Goal: Task Accomplishment & Management: Manage account settings

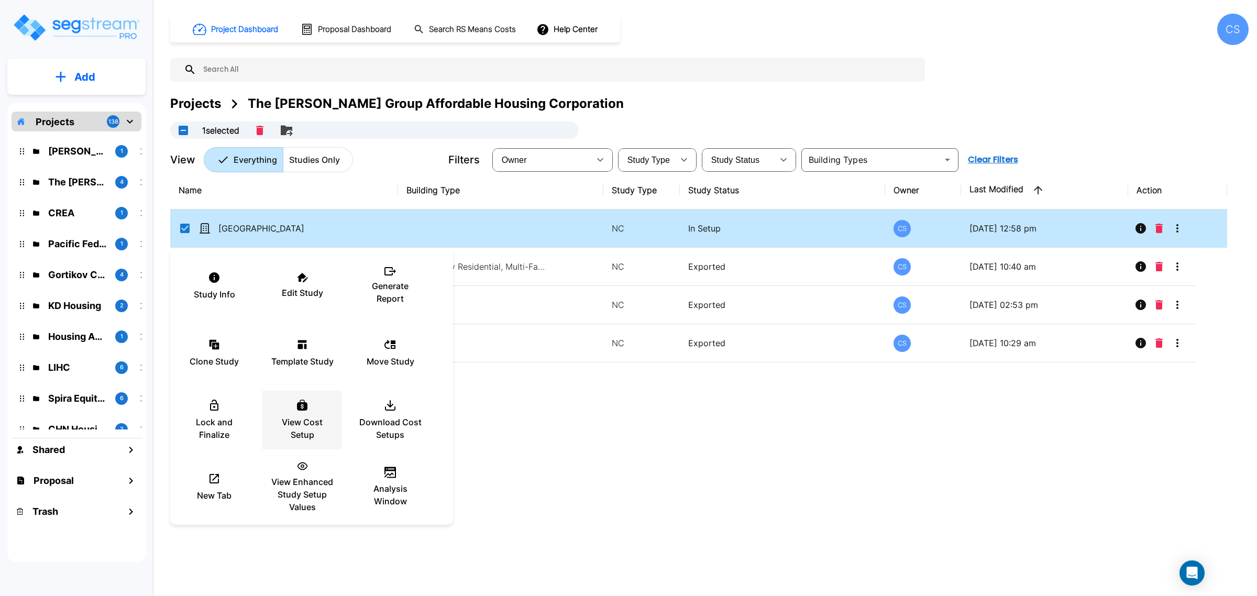
click at [308, 431] on p "View Cost Setup" at bounding box center [302, 428] width 63 height 25
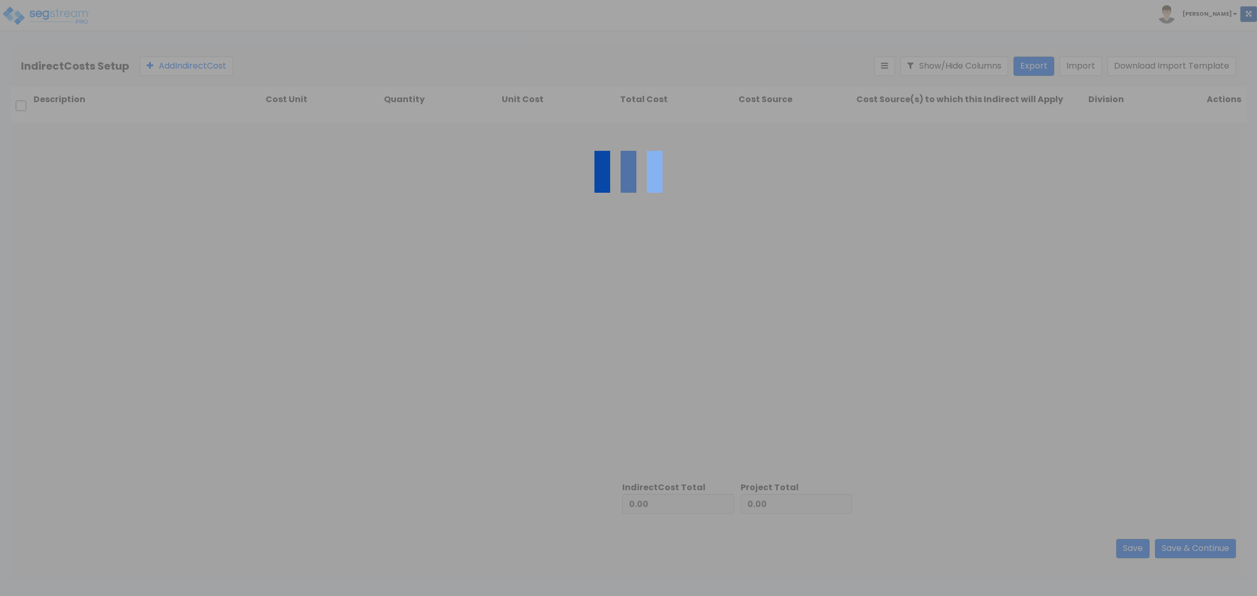
type input "8,666,776.00"
type input "3,808,599.00"
type input "12,475,375.00"
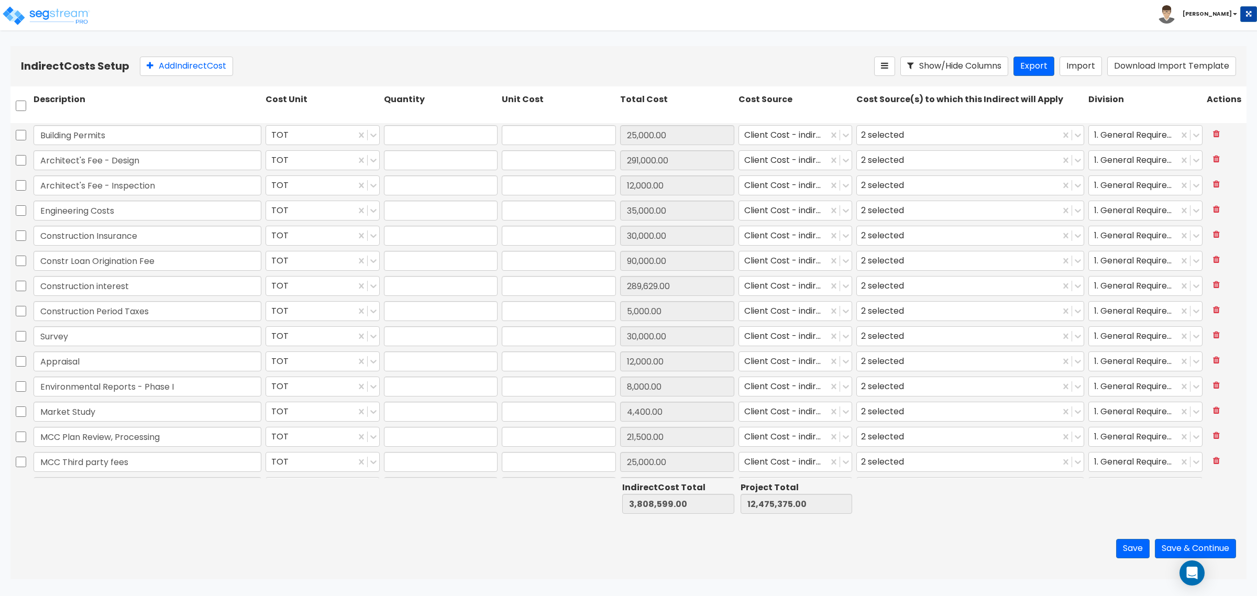
type input "1.00"
type input "25,000.00"
type input "1.00"
type input "291,000.00"
type input "1.00"
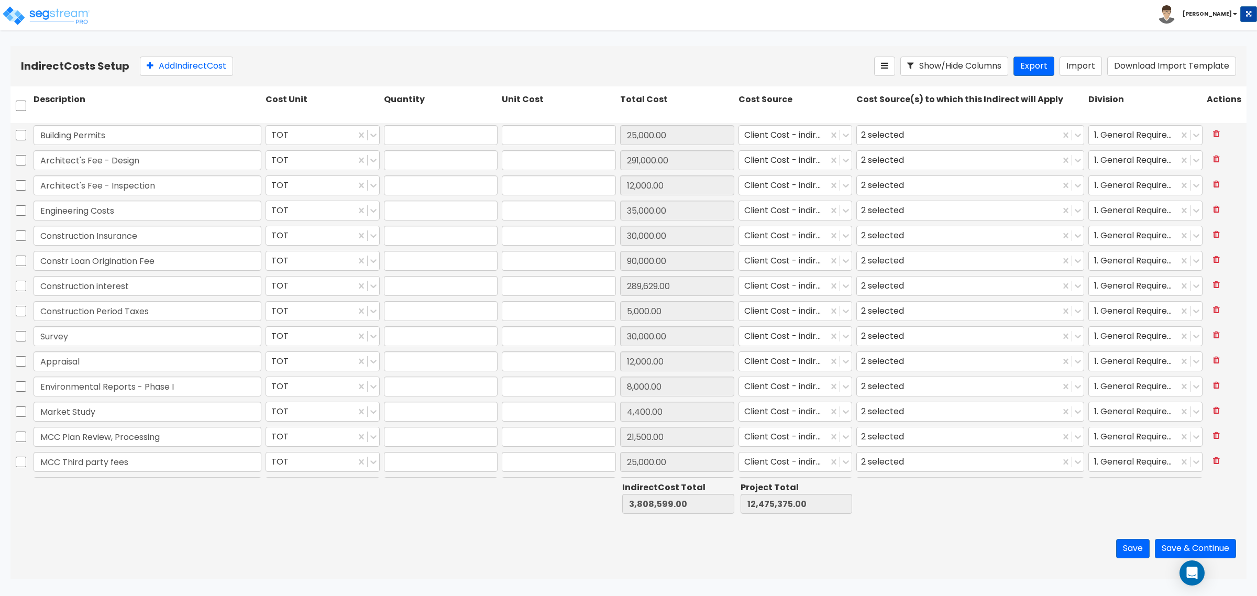
type input "12,000.00"
type input "1.00"
type input "35,000.00"
type input "1.00"
type input "30,000.00"
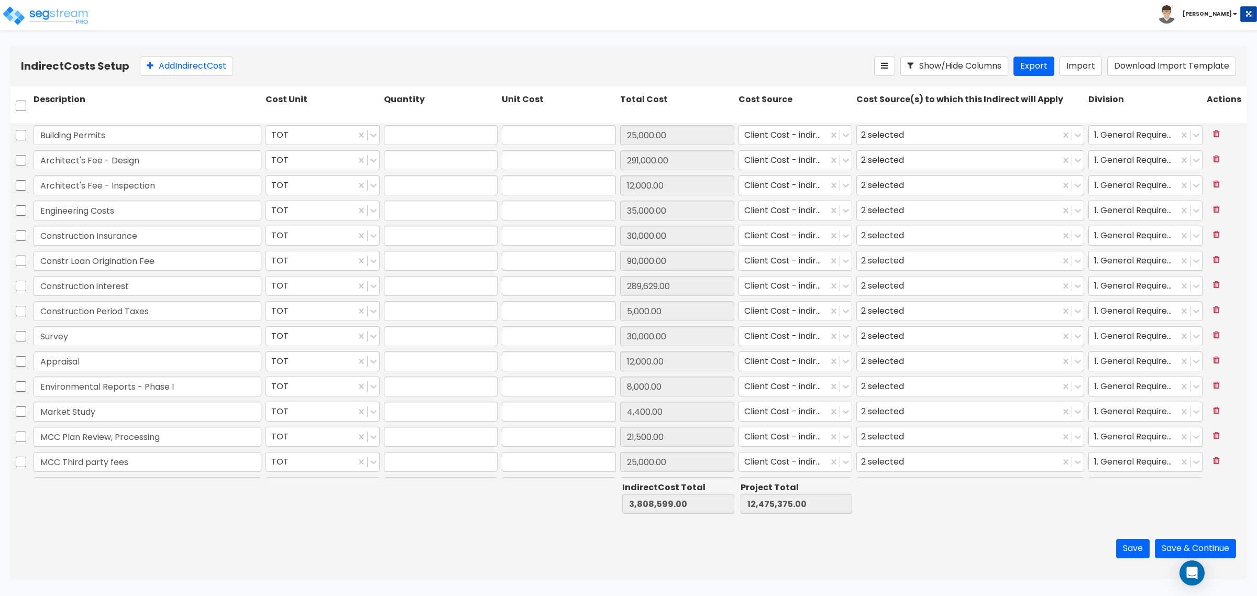
type input "1.00"
type input "90,000.00"
type input "1.00"
type input "289,629.00"
type input "1.00"
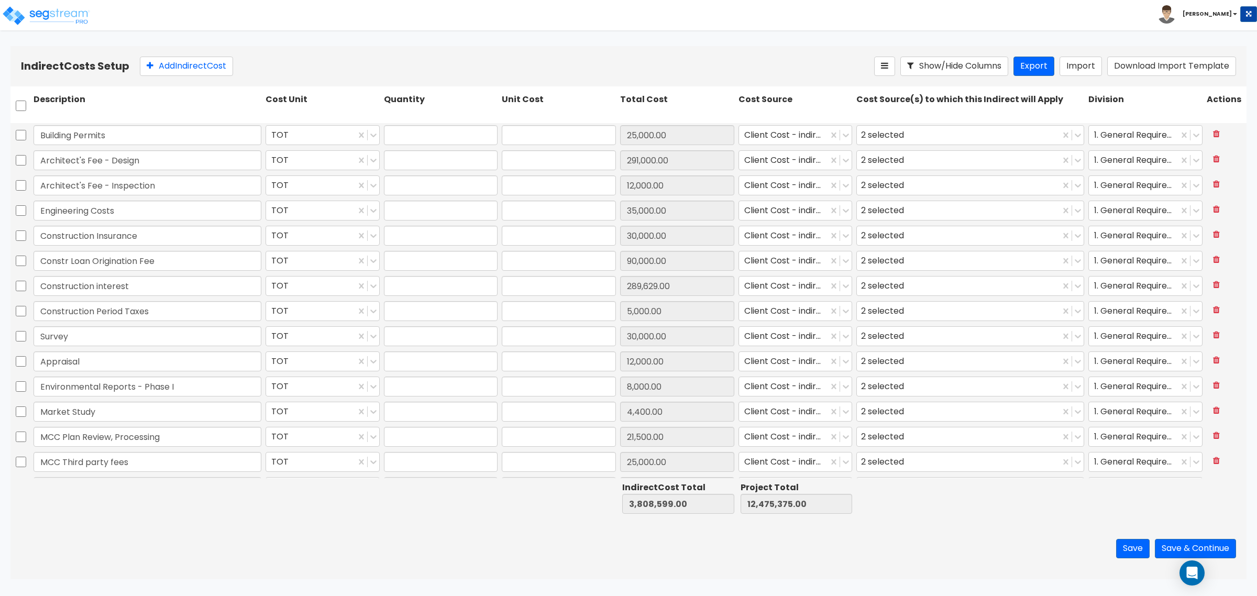
type input "5,000.00"
type input "1.00"
type input "30,000.00"
type input "1.00"
type input "12,000.00"
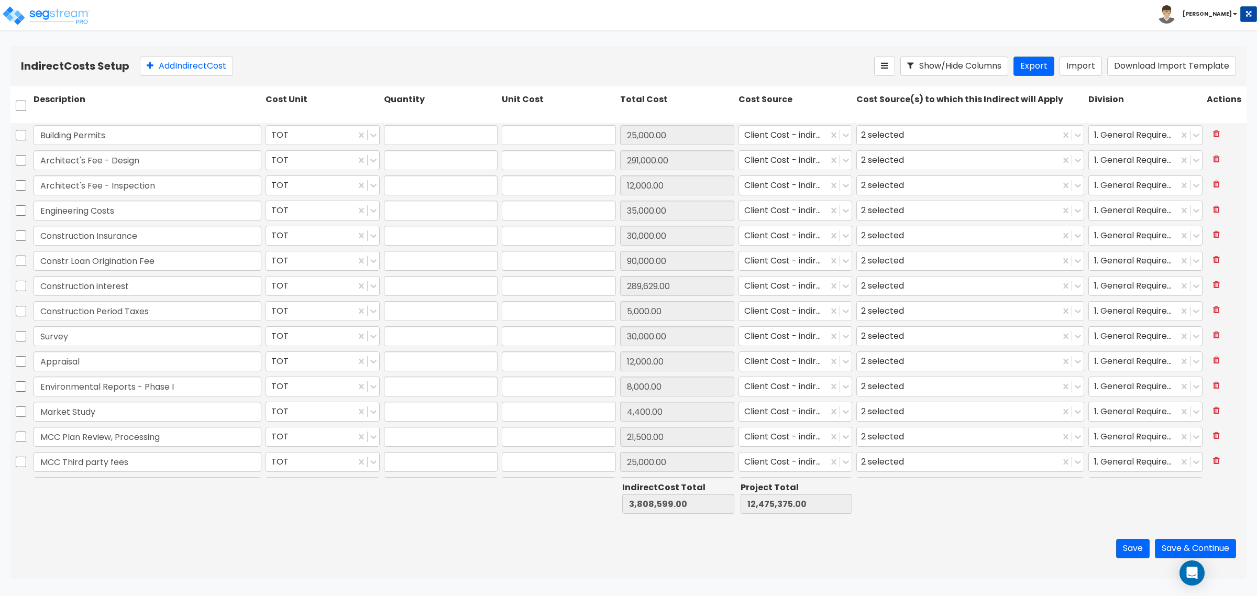
type input "1.00"
type input "8,000.00"
type input "1.00"
type input "4,400.00"
type input "1.00"
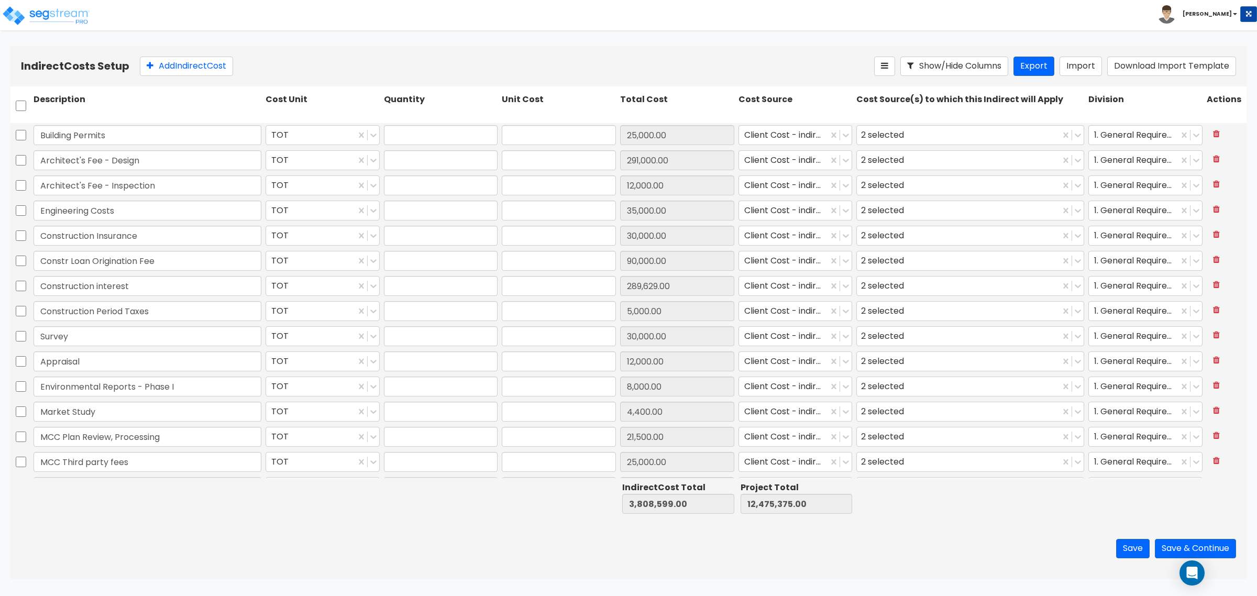
type input "21,500.00"
type input "1.00"
type input "25,000.00"
type input "1.00"
type input "34,730.00"
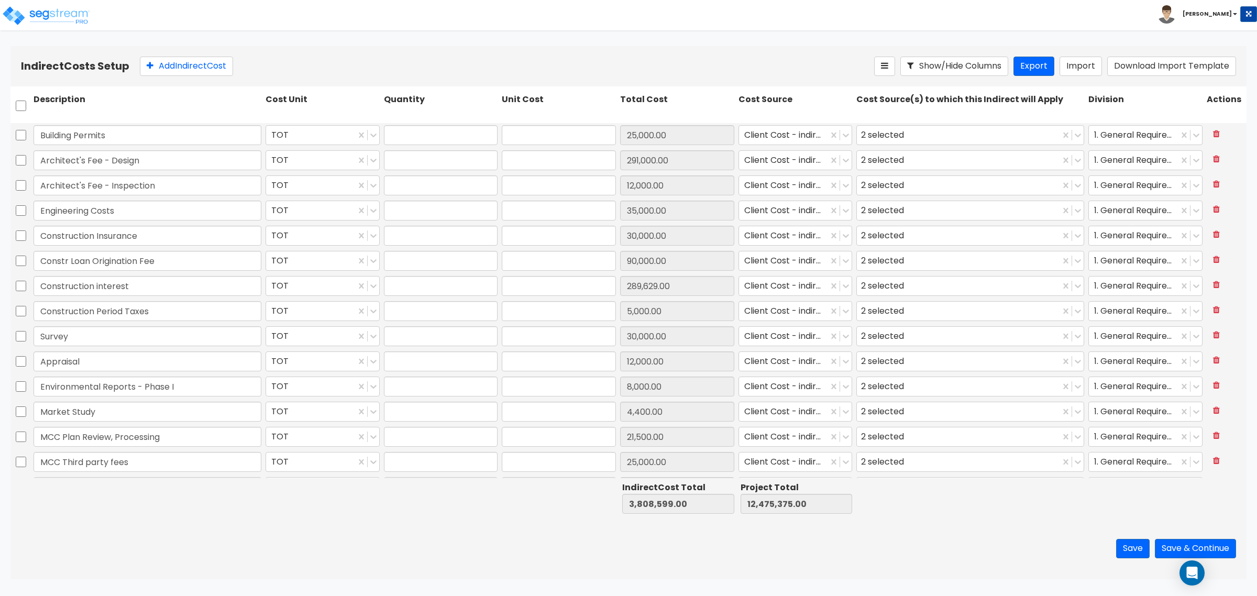
type input "1.00"
type input "50,000.00"
type input "1.00"
type input "50,000.00"
type input "1.00"
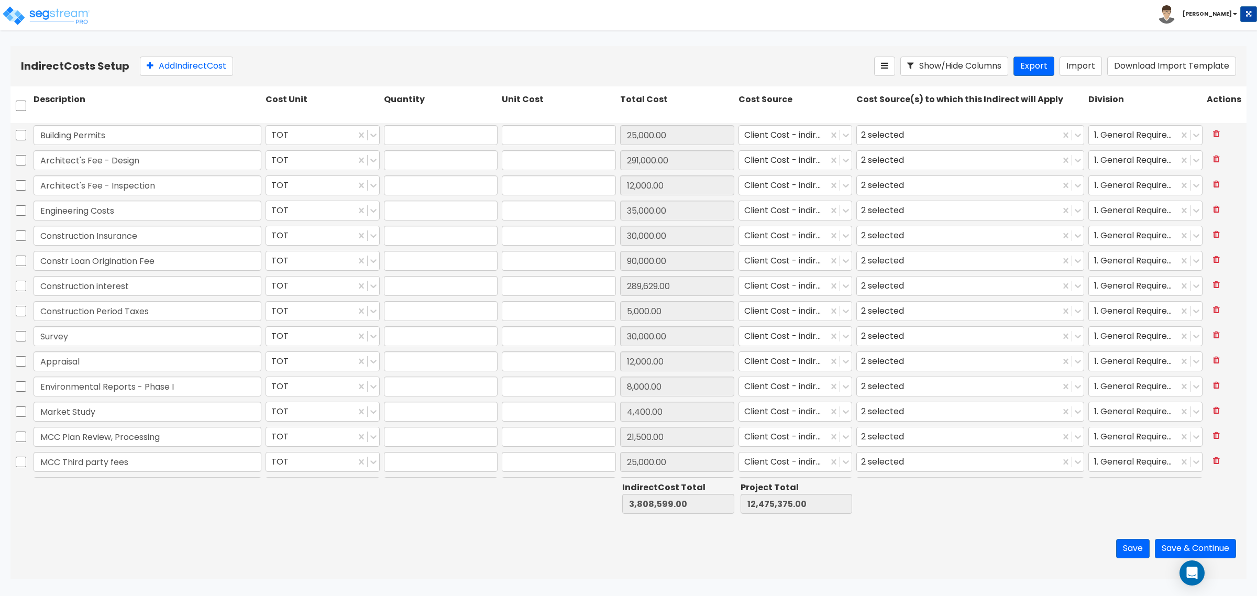
type input "3,000.00"
type input "1.00"
type input "8,000.00"
type input "1.00"
type input "900,000.00"
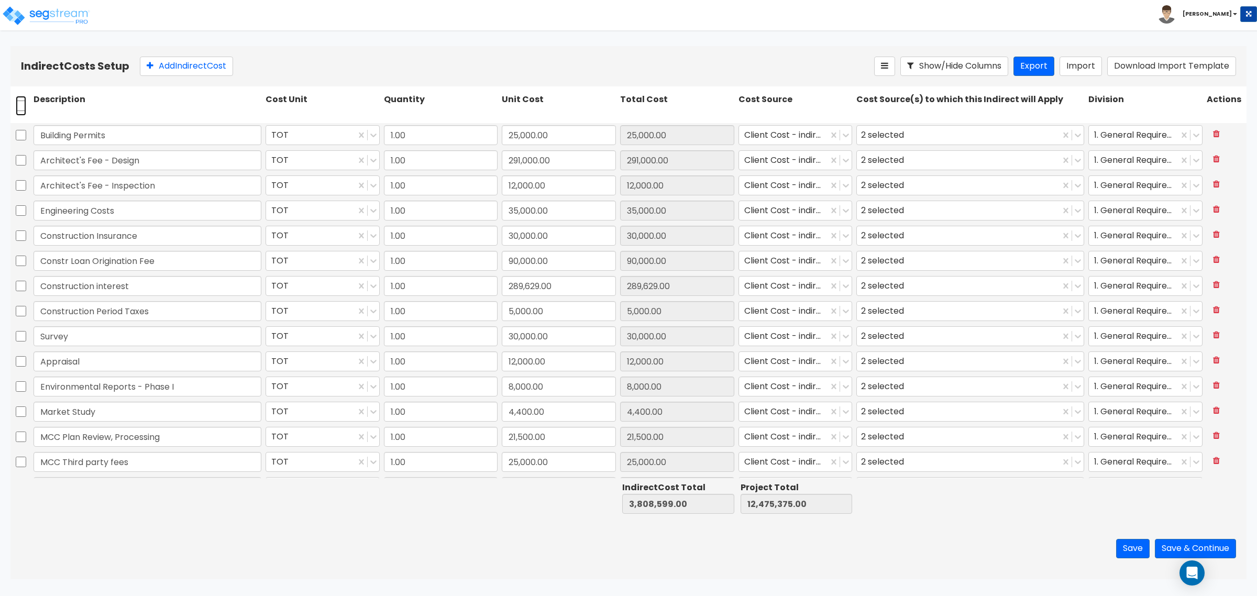
click at [19, 107] on input "checkbox" at bounding box center [21, 106] width 10 height 20
checkbox input "true"
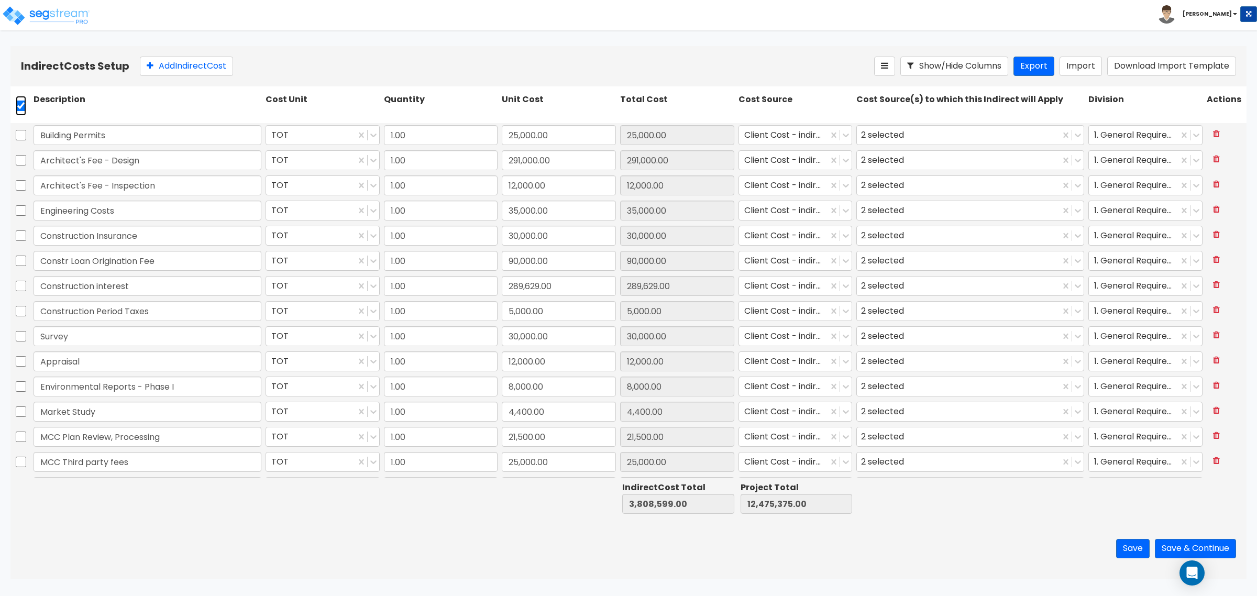
checkbox input "true"
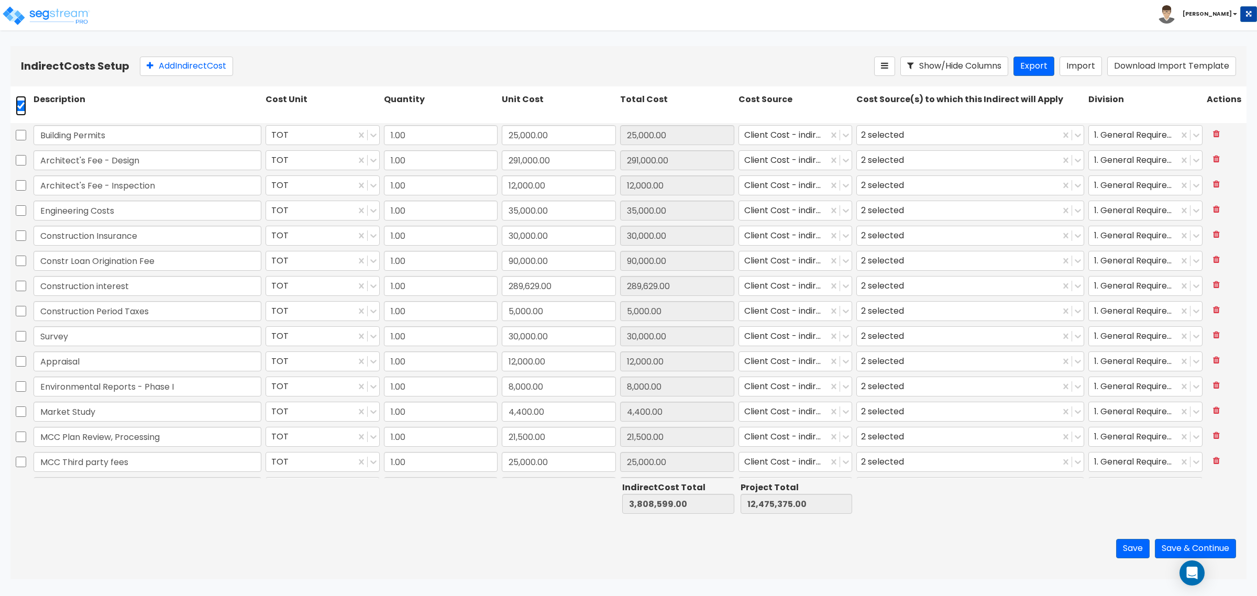
checkbox input "true"
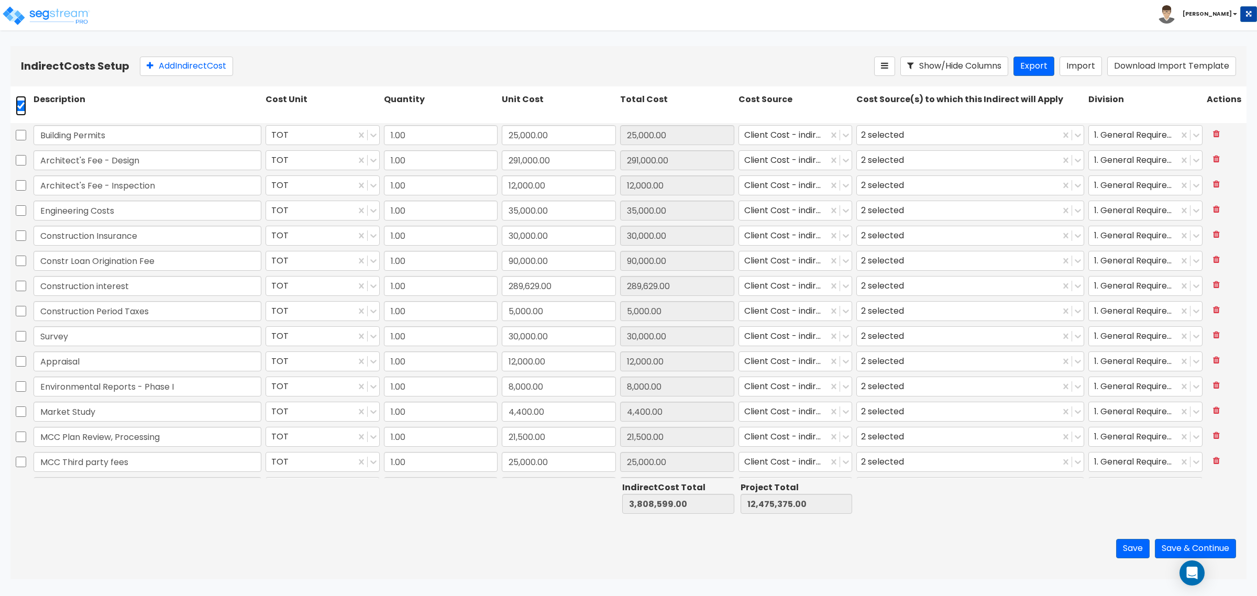
checkbox input "true"
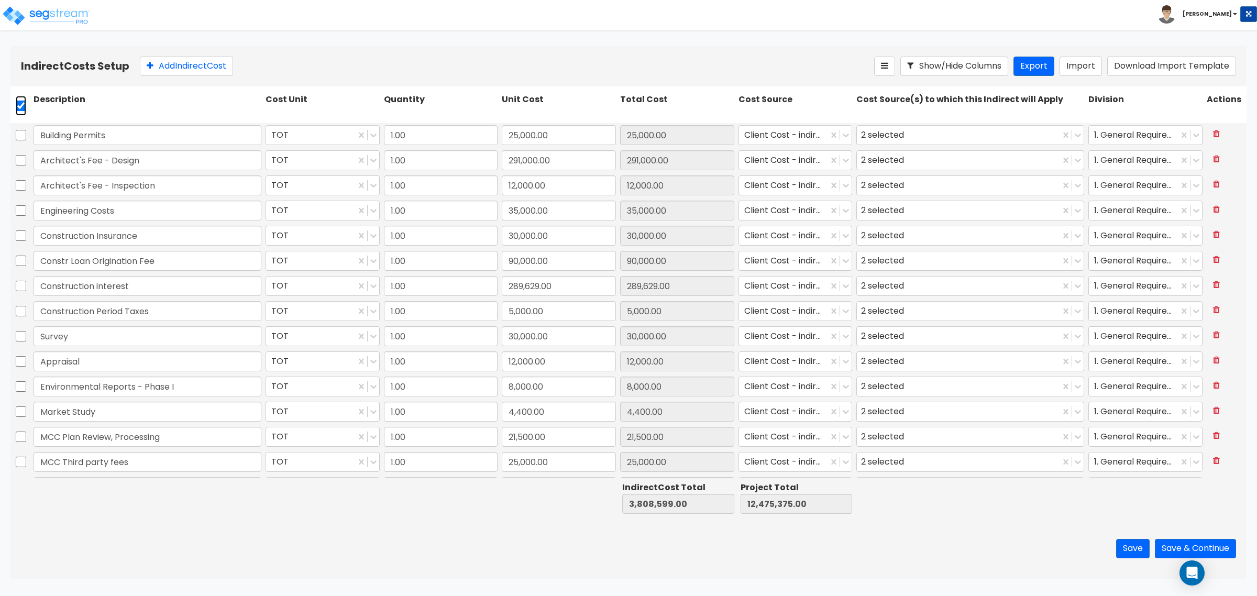
checkbox input "true"
click at [262, 64] on icon at bounding box center [258, 66] width 8 height 10
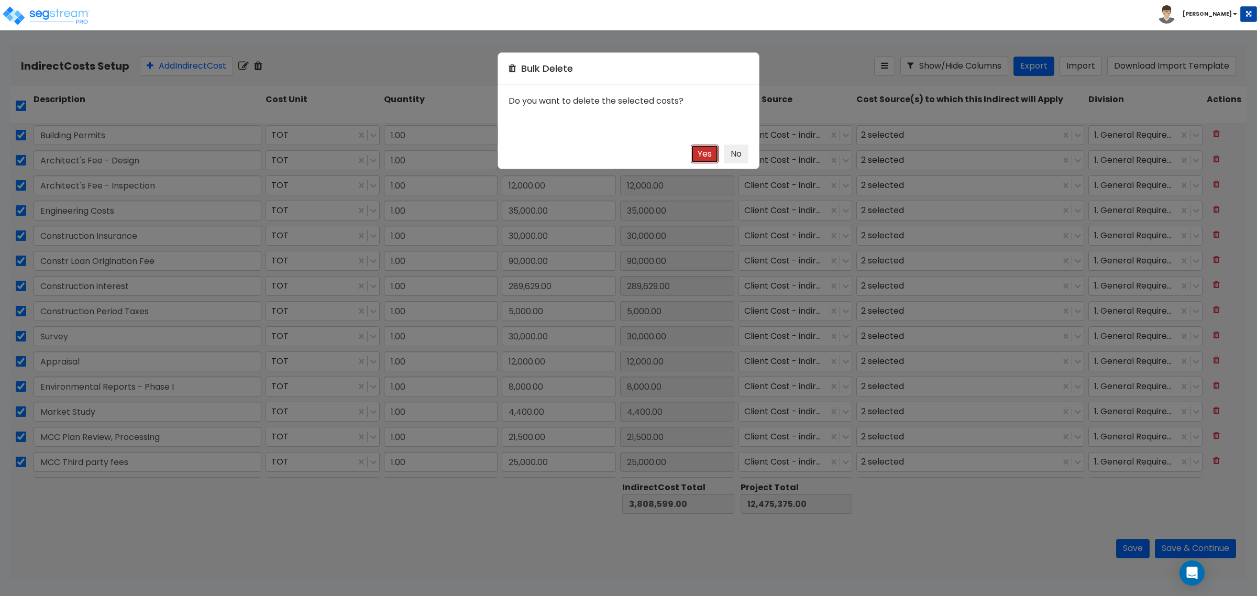
click at [711, 156] on button "Yes" at bounding box center [705, 154] width 28 height 19
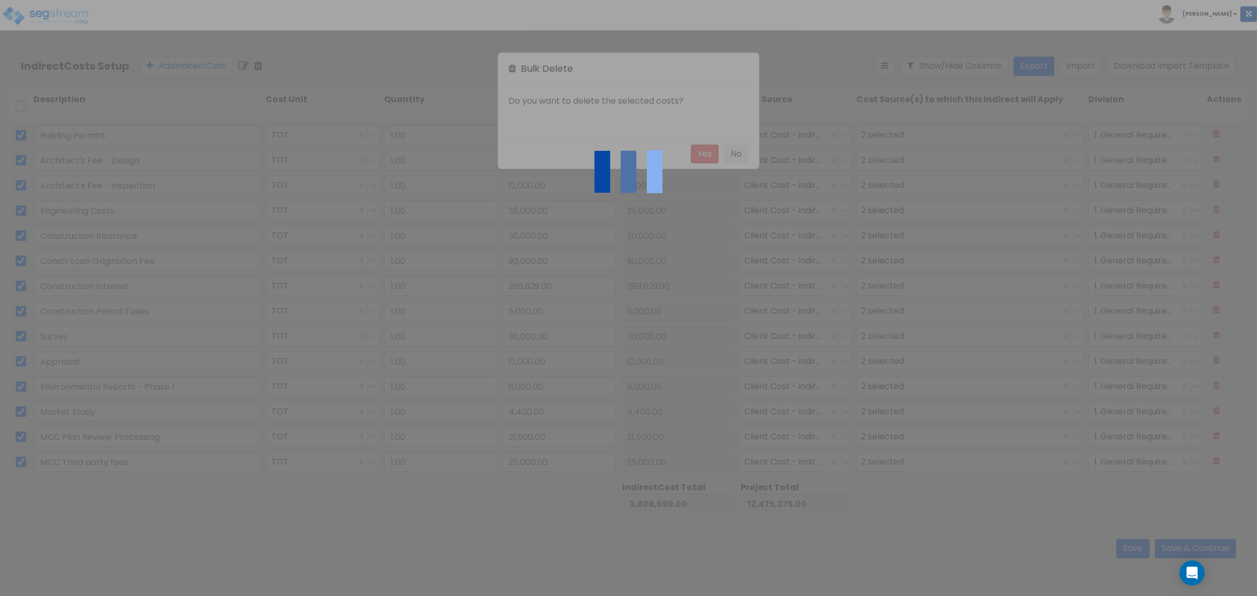
checkbox input "false"
type input "0.00"
type input "8,666,776.00"
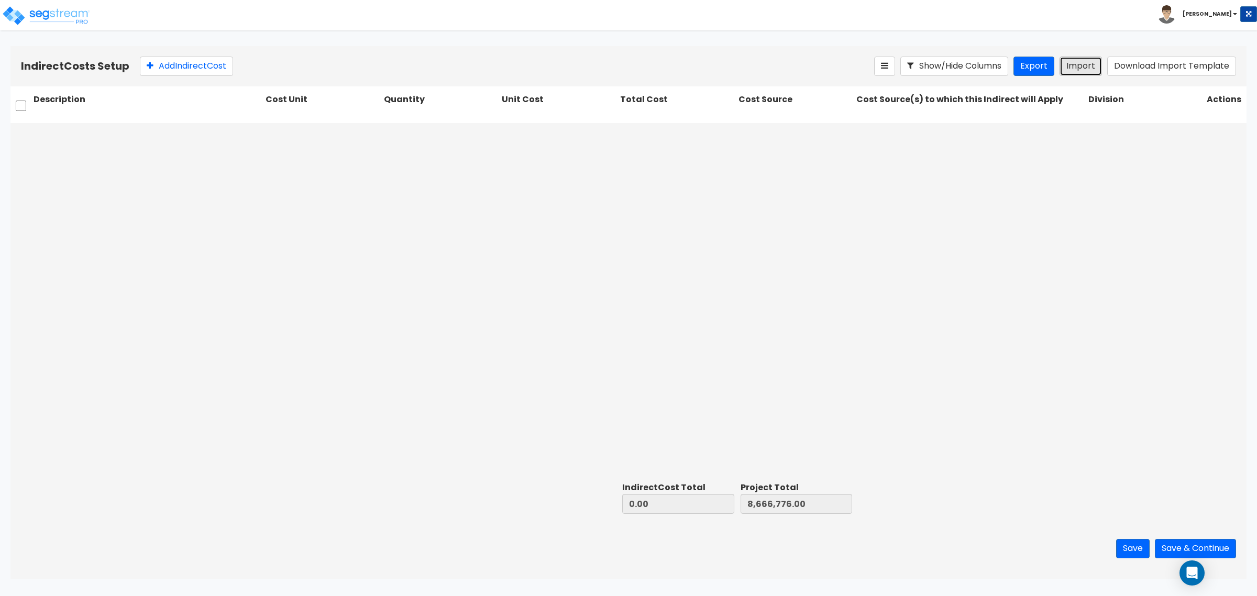
click at [1075, 64] on button "Import" at bounding box center [1081, 66] width 42 height 19
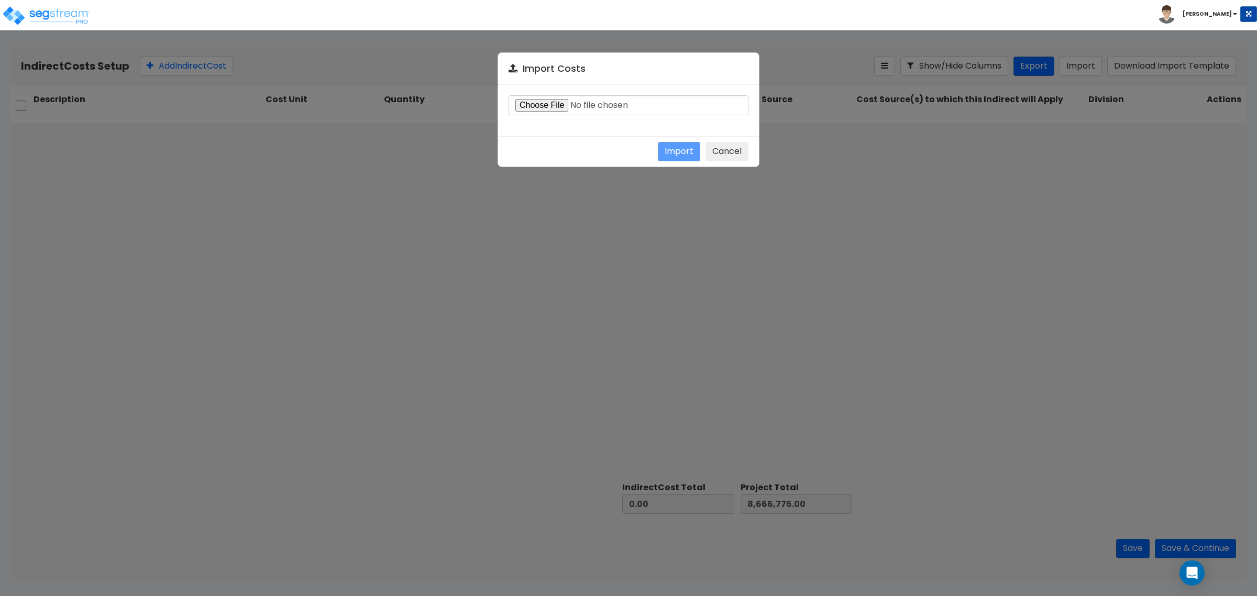
click at [668, 119] on div at bounding box center [628, 110] width 261 height 51
click at [535, 108] on input "file" at bounding box center [629, 105] width 240 height 20
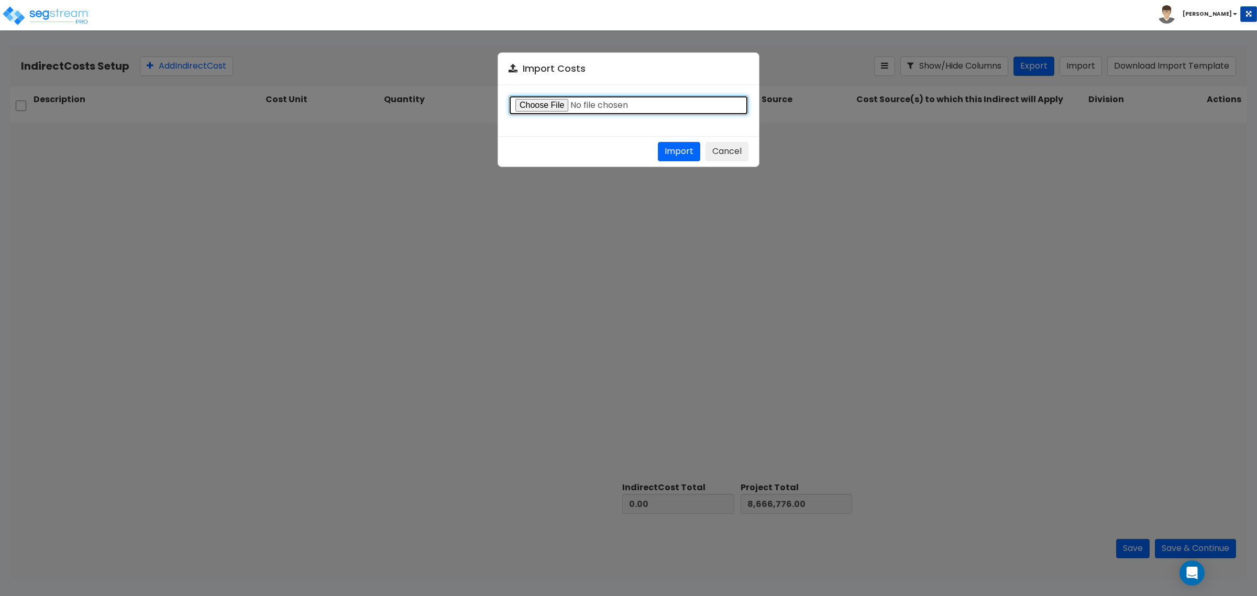
click at [558, 105] on input "file" at bounding box center [629, 105] width 240 height 20
type input "C:\fakepath\Walnut - Indirect costs.csv"
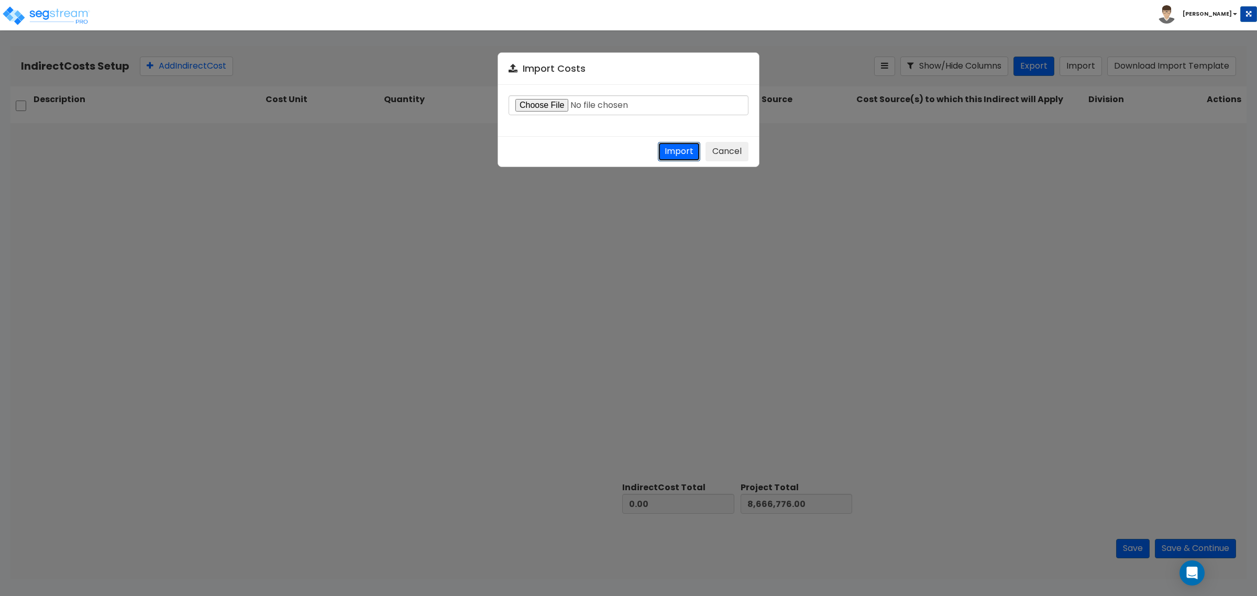
click at [682, 152] on button "Import" at bounding box center [679, 151] width 42 height 19
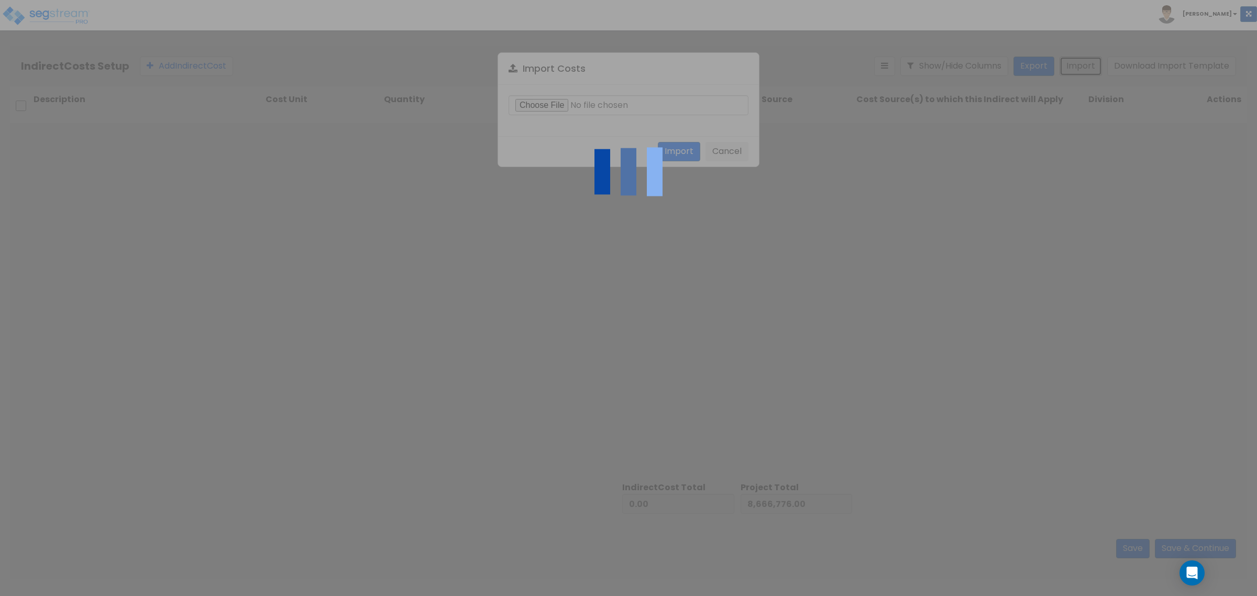
type input "3,808,599.00"
type input "12,475,375.00"
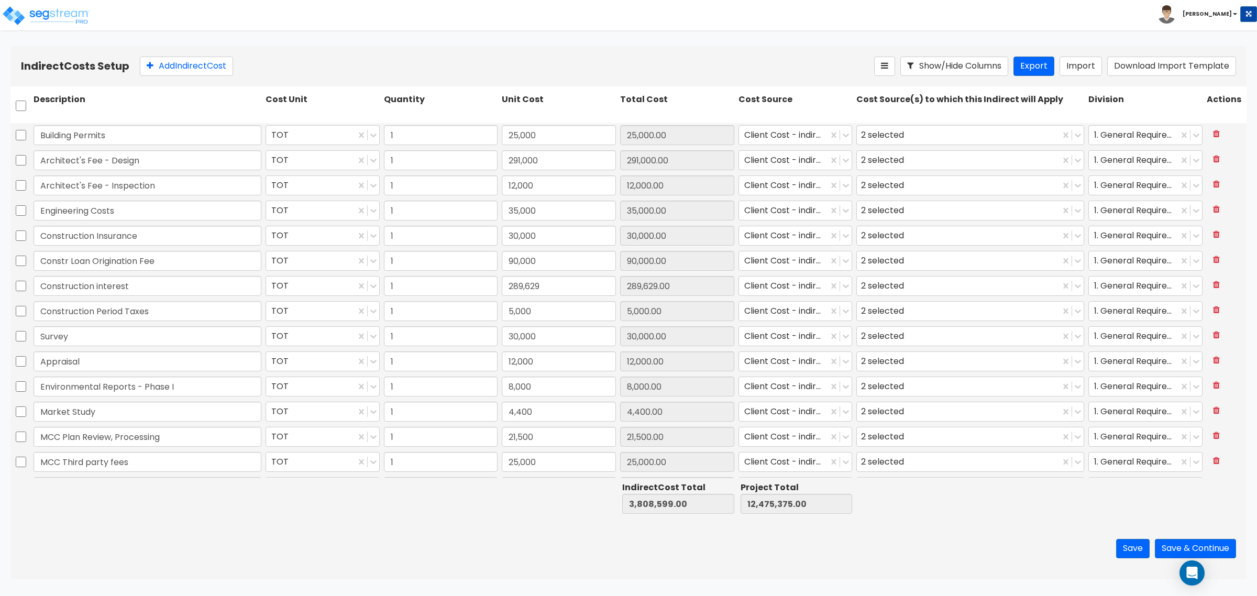
click at [979, 511] on div at bounding box center [970, 498] width 232 height 36
click at [1174, 550] on button "Save & Continue" at bounding box center [1195, 548] width 81 height 19
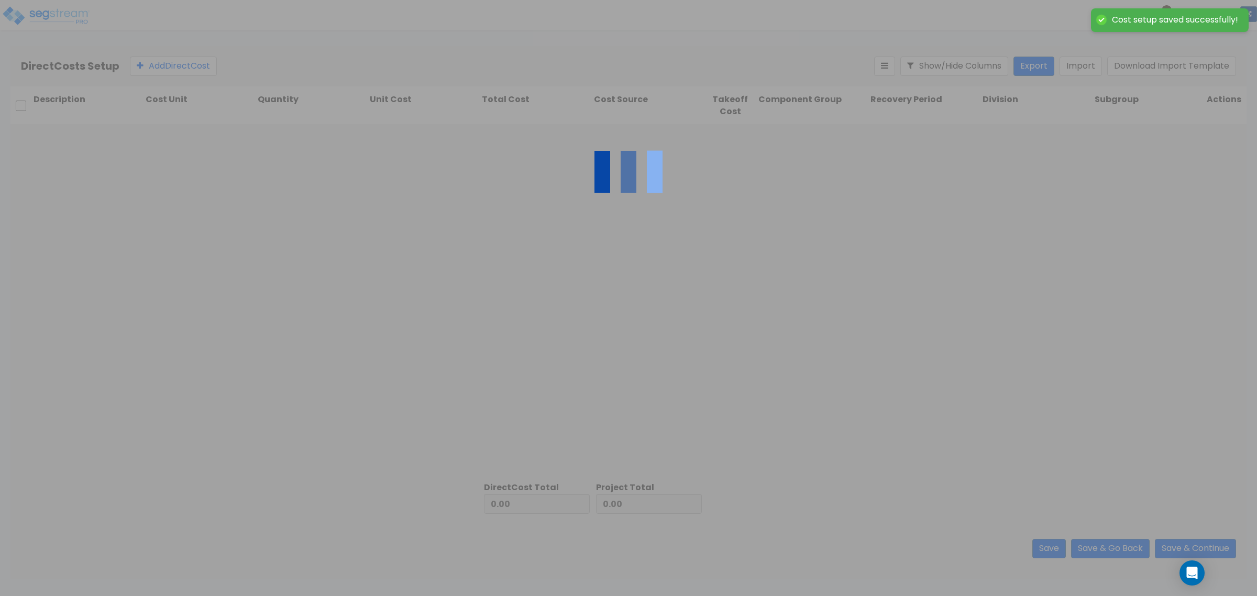
type input "3,808,599.00"
type input "8,666,776.00"
type input "12,475,375.00"
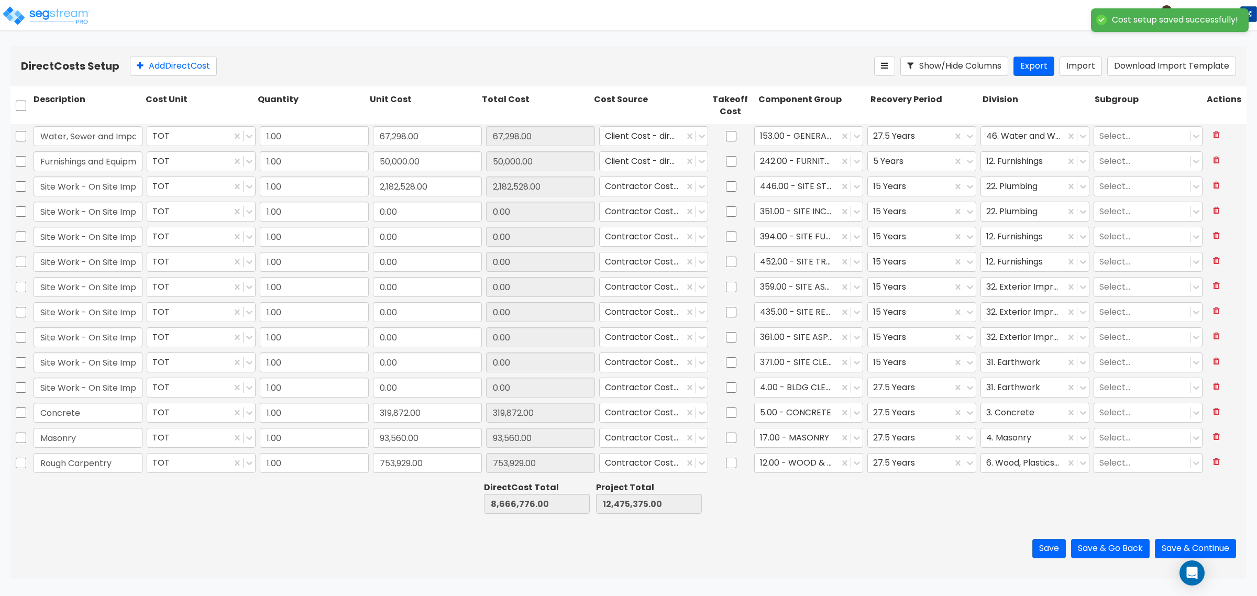
click at [553, 72] on div "Add Direct Cost" at bounding box center [502, 66] width 744 height 19
click at [446, 72] on div "Add Direct Cost" at bounding box center [502, 66] width 744 height 19
click at [6, 109] on div "Direct Costs Setup Add Direct Cost Show/Hide Columns Export Import Download Imp…" at bounding box center [628, 312] width 1257 height 533
click at [17, 109] on input "checkbox" at bounding box center [21, 106] width 10 height 20
checkbox input "true"
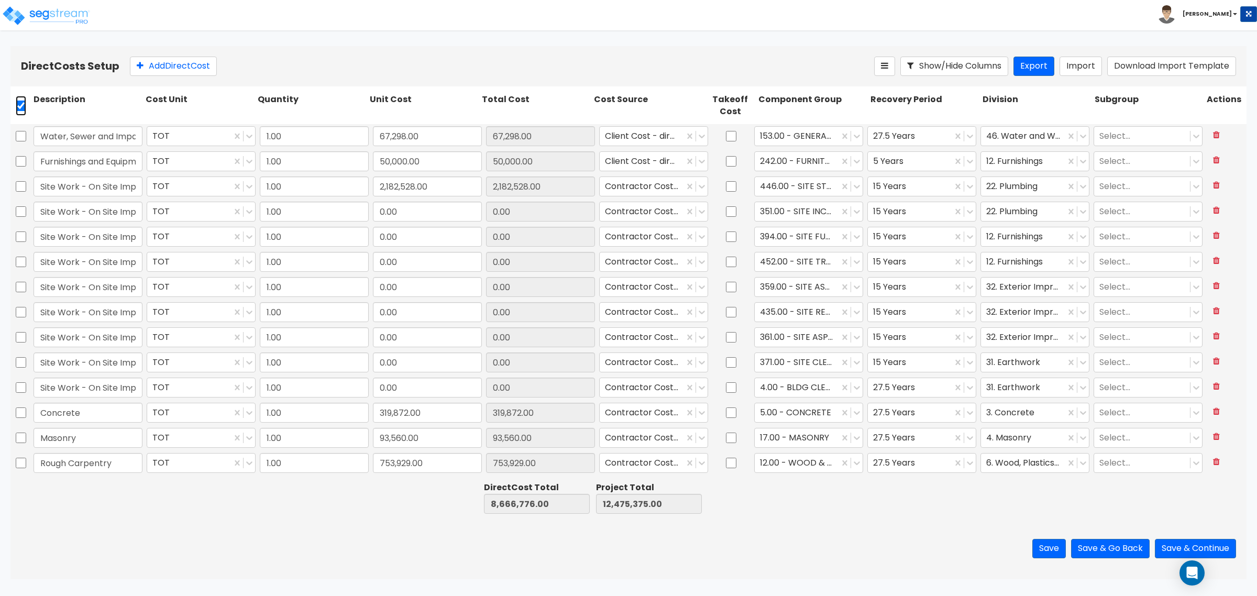
checkbox input "true"
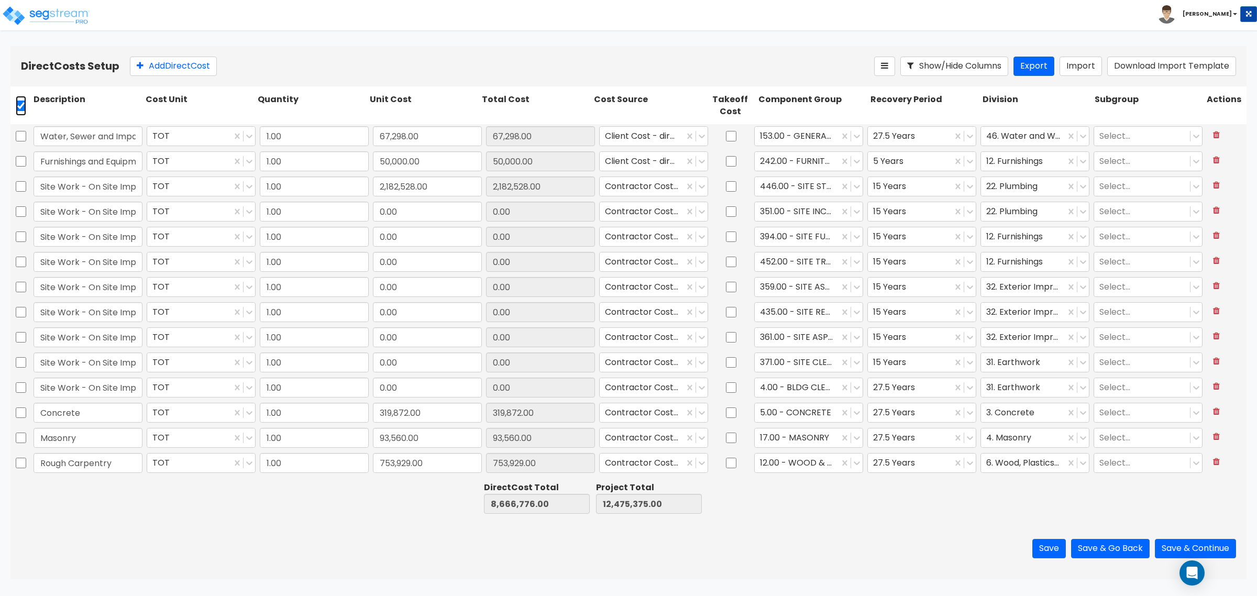
checkbox input "true"
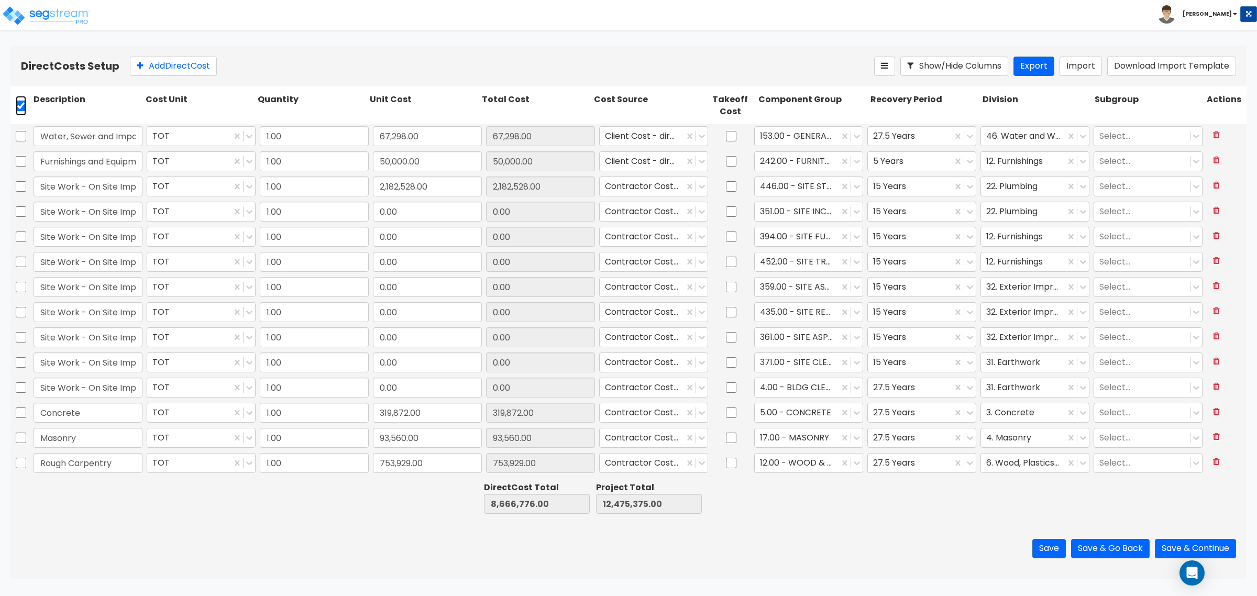
checkbox input "true"
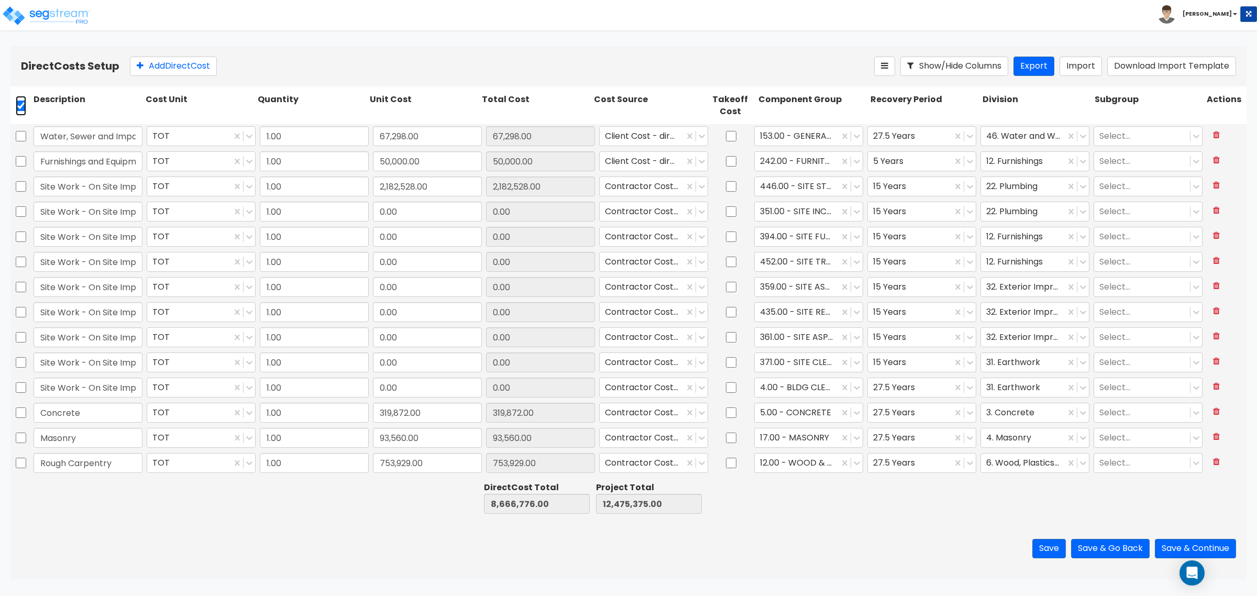
checkbox input "true"
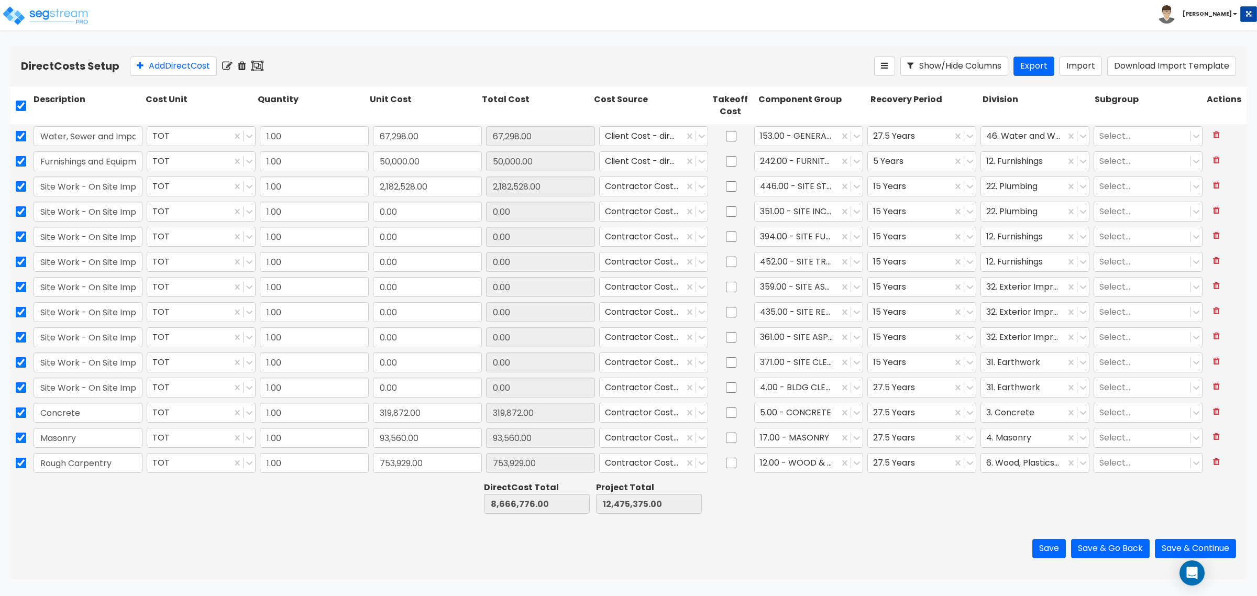
click at [246, 69] on icon at bounding box center [242, 66] width 8 height 10
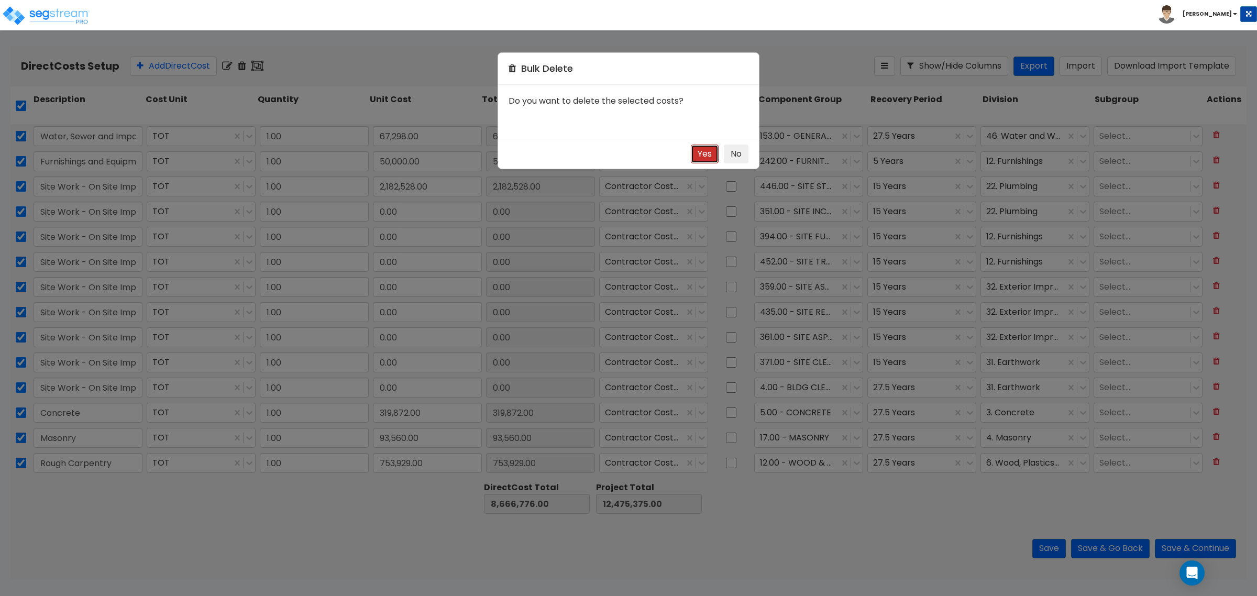
click at [703, 147] on button "Yes" at bounding box center [705, 154] width 28 height 19
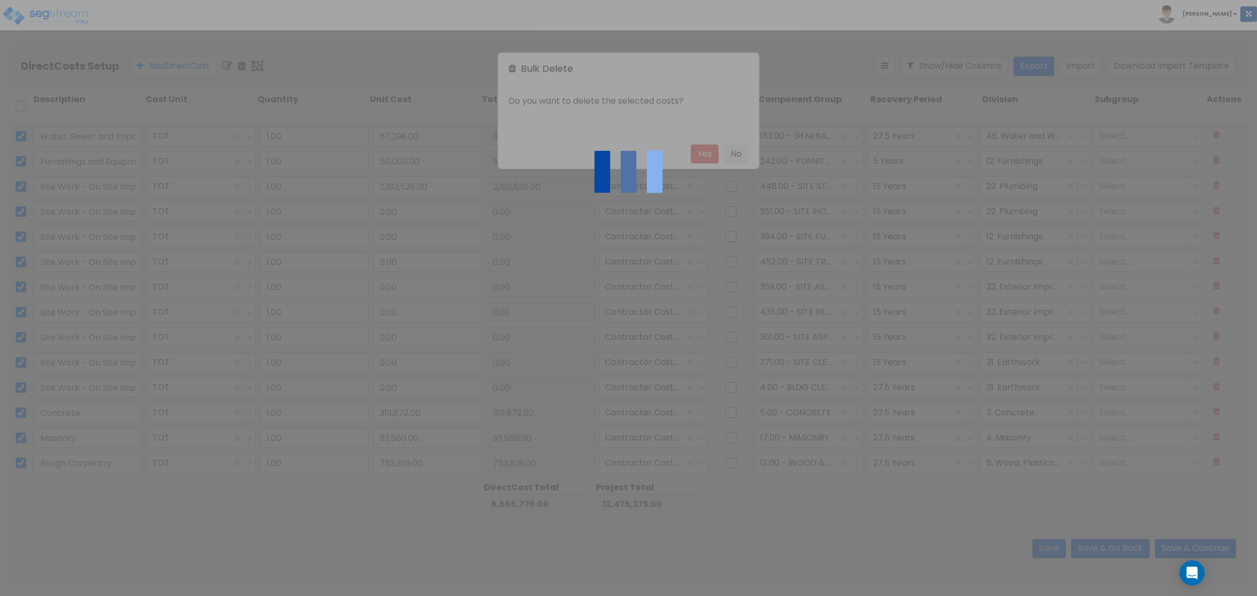
checkbox input "false"
type input "0.00"
type input "3,808,599.00"
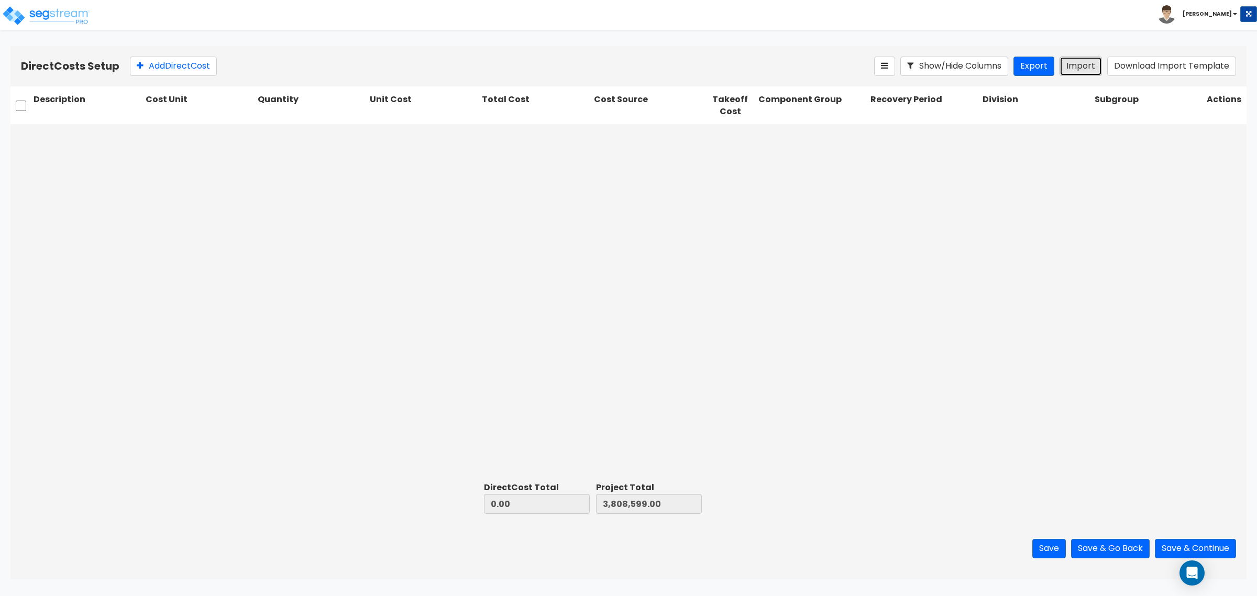
click at [1069, 64] on button "Import" at bounding box center [1081, 66] width 42 height 19
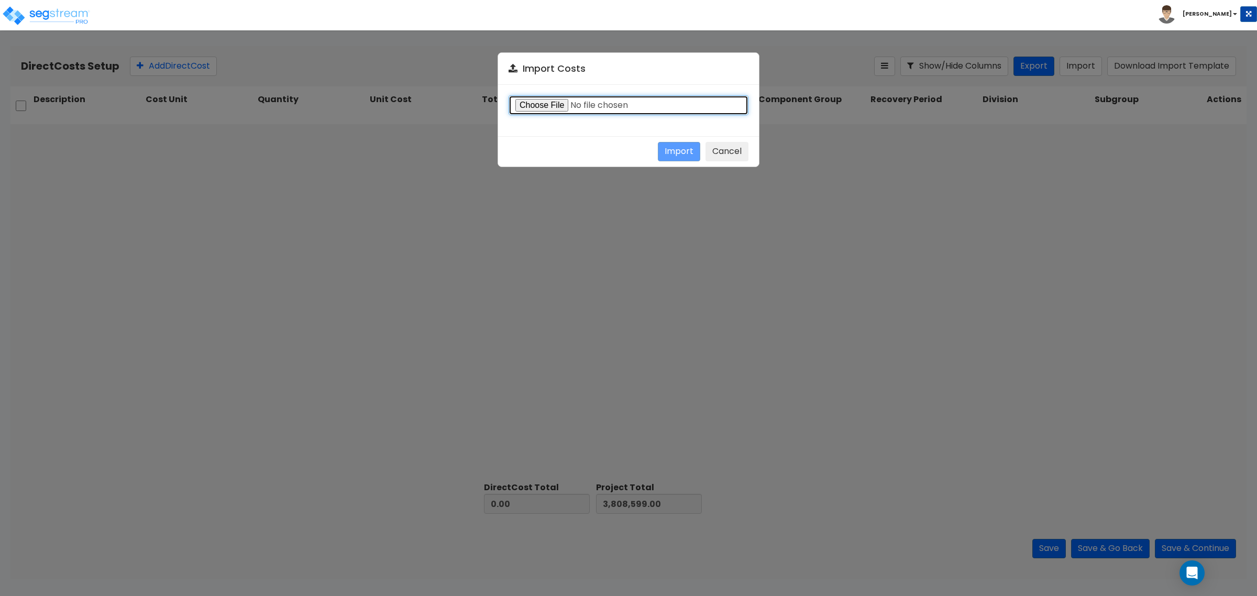
click at [542, 100] on input "file" at bounding box center [629, 105] width 240 height 20
type input "C:\fakepath\Walnut - Direct costs.csv"
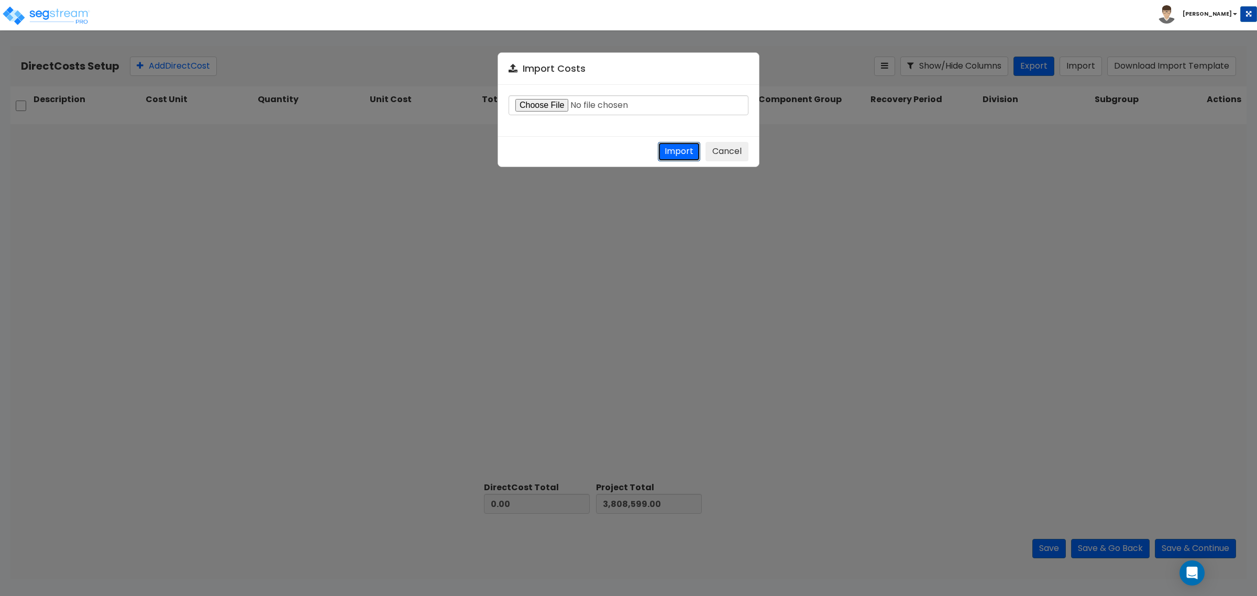
click at [687, 151] on button "Import" at bounding box center [679, 151] width 42 height 19
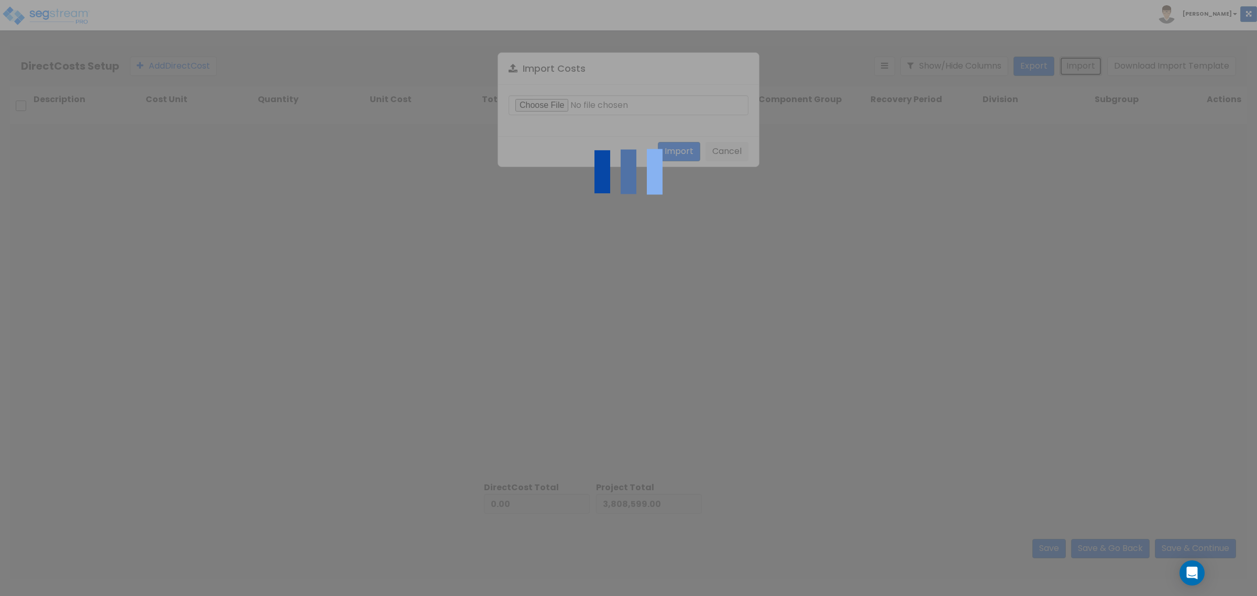
type input "8,603,776.00"
type input "12,412,375.00"
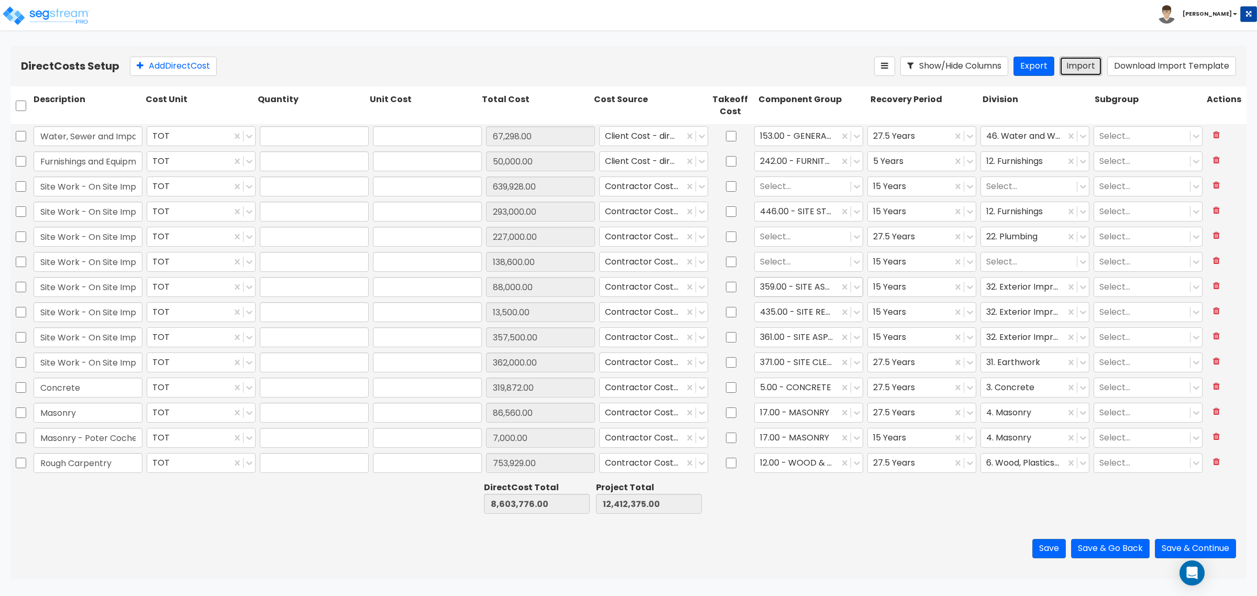
type input "1"
type input "67,298"
type input "1"
type input "50,000"
type input "1"
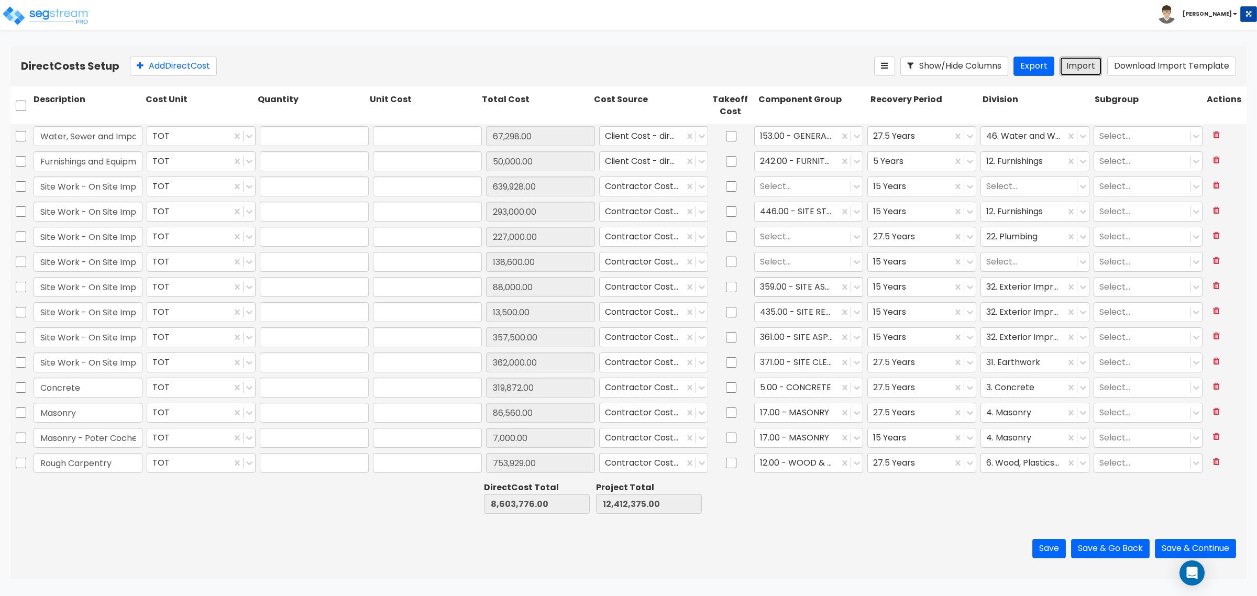
type input "639,928"
type input "1"
type input "293,000"
type input "1"
type input "227,000"
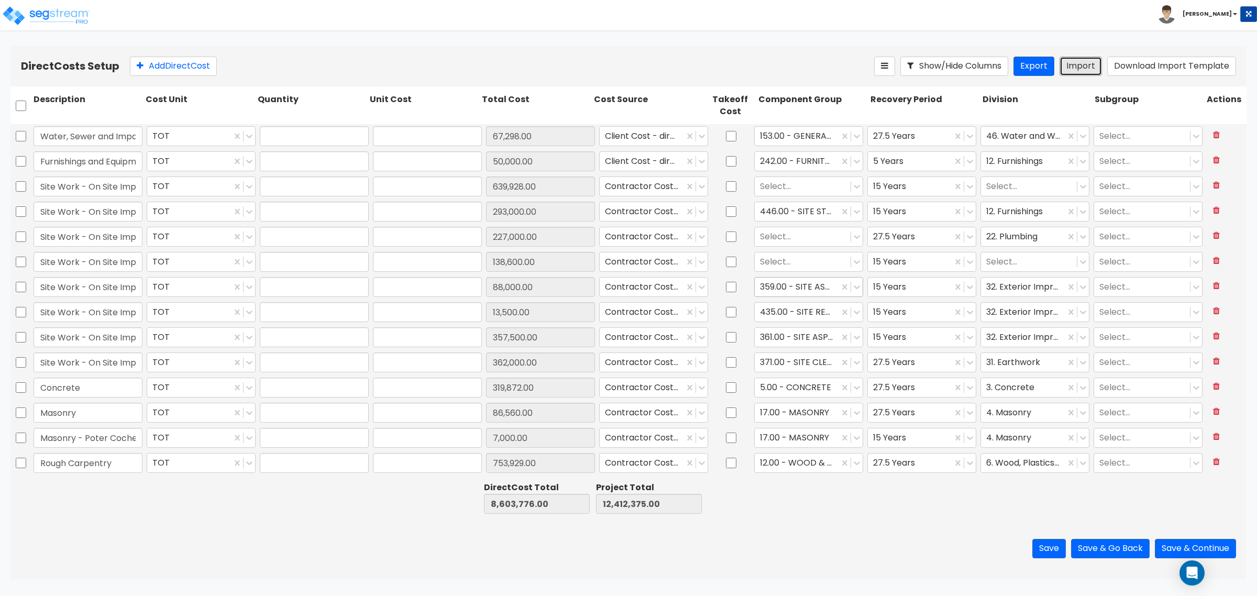
type input "1"
type input "138,600"
type input "1"
type input "88,000"
type input "1"
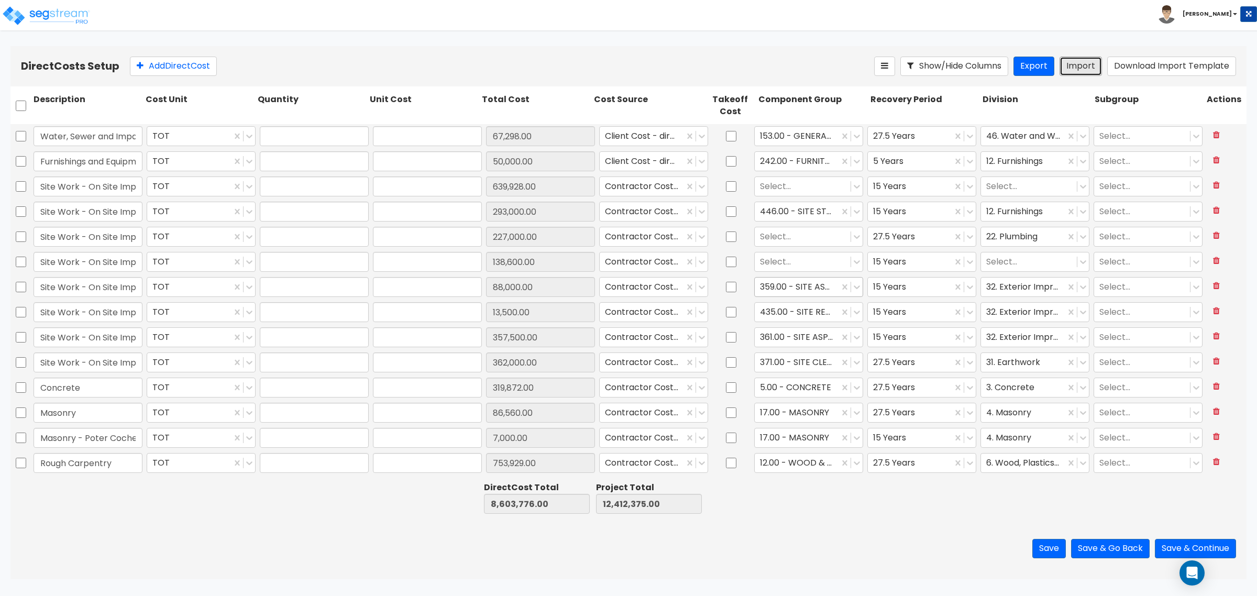
type input "13,500"
type input "1"
type input "357,500"
type input "1"
type input "362,000"
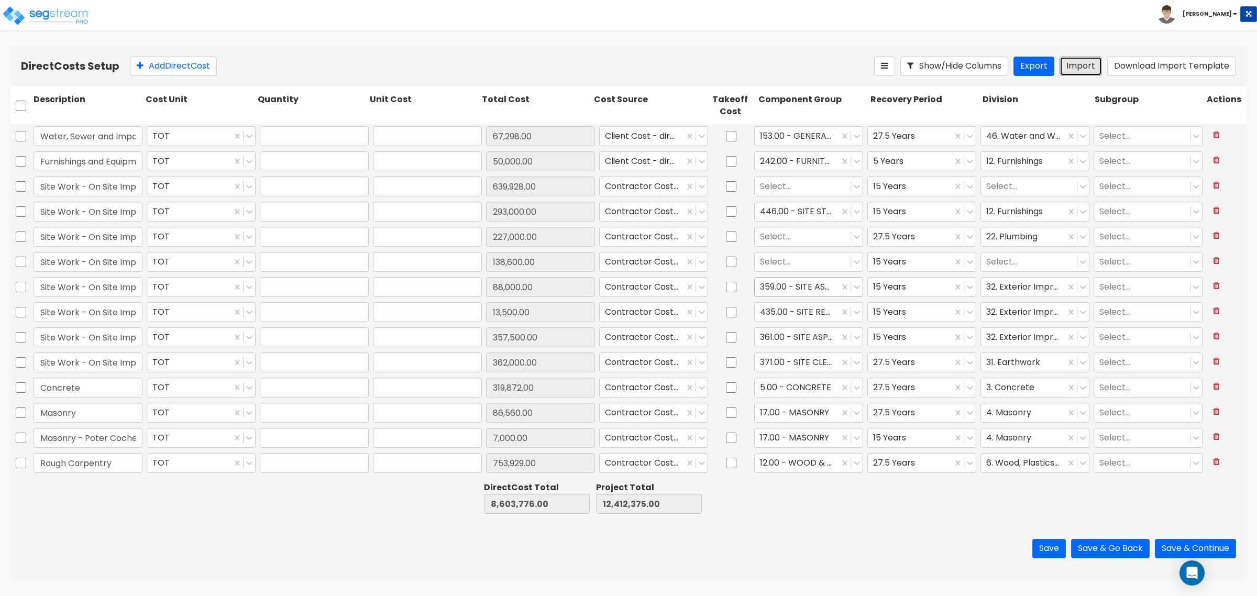
type input "1"
type input "319,872"
type input "1"
type input "86,560"
type input "1"
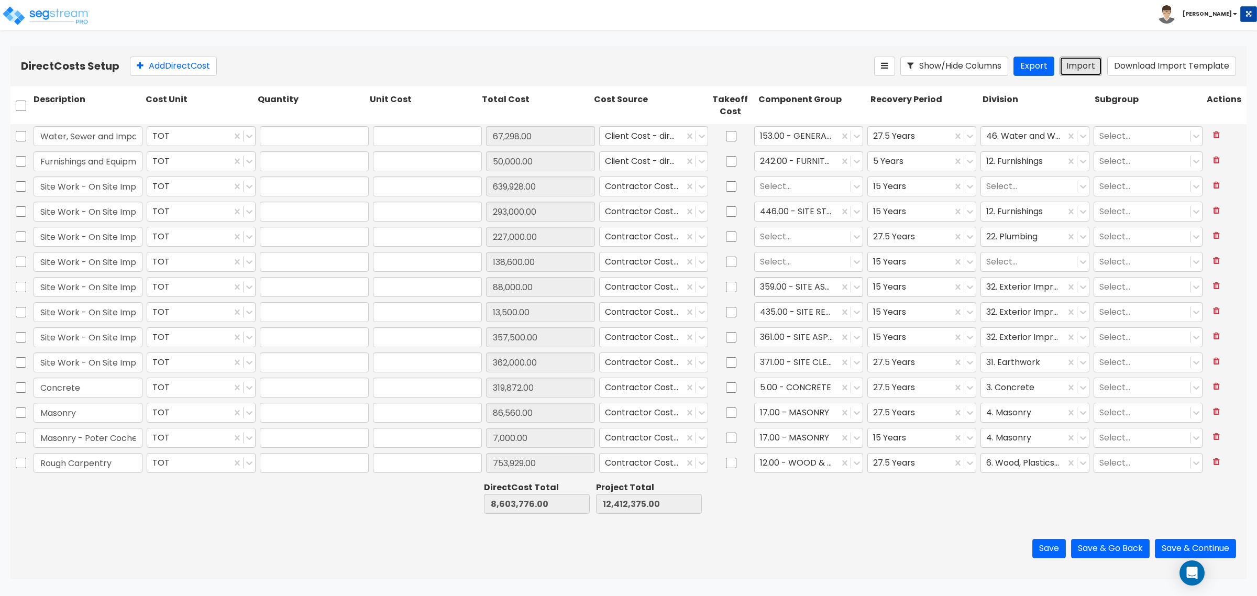
type input "7,000"
type input "1"
type input "753,929"
type input "1"
type input "464,000"
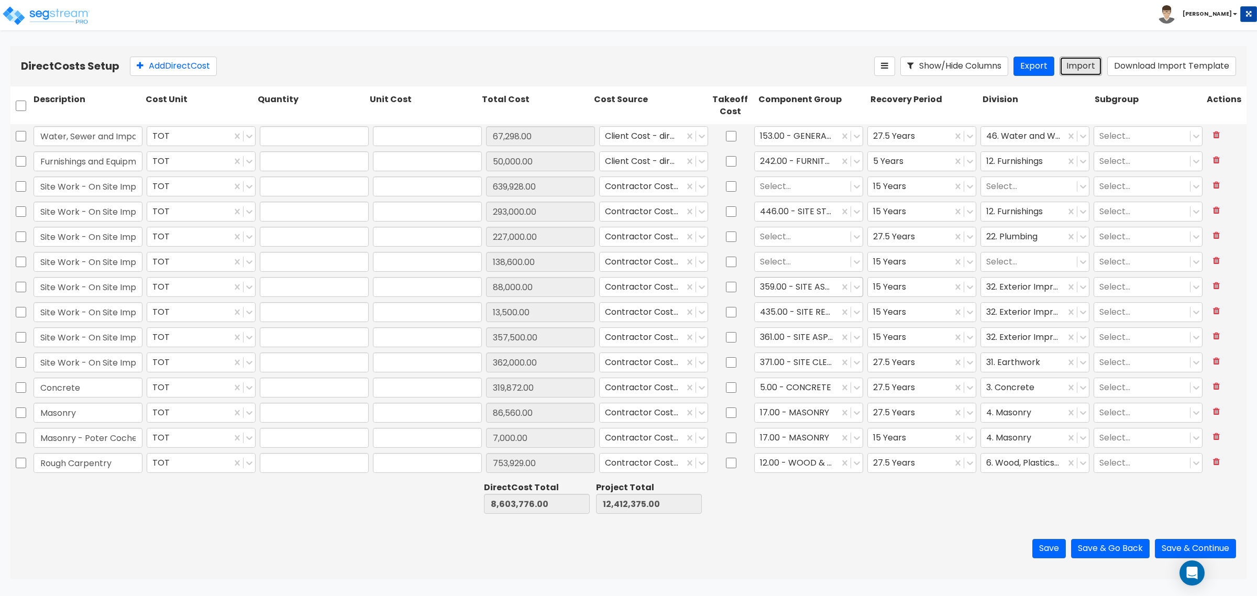
type input "1"
type input "258,440"
type input "1"
type input "32,000"
type input "1"
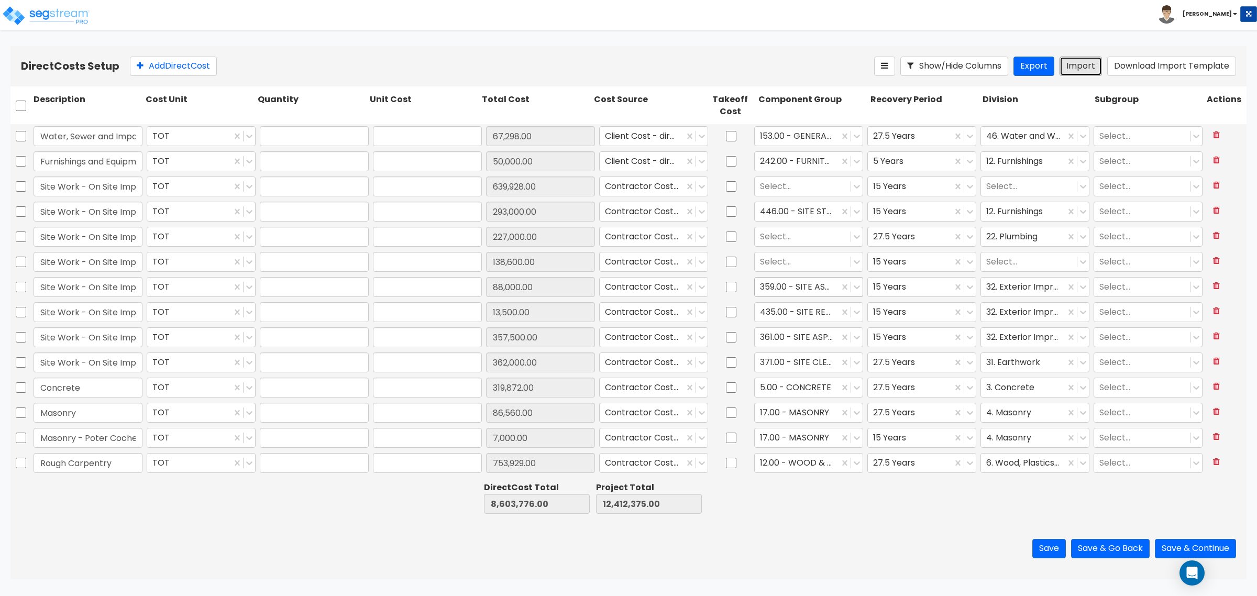
type input "55,295"
type input "1"
type input "210,000"
type input "1"
type input "259,226"
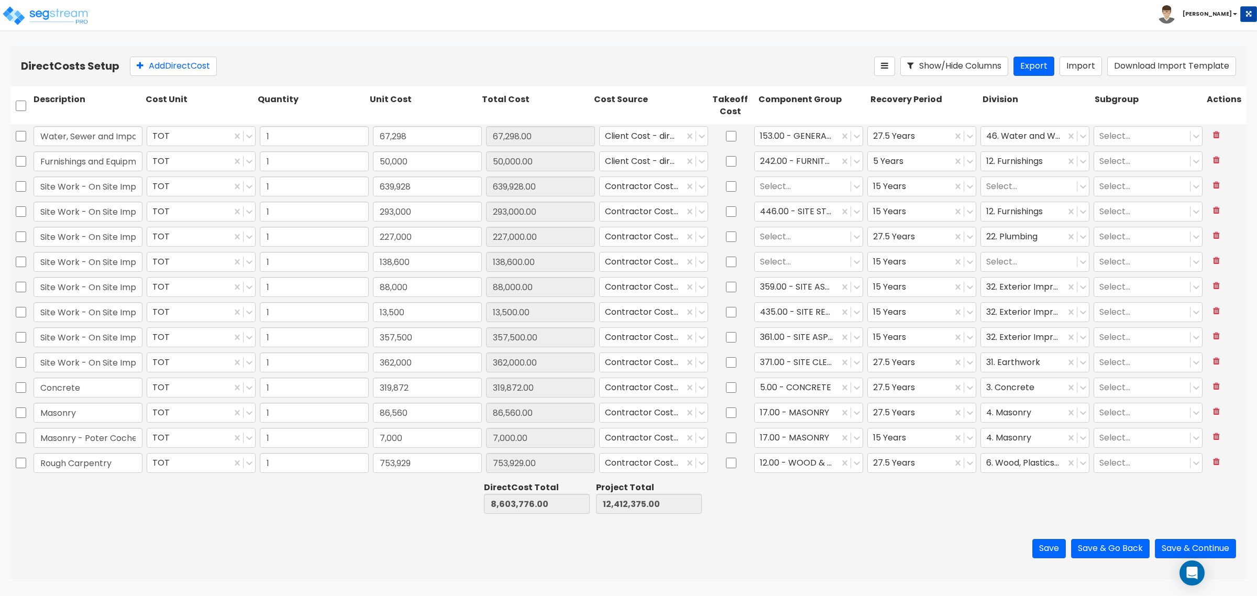
click at [817, 516] on div at bounding box center [812, 498] width 112 height 36
click at [1071, 66] on button "Import" at bounding box center [1081, 66] width 42 height 19
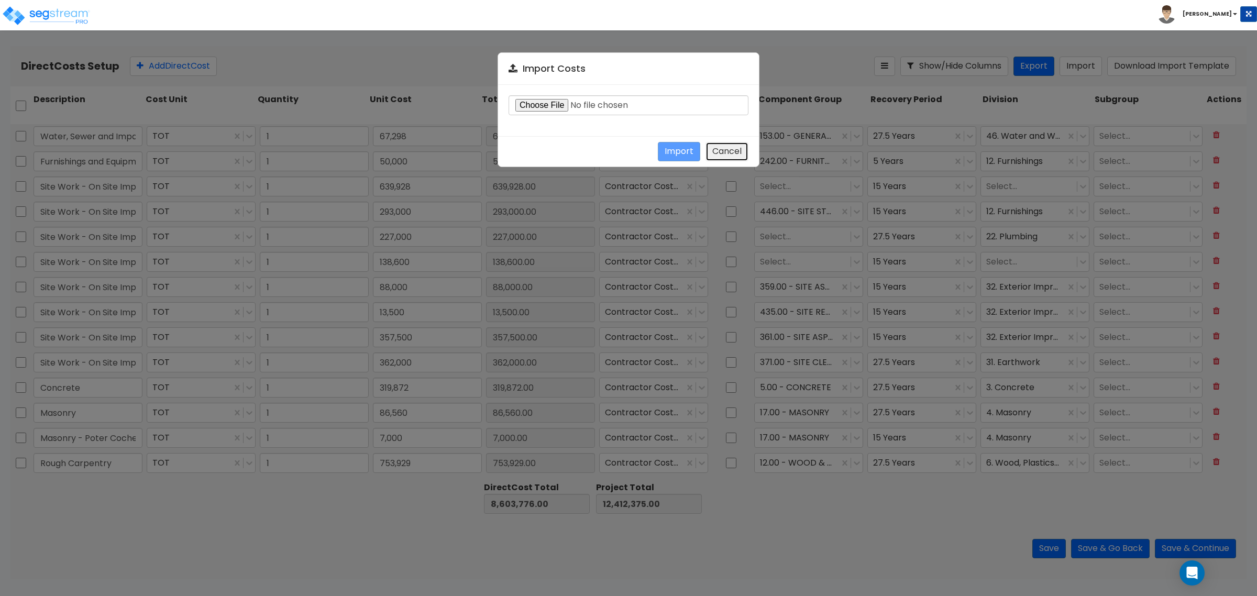
click at [729, 155] on button "Cancel" at bounding box center [727, 151] width 43 height 19
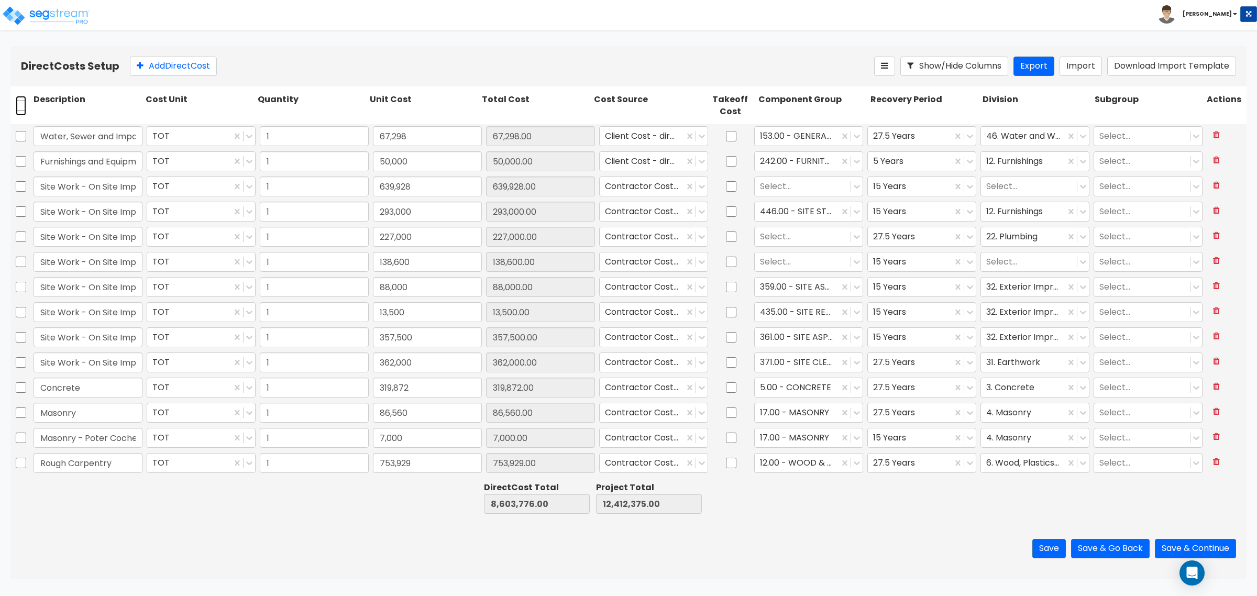
click at [18, 108] on input "checkbox" at bounding box center [21, 106] width 10 height 20
checkbox input "true"
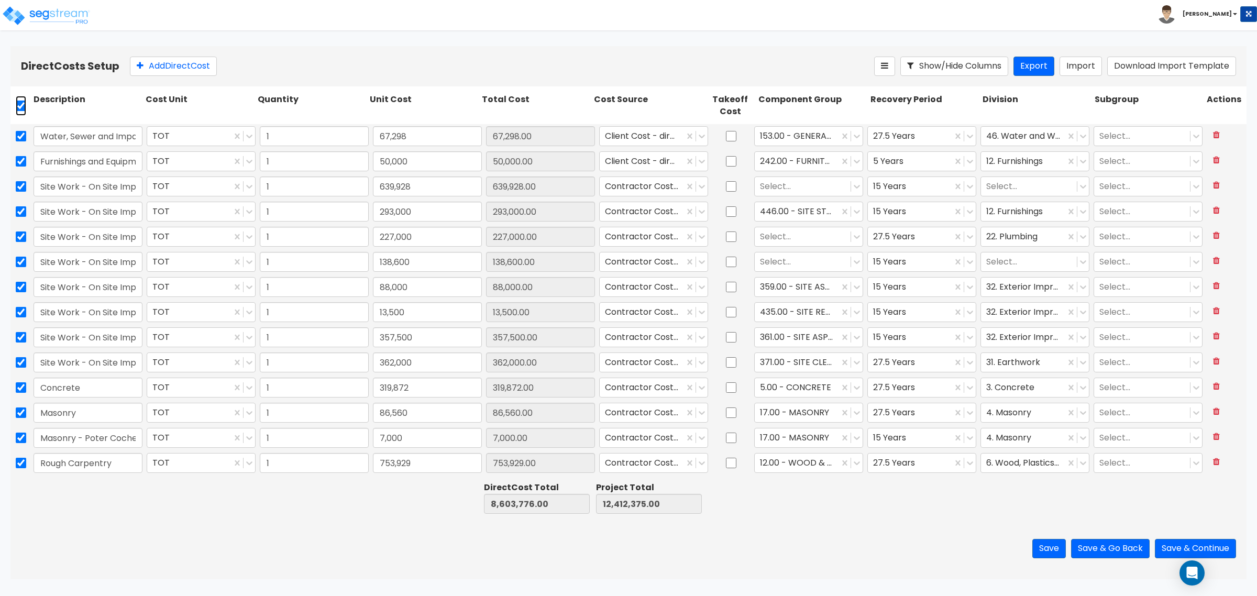
checkbox input "true"
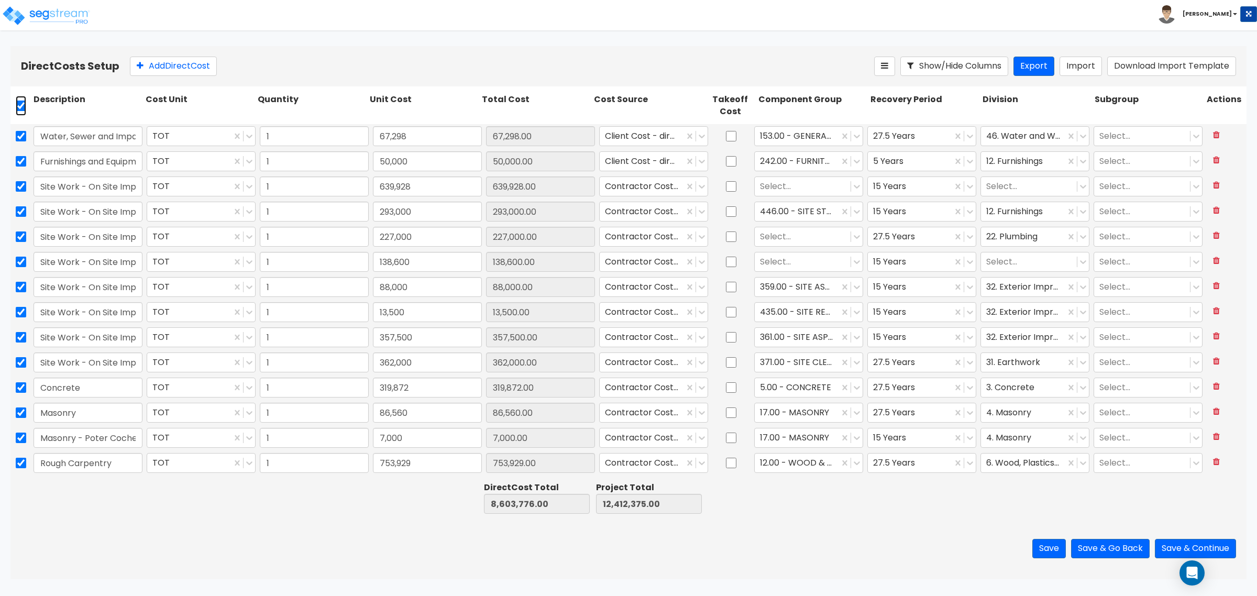
checkbox input "true"
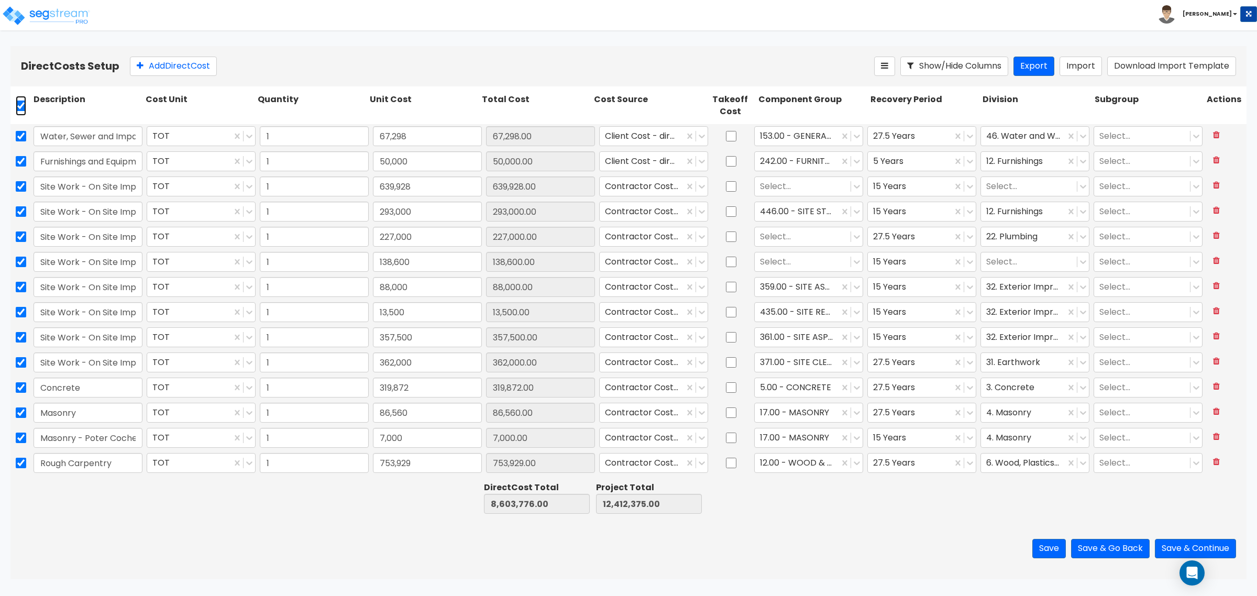
checkbox input "true"
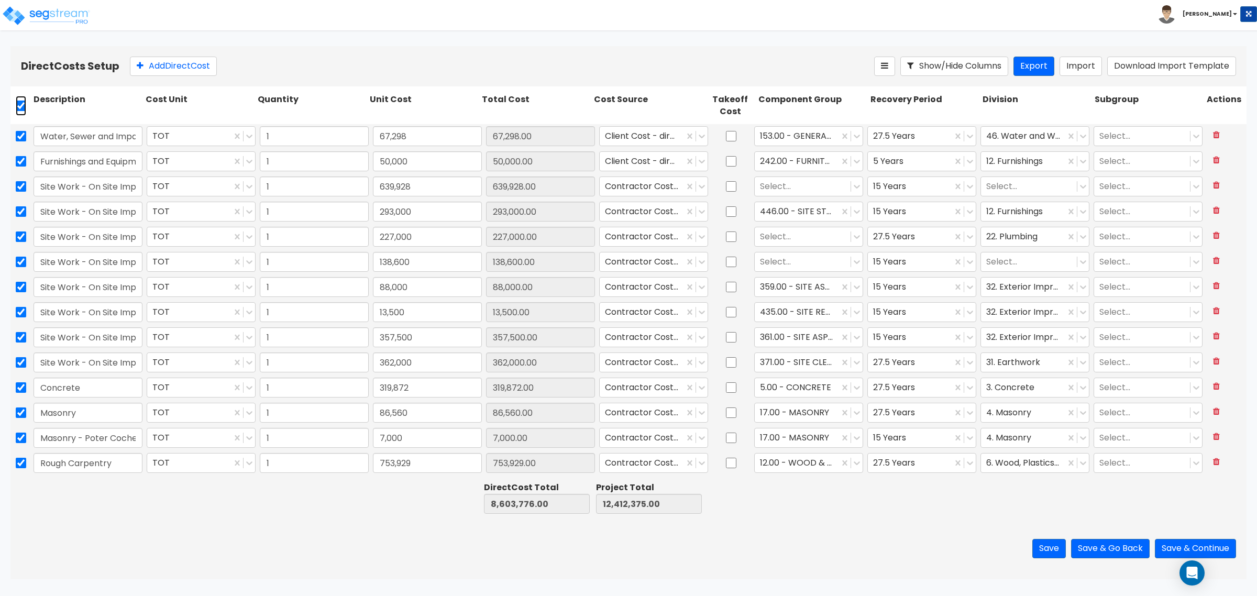
checkbox input "true"
click at [246, 65] on icon at bounding box center [242, 66] width 8 height 10
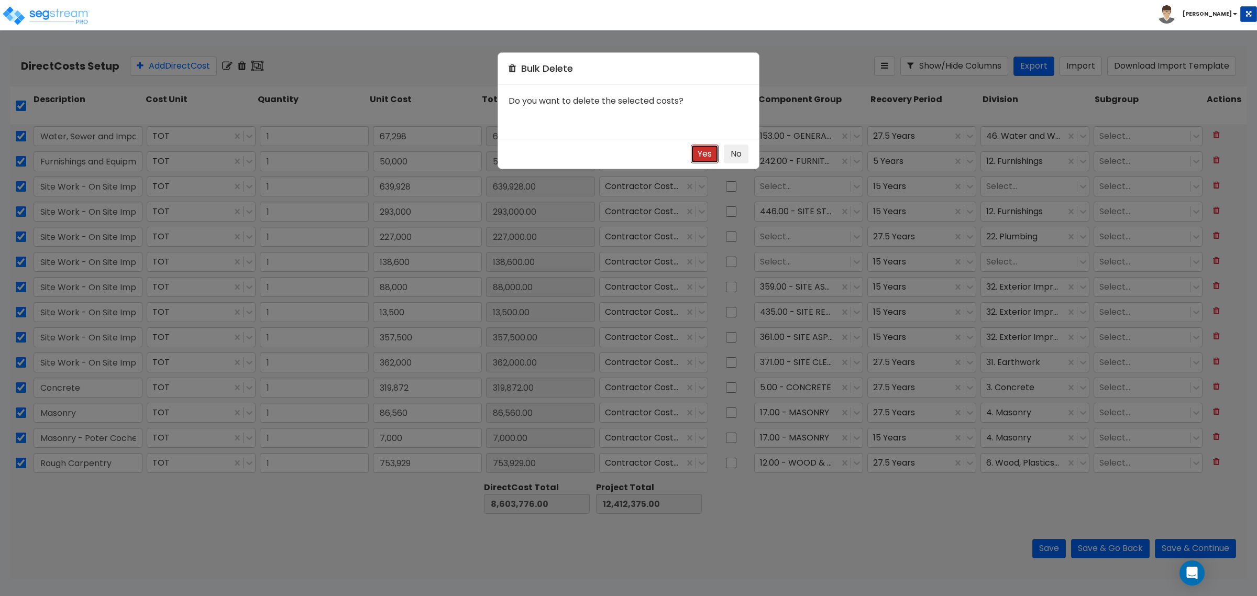
click at [703, 152] on button "Yes" at bounding box center [705, 154] width 28 height 19
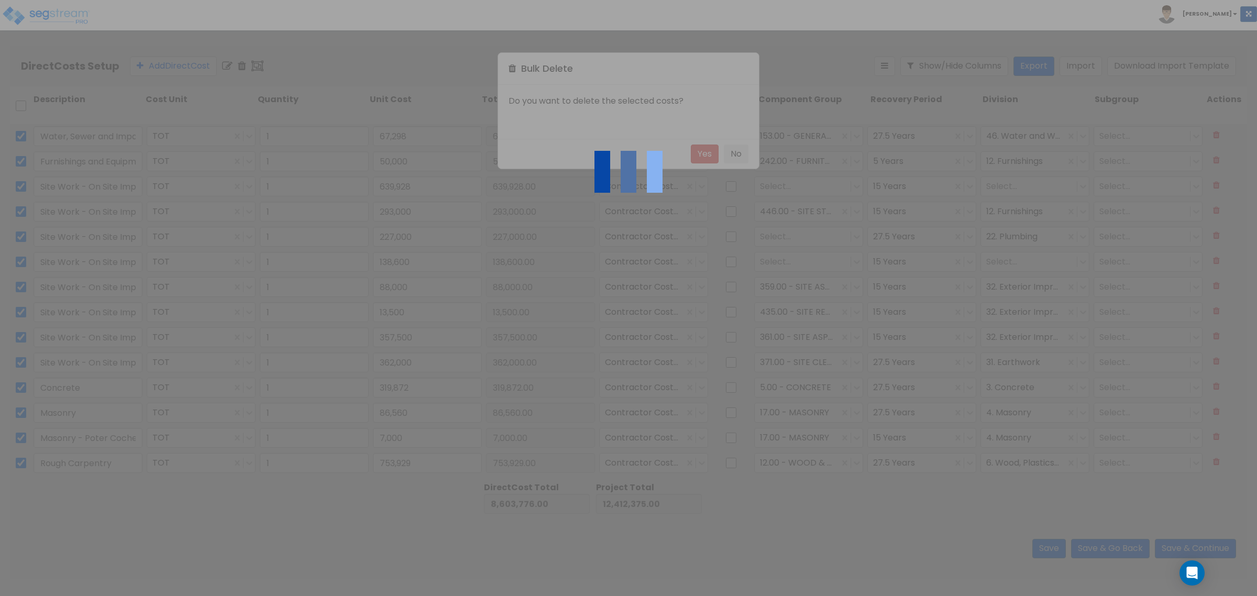
checkbox input "false"
type input "0.00"
type input "3,808,599.00"
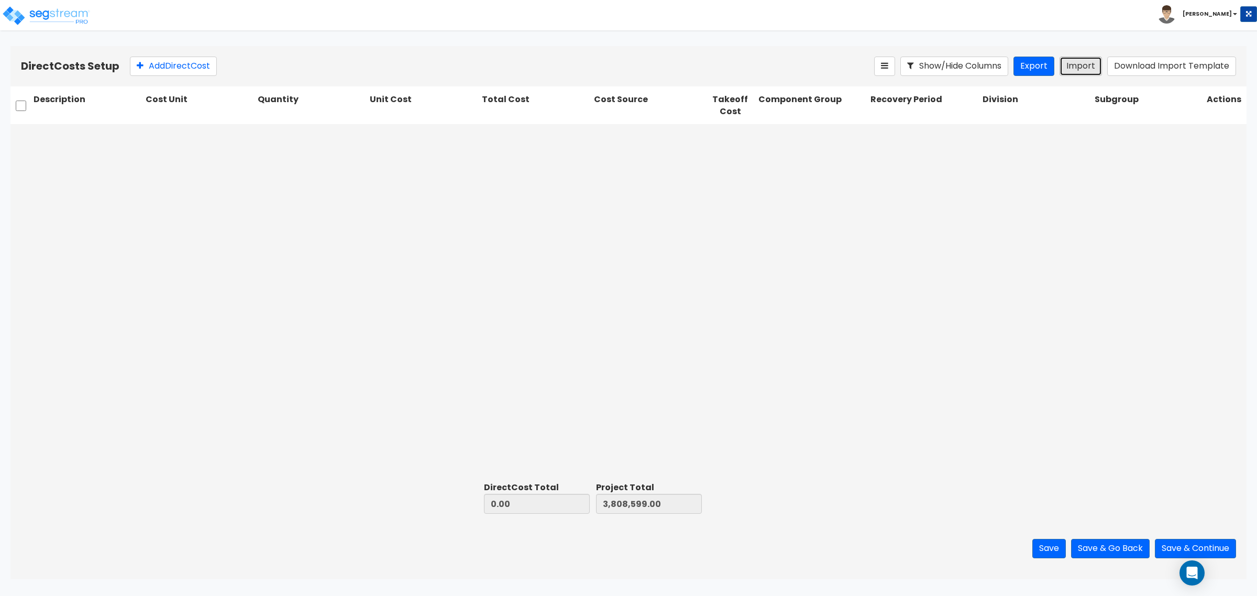
click at [1070, 67] on button "Import" at bounding box center [1081, 66] width 42 height 19
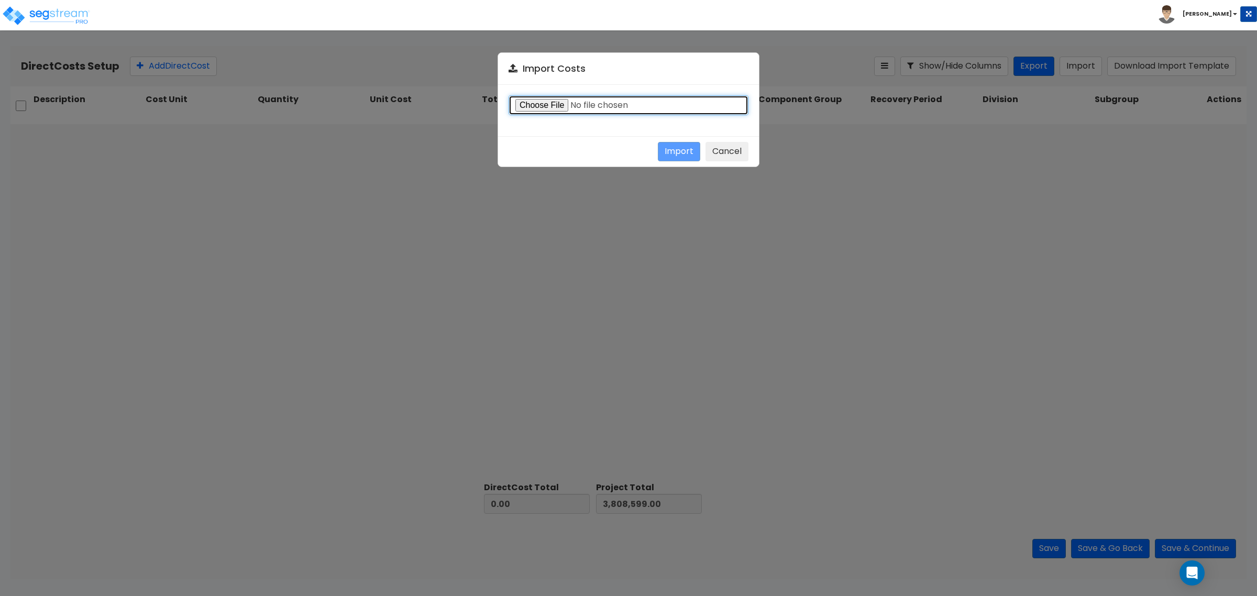
click at [535, 104] on input "file" at bounding box center [629, 105] width 240 height 20
type input "C:\fakepath\Walnut - Direct costs.csv"
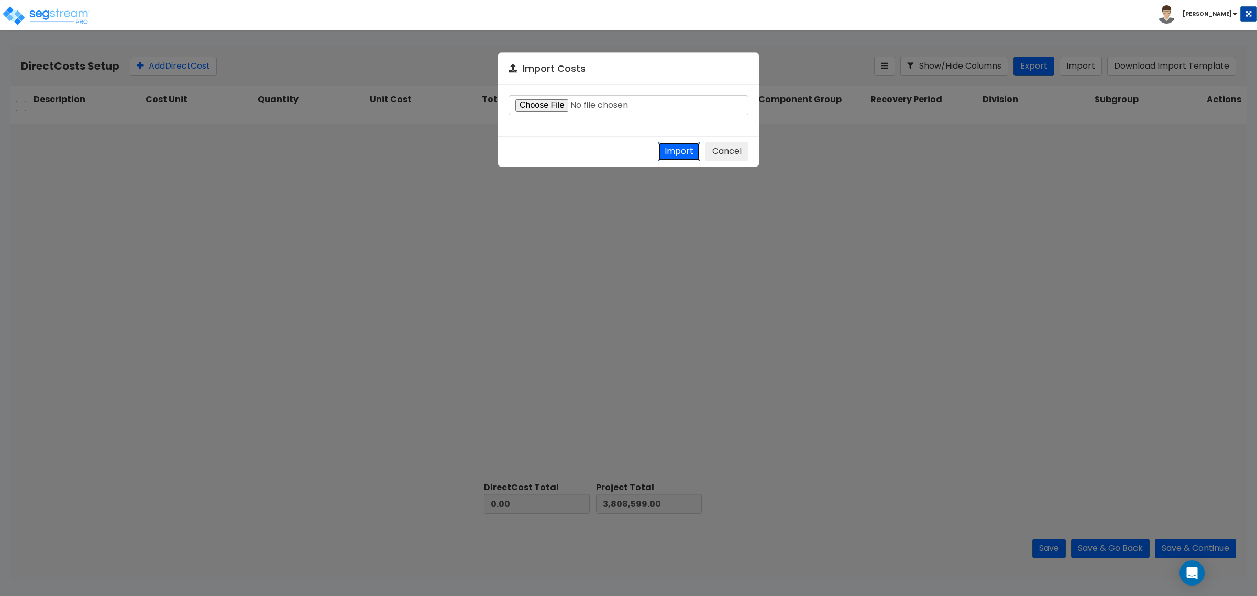
click at [677, 153] on button "Import" at bounding box center [679, 151] width 42 height 19
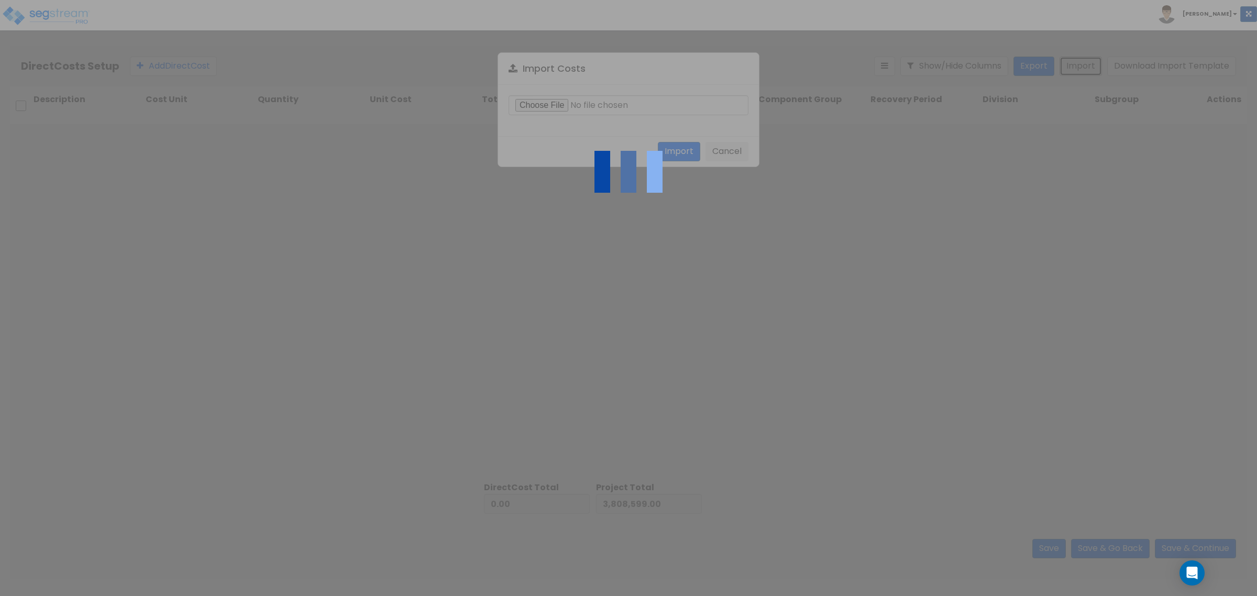
type input "8,603,776.00"
type input "12,412,375.00"
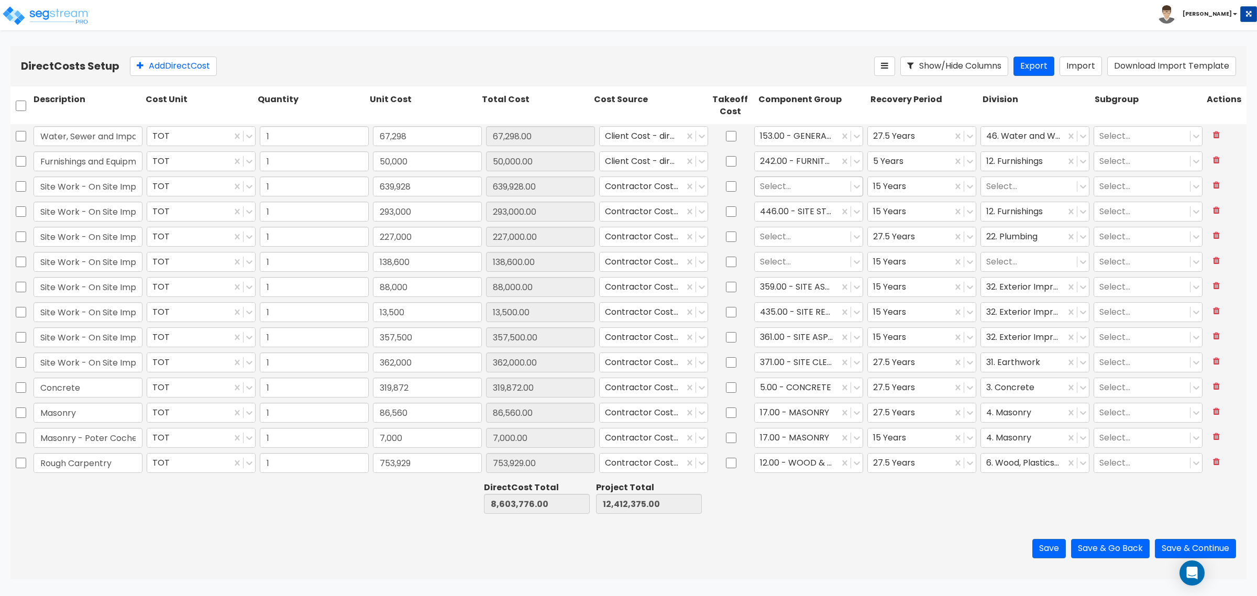
click at [802, 187] on div at bounding box center [802, 187] width 85 height 14
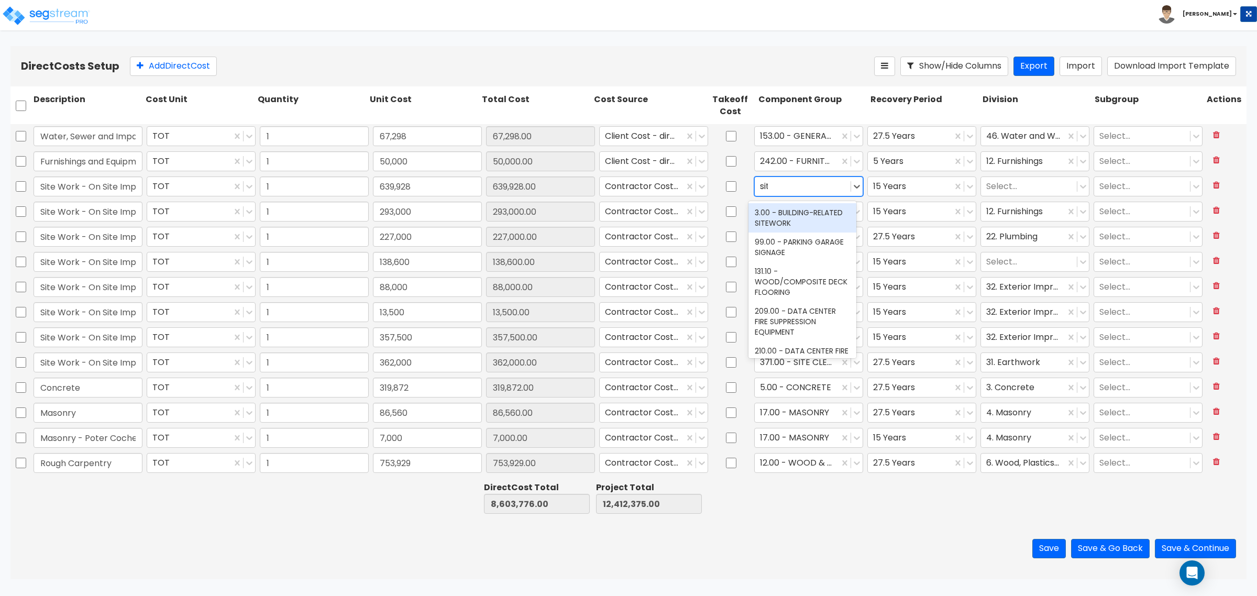
type input "site"
click at [815, 228] on div "3.00 - BUILDING-RELATED SITEWORK" at bounding box center [803, 217] width 108 height 29
click at [1026, 189] on div at bounding box center [1028, 187] width 85 height 14
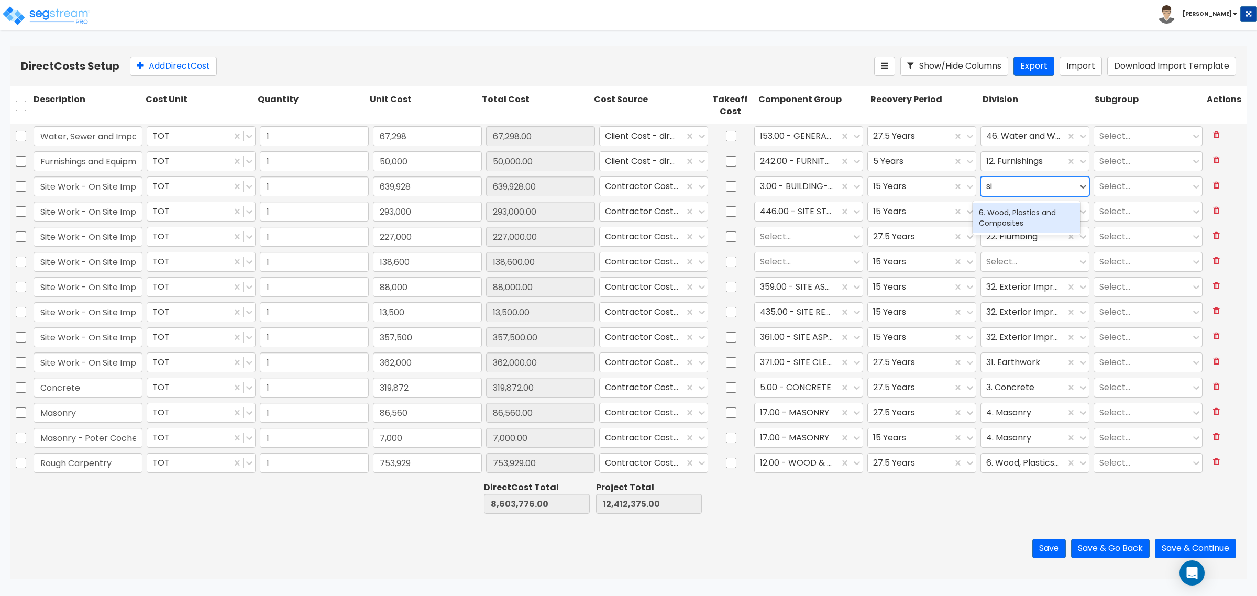
type input "s"
click at [1031, 241] on div "32. Exterior Improvements" at bounding box center [1027, 232] width 108 height 19
click at [806, 236] on div at bounding box center [802, 237] width 85 height 14
drag, startPoint x: 821, startPoint y: 237, endPoint x: 805, endPoint y: 234, distance: 16.5
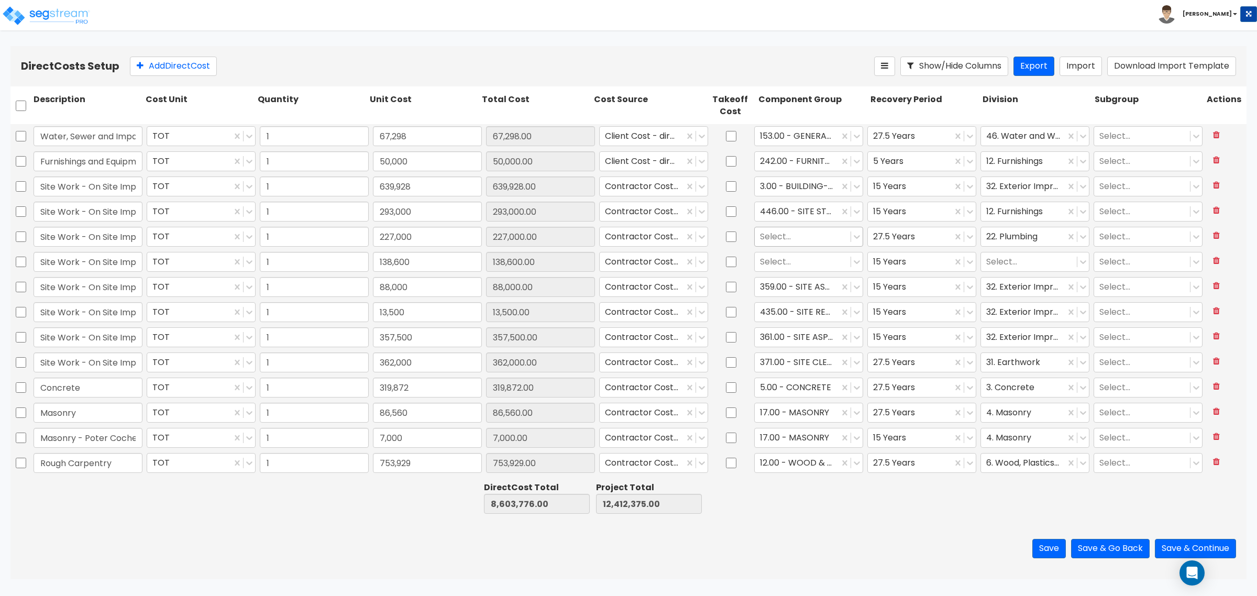
click at [821, 237] on div at bounding box center [802, 237] width 85 height 14
click at [792, 238] on div at bounding box center [802, 237] width 85 height 14
type input "build"
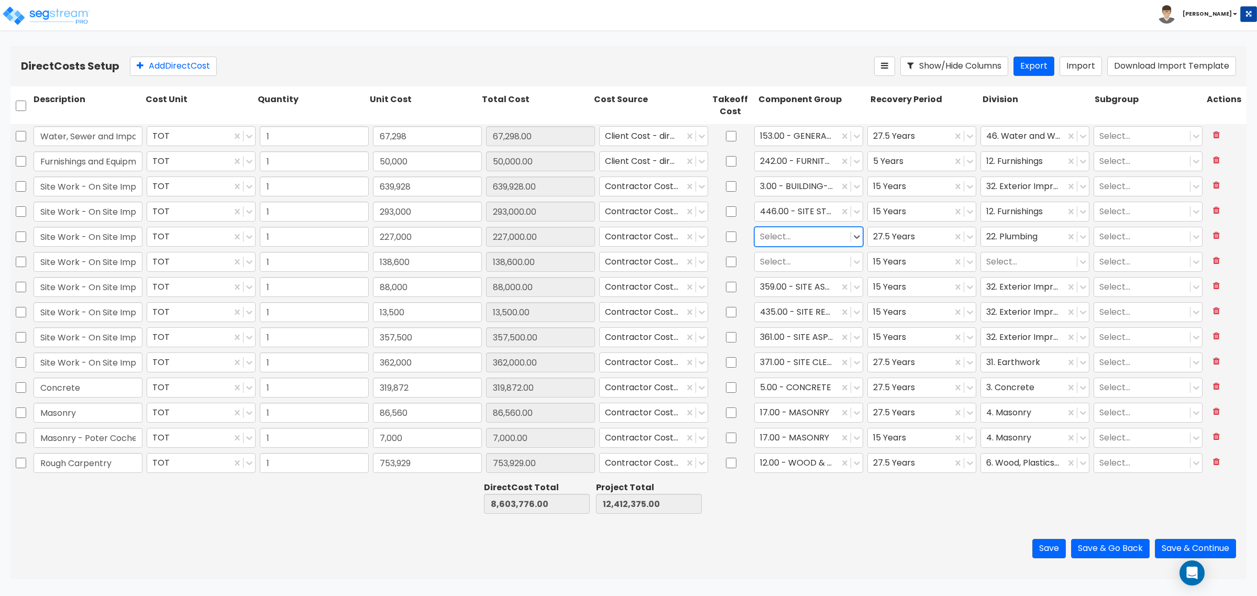
click at [808, 239] on div at bounding box center [802, 237] width 85 height 14
click at [805, 235] on div at bounding box center [802, 237] width 85 height 14
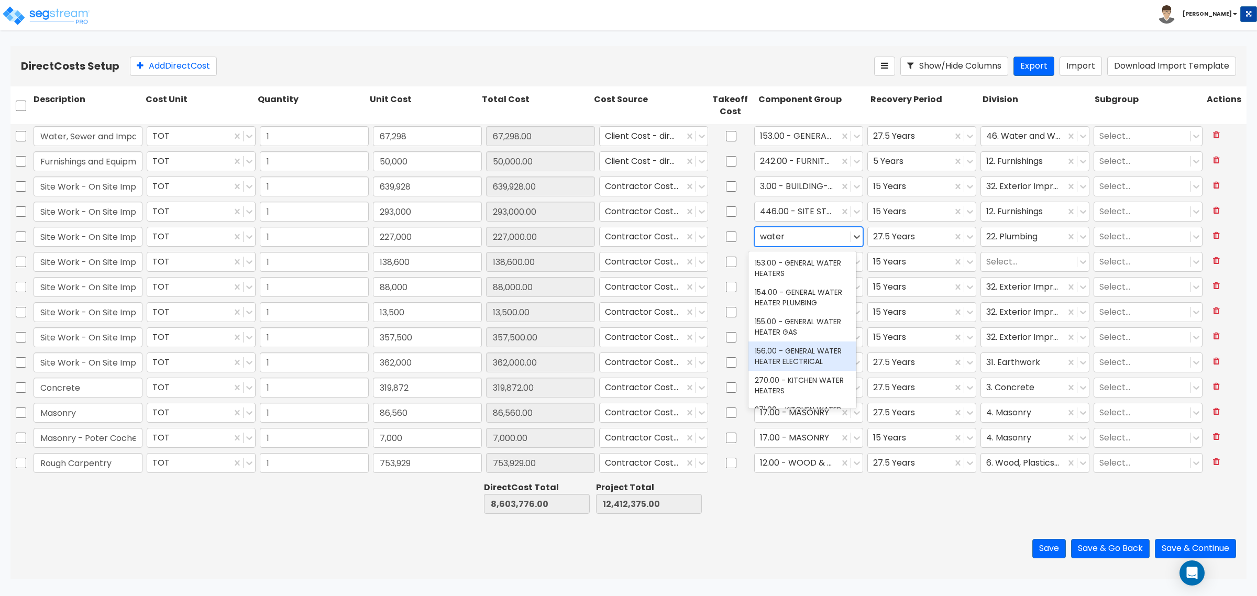
type input "water"
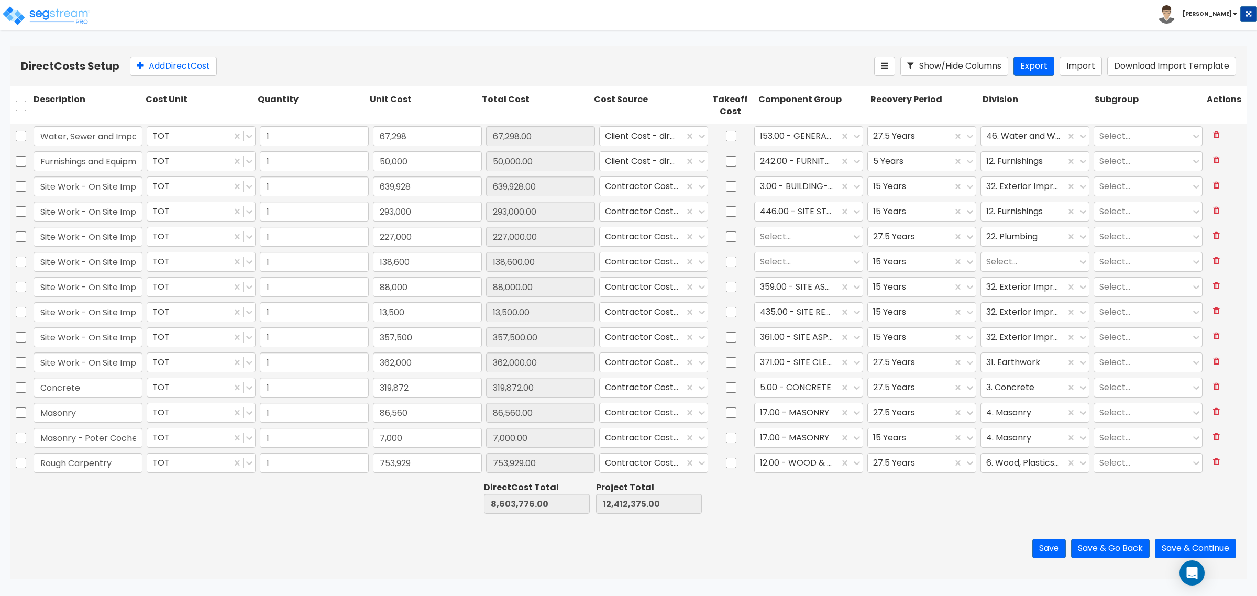
click at [800, 551] on div "Save Save & Go Back Save & Continue" at bounding box center [628, 548] width 1236 height 61
click at [1014, 230] on div at bounding box center [1023, 237] width 74 height 14
click at [805, 239] on div at bounding box center [802, 237] width 85 height 14
click at [1015, 242] on div at bounding box center [1023, 237] width 74 height 14
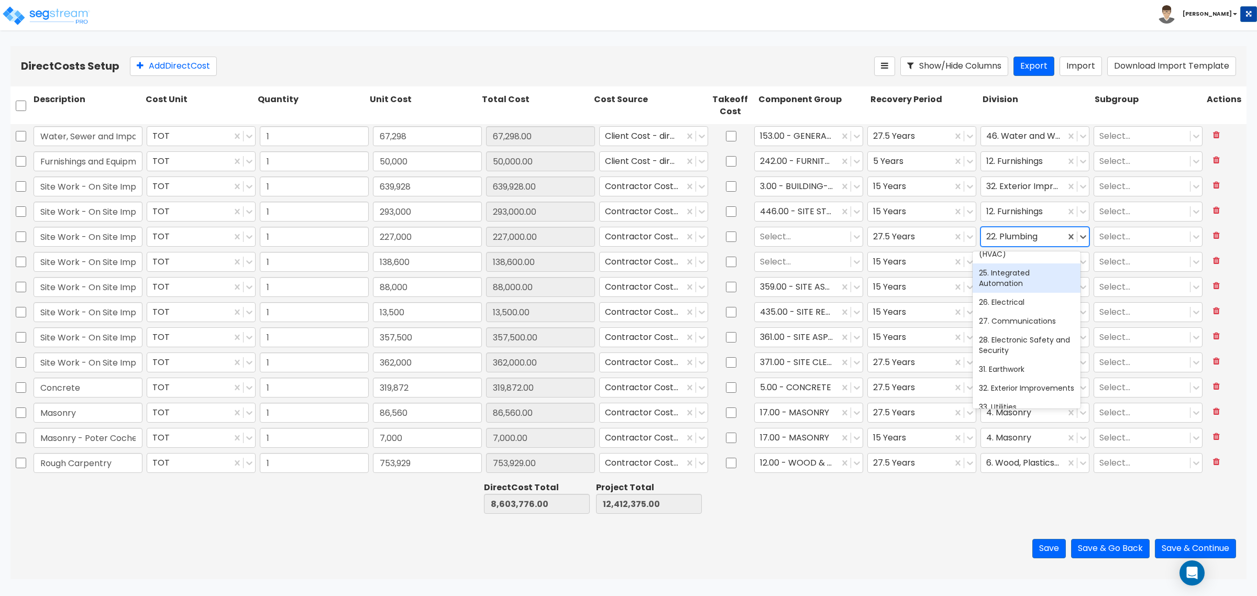
scroll to position [393, 0]
click at [813, 237] on div at bounding box center [802, 237] width 85 height 14
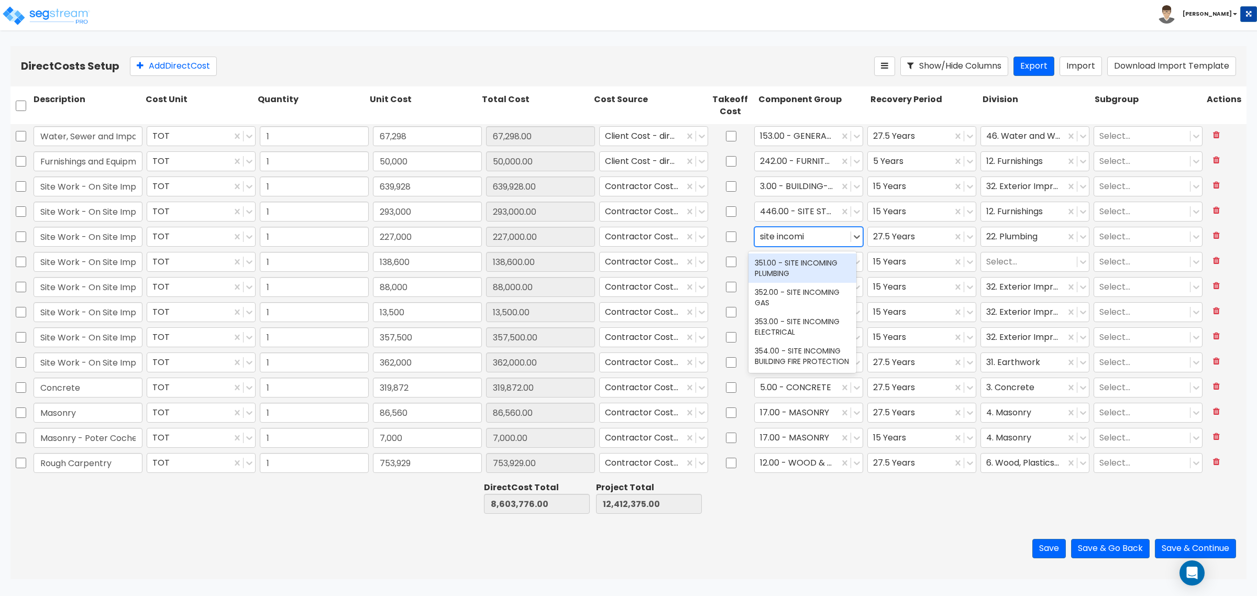
type input "site incomin"
click at [817, 268] on div "351.00 - SITE INCOMING PLUMBING" at bounding box center [803, 268] width 108 height 29
click at [794, 262] on div at bounding box center [802, 262] width 85 height 14
drag, startPoint x: 818, startPoint y: 258, endPoint x: 839, endPoint y: 258, distance: 21.5
click at [818, 258] on div at bounding box center [802, 262] width 85 height 14
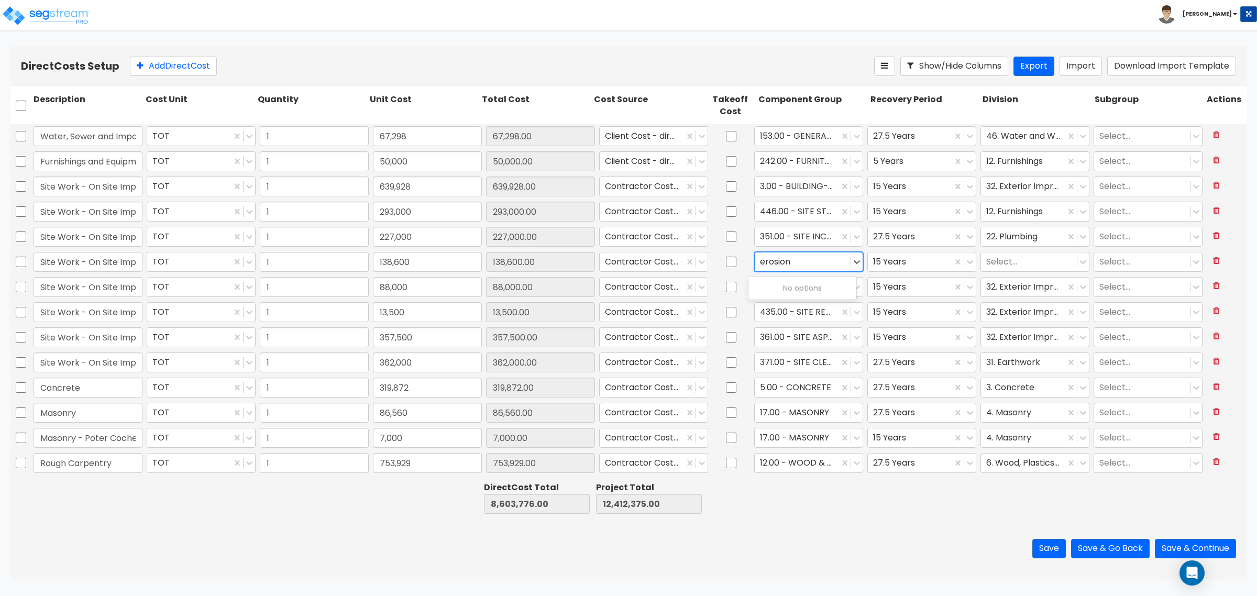
type input "erosion"
click at [855, 261] on icon at bounding box center [857, 262] width 10 height 10
click at [829, 261] on div at bounding box center [802, 262] width 85 height 14
type input "clea"
click at [818, 294] on div "4.00 - BLDG CLEARING, GRADING, & EXCAVATION" at bounding box center [803, 293] width 108 height 29
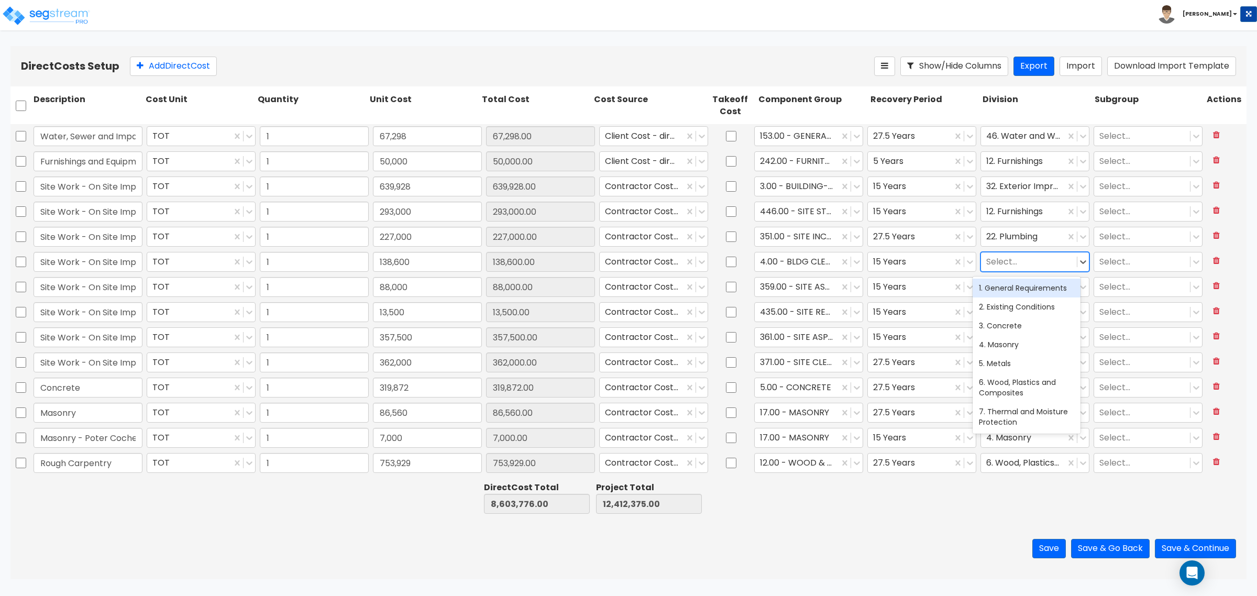
click at [1016, 266] on div at bounding box center [1028, 262] width 85 height 14
type input "e"
type input "c"
click at [816, 45] on html "Toggle navigation To Worksheet Indirect Costs Setup Direct Costs Setup Craig x" at bounding box center [628, 289] width 1257 height 579
click at [1019, 260] on div at bounding box center [1028, 262] width 85 height 14
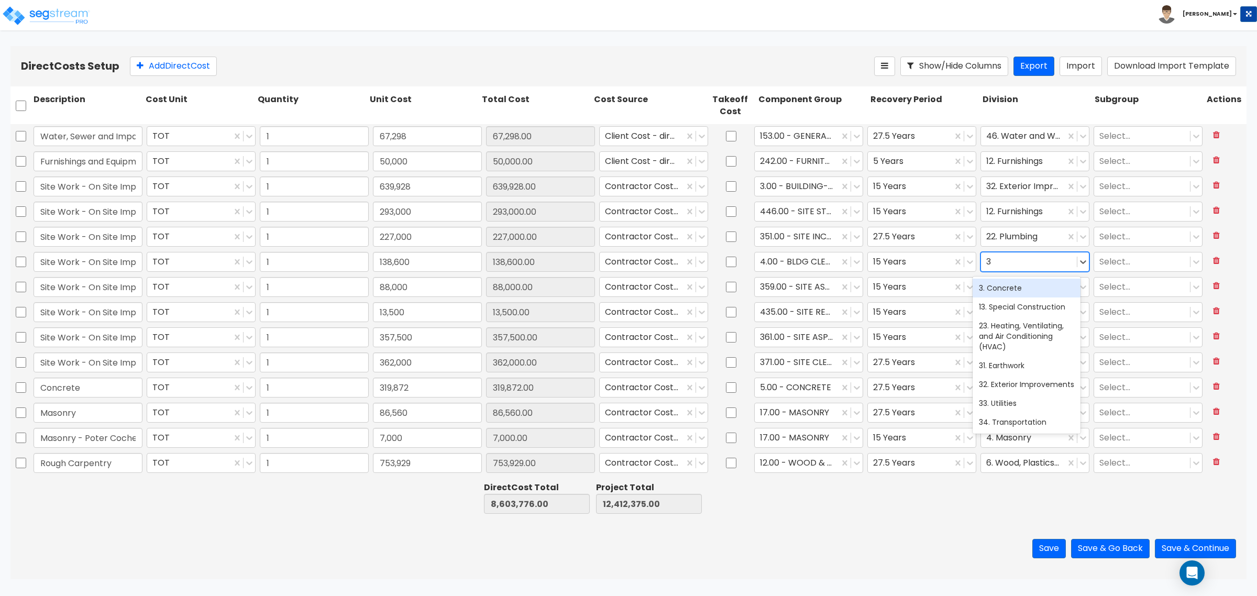
type input "31"
click at [1032, 283] on div "31. Earthwork" at bounding box center [1027, 288] width 108 height 19
type input "1"
type input "146,310"
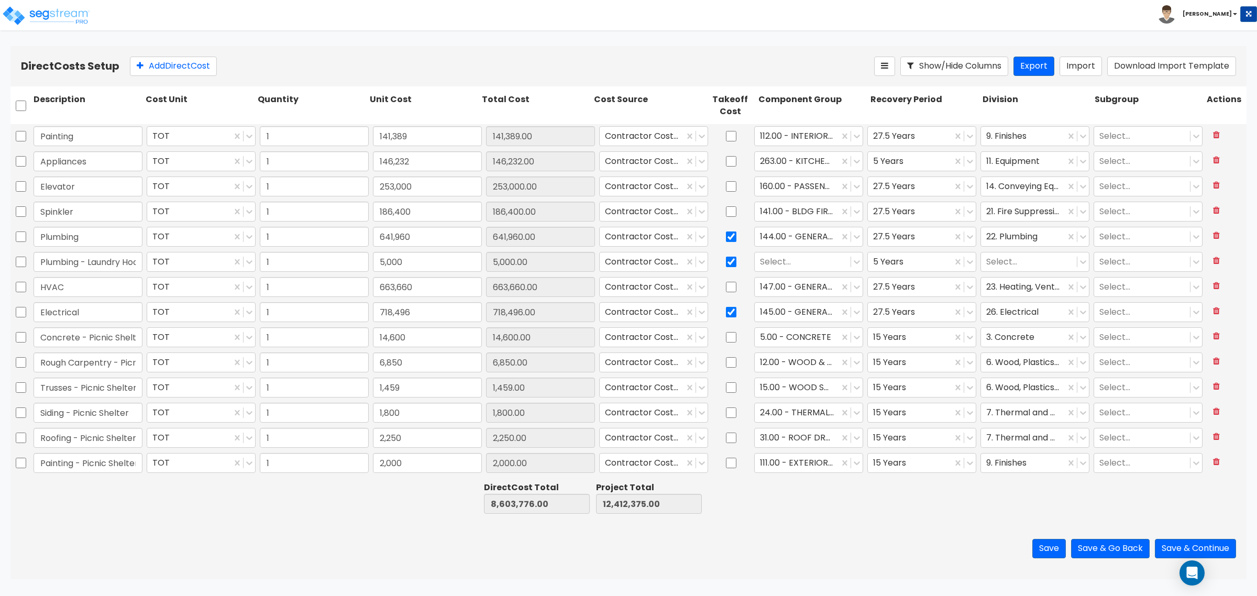
scroll to position [655, 0]
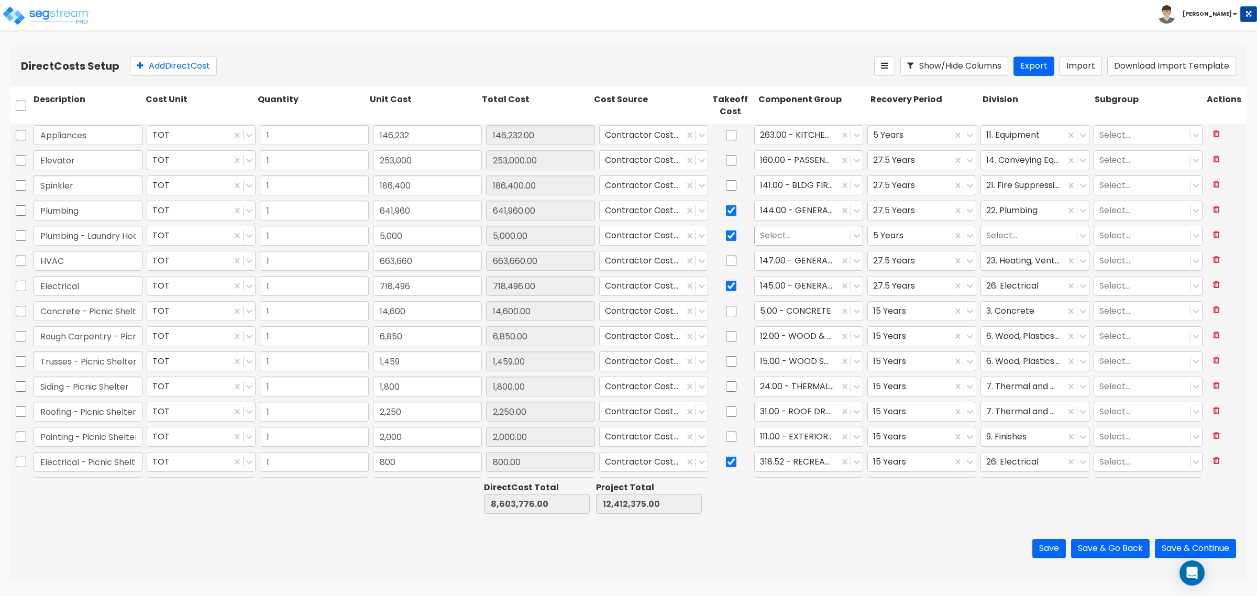
click at [781, 230] on div at bounding box center [802, 236] width 85 height 14
type input "lau"
click at [823, 323] on div "284.00 - [PERSON_NAME]" at bounding box center [803, 320] width 108 height 19
click at [1008, 238] on div at bounding box center [1028, 236] width 85 height 14
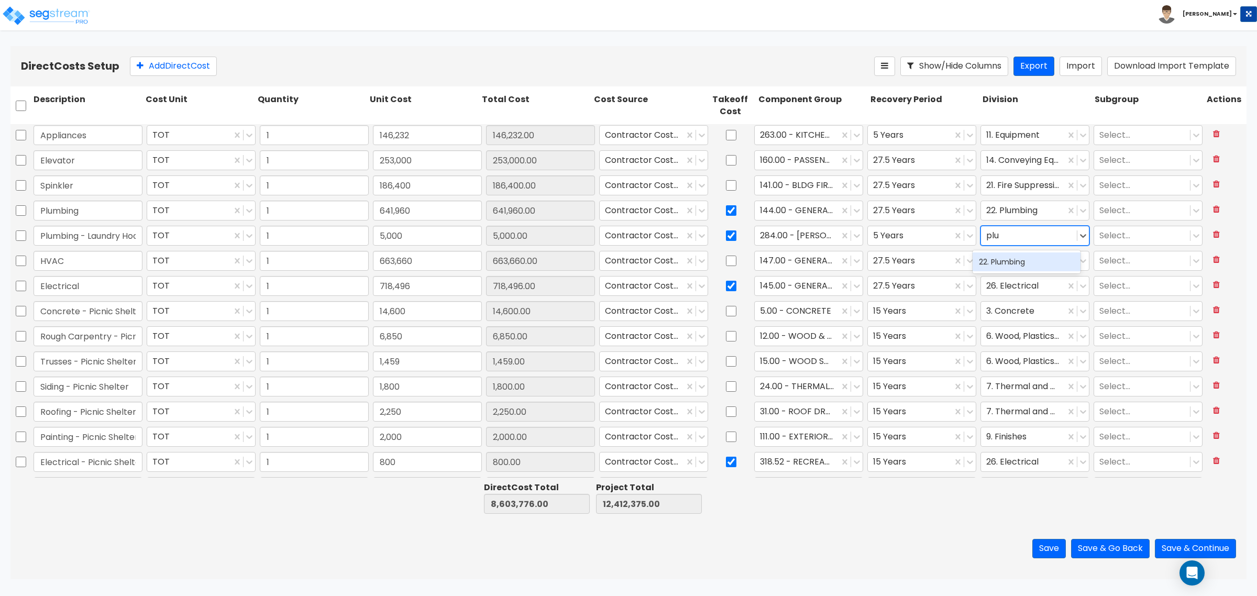
type input "plum"
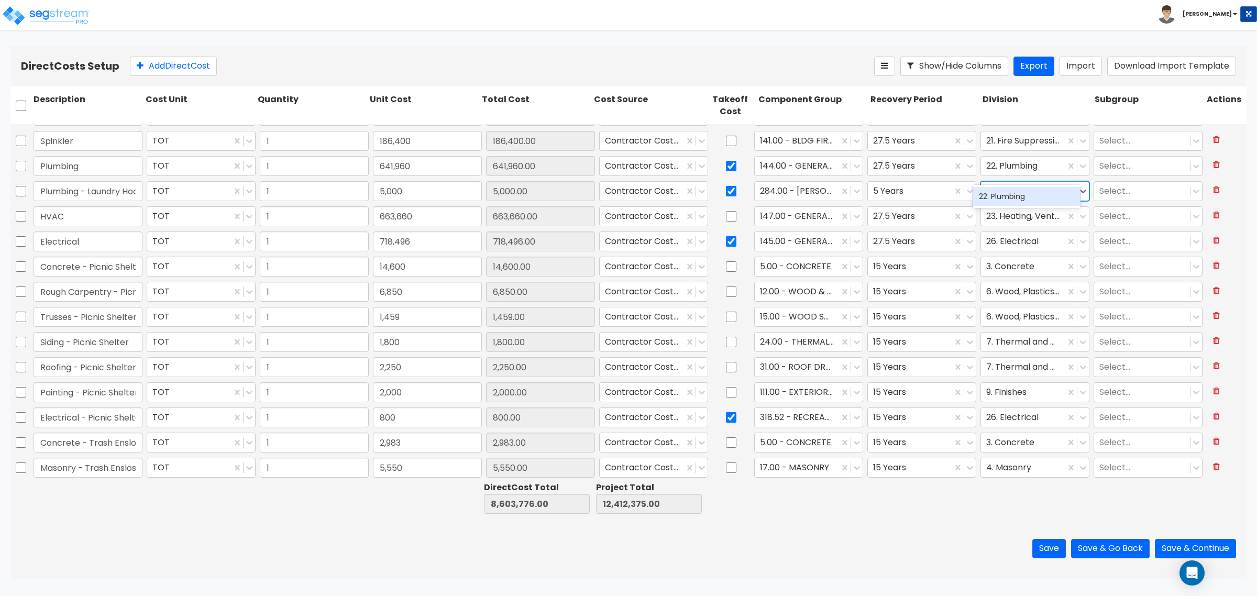
scroll to position [720, 0]
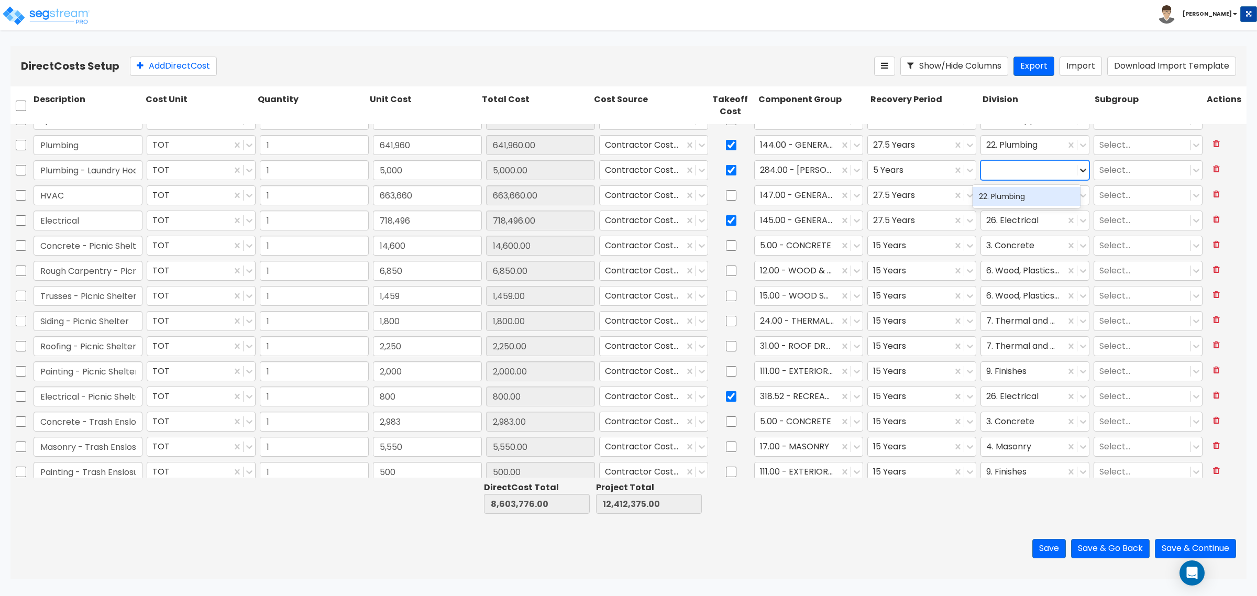
click at [1078, 173] on icon at bounding box center [1083, 170] width 10 height 10
click at [1041, 172] on div at bounding box center [1028, 170] width 85 height 14
type input "22"
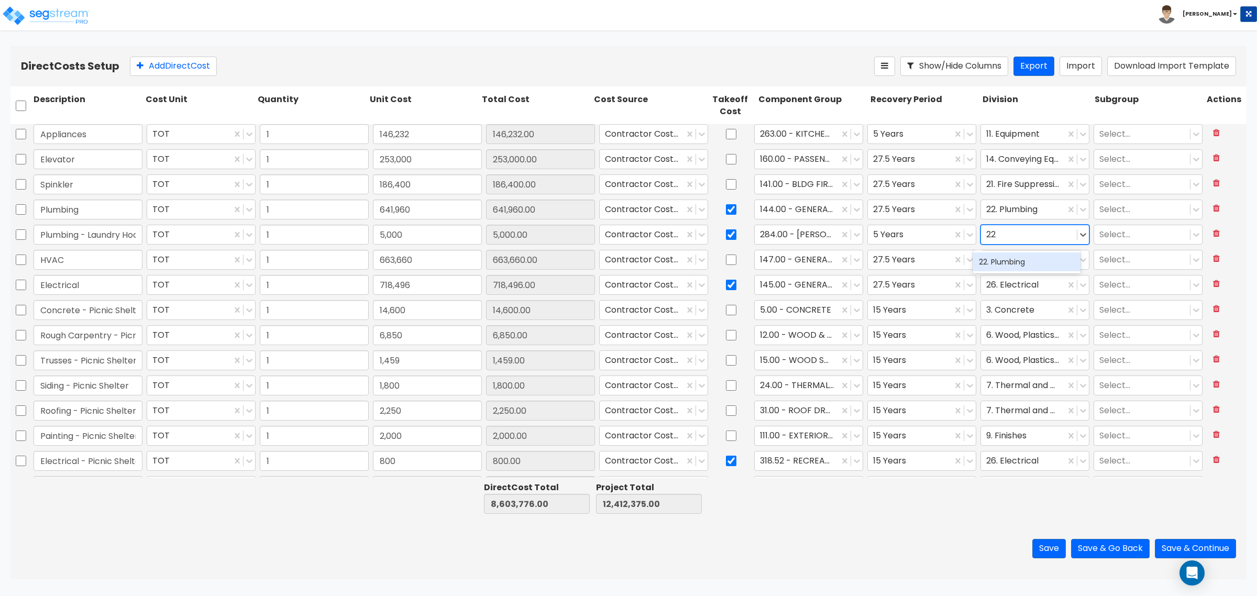
scroll to position [655, 0]
click at [1001, 255] on div "22. Plumbing" at bounding box center [1027, 261] width 108 height 19
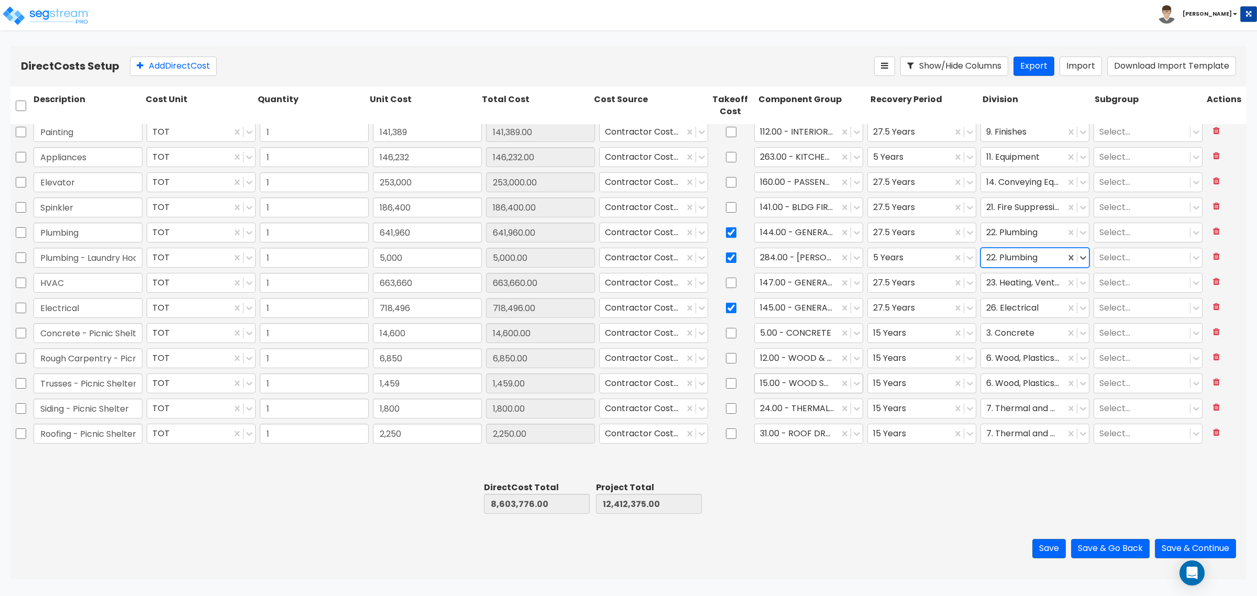
type input "1"
type input "55,295"
type input "1"
type input "210,000"
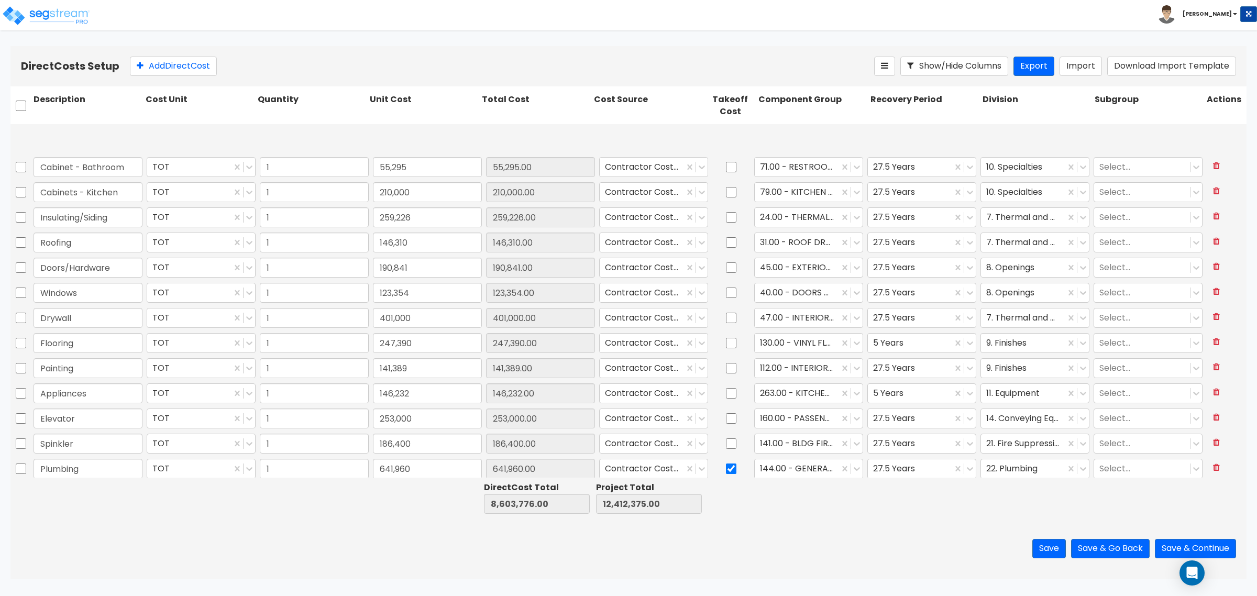
scroll to position [393, 0]
type input "1"
type input "6,850"
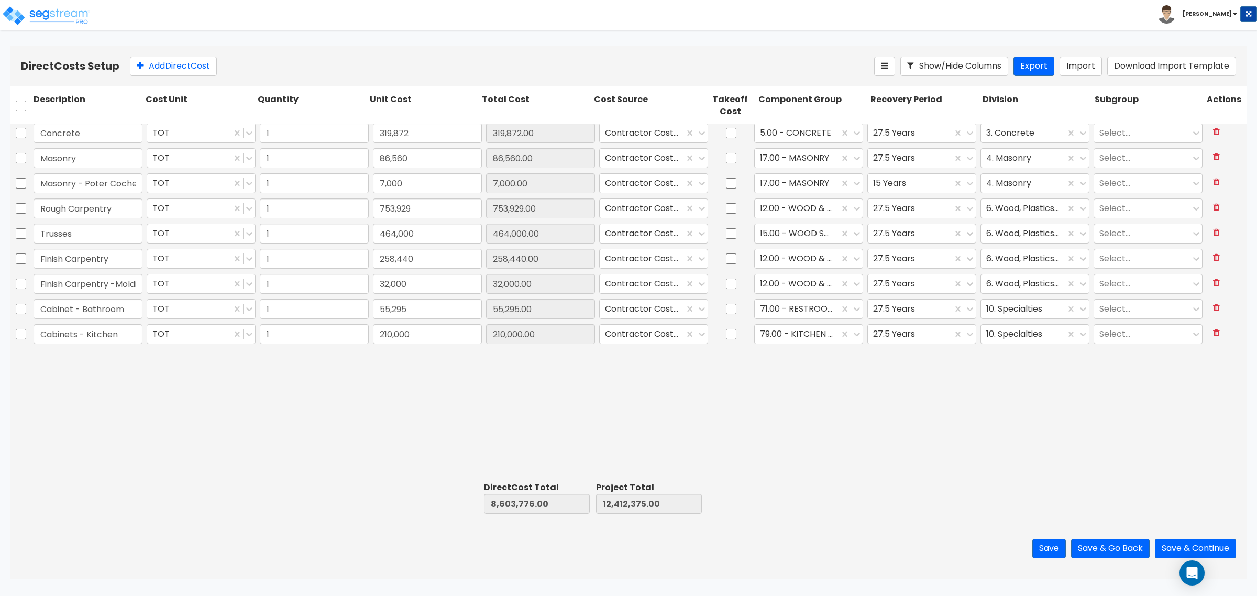
scroll to position [0, 0]
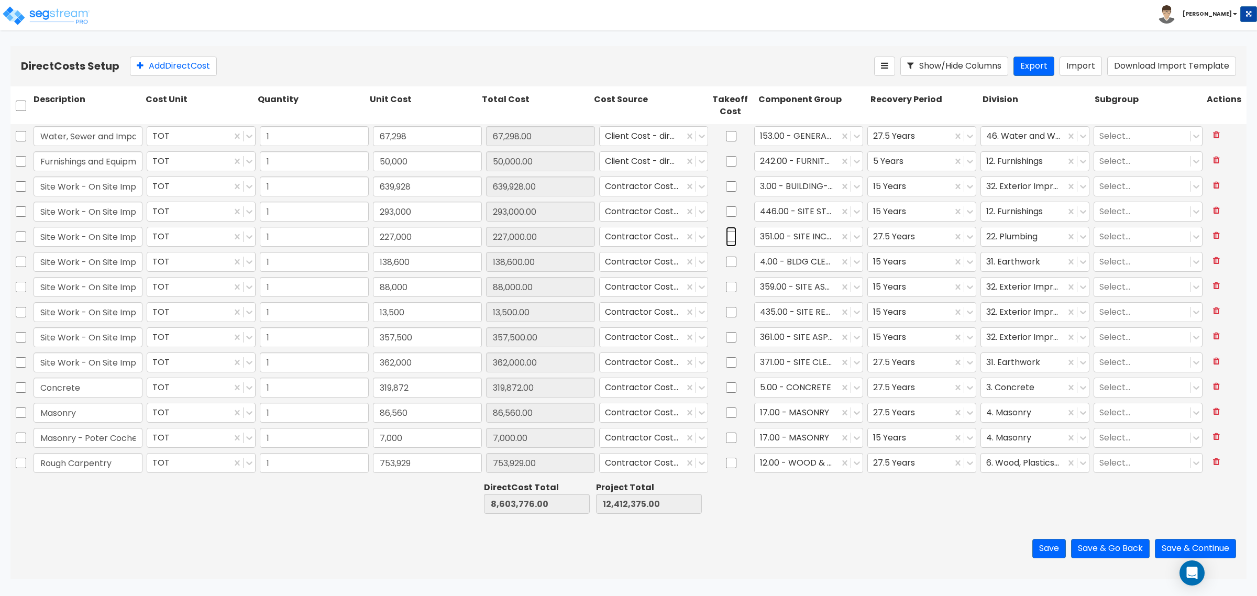
click at [726, 236] on input "checkbox" at bounding box center [731, 237] width 10 height 20
checkbox input "true"
click at [96, 235] on input "Site Work - On Site Improvements - Water/Sewer" at bounding box center [88, 237] width 109 height 20
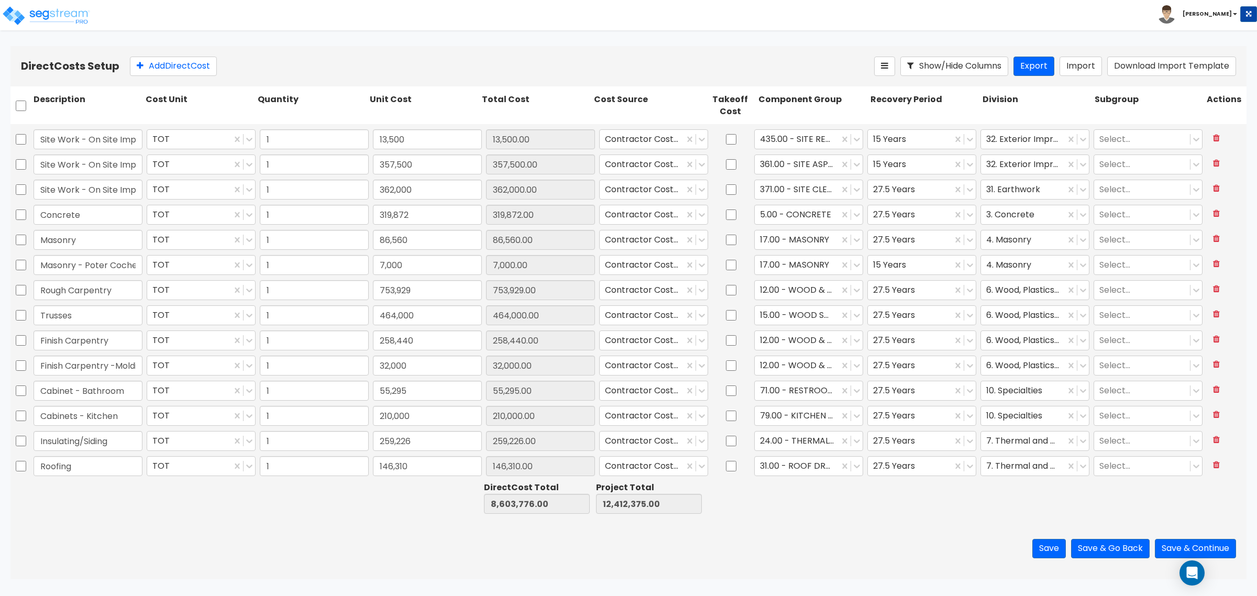
type input "1"
type input "253,000"
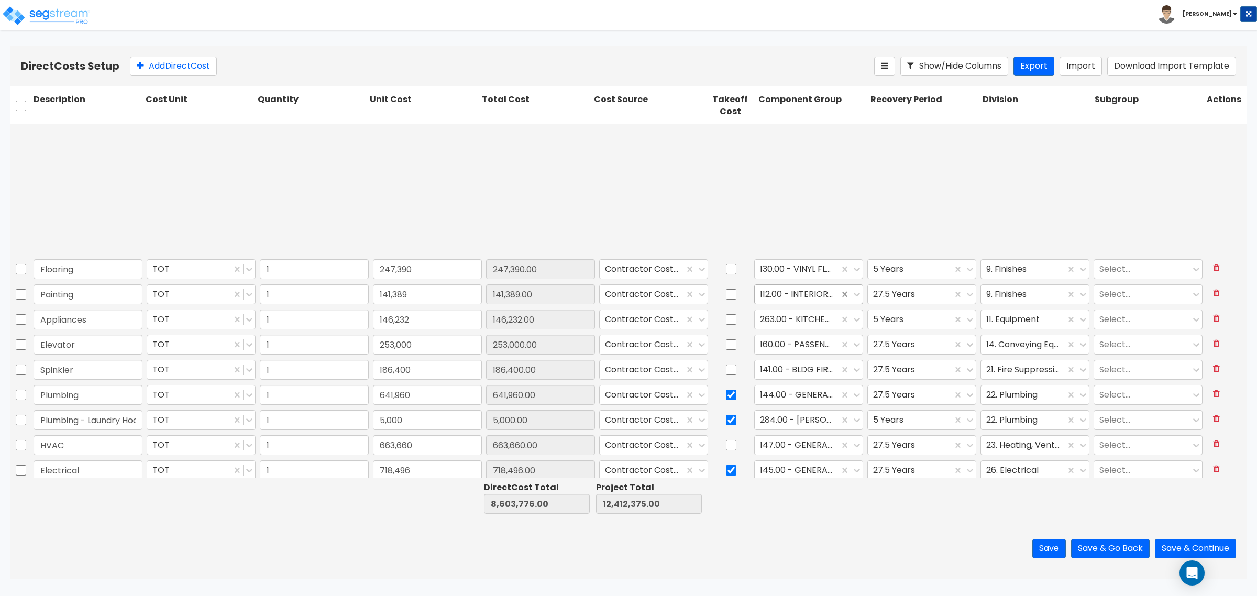
type input "1"
type input "1,500"
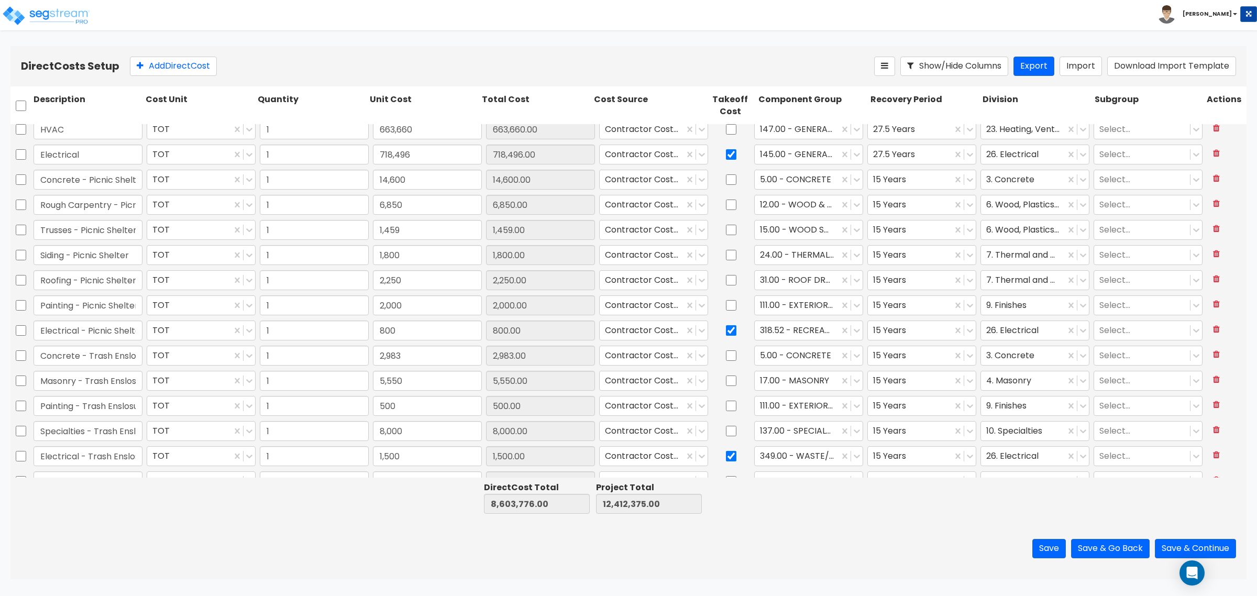
scroll to position [982, 0]
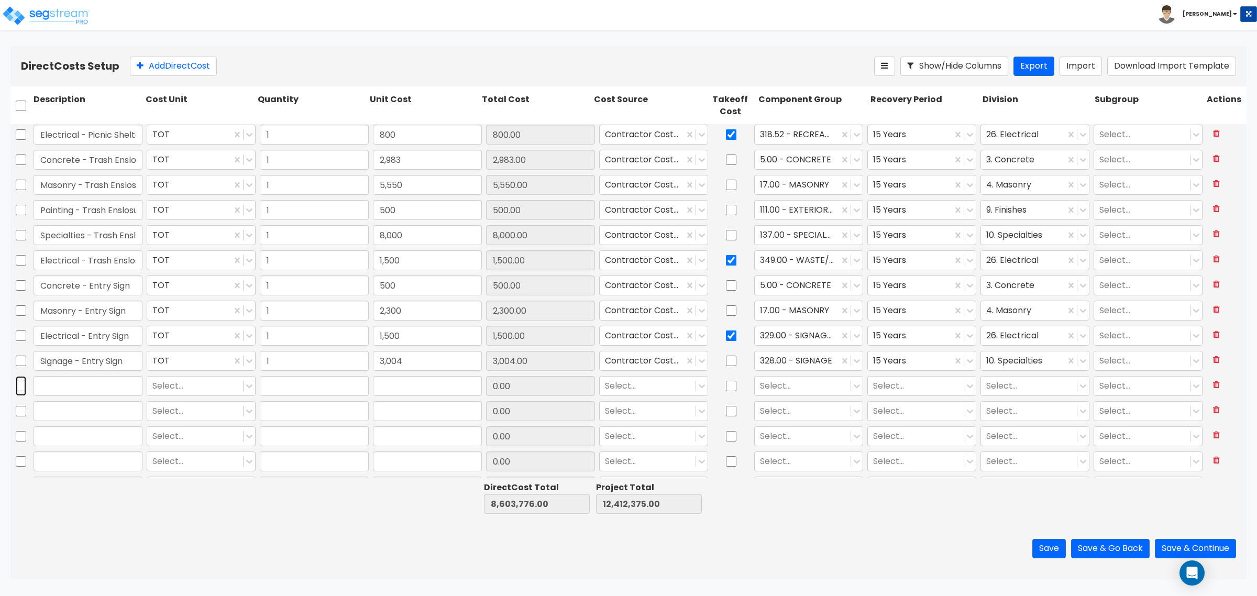
click at [19, 387] on input "checkbox" at bounding box center [21, 386] width 10 height 20
click at [17, 408] on input "checkbox" at bounding box center [21, 411] width 10 height 20
click at [20, 437] on input "checkbox" at bounding box center [21, 436] width 10 height 20
click at [22, 461] on input "checkbox" at bounding box center [21, 462] width 10 height 20
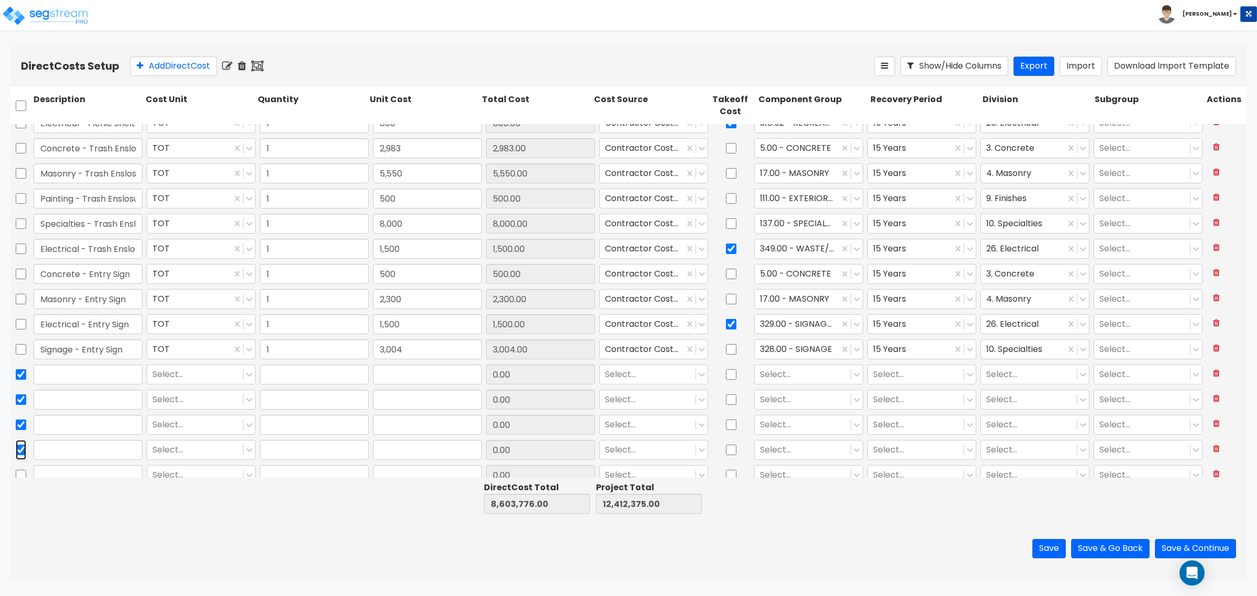
scroll to position [1004, 0]
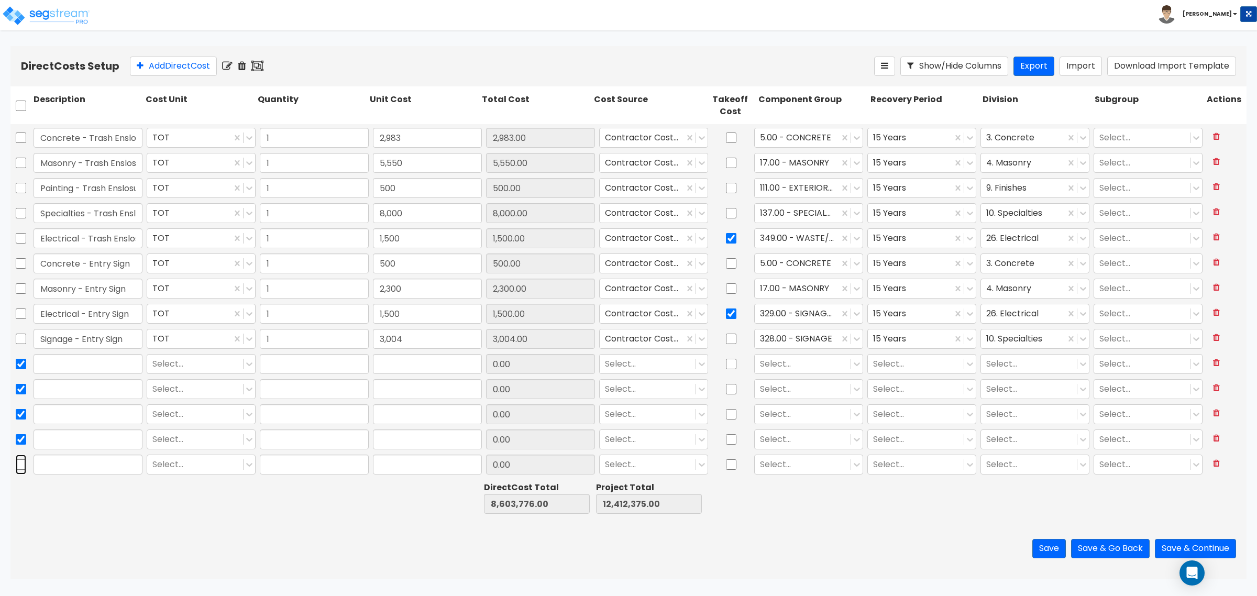
click at [20, 467] on input "checkbox" at bounding box center [21, 465] width 10 height 20
click at [246, 67] on icon at bounding box center [242, 66] width 8 height 10
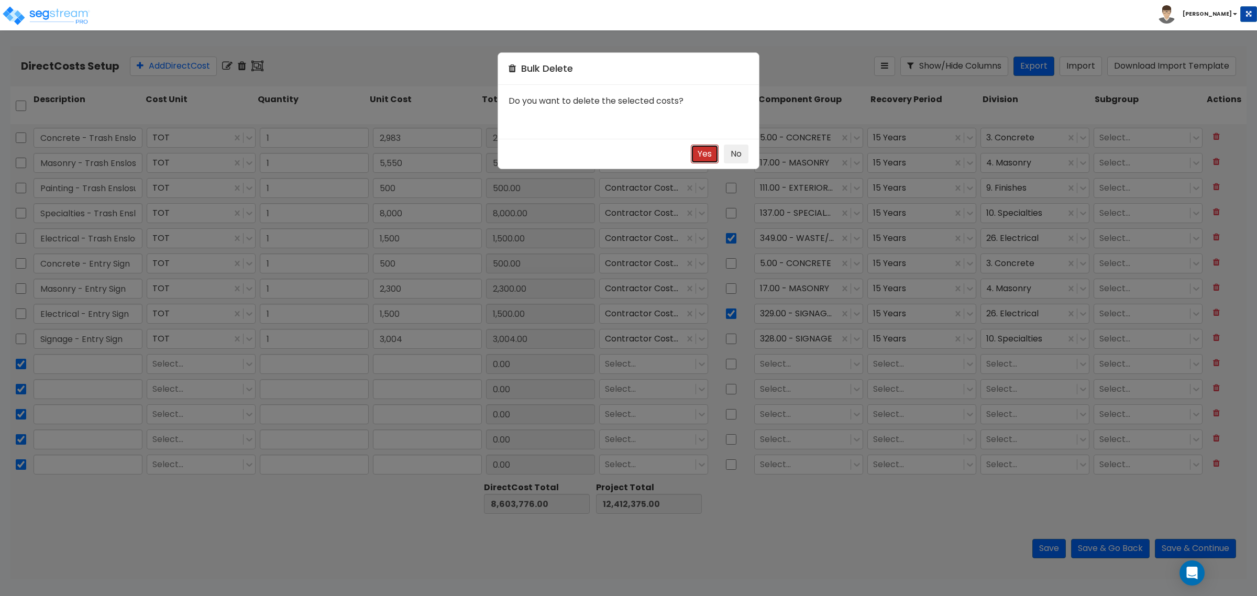
click at [699, 153] on button "Yes" at bounding box center [705, 154] width 28 height 19
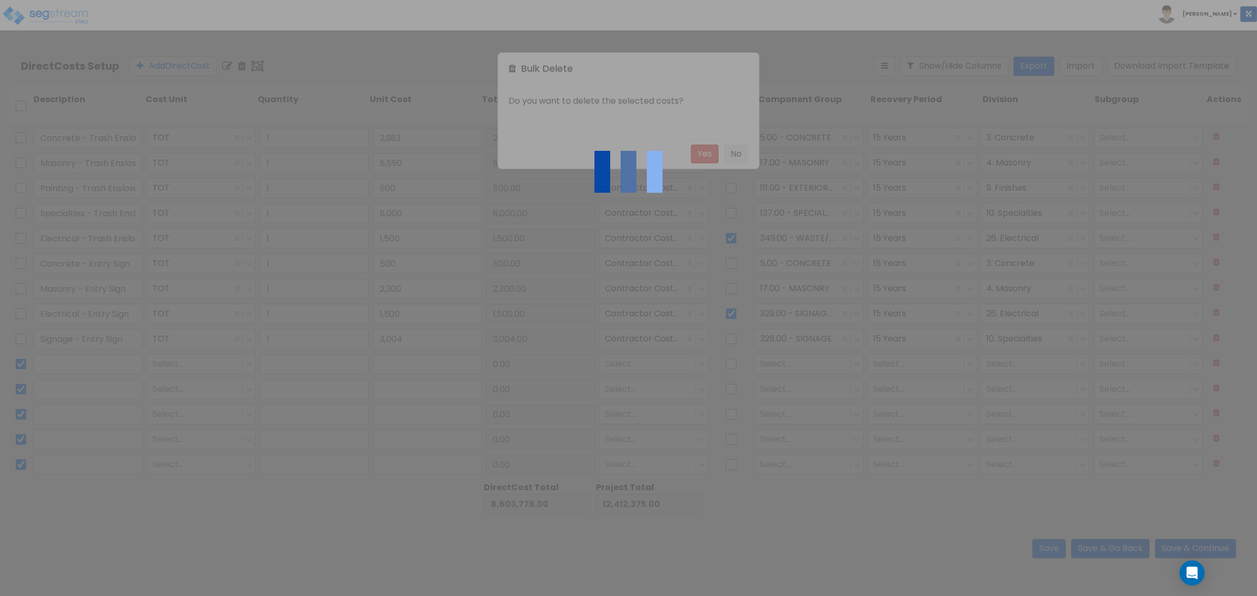
scroll to position [878, 0]
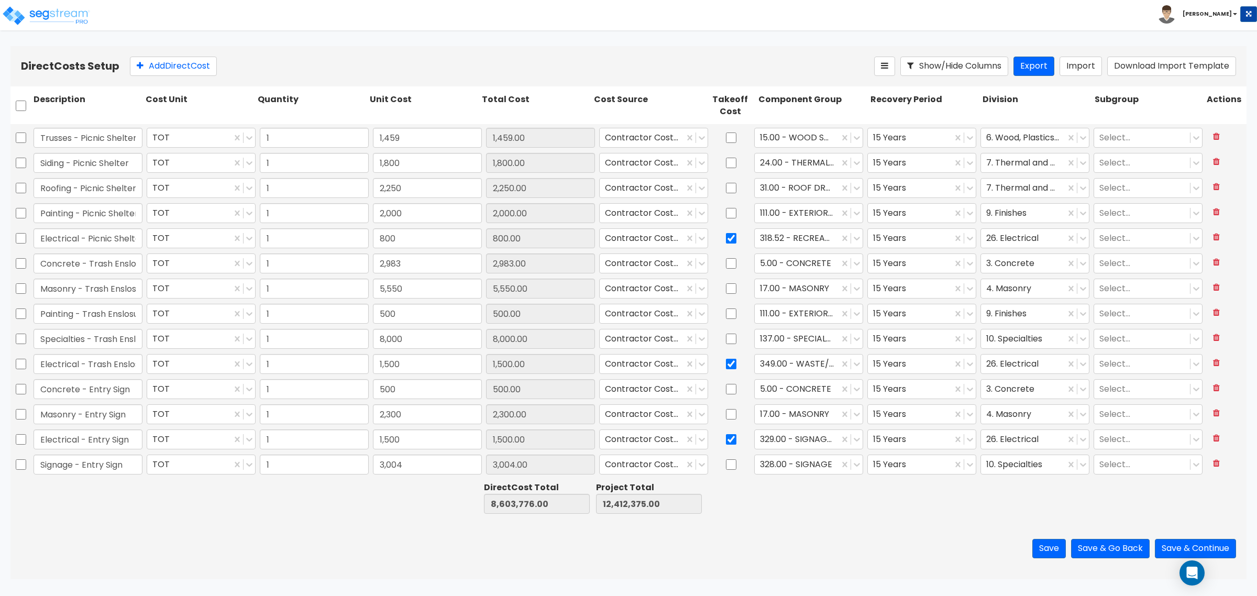
click at [833, 530] on div "Save Save & Go Back Save & Continue" at bounding box center [628, 548] width 1236 height 61
click at [1050, 549] on button "Save" at bounding box center [1049, 548] width 34 height 19
click at [1173, 543] on button "Save & Continue" at bounding box center [1195, 548] width 81 height 19
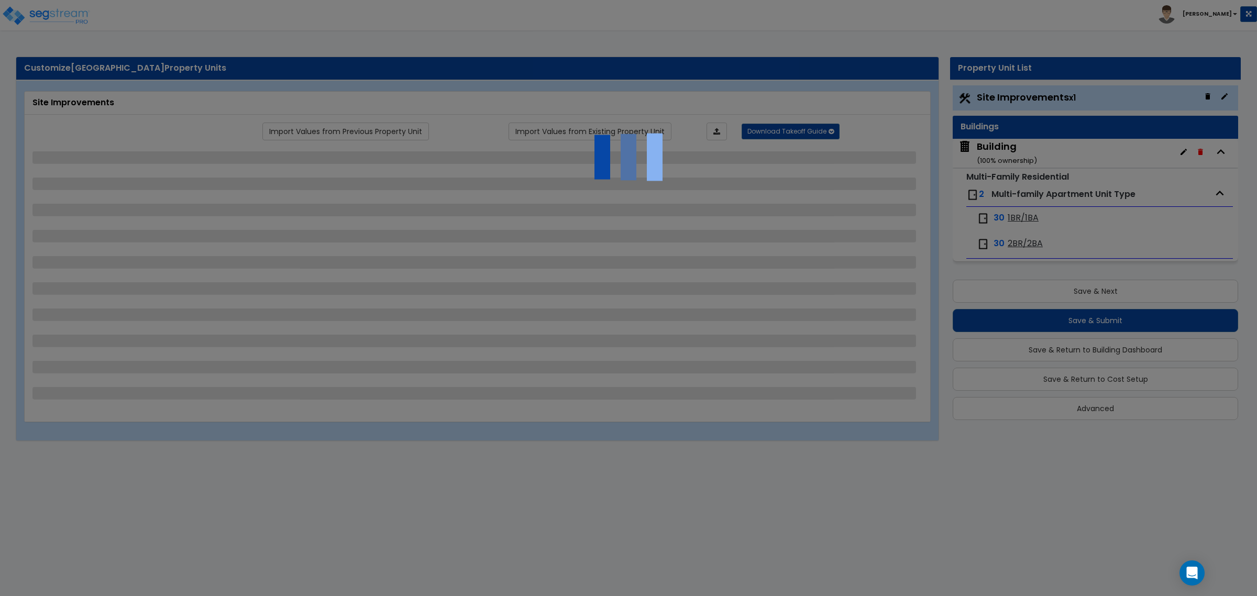
select select "1"
select select "2"
select select "1"
select select "3"
select select "2"
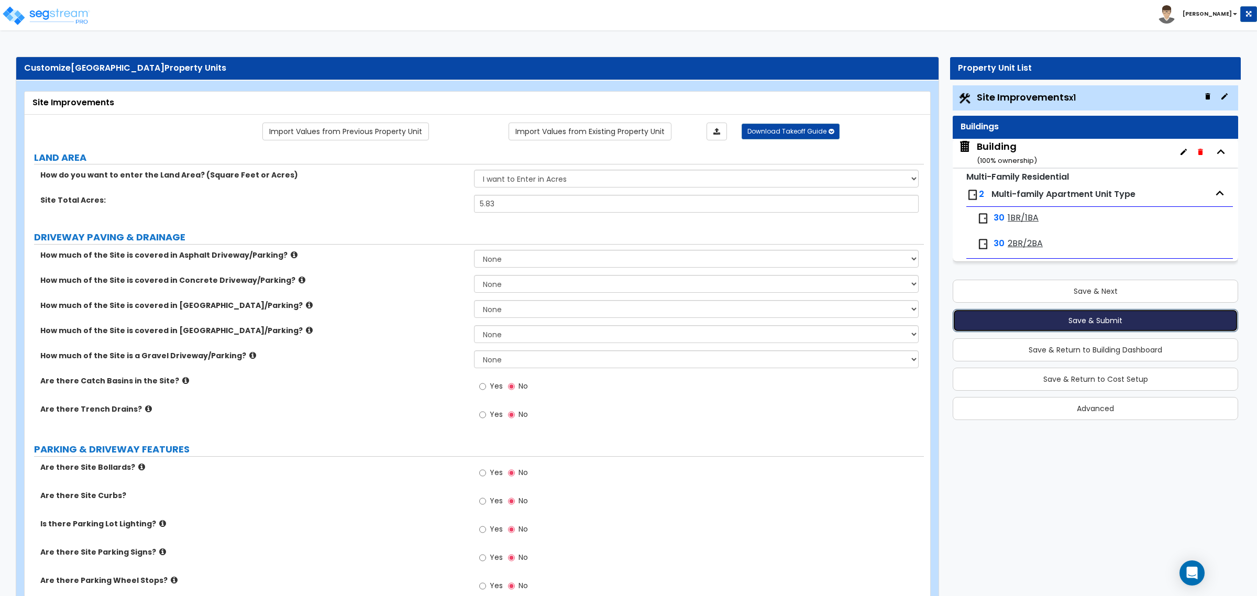
click at [1136, 323] on button "Save & Submit" at bounding box center [1095, 320] width 285 height 23
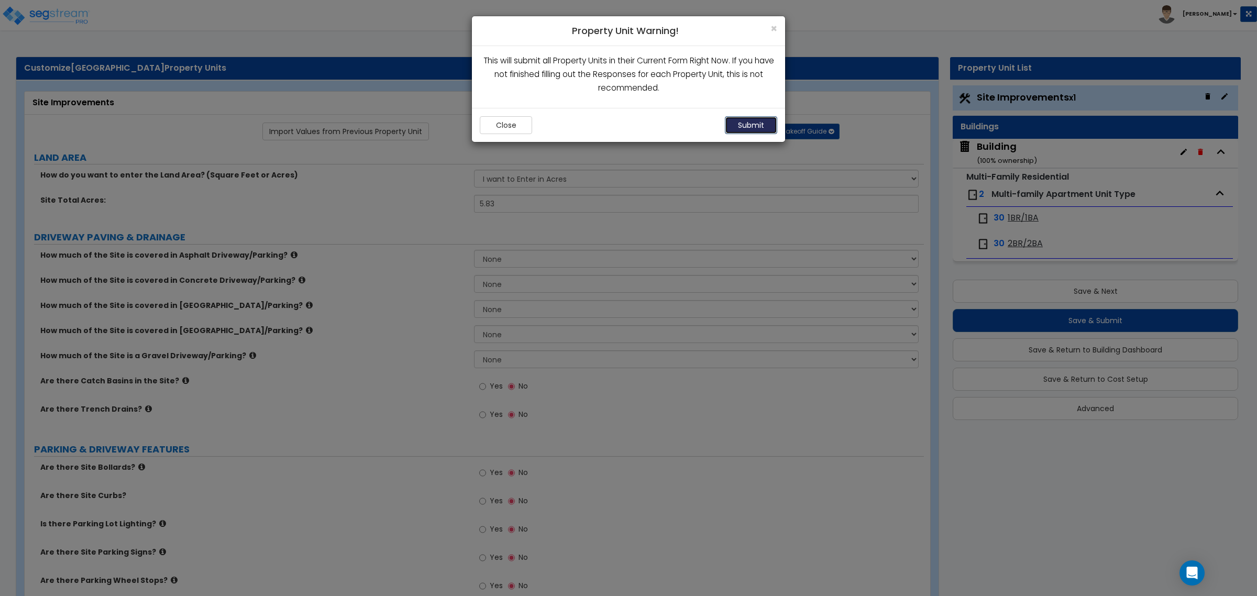
click at [753, 122] on button "Submit" at bounding box center [751, 125] width 52 height 18
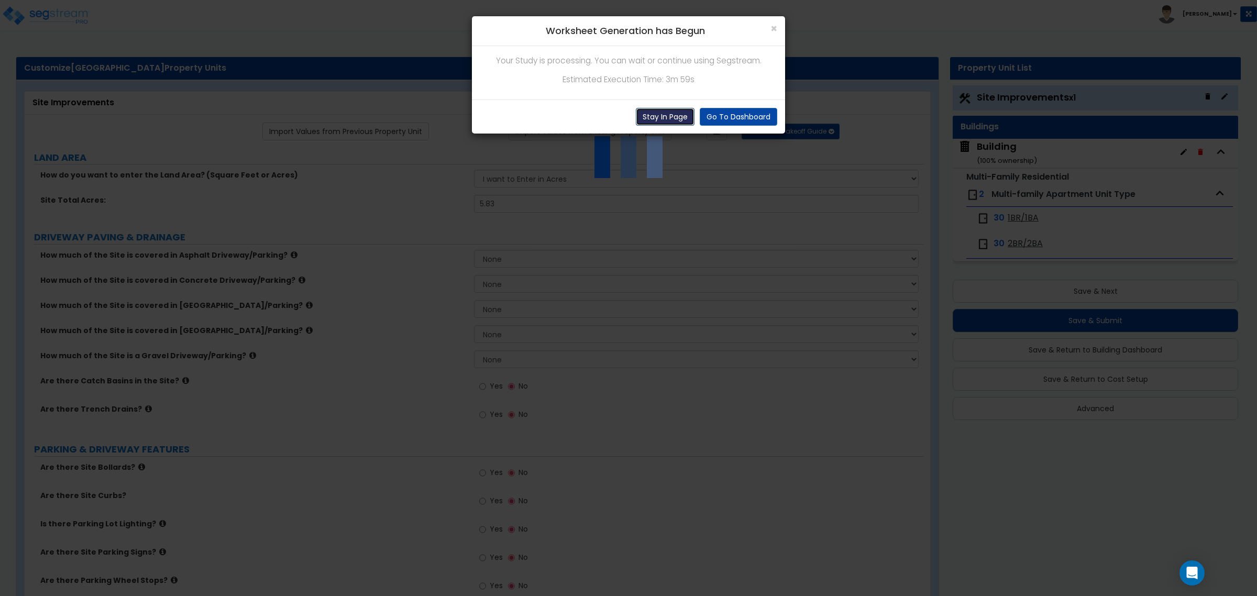
click at [669, 116] on button "Stay In Page" at bounding box center [665, 117] width 59 height 18
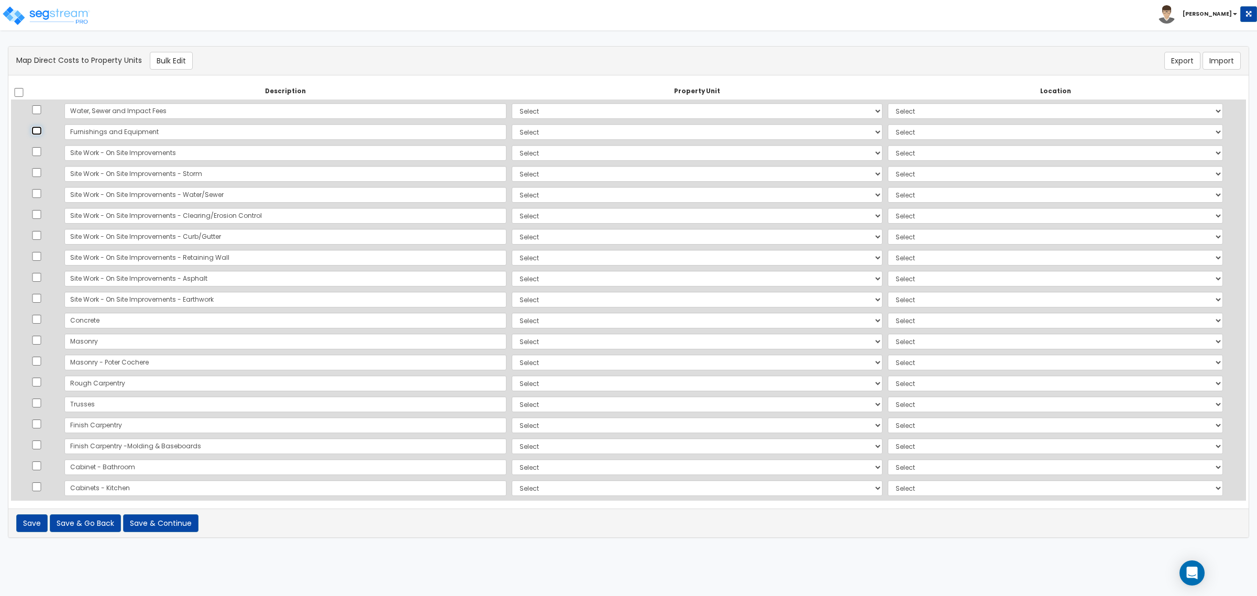
click at [39, 129] on input "checkbox" at bounding box center [36, 130] width 10 height 9
checkbox input "true"
click at [37, 108] on input "checkbox" at bounding box center [36, 109] width 10 height 9
checkbox input "true"
click at [40, 192] on input "checkbox" at bounding box center [36, 193] width 10 height 9
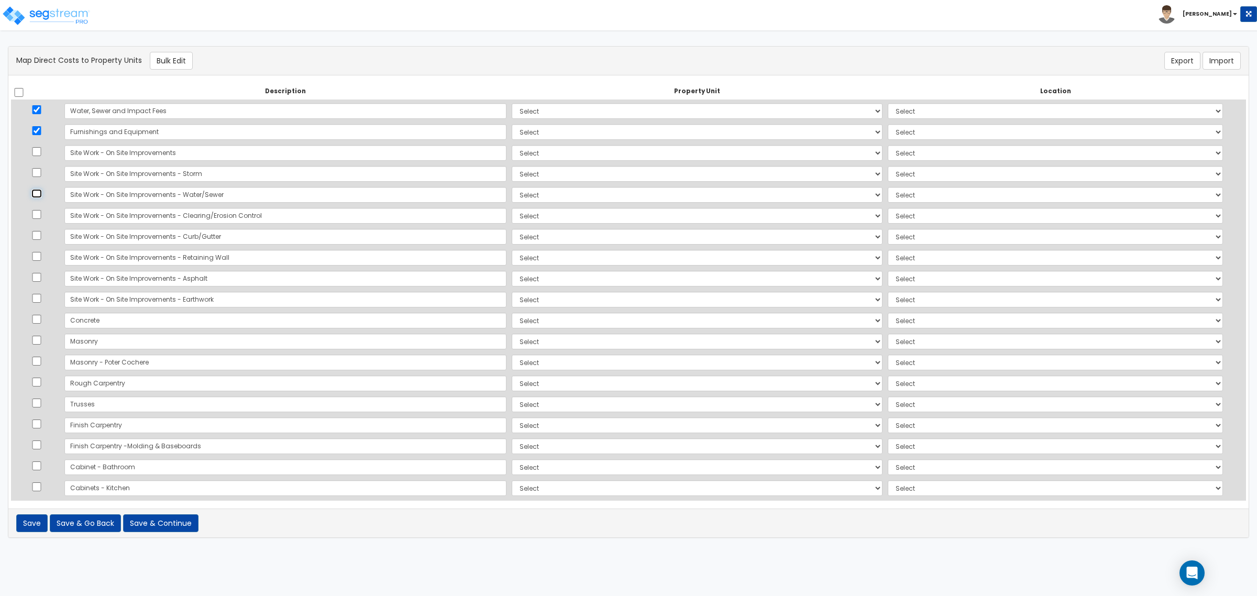
checkbox input "true"
click at [41, 299] on input "checkbox" at bounding box center [36, 298] width 10 height 9
checkbox input "true"
click at [41, 320] on input "checkbox" at bounding box center [36, 319] width 10 height 9
checkbox input "true"
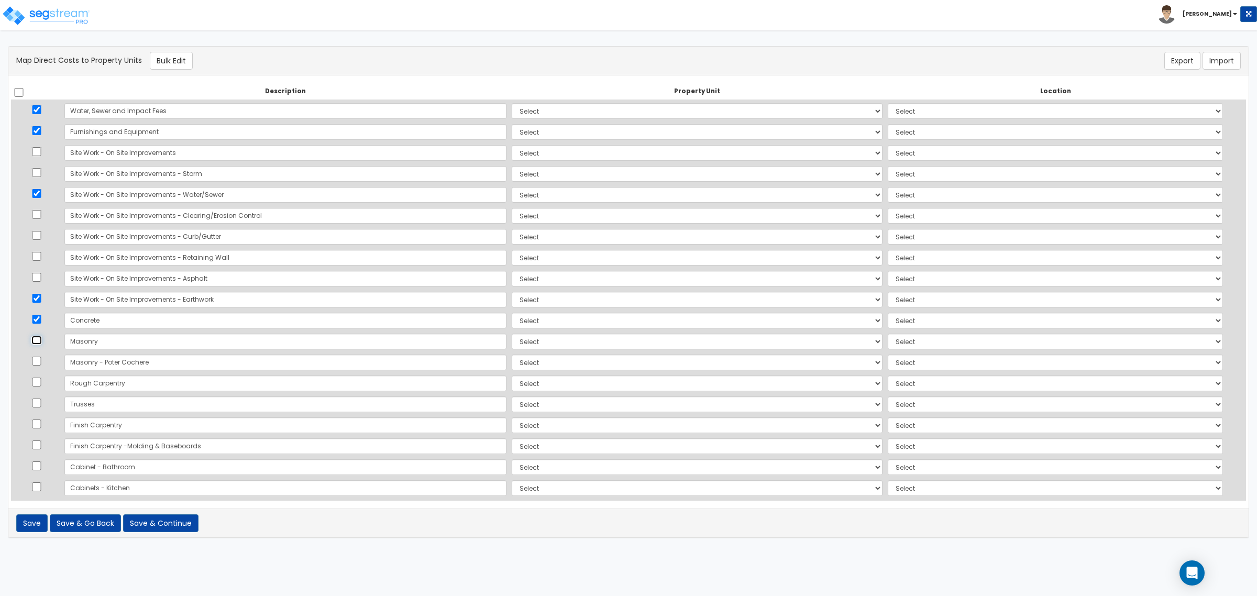
click at [38, 338] on input "checkbox" at bounding box center [36, 340] width 10 height 9
checkbox input "true"
click at [38, 386] on input "checkbox" at bounding box center [36, 382] width 10 height 9
checkbox input "true"
click at [40, 406] on input "checkbox" at bounding box center [36, 403] width 10 height 9
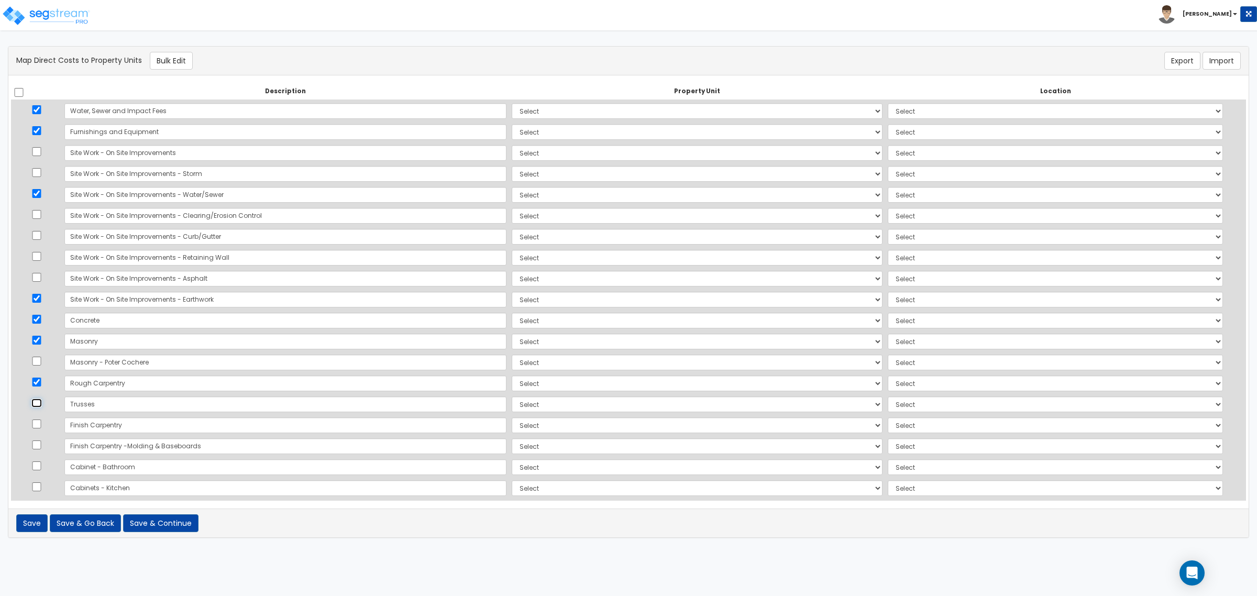
checkbox input "true"
click at [40, 425] on input "checkbox" at bounding box center [36, 424] width 10 height 9
checkbox input "true"
click at [37, 447] on input "checkbox" at bounding box center [36, 445] width 10 height 9
checkbox input "true"
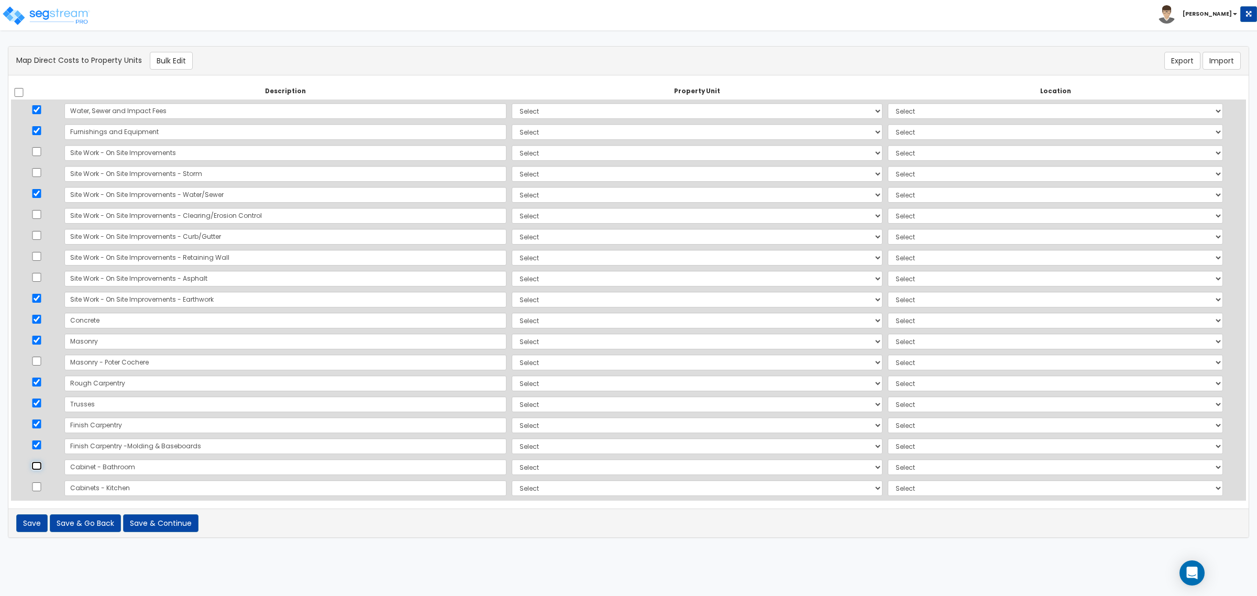
click at [37, 465] on input "checkbox" at bounding box center [36, 465] width 10 height 9
checkbox input "true"
click at [40, 490] on input "checkbox" at bounding box center [36, 486] width 10 height 9
checkbox input "true"
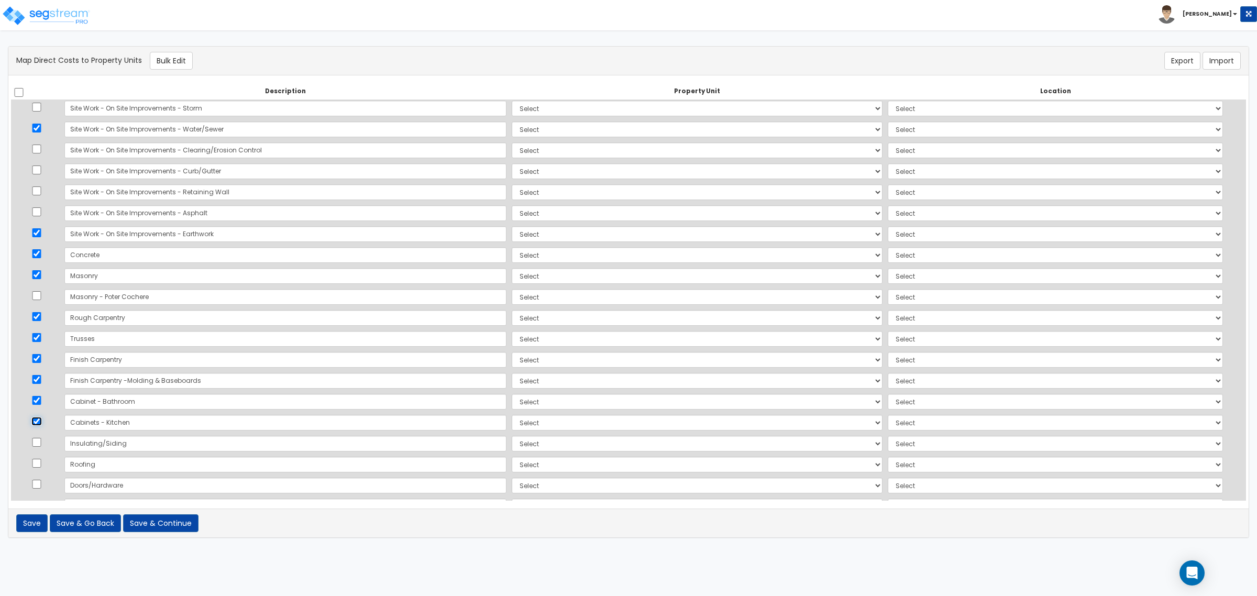
scroll to position [131, 0]
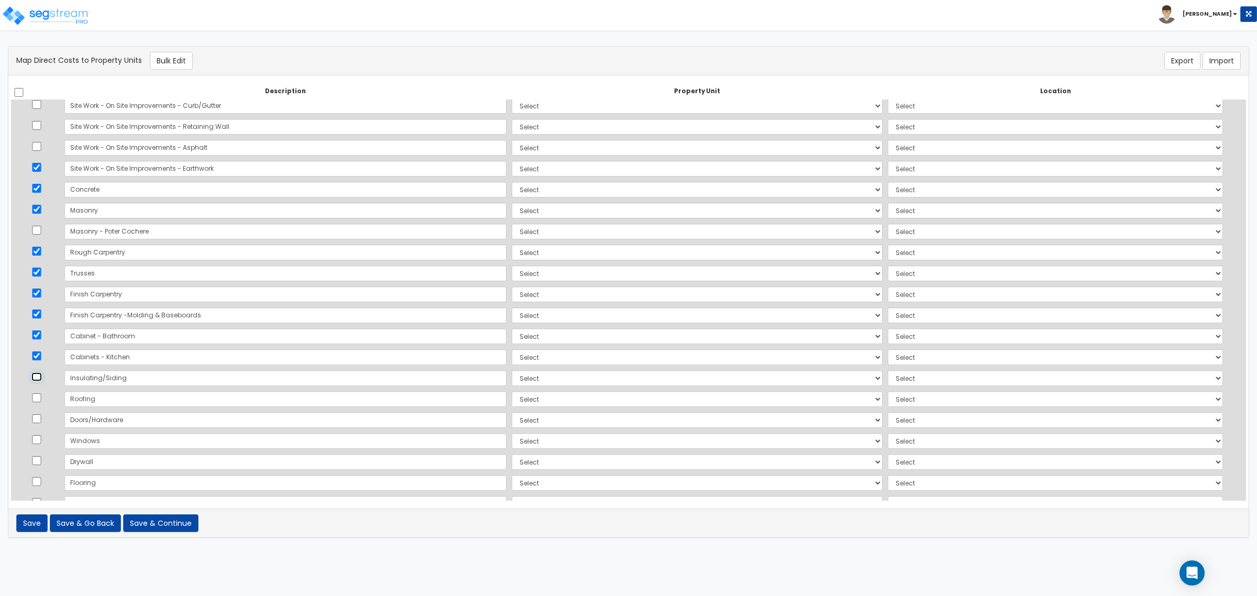
click at [37, 376] on input "checkbox" at bounding box center [36, 376] width 10 height 9
checkbox input "true"
click at [37, 400] on input "checkbox" at bounding box center [36, 397] width 10 height 9
checkbox input "true"
click at [42, 423] on input "checkbox" at bounding box center [36, 418] width 10 height 9
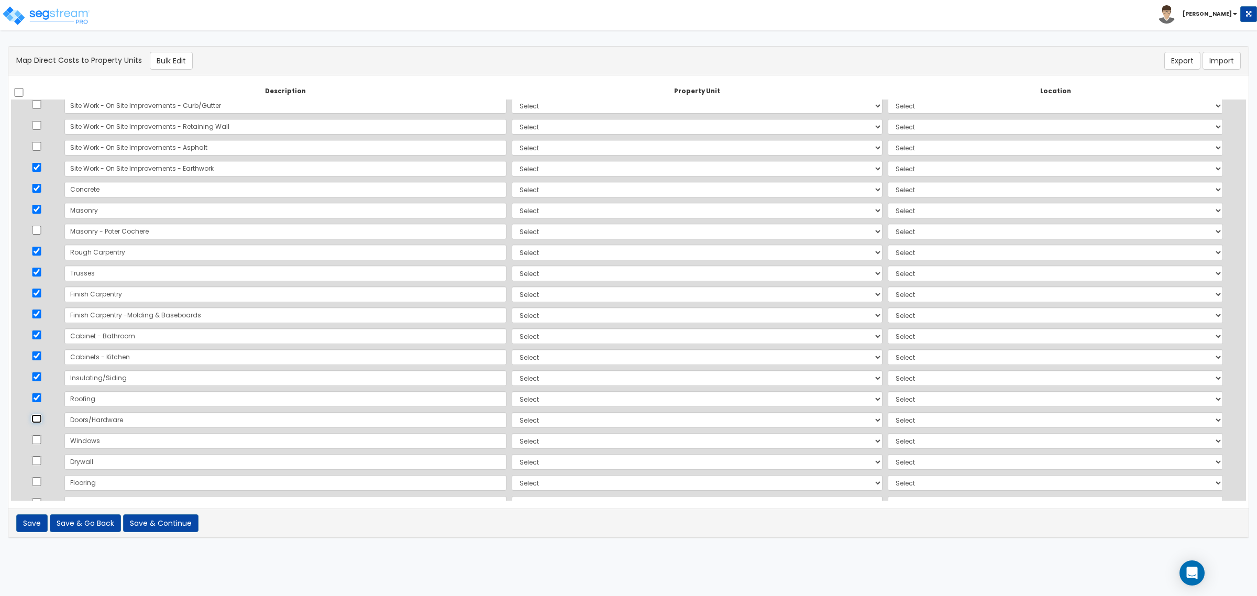
checkbox input "true"
click at [35, 444] on input "checkbox" at bounding box center [36, 439] width 10 height 9
checkbox input "true"
click at [38, 397] on input "checkbox" at bounding box center [36, 395] width 10 height 9
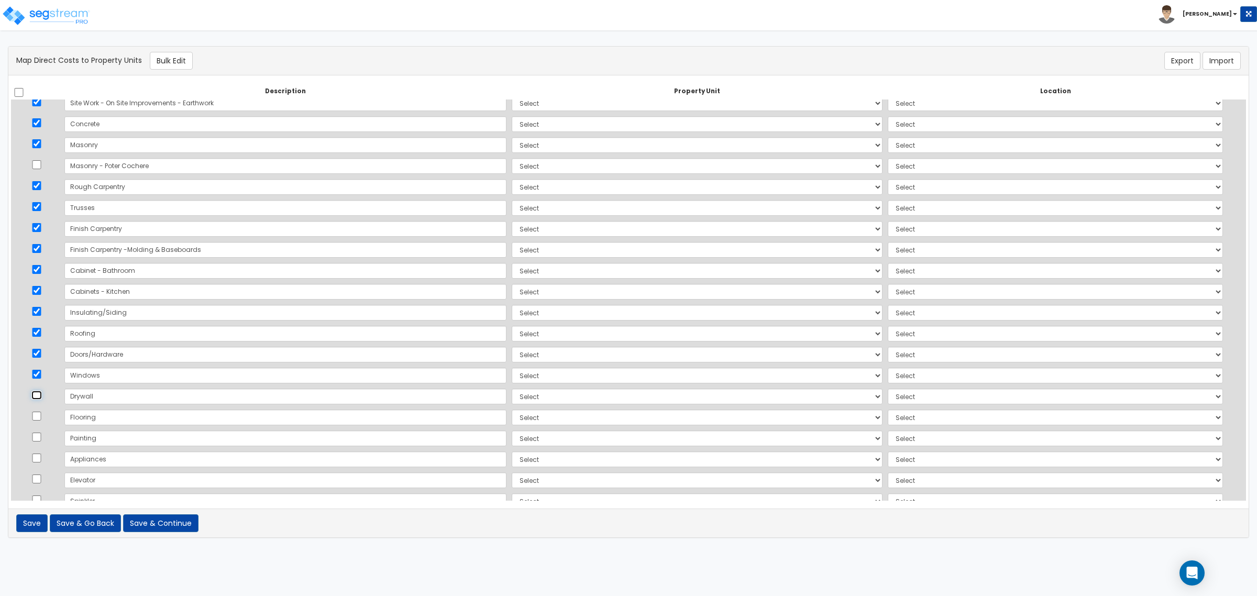
checkbox input "true"
click at [41, 418] on input "checkbox" at bounding box center [36, 416] width 10 height 9
checkbox input "true"
click at [40, 437] on input "checkbox" at bounding box center [36, 437] width 10 height 9
checkbox input "true"
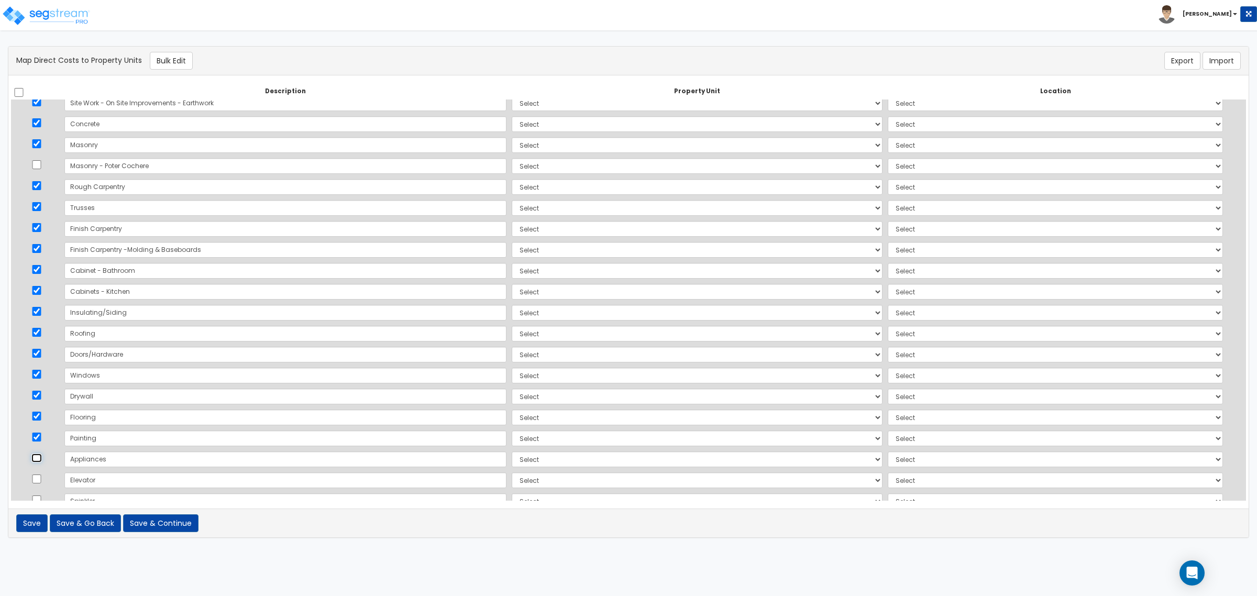
click at [40, 459] on input "checkbox" at bounding box center [36, 458] width 10 height 9
checkbox input "true"
click at [37, 413] on input "checkbox" at bounding box center [36, 413] width 10 height 9
checkbox input "true"
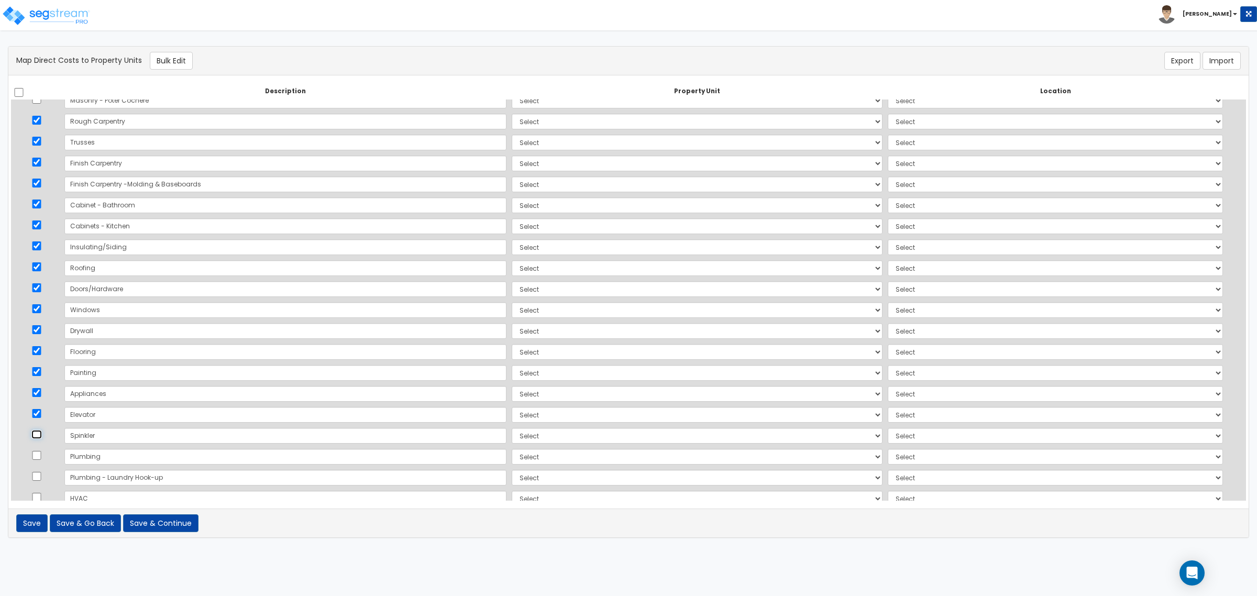
click at [38, 436] on input "checkbox" at bounding box center [36, 434] width 10 height 9
checkbox input "true"
click at [42, 455] on input "checkbox" at bounding box center [36, 455] width 10 height 9
checkbox input "true"
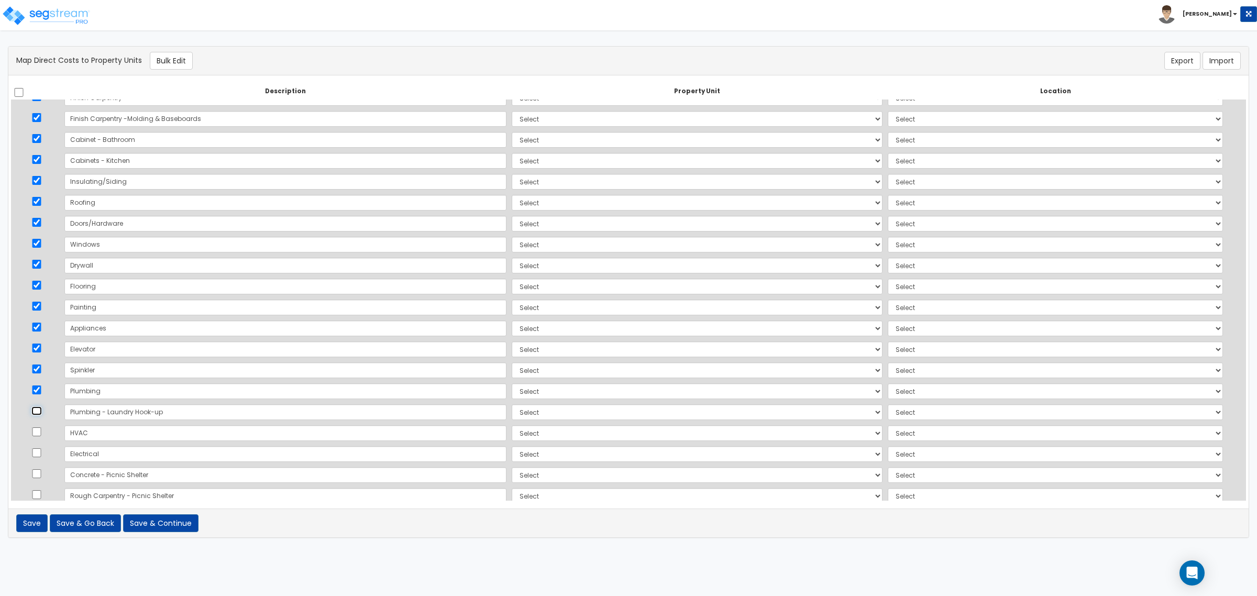
click at [37, 414] on input "checkbox" at bounding box center [36, 410] width 10 height 9
checkbox input "true"
click at [38, 434] on input "checkbox" at bounding box center [36, 431] width 10 height 9
checkbox input "true"
click at [35, 456] on input "checkbox" at bounding box center [36, 452] width 10 height 9
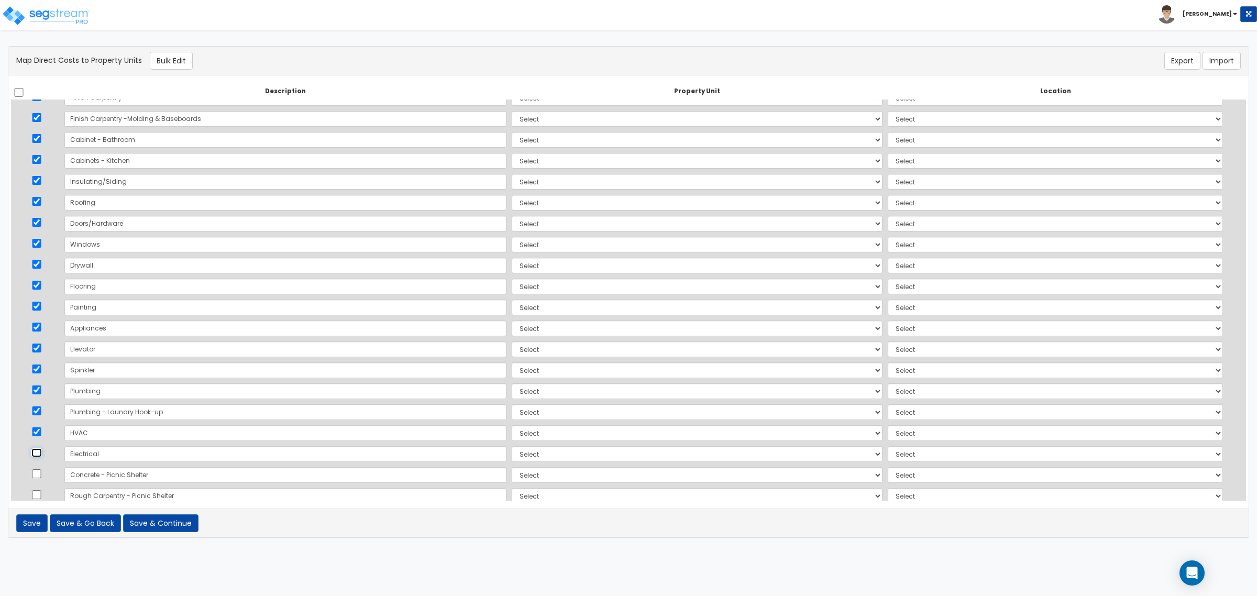
checkbox input "true"
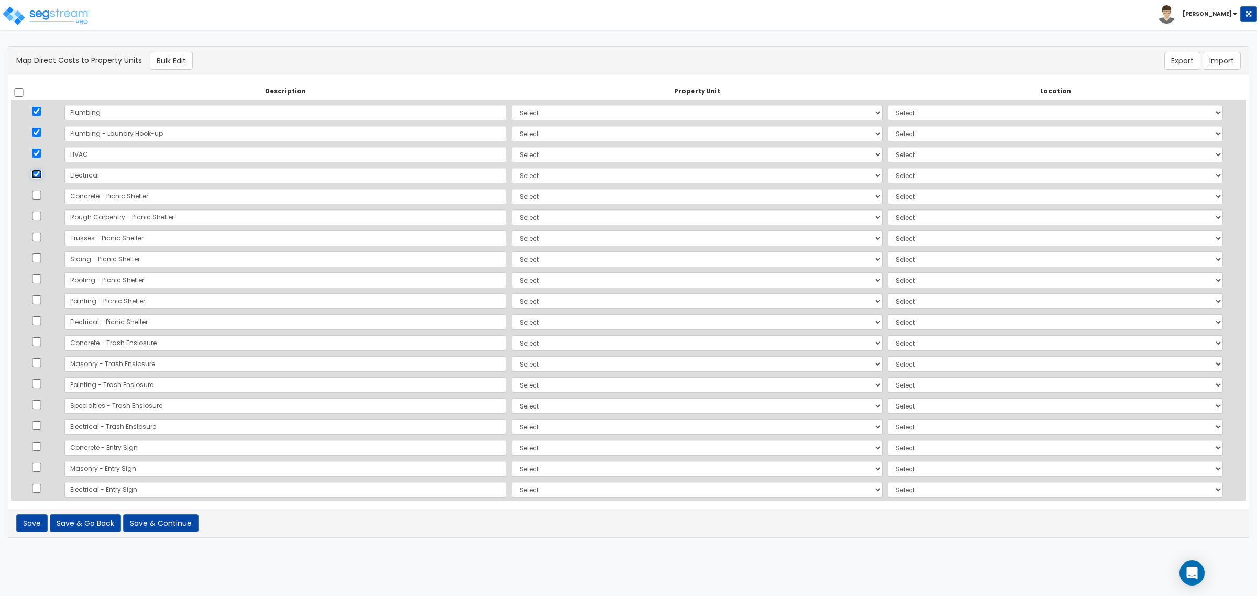
scroll to position [636, 0]
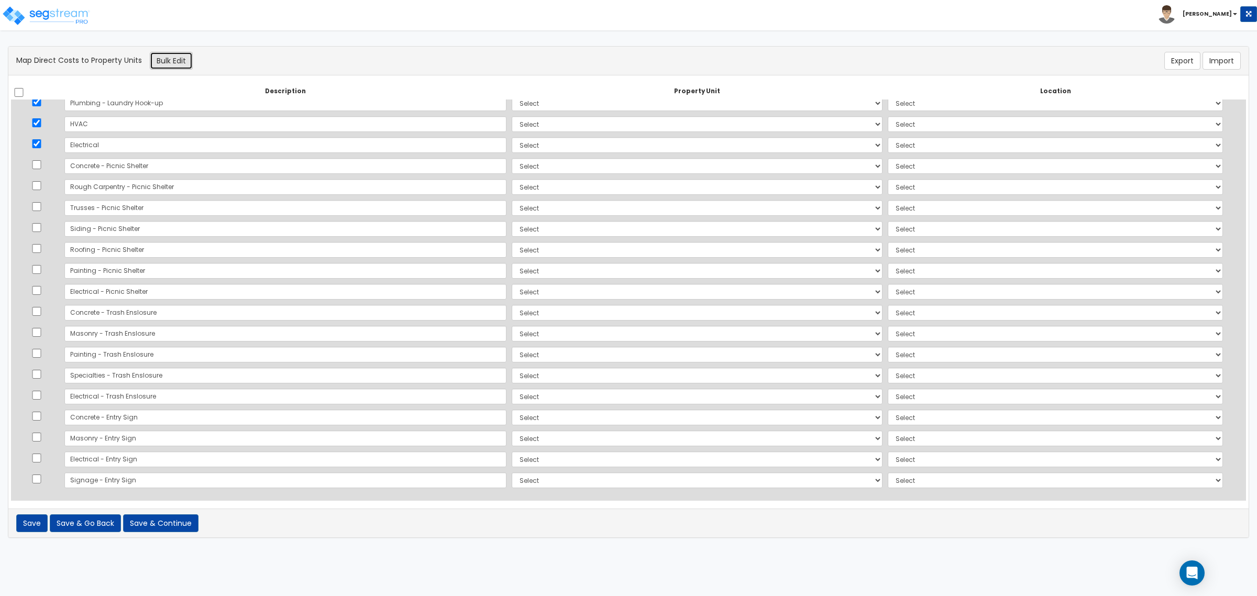
click at [163, 62] on button "Bulk Edit" at bounding box center [171, 61] width 43 height 18
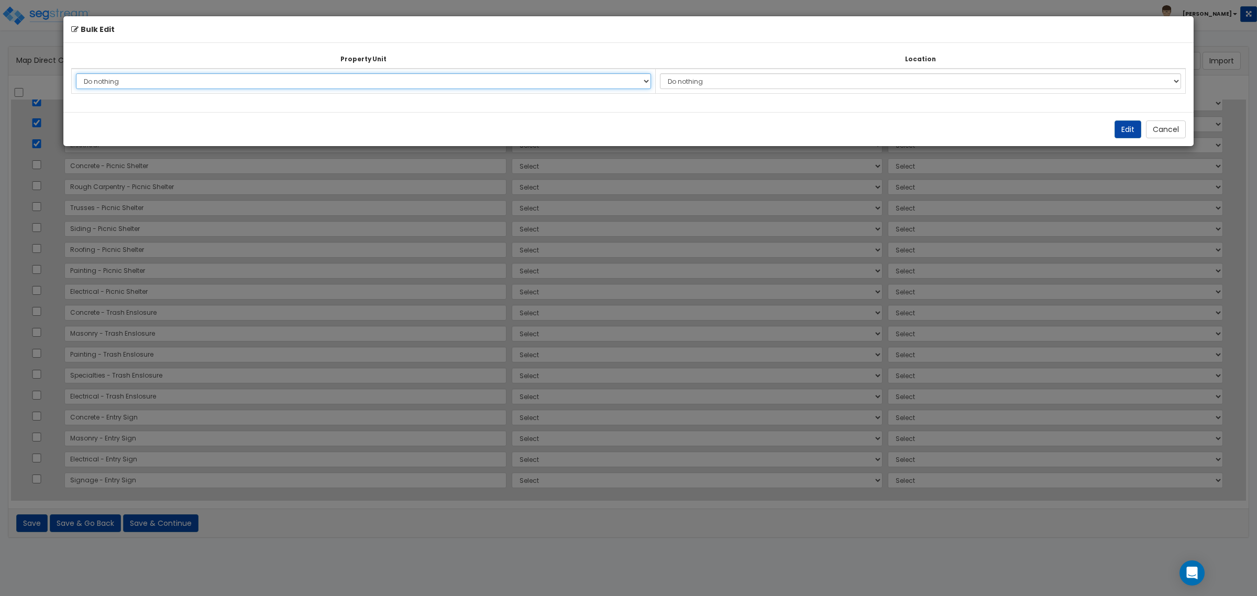
click at [646, 79] on select "Do nothing Building Site Improvements Add Additional Property Unit" at bounding box center [363, 81] width 575 height 16
select select "177099"
click at [76, 73] on select "Do nothing Building Site Improvements Add Additional Property Unit" at bounding box center [363, 81] width 575 height 16
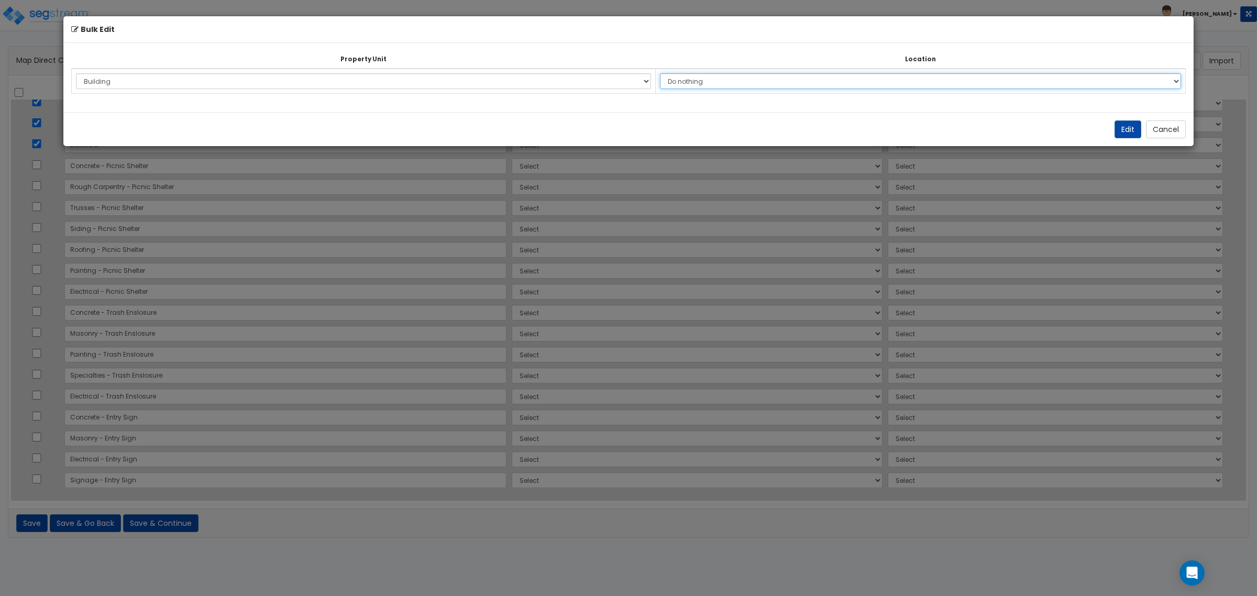
click at [763, 83] on select "Do nothing Add Additional Location Building Building Interior Building Porte Co…" at bounding box center [920, 81] width 521 height 16
select select "6"
click at [665, 73] on select "Do nothing Add Additional Location Building Building Interior Building Porte Co…" at bounding box center [920, 81] width 521 height 16
click at [1132, 129] on button "Edit" at bounding box center [1128, 129] width 27 height 18
select select "177099"
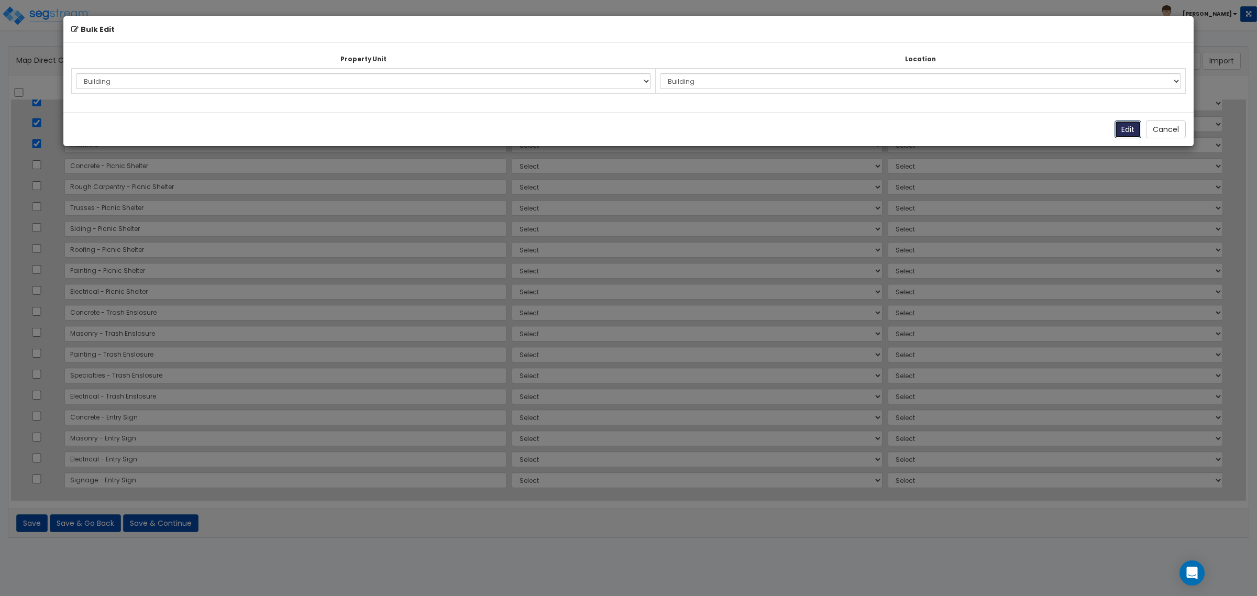
select select "177099"
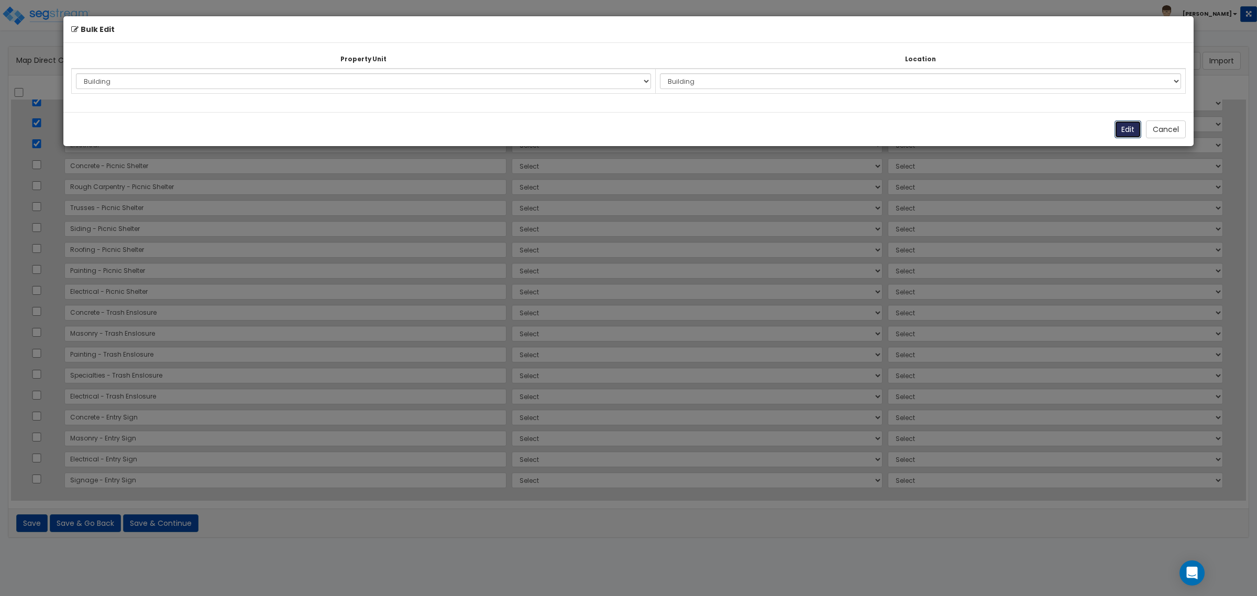
select select "177099"
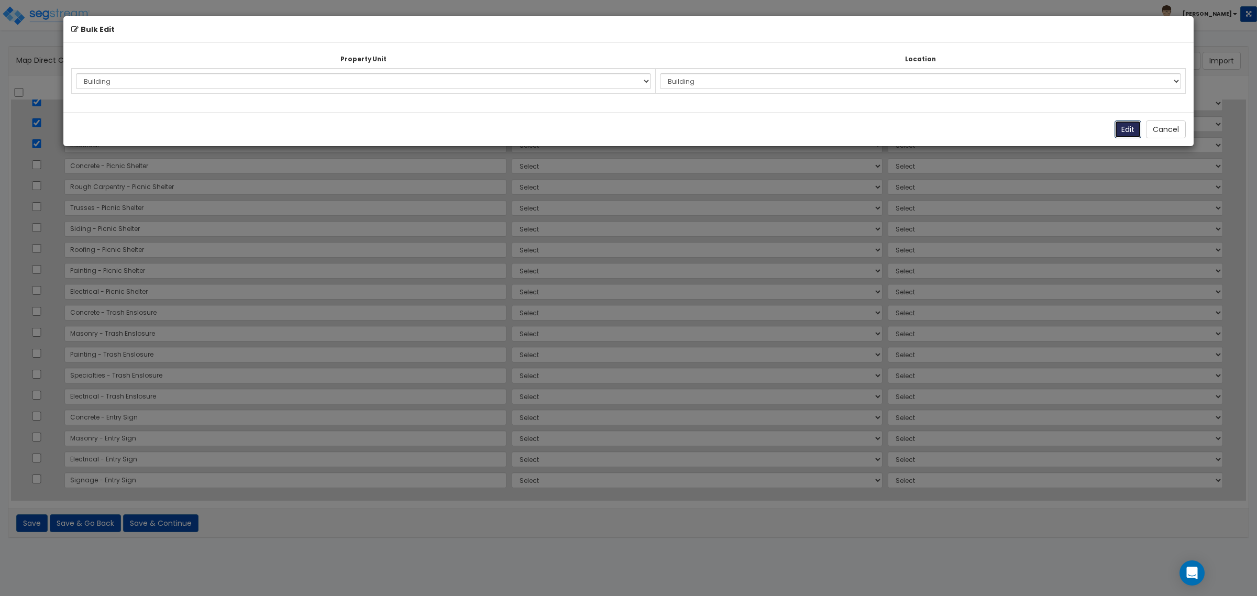
select select "177099"
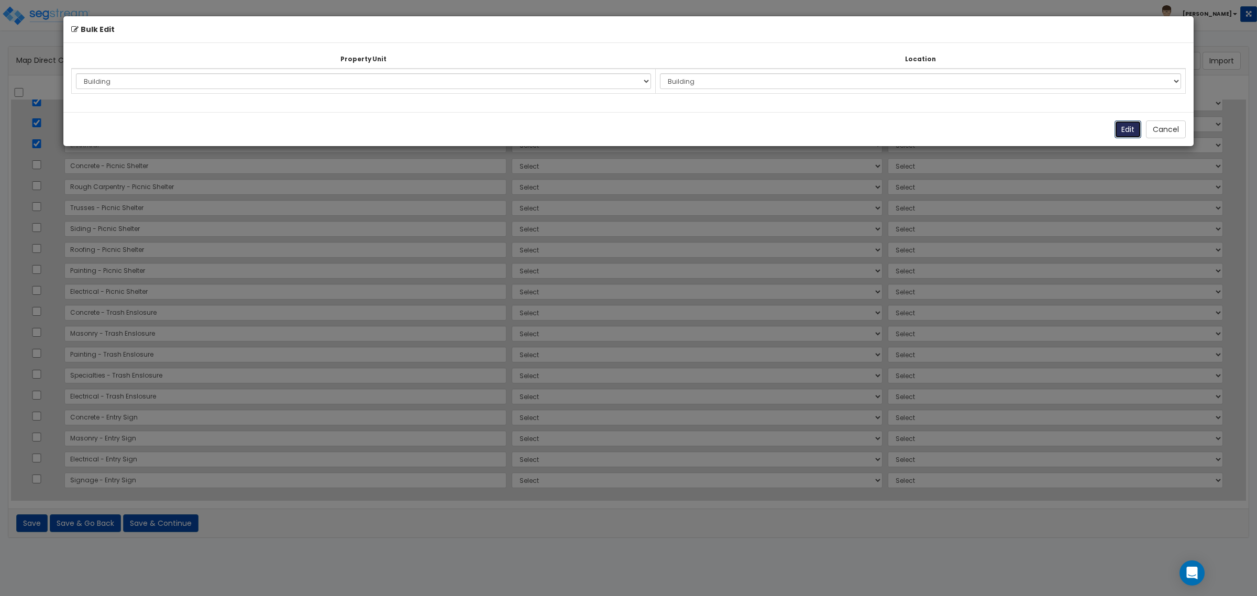
select select "177099"
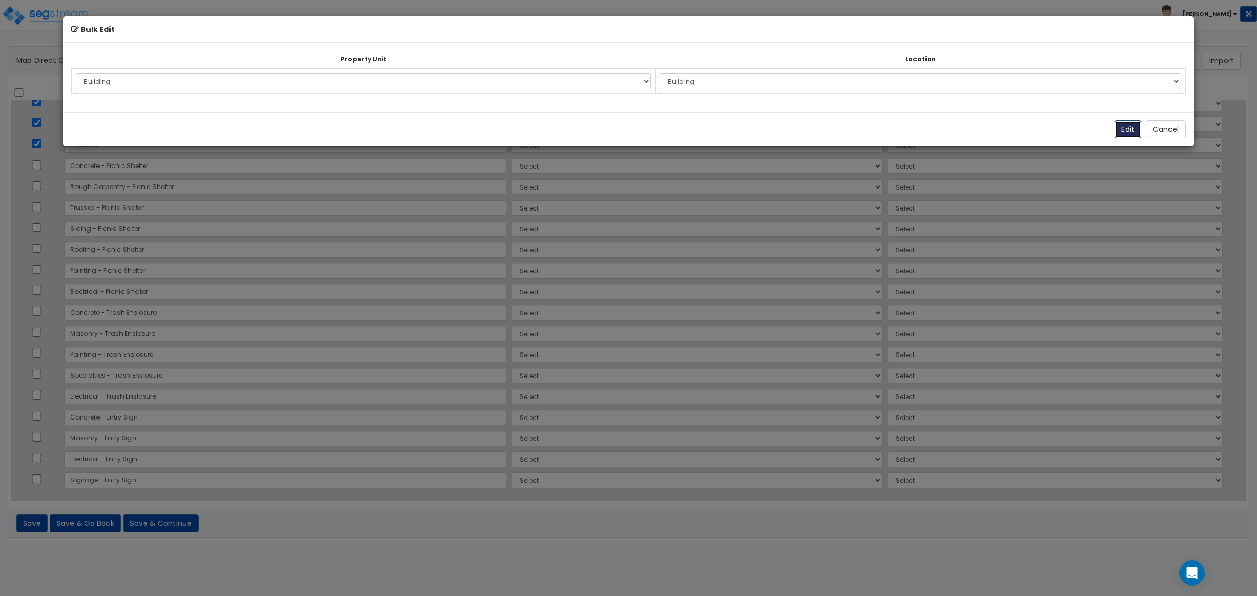
select select "177099"
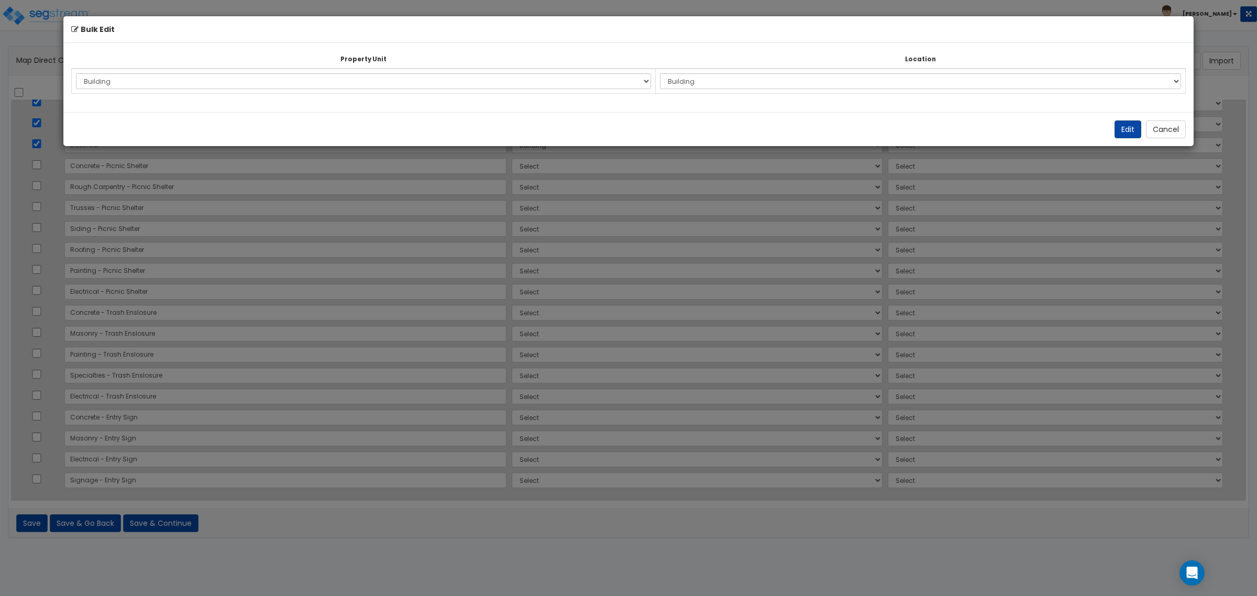
select select "6"
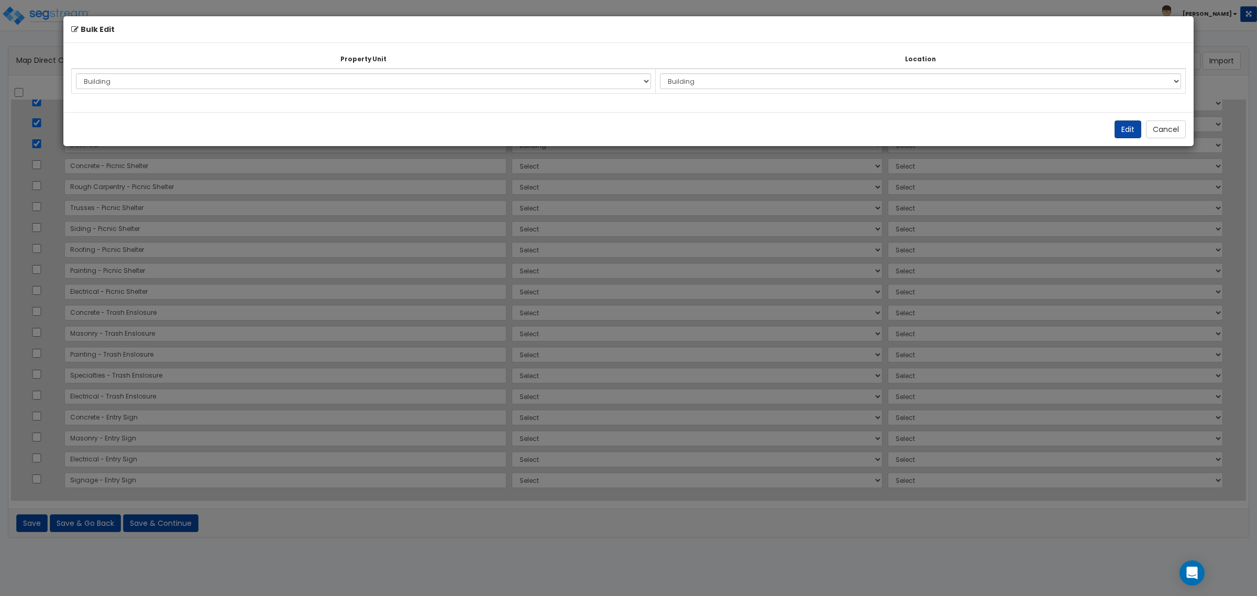
select select "6"
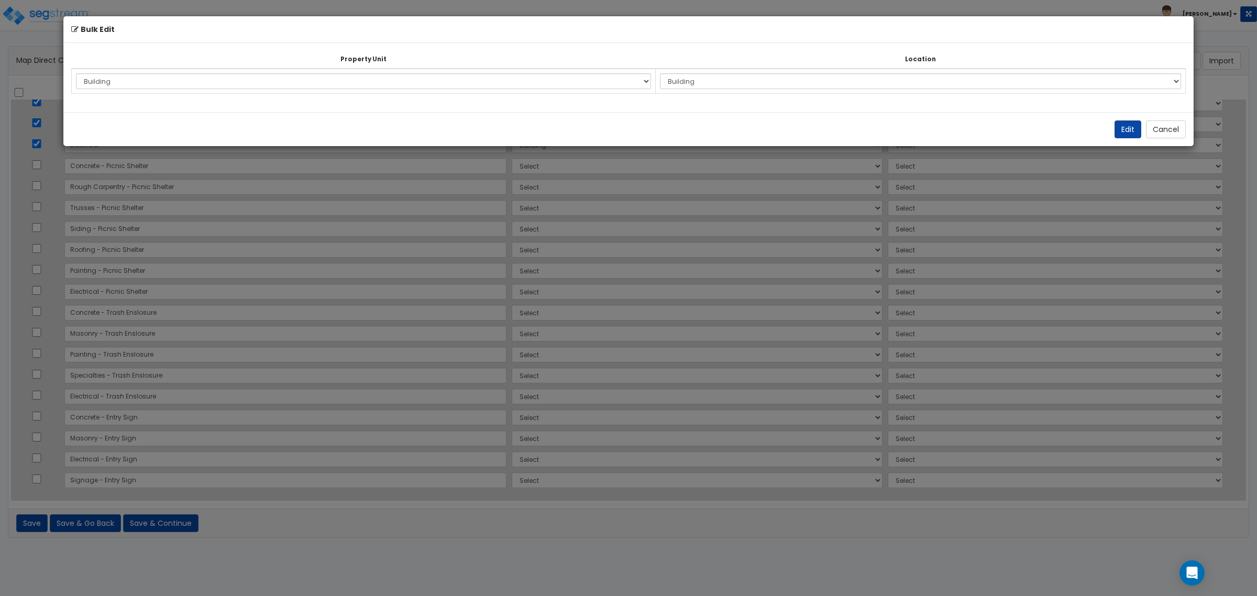
select select "6"
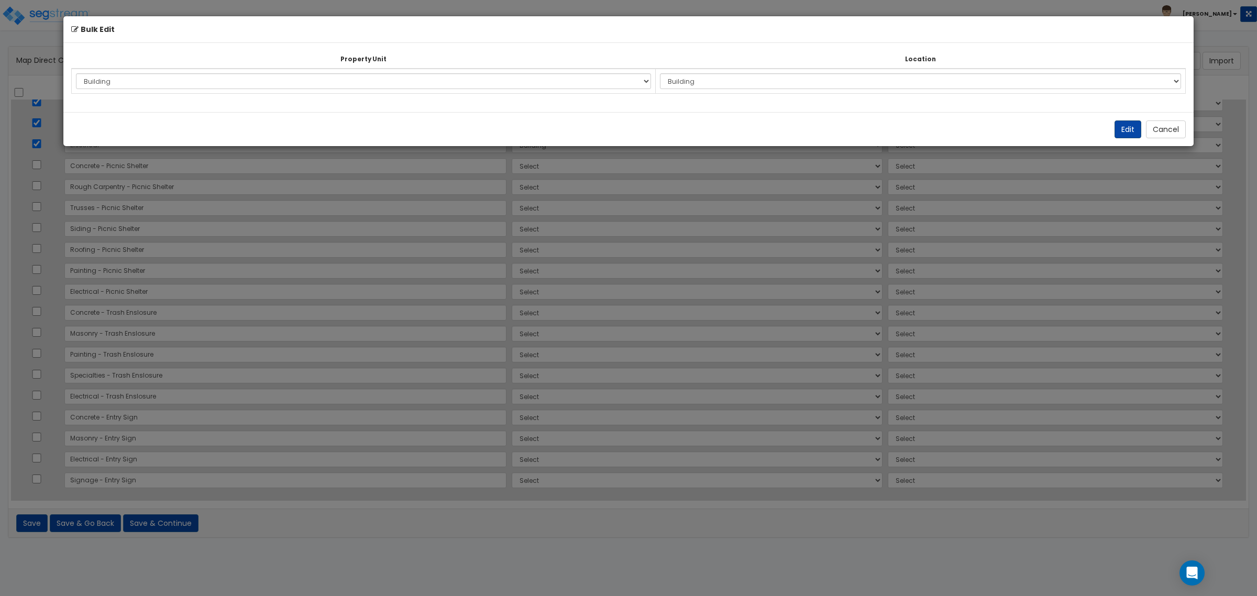
select select "6"
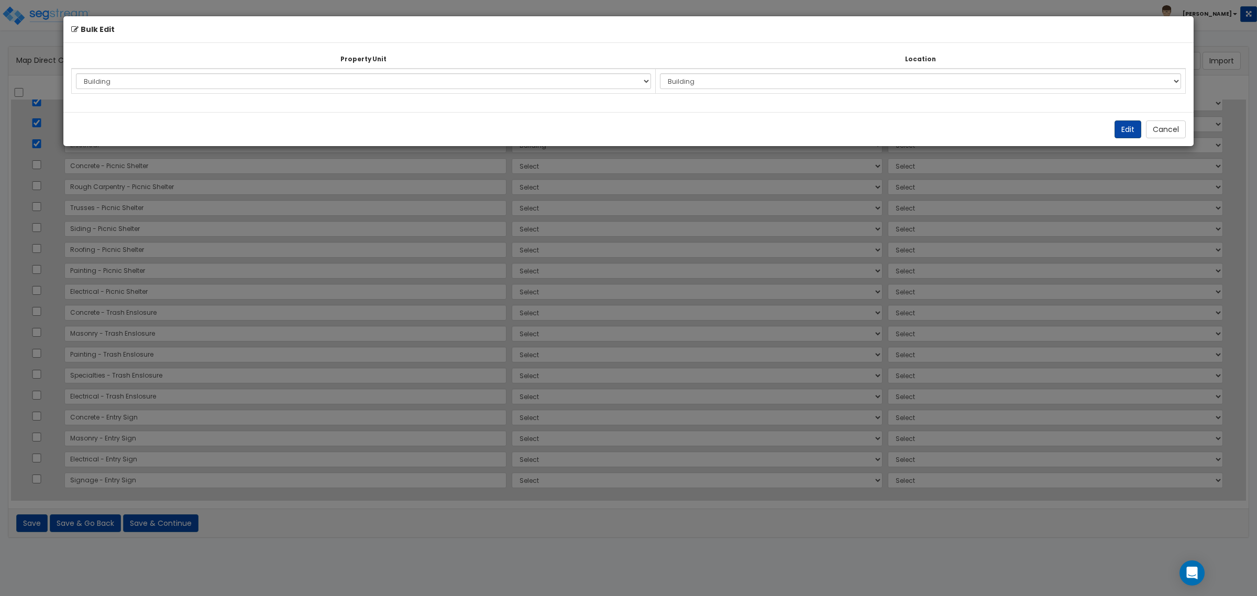
select select "6"
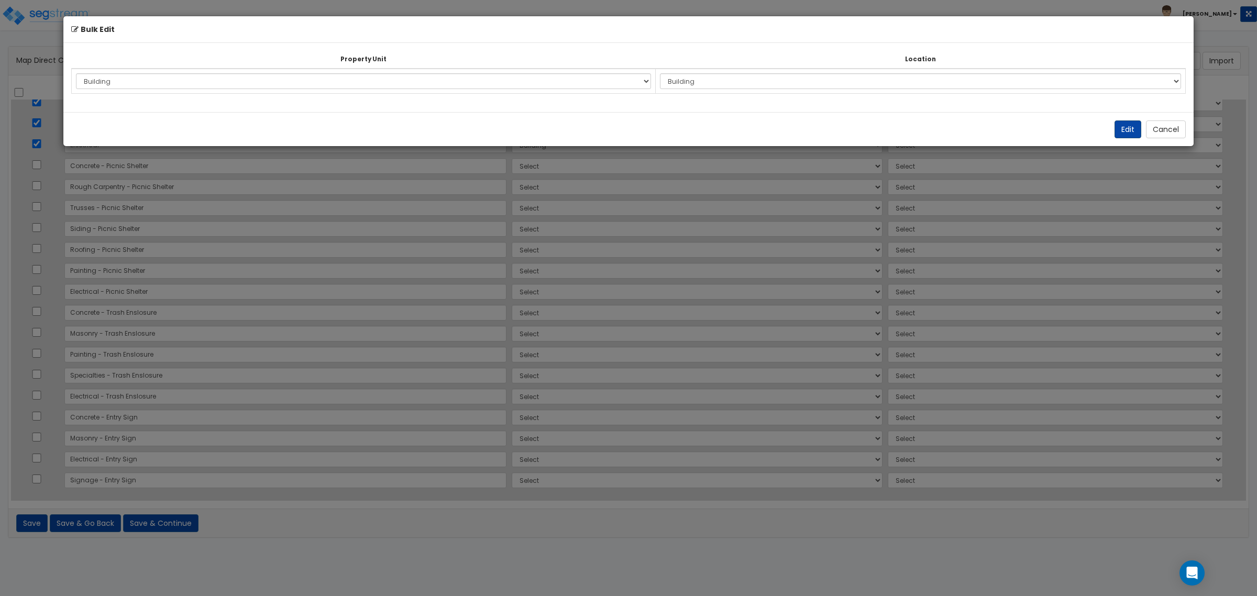
select select "6"
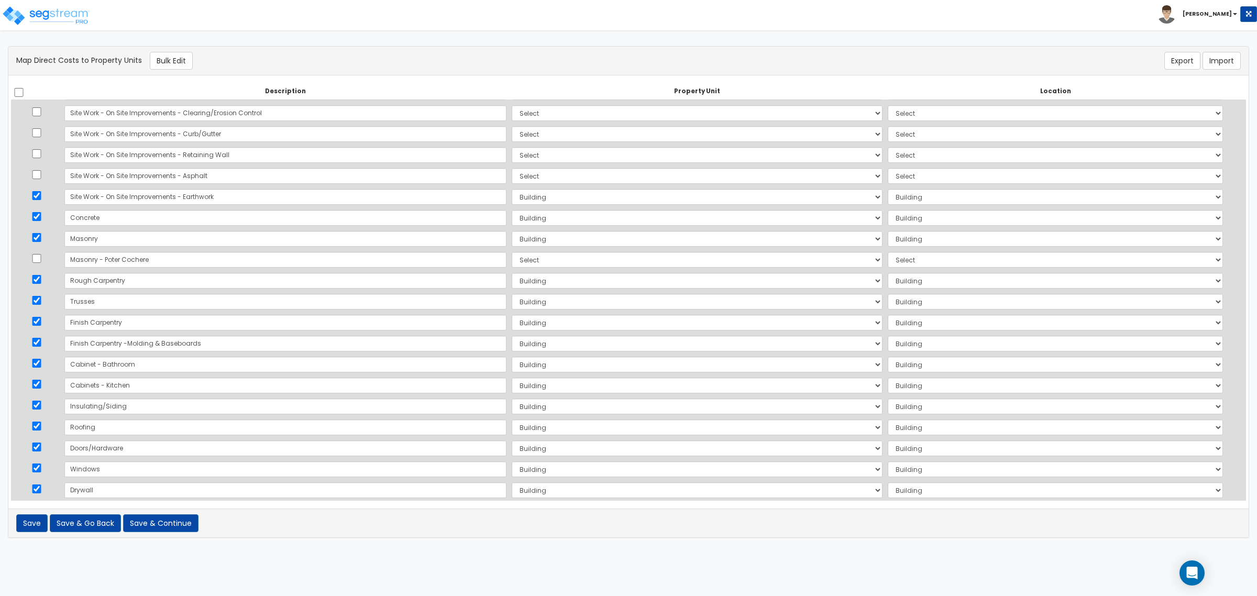
scroll to position [0, 0]
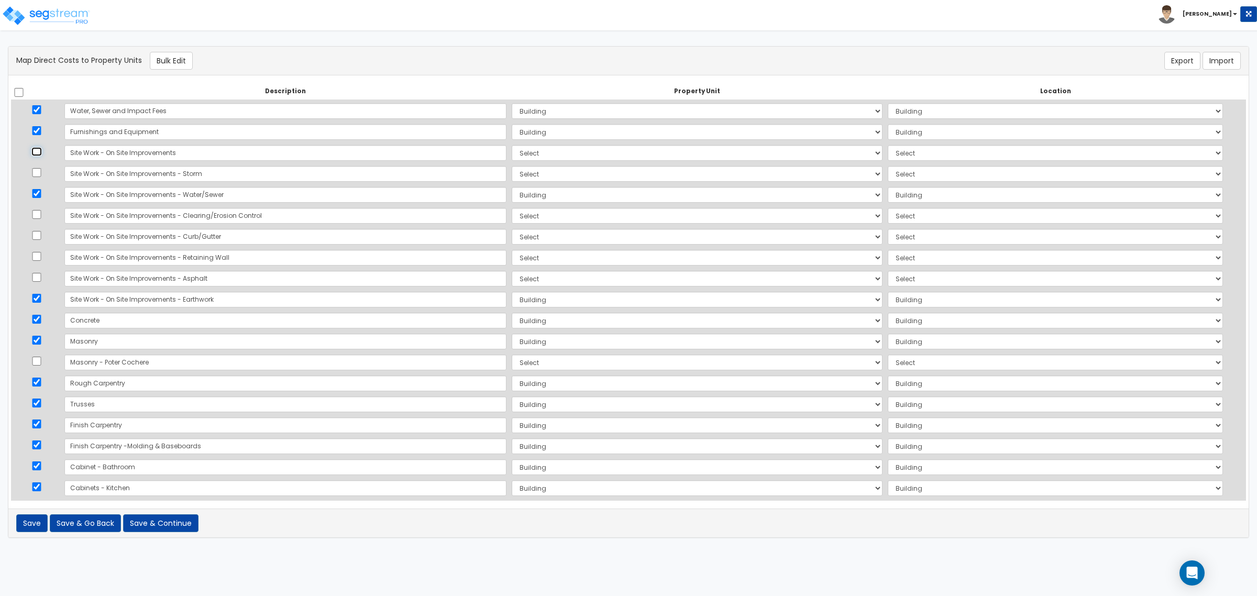
click at [39, 151] on input "checkbox" at bounding box center [36, 151] width 10 height 9
checkbox input "true"
click at [39, 168] on input "checkbox" at bounding box center [36, 172] width 10 height 9
checkbox input "true"
click at [42, 106] on input "checkbox" at bounding box center [36, 109] width 10 height 9
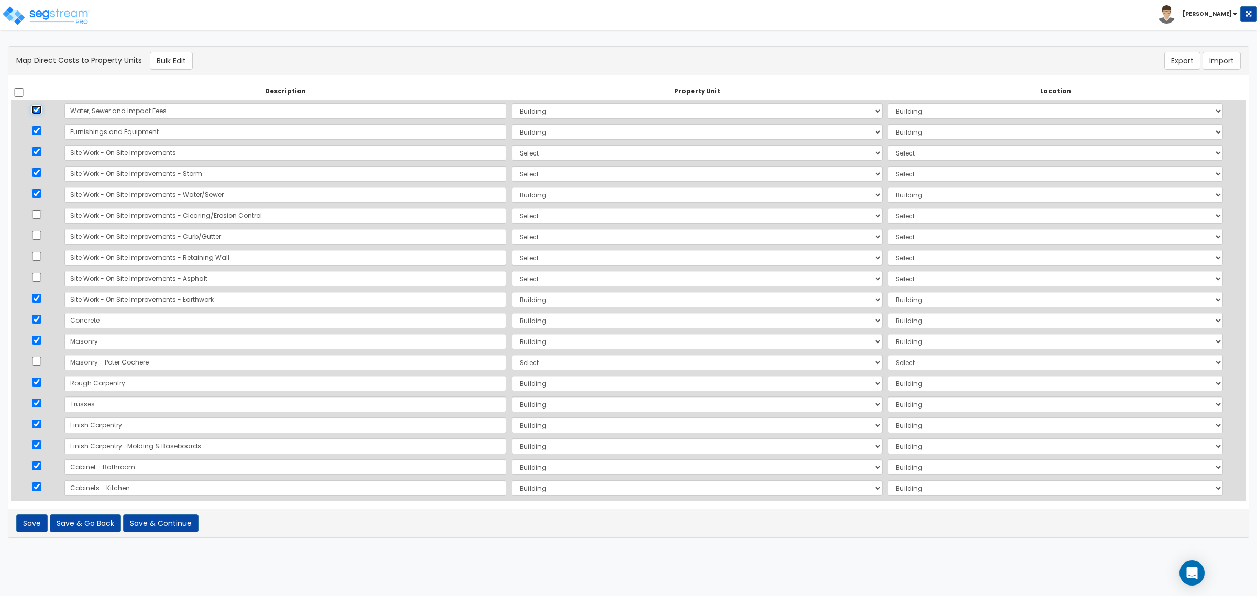
checkbox input "false"
click at [42, 129] on input "checkbox" at bounding box center [36, 130] width 10 height 9
checkbox input "false"
click at [38, 196] on input "checkbox" at bounding box center [36, 193] width 10 height 9
checkbox input "false"
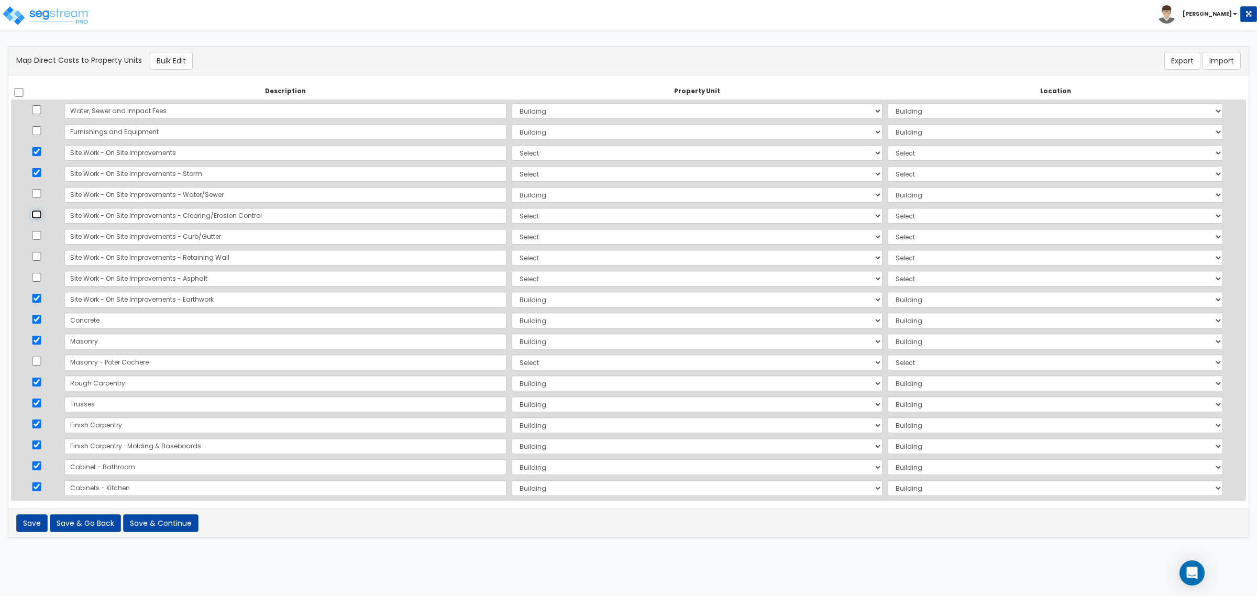
click at [38, 212] on input "checkbox" at bounding box center [36, 214] width 10 height 9
checkbox input "true"
click at [38, 231] on input "checkbox" at bounding box center [36, 235] width 10 height 9
checkbox input "true"
click at [40, 250] on td at bounding box center [36, 257] width 51 height 21
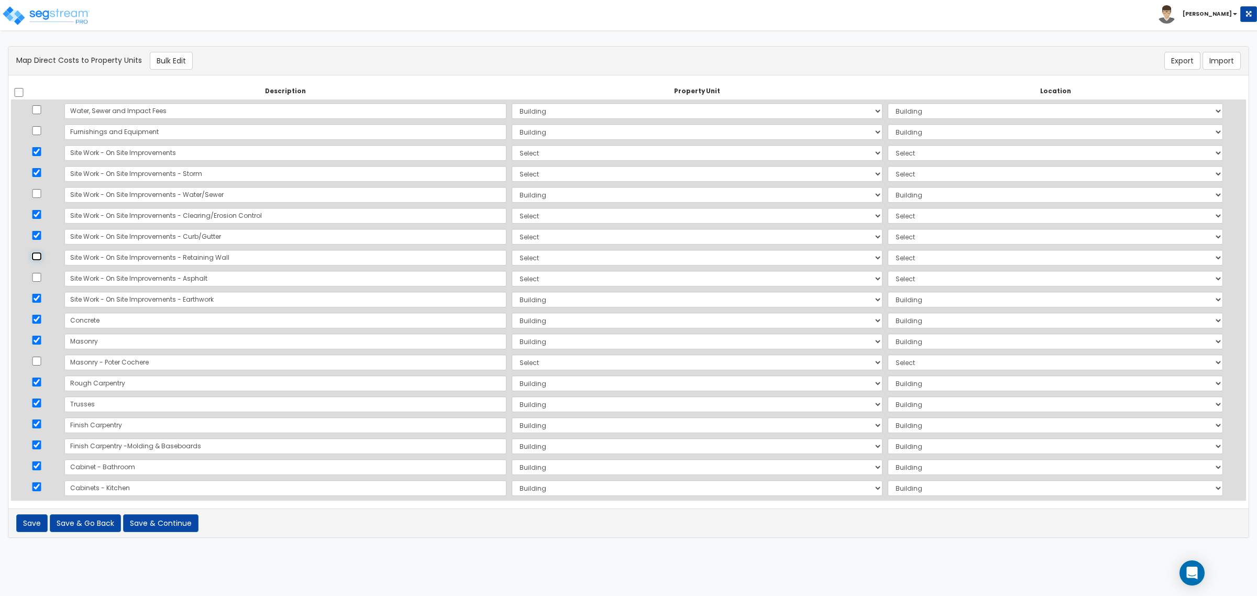
click at [38, 260] on input "checkbox" at bounding box center [36, 256] width 10 height 9
checkbox input "true"
click at [40, 274] on input "checkbox" at bounding box center [36, 277] width 10 height 9
checkbox input "true"
click at [38, 298] on input "checkbox" at bounding box center [36, 298] width 10 height 9
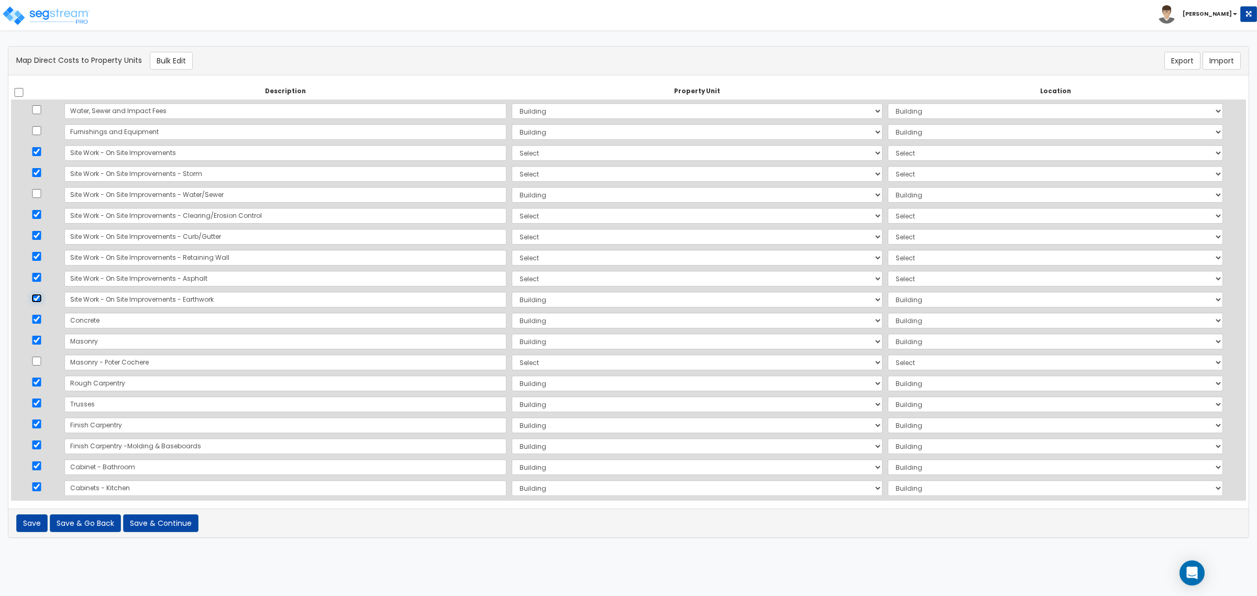
checkbox input "false"
click at [38, 321] on input "checkbox" at bounding box center [36, 319] width 10 height 9
checkbox input "false"
click at [37, 338] on input "checkbox" at bounding box center [36, 340] width 10 height 9
checkbox input "false"
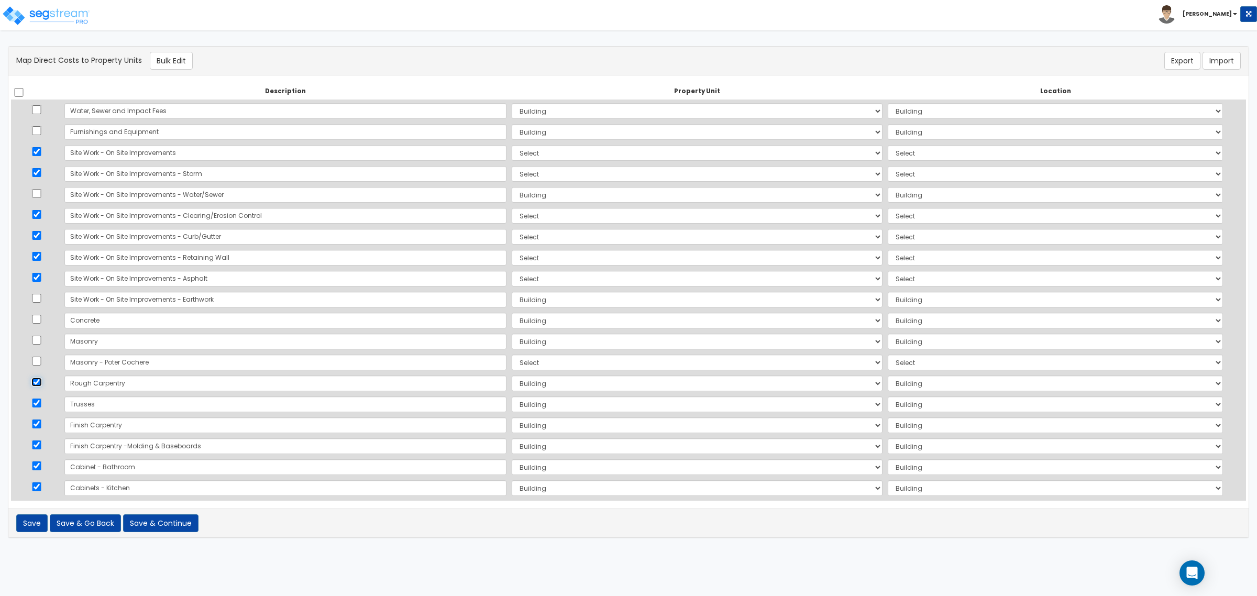
click at [40, 383] on input "checkbox" at bounding box center [36, 382] width 10 height 9
checkbox input "false"
click at [40, 406] on input "checkbox" at bounding box center [36, 403] width 10 height 9
checkbox input "false"
click at [39, 427] on input "checkbox" at bounding box center [36, 424] width 10 height 9
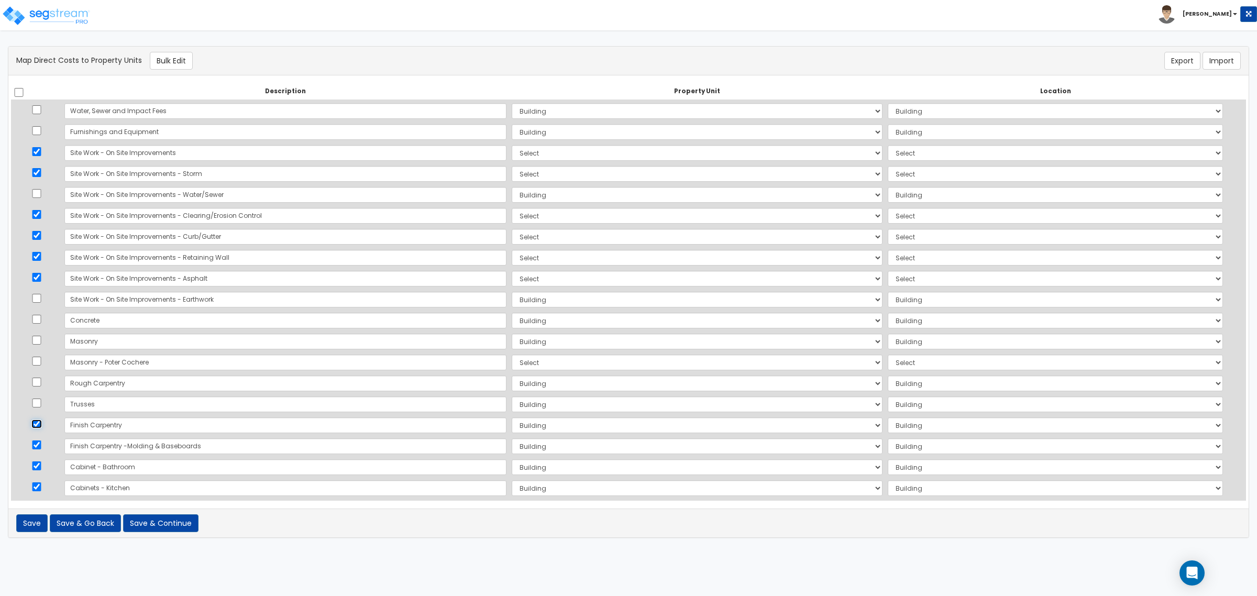
checkbox input "false"
click at [38, 446] on input "checkbox" at bounding box center [36, 445] width 10 height 9
checkbox input "false"
click at [38, 468] on input "checkbox" at bounding box center [36, 465] width 10 height 9
checkbox input "false"
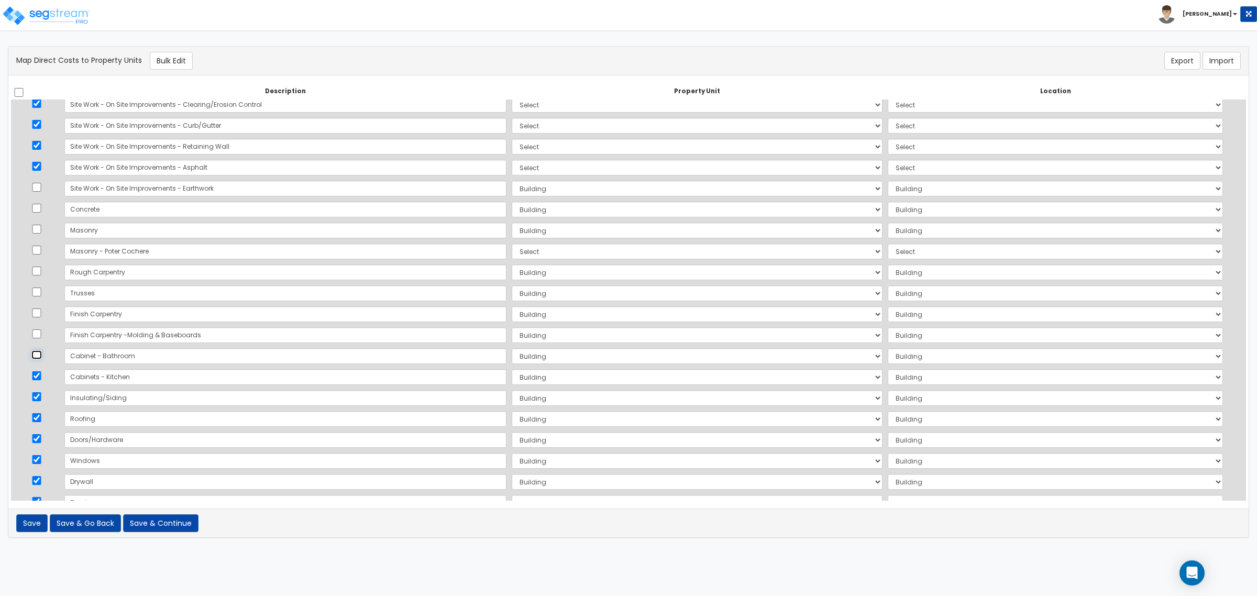
scroll to position [131, 0]
drag, startPoint x: 37, startPoint y: 351, endPoint x: 37, endPoint y: 357, distance: 6.3
click at [37, 351] on input "checkbox" at bounding box center [36, 355] width 10 height 9
checkbox input "false"
click at [37, 383] on td at bounding box center [36, 378] width 51 height 21
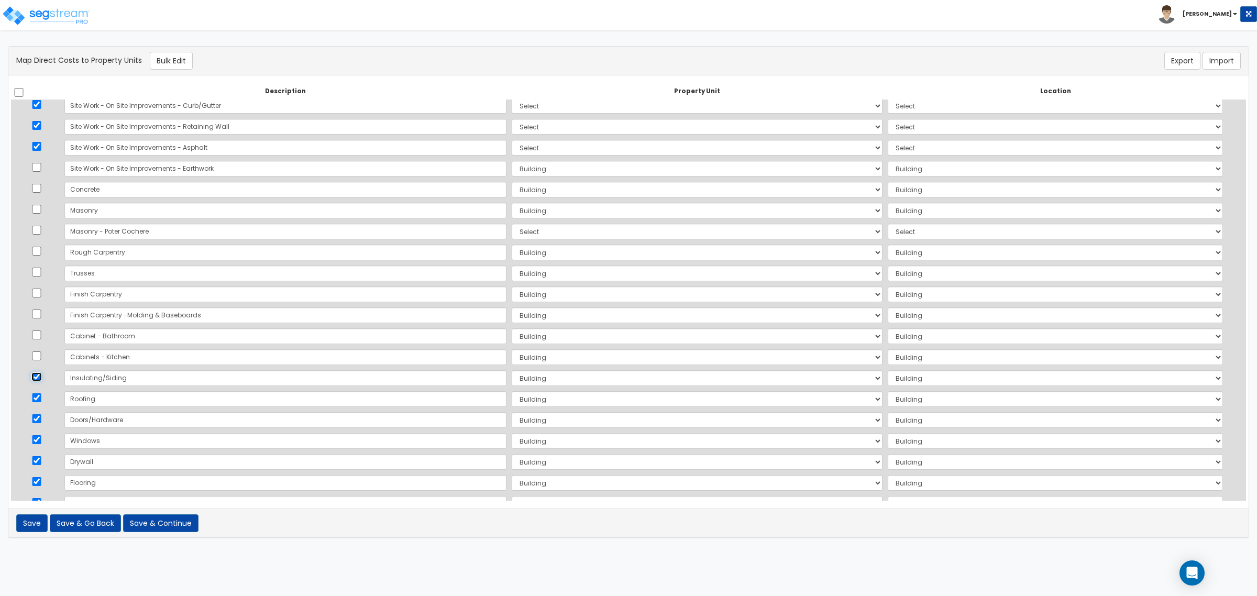
click at [37, 376] on input "checkbox" at bounding box center [36, 376] width 10 height 9
checkbox input "false"
click at [40, 398] on input "checkbox" at bounding box center [36, 397] width 10 height 9
checkbox input "false"
click at [39, 416] on input "checkbox" at bounding box center [36, 418] width 10 height 9
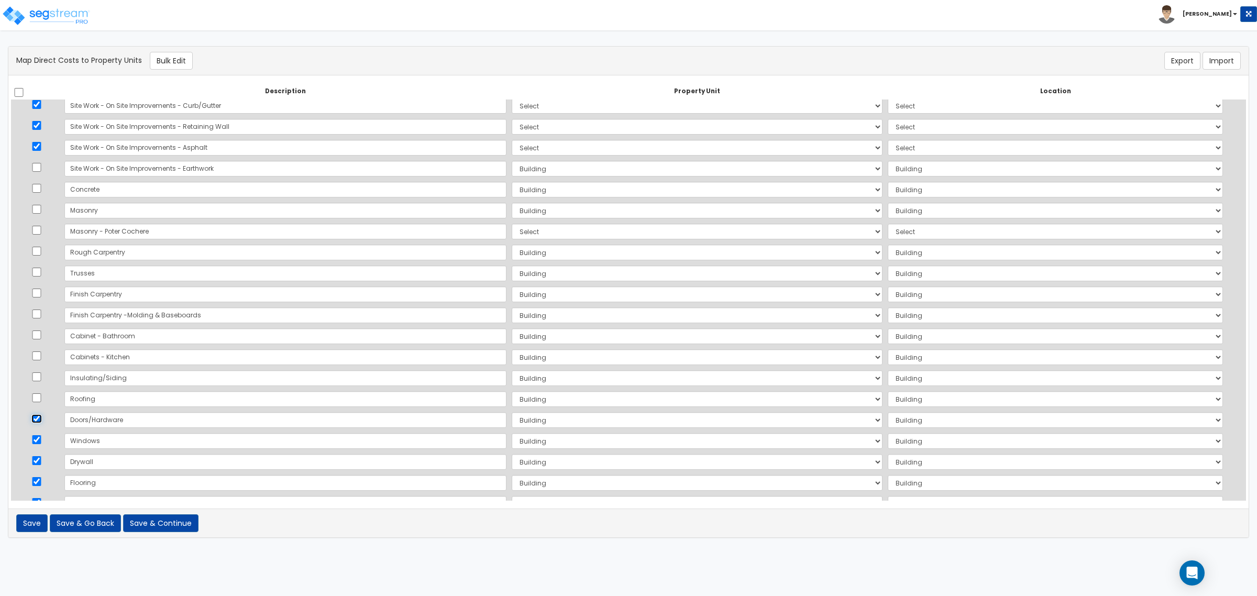
checkbox input "false"
click at [39, 436] on input "checkbox" at bounding box center [36, 439] width 10 height 9
checkbox input "false"
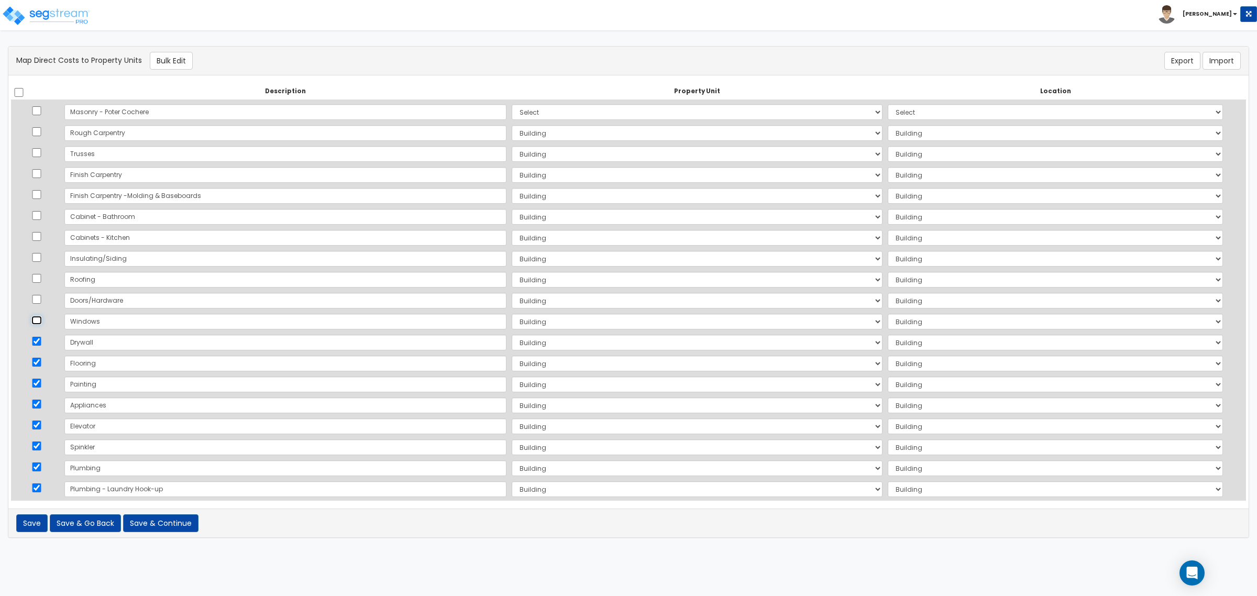
scroll to position [262, 0]
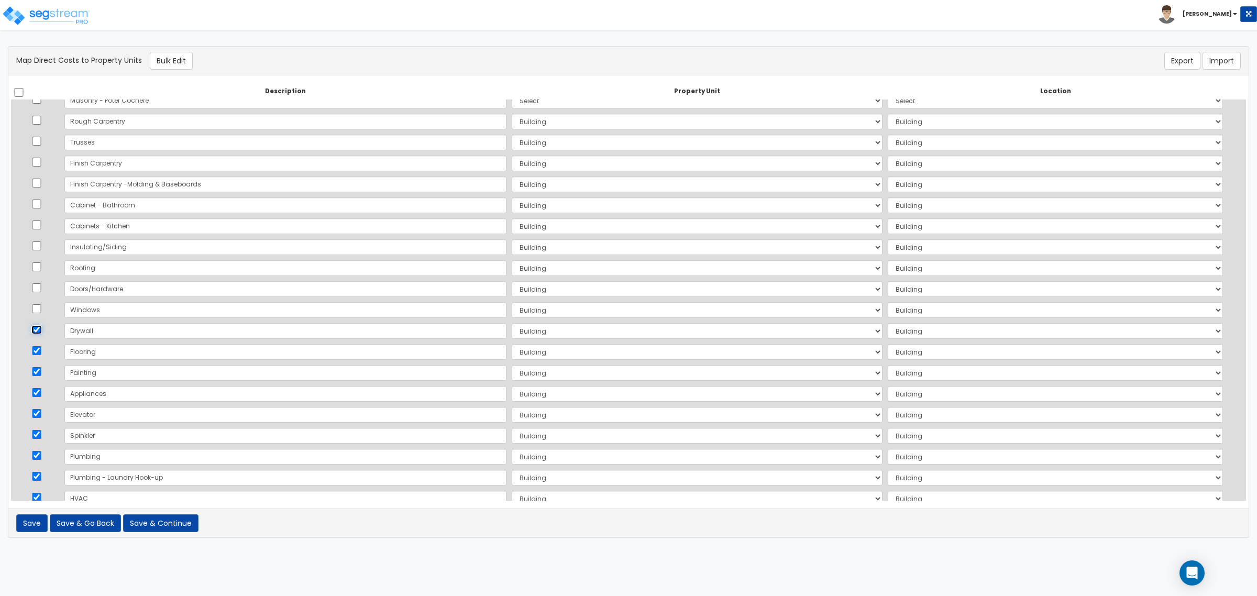
click at [39, 327] on input "checkbox" at bounding box center [36, 329] width 10 height 9
checkbox input "false"
click at [39, 354] on input "checkbox" at bounding box center [36, 350] width 10 height 9
checkbox input "false"
click at [39, 375] on input "checkbox" at bounding box center [36, 371] width 10 height 9
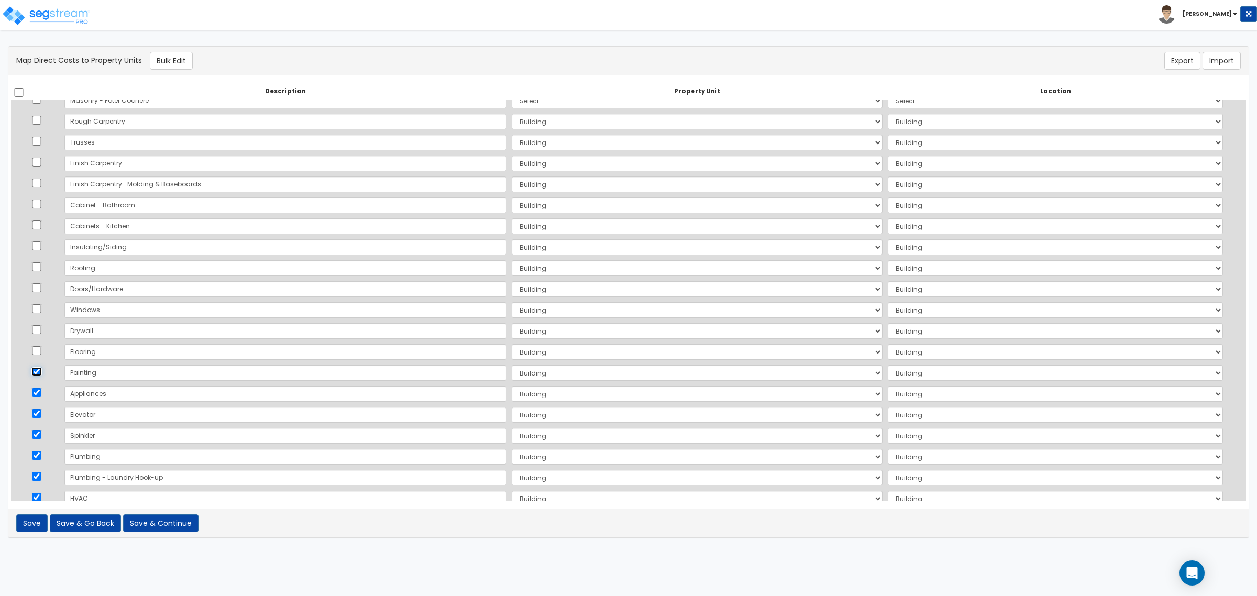
checkbox input "false"
click at [38, 392] on input "checkbox" at bounding box center [36, 392] width 10 height 9
checkbox input "false"
click at [40, 415] on input "checkbox" at bounding box center [36, 413] width 10 height 9
checkbox input "false"
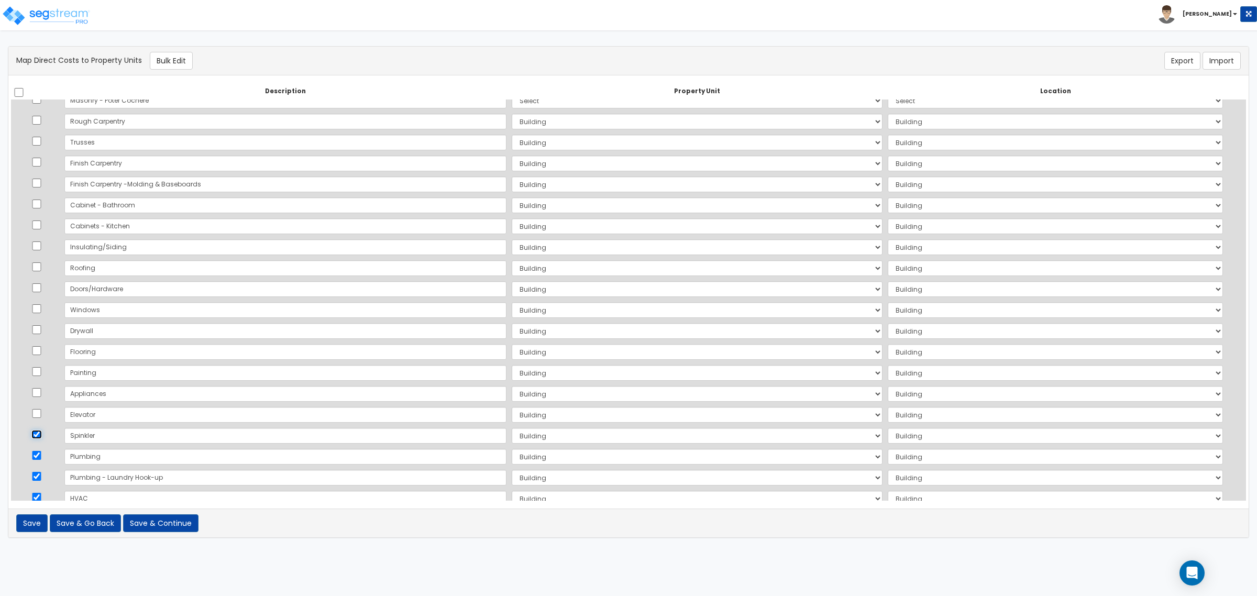
click at [38, 437] on input "checkbox" at bounding box center [36, 434] width 10 height 9
checkbox input "false"
click at [38, 462] on td at bounding box center [36, 456] width 51 height 21
click at [37, 457] on input "checkbox" at bounding box center [36, 455] width 10 height 9
checkbox input "false"
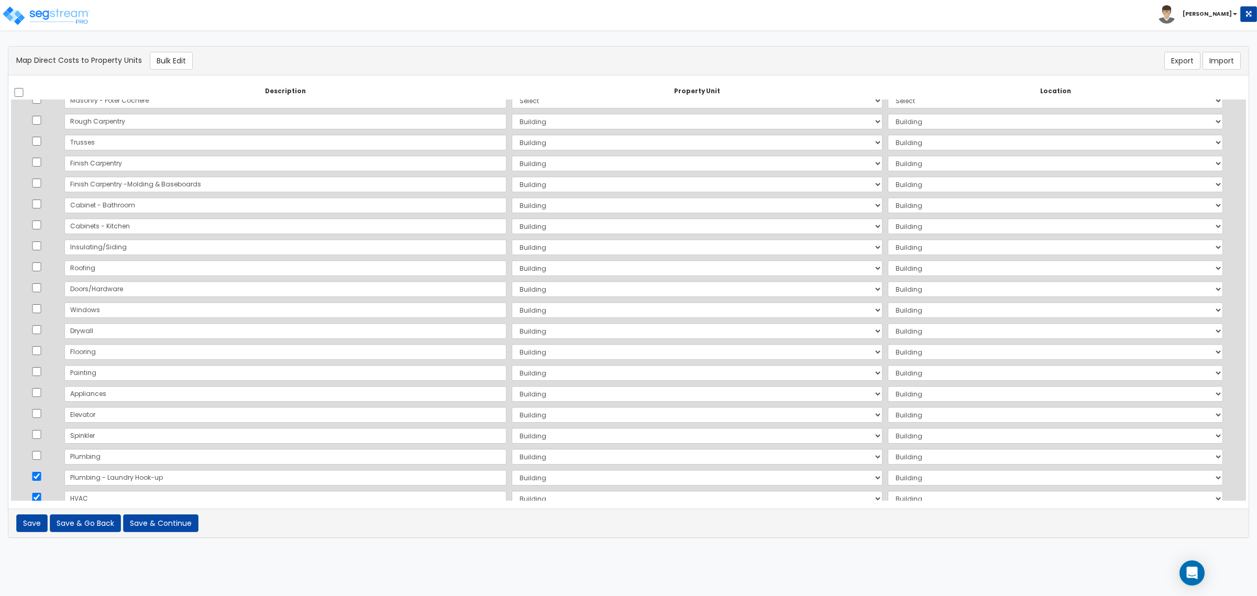
click at [39, 482] on td at bounding box center [36, 477] width 51 height 21
click at [39, 476] on input "checkbox" at bounding box center [36, 476] width 10 height 9
checkbox input "false"
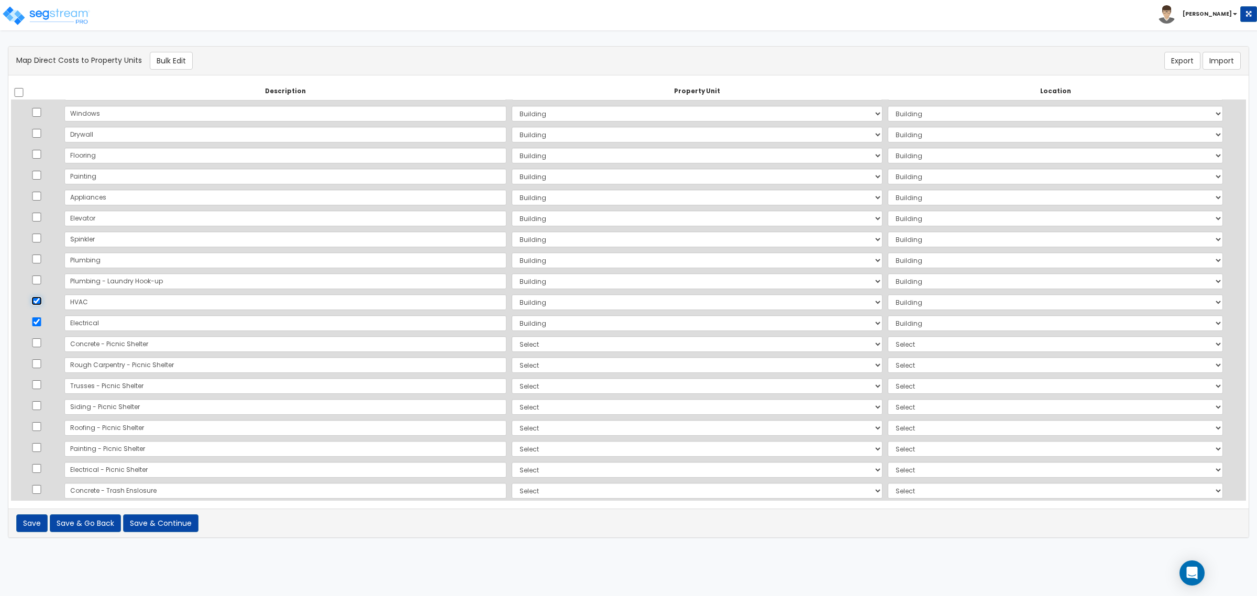
click at [39, 302] on input "checkbox" at bounding box center [36, 300] width 10 height 9
checkbox input "false"
click at [37, 313] on td at bounding box center [36, 323] width 51 height 21
click at [37, 323] on input "checkbox" at bounding box center [36, 321] width 10 height 9
checkbox input "false"
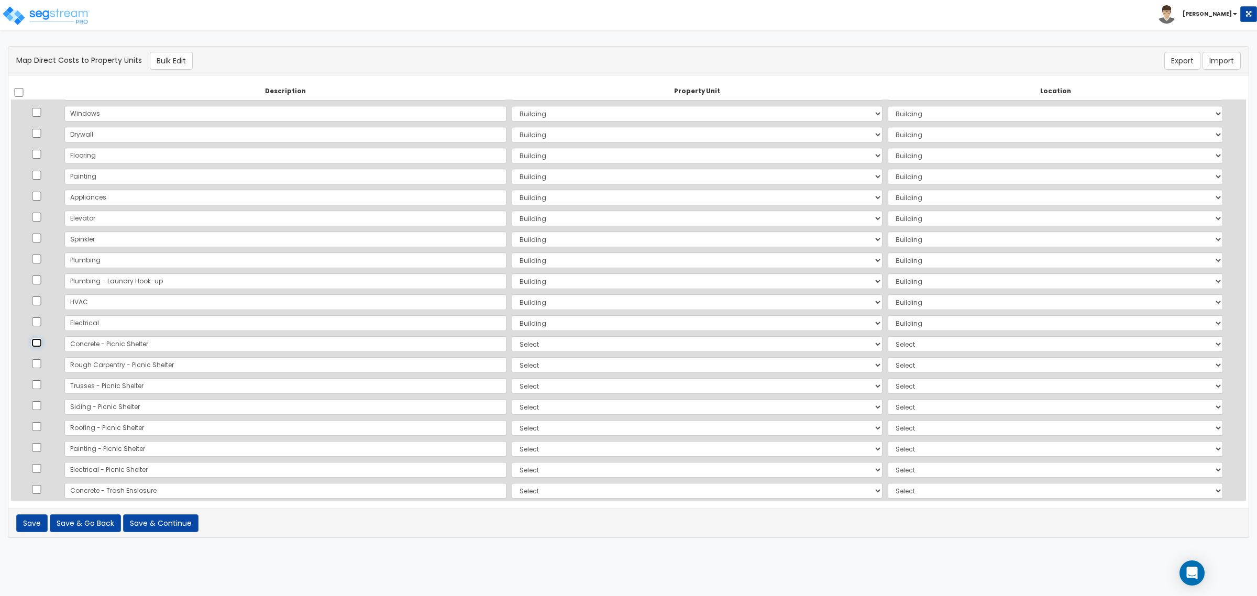
click at [37, 344] on input "checkbox" at bounding box center [36, 342] width 10 height 9
checkbox input "true"
click at [36, 365] on input "checkbox" at bounding box center [36, 363] width 10 height 9
checkbox input "true"
click at [40, 389] on input "checkbox" at bounding box center [36, 384] width 10 height 9
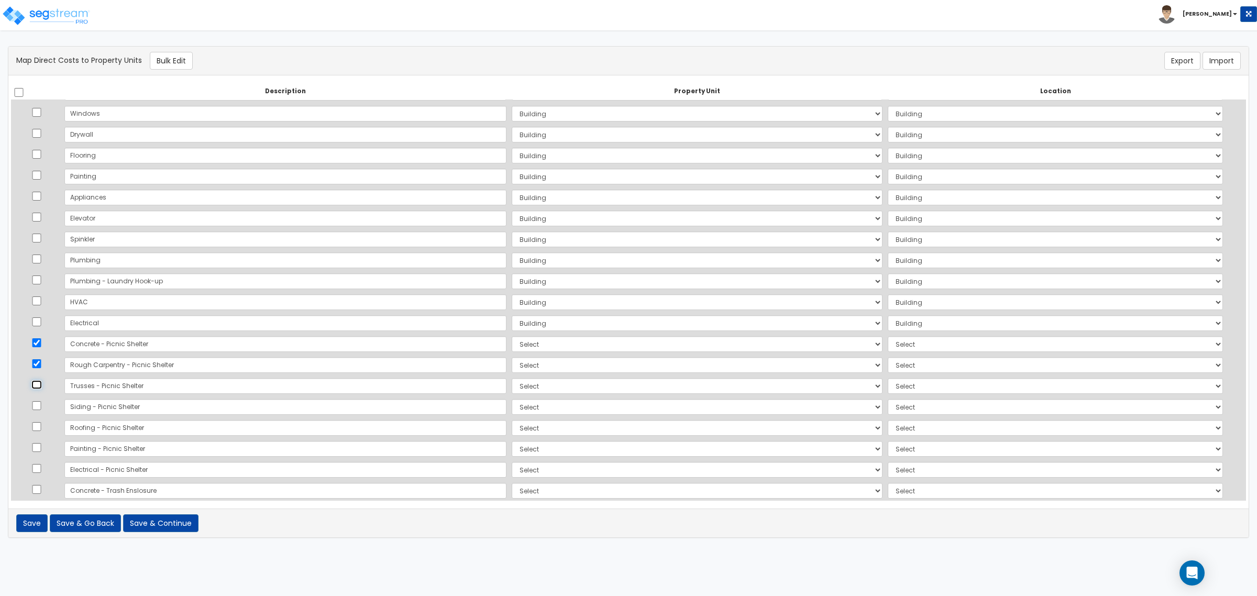
checkbox input "true"
click at [40, 412] on td at bounding box center [36, 407] width 51 height 21
click at [40, 405] on input "checkbox" at bounding box center [36, 405] width 10 height 9
checkbox input "true"
click at [39, 428] on input "checkbox" at bounding box center [36, 426] width 10 height 9
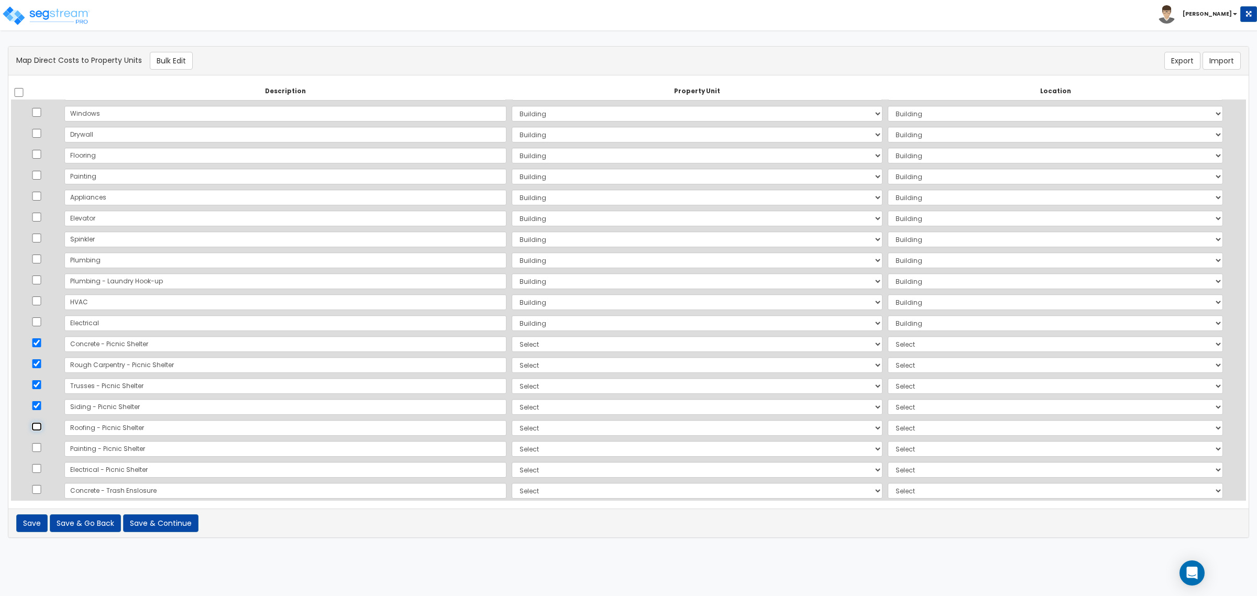
checkbox input "true"
click at [38, 448] on input "checkbox" at bounding box center [36, 447] width 10 height 9
checkbox input "true"
drag, startPoint x: 37, startPoint y: 467, endPoint x: 37, endPoint y: 476, distance: 8.4
click at [37, 468] on input "checkbox" at bounding box center [36, 468] width 10 height 9
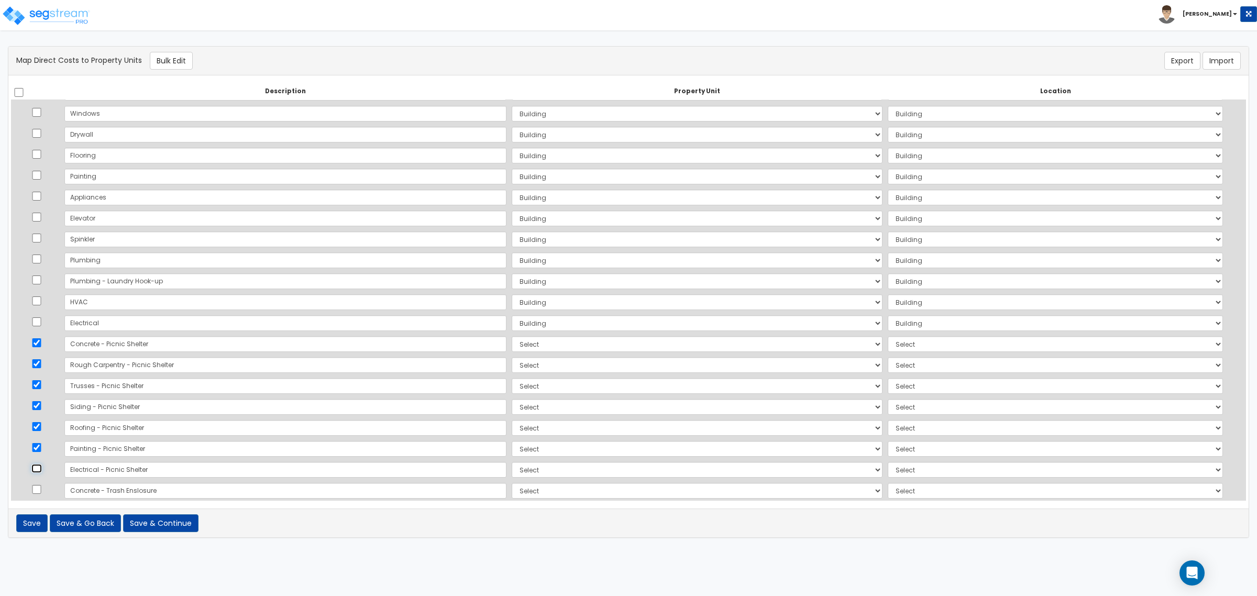
checkbox input "true"
click at [37, 485] on input "checkbox" at bounding box center [36, 489] width 10 height 9
checkbox input "true"
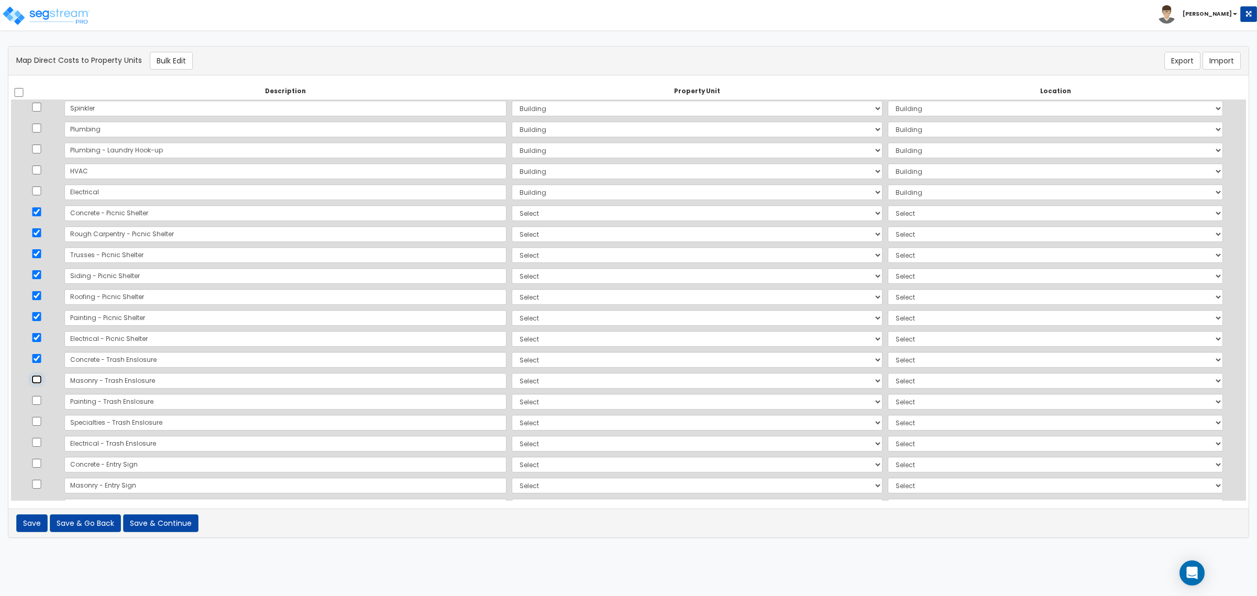
click at [38, 383] on input "checkbox" at bounding box center [36, 379] width 10 height 9
checkbox input "true"
click at [38, 400] on input "checkbox" at bounding box center [36, 400] width 10 height 9
checkbox input "true"
click at [38, 422] on input "checkbox" at bounding box center [36, 421] width 10 height 9
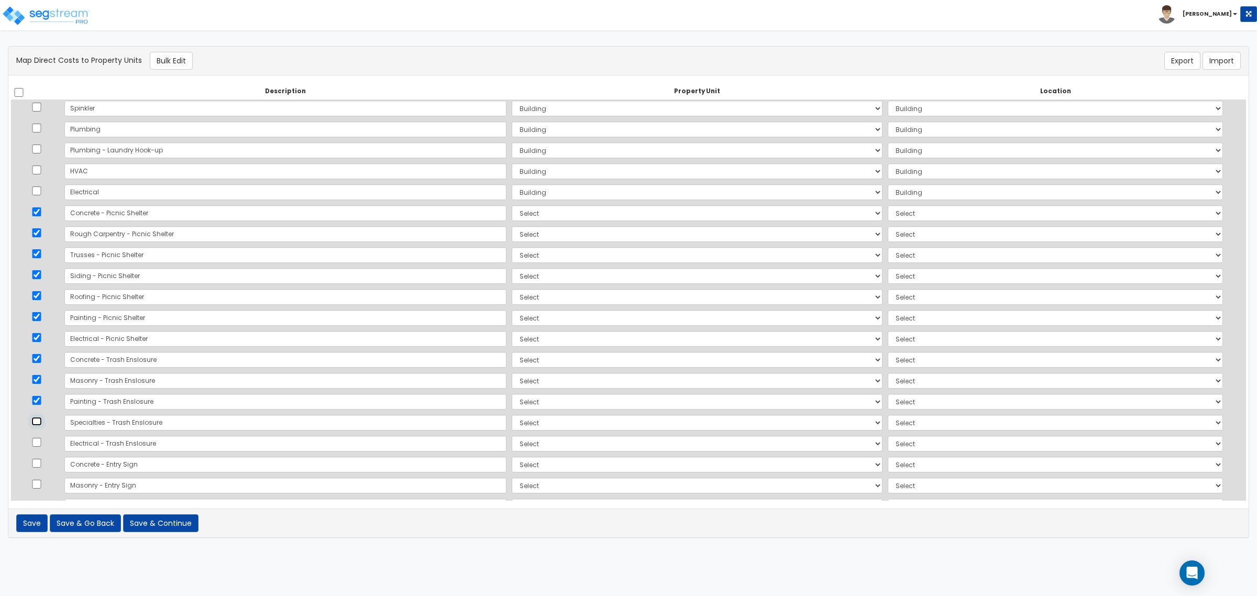
checkbox input "true"
drag, startPoint x: 38, startPoint y: 442, endPoint x: 37, endPoint y: 455, distance: 13.1
click at [38, 443] on input "checkbox" at bounding box center [36, 442] width 10 height 9
checkbox input "true"
click at [38, 460] on input "checkbox" at bounding box center [36, 463] width 10 height 9
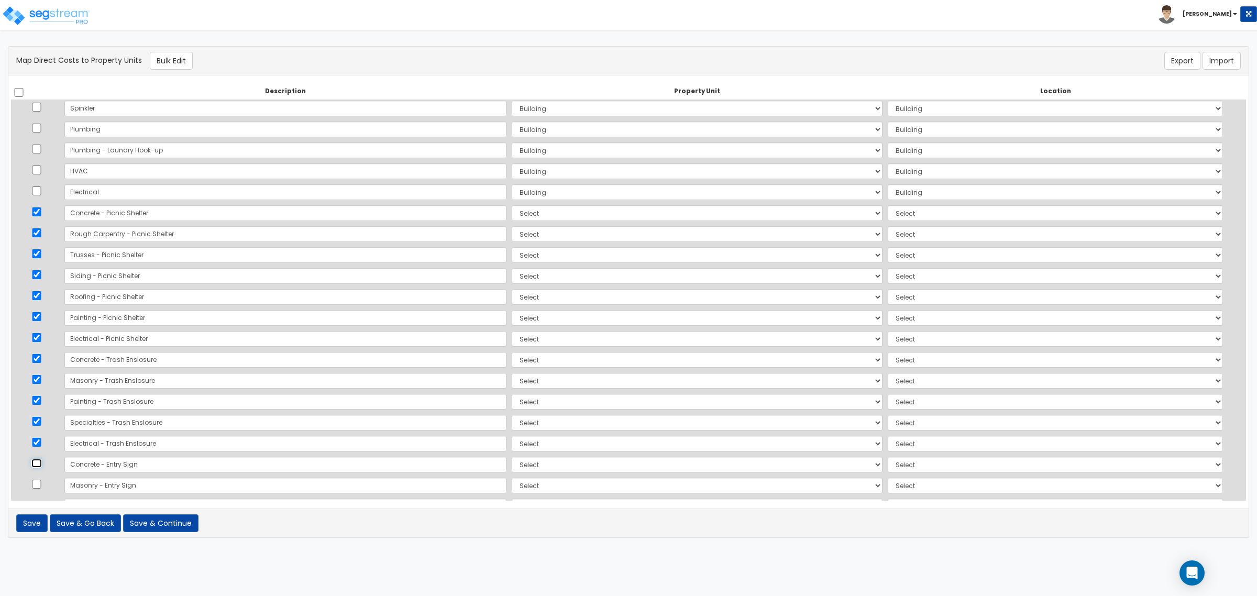
checkbox input "true"
click at [35, 488] on input "checkbox" at bounding box center [36, 484] width 10 height 9
checkbox input "true"
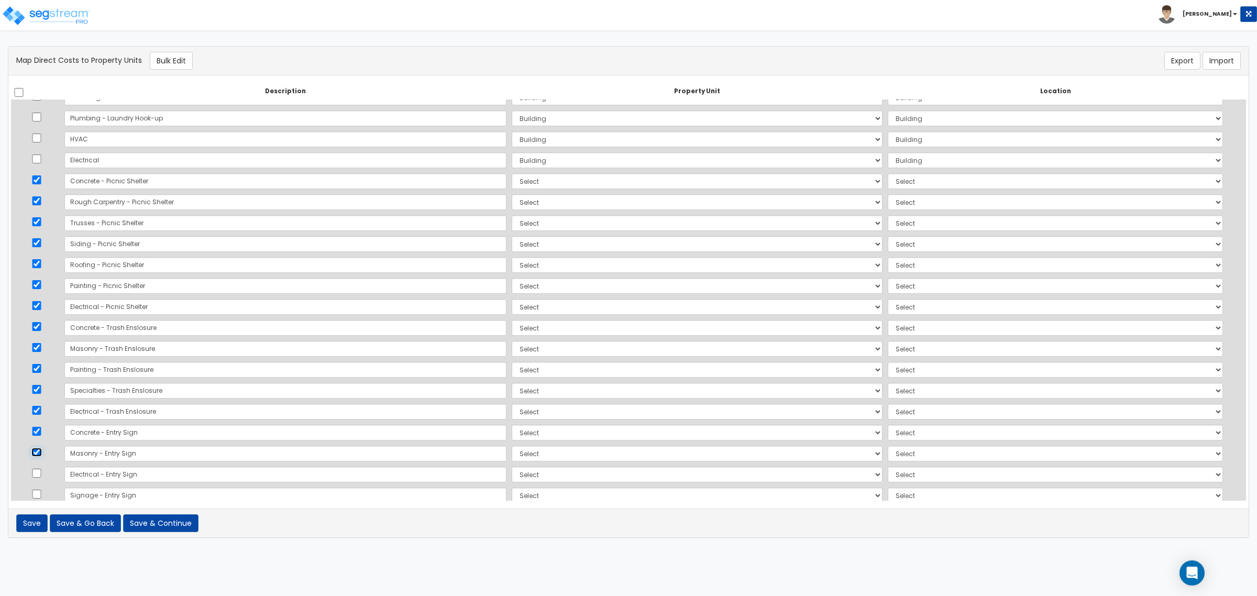
scroll to position [636, 0]
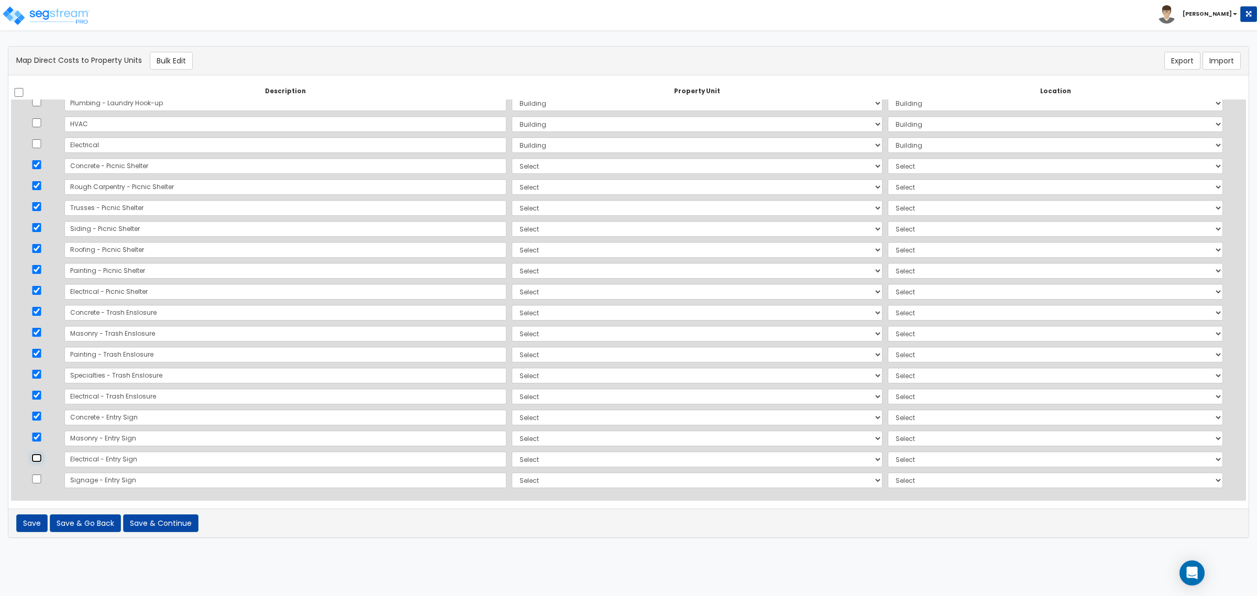
click at [39, 459] on input "checkbox" at bounding box center [36, 458] width 10 height 9
checkbox input "true"
click at [39, 477] on input "checkbox" at bounding box center [36, 479] width 10 height 9
checkbox input "true"
click at [167, 56] on button "Bulk Edit" at bounding box center [171, 61] width 43 height 18
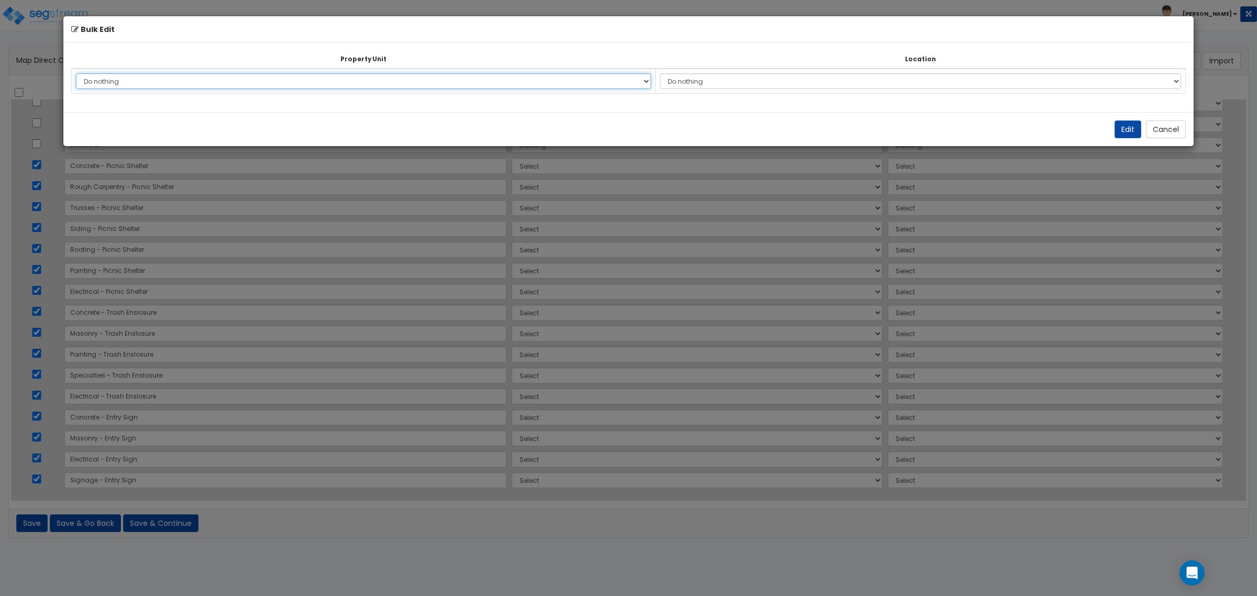
click at [544, 79] on select "Do nothing Building Site Improvements Add Additional Property Unit" at bounding box center [363, 81] width 575 height 16
select select "177102"
click at [76, 73] on select "Do nothing Building Site Improvements Add Additional Property Unit" at bounding box center [363, 81] width 575 height 16
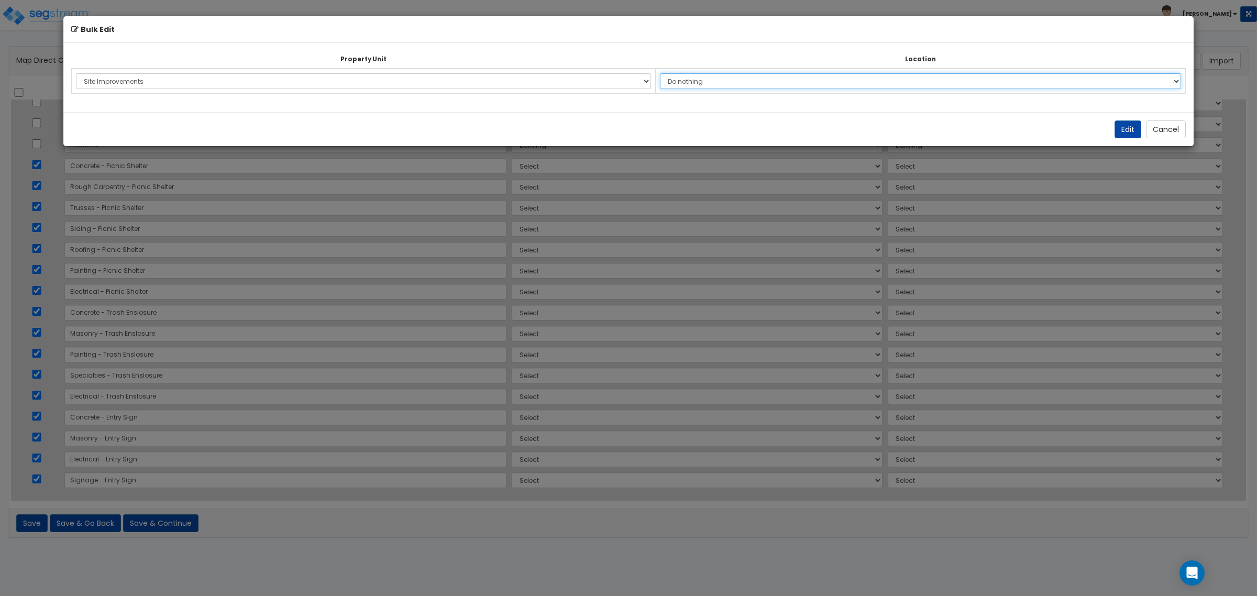
click at [834, 79] on select "Do nothing Add Additional Location Site Exterior" at bounding box center [920, 81] width 521 height 16
select select "462"
click at [665, 73] on select "Do nothing Add Additional Location Site Exterior" at bounding box center [920, 81] width 521 height 16
click at [1115, 132] on button "Edit" at bounding box center [1128, 129] width 27 height 18
select select "177102"
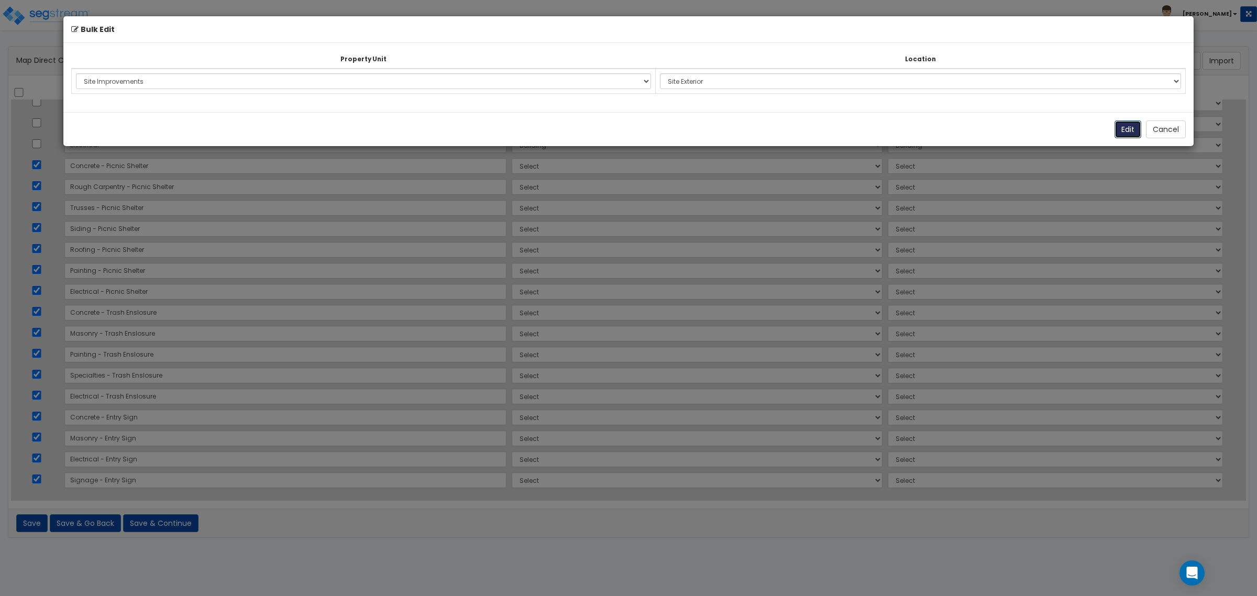
select select "177102"
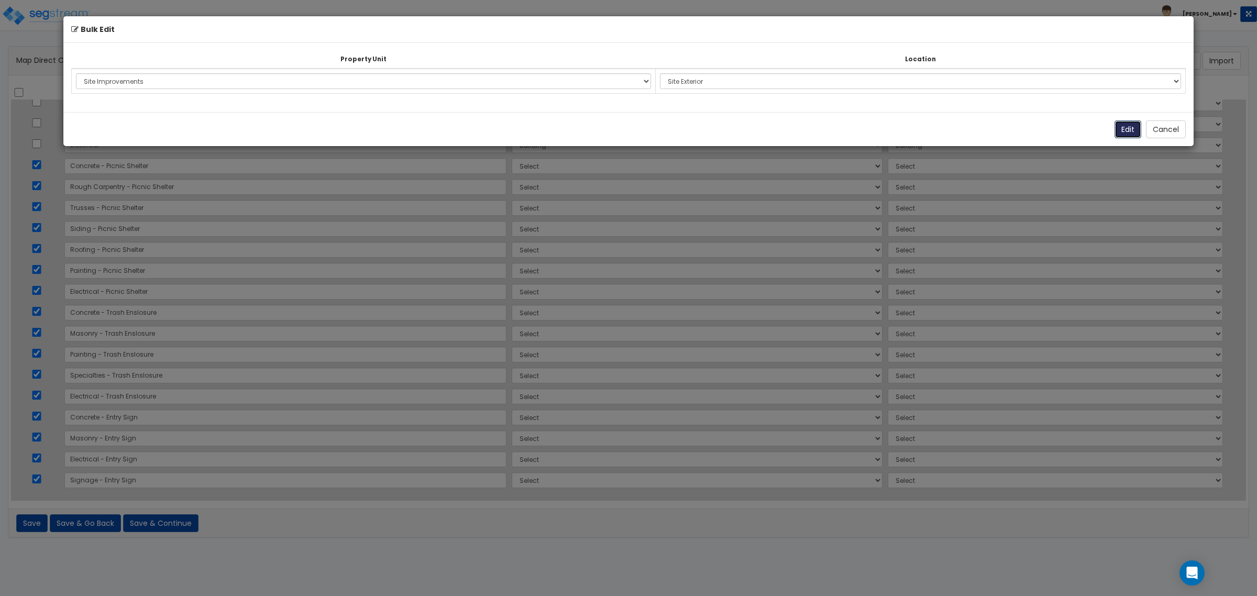
select select "177102"
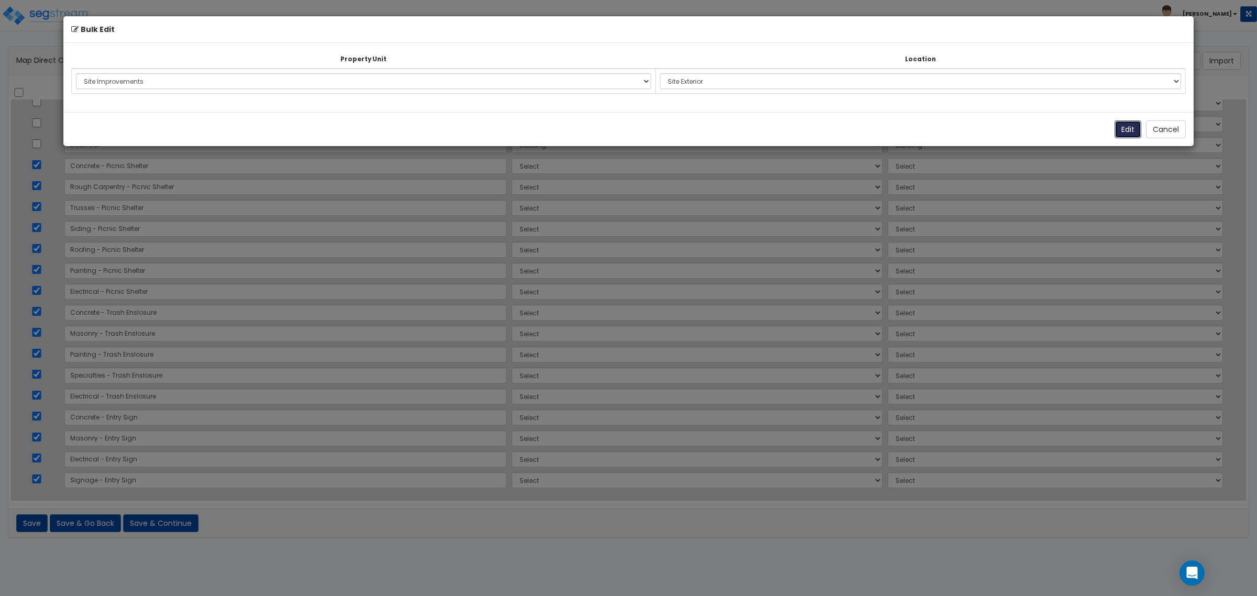
select select "177102"
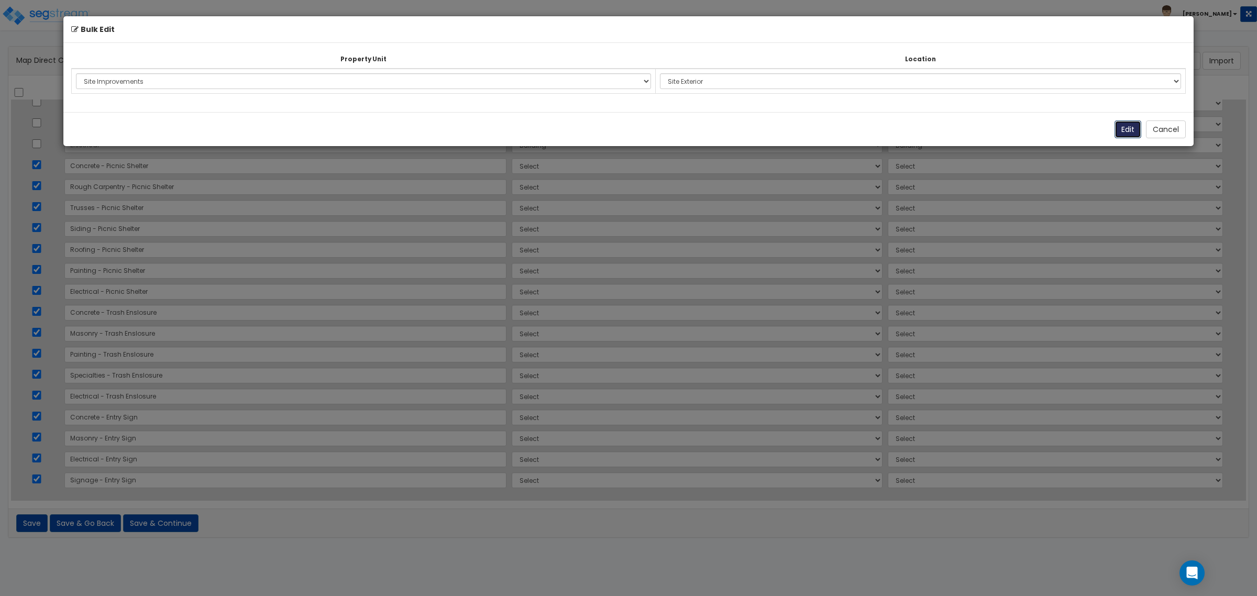
select select "177102"
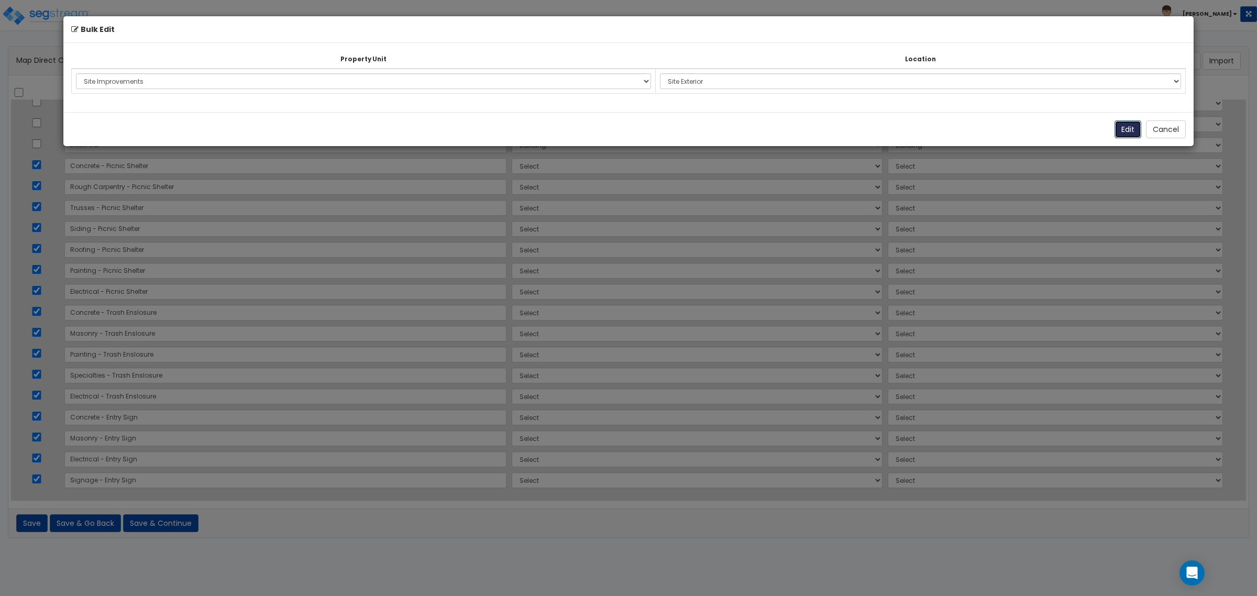
select select "177102"
select select "462"
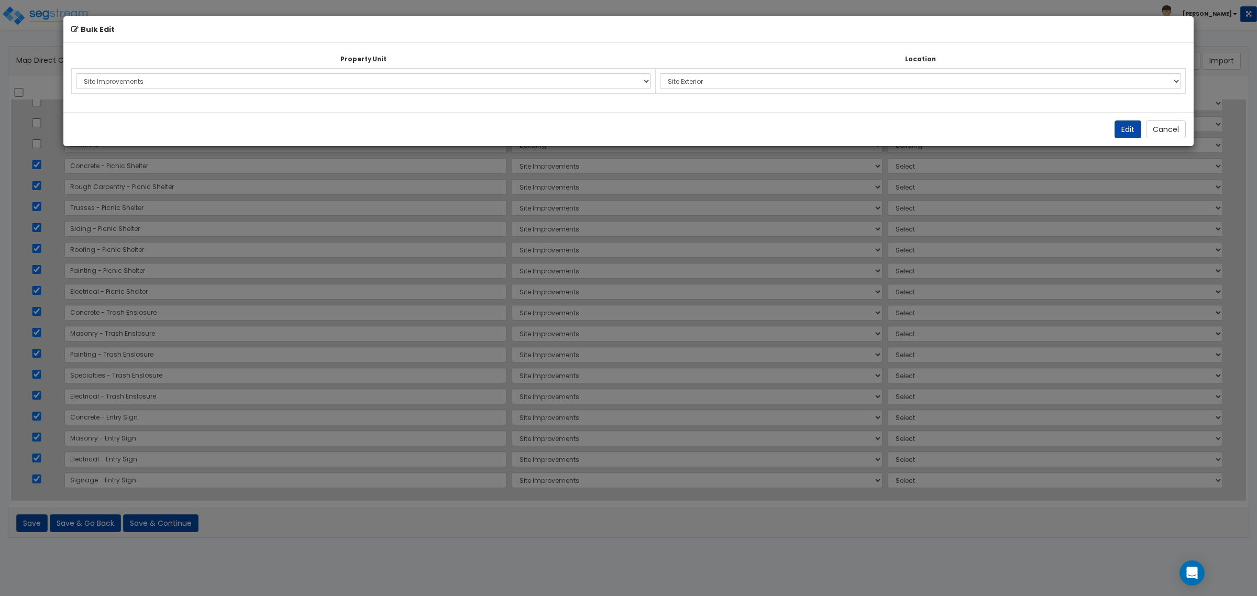
select select "462"
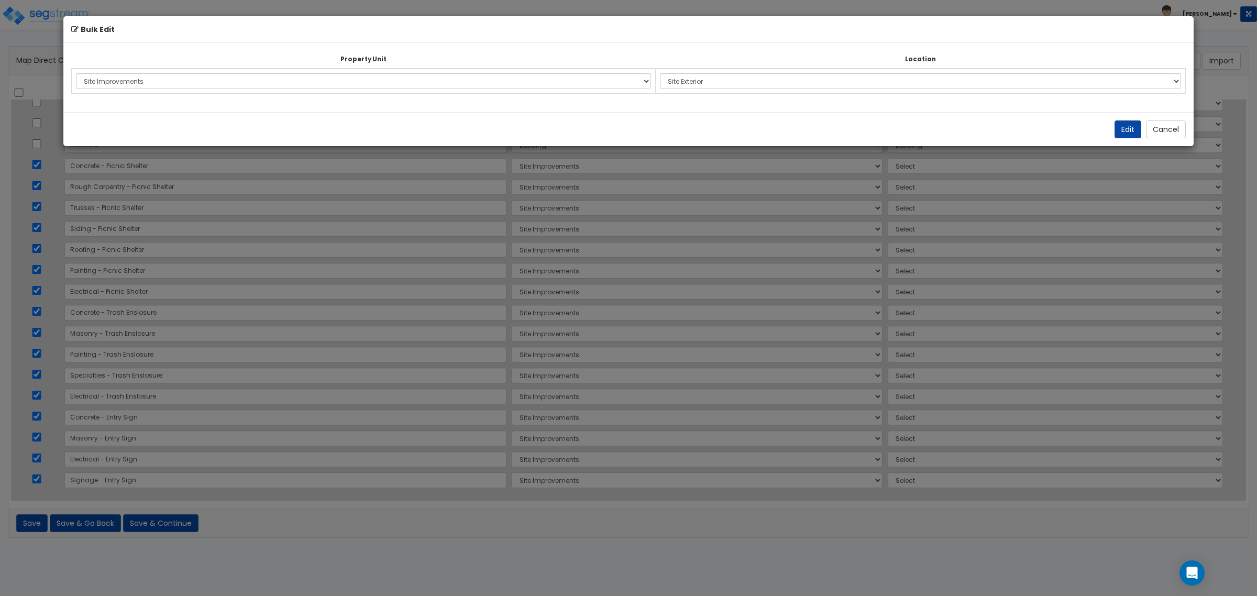
select select "462"
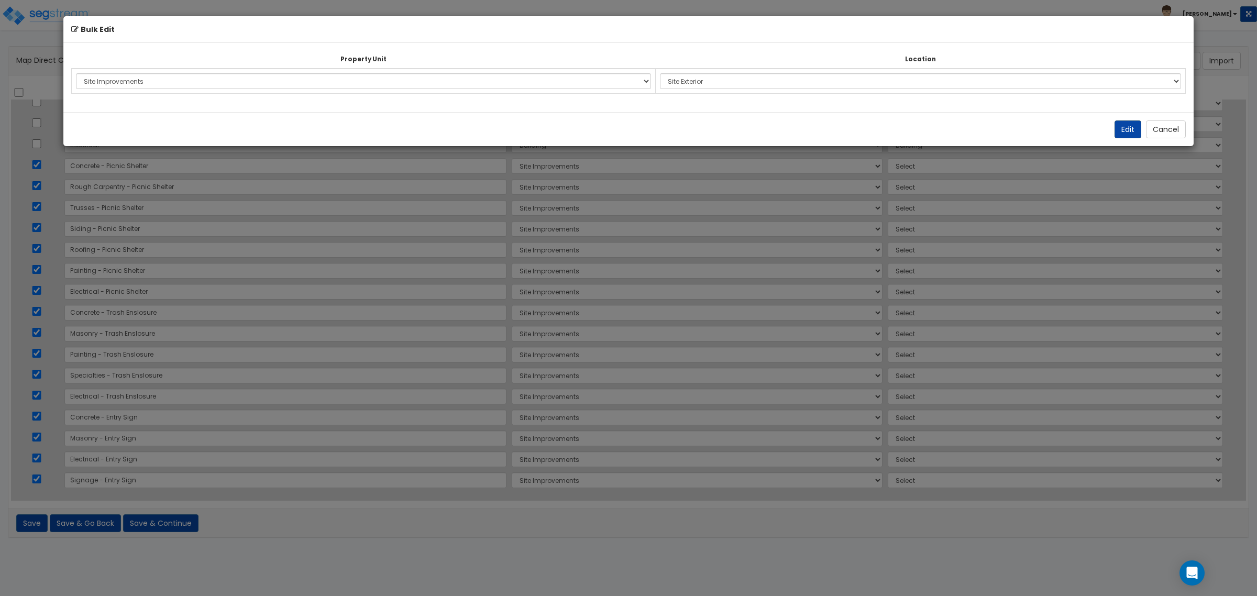
select select "462"
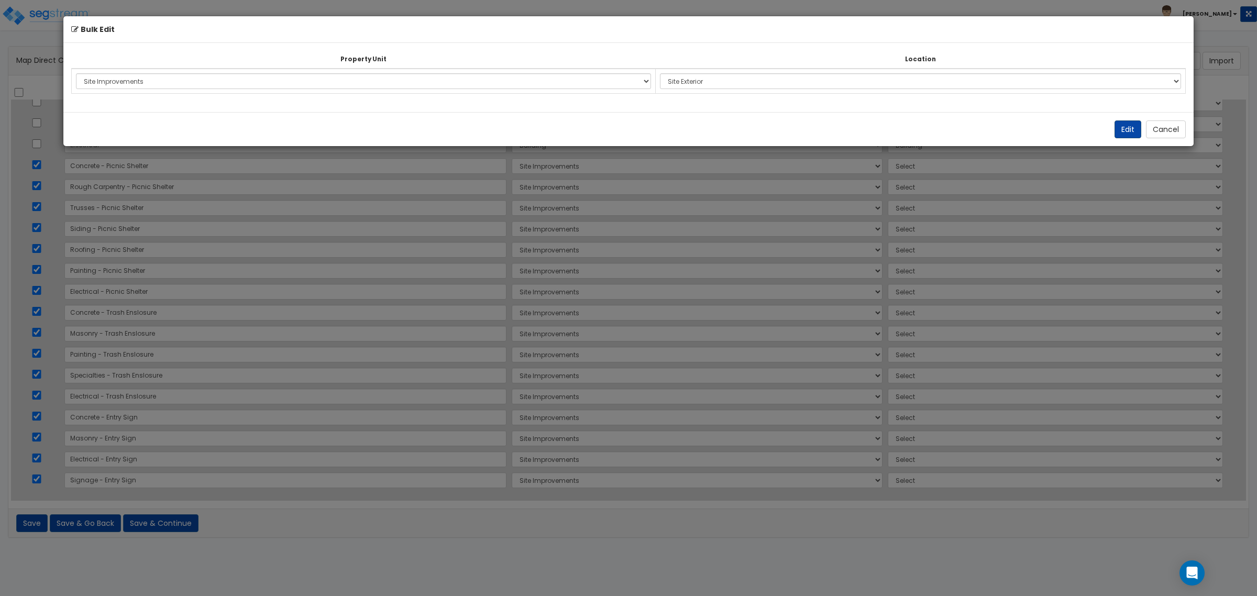
select select "462"
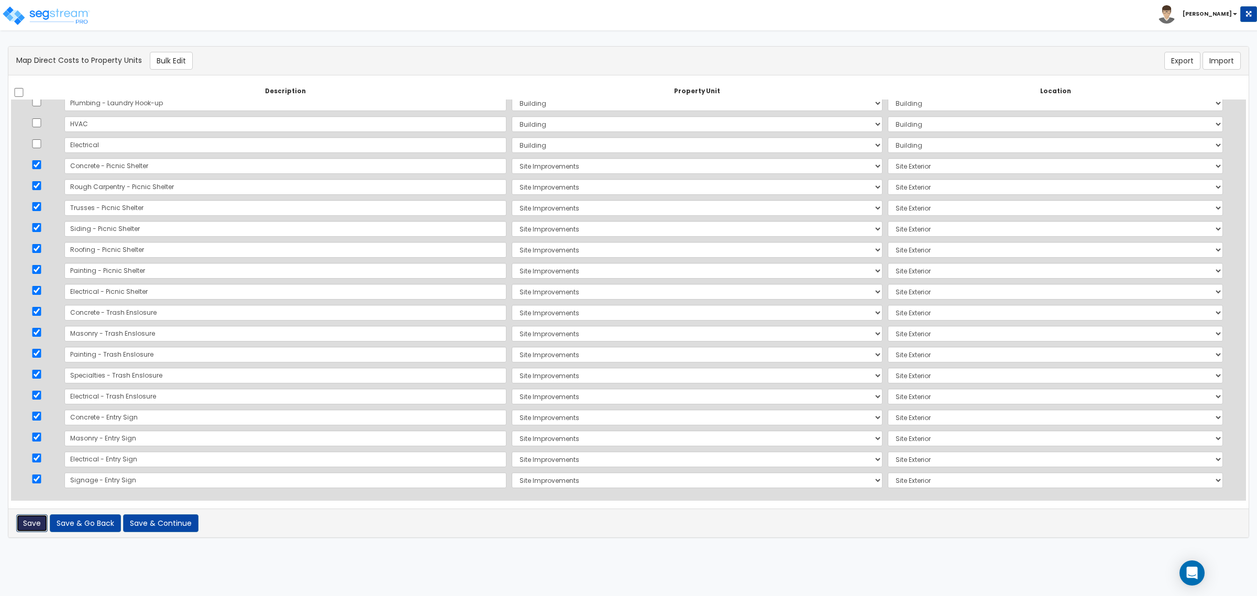
click at [30, 522] on button "Save" at bounding box center [31, 523] width 31 height 18
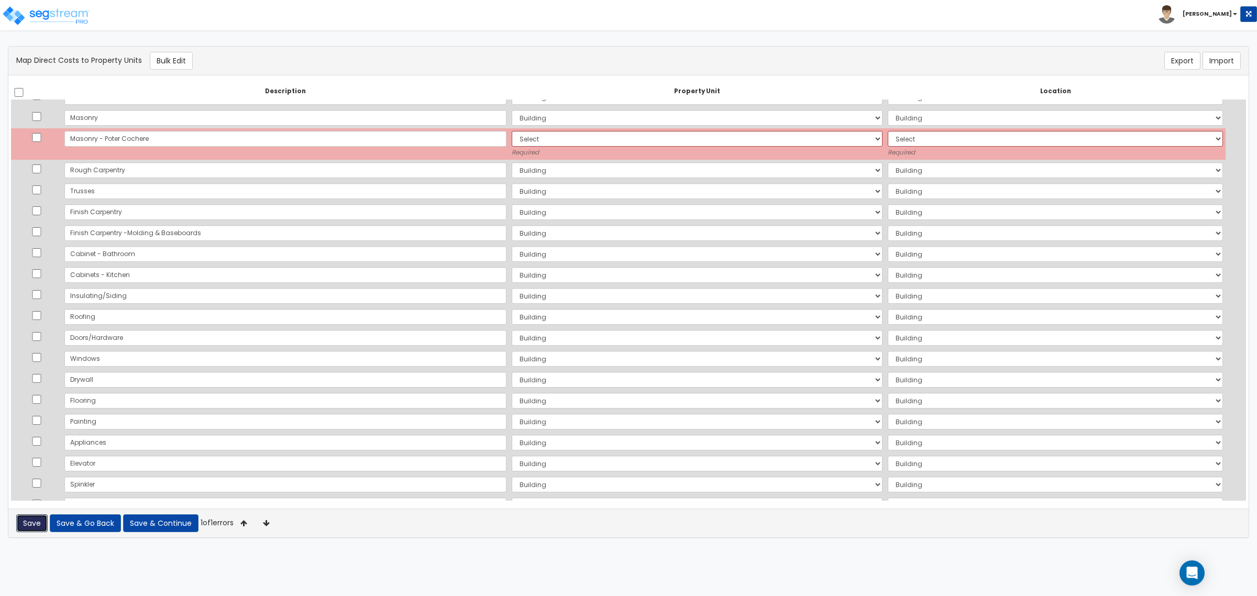
scroll to position [216, 0]
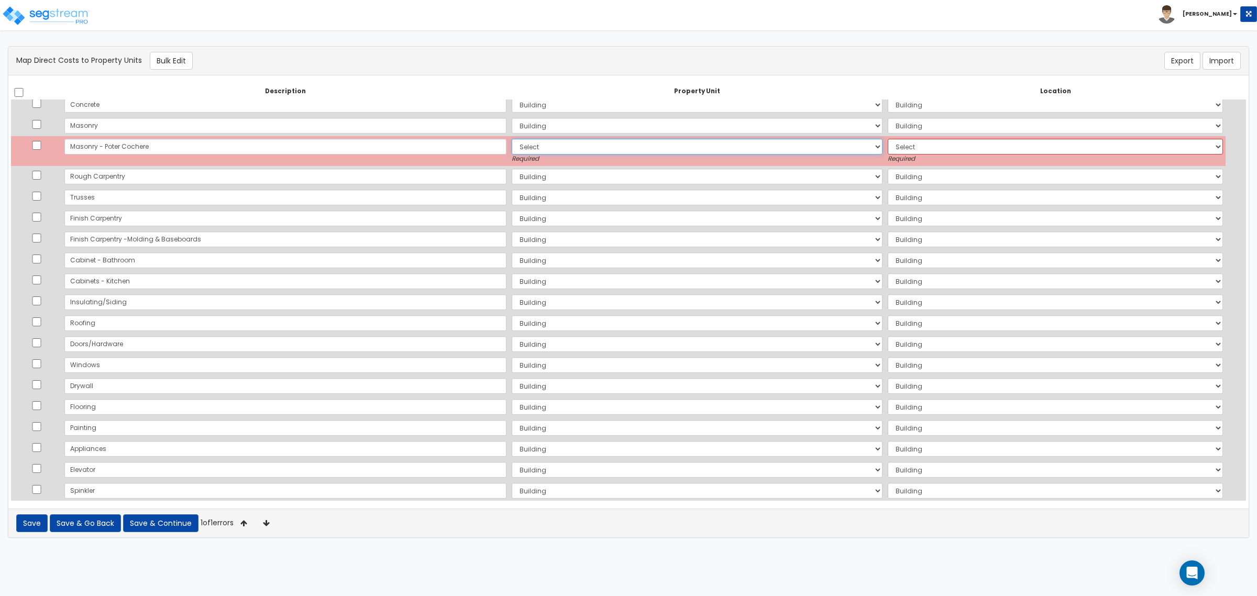
click at [842, 146] on select "Select Building Site Improvements Add Additional Property Unit" at bounding box center [697, 147] width 371 height 16
select select "177102"
click at [512, 139] on select "Select Building Site Improvements Add Additional Property Unit" at bounding box center [697, 147] width 371 height 16
click at [944, 140] on select "Select Add Additional Location Site Exterior" at bounding box center [1055, 147] width 335 height 16
select select "462"
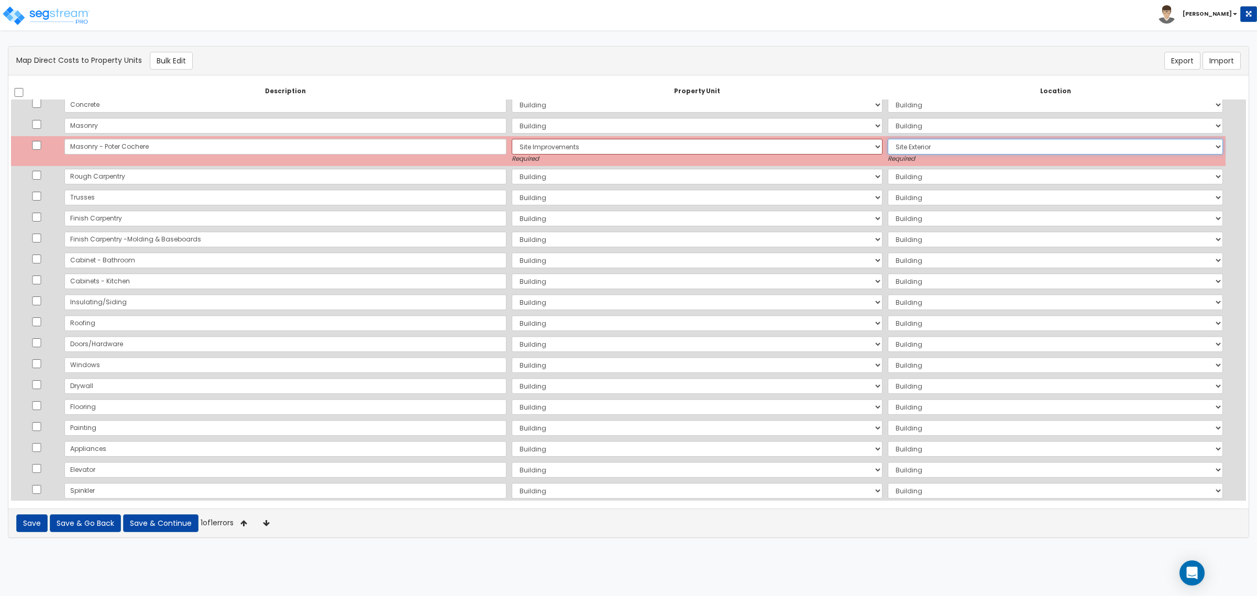
click at [888, 139] on select "Select Add Additional Location Site Exterior" at bounding box center [1055, 147] width 335 height 16
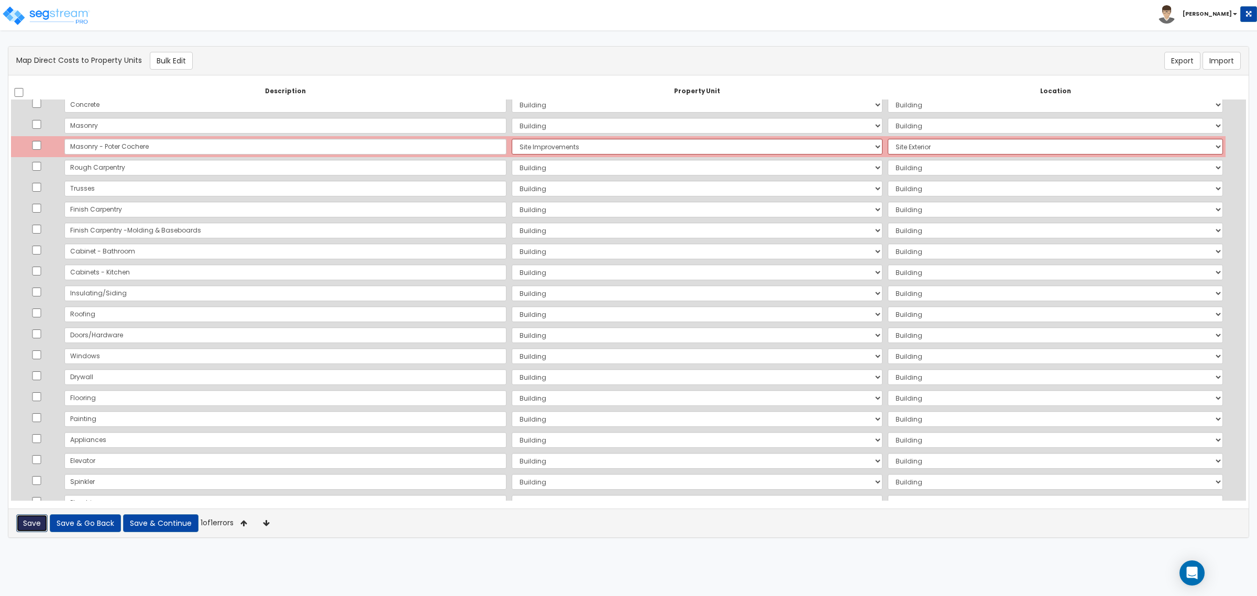
click at [31, 521] on button "Save" at bounding box center [31, 523] width 31 height 18
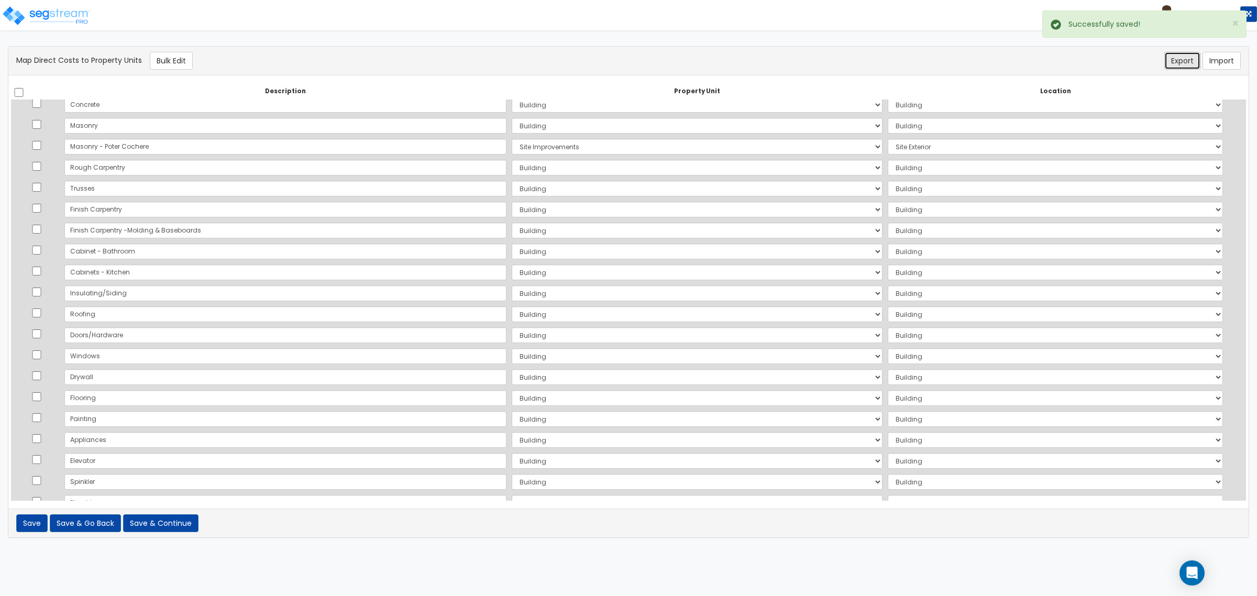
click at [1185, 63] on button "Export" at bounding box center [1182, 61] width 36 height 18
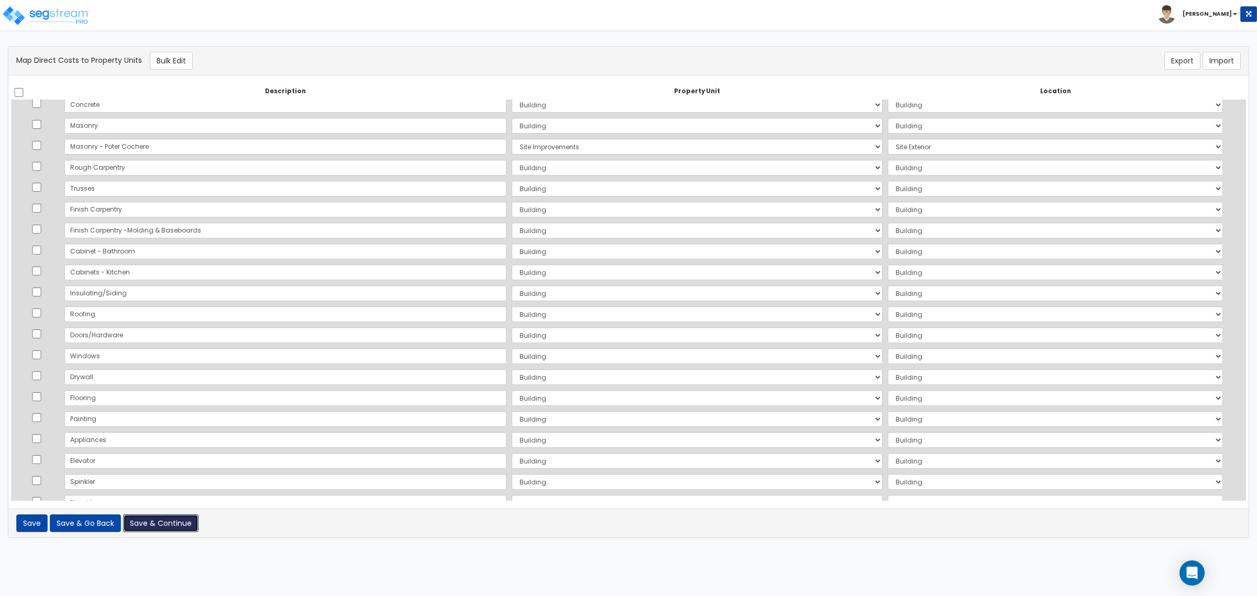
click at [146, 525] on button "Save & Continue" at bounding box center [160, 523] width 75 height 18
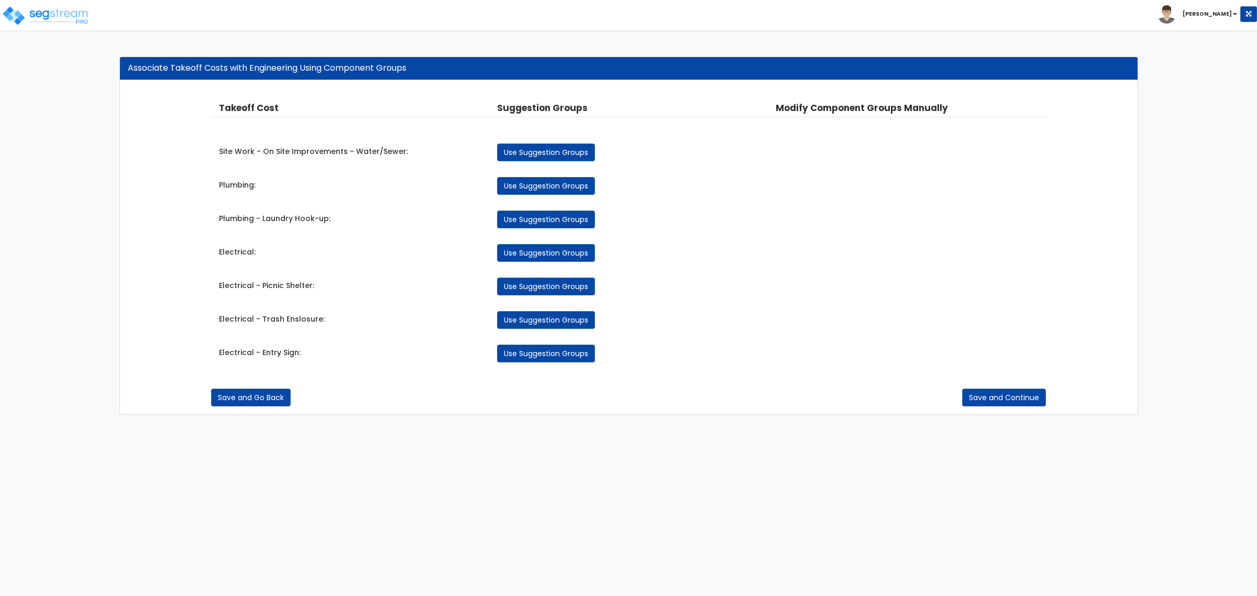
click at [610, 425] on html "Toggle navigation Craig x" at bounding box center [628, 212] width 1257 height 425
click at [599, 425] on html "Toggle navigation Craig x" at bounding box center [628, 212] width 1257 height 425
click at [540, 425] on html "Toggle navigation Craig x" at bounding box center [628, 212] width 1257 height 425
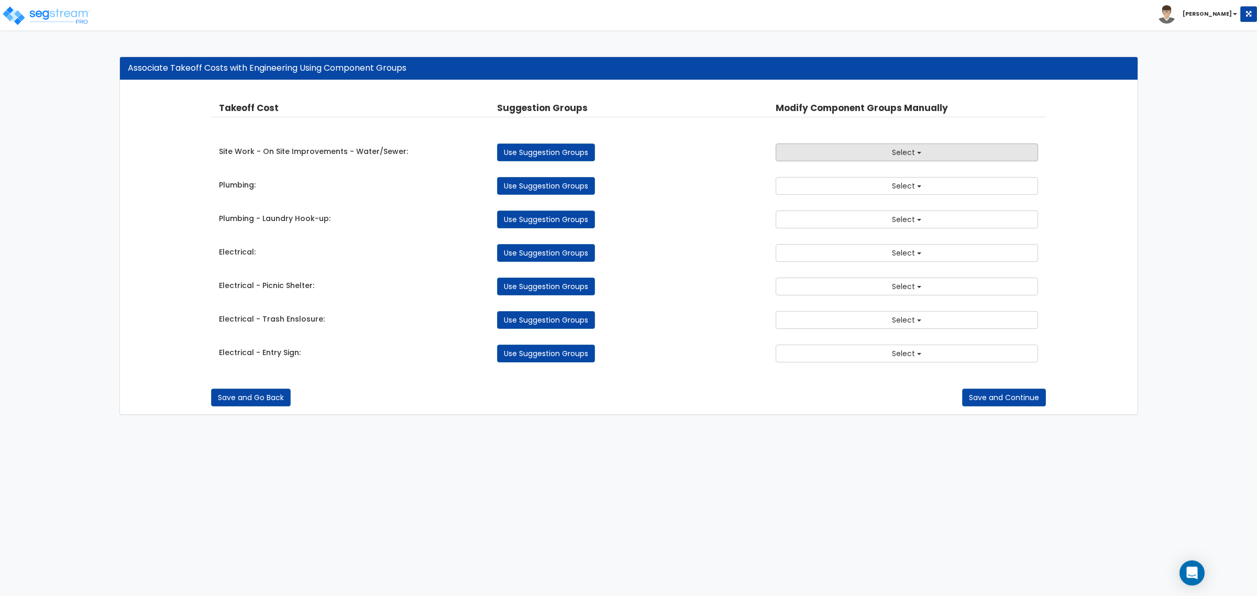
click at [943, 153] on button "Select" at bounding box center [907, 153] width 262 height 18
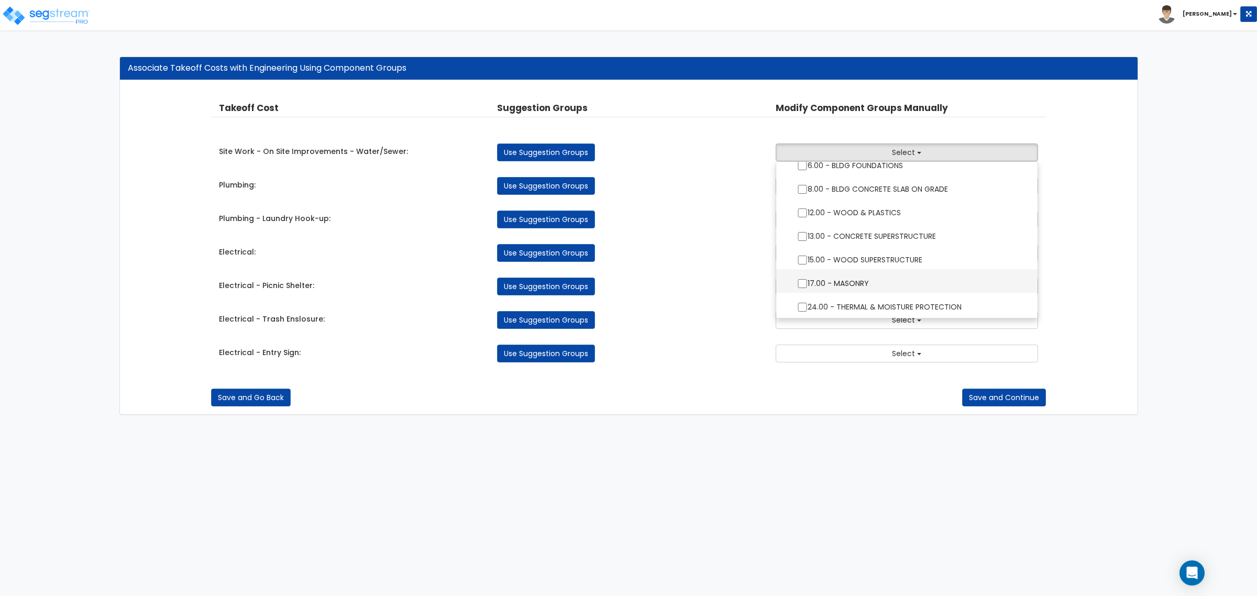
scroll to position [131, 0]
click at [582, 158] on link "Use Suggestion Groups" at bounding box center [546, 153] width 98 height 18
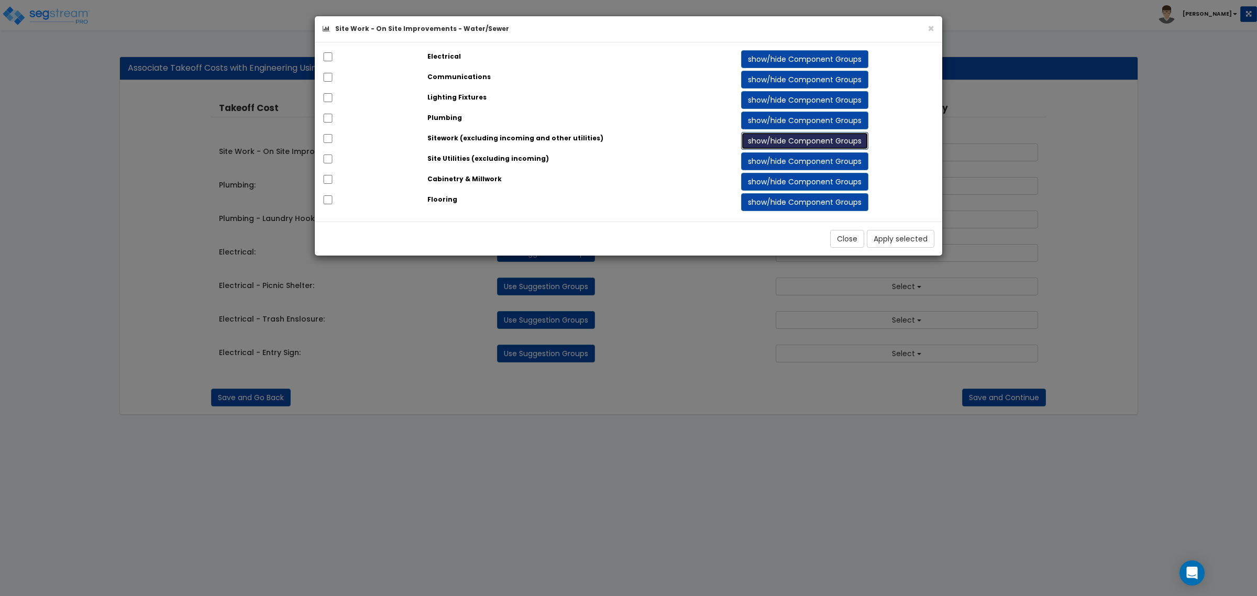
click at [827, 142] on button "show/hide Component Groups" at bounding box center [804, 141] width 127 height 18
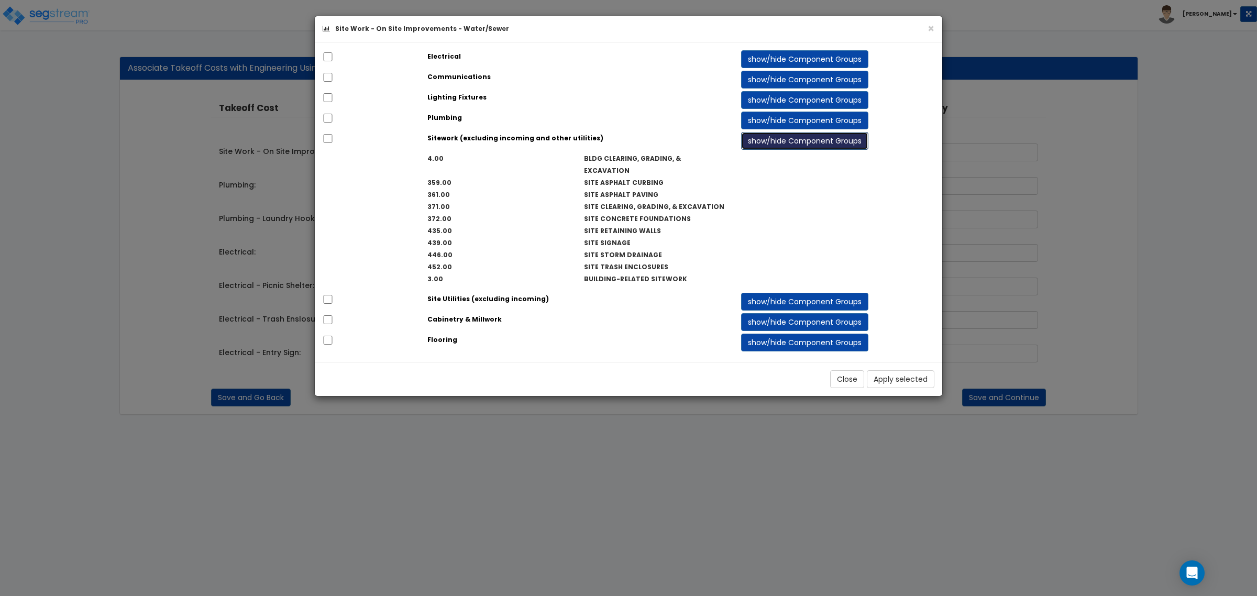
click at [827, 142] on button "show/hide Component Groups" at bounding box center [804, 141] width 127 height 18
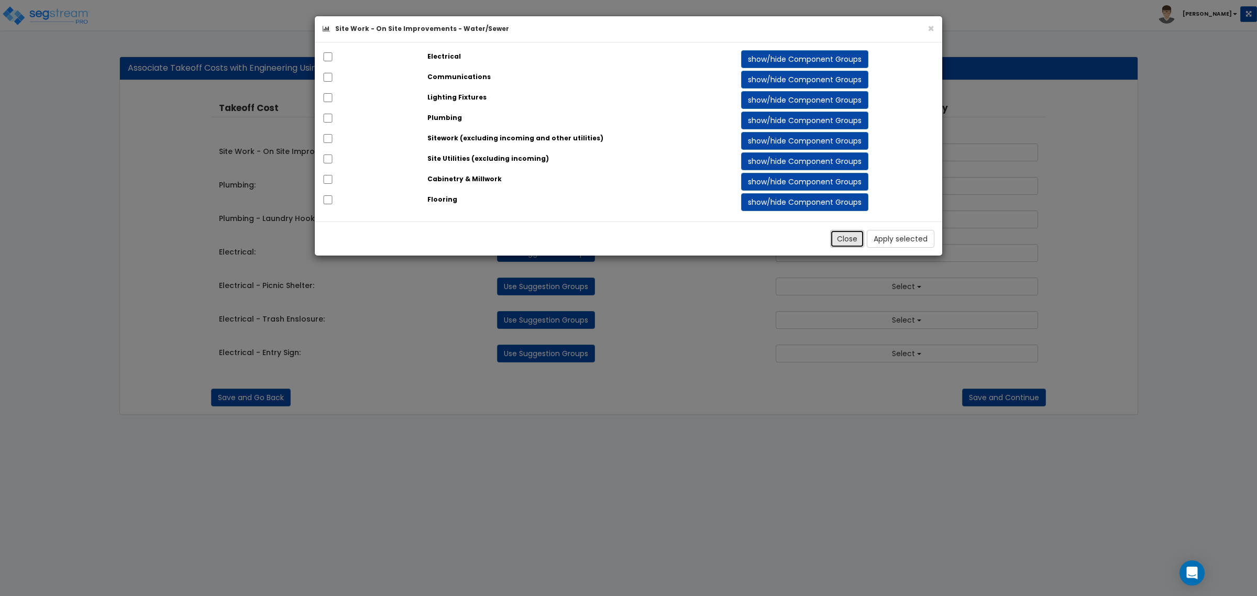
click at [849, 247] on button "Close" at bounding box center [847, 239] width 34 height 18
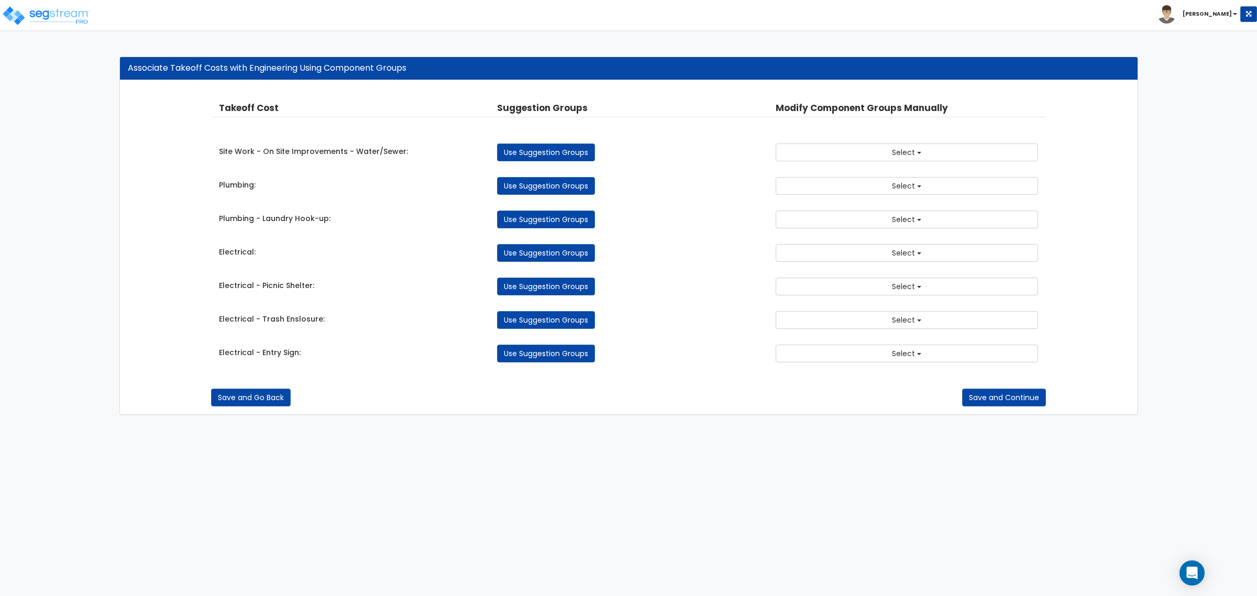
click at [353, 357] on div "Electrical - Entry Sign:" at bounding box center [350, 353] width 278 height 13
click at [702, 369] on div "Takeoff Cost Suggestion Groups Modify Component Groups Manually Site Work - On …" at bounding box center [628, 232] width 835 height 282
click at [829, 352] on button "Select" at bounding box center [907, 354] width 262 height 18
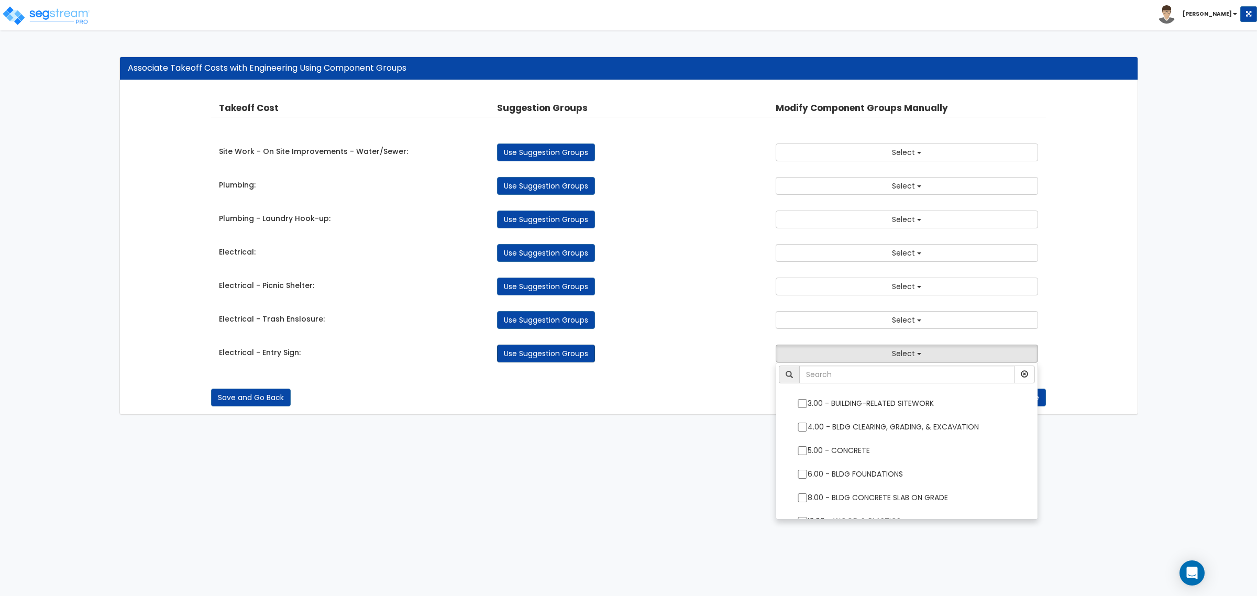
click at [554, 357] on link "Use Suggestion Groups" at bounding box center [546, 354] width 98 height 18
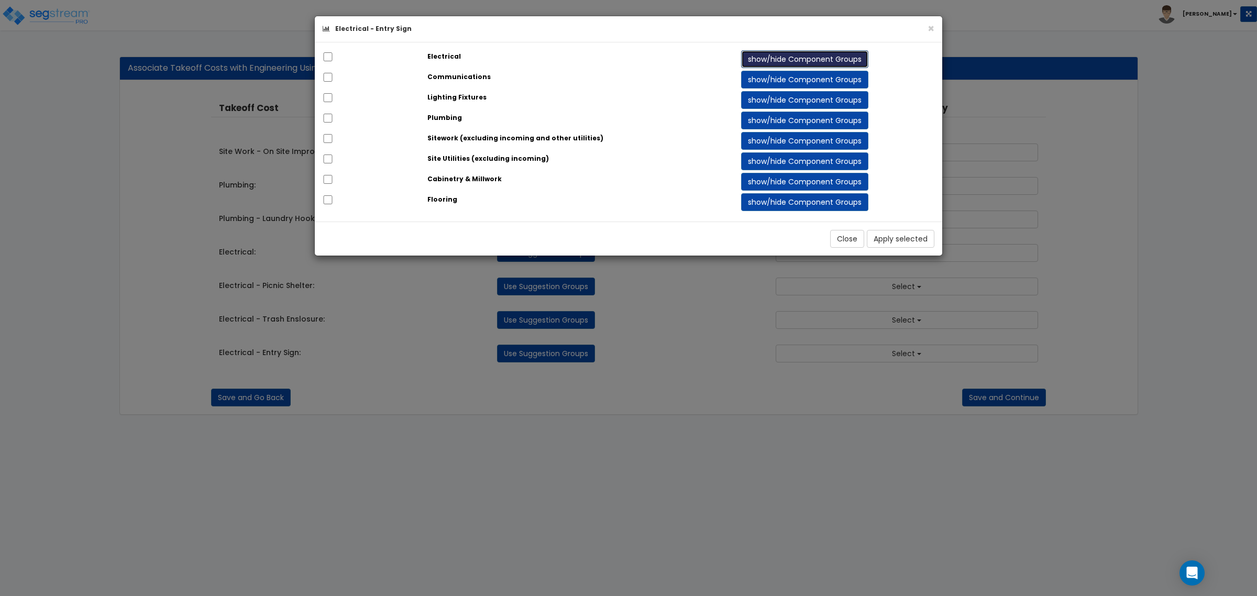
click at [791, 59] on button "show/hide Component Groups" at bounding box center [804, 59] width 127 height 18
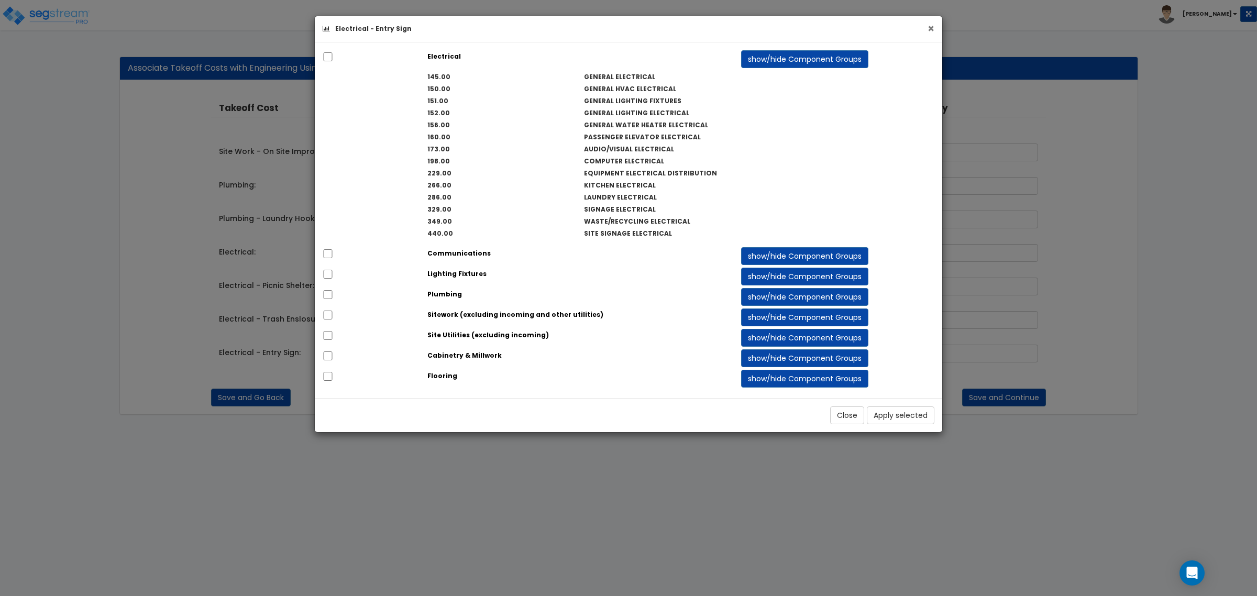
click at [932, 29] on button "×" at bounding box center [931, 28] width 7 height 11
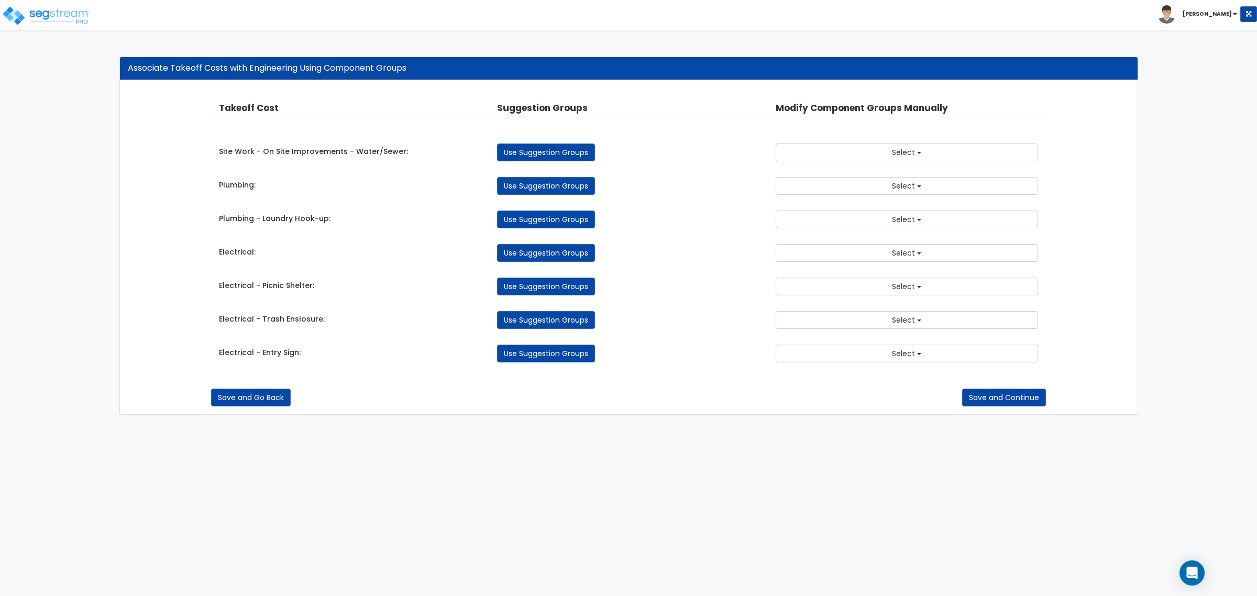
click at [451, 425] on html "Toggle navigation [PERSON_NAME] x" at bounding box center [628, 212] width 1257 height 425
click at [425, 412] on div "Takeoff Cost Suggestion Groups Modify Component Groups Manually Site Work - On …" at bounding box center [629, 248] width 1018 height 334
click at [367, 275] on div "Electrical - Picnic Shelter: Use Suggestion Groups 3.00 - BUILDING-RELATED SITE…" at bounding box center [628, 283] width 835 height 23
click at [296, 261] on div "Electrical: Use Suggestion Groups 3.00 - BUILDING-RELATED SITEWORK 4.00 - BLDG …" at bounding box center [628, 250] width 835 height 23
click at [383, 254] on div "Electrical:" at bounding box center [350, 253] width 278 height 13
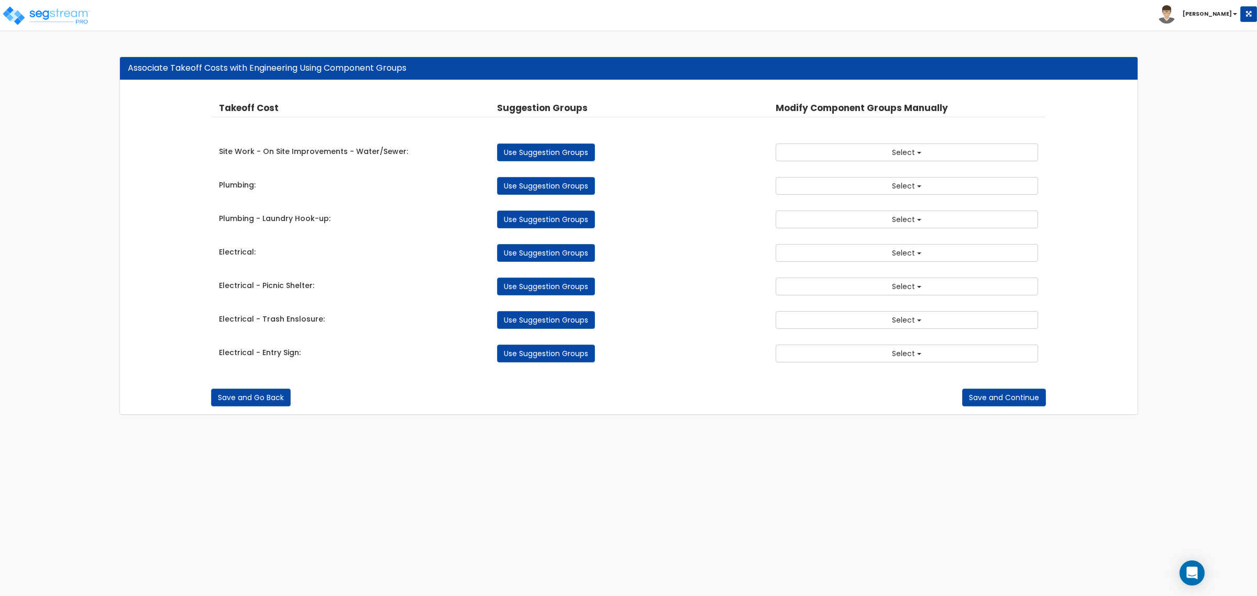
click at [427, 255] on div "Electrical:" at bounding box center [350, 253] width 278 height 13
click at [423, 256] on div "Electrical:" at bounding box center [350, 253] width 278 height 13
click at [676, 249] on div "Use Suggestion Groups" at bounding box center [628, 253] width 278 height 18
drag, startPoint x: 331, startPoint y: 251, endPoint x: 312, endPoint y: 352, distance: 102.4
click at [312, 352] on div "Takeoff Cost Suggestion Groups Modify Component Groups Manually Site Work - On …" at bounding box center [628, 232] width 835 height 282
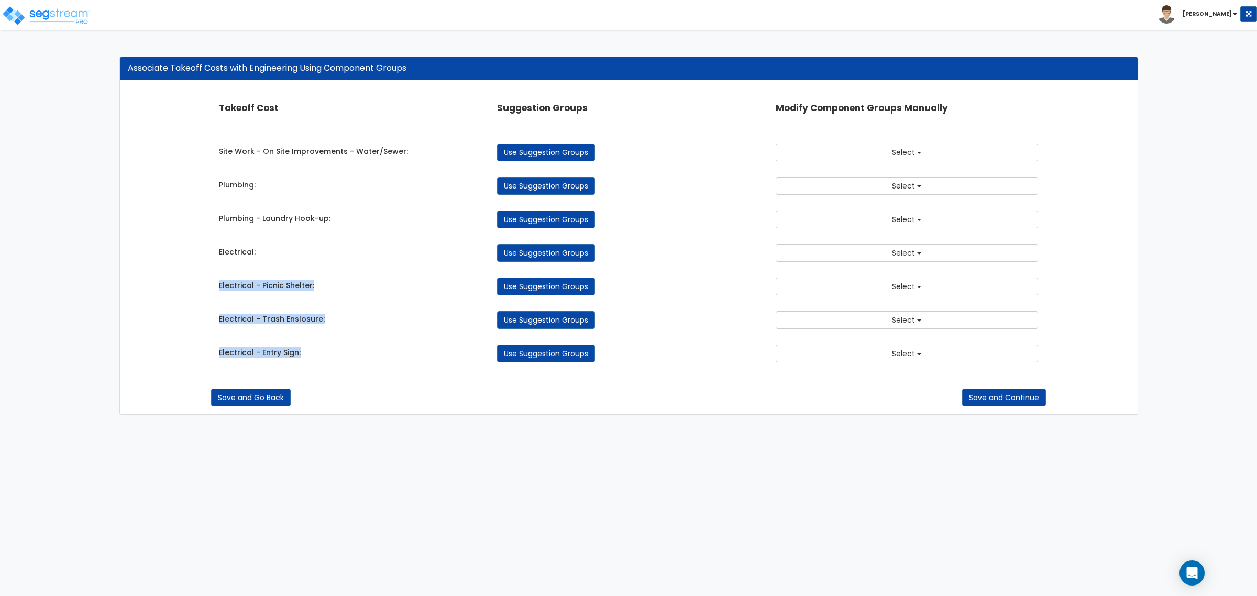
click at [287, 316] on label "Electrical - Trash Enslosure:" at bounding box center [272, 319] width 106 height 10
click at [283, 291] on label "Electrical - Picnic Shelter:" at bounding box center [266, 285] width 95 height 10
click at [281, 323] on label "Electrical - Trash Enslosure:" at bounding box center [272, 319] width 106 height 10
click at [273, 356] on label "Electrical - Entry Sign:" at bounding box center [260, 352] width 82 height 10
click at [278, 324] on label "Electrical - Trash Enslosure:" at bounding box center [272, 319] width 106 height 10
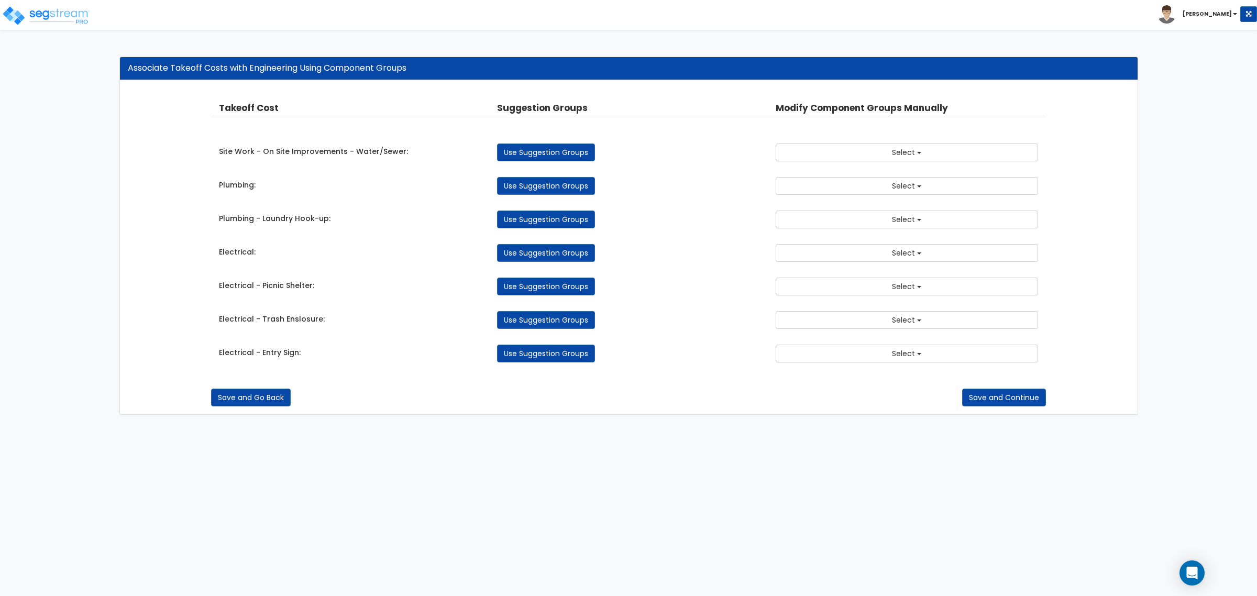
click at [284, 283] on label "Electrical - Picnic Shelter:" at bounding box center [266, 285] width 95 height 10
click at [268, 255] on div "Electrical:" at bounding box center [350, 253] width 278 height 13
click at [276, 226] on div "Plumbing - Laundry Hook-up:" at bounding box center [350, 219] width 278 height 13
click at [269, 192] on div "Plumbing:" at bounding box center [350, 186] width 278 height 13
click at [298, 155] on label "Site Work - On Site Improvements - Water/Sewer:" at bounding box center [313, 151] width 189 height 10
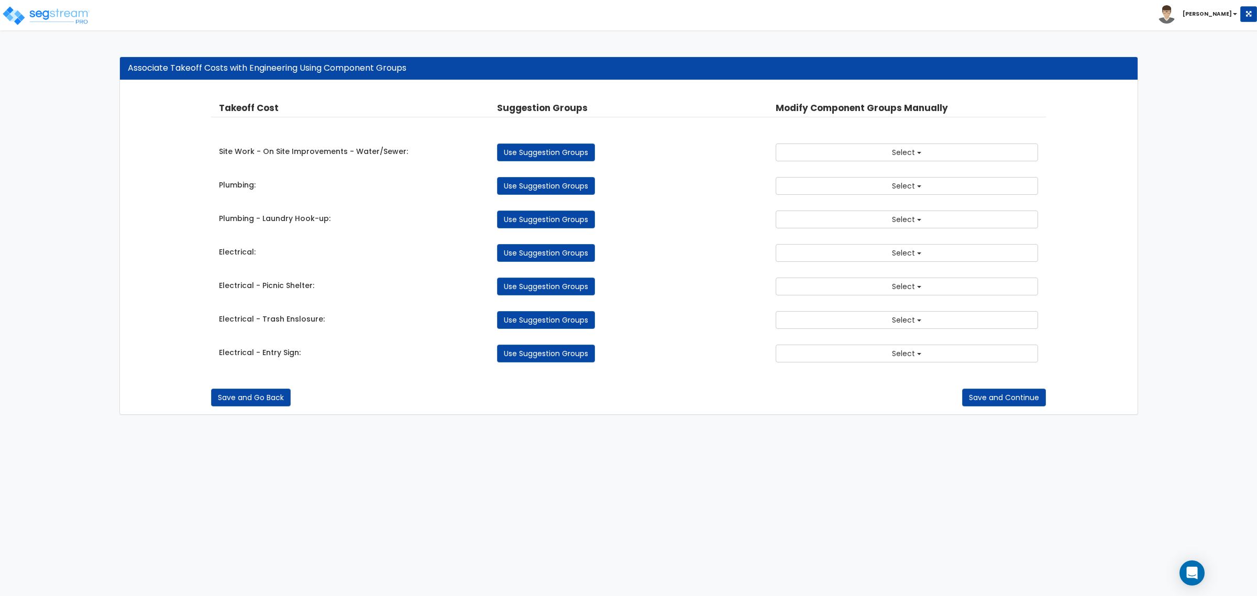
click at [302, 155] on label "Site Work - On Site Improvements - Water/Sewer:" at bounding box center [313, 151] width 189 height 10
click at [709, 161] on div "Use Suggestion Groups" at bounding box center [628, 153] width 278 height 18
click at [841, 158] on button "Select" at bounding box center [907, 153] width 262 height 18
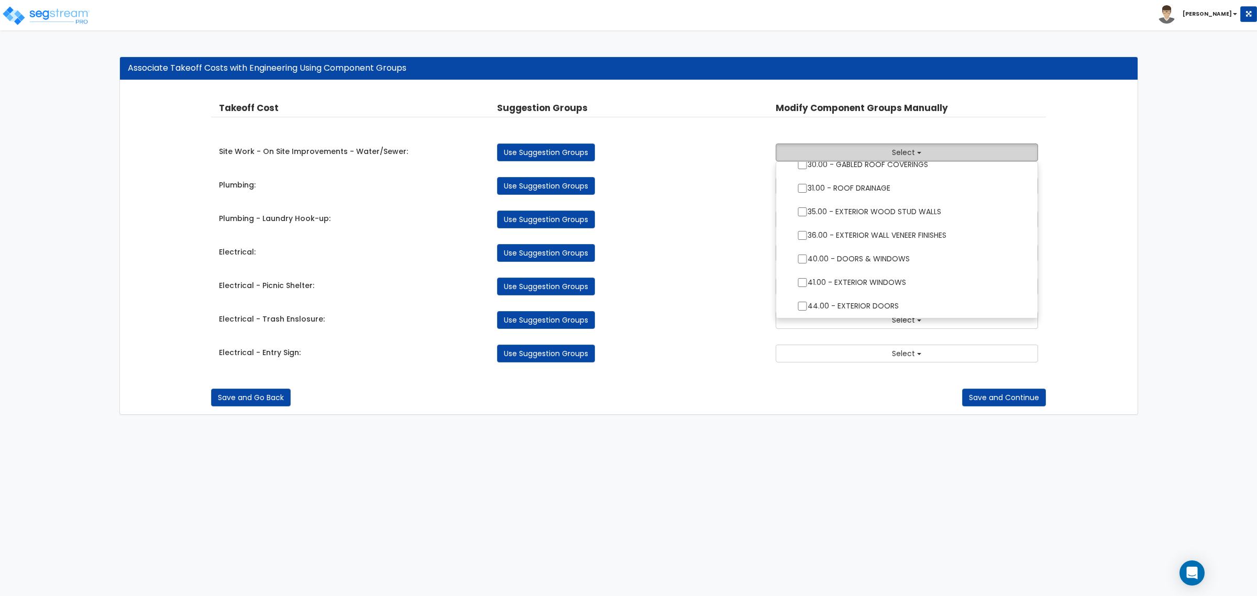
scroll to position [327, 0]
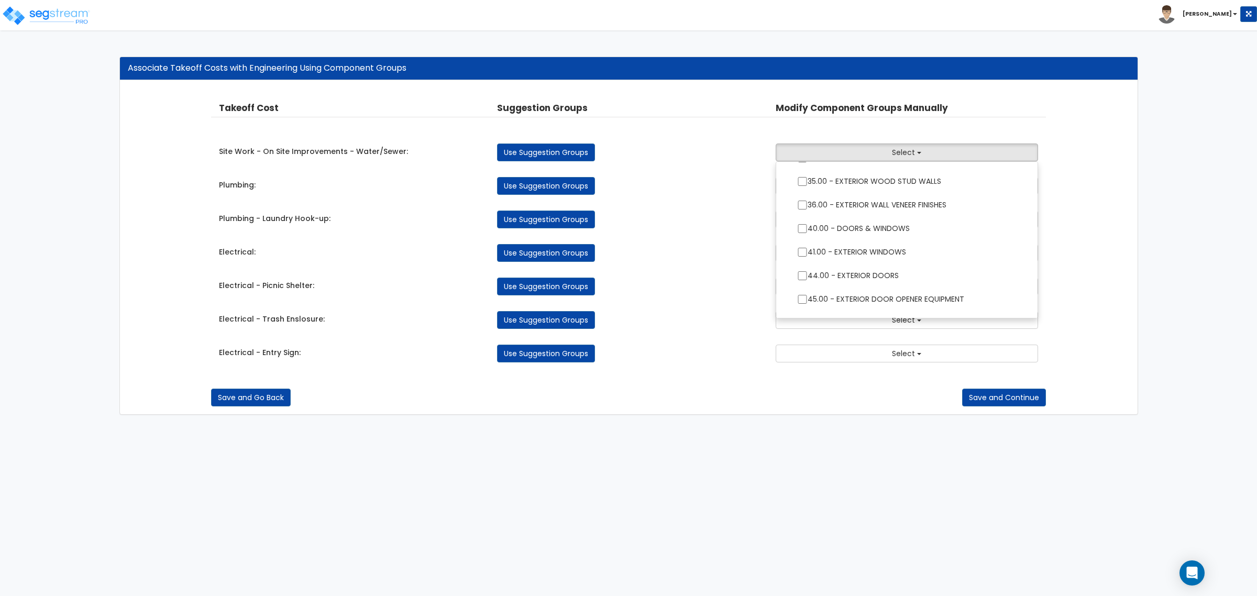
click at [296, 425] on html "Toggle navigation [PERSON_NAME] x" at bounding box center [628, 212] width 1257 height 425
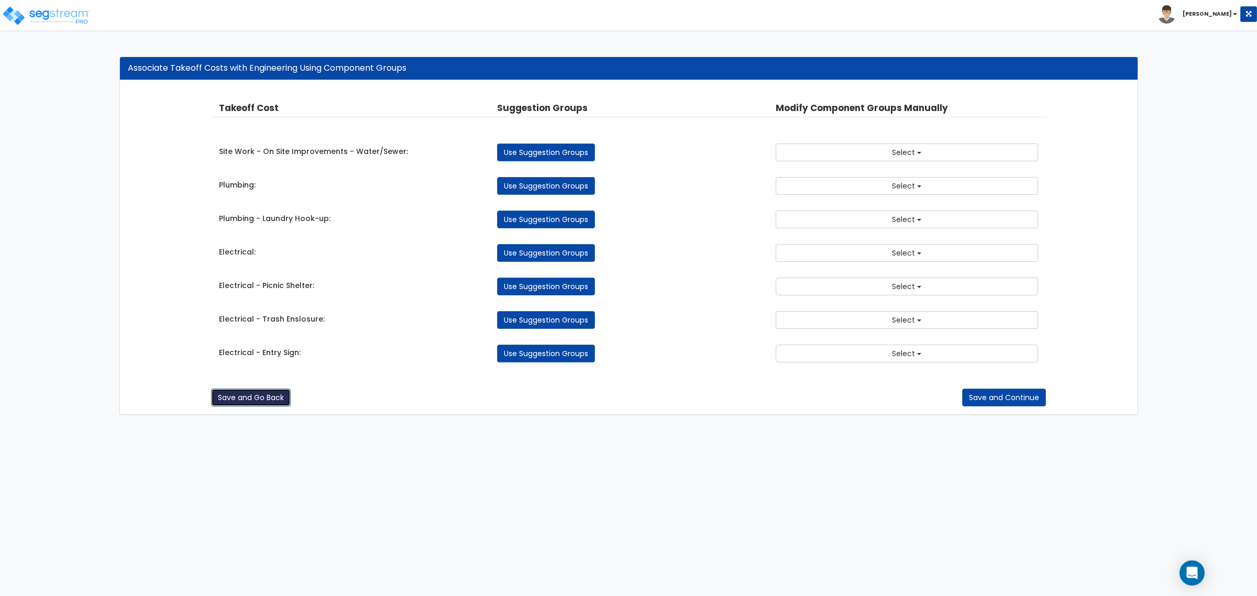
click at [285, 406] on button "Save and Go Back" at bounding box center [251, 398] width 80 height 18
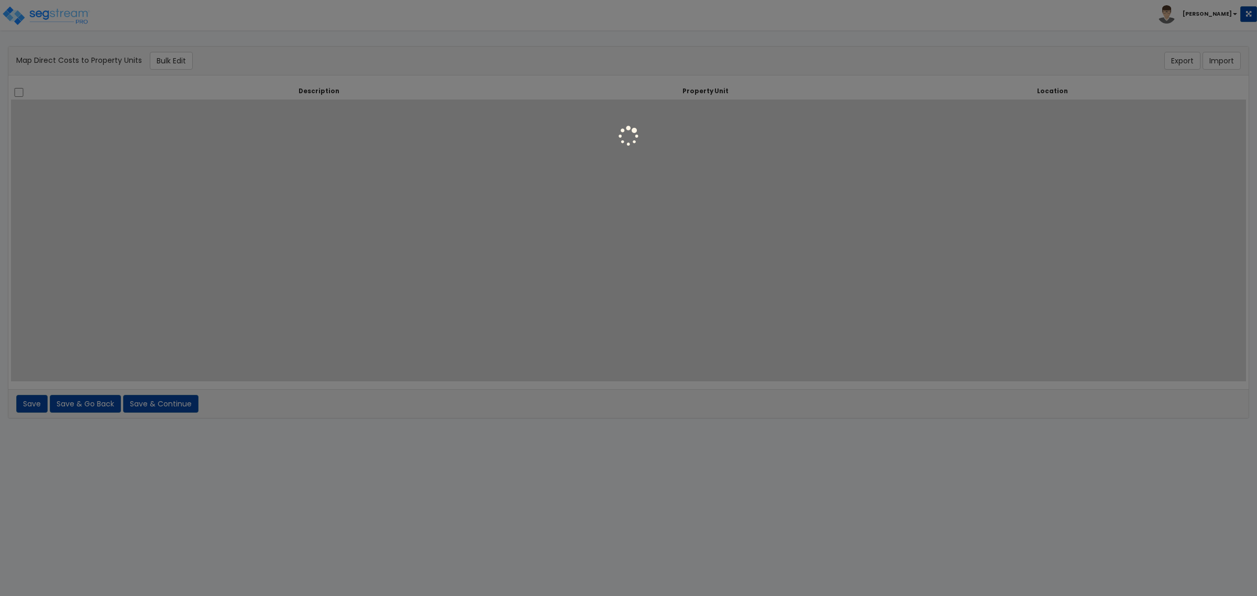
select select "6"
select select "462"
select select "6"
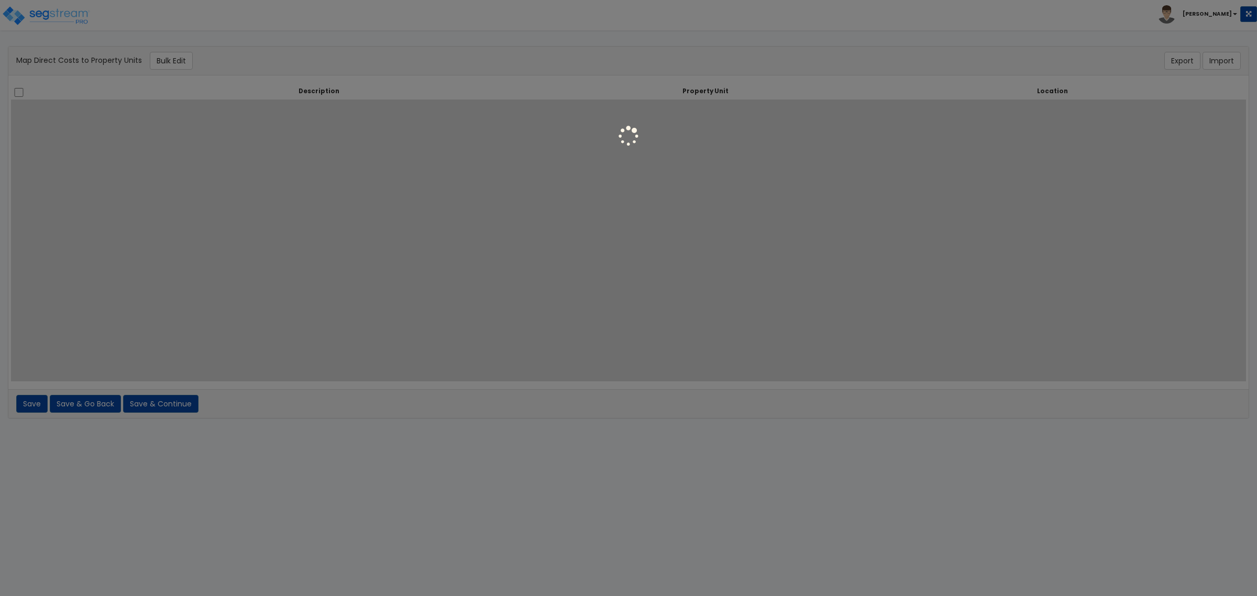
select select "462"
select select "6"
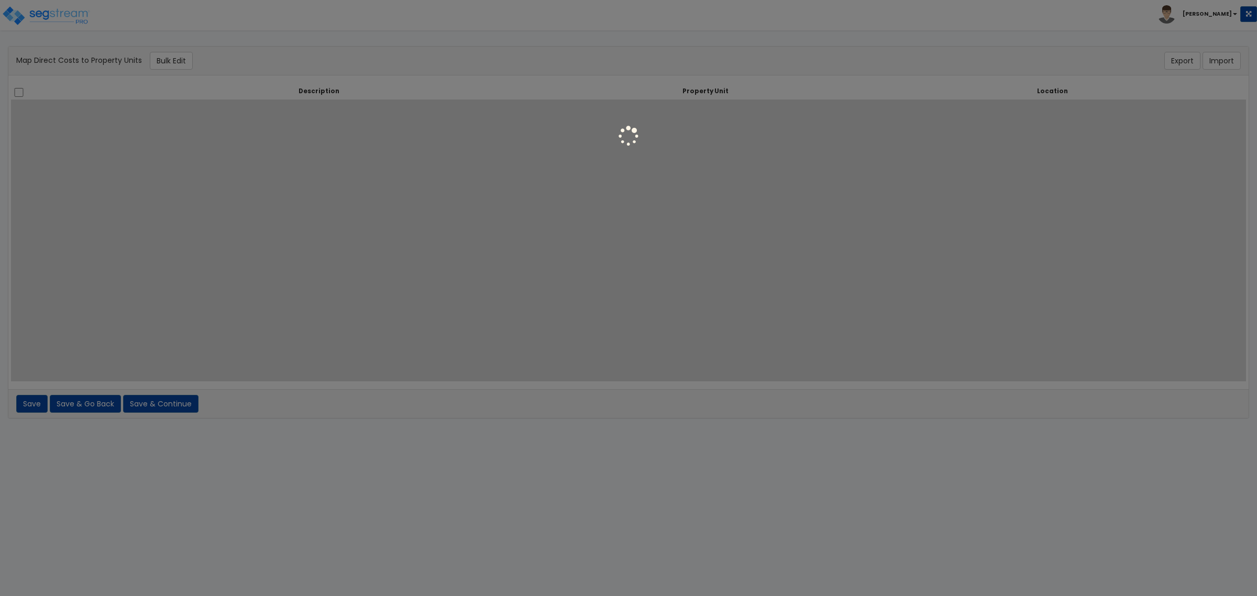
select select "6"
select select "462"
select select "6"
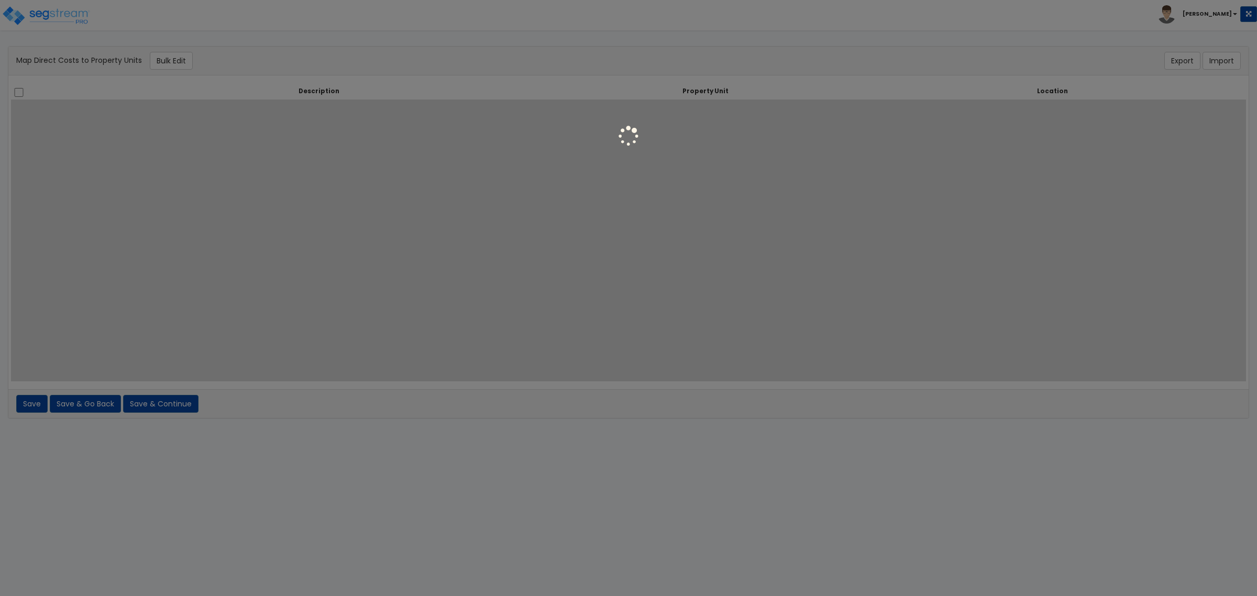
select select "6"
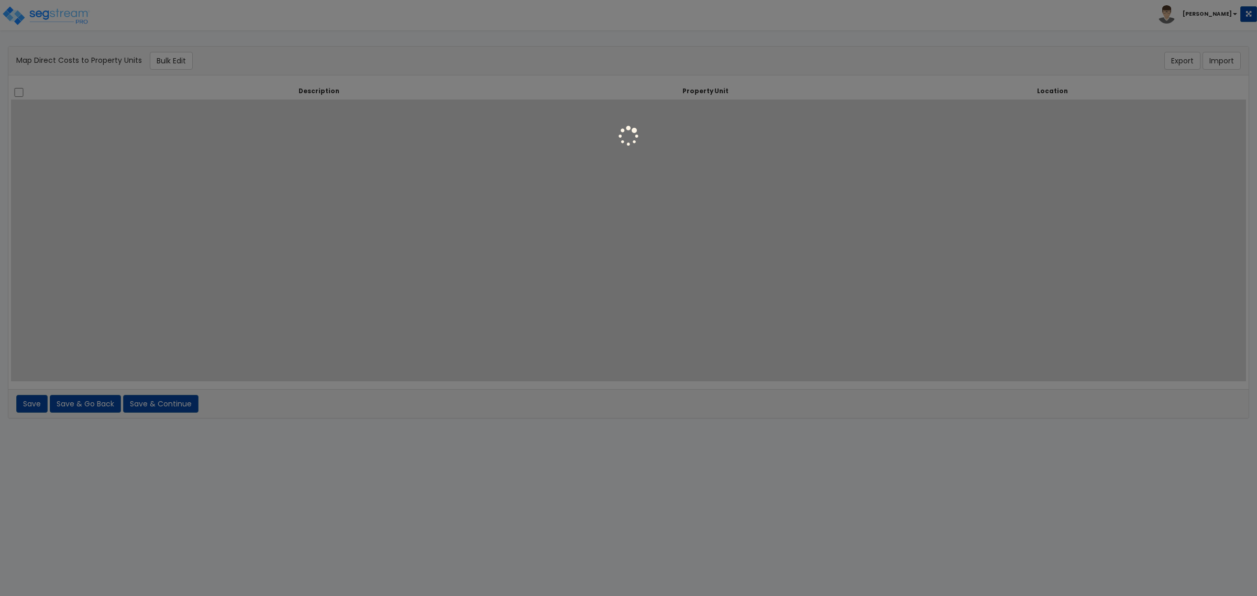
select select "6"
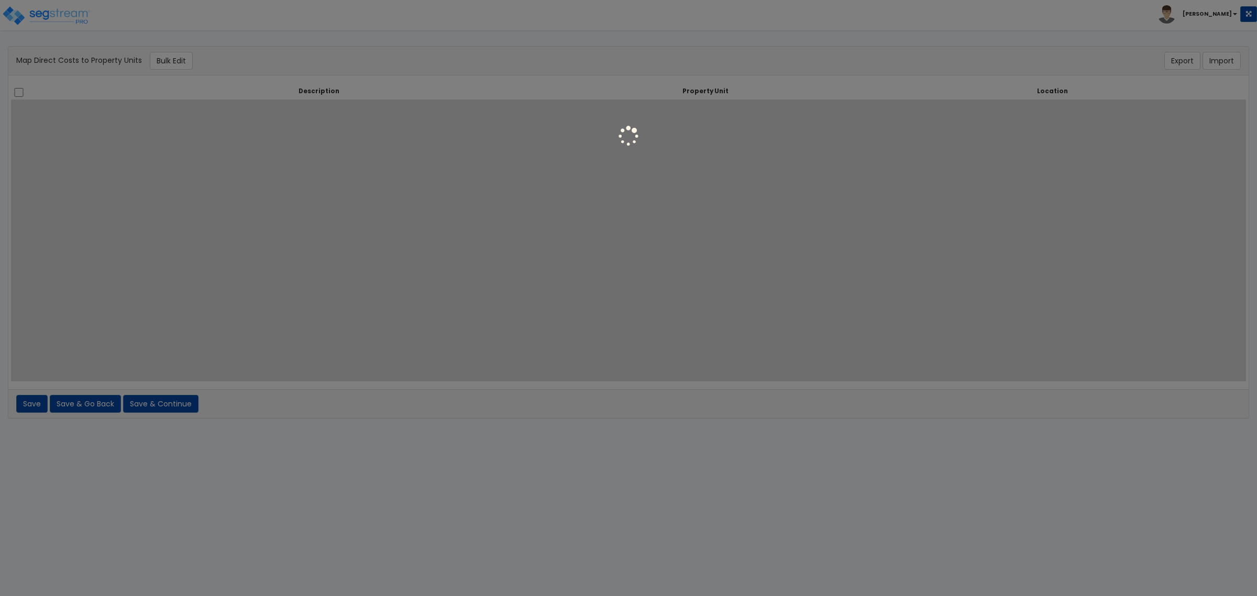
select select "6"
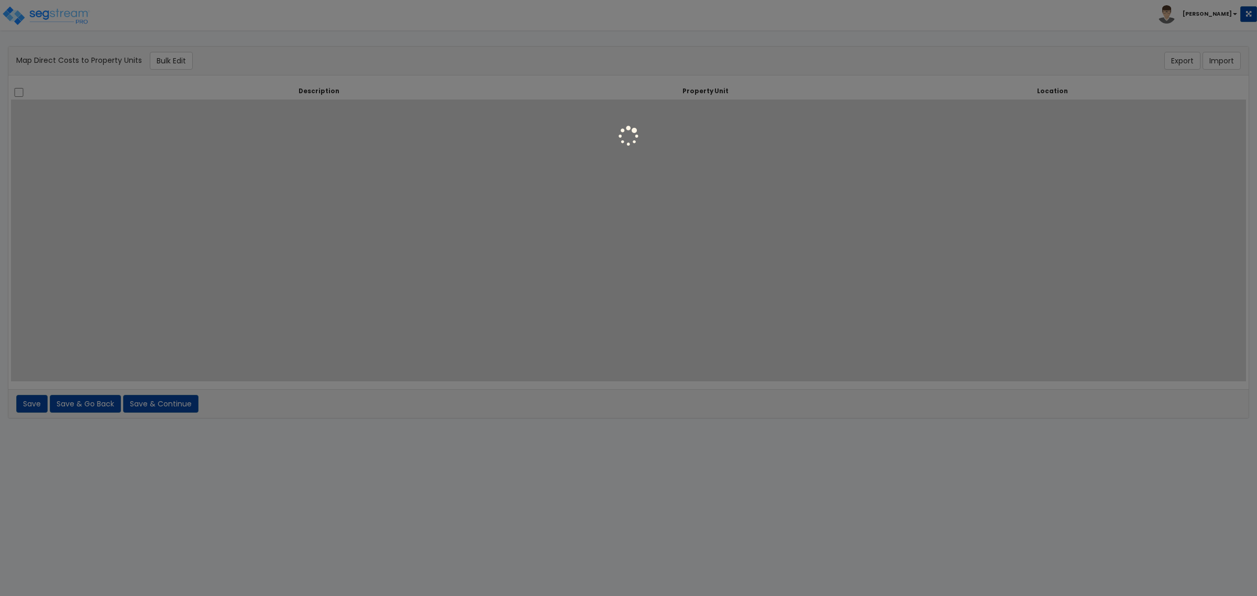
select select "6"
select select "462"
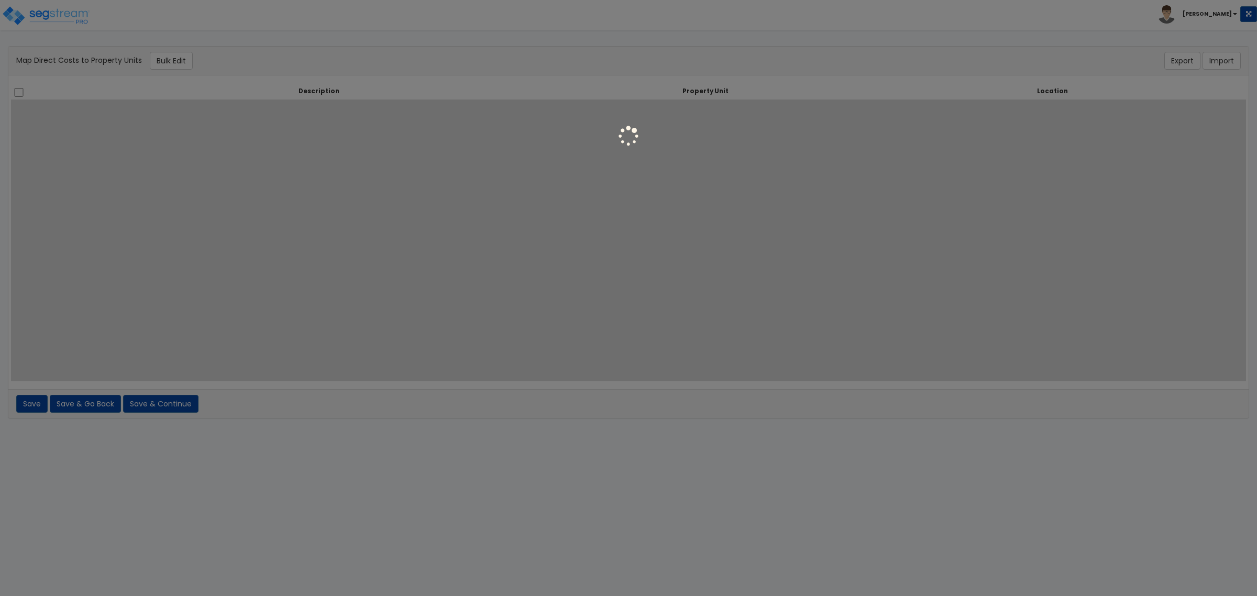
select select "462"
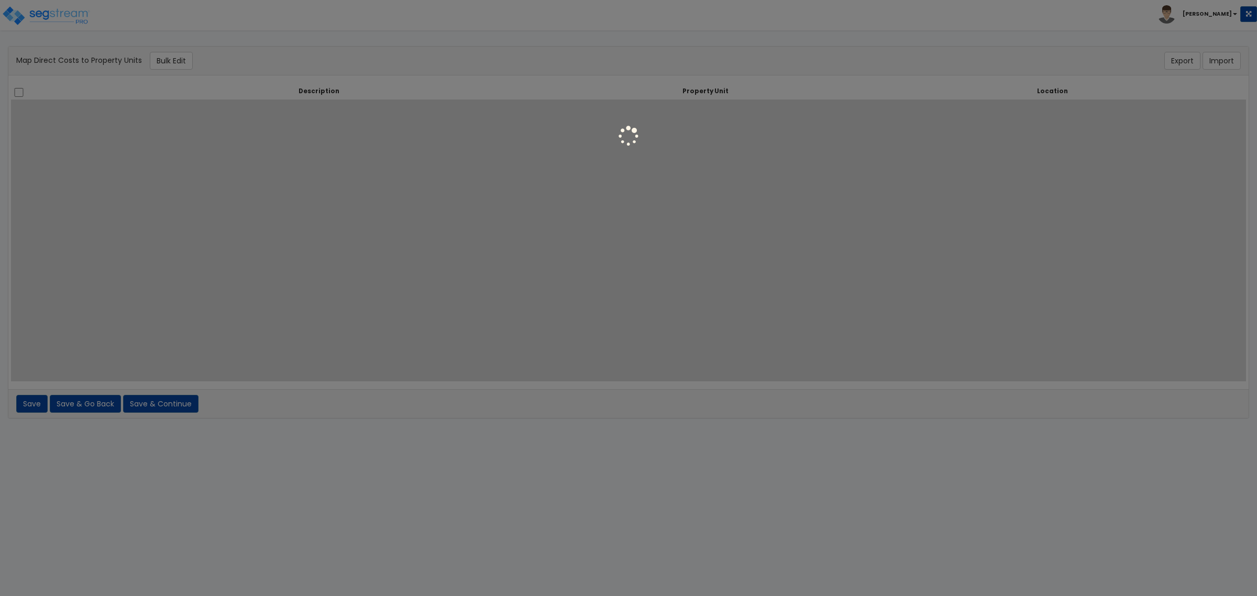
select select "462"
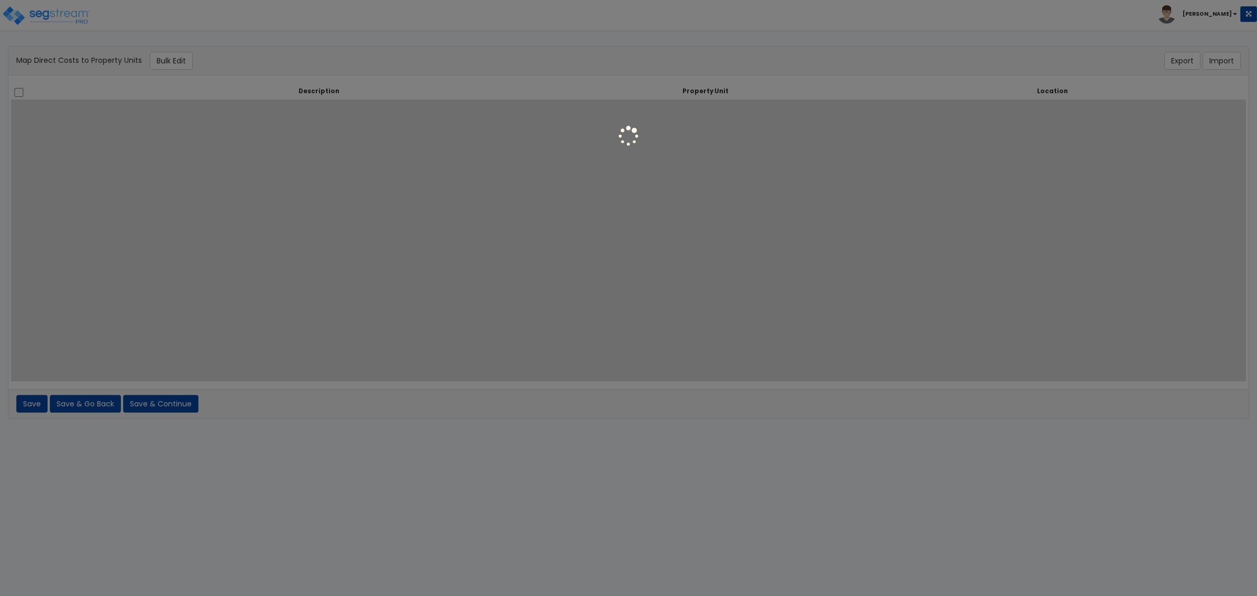
select select "462"
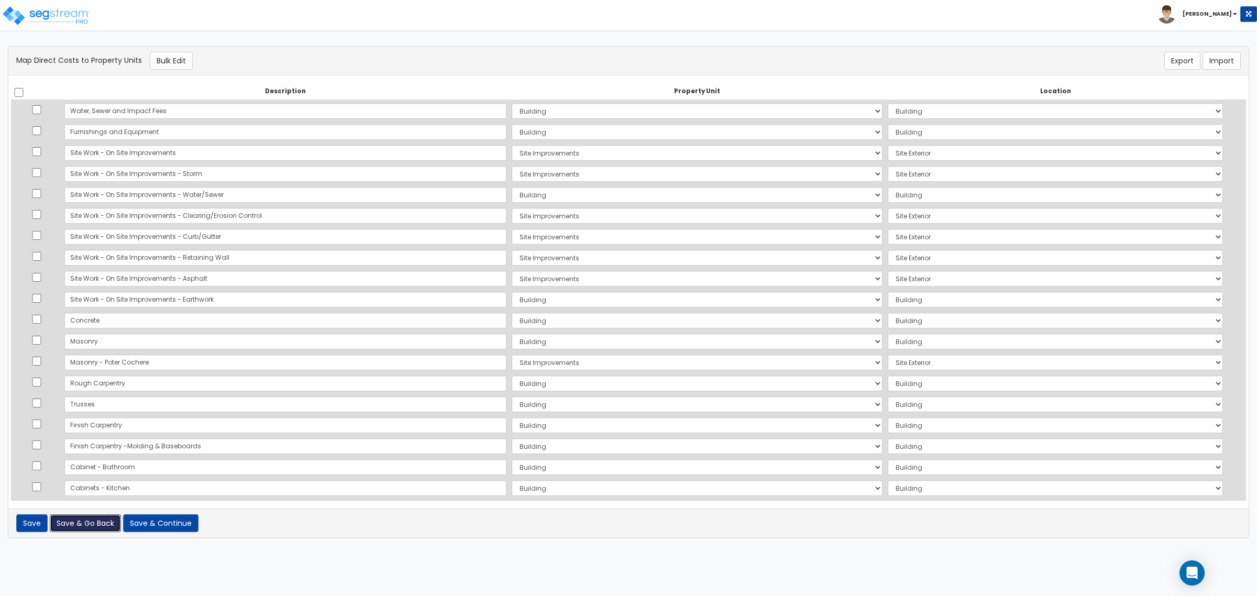
click at [84, 529] on button "Save & Go Back" at bounding box center [85, 523] width 71 height 18
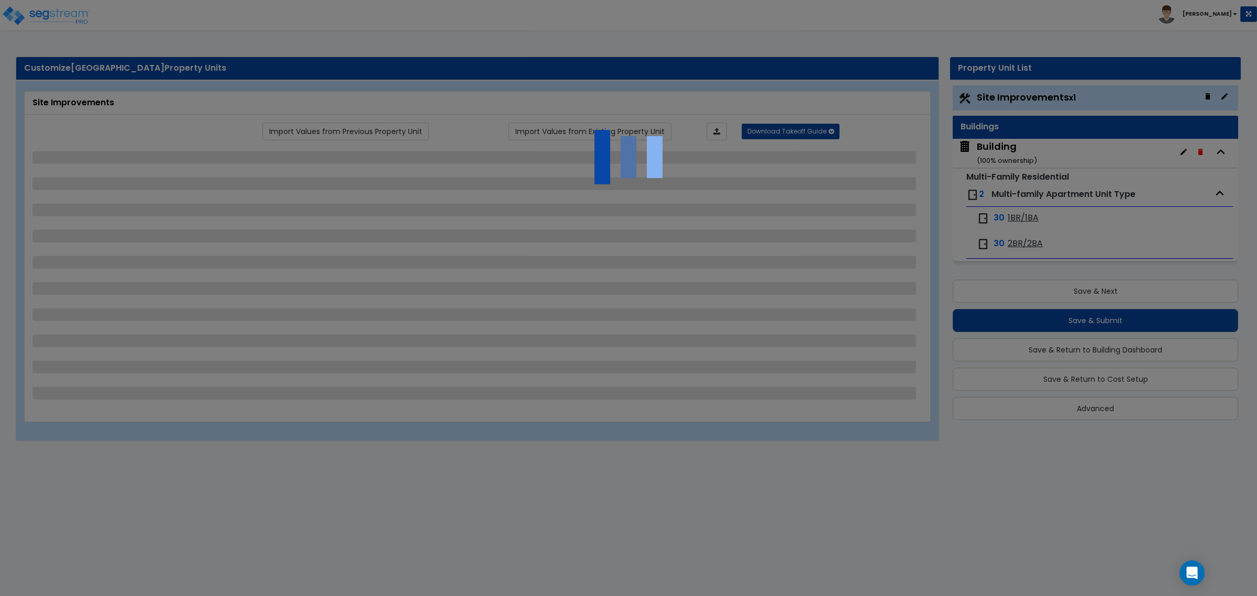
select select "1"
select select "2"
select select "1"
select select "3"
select select "2"
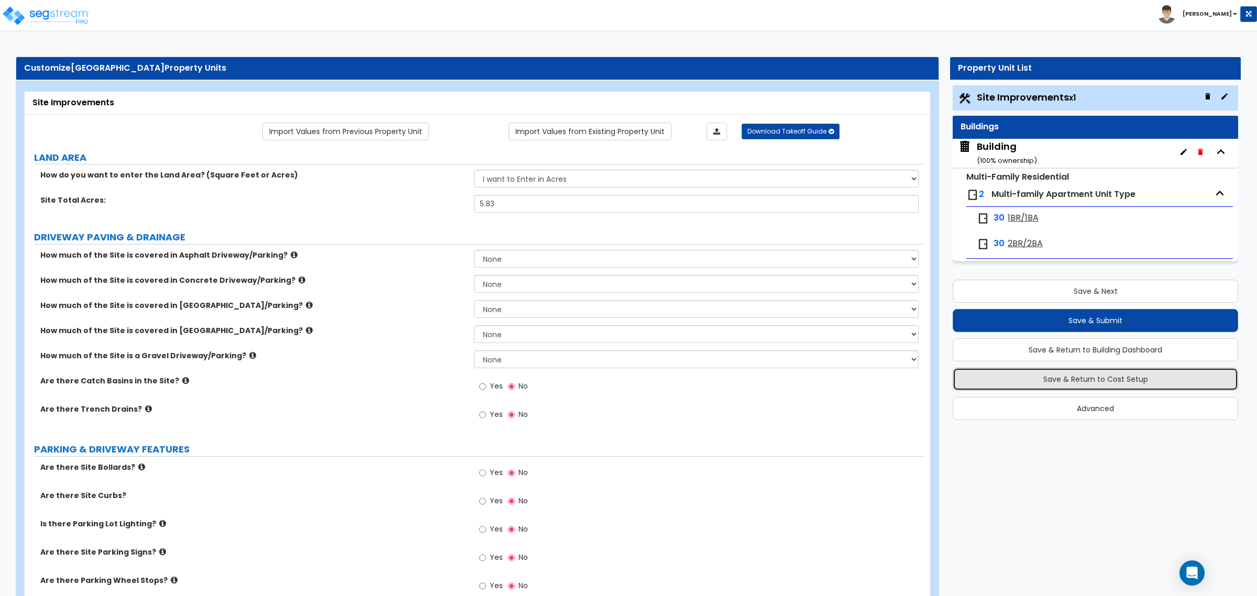
click at [1081, 386] on button "Save & Return to Cost Setup" at bounding box center [1095, 379] width 285 height 23
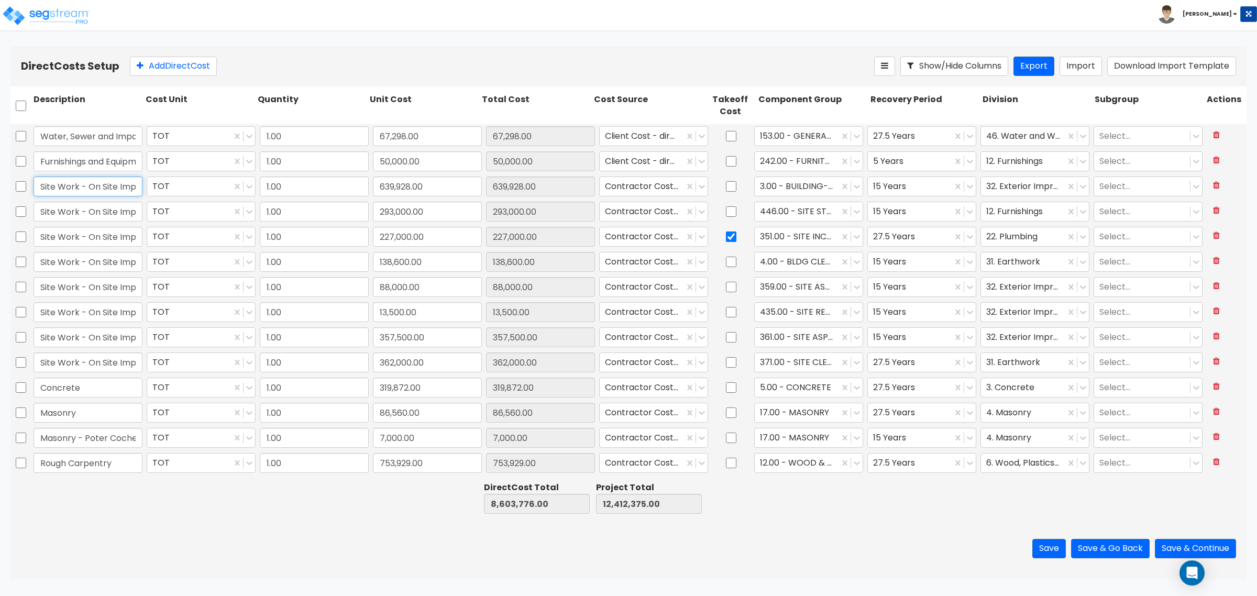
click at [95, 190] on input "Site Work - On Site Improvements" at bounding box center [88, 187] width 109 height 20
click at [1035, 218] on div at bounding box center [1023, 212] width 74 height 14
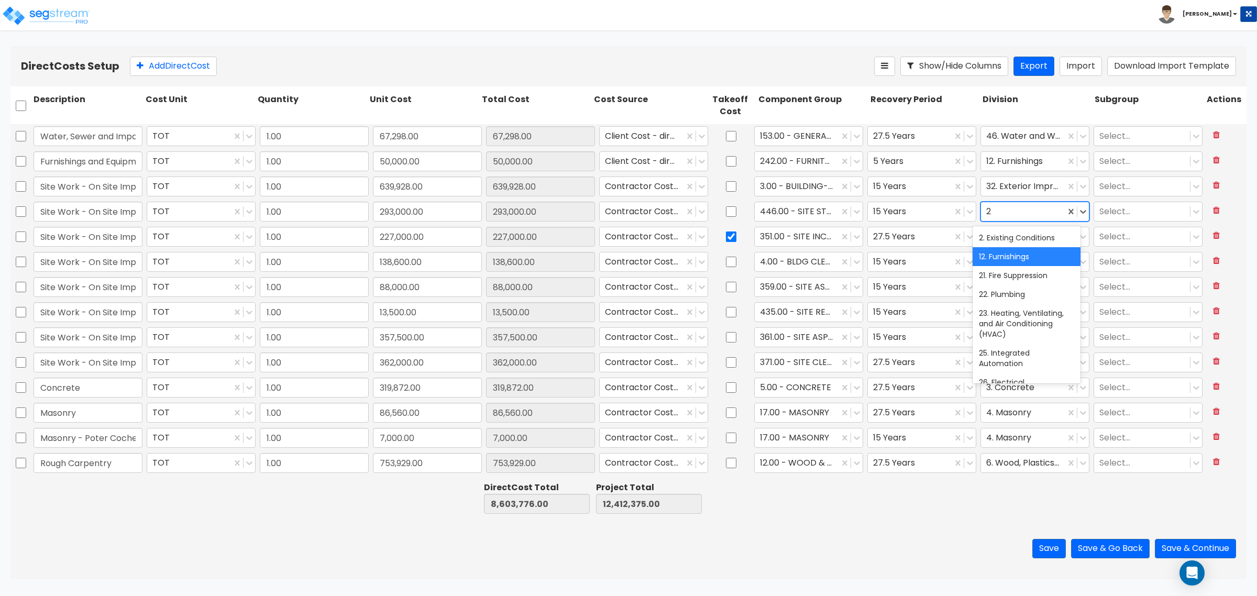
type input "22"
click at [1035, 218] on div at bounding box center [1023, 212] width 74 height 14
click at [1026, 205] on div at bounding box center [1023, 212] width 74 height 14
type input "22"
click at [1001, 237] on div "22. Plumbing" at bounding box center [1027, 237] width 108 height 19
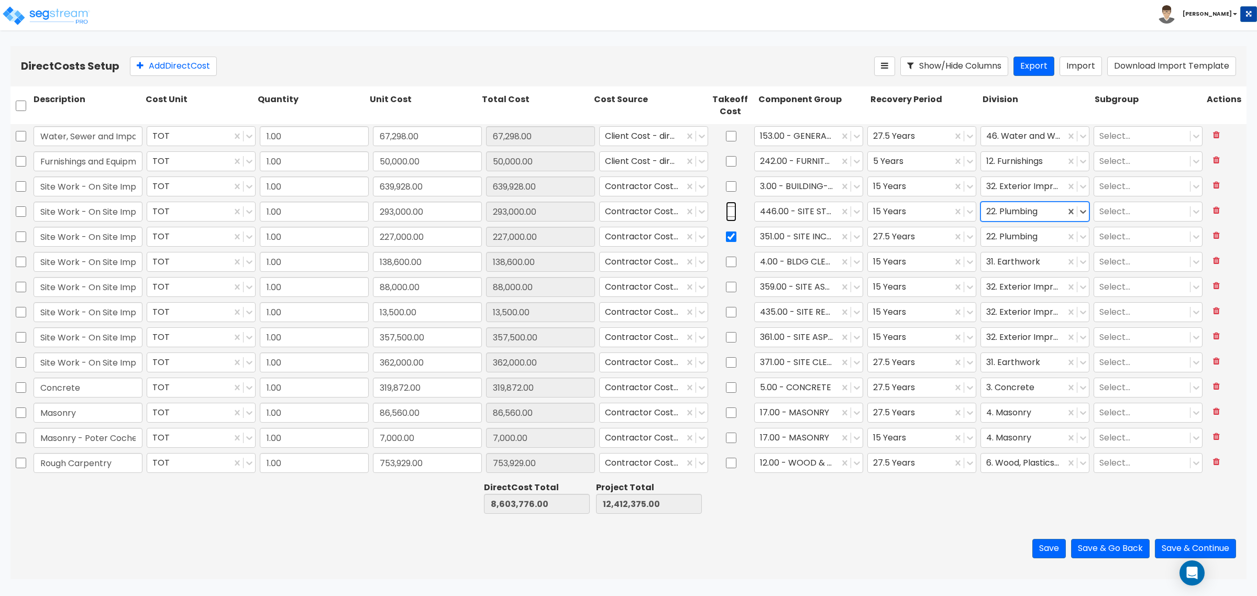
click at [726, 215] on input "checkbox" at bounding box center [731, 212] width 10 height 20
click at [726, 212] on input "checkbox" at bounding box center [731, 212] width 10 height 20
checkbox input "false"
click at [726, 237] on input "checkbox" at bounding box center [731, 237] width 10 height 20
checkbox input "false"
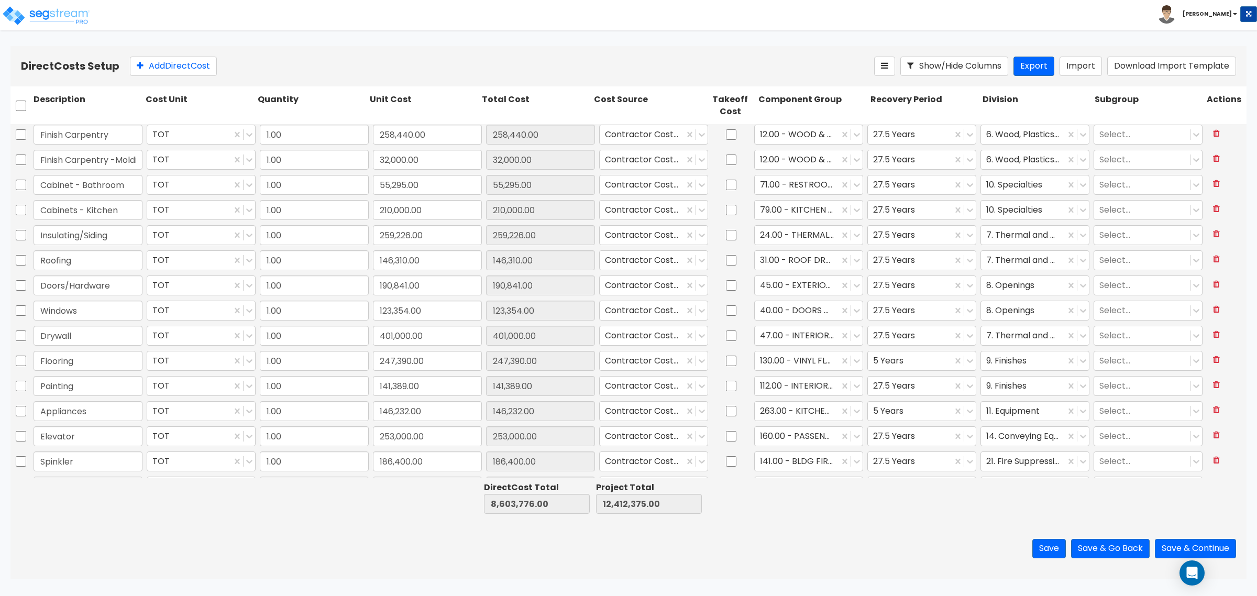
scroll to position [393, 0]
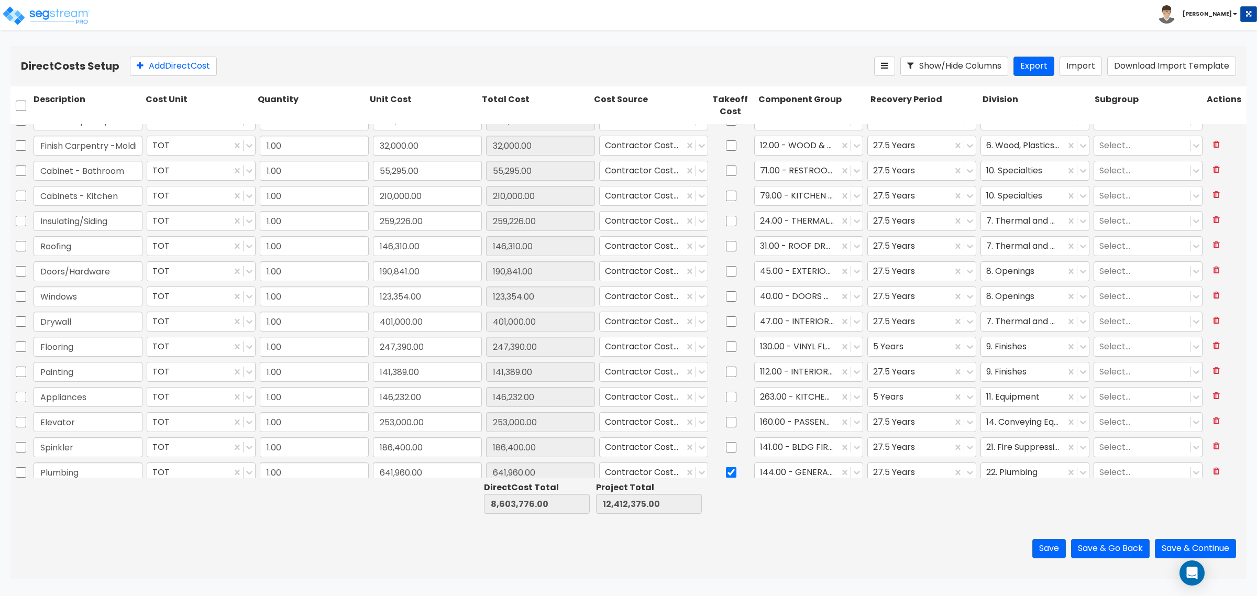
type input "1.00"
type input "1,800.00"
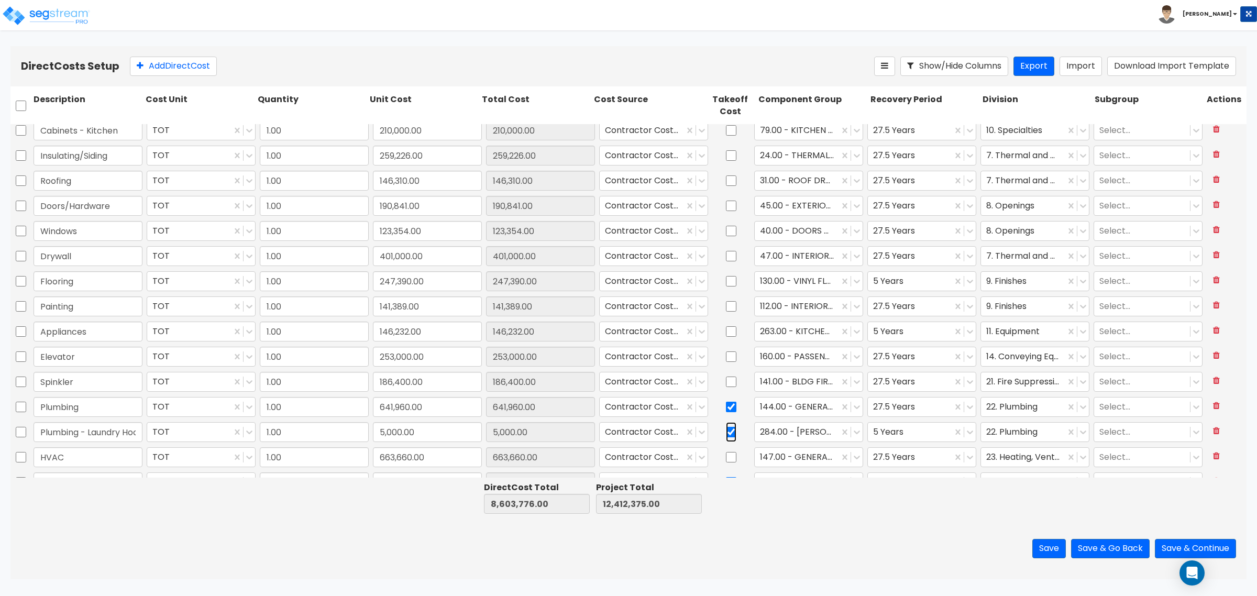
click at [726, 435] on input "checkbox" at bounding box center [731, 432] width 10 height 20
checkbox input "false"
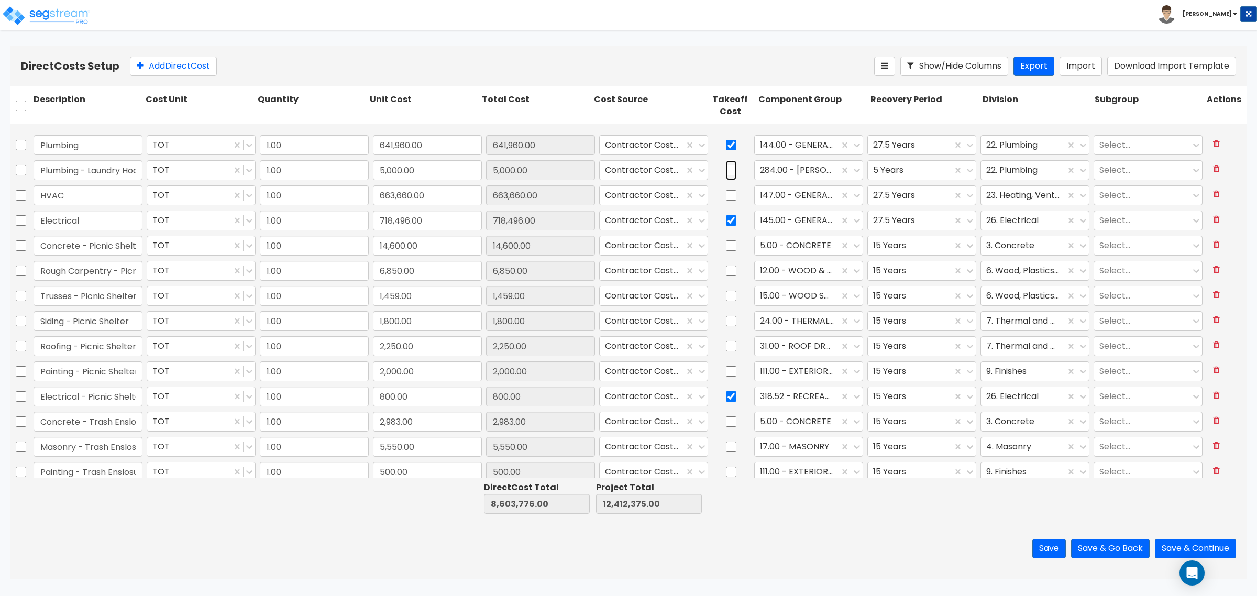
scroll to position [851, 0]
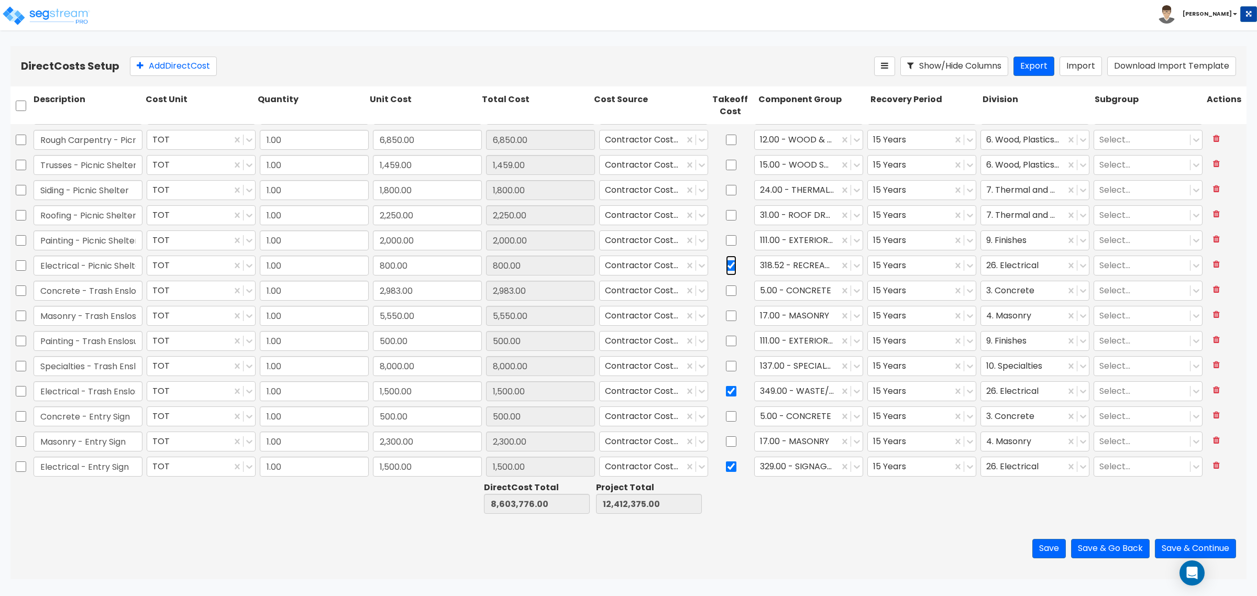
click at [726, 268] on input "checkbox" at bounding box center [731, 266] width 10 height 20
checkbox input "false"
click at [728, 391] on input "checkbox" at bounding box center [731, 391] width 10 height 20
checkbox input "false"
click at [726, 464] on input "checkbox" at bounding box center [731, 467] width 10 height 20
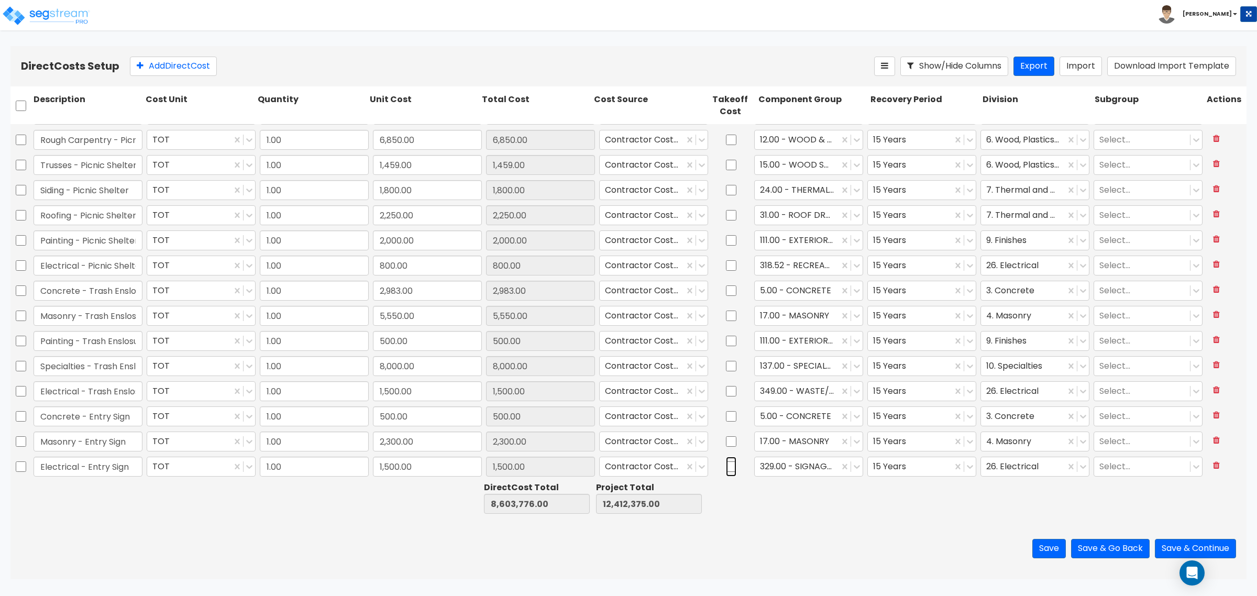
checkbox input "false"
click at [1226, 548] on button "Save & Continue" at bounding box center [1195, 548] width 81 height 19
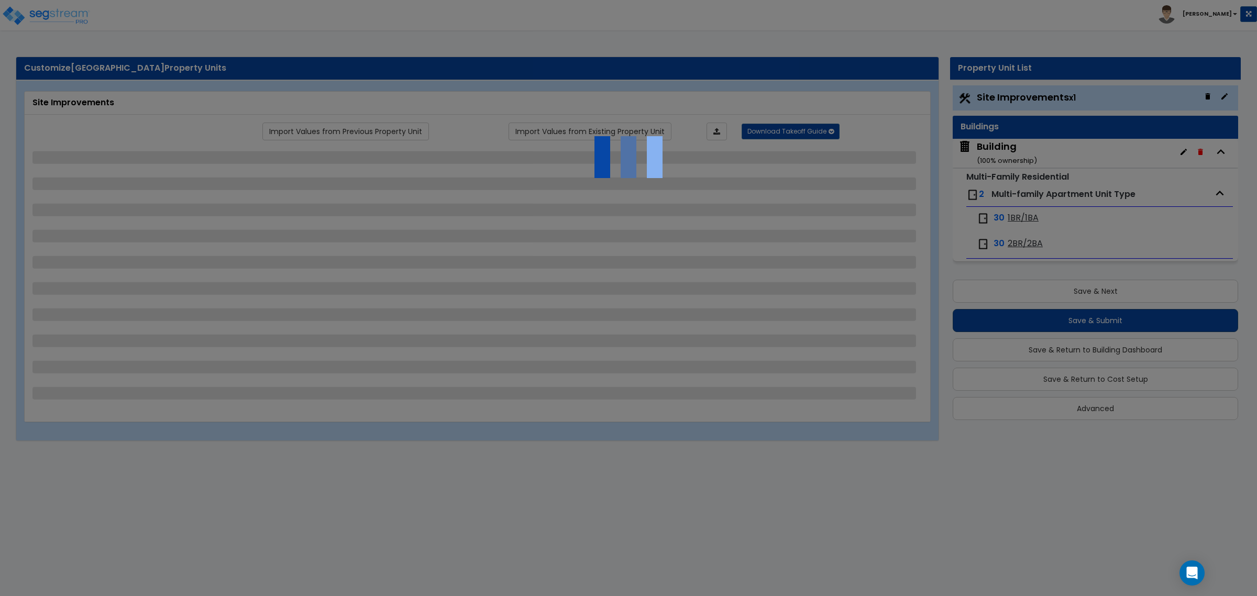
select select "1"
select select "2"
select select "1"
select select "3"
select select "2"
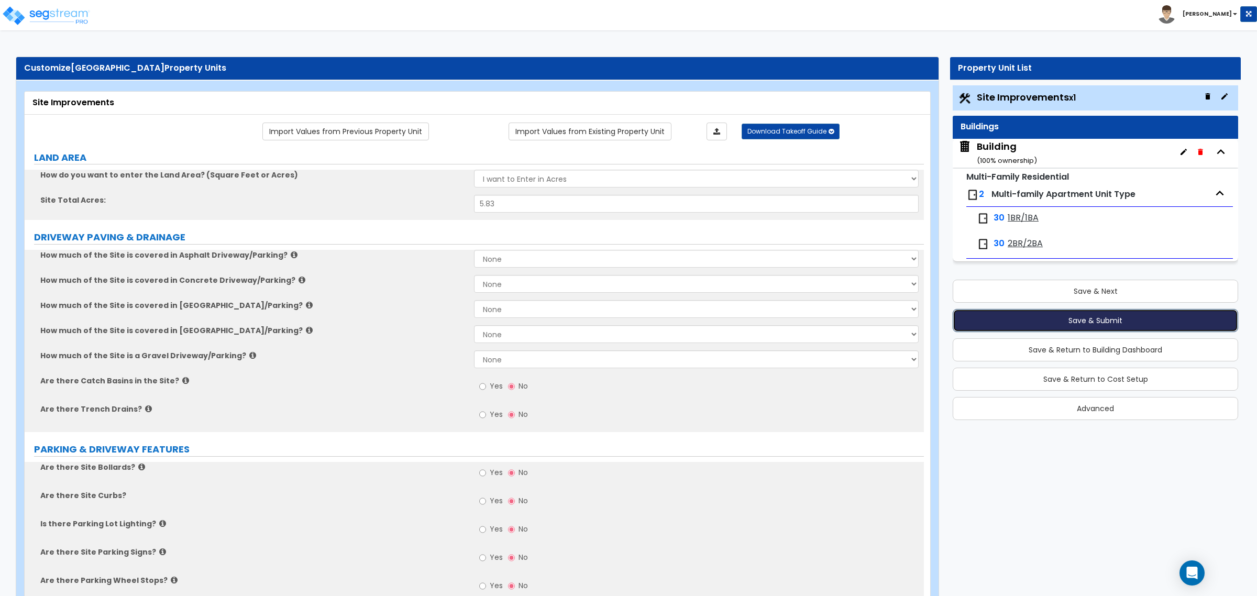
click at [1119, 318] on button "Save & Submit" at bounding box center [1095, 320] width 285 height 23
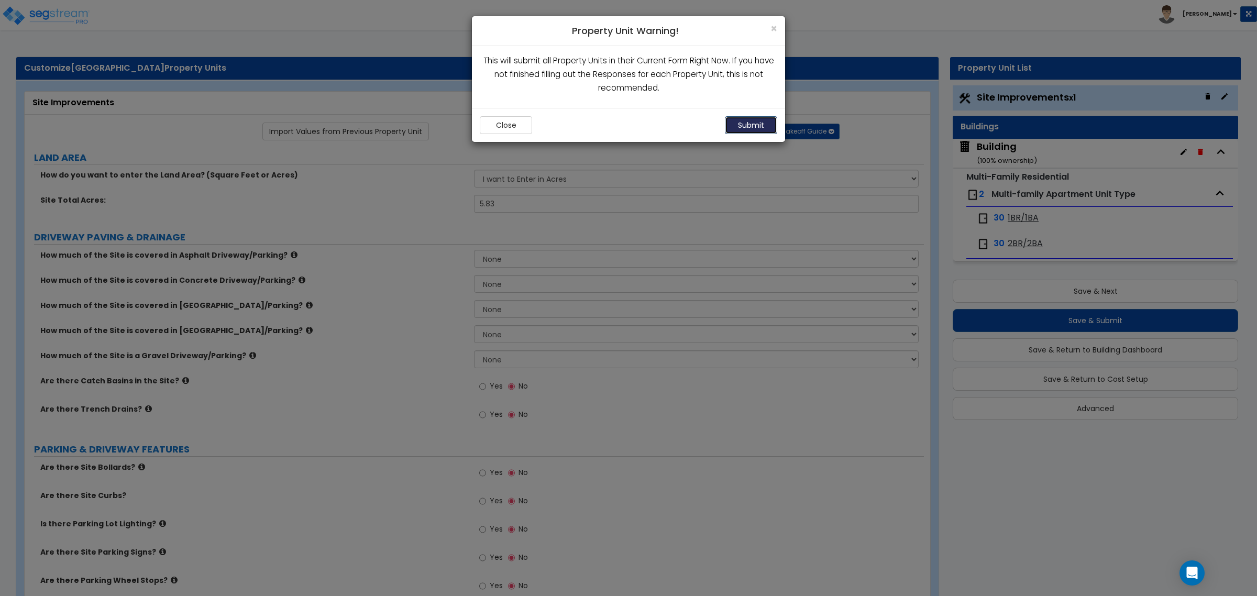
click at [737, 119] on button "Submit" at bounding box center [751, 125] width 52 height 18
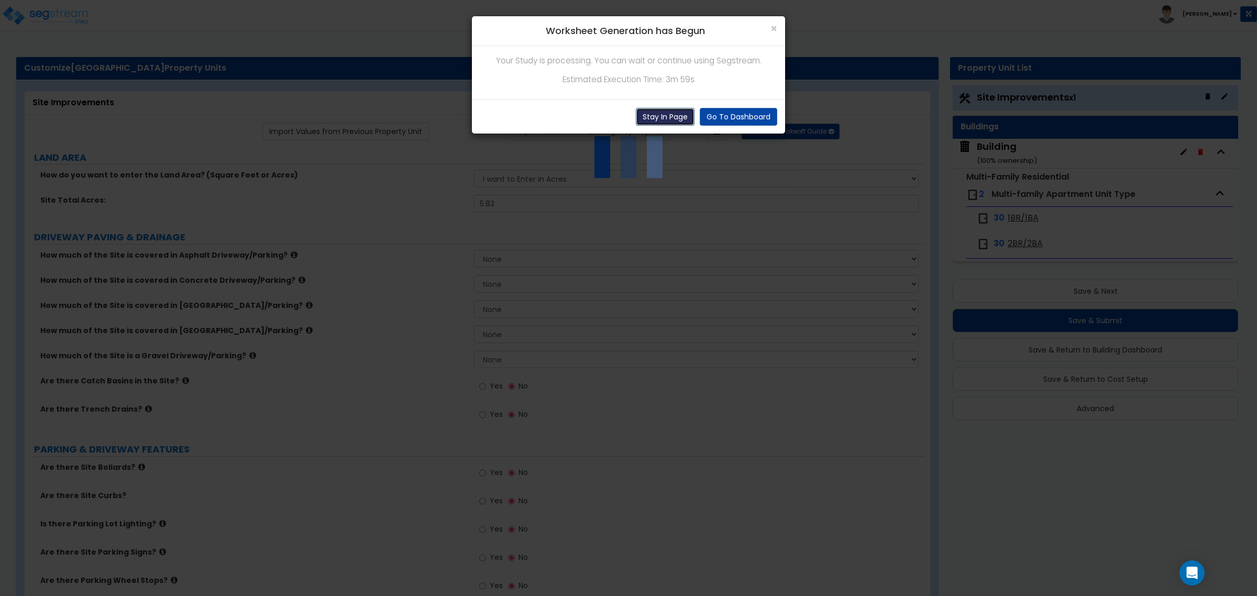
click at [687, 116] on button "Stay In Page" at bounding box center [665, 117] width 59 height 18
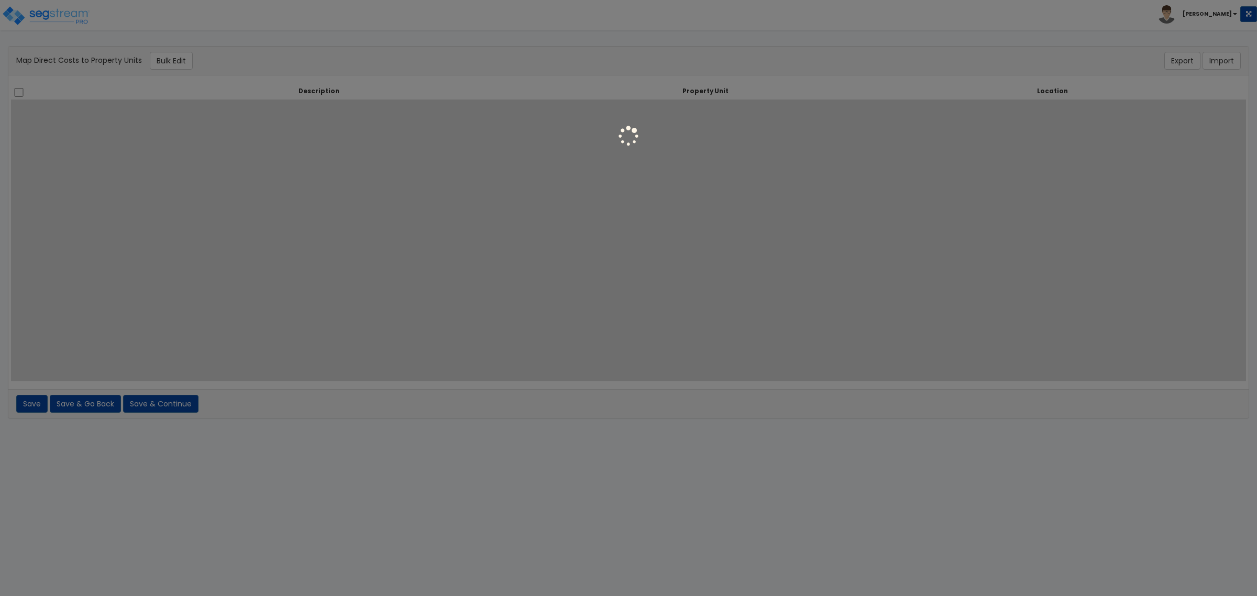
select select
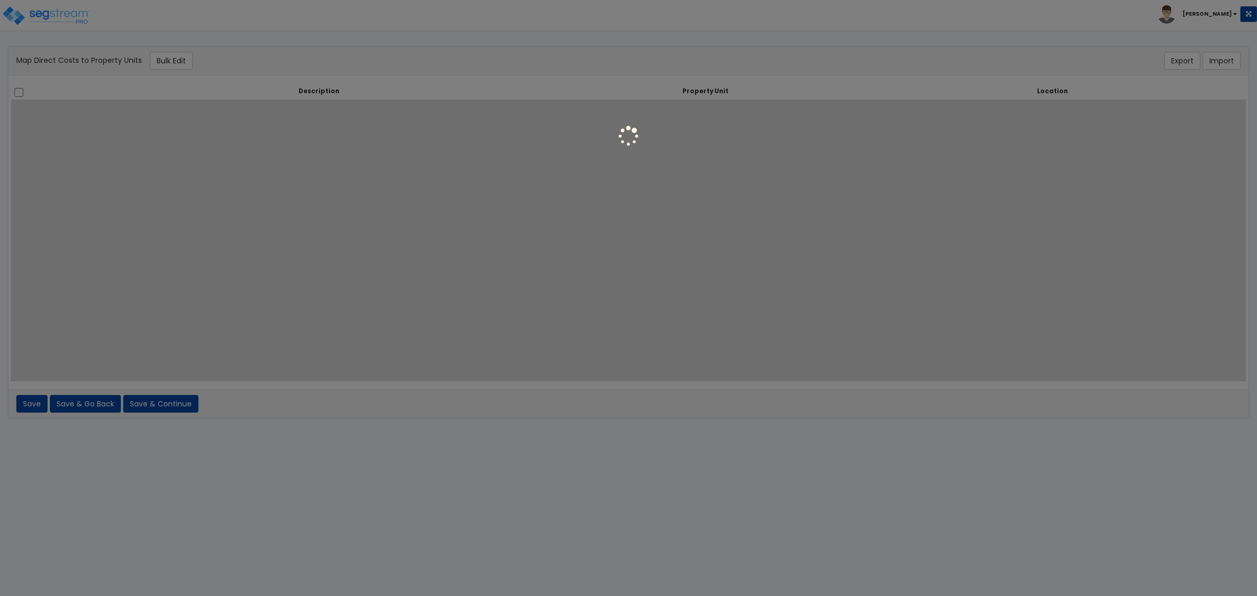
select select
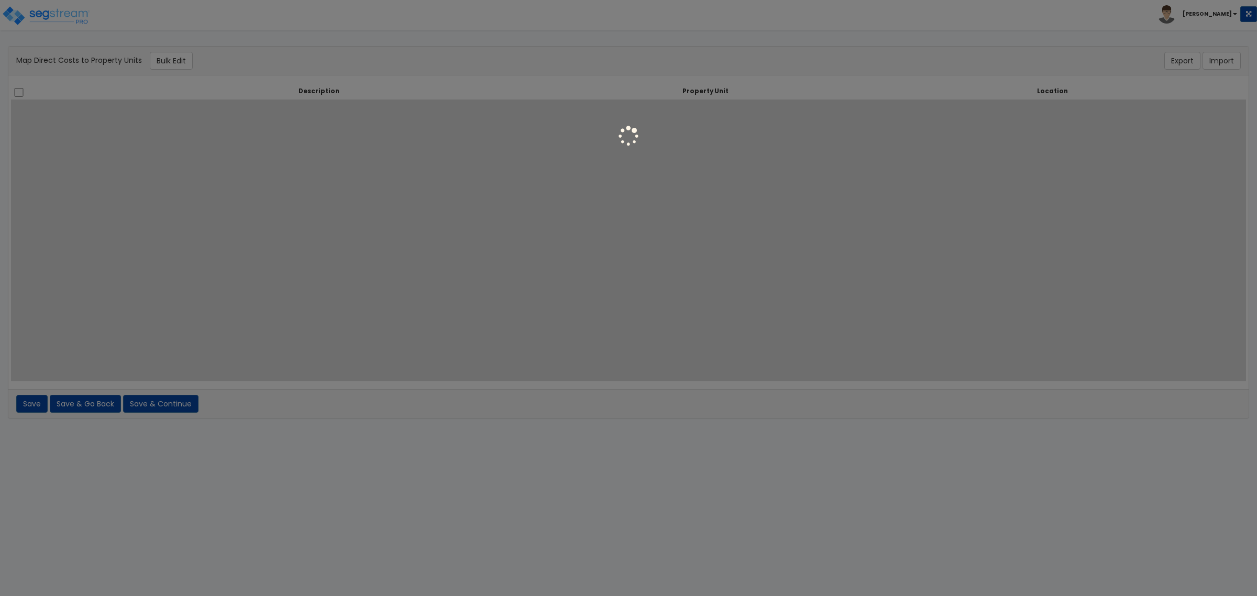
select select
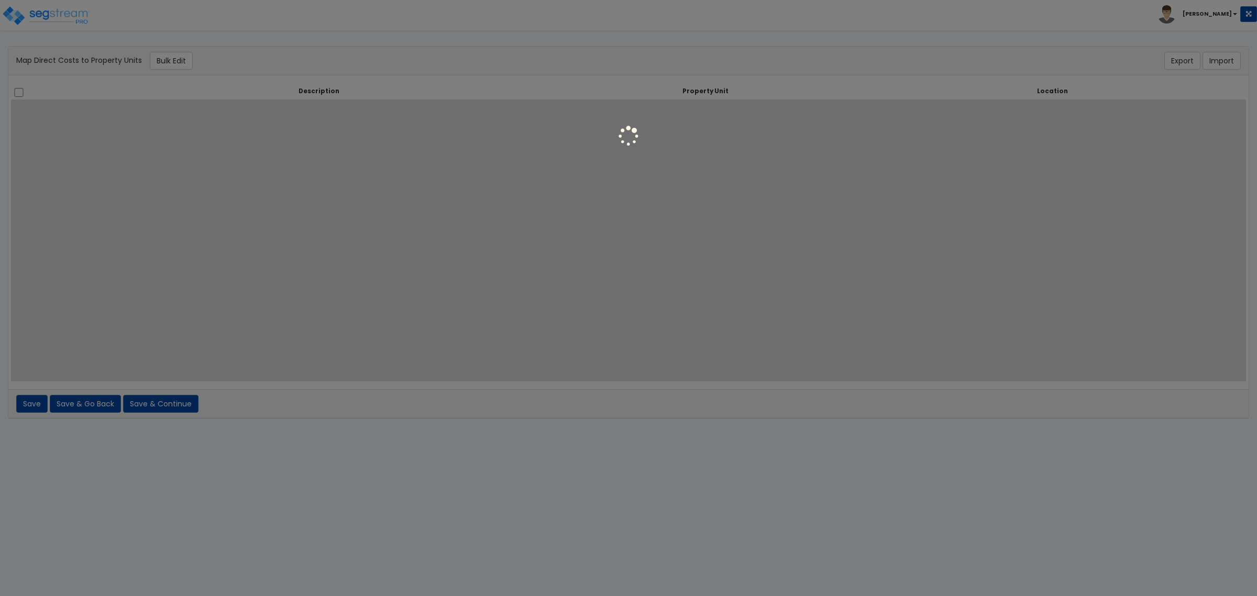
select select
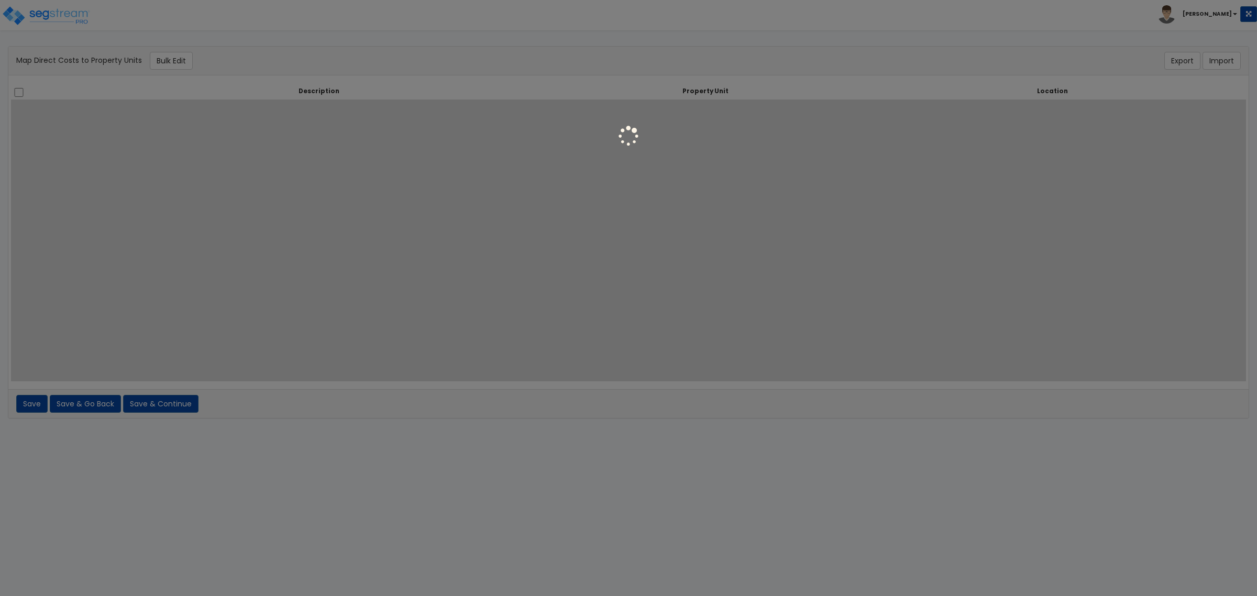
select select
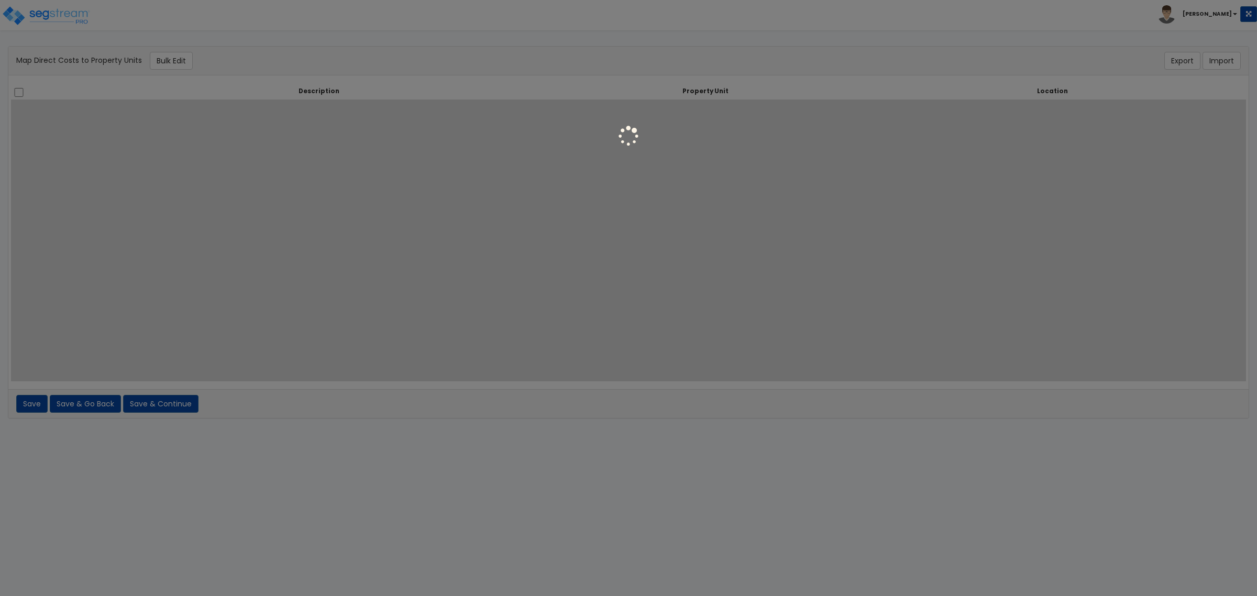
select select
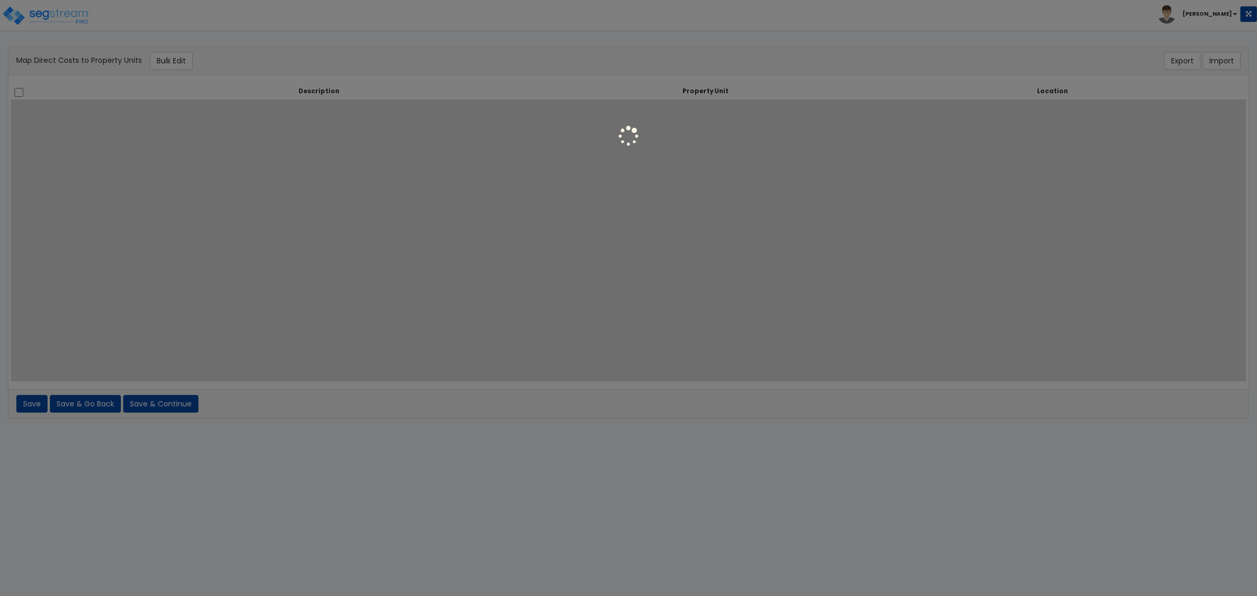
select select
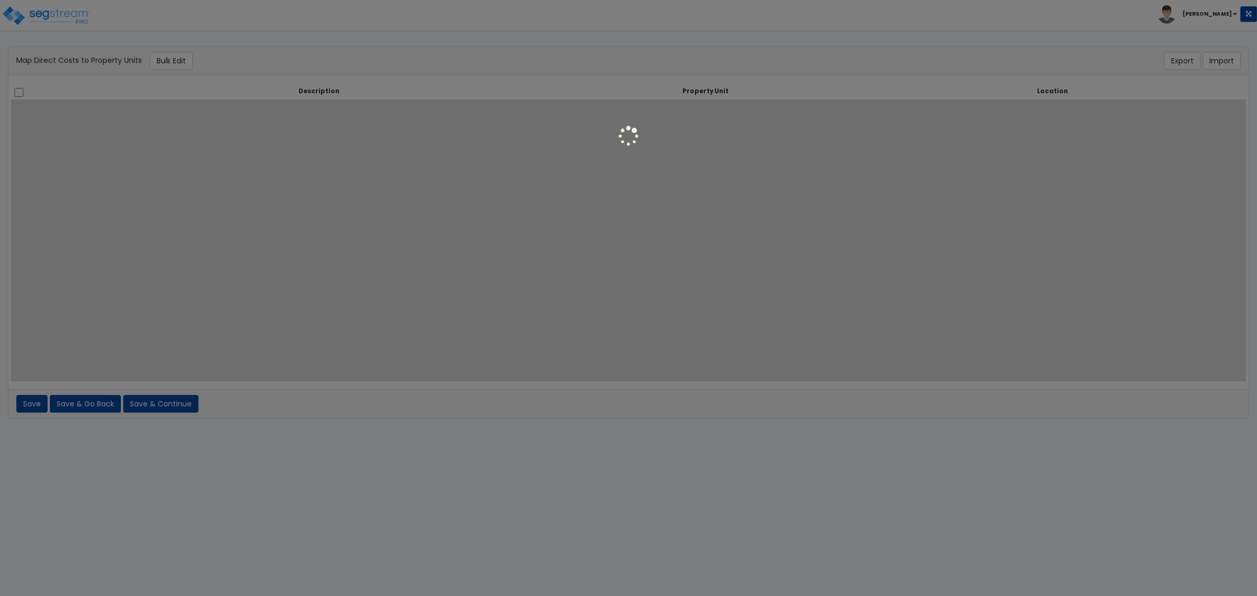
select select
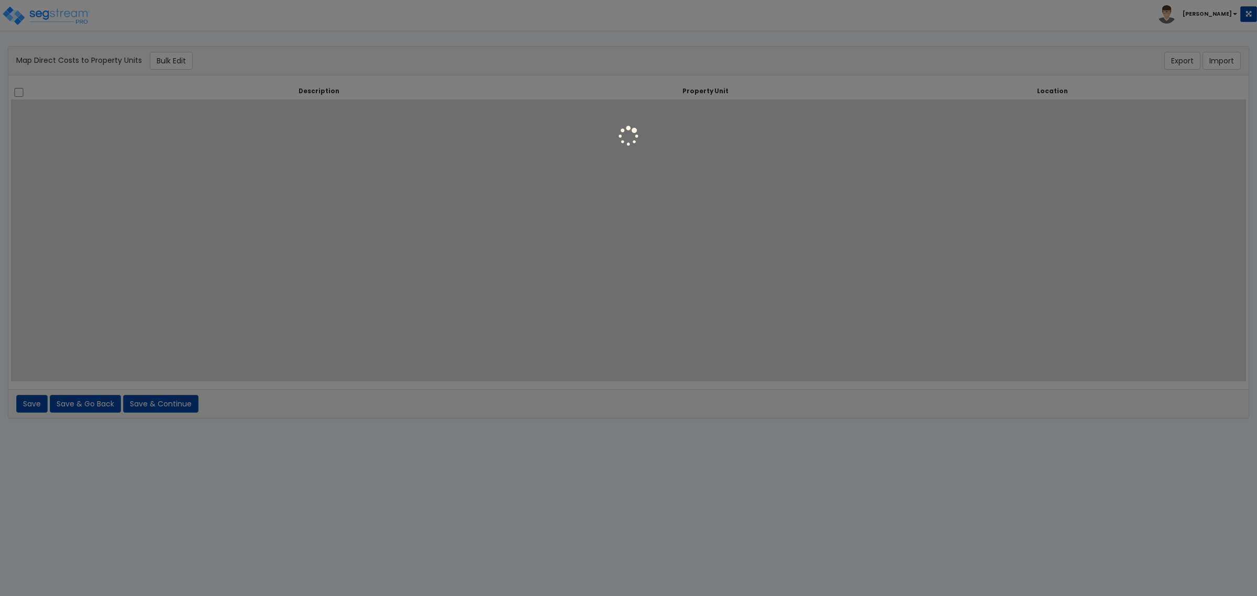
select select
select select "6"
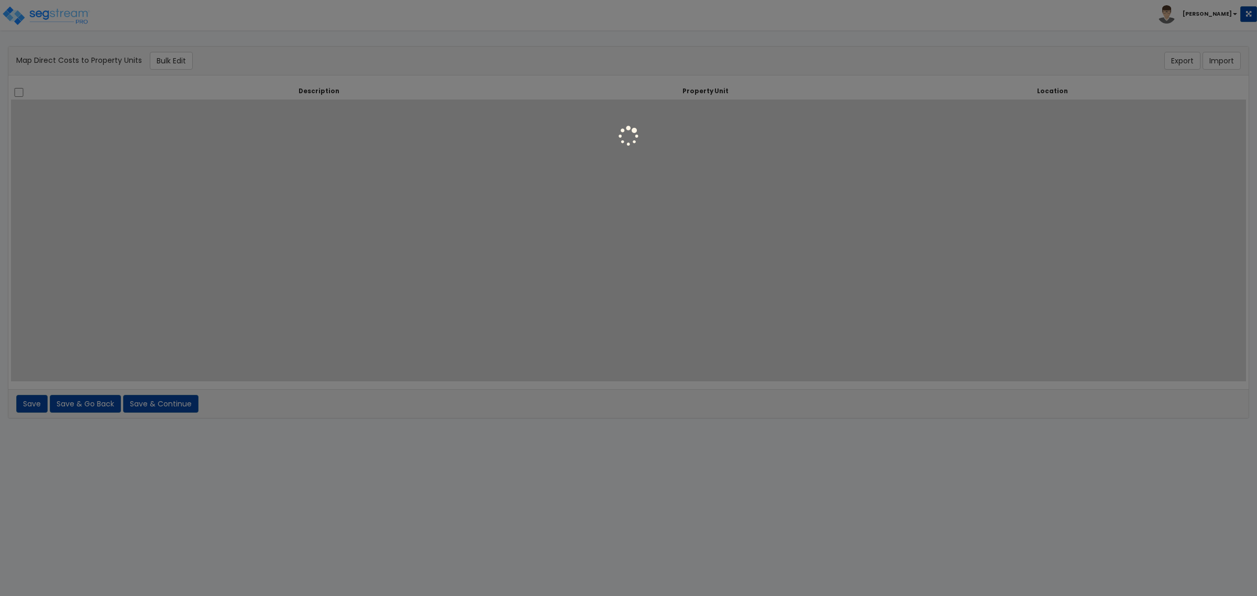
select select "6"
select select "462"
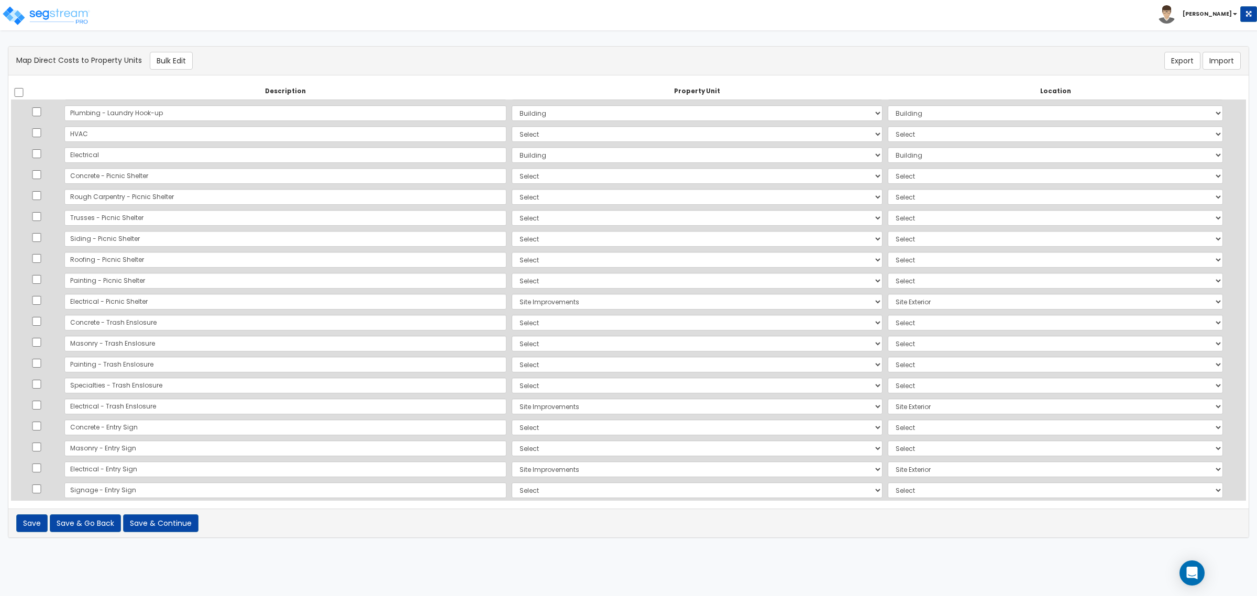
scroll to position [636, 0]
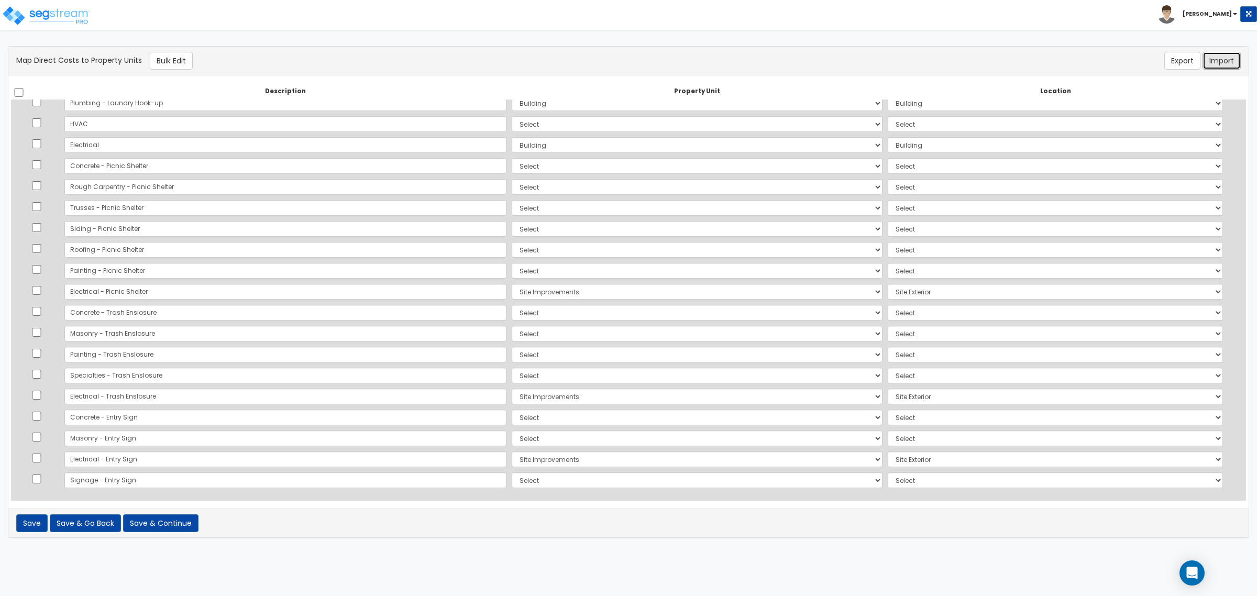
click at [1216, 63] on button "Import" at bounding box center [1222, 61] width 38 height 18
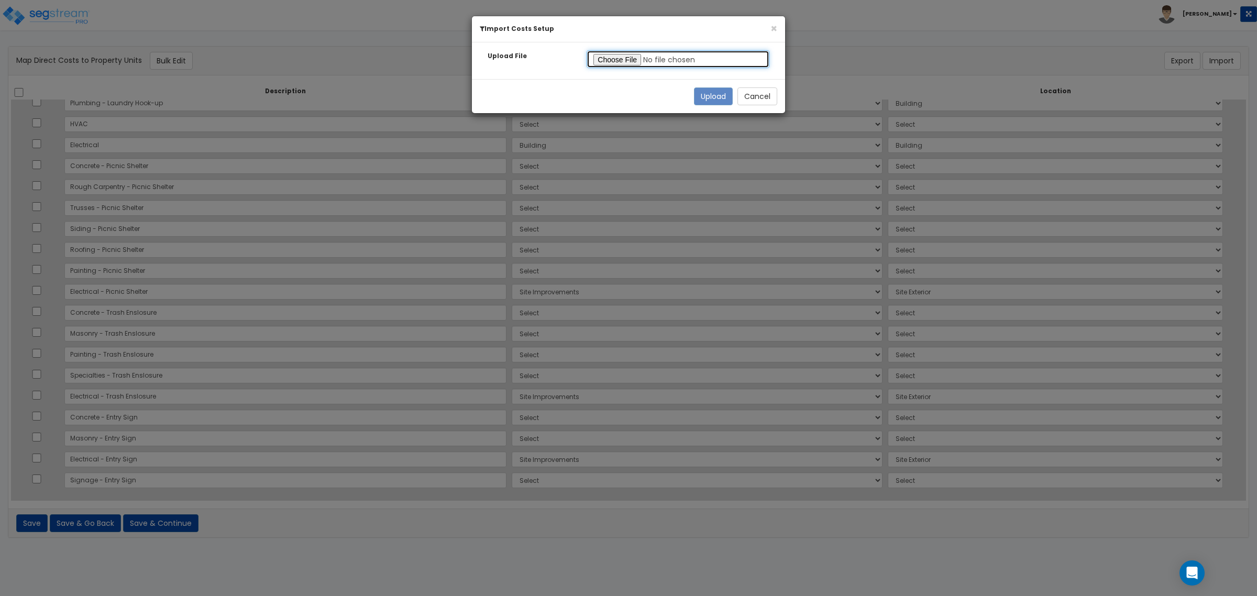
click at [619, 61] on input "file" at bounding box center [678, 59] width 183 height 18
type input "C:\fakepath\Map-Direct-Costs-to-Property-Units-Walnut.csv"
click at [703, 98] on button "Upload" at bounding box center [713, 96] width 39 height 18
select select "177103"
select select "177106"
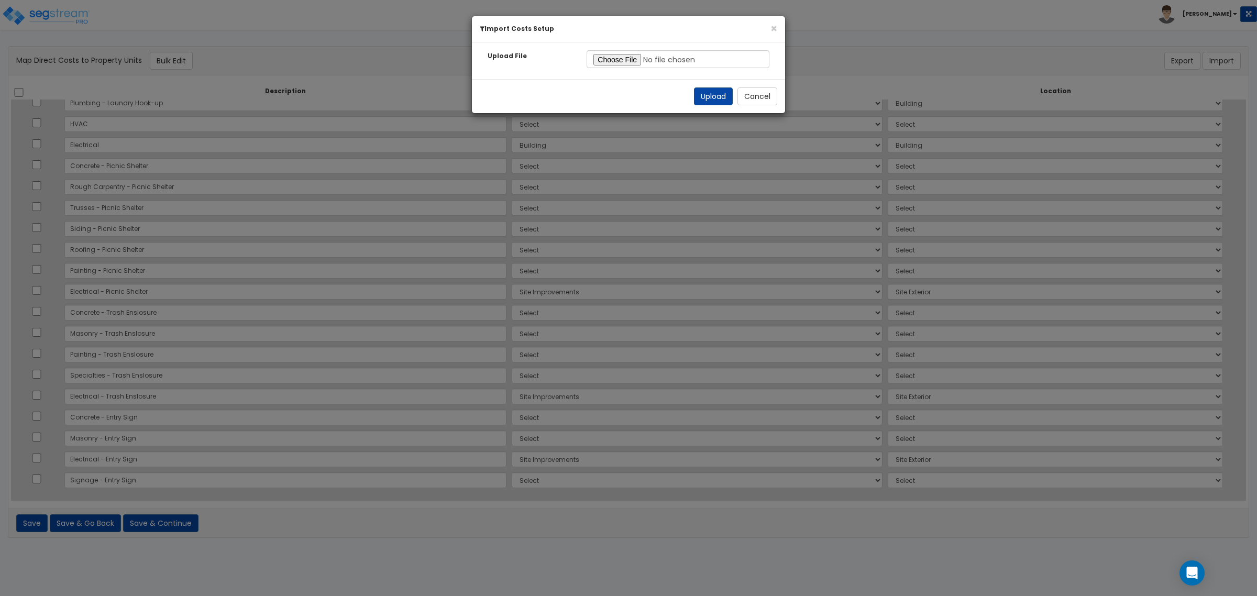
select select "177106"
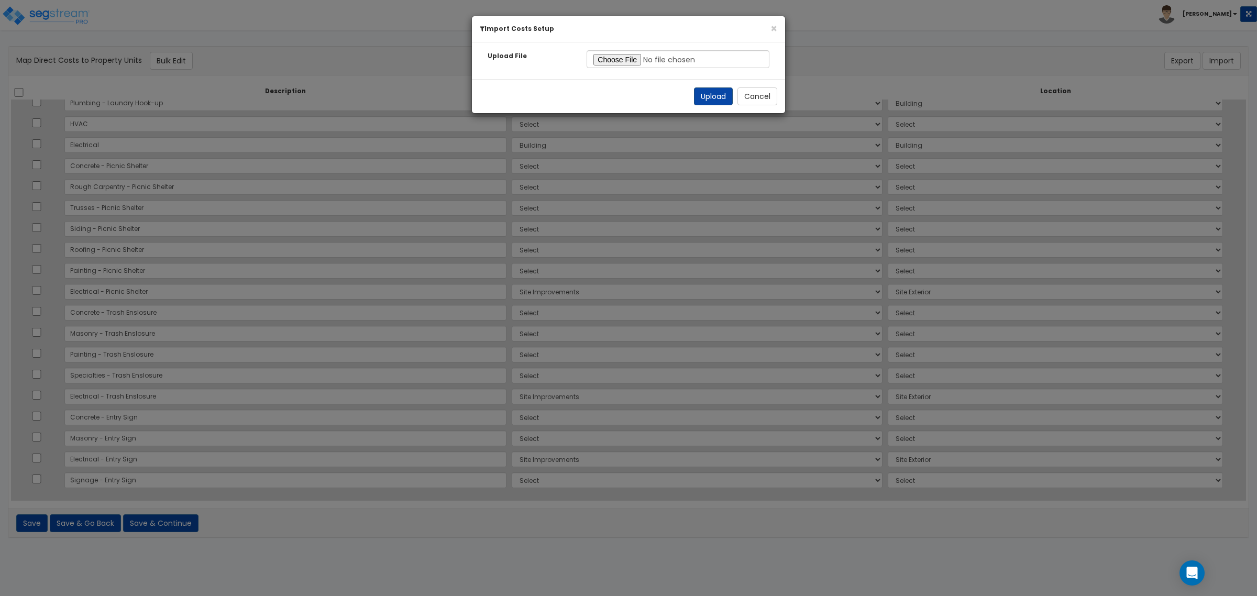
select select "177103"
select select "177106"
select select "177103"
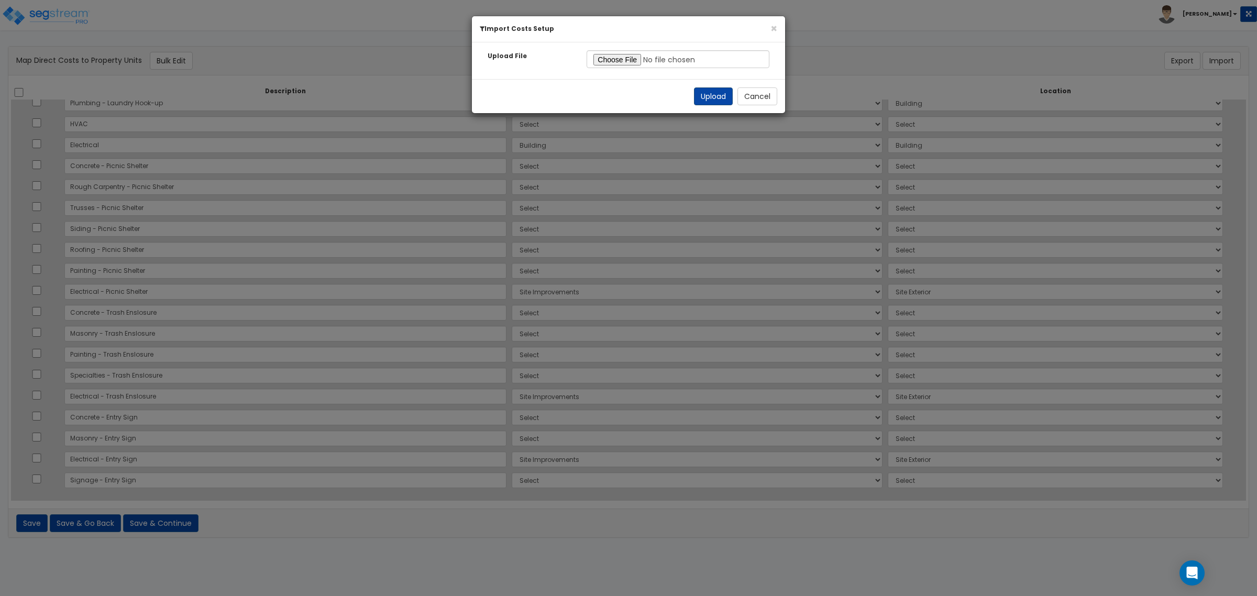
select select "177103"
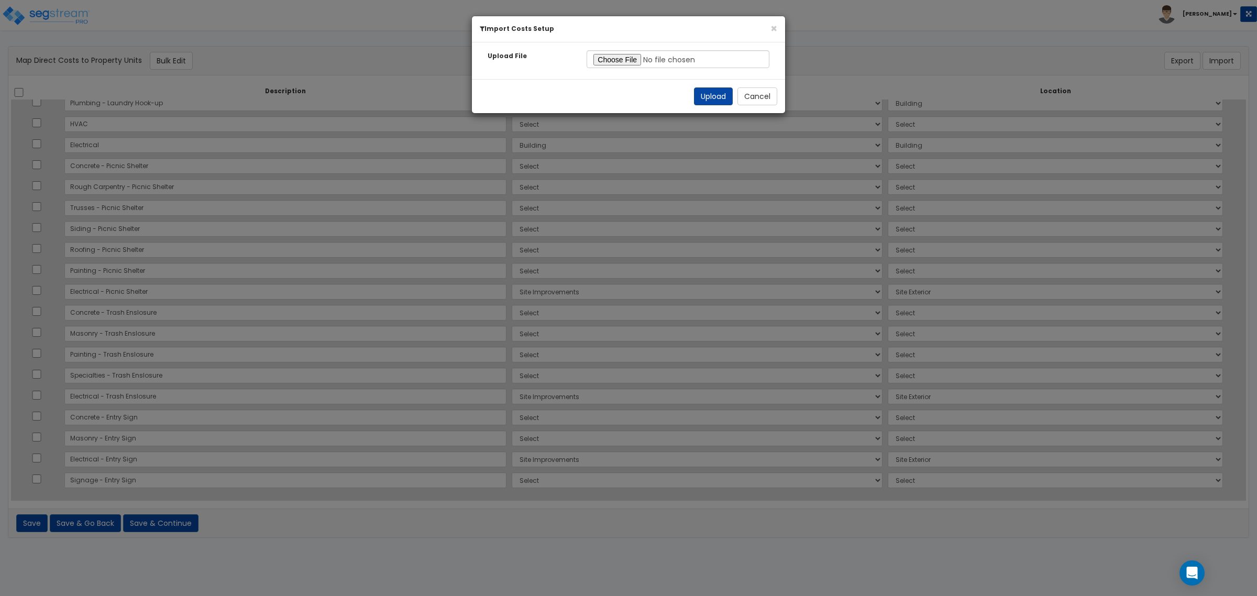
select select "177103"
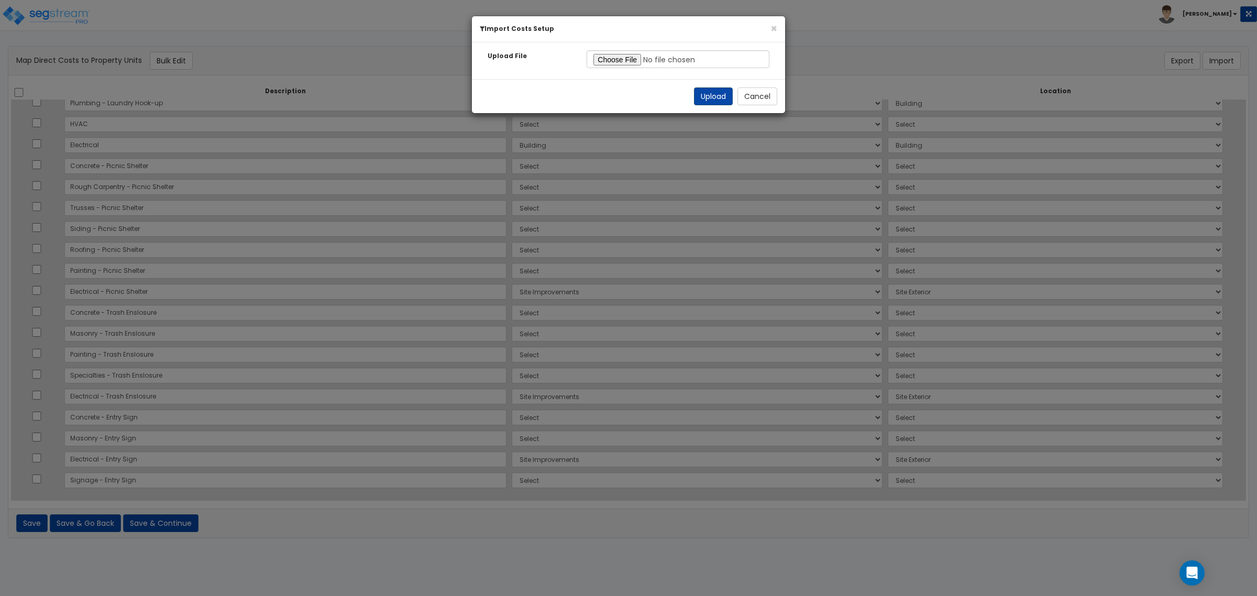
select select "177103"
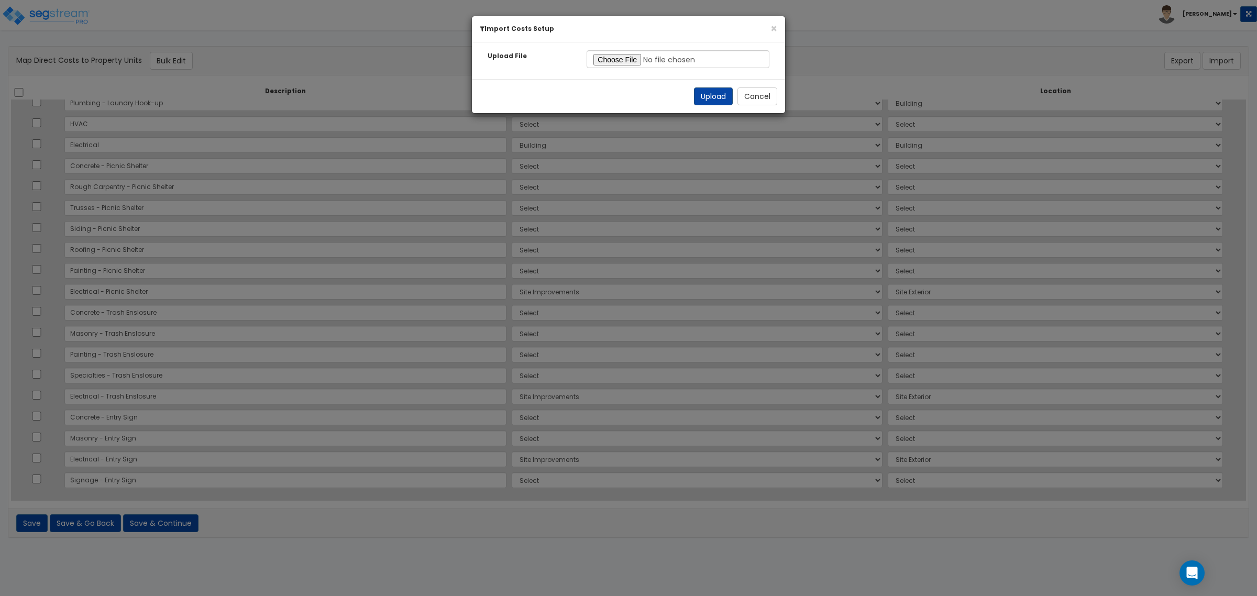
select select "177103"
select select "177106"
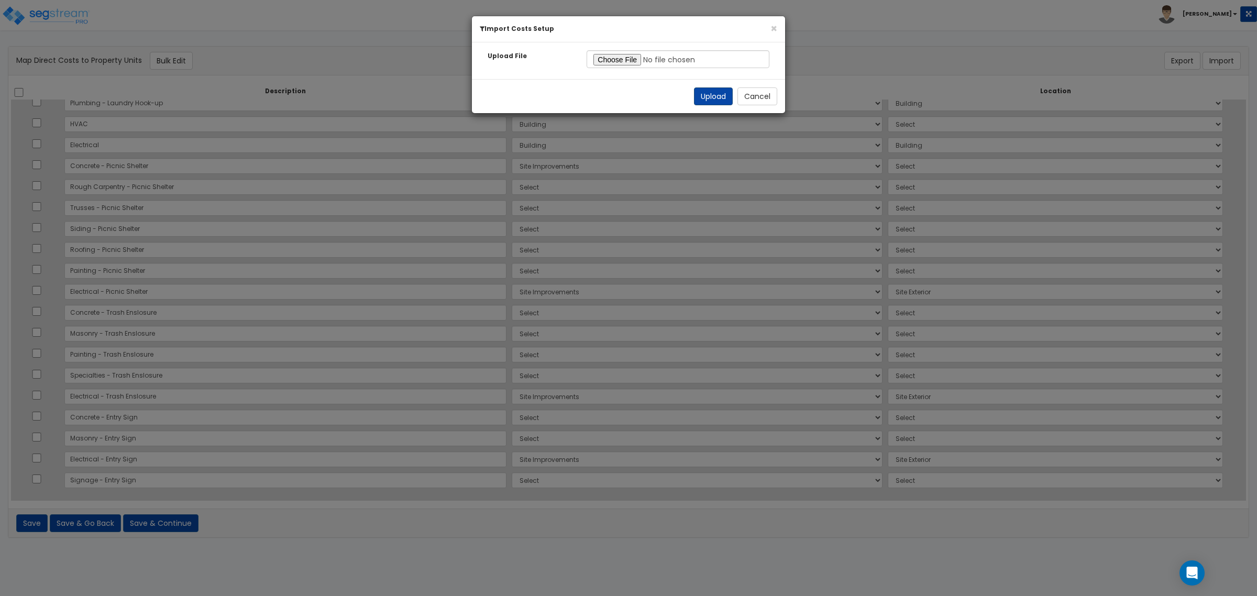
select select "177106"
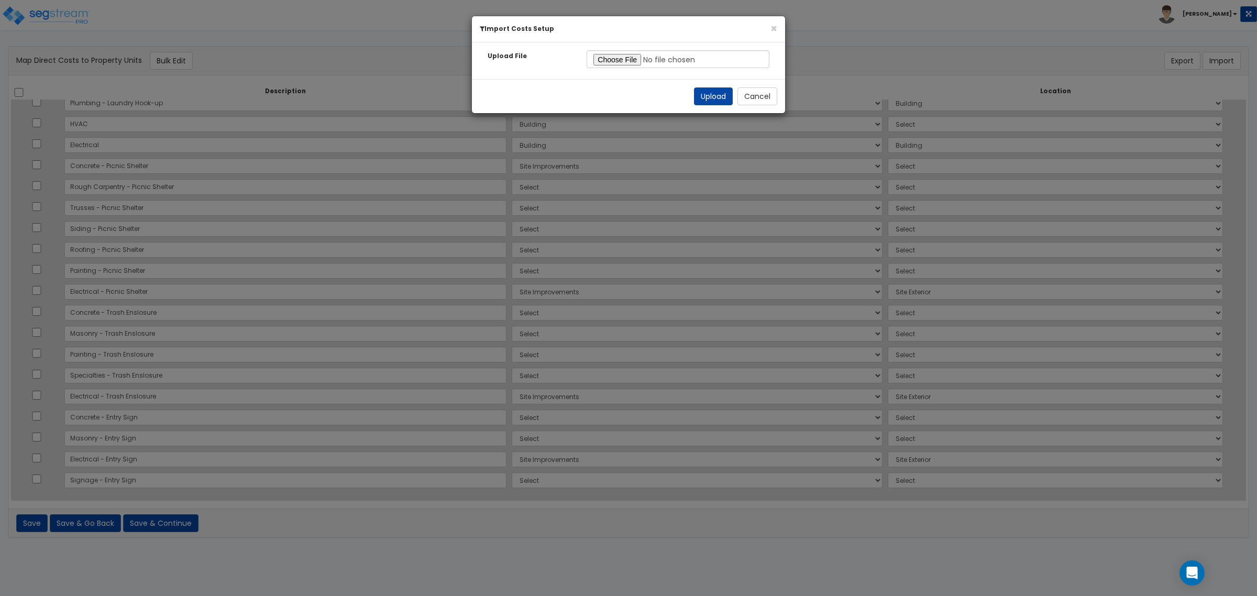
select select "177106"
select select "6"
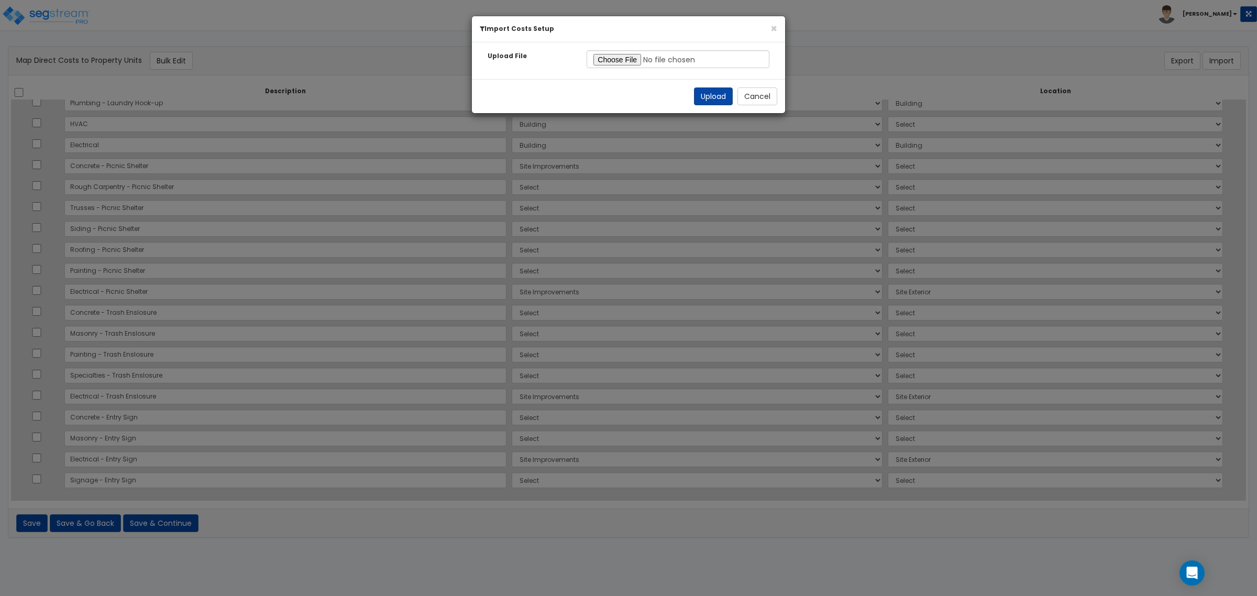
select select "462"
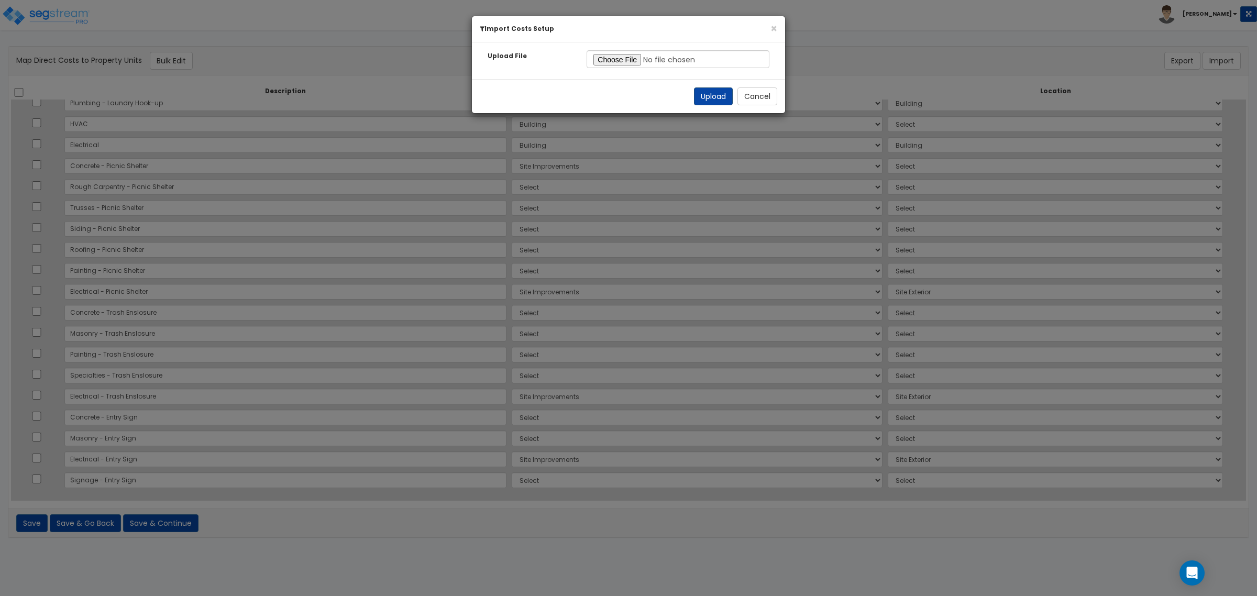
select select "462"
select select "6"
select select "462"
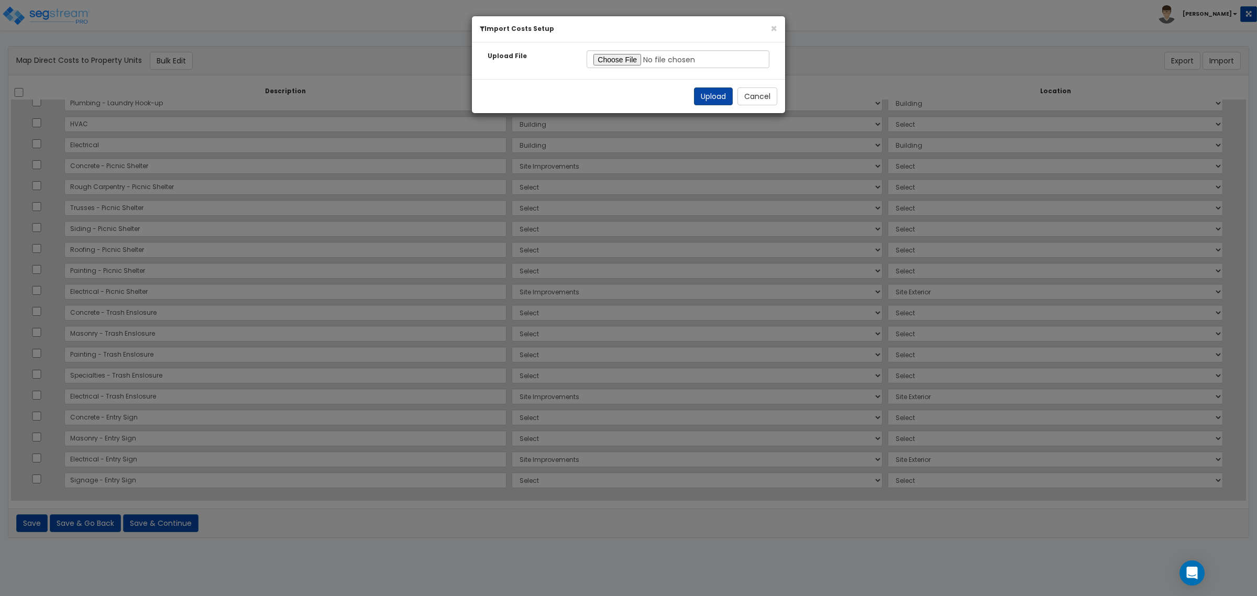
select select "6"
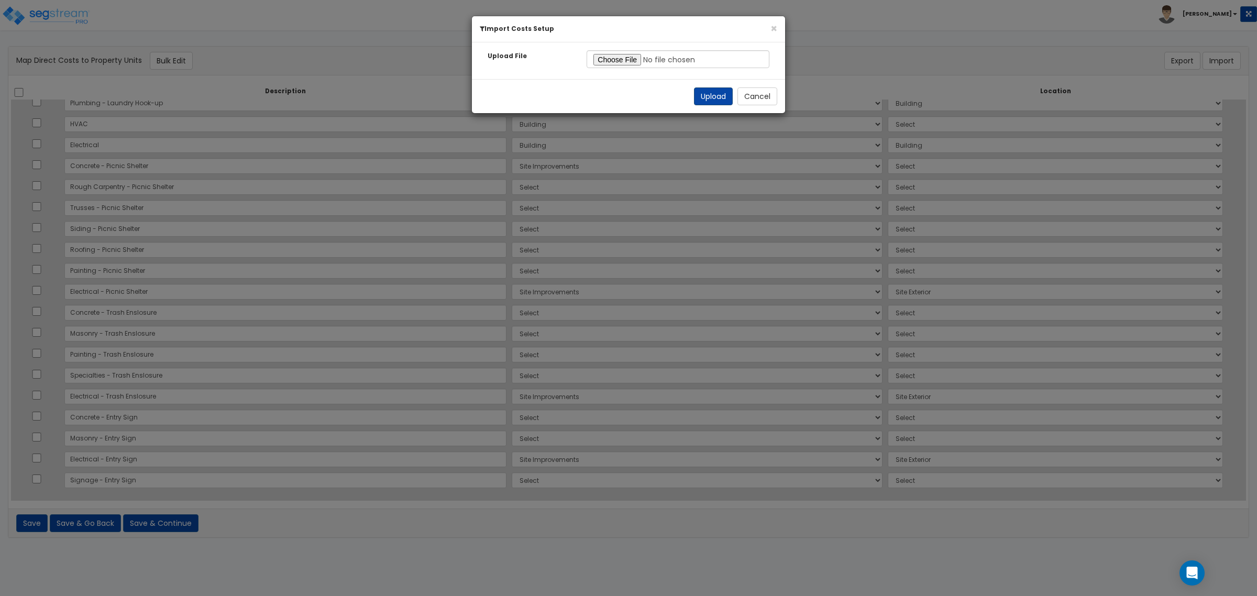
select select "6"
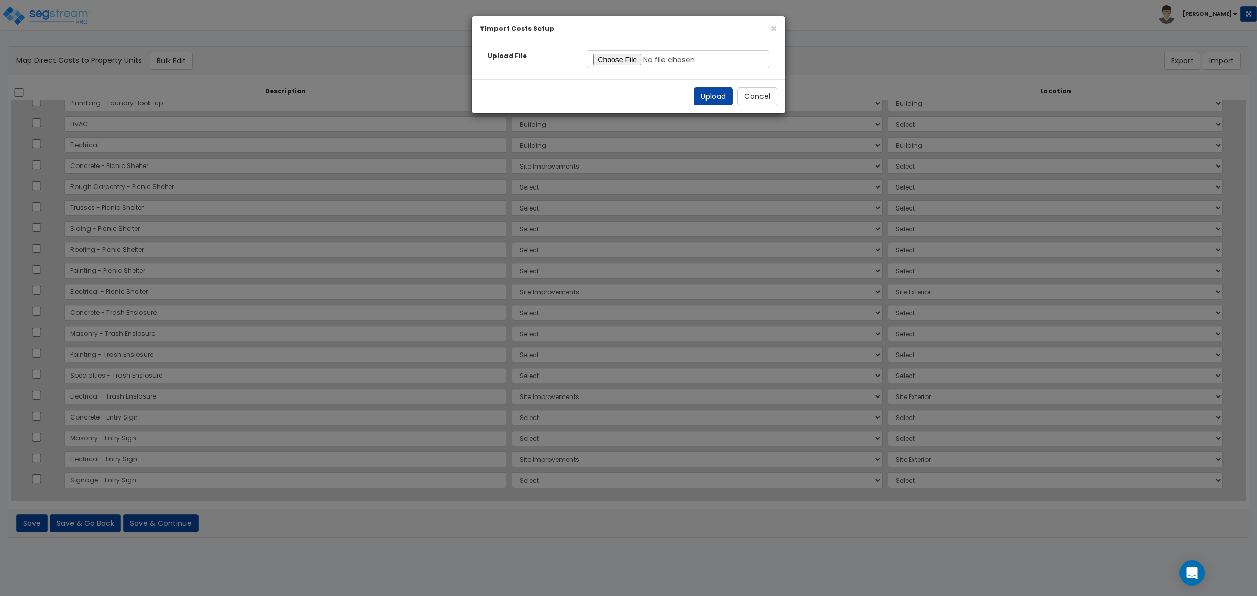
select select "6"
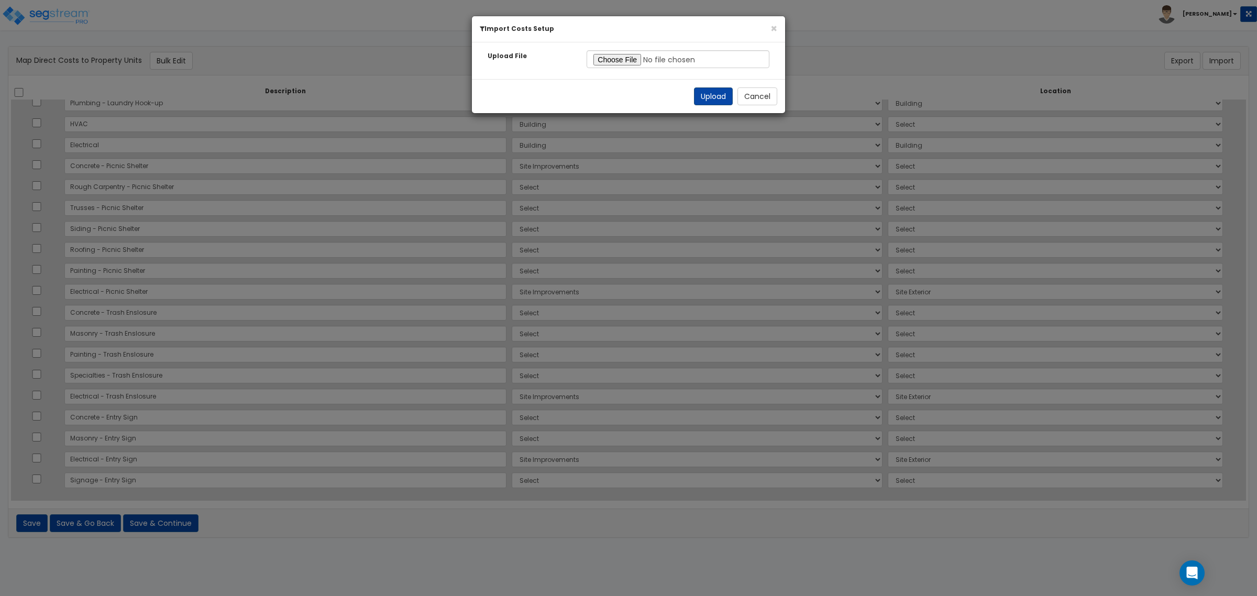
select select "6"
select select "462"
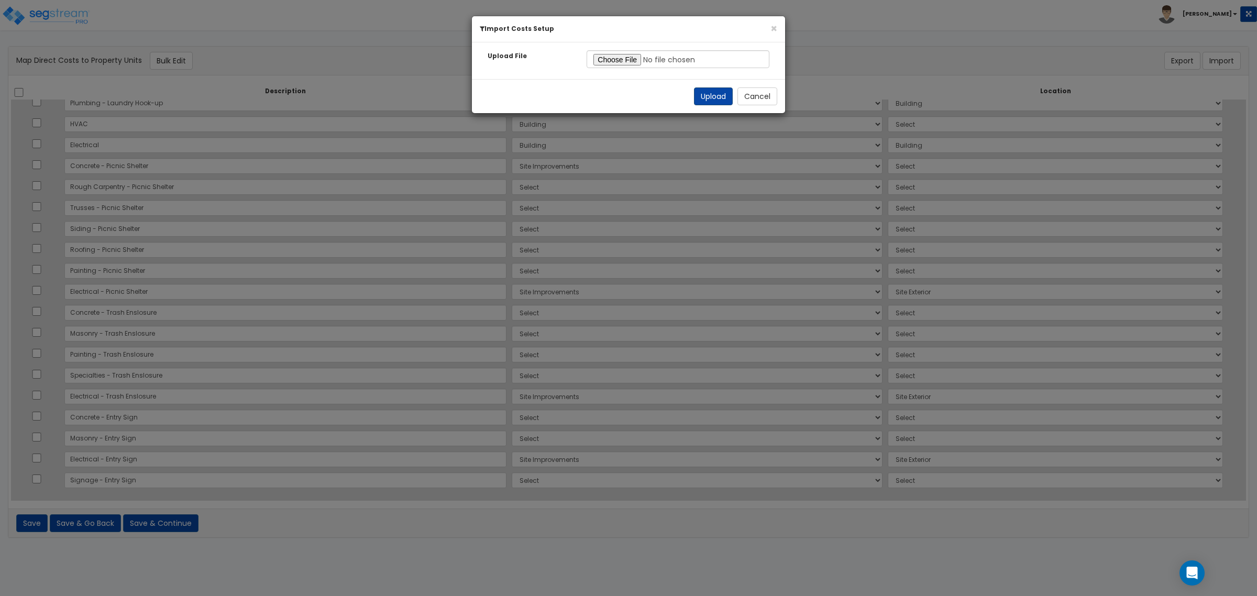
select select "462"
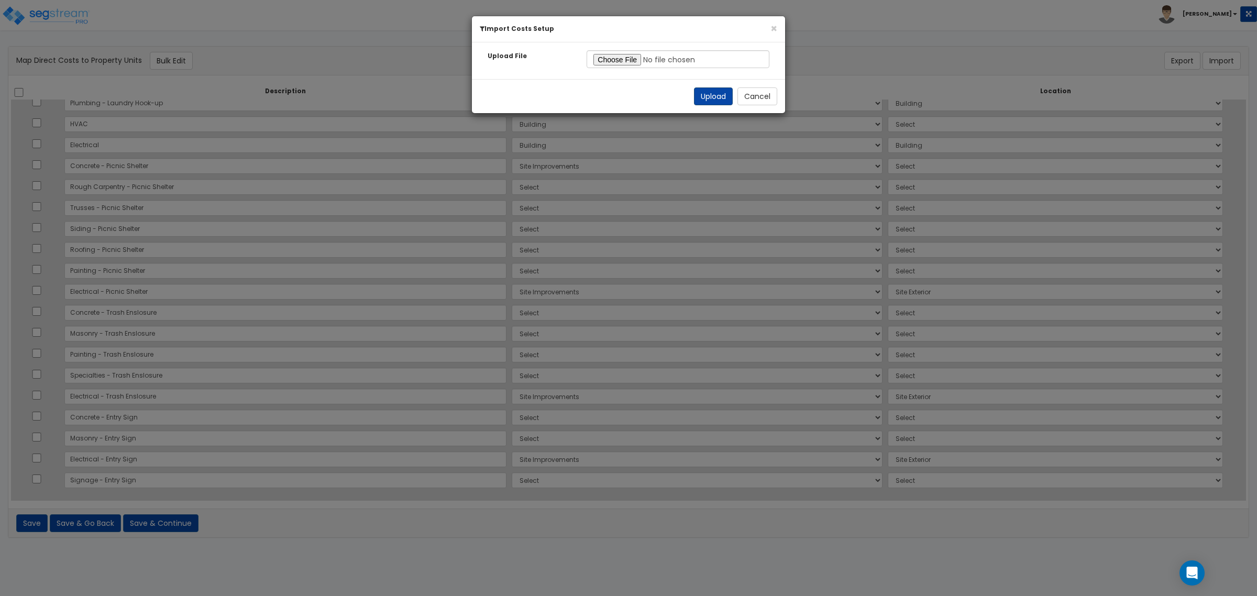
select select "462"
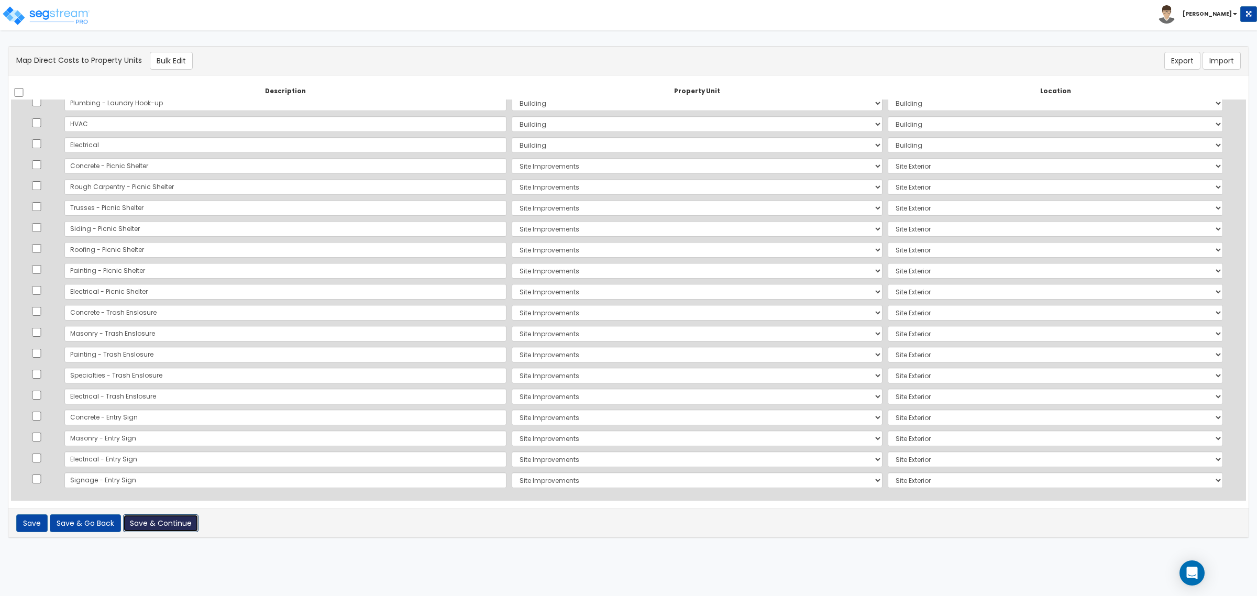
click at [146, 525] on button "Save & Continue" at bounding box center [160, 523] width 75 height 18
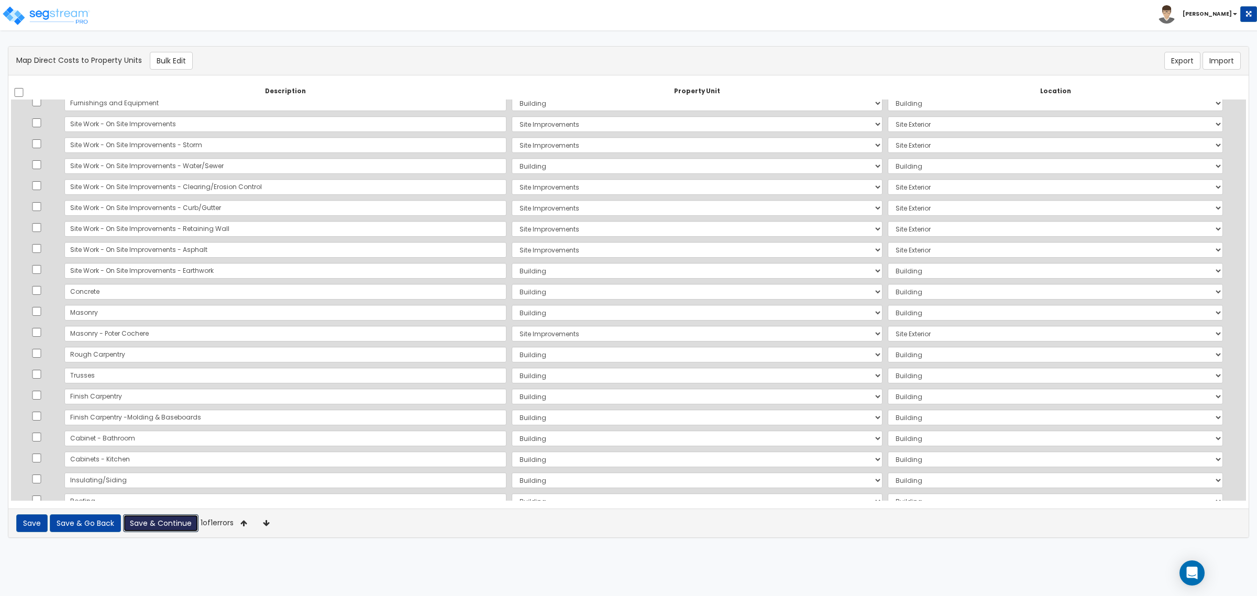
scroll to position [0, 0]
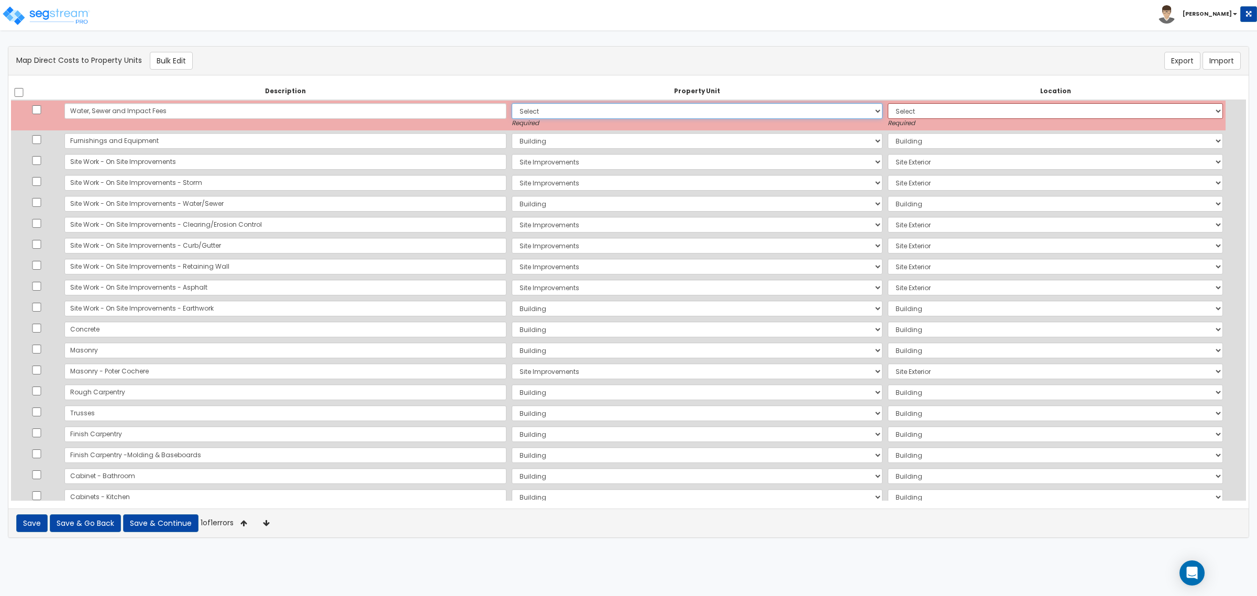
click at [516, 108] on select "Select Building Site Improvements Add Additional Property Unit" at bounding box center [697, 111] width 371 height 16
select select "177103"
click at [512, 103] on select "Select Building Site Improvements Add Additional Property Unit" at bounding box center [697, 111] width 371 height 16
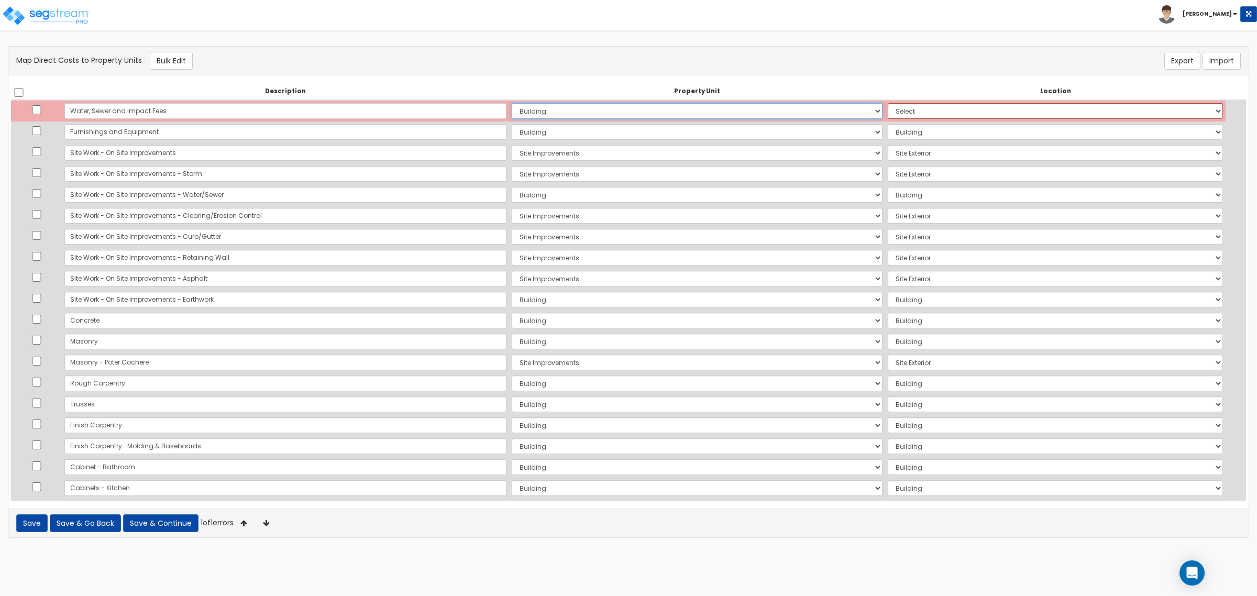
select select "6"
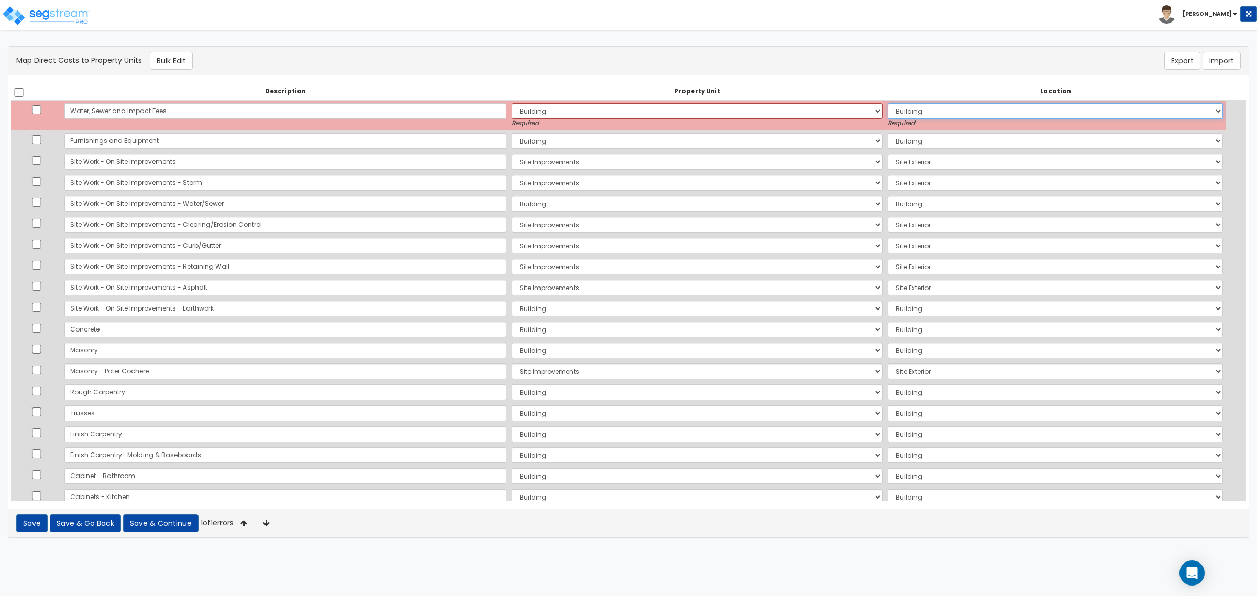
click at [895, 113] on select "Select Add Additional Location Building Building Interior Building [GEOGRAPHIC_…" at bounding box center [1055, 111] width 335 height 16
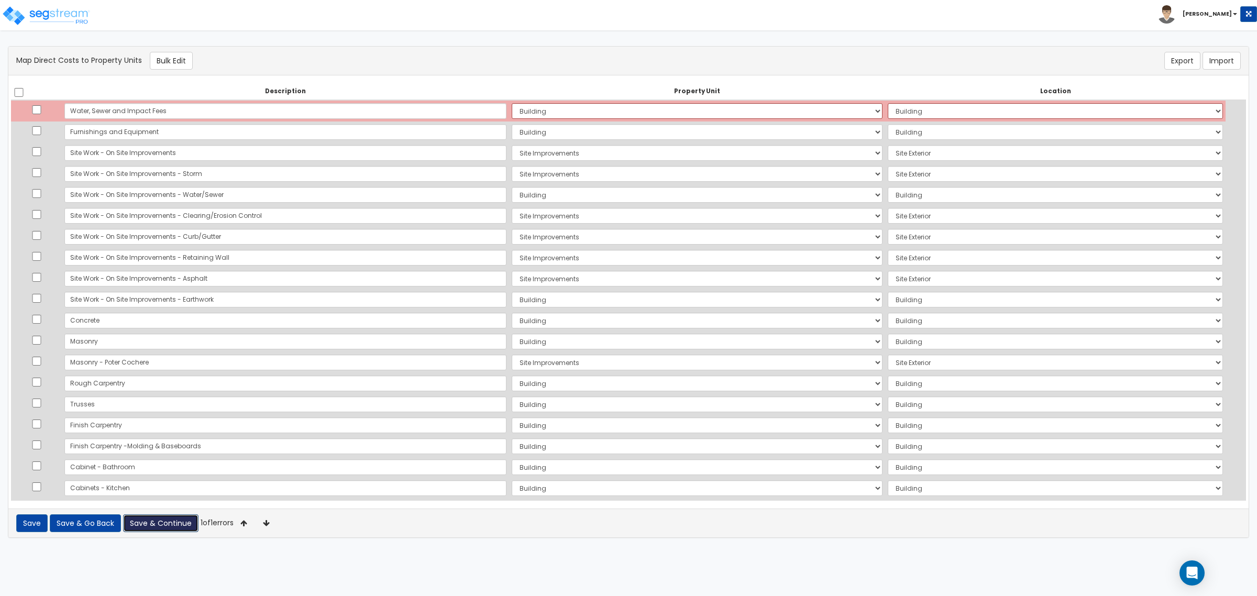
click at [137, 521] on button "Save & Continue" at bounding box center [160, 523] width 75 height 18
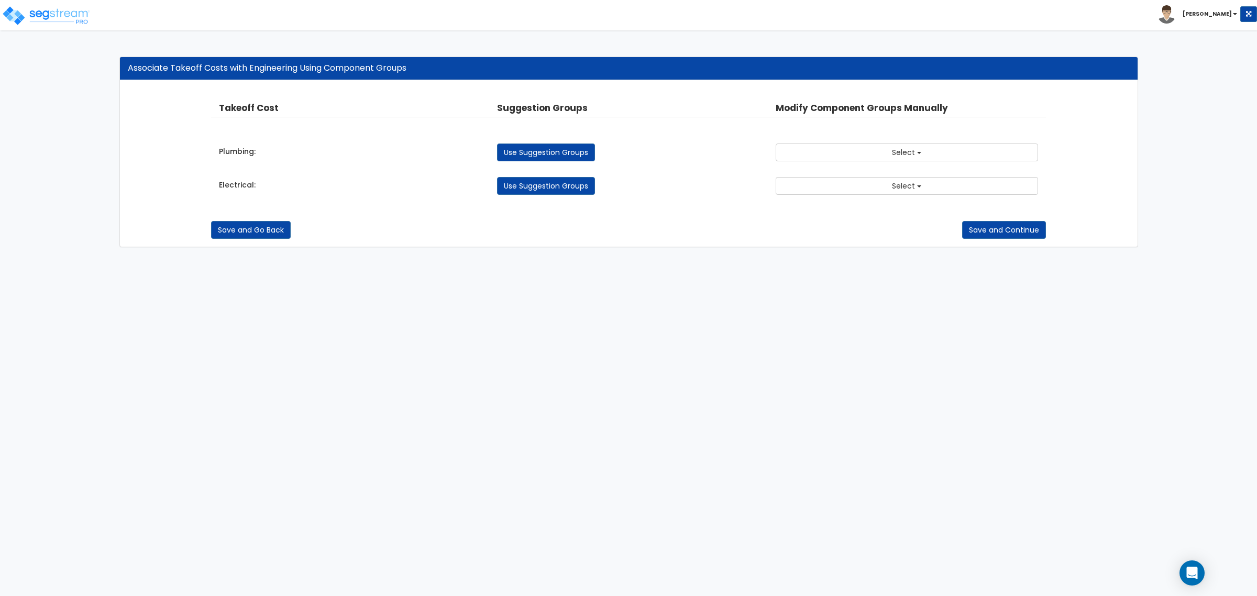
drag, startPoint x: 546, startPoint y: 401, endPoint x: 562, endPoint y: 381, distance: 25.0
click at [548, 258] on html "Toggle navigation [PERSON_NAME] x" at bounding box center [628, 129] width 1257 height 258
click at [881, 147] on button "Select" at bounding box center [907, 153] width 262 height 18
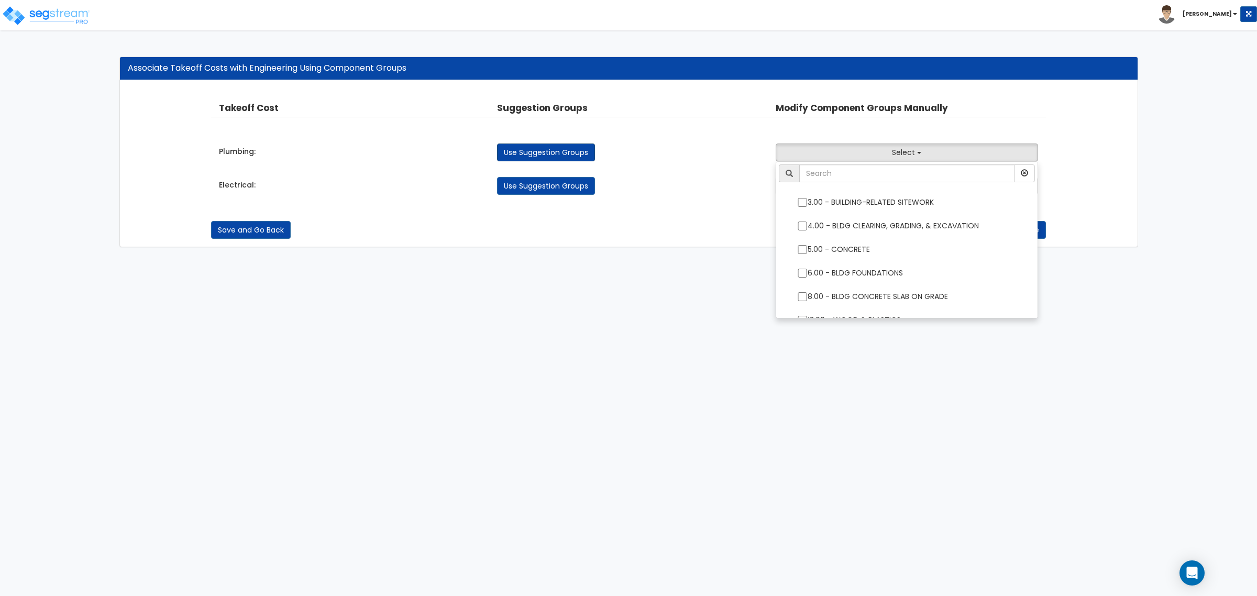
click at [563, 161] on link "Use Suggestion Groups" at bounding box center [546, 153] width 98 height 18
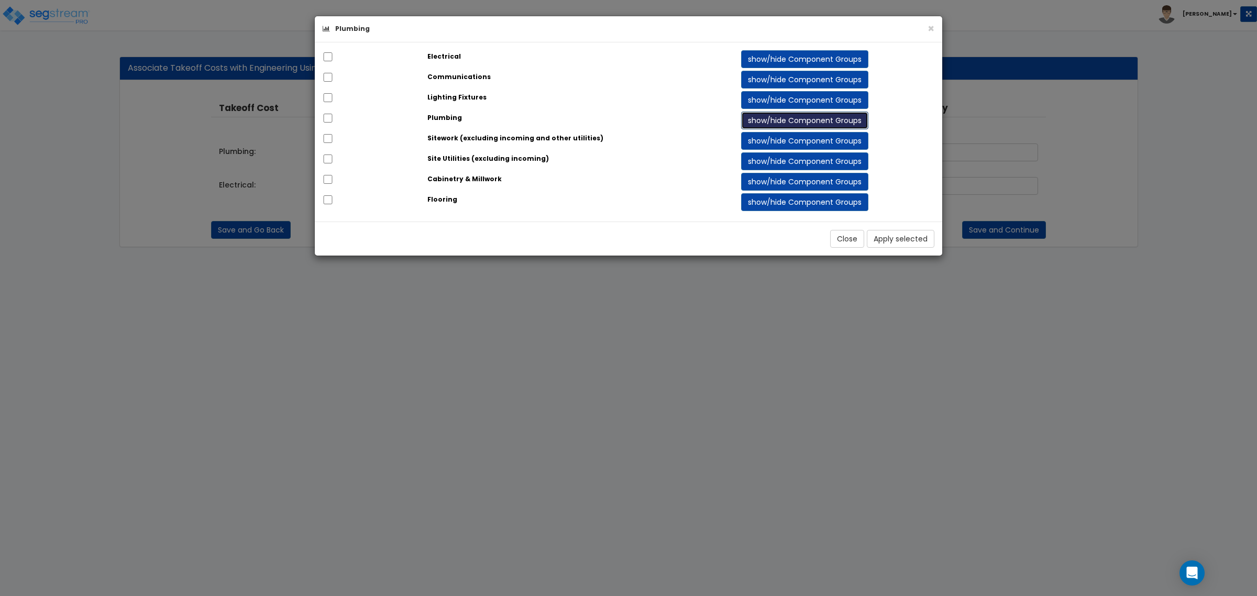
click at [780, 115] on button "show/hide Component Groups" at bounding box center [804, 121] width 127 height 18
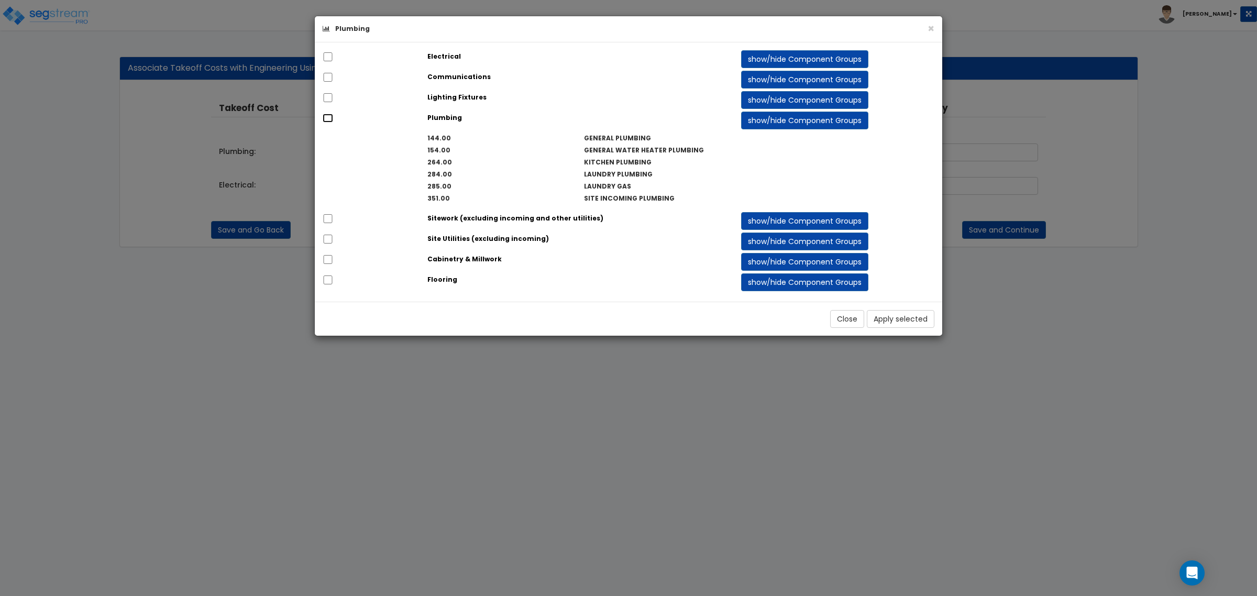
click at [329, 122] on input "checkbox" at bounding box center [328, 118] width 10 height 9
click at [883, 321] on button "Apply selected" at bounding box center [901, 319] width 68 height 18
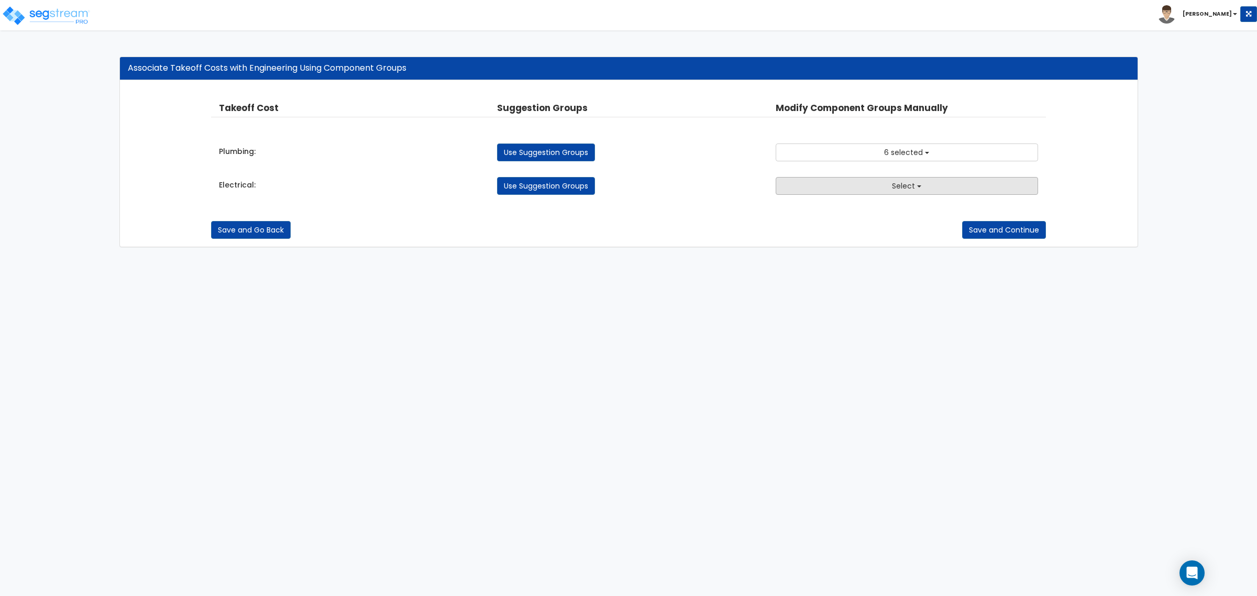
click at [883, 190] on button "Select" at bounding box center [907, 186] width 262 height 18
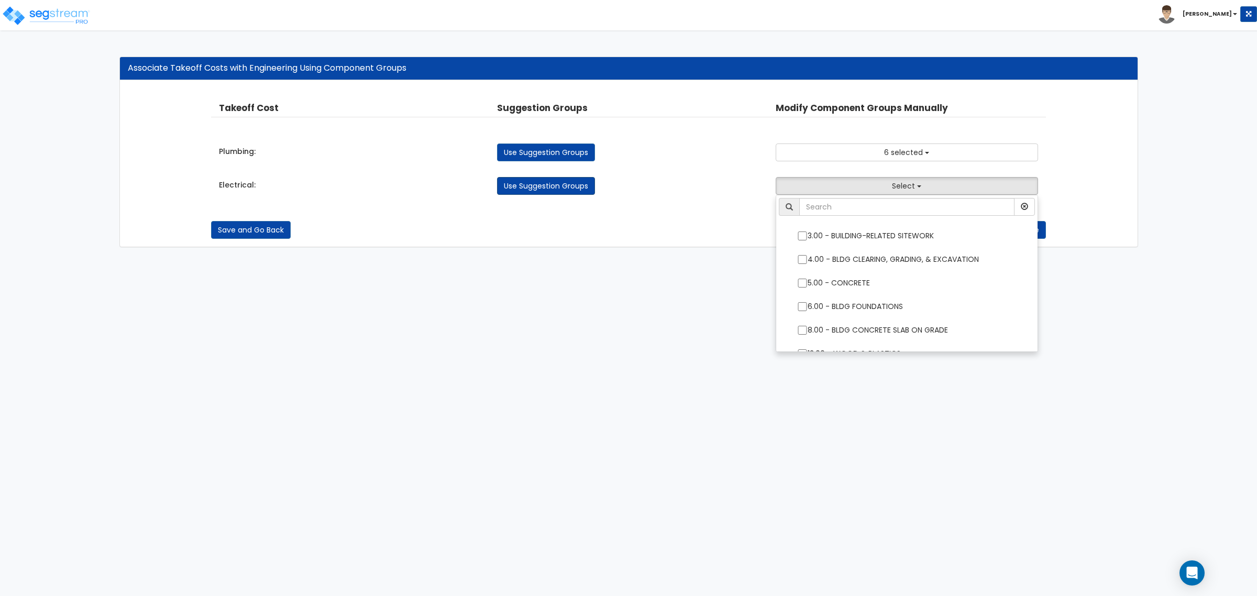
click at [585, 183] on link "Use Suggestion Groups" at bounding box center [546, 186] width 98 height 18
checkbox input "false"
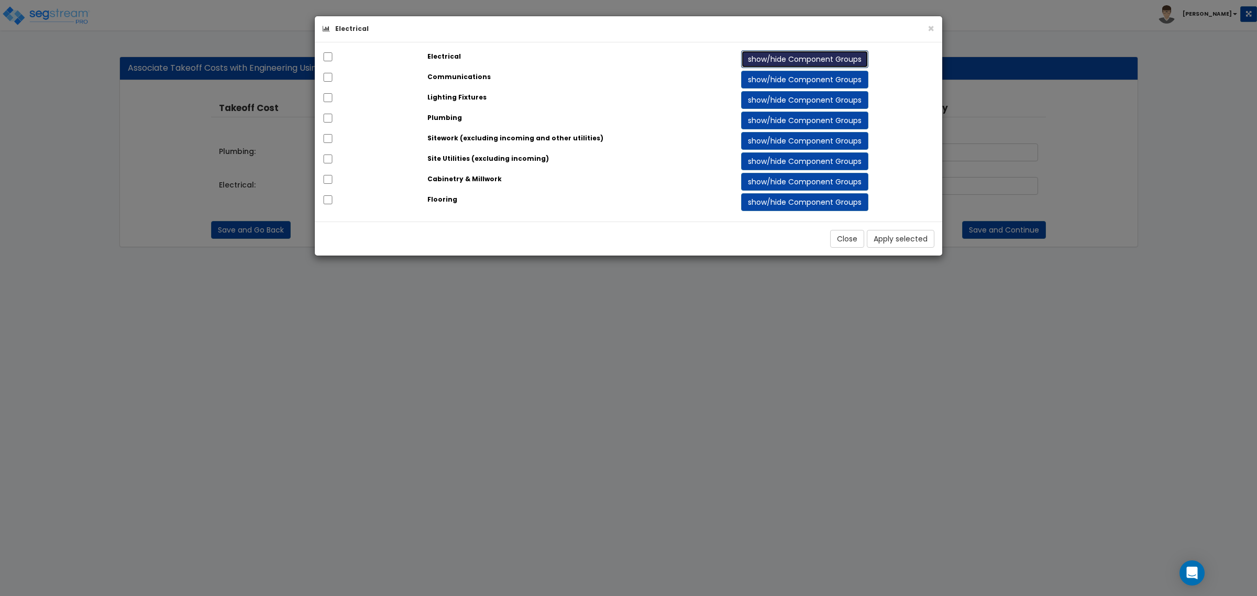
click at [843, 53] on button "show/hide Component Groups" at bounding box center [804, 59] width 127 height 18
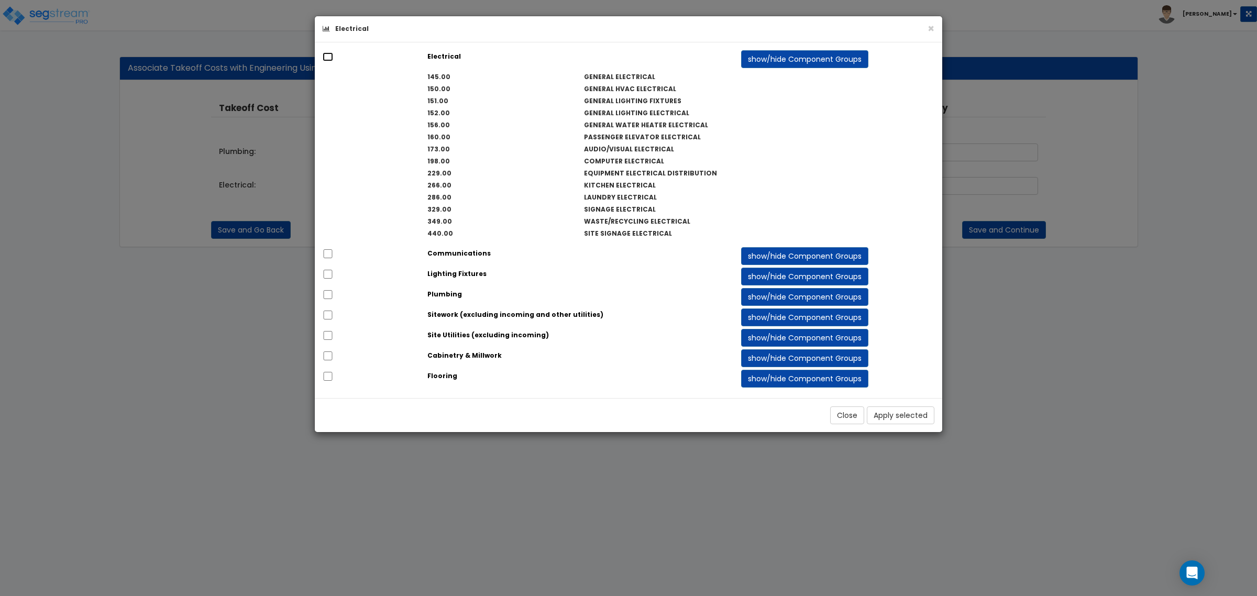
click at [325, 53] on input "checkbox" at bounding box center [328, 56] width 10 height 9
checkbox input "true"
click at [904, 417] on button "Apply selected" at bounding box center [901, 415] width 68 height 18
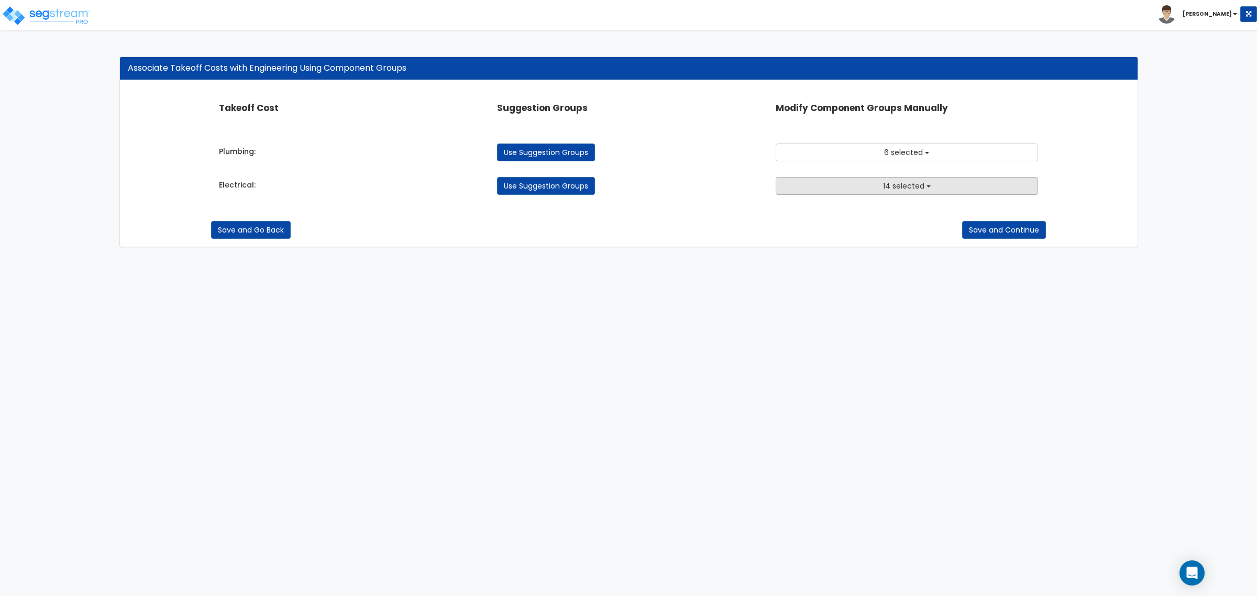
click at [899, 181] on span "14 selected" at bounding box center [903, 186] width 41 height 10
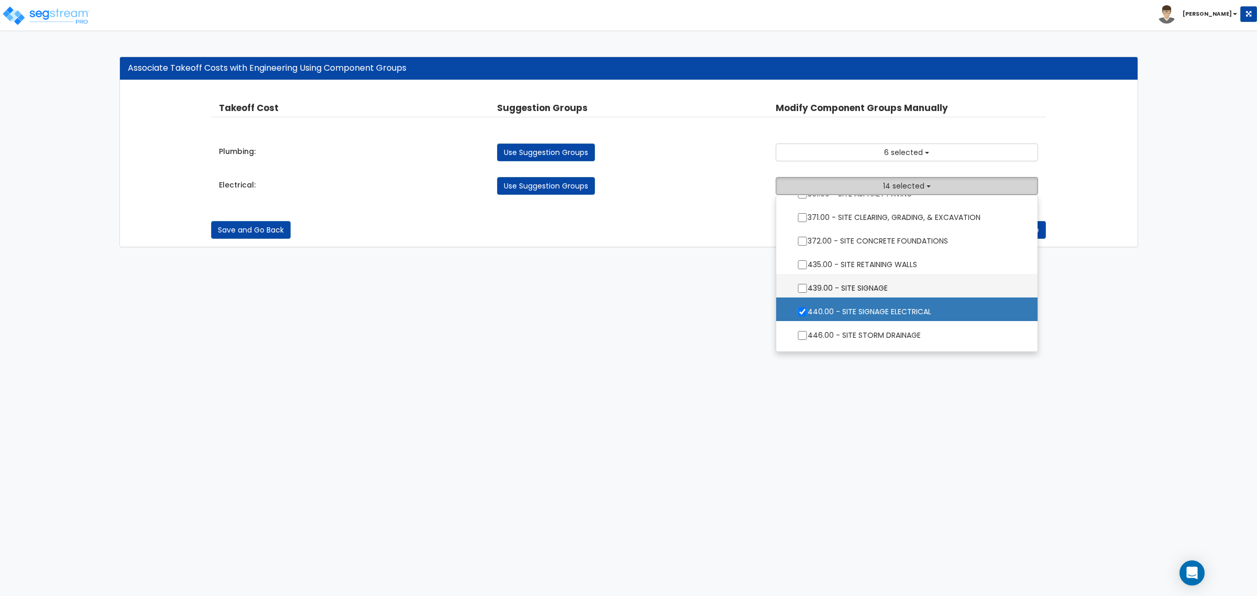
scroll to position [1499, 0]
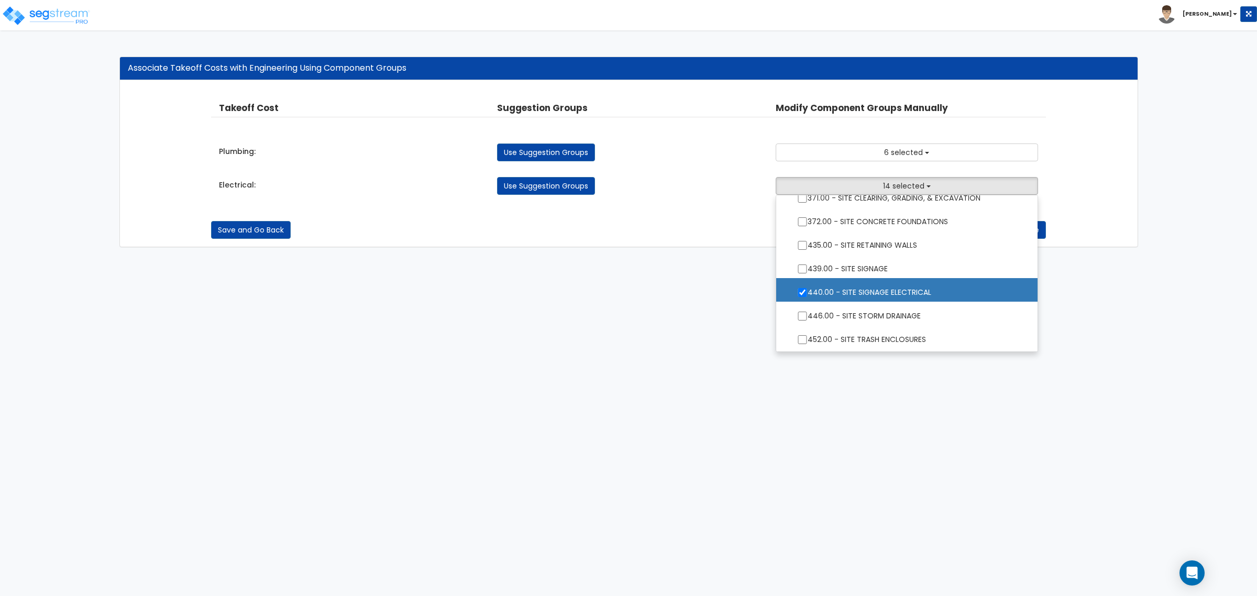
click at [854, 258] on html "Toggle navigation [PERSON_NAME] x" at bounding box center [628, 129] width 1257 height 258
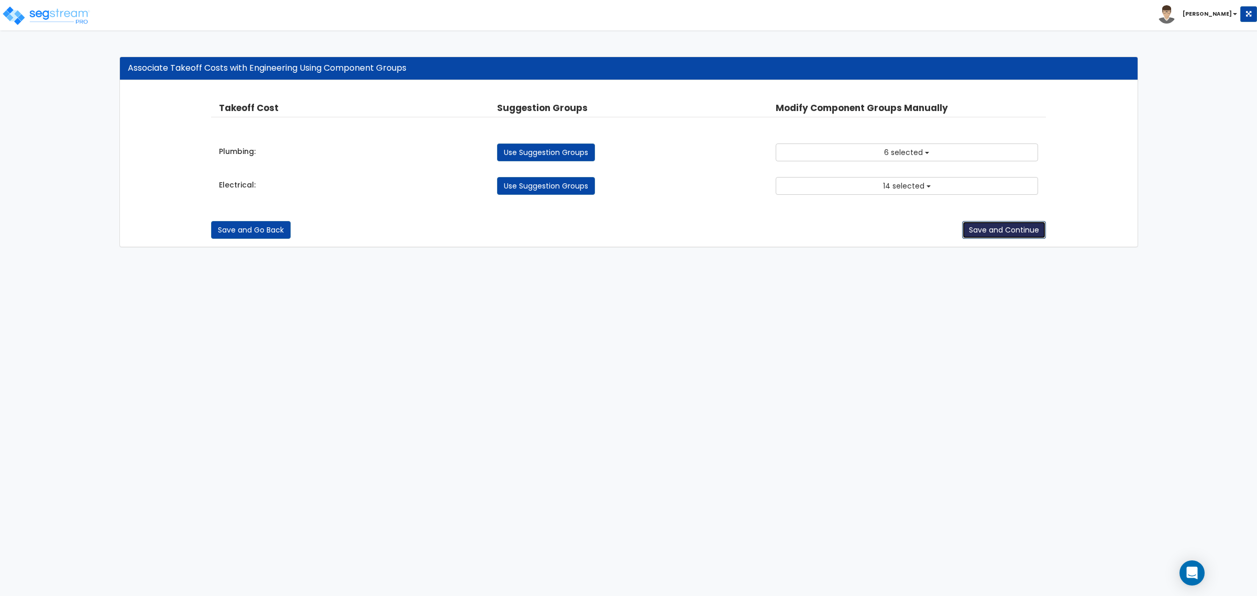
click at [1021, 237] on button "Save and Continue" at bounding box center [1004, 230] width 84 height 18
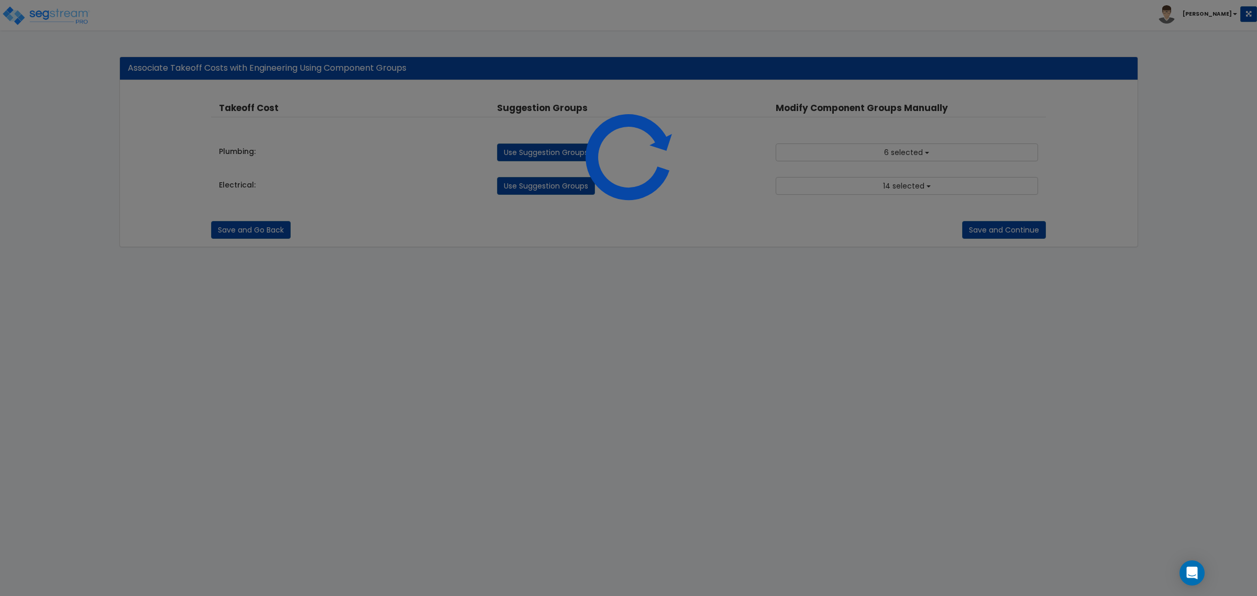
click at [509, 346] on div at bounding box center [628, 298] width 1257 height 596
click at [747, 357] on div at bounding box center [628, 298] width 1257 height 596
click at [755, 352] on div at bounding box center [628, 298] width 1257 height 596
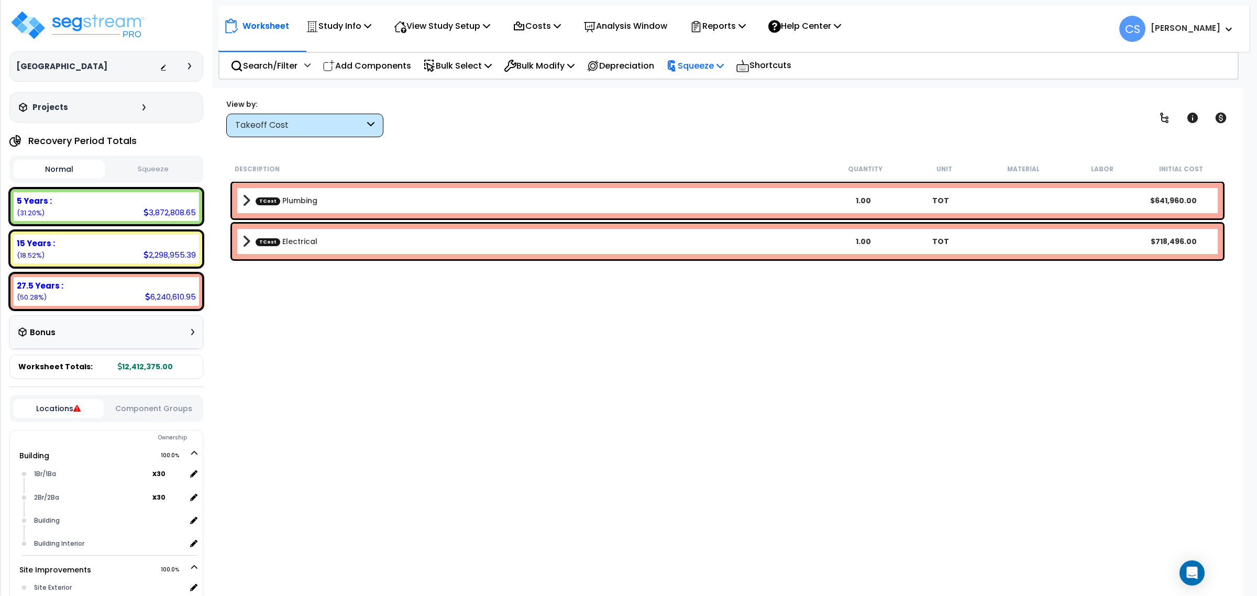
drag, startPoint x: 716, startPoint y: 61, endPoint x: 721, endPoint y: 64, distance: 5.7
click at [716, 61] on p "Squeeze" at bounding box center [695, 66] width 58 height 14
click at [728, 93] on link "Squeeze" at bounding box center [713, 89] width 104 height 21
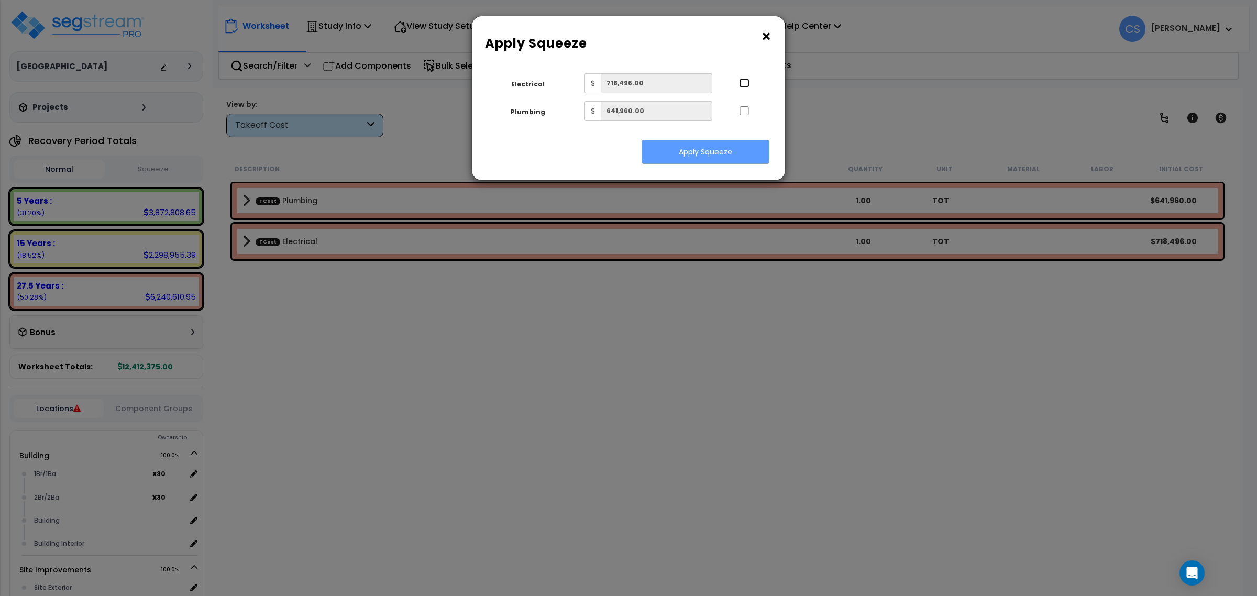
click at [747, 83] on input "..." at bounding box center [744, 83] width 10 height 9
checkbox input "true"
click at [746, 114] on input "..." at bounding box center [744, 110] width 10 height 9
checkbox input "true"
click at [722, 158] on button "Apply Squeeze" at bounding box center [706, 152] width 128 height 24
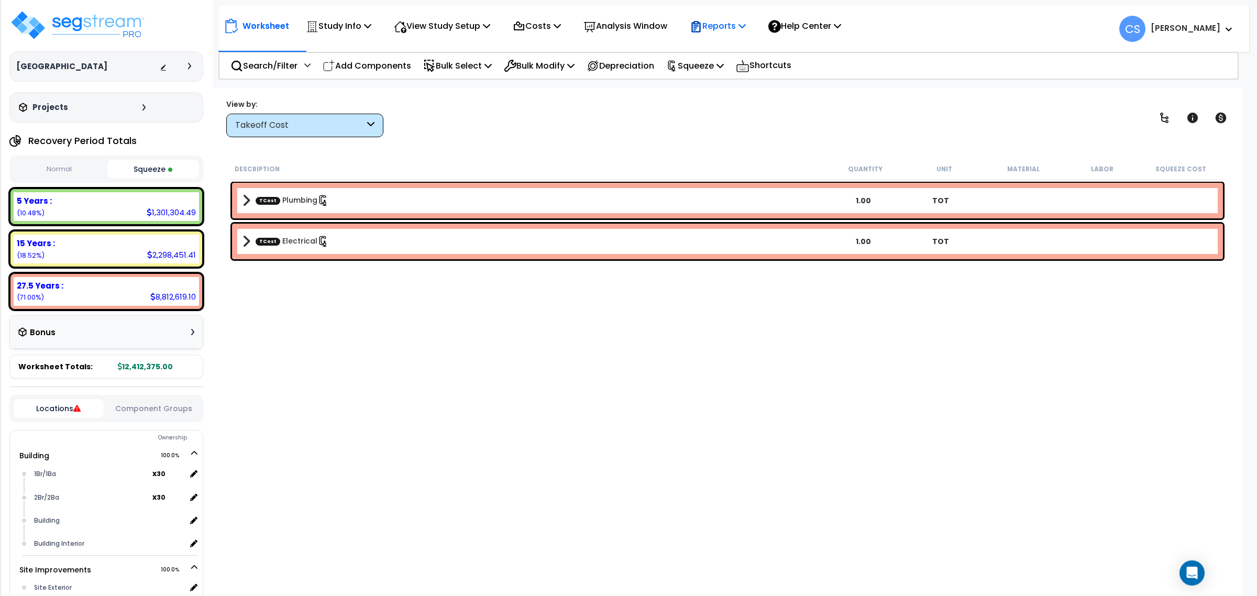
click at [744, 31] on p "Reports" at bounding box center [718, 26] width 56 height 14
click at [750, 56] on link "Get Report" at bounding box center [737, 49] width 104 height 21
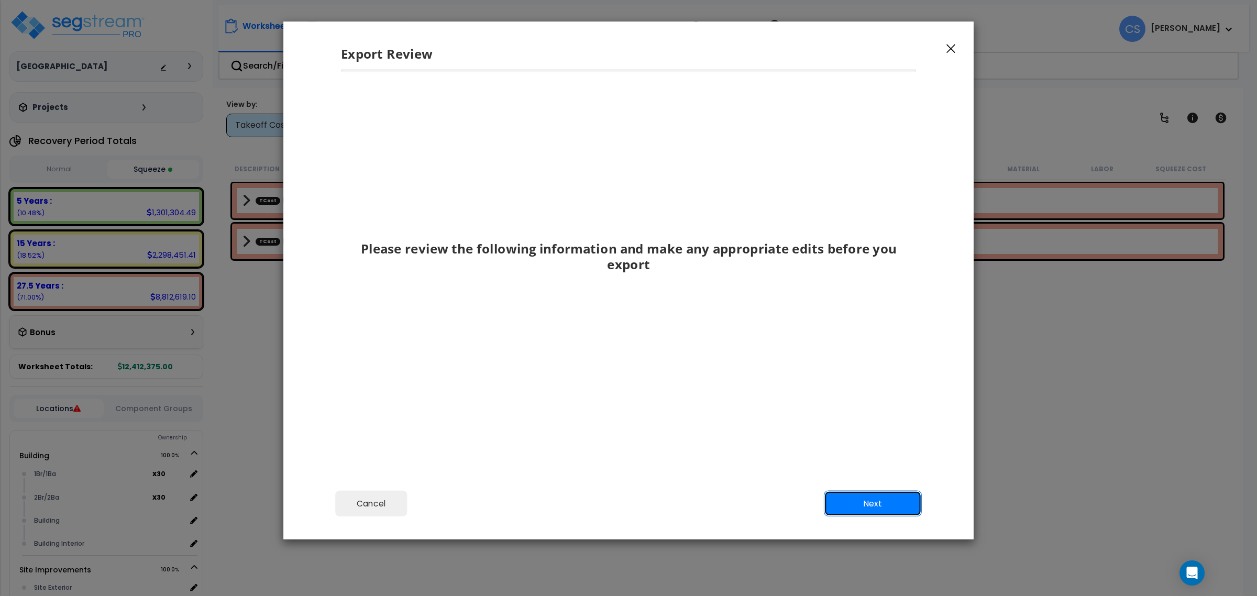
click at [854, 506] on button "Next" at bounding box center [873, 504] width 98 height 26
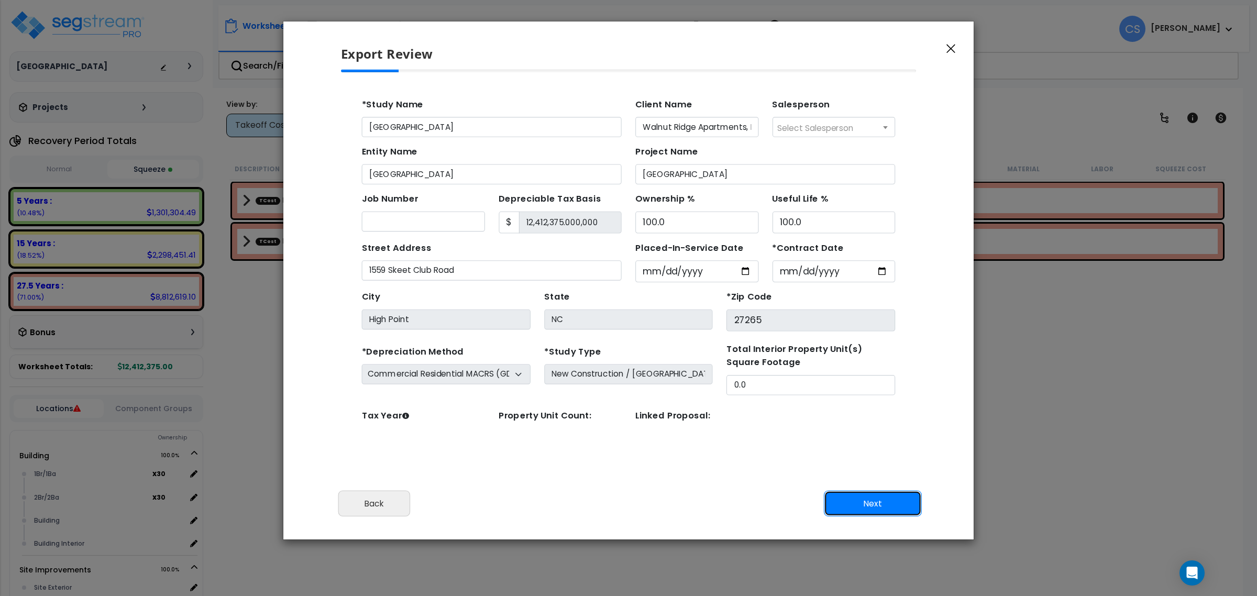
click at [854, 506] on button "Next" at bounding box center [873, 504] width 98 height 26
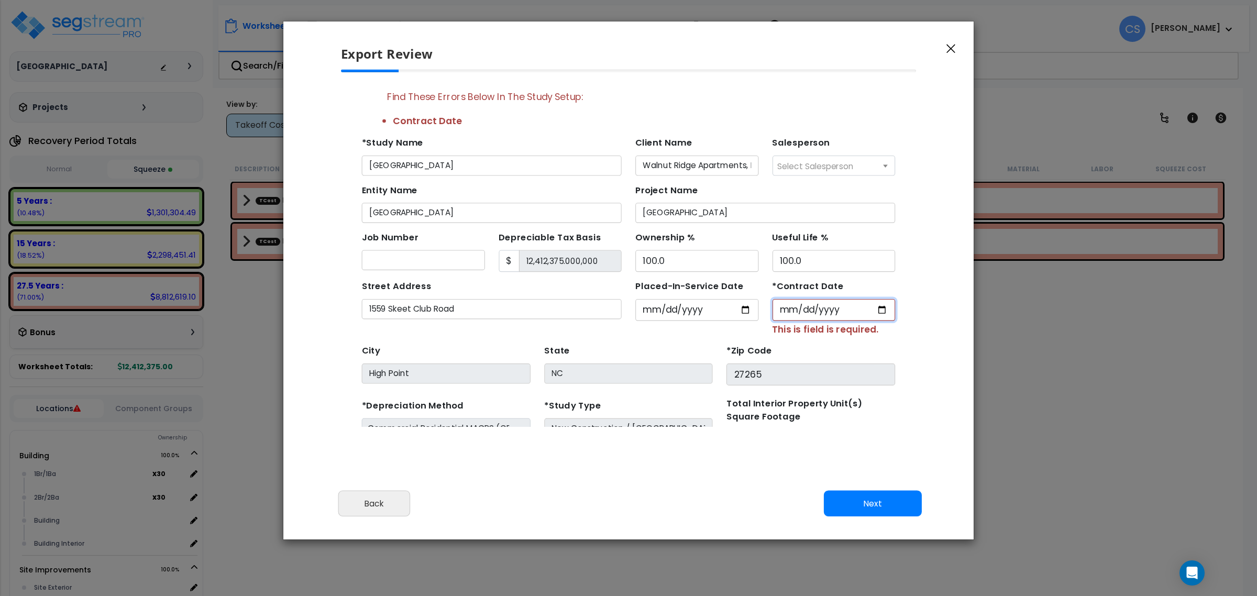
click at [791, 287] on input "*Contract Date" at bounding box center [789, 289] width 112 height 20
click at [744, 294] on input "*Contract Date" at bounding box center [789, 289] width 112 height 20
type input "[DATE]"
click at [841, 512] on button "Next" at bounding box center [873, 504] width 98 height 26
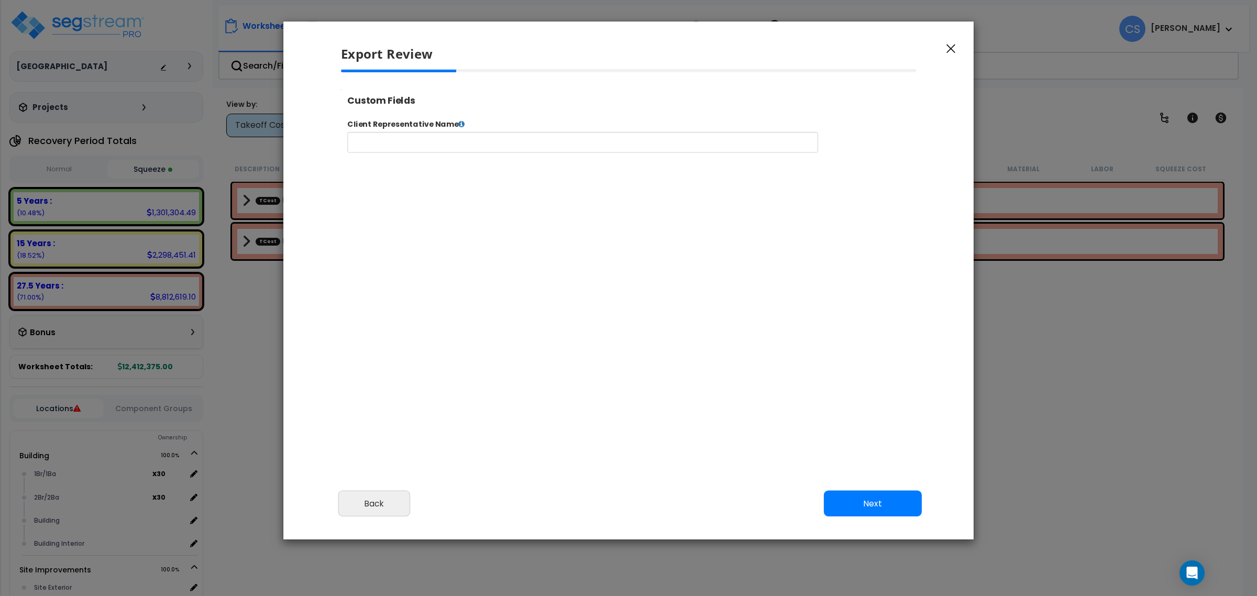
select select
click at [855, 504] on button "Next" at bounding box center [873, 504] width 98 height 26
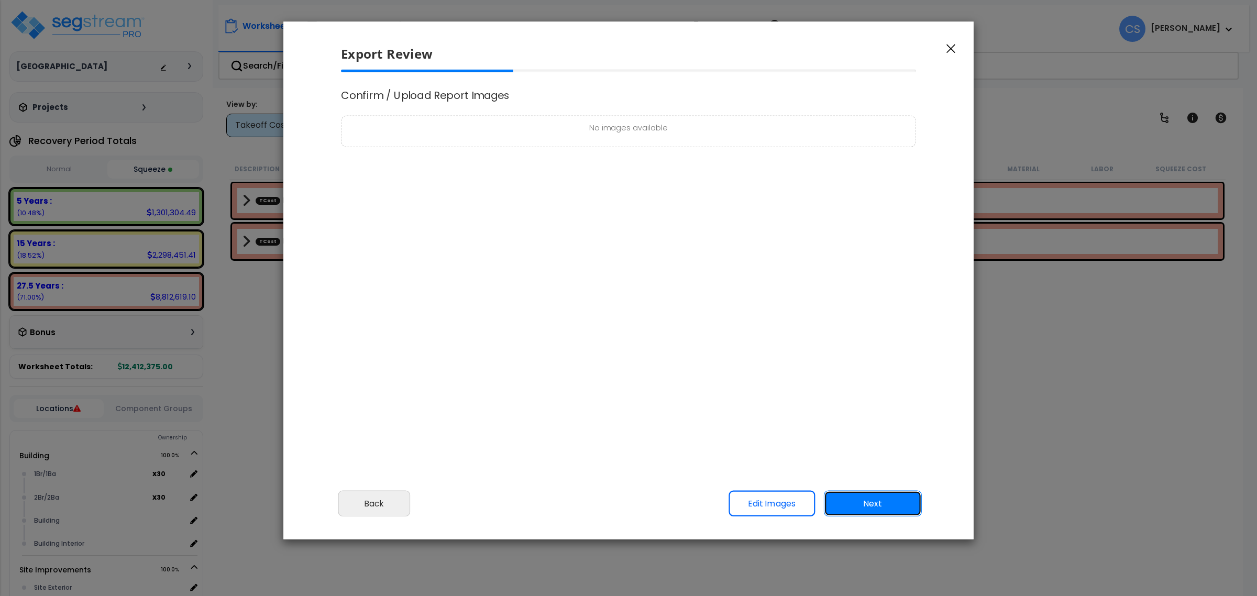
click at [858, 501] on button "Next" at bounding box center [873, 504] width 98 height 26
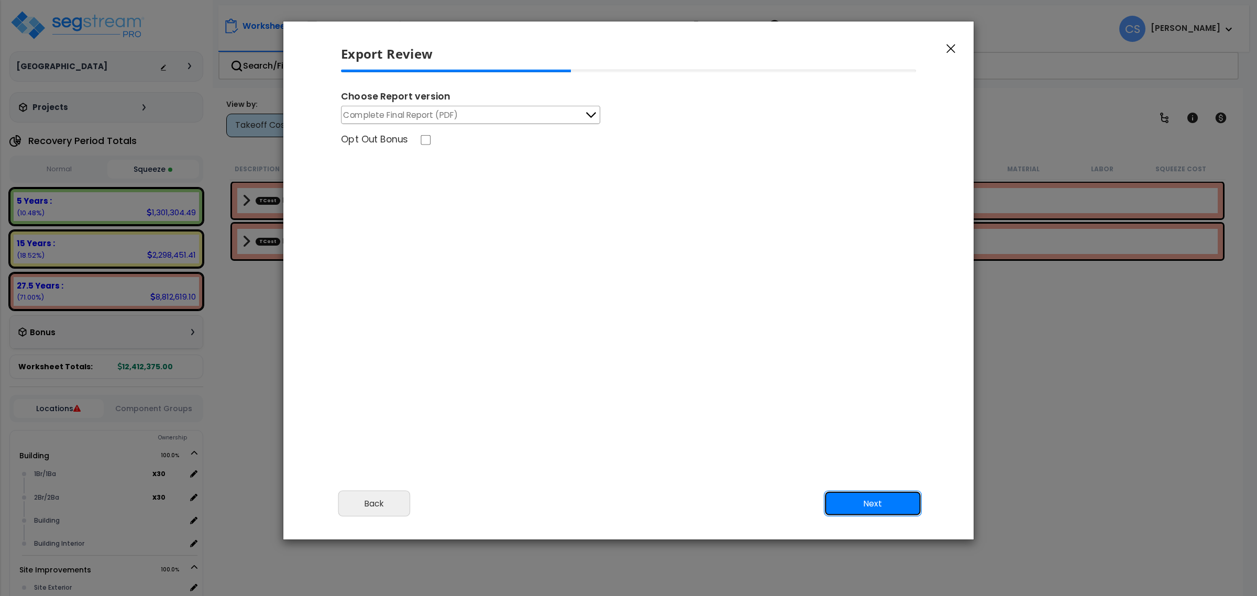
scroll to position [0, 0]
click at [501, 116] on button "Complete Final Report (PDF)" at bounding box center [470, 115] width 259 height 18
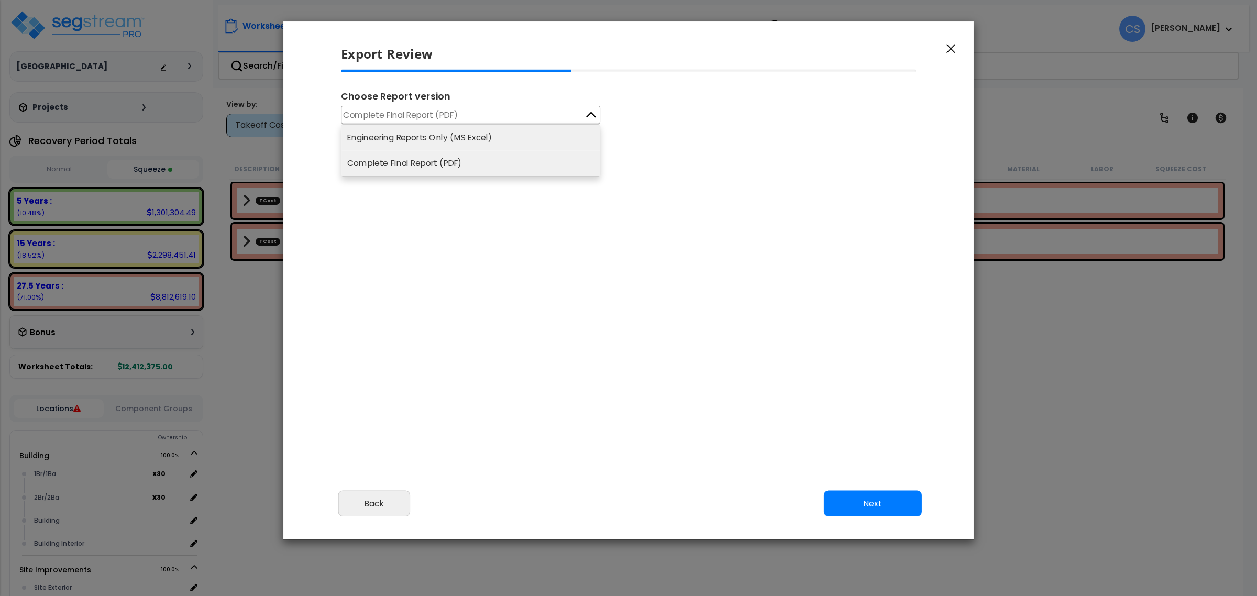
click at [446, 145] on li "Engineering Reports Only (MS Excel)" at bounding box center [471, 138] width 258 height 26
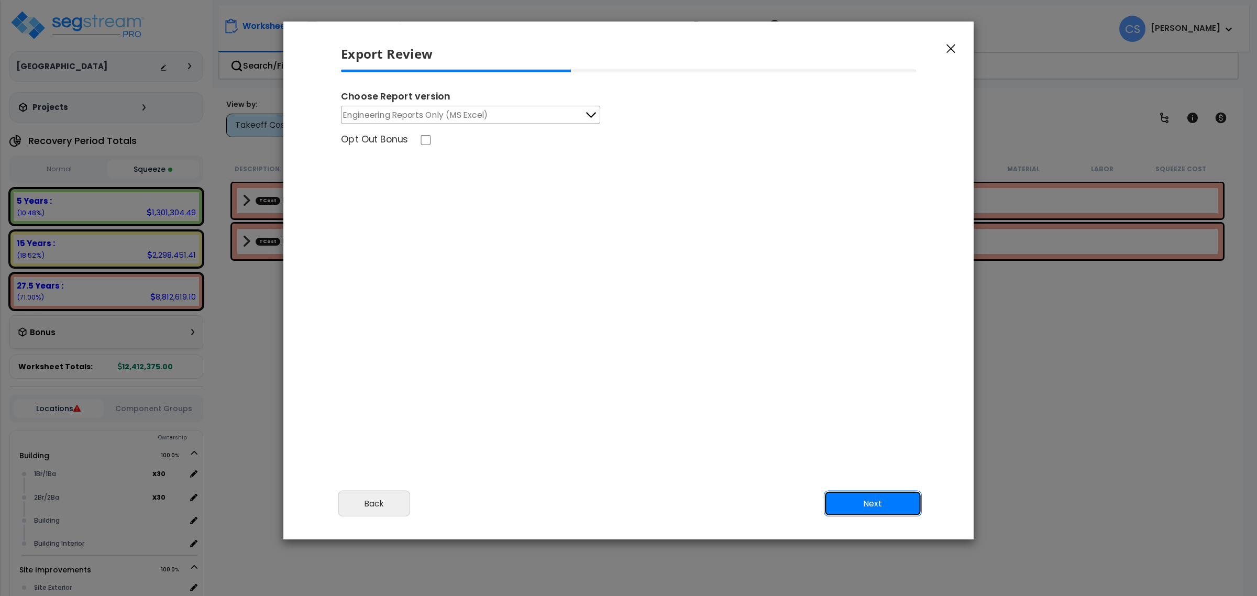
click at [893, 512] on button "Next" at bounding box center [873, 504] width 98 height 26
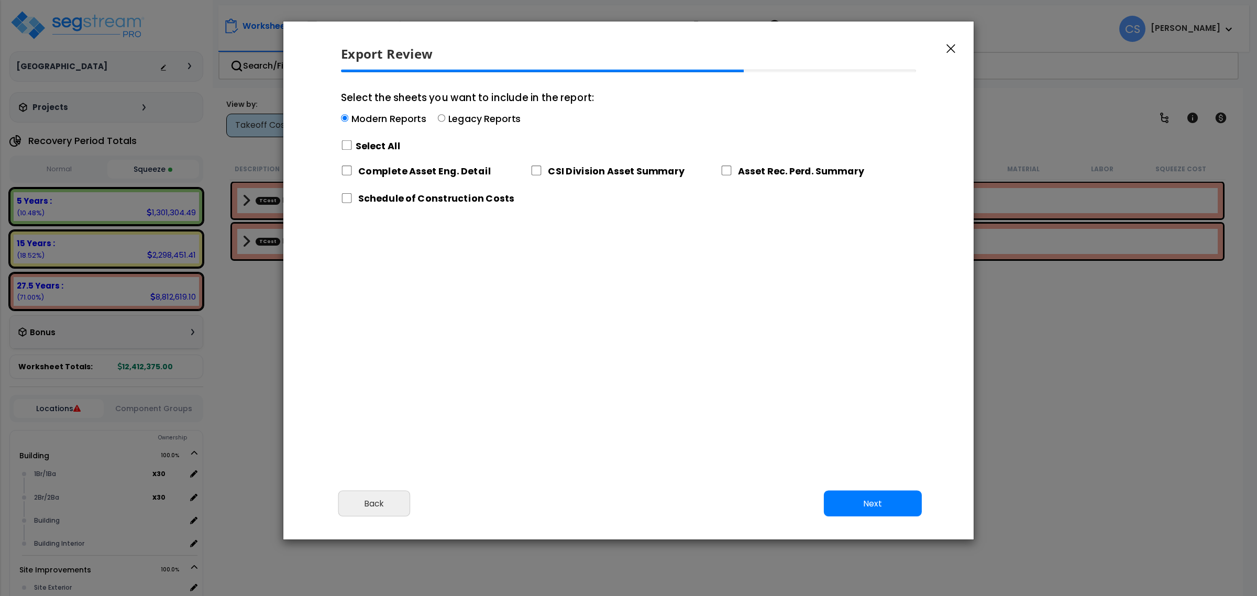
click at [371, 148] on label "Select All" at bounding box center [378, 145] width 45 height 13
click at [353, 148] on input "Select the sheets you want to include in the report: Modern Reports Legacy Repo…" at bounding box center [347, 145] width 12 height 10
checkbox input "true"
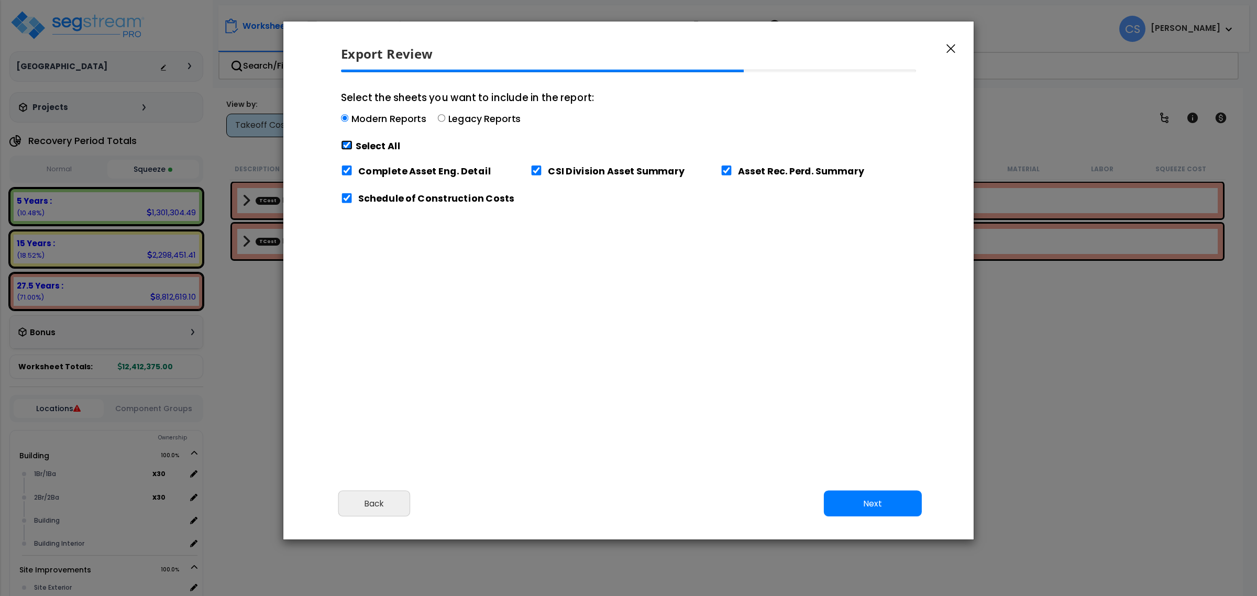
checkbox input "true"
click at [875, 504] on button "Next" at bounding box center [873, 504] width 98 height 26
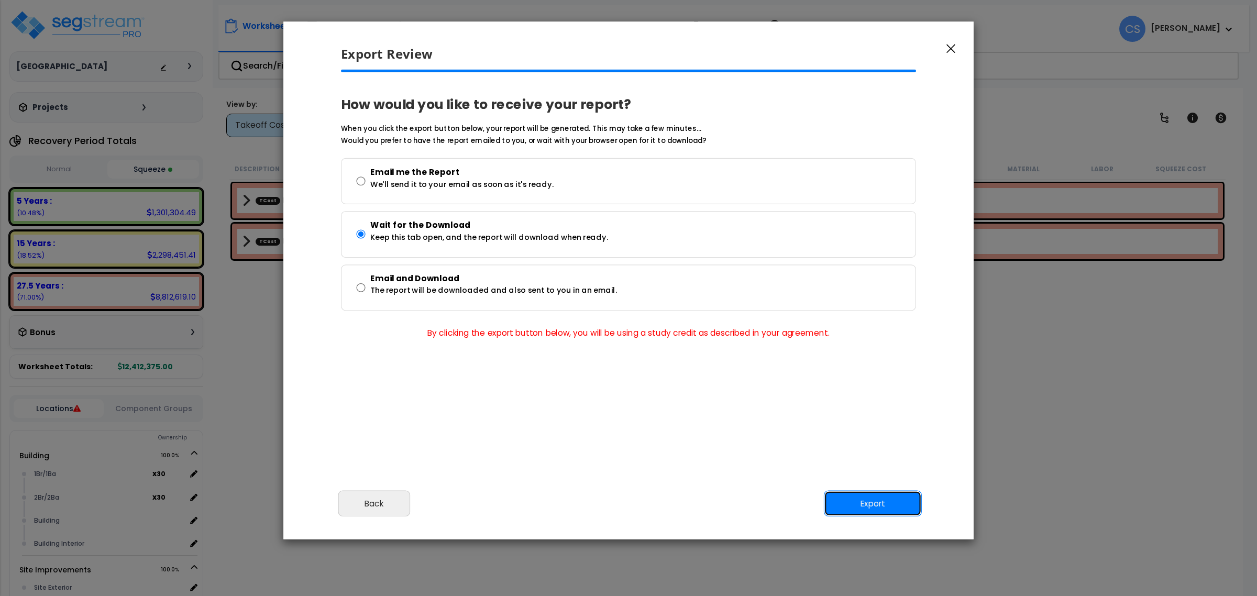
click at [893, 506] on button "Export" at bounding box center [873, 504] width 98 height 26
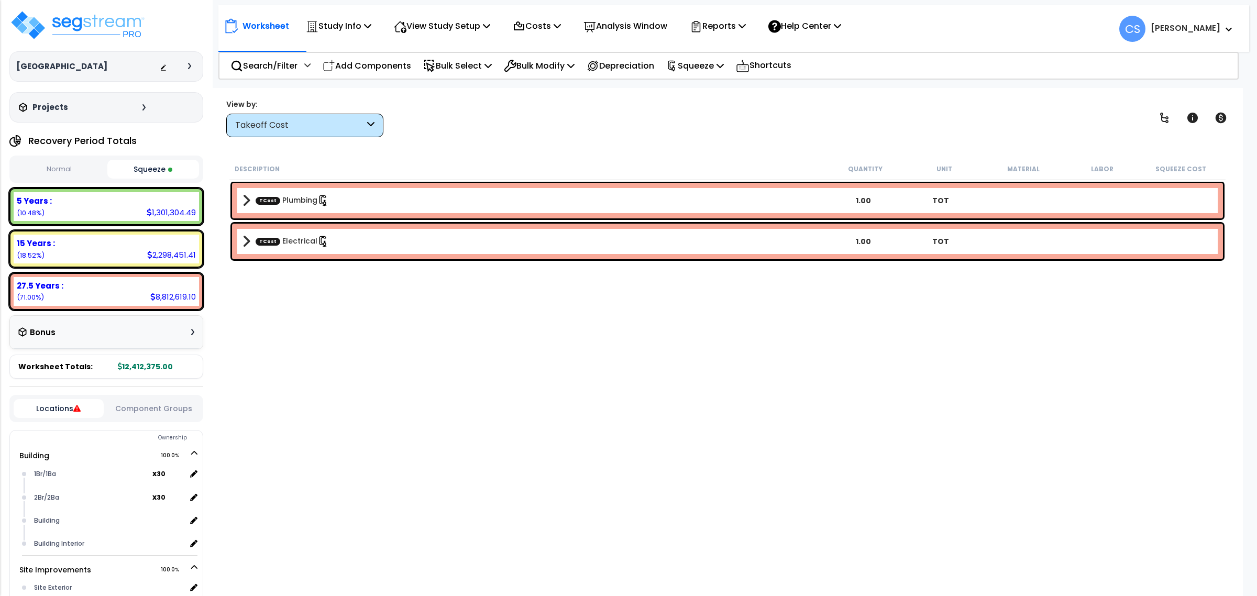
drag, startPoint x: 569, startPoint y: 368, endPoint x: 461, endPoint y: 310, distance: 122.8
click at [569, 368] on div "Description Quantity Unit Material Labor Squeeze Cost TCost Plumbing 1.00 TOT T…" at bounding box center [727, 357] width 999 height 399
click at [525, 21] on icon at bounding box center [519, 26] width 13 height 13
click at [553, 74] on link "Direct Costs" at bounding box center [560, 71] width 104 height 21
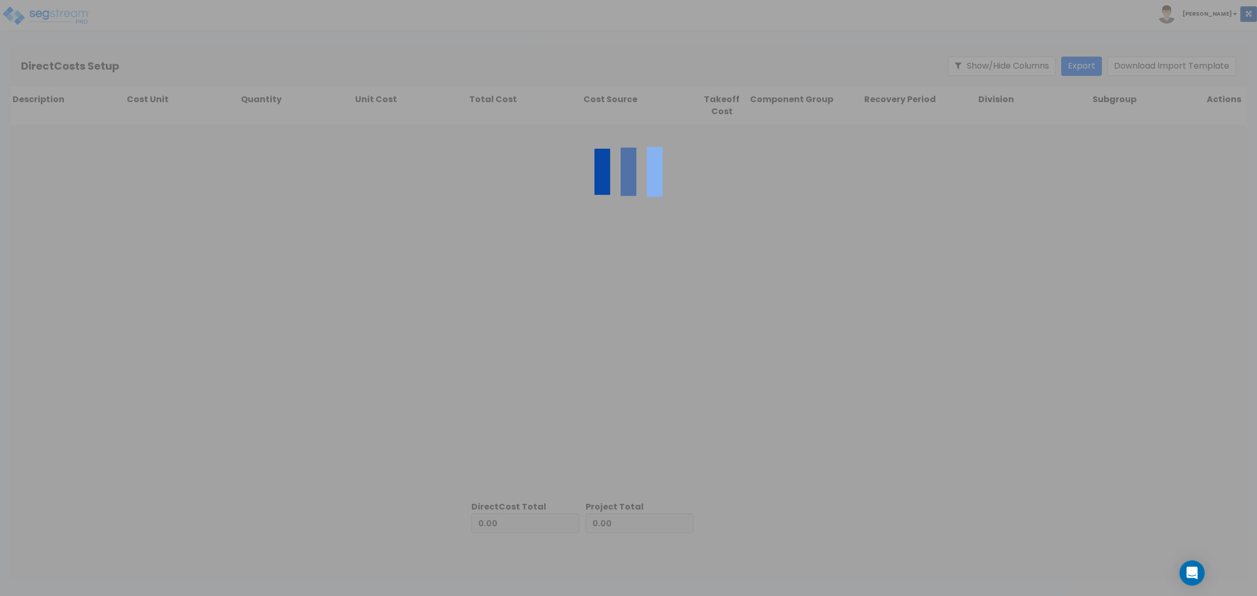
type input "3,808,599.00"
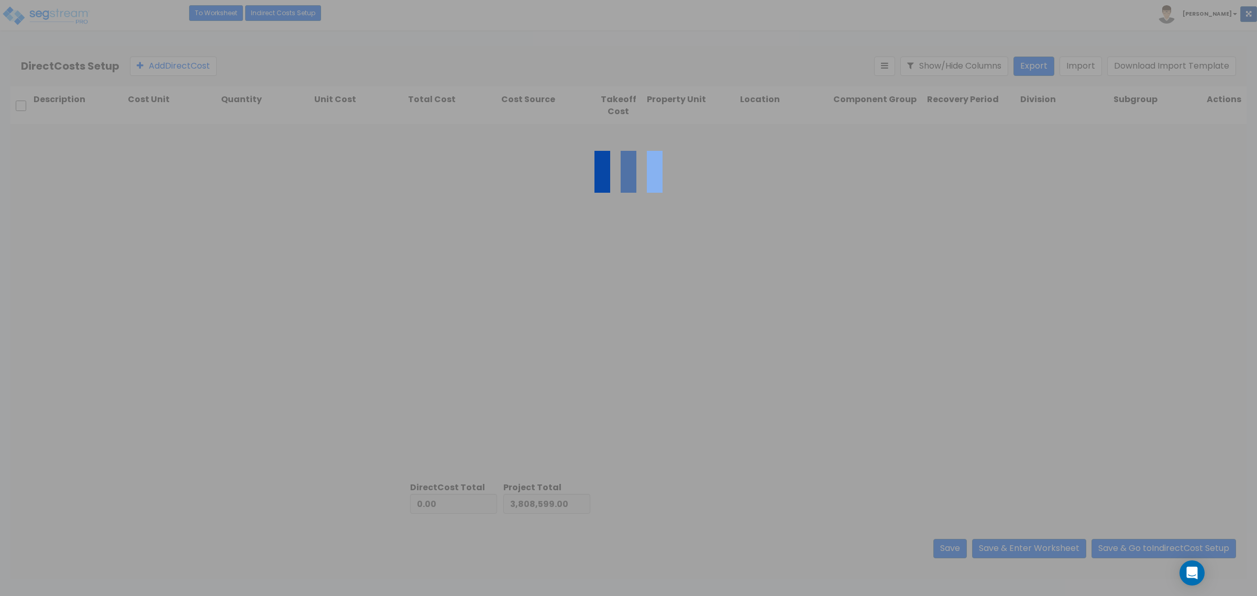
type input "8,603,776.00"
type input "12,412,375.00"
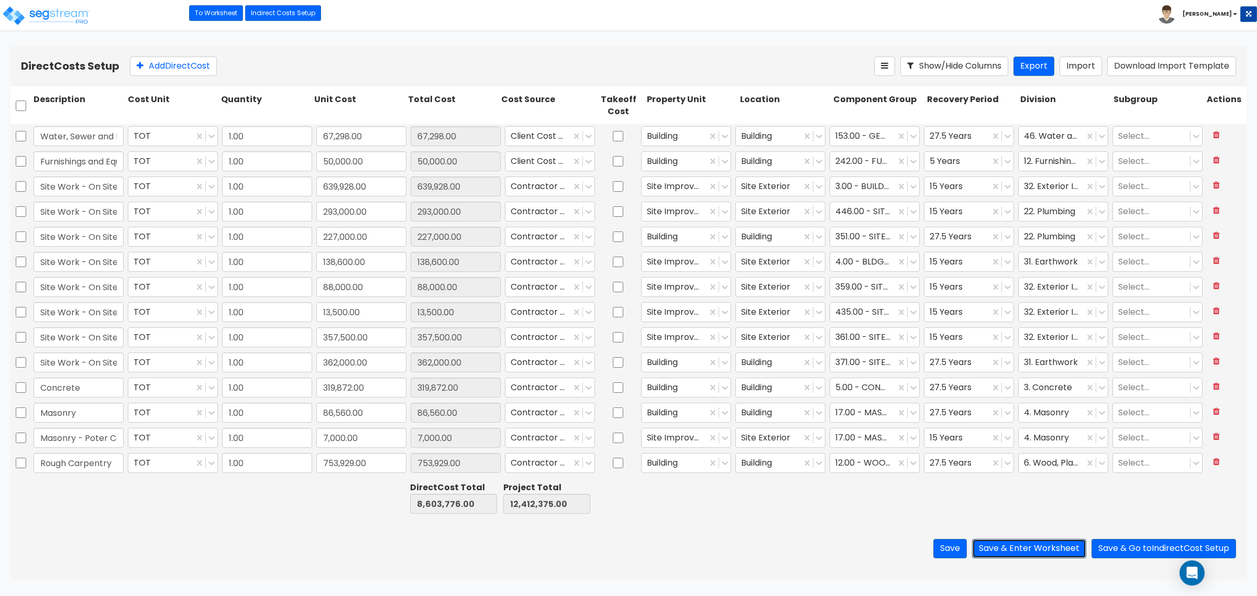
click at [996, 552] on button "Save & Enter Worksheet" at bounding box center [1029, 548] width 114 height 19
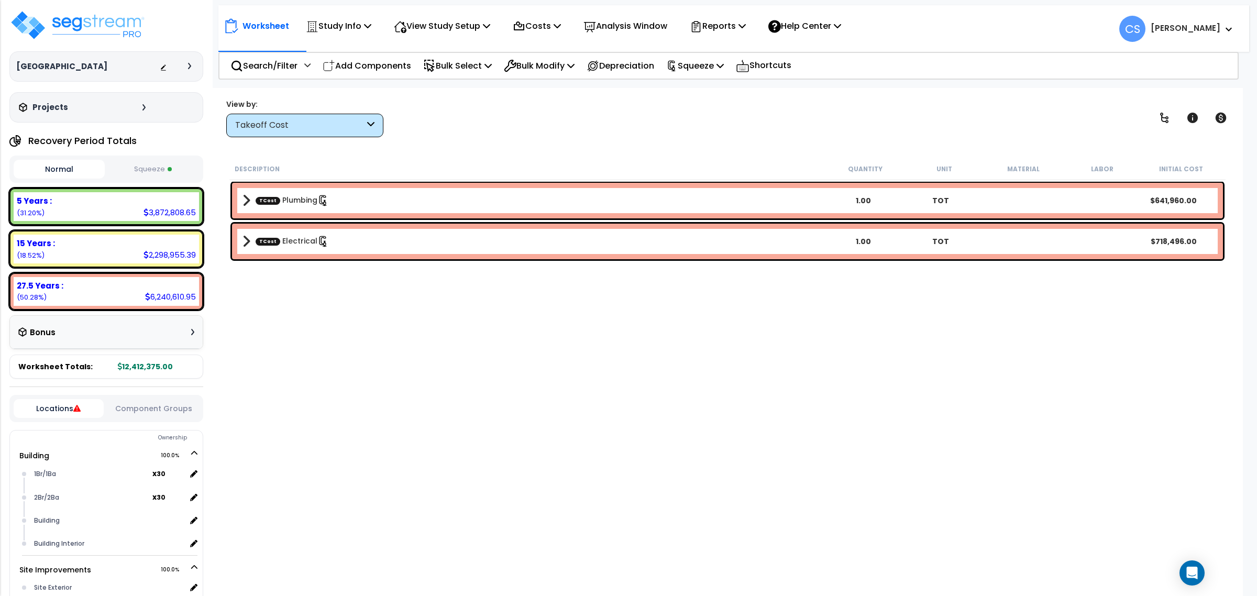
click at [488, 329] on div "Description Quantity Unit Material Labor Initial Cost TCost Plumbing 1.00 TOT $…" at bounding box center [727, 357] width 999 height 399
click at [291, 123] on div "Takeoff Cost" at bounding box center [299, 125] width 129 height 12
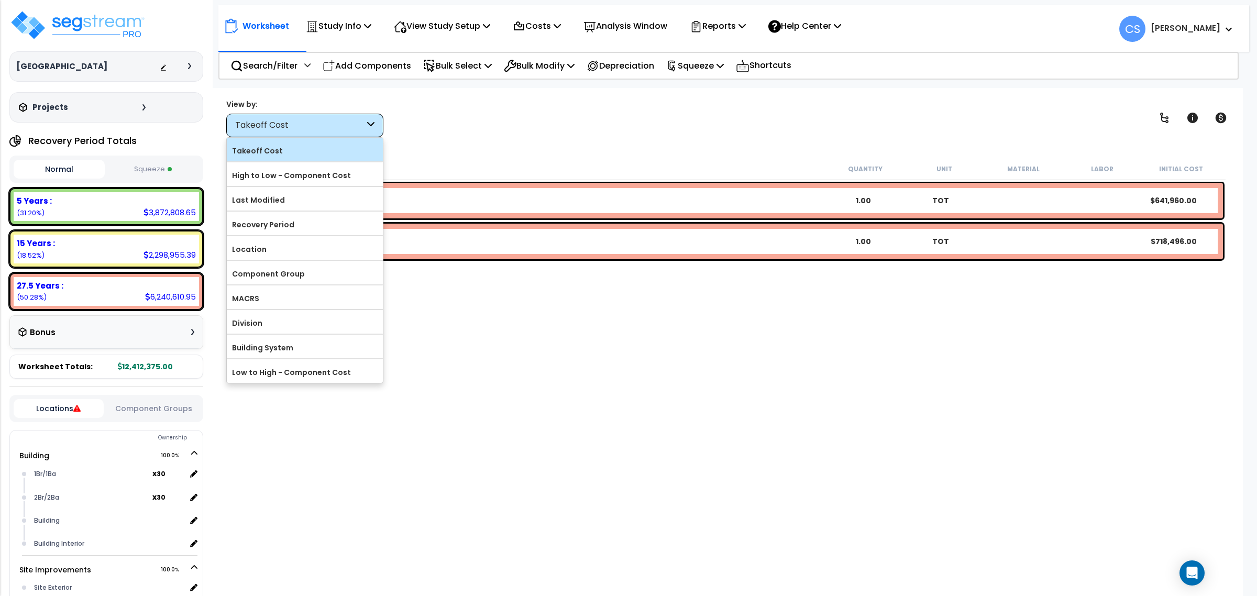
click at [249, 150] on label "Takeoff Cost" at bounding box center [305, 151] width 156 height 16
click at [0, 0] on input "Takeoff Cost" at bounding box center [0, 0] width 0 height 0
click at [252, 152] on label "Takeoff Cost" at bounding box center [305, 151] width 156 height 16
click at [0, 0] on input "Takeoff Cost" at bounding box center [0, 0] width 0 height 0
click at [252, 152] on label "Takeoff Cost" at bounding box center [305, 151] width 156 height 16
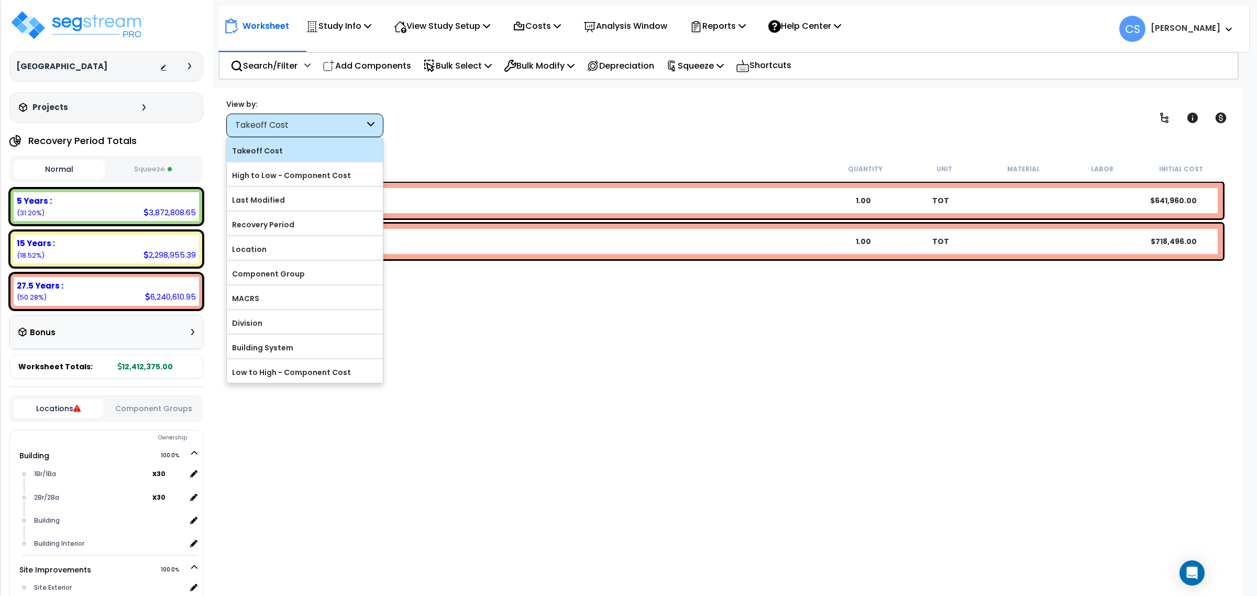
click at [0, 0] on input "Takeoff Cost" at bounding box center [0, 0] width 0 height 0
click at [601, 135] on div "View by: Takeoff Cost Takeoff Cost" at bounding box center [728, 117] width 1010 height 39
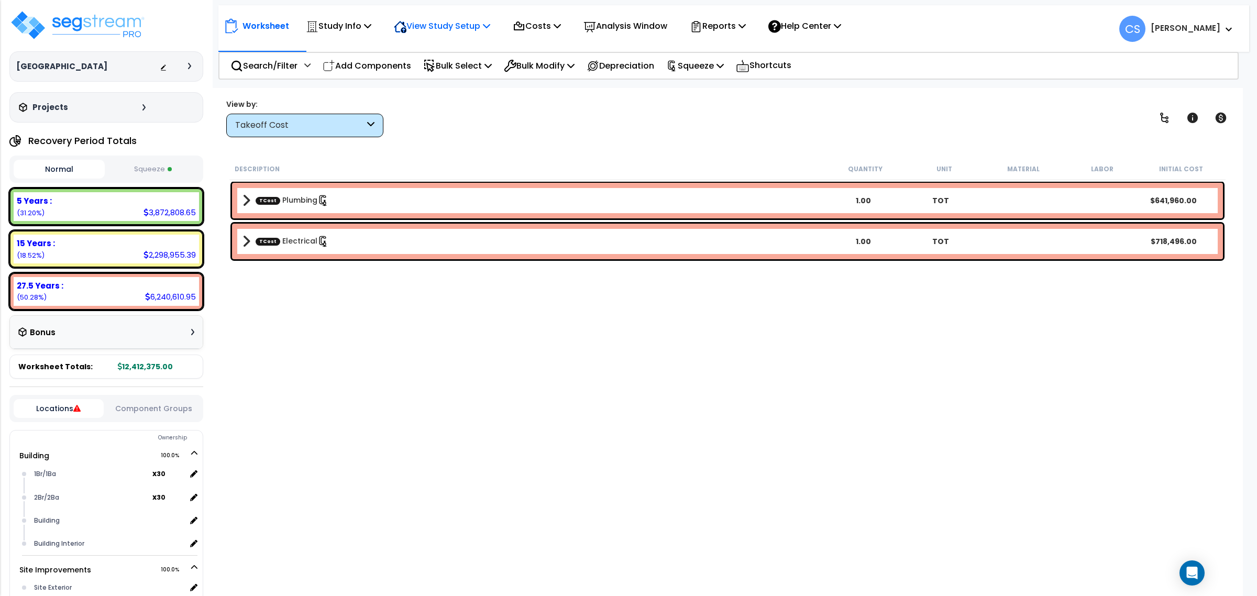
click at [478, 32] on p "View Study Setup" at bounding box center [442, 26] width 96 height 14
click at [556, 17] on div "Costs" at bounding box center [537, 26] width 48 height 25
click at [683, 167] on div "Description" at bounding box center [530, 168] width 591 height 10
click at [476, 31] on p "View Study Setup" at bounding box center [442, 26] width 96 height 14
click at [561, 28] on icon at bounding box center [557, 25] width 7 height 8
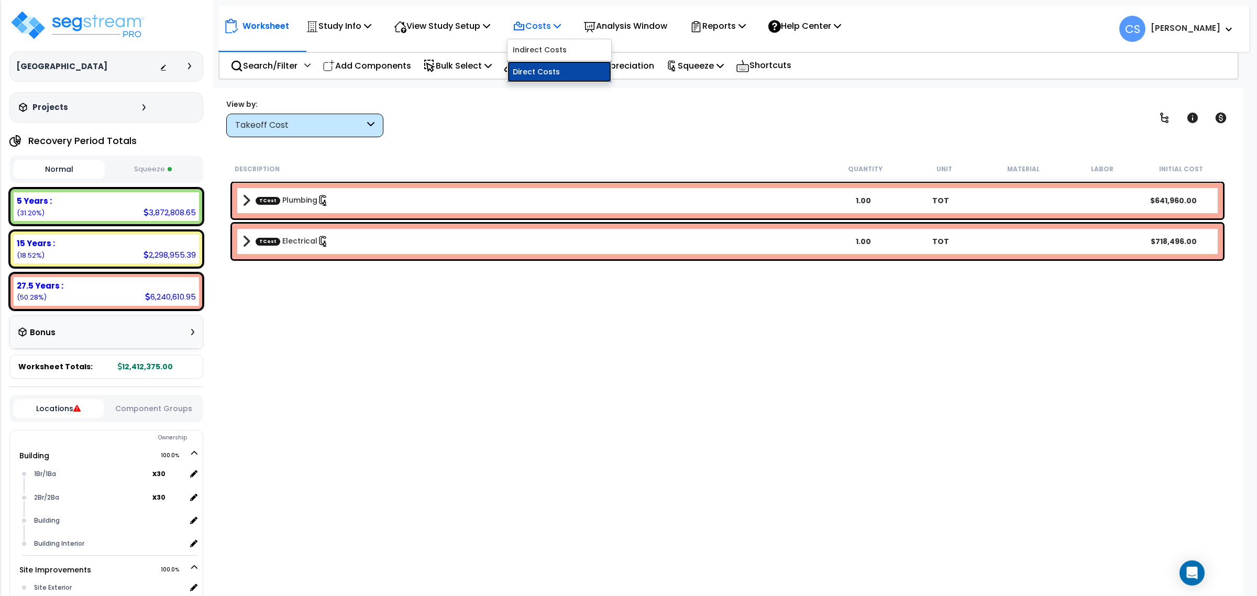
click at [558, 70] on link "Direct Costs" at bounding box center [560, 71] width 104 height 21
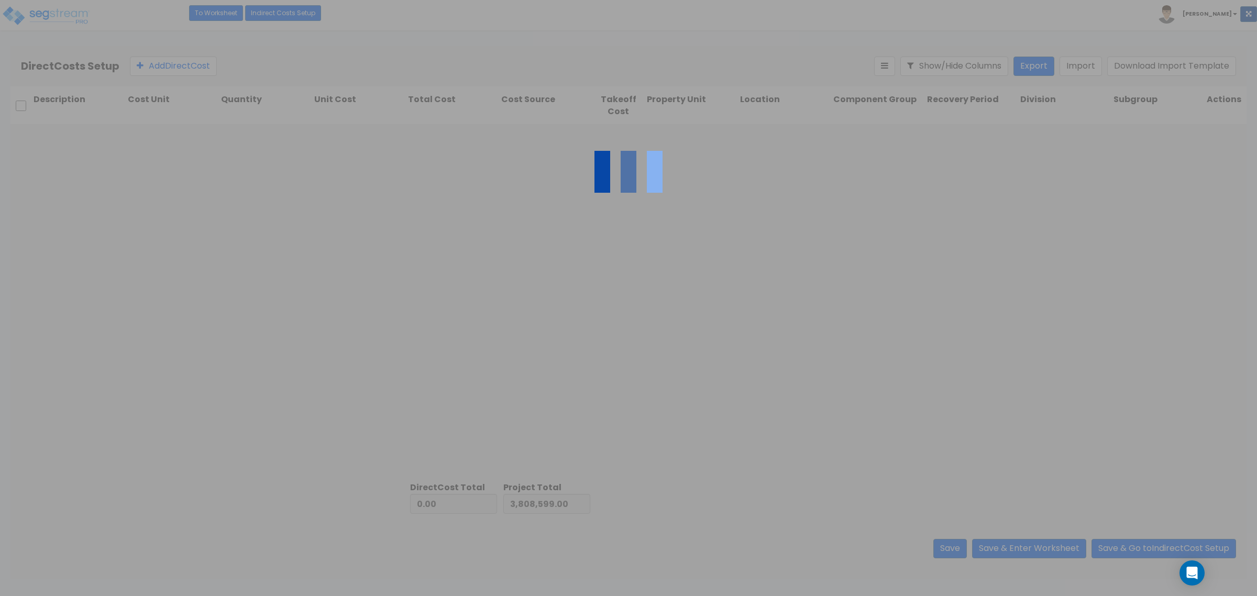
type input "8,603,776.00"
type input "12,412,375.00"
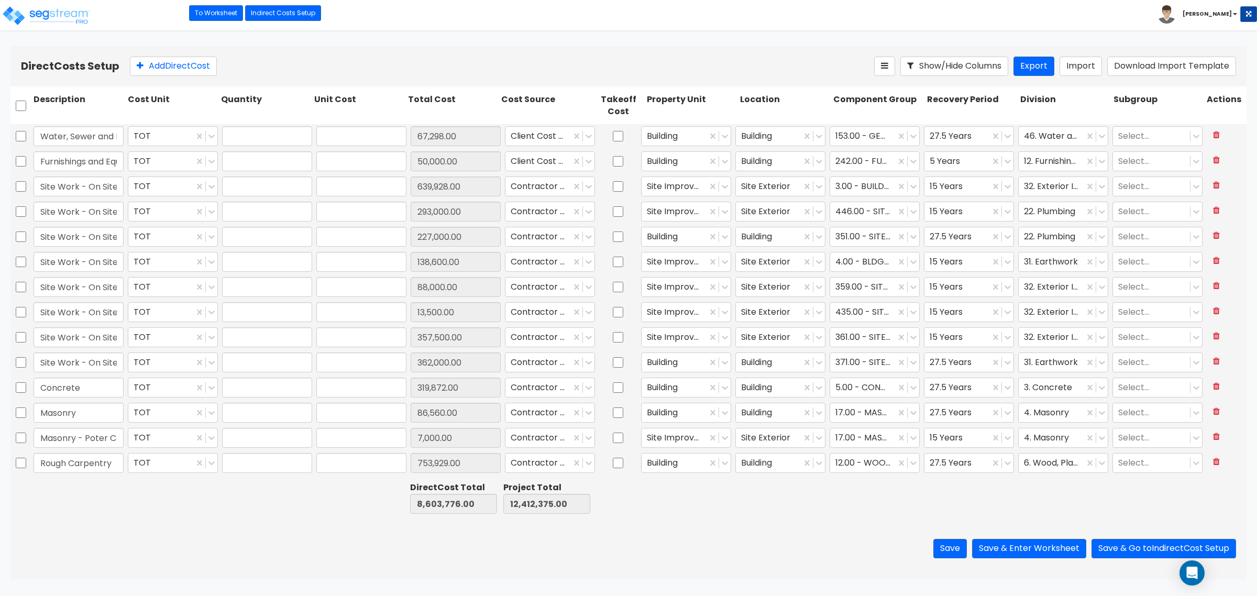
type input "1.00"
type input "67,298.00"
type input "1.00"
type input "50,000.00"
type input "1.00"
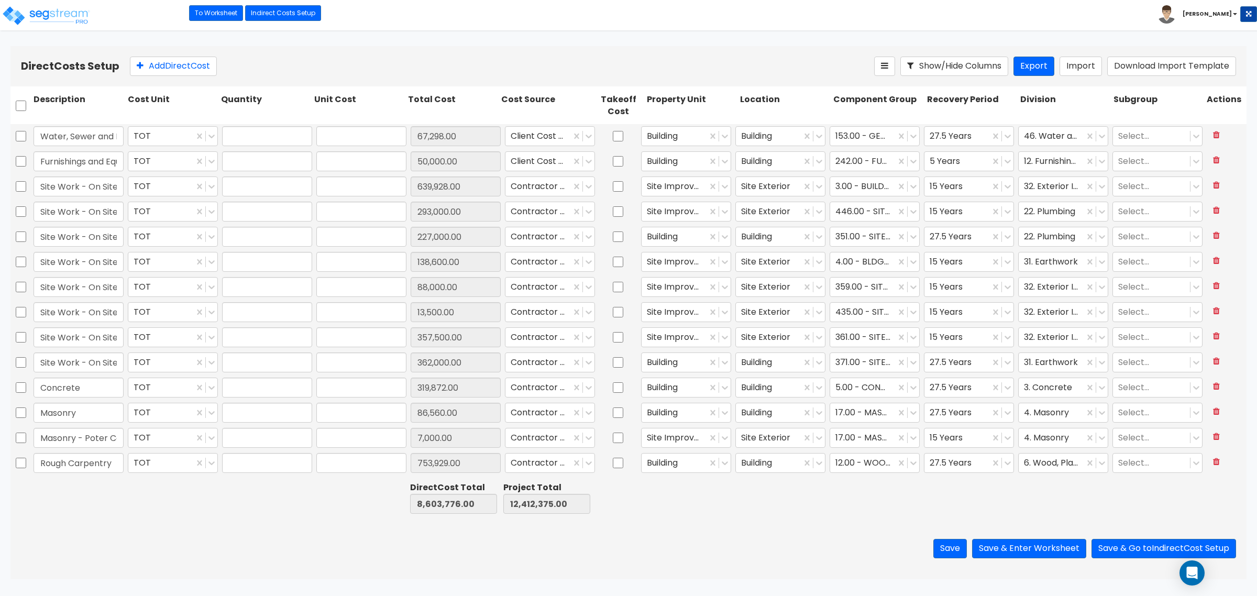
type input "639,928.00"
type input "1.00"
type input "293,000.00"
type input "1.00"
type input "227,000.00"
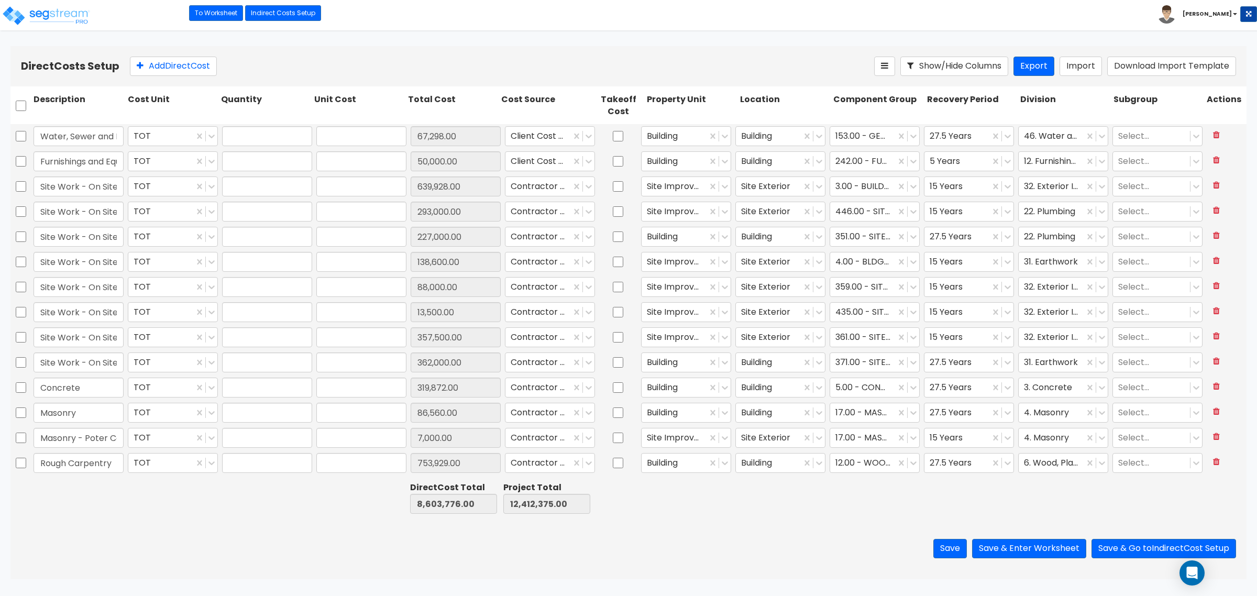
type input "1.00"
type input "138,600.00"
type input "1.00"
type input "88,000.00"
type input "1.00"
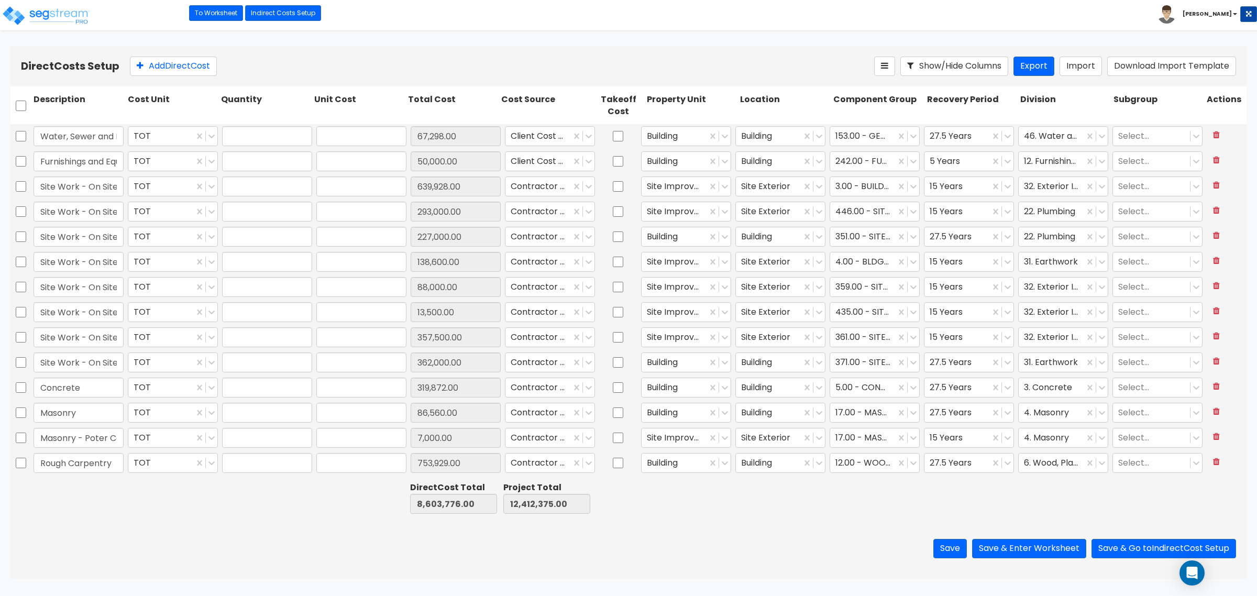
type input "13,500.00"
type input "1.00"
type input "357,500.00"
type input "1.00"
type input "362,000.00"
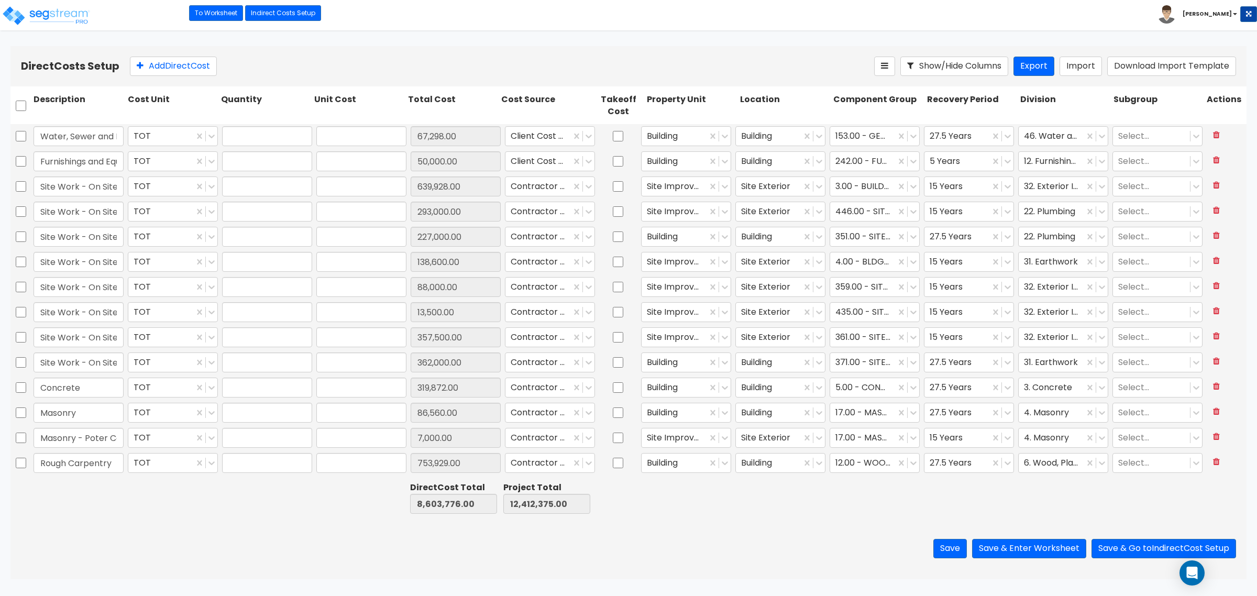
type input "1.00"
type input "319,872.00"
type input "1.00"
type input "86,560.00"
type input "1.00"
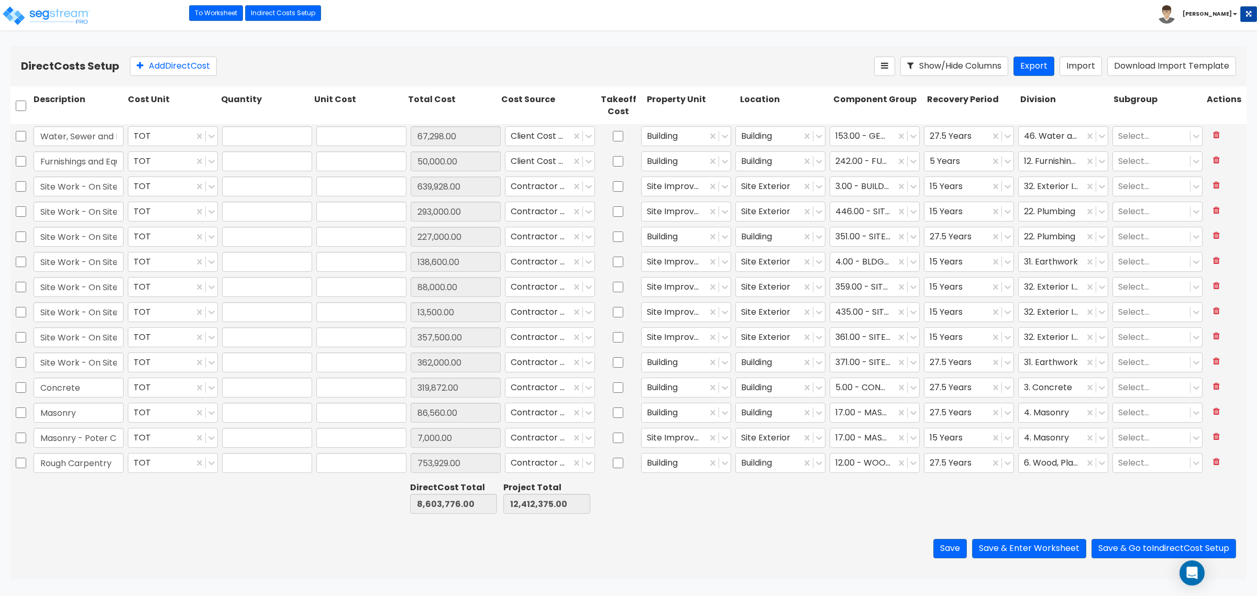
type input "7,000.00"
type input "1.00"
type input "753,929.00"
type input "1.00"
type input "464,000.00"
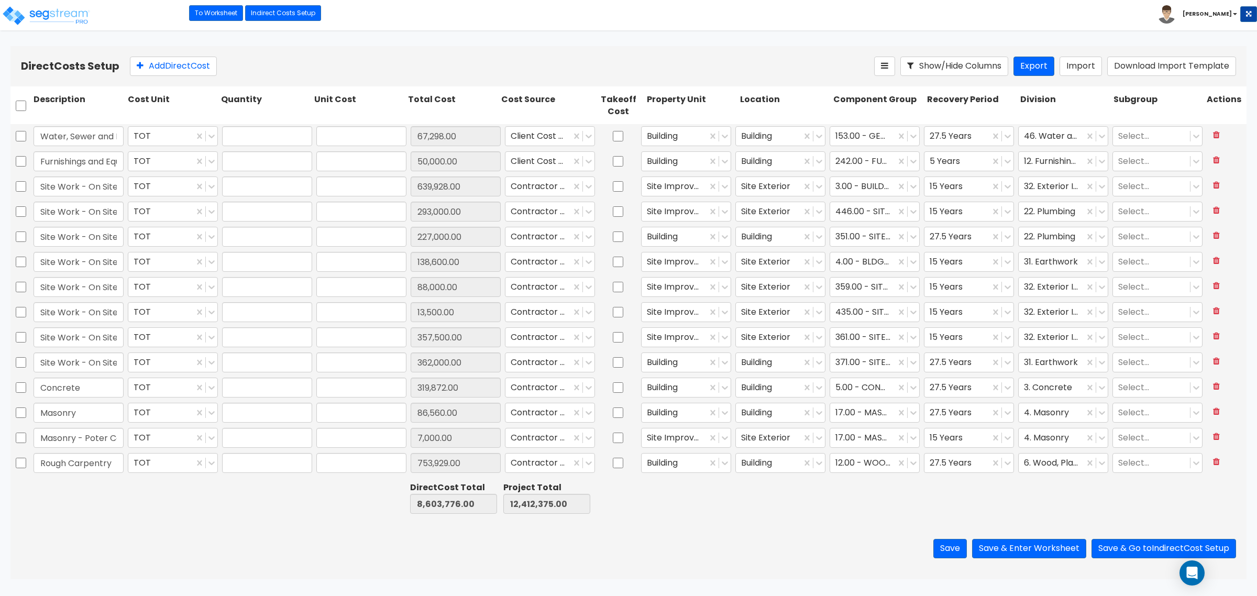
type input "1.00"
type input "258,440.00"
type input "1.00"
type input "32,000.00"
type input "1.00"
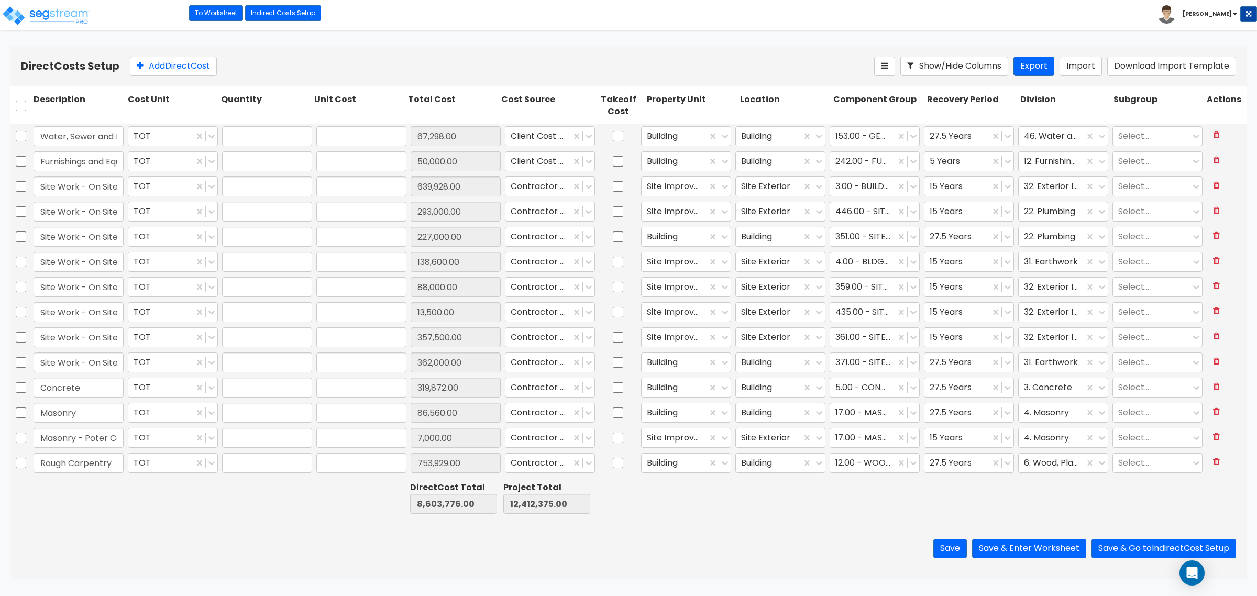
type input "55,295.00"
type input "1.00"
type input "210,000.00"
type input "1.00"
type input "259,226.00"
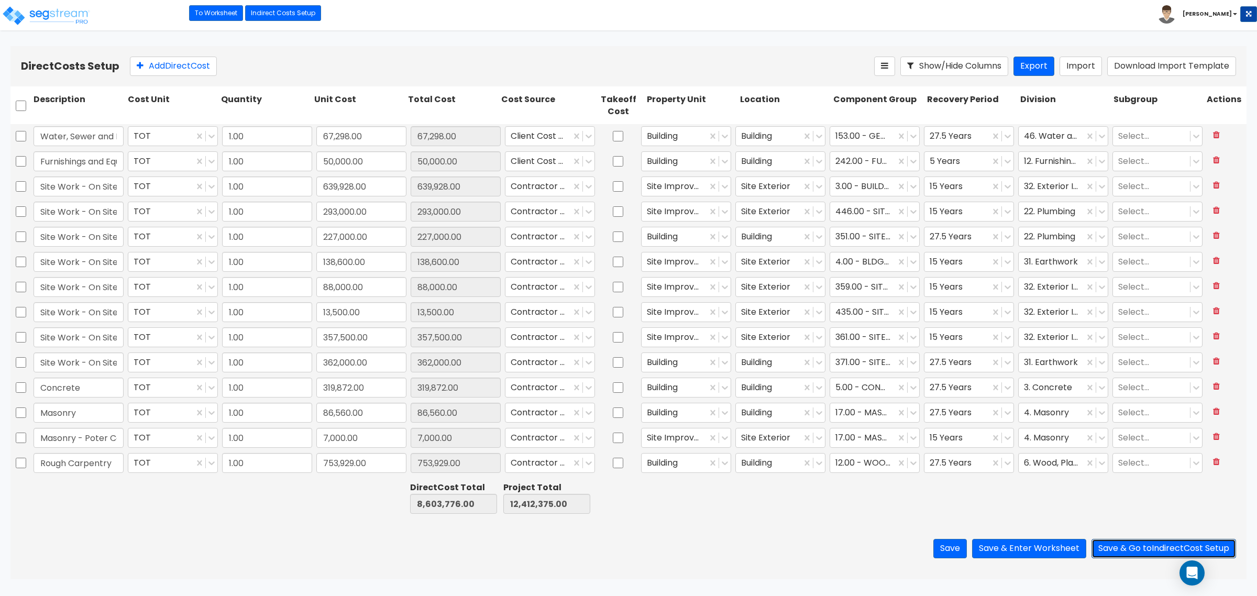
click at [1140, 548] on button "Save & Go to Indirect Cost Setup" at bounding box center [1164, 548] width 145 height 19
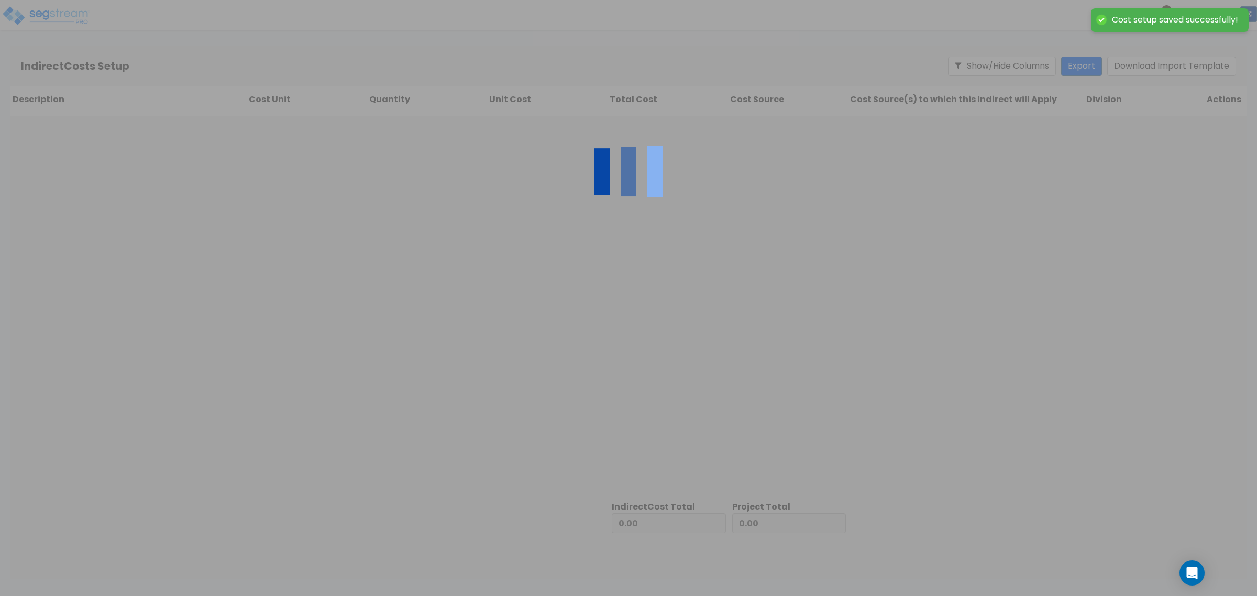
type input "8,603,776.00"
type input "3,808,599.00"
type input "12,412,375.00"
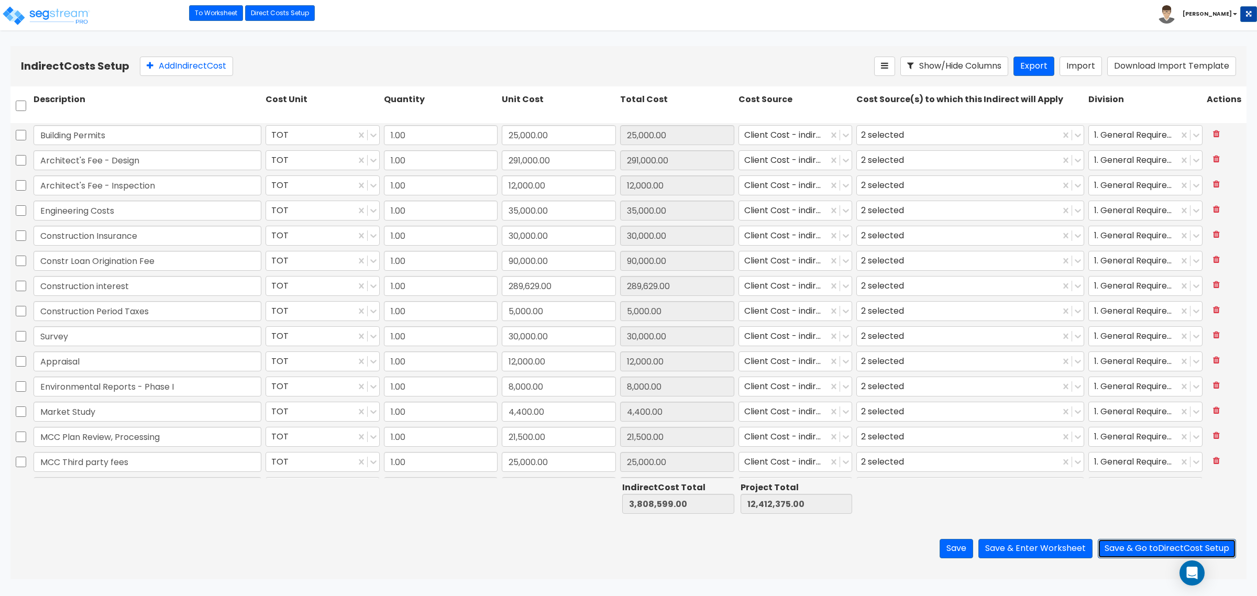
click at [1141, 553] on button "Save & Go to Direct Cost Setup" at bounding box center [1167, 548] width 138 height 19
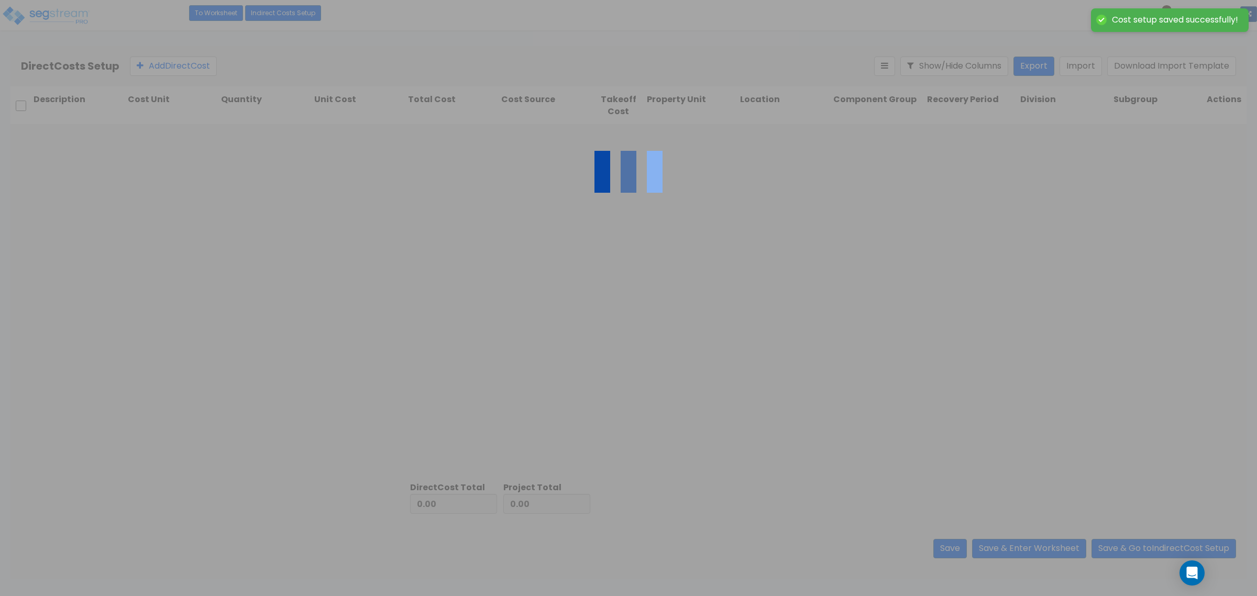
type input "3,808,599.00"
type input "8,603,776.00"
type input "12,412,375.00"
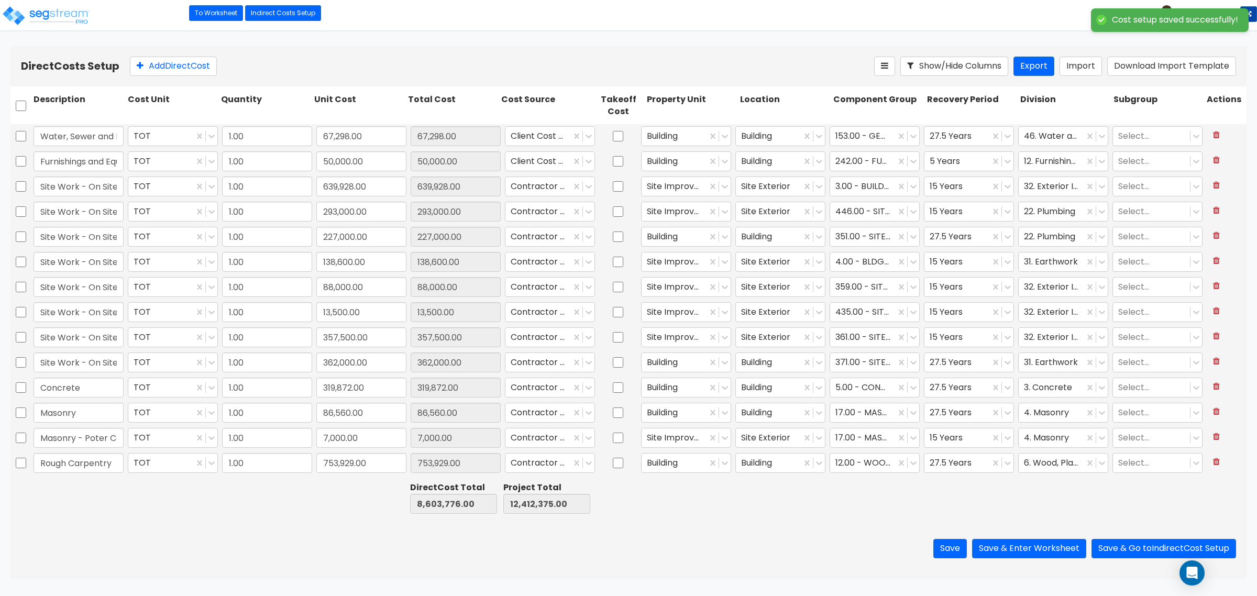
click at [800, 546] on div "Save Save & Enter Worksheet Save & Go to Indirect Cost Setup" at bounding box center [628, 548] width 1236 height 61
click at [951, 551] on button "Save" at bounding box center [950, 548] width 34 height 19
click at [802, 556] on div "Save Save & Enter Worksheet Save & Go to Indirect Cost Setup" at bounding box center [628, 548] width 1236 height 61
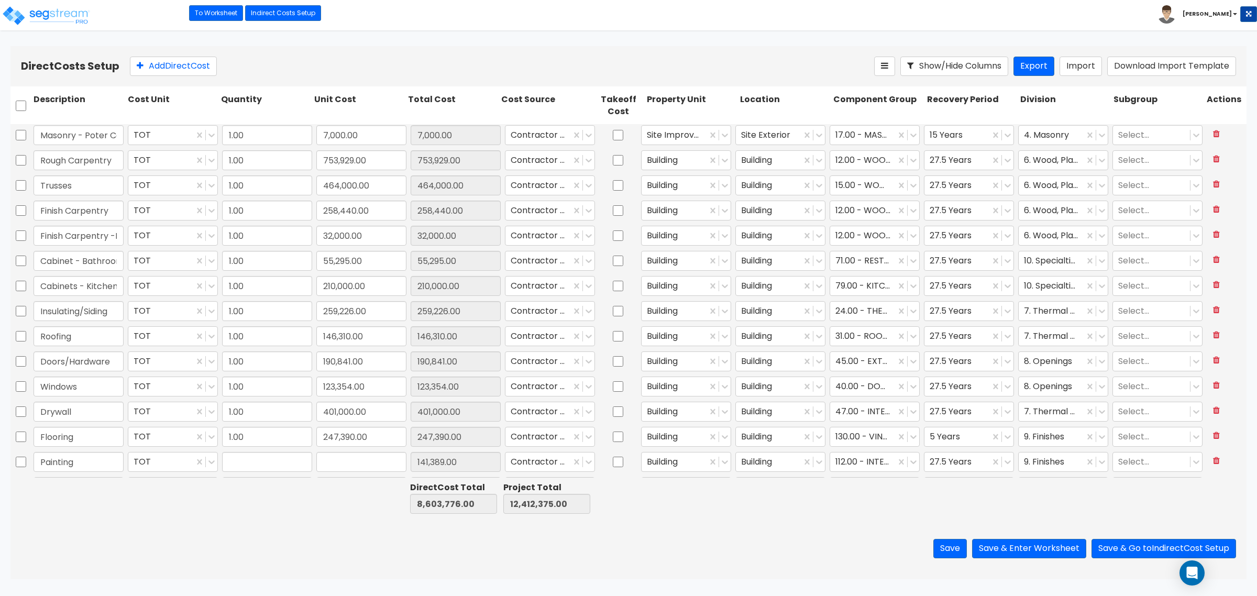
type input "1.00"
type input "141,389.00"
type input "1.00"
type input "146,232.00"
type input "1.00"
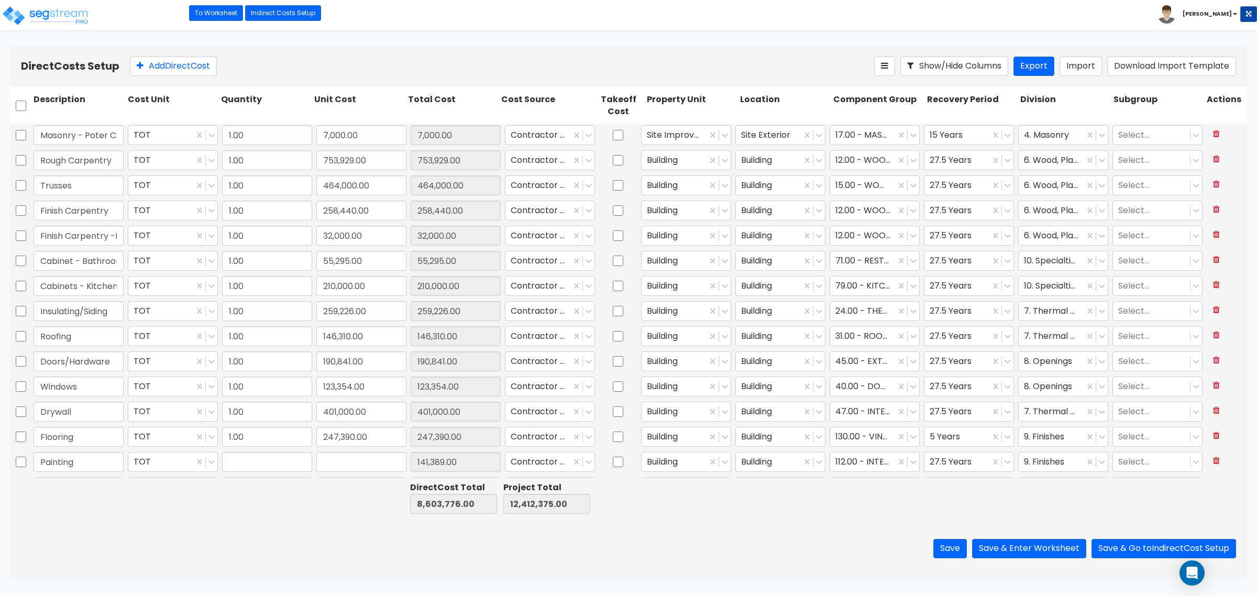
type input "253,000.00"
type input "1.00"
type input "186,400.00"
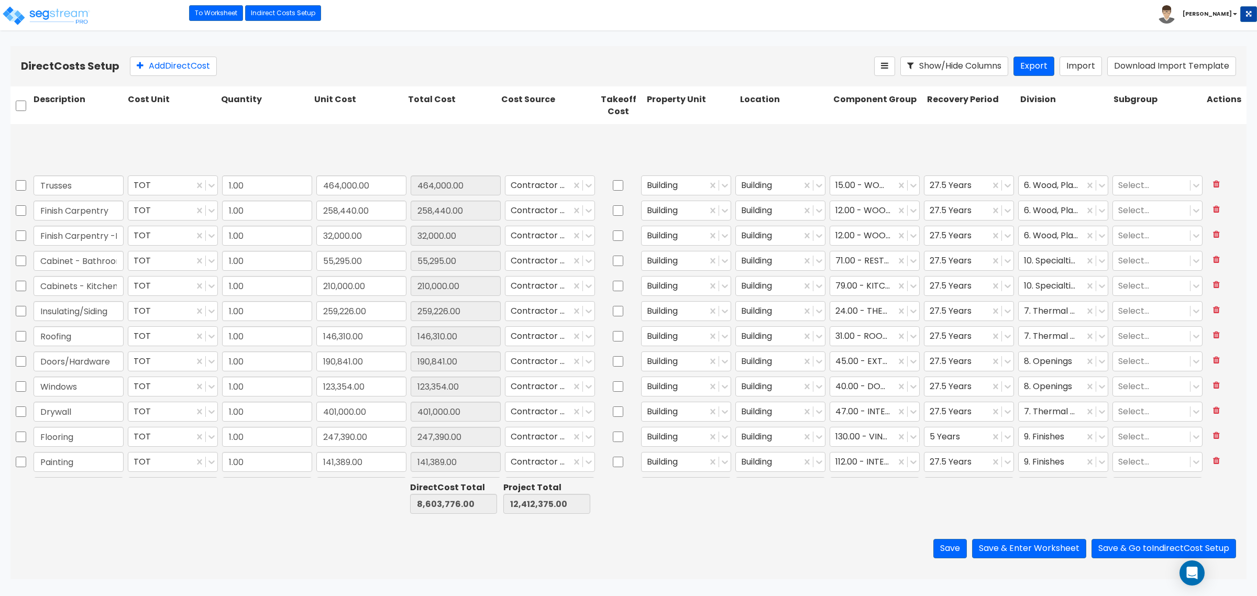
scroll to position [393, 0]
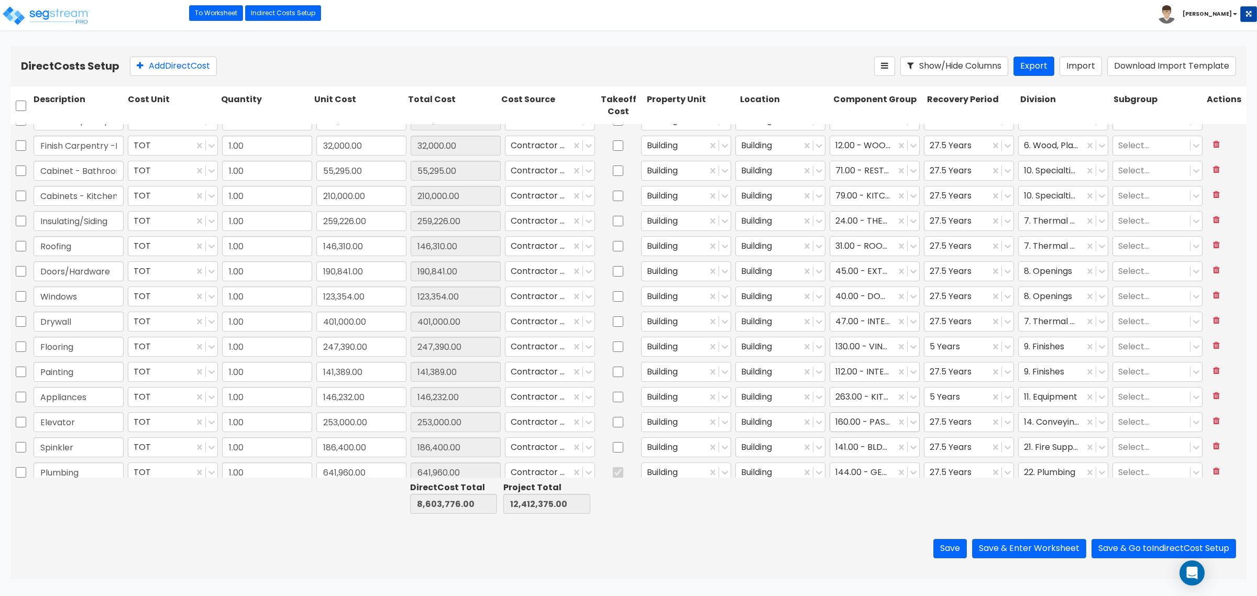
type input "1.00"
type input "7,000.00"
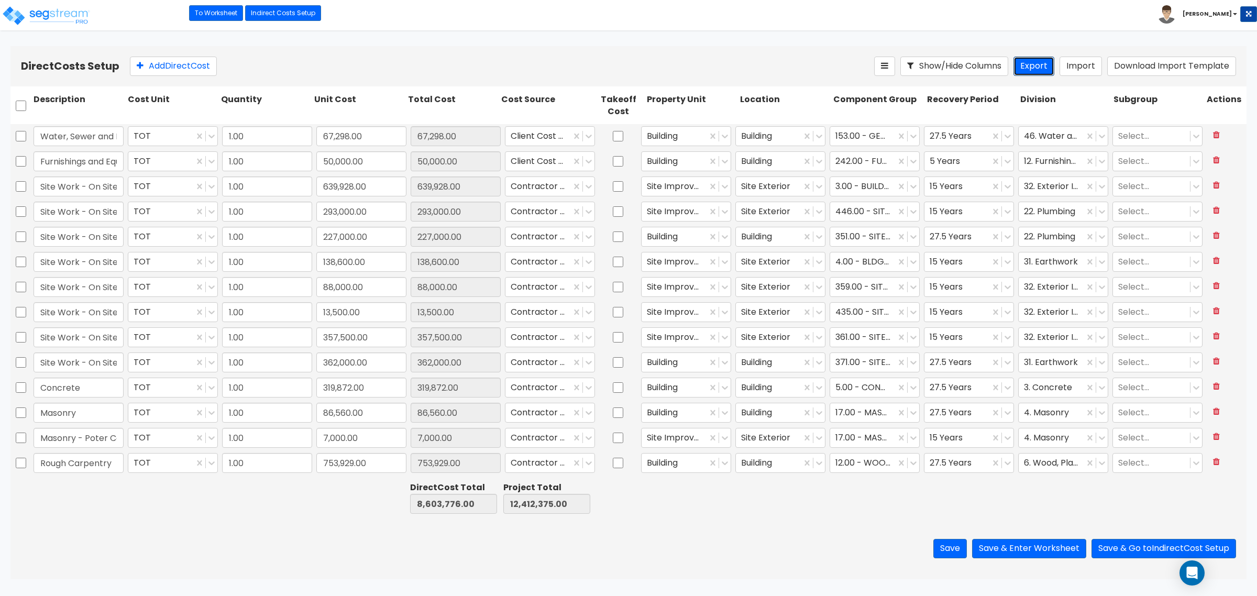
click at [1044, 67] on button "Export" at bounding box center [1034, 66] width 41 height 19
click at [695, 548] on div "Save Save & Enter Worksheet Save & Go to Indirect Cost Setup" at bounding box center [628, 548] width 1236 height 61
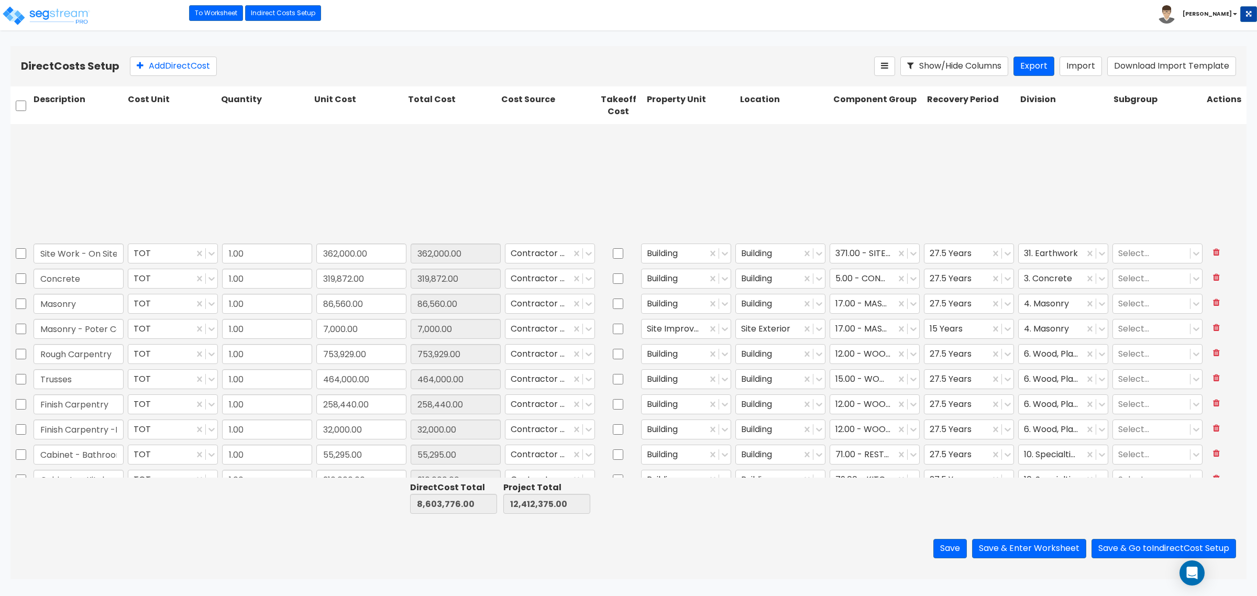
type input "1.00"
type input "186,400.00"
type input "1.00"
type input "641,960.00"
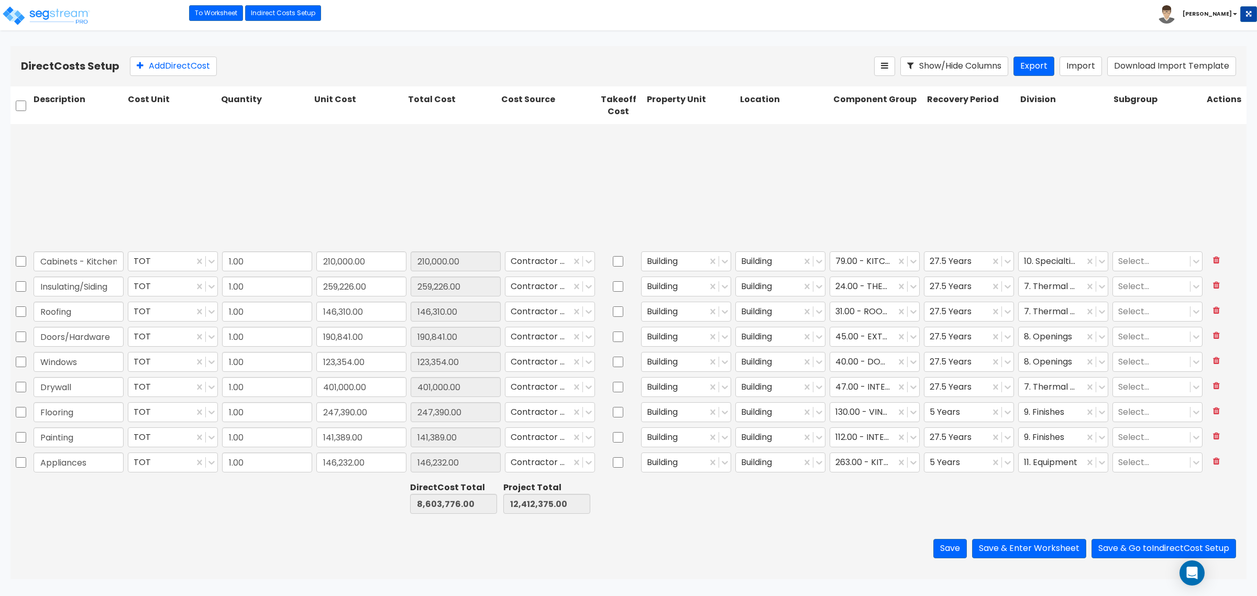
type input "1.00"
type input "1,800.00"
type input "1.00"
type input "2,250.00"
type input "1.00"
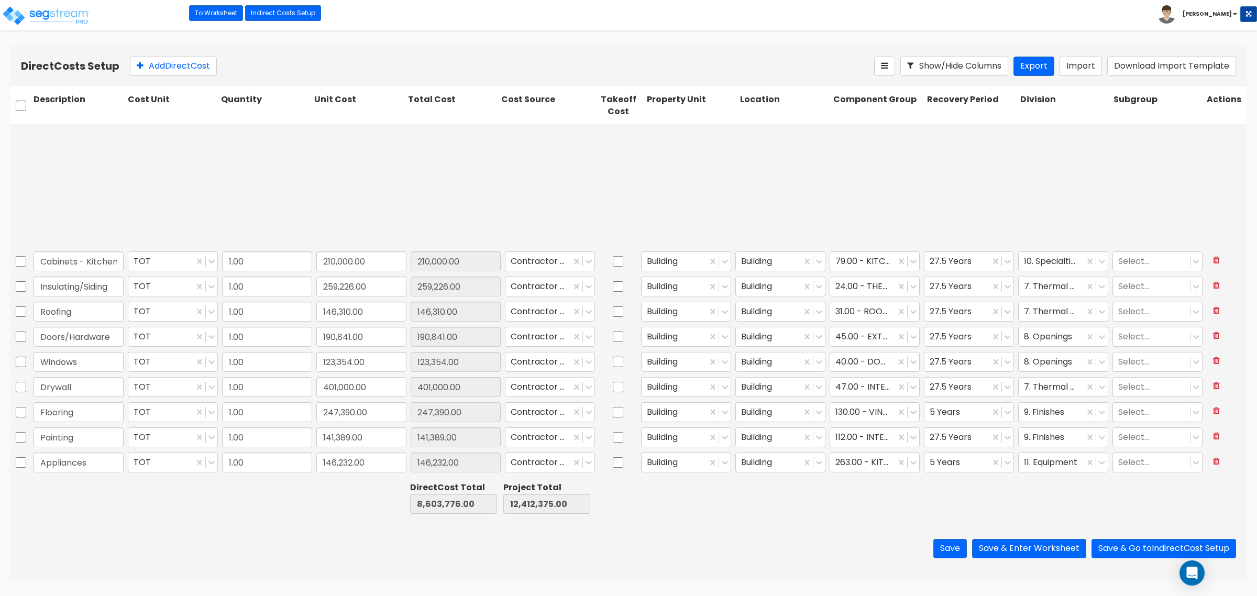
type input "2,000.00"
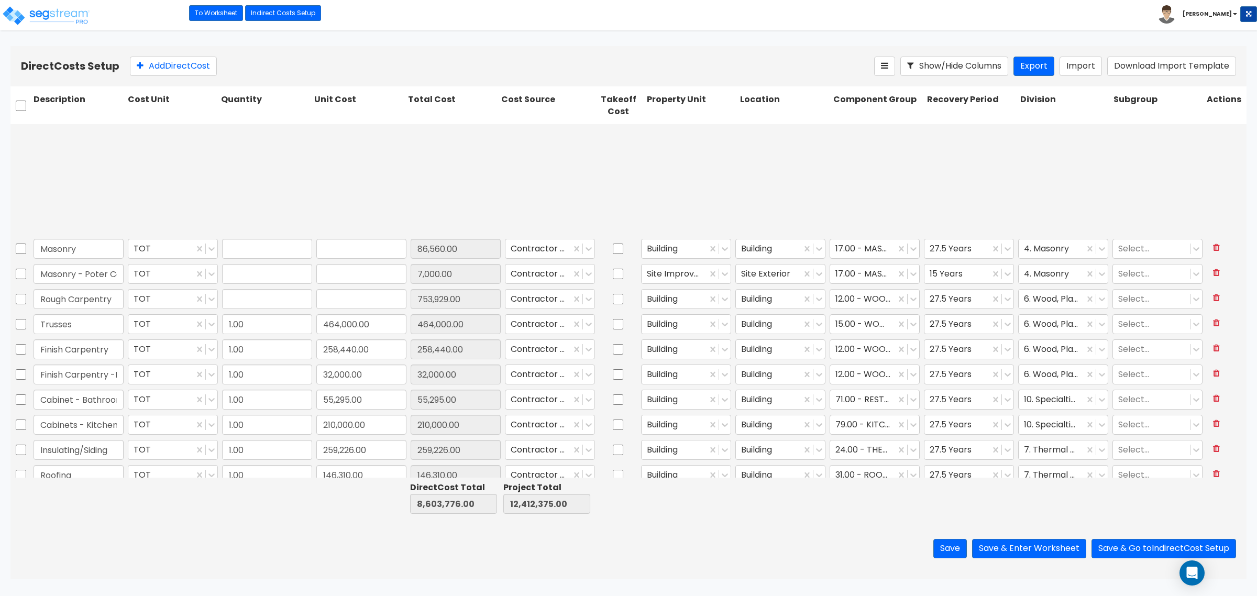
type input "1.00"
type input "86,560.00"
type input "1.00"
type input "7,000.00"
type input "1.00"
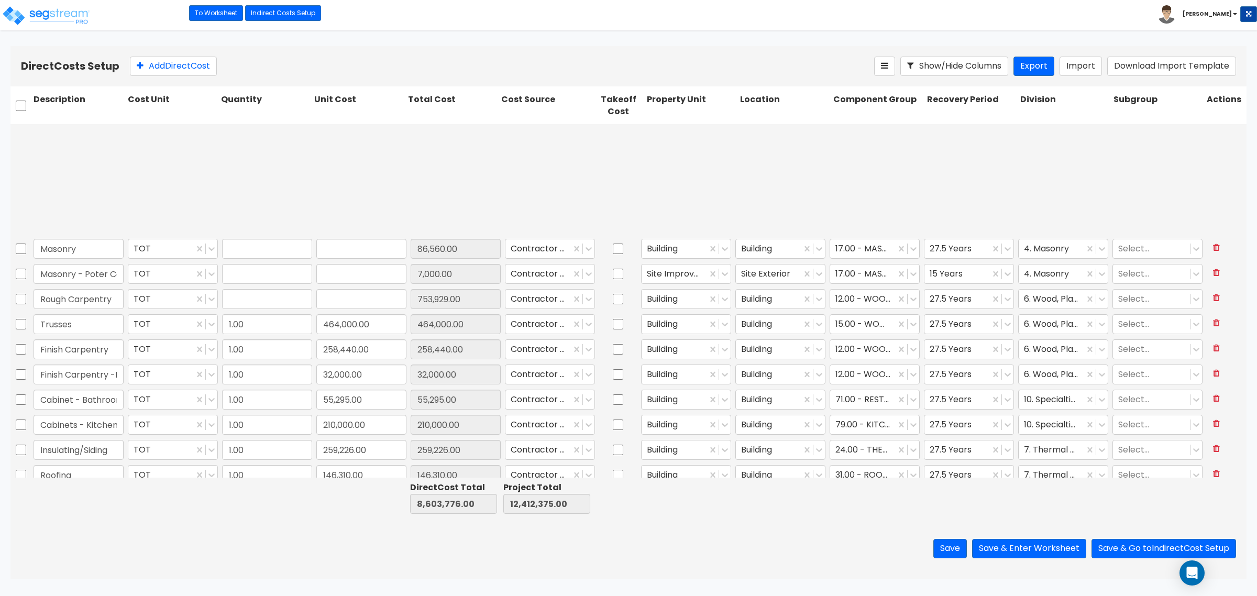
type input "753,929.00"
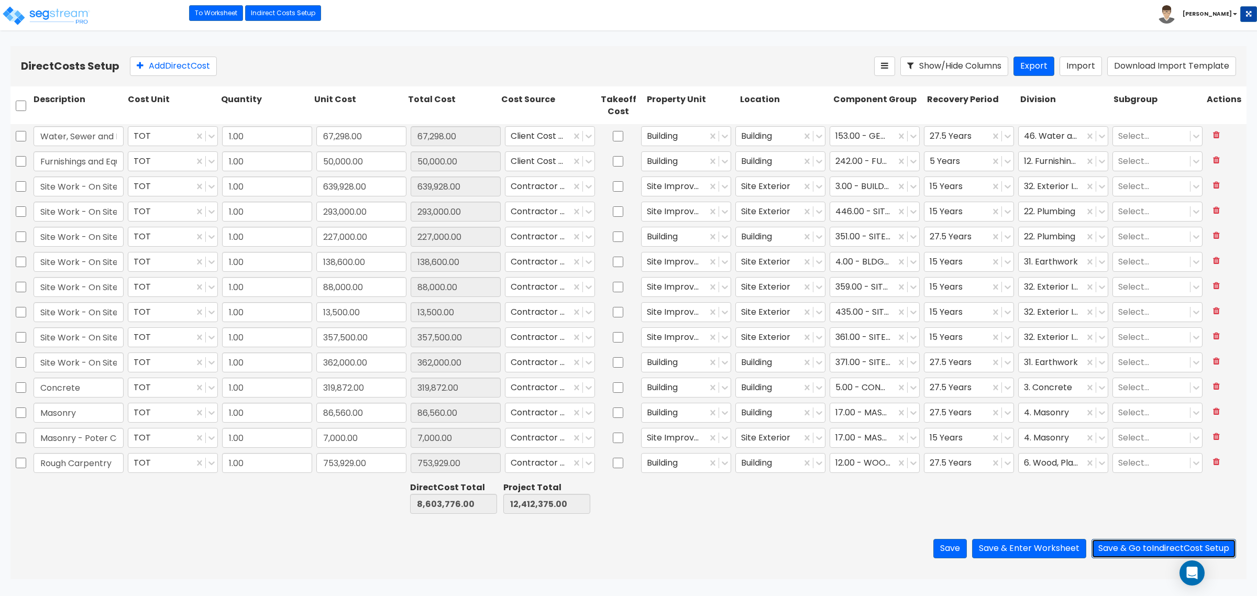
click at [1133, 555] on button "Save & Go to Indirect Cost Setup" at bounding box center [1164, 548] width 145 height 19
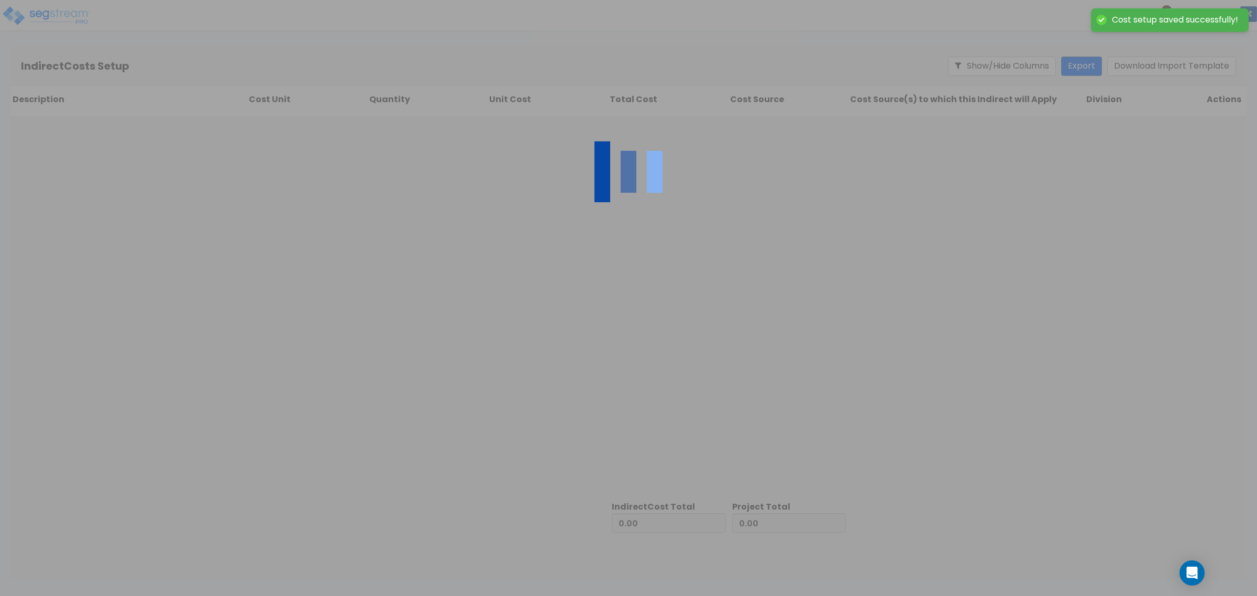
type input "8,603,776.00"
type input "3,808,599.00"
type input "12,412,375.00"
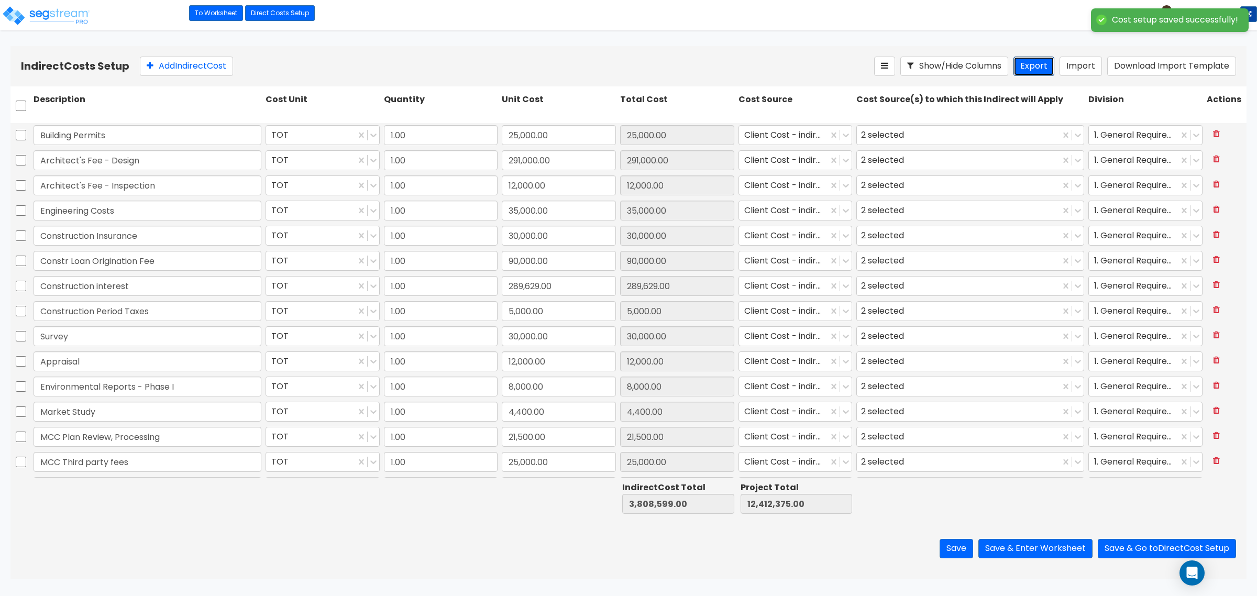
click at [1036, 74] on button "Export" at bounding box center [1034, 66] width 41 height 19
drag, startPoint x: 440, startPoint y: 530, endPoint x: 497, endPoint y: 521, distance: 57.3
click at [441, 530] on div "Save Save & Enter Worksheet Save & Go to Direct Cost Setup" at bounding box center [628, 548] width 1236 height 61
click at [371, 57] on div "Add Indirect Cost" at bounding box center [507, 66] width 734 height 19
click at [215, 17] on link "To Worksheet" at bounding box center [216, 13] width 54 height 16
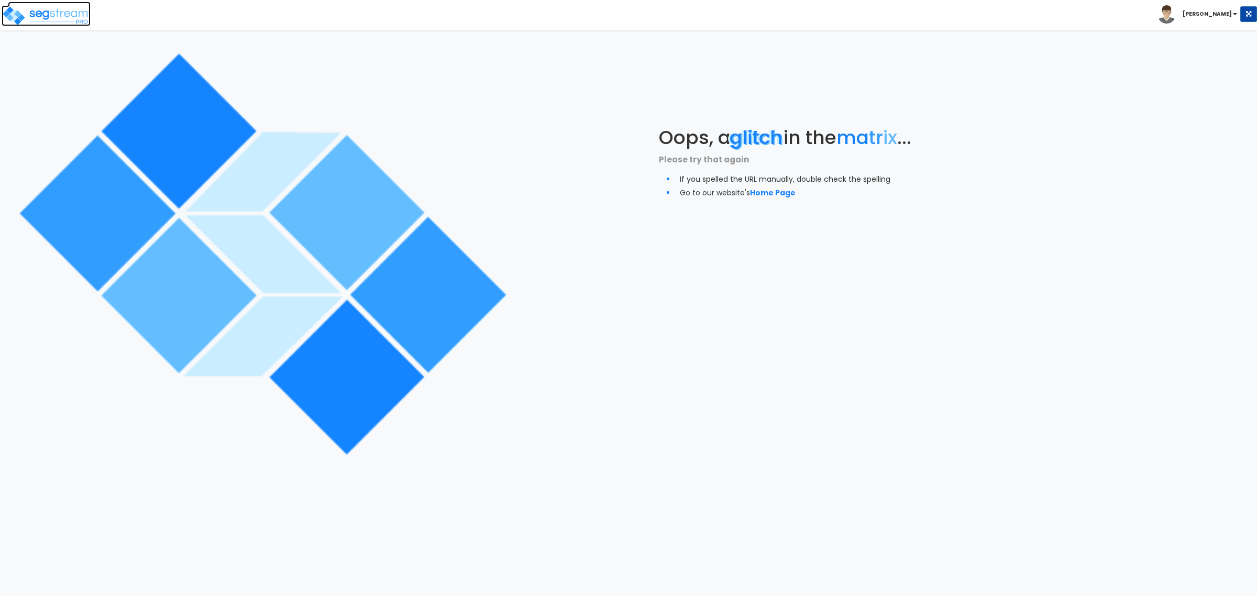
click at [67, 16] on img at bounding box center [46, 15] width 89 height 21
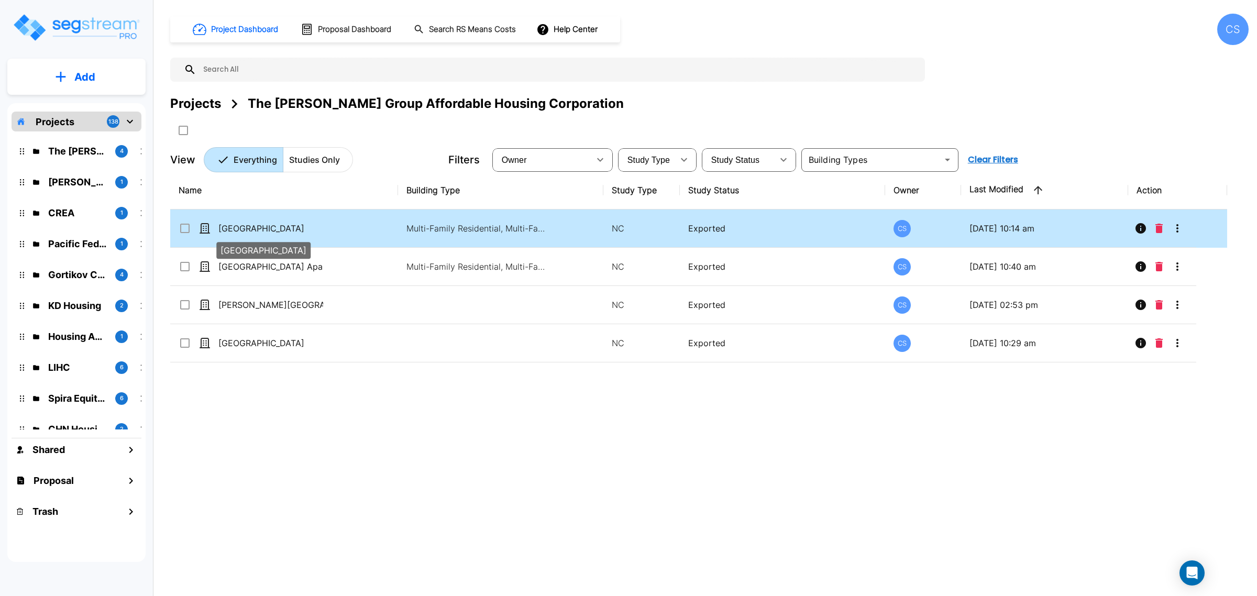
click at [268, 227] on p "[GEOGRAPHIC_DATA]" at bounding box center [270, 228] width 105 height 13
checkbox input "true"
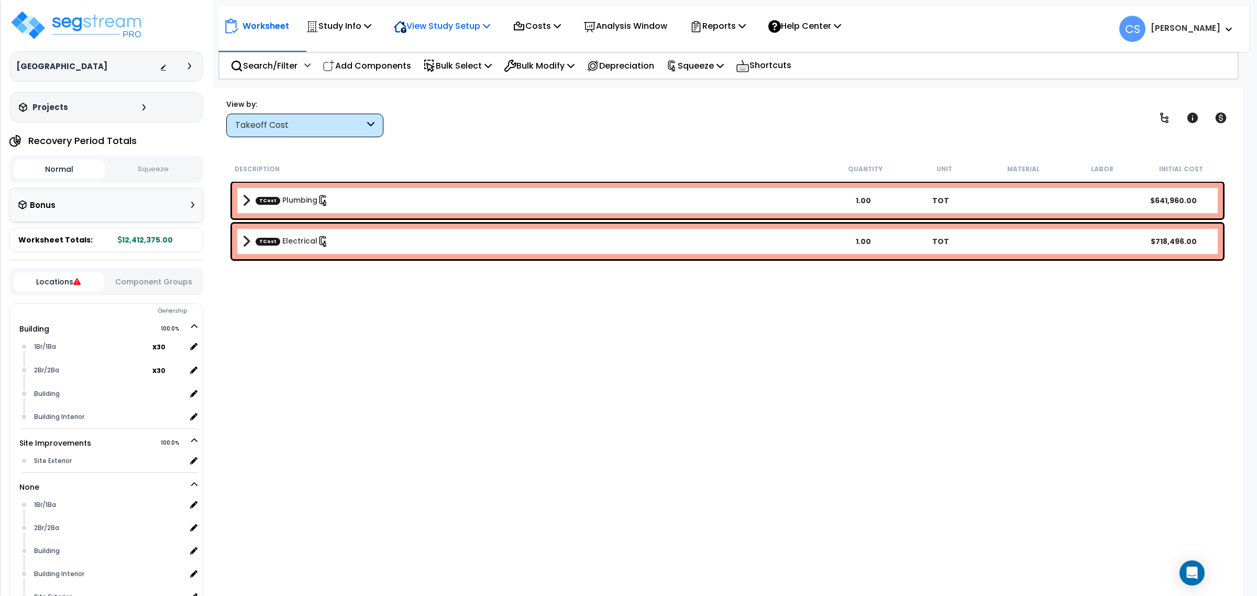
click at [450, 29] on p "View Study Setup" at bounding box center [442, 26] width 96 height 14
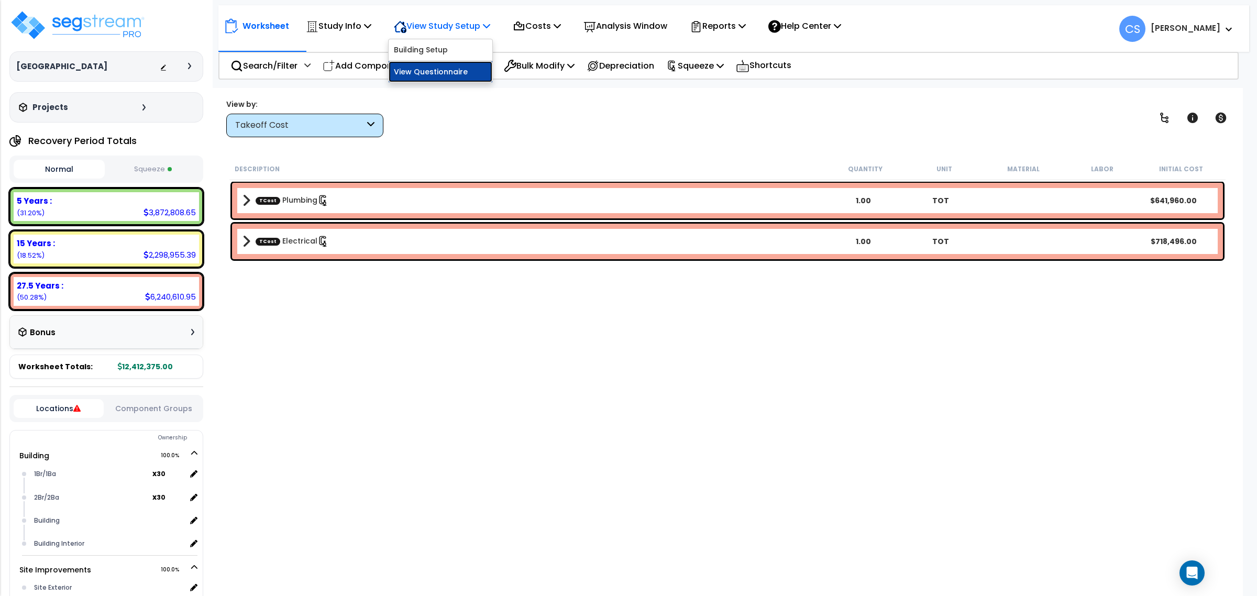
click at [444, 74] on link "View Questionnaire" at bounding box center [441, 71] width 104 height 21
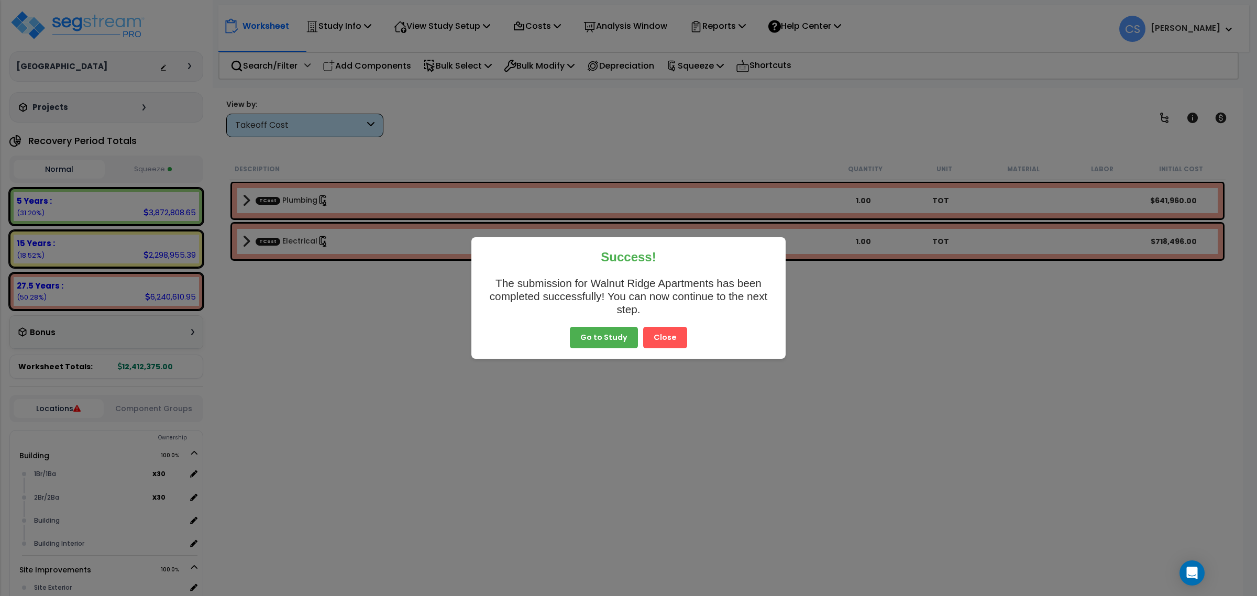
click at [700, 334] on div "Go to Study Close" at bounding box center [628, 338] width 293 height 22
click at [677, 335] on button "Close" at bounding box center [665, 338] width 44 height 22
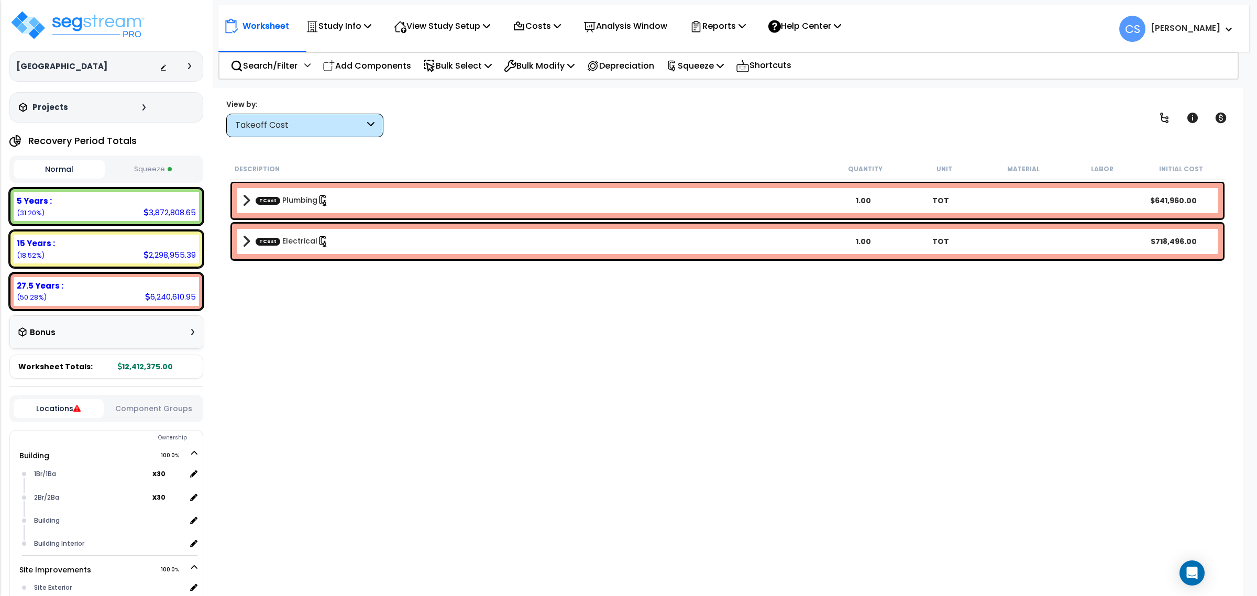
click at [839, 339] on div "Description Quantity Unit Material Labor Initial Cost TCost Plumbing 1.00 TOT $…" at bounding box center [727, 357] width 999 height 399
click at [525, 355] on div "Description Quantity Unit Material Labor Initial Cost TCost Plumbing 1.00 TOT $…" at bounding box center [727, 357] width 999 height 399
click at [393, 346] on div "Description Quantity Unit Material Labor Initial Cost TCost Plumbing 1.00 TOT $…" at bounding box center [727, 357] width 999 height 399
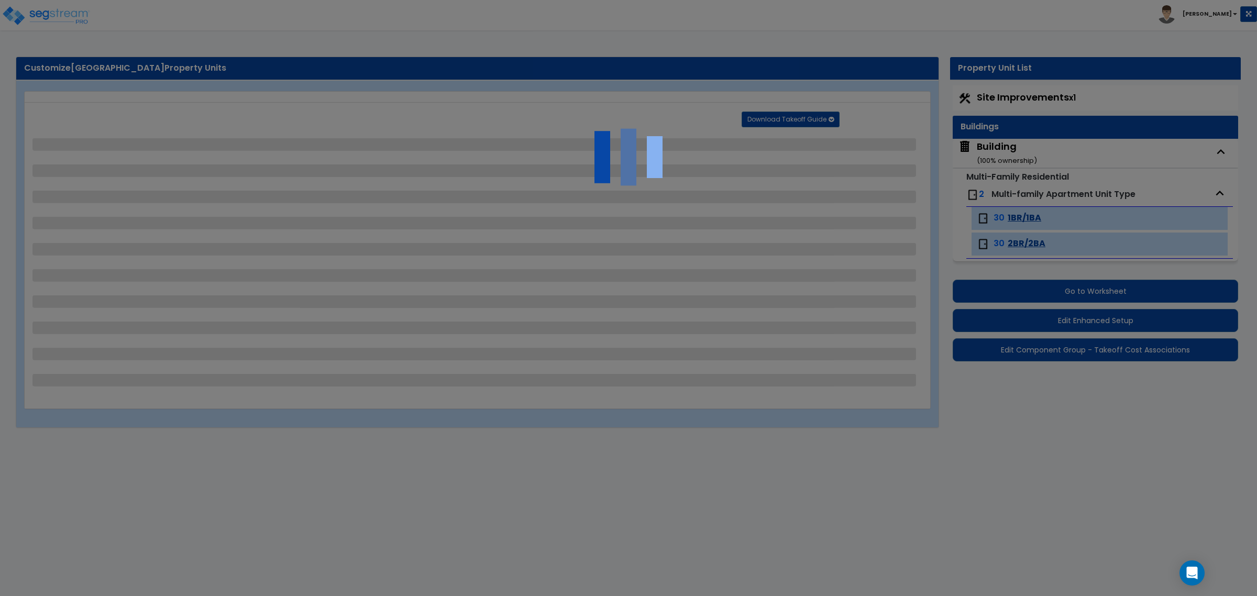
select select "1"
select select "2"
select select "1"
select select "3"
select select "2"
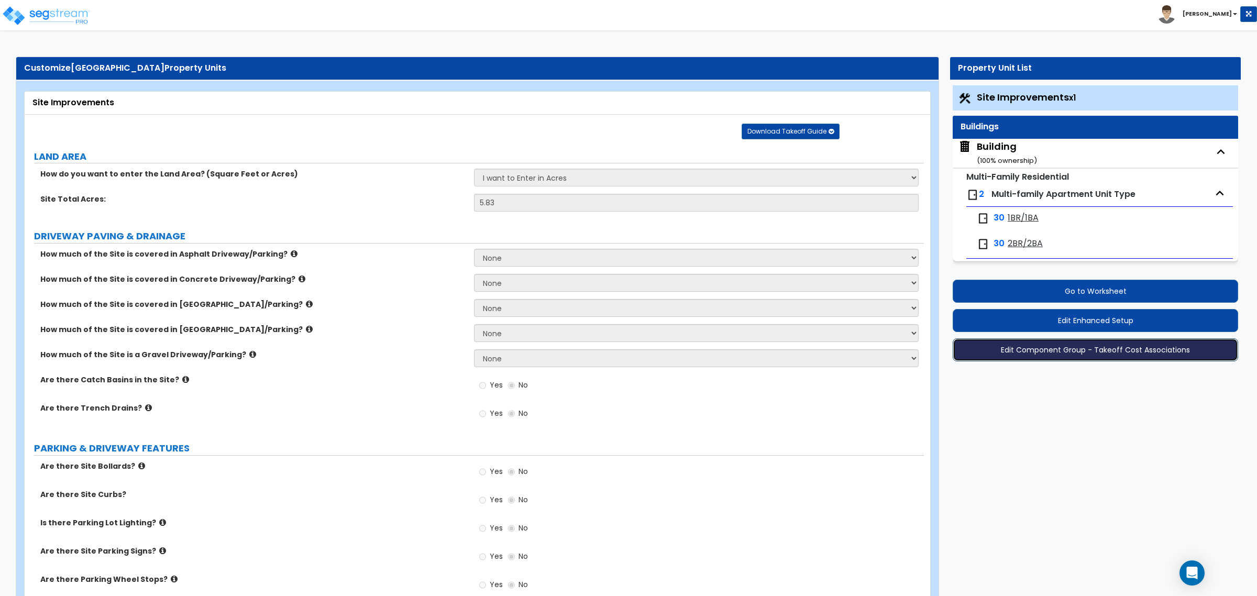
click at [1139, 355] on button "Edit Component Group - Takeoff Cost Associations" at bounding box center [1095, 349] width 285 height 23
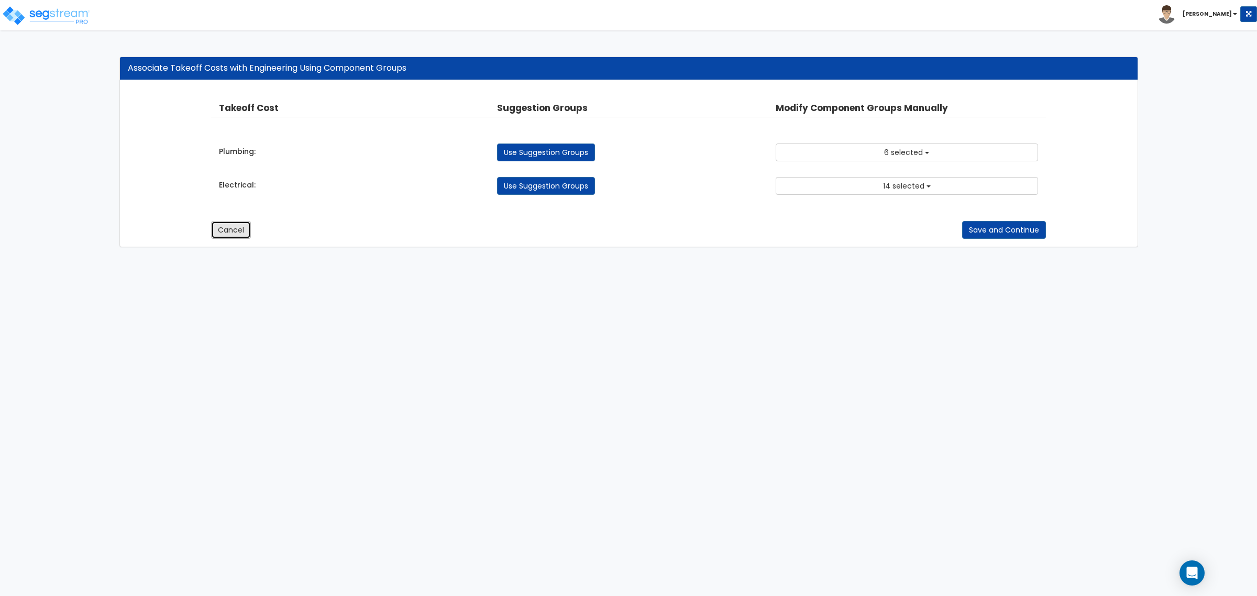
click at [234, 234] on button "Cancel" at bounding box center [231, 230] width 40 height 18
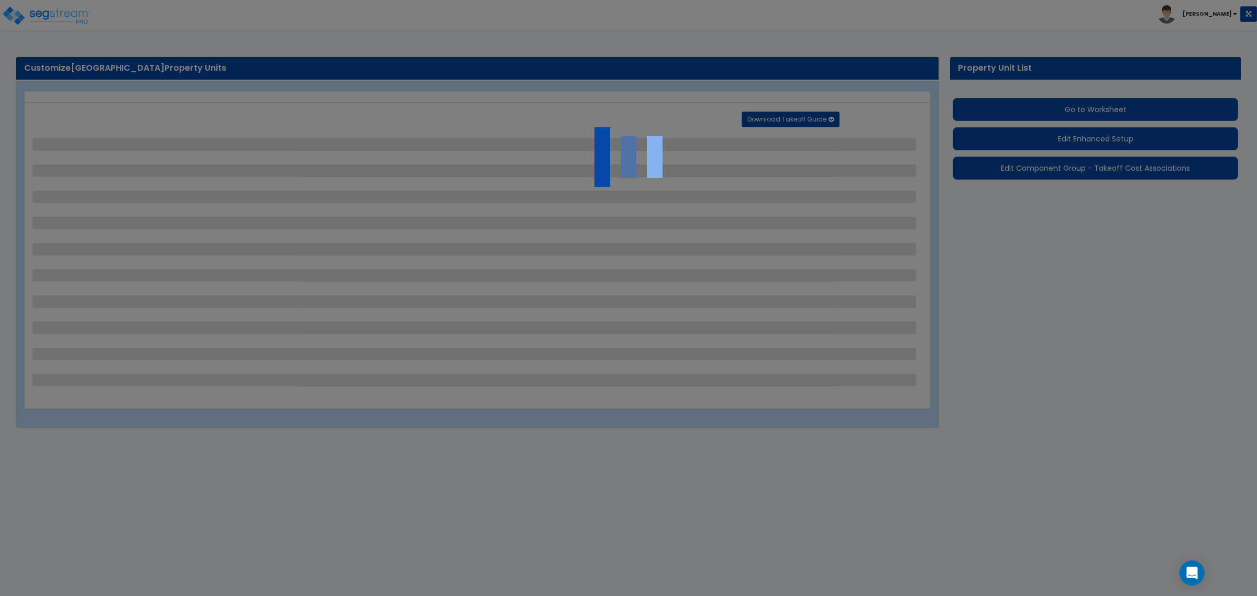
select select "1"
select select "2"
select select "1"
select select "3"
select select "2"
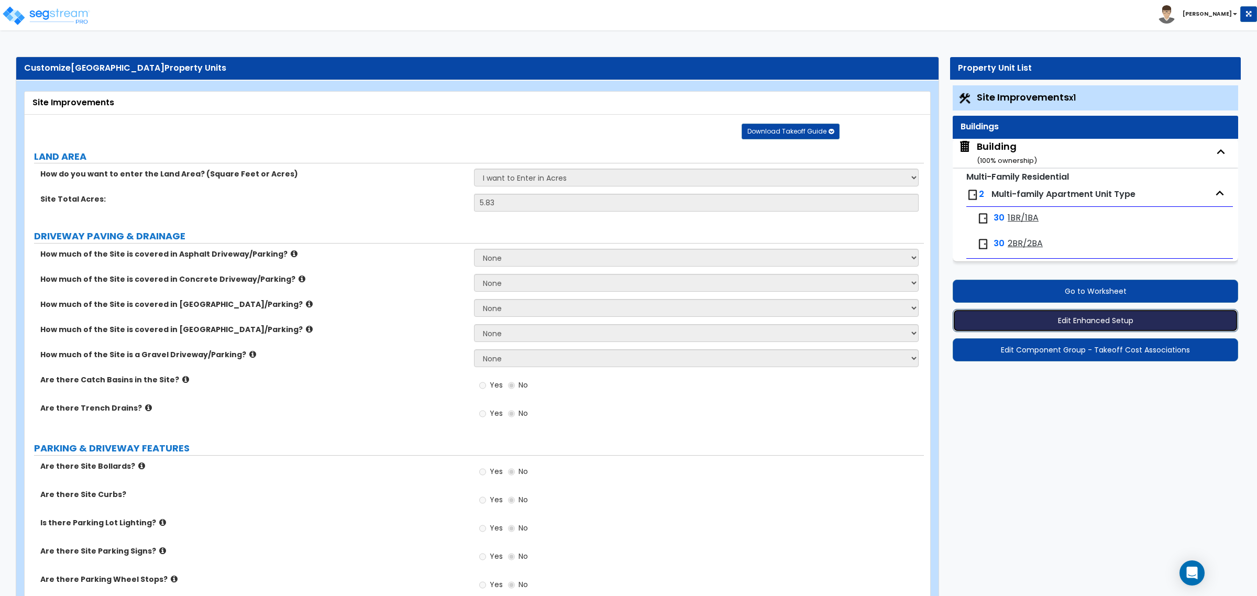
click at [1116, 315] on button "Edit Enhanced Setup" at bounding box center [1095, 320] width 285 height 23
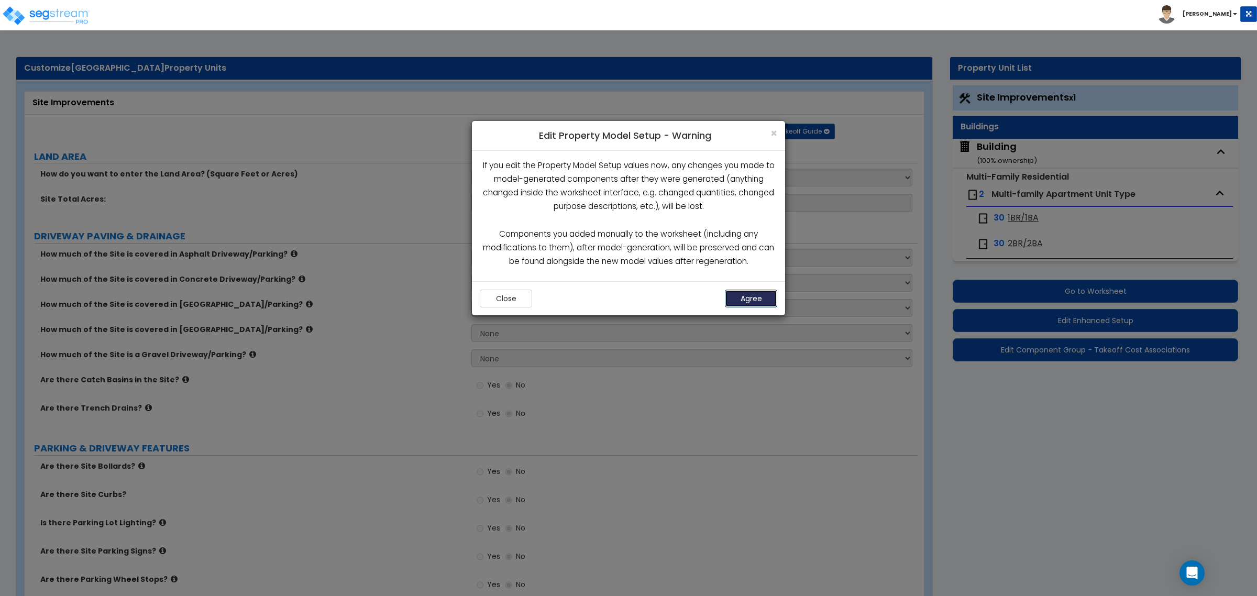
click at [744, 300] on button "Agree" at bounding box center [751, 299] width 52 height 18
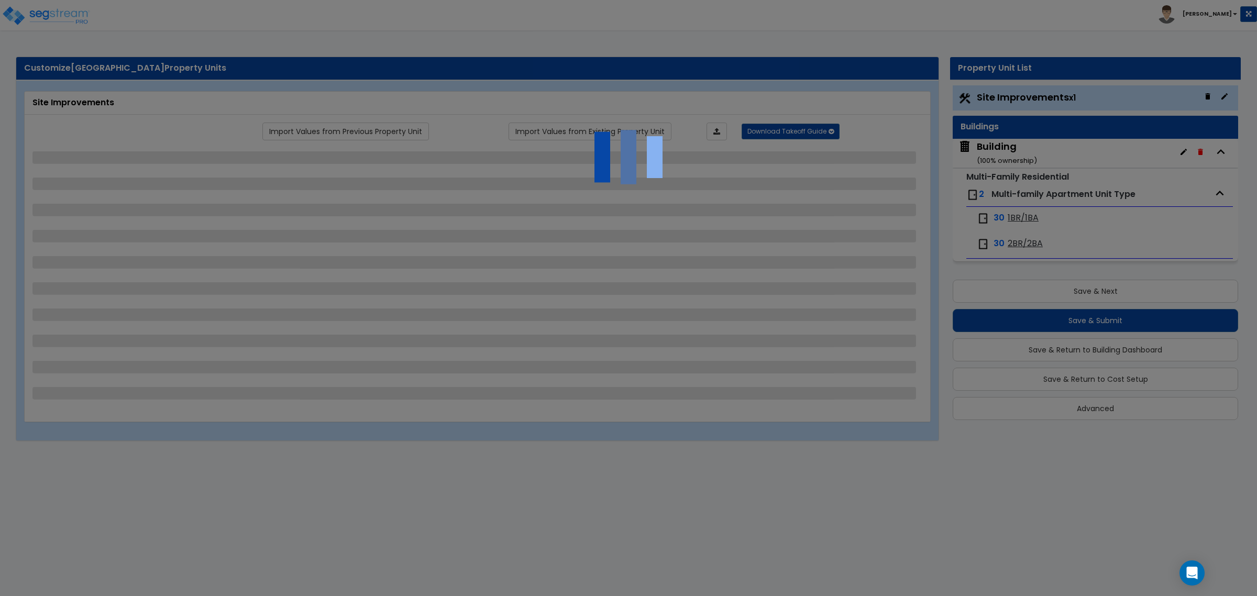
click at [1129, 523] on div at bounding box center [628, 298] width 1257 height 596
click at [1128, 526] on div at bounding box center [628, 298] width 1257 height 596
select select "1"
select select "2"
select select "1"
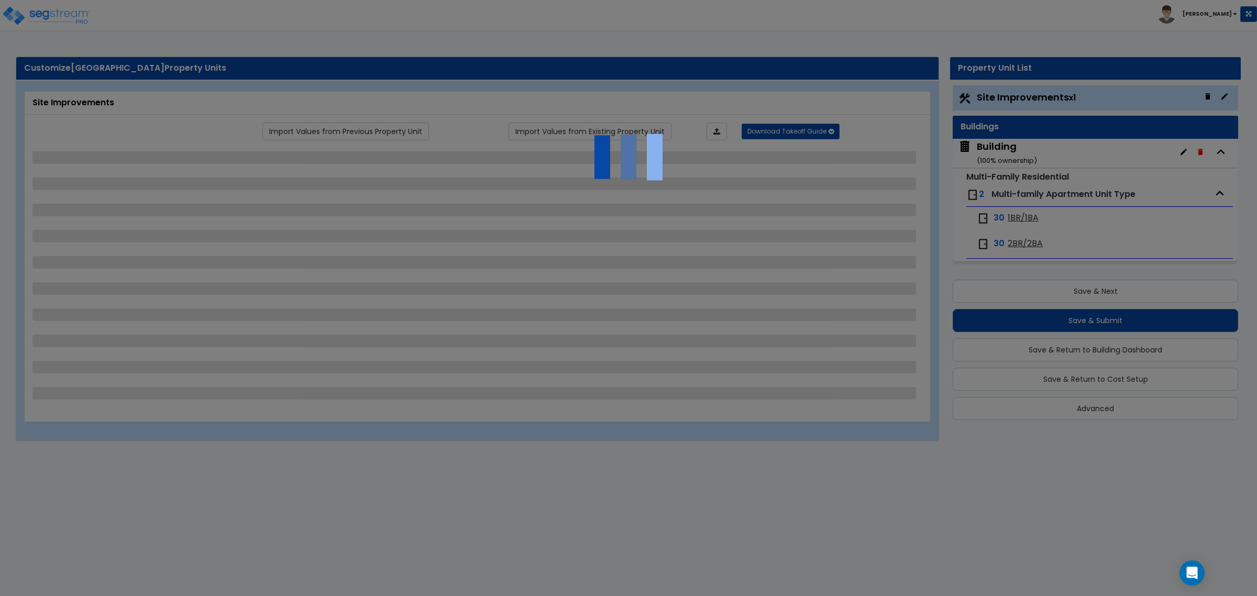
select select "3"
select select "2"
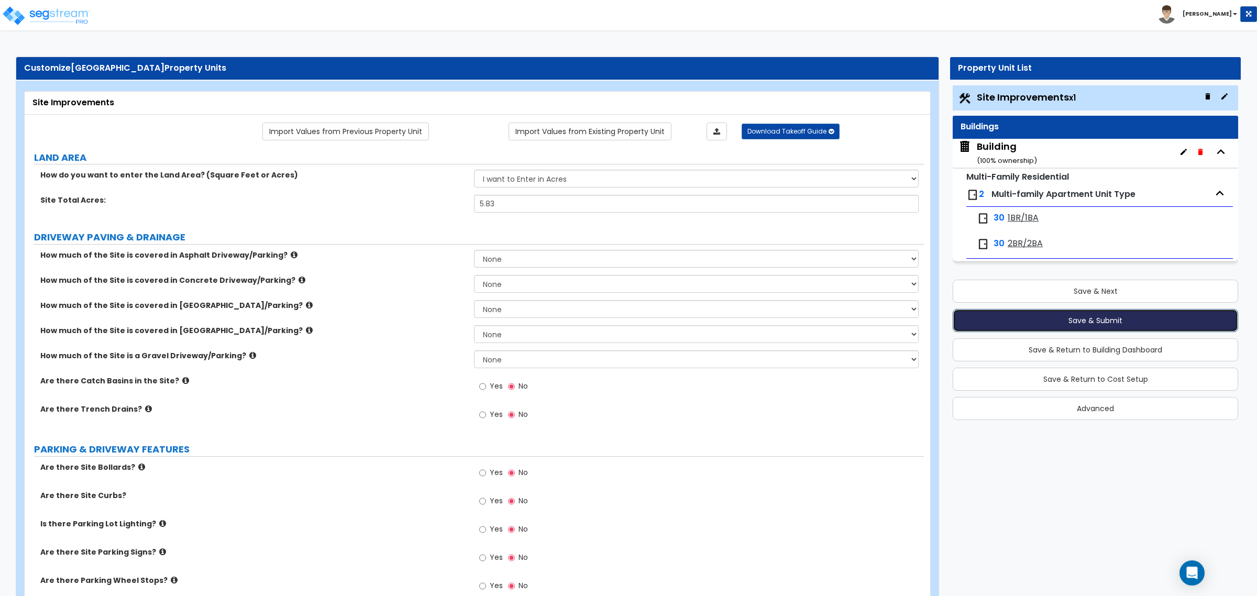
click at [1111, 320] on button "Save & Submit" at bounding box center [1095, 320] width 285 height 23
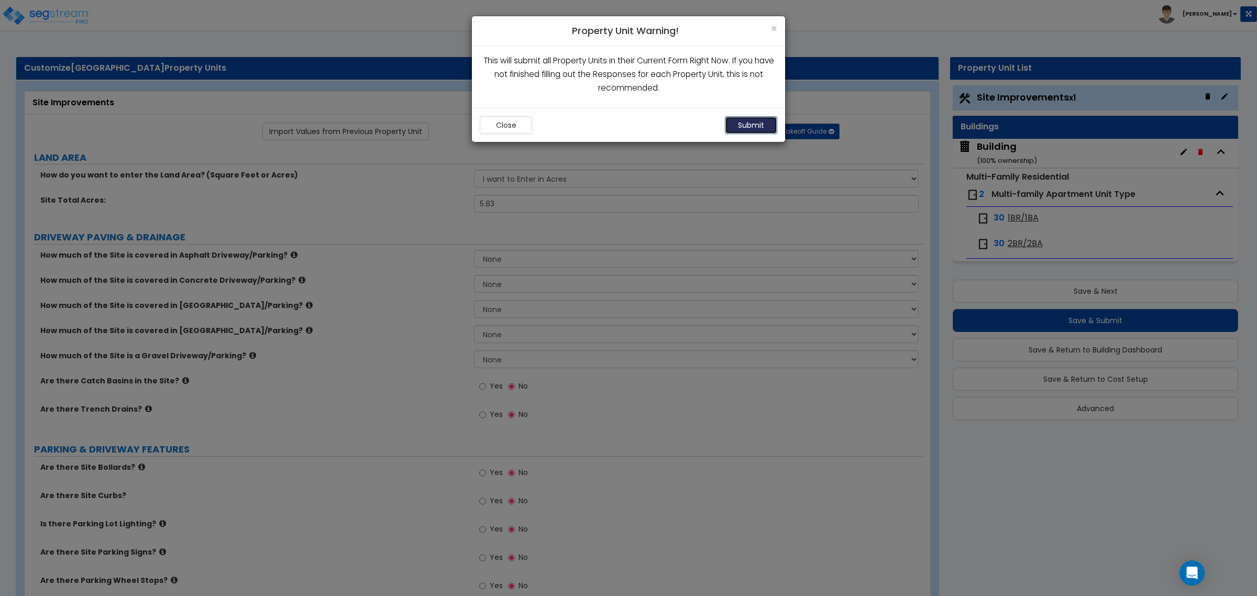
click at [736, 126] on button "Submit" at bounding box center [751, 125] width 52 height 18
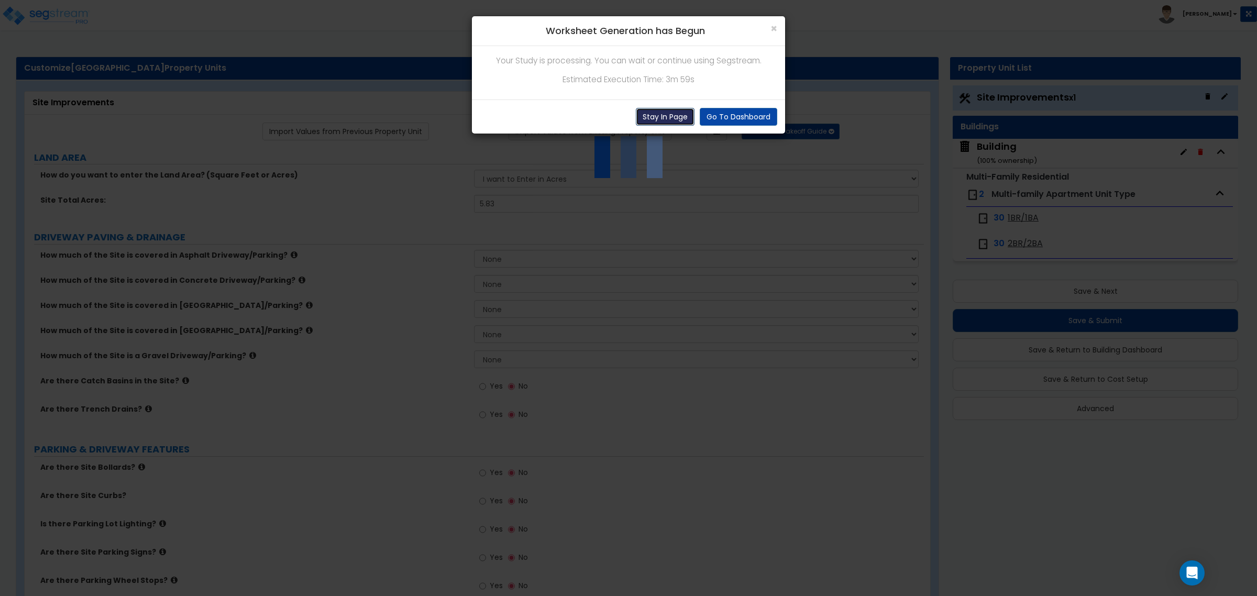
click at [647, 117] on button "Stay In Page" at bounding box center [665, 117] width 59 height 18
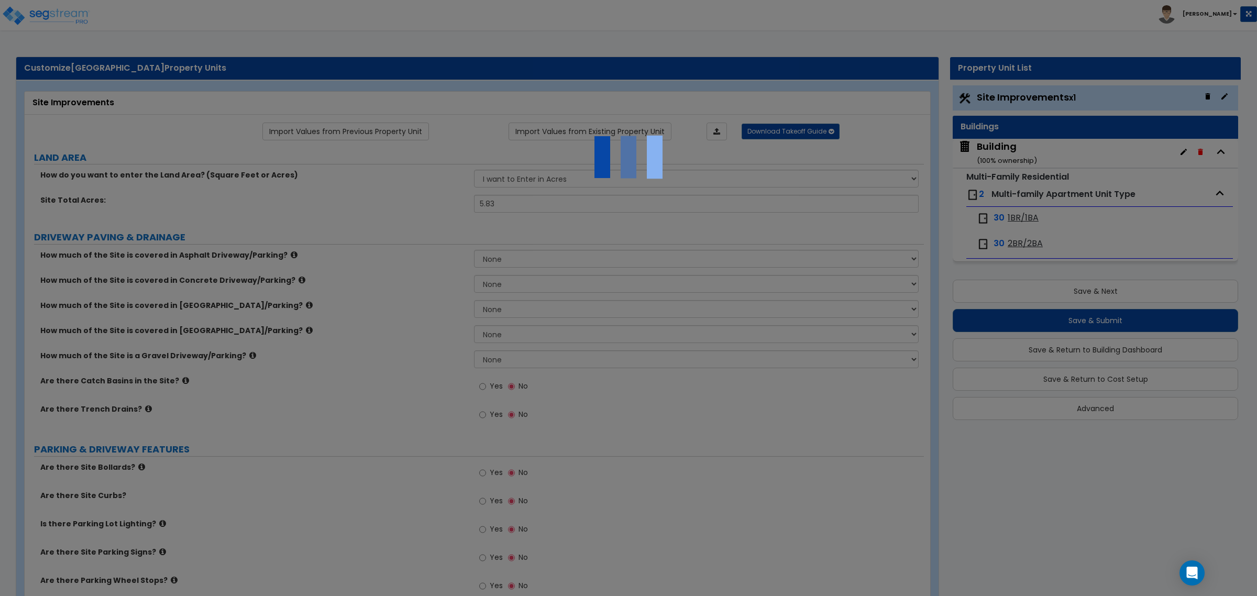
click at [317, 434] on div at bounding box center [628, 298] width 1257 height 596
click at [425, 491] on div at bounding box center [628, 298] width 1257 height 596
click at [329, 525] on div at bounding box center [628, 298] width 1257 height 596
click at [761, 524] on div at bounding box center [628, 298] width 1257 height 596
click at [694, 470] on div at bounding box center [628, 298] width 1257 height 596
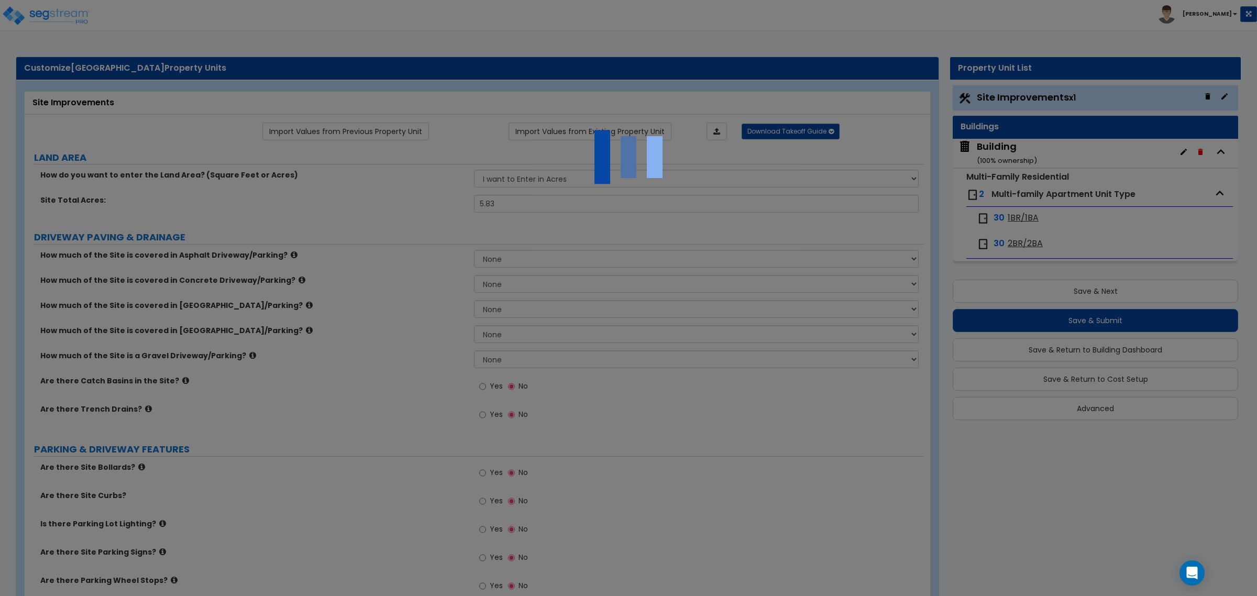
click at [695, 506] on div at bounding box center [628, 298] width 1257 height 596
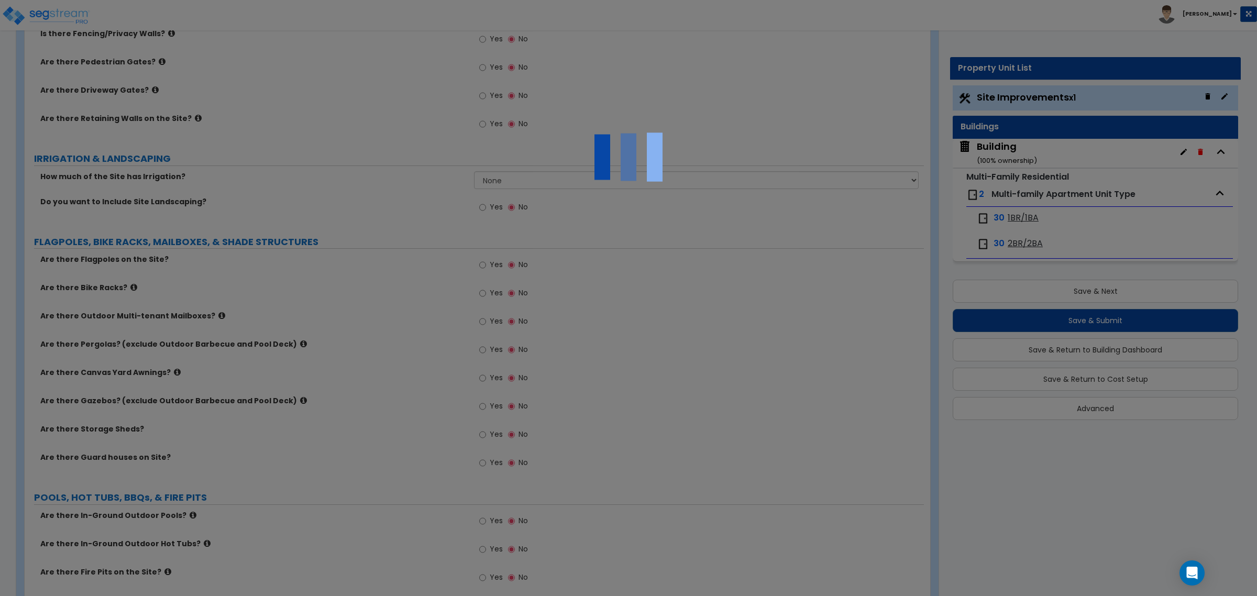
scroll to position [692, 0]
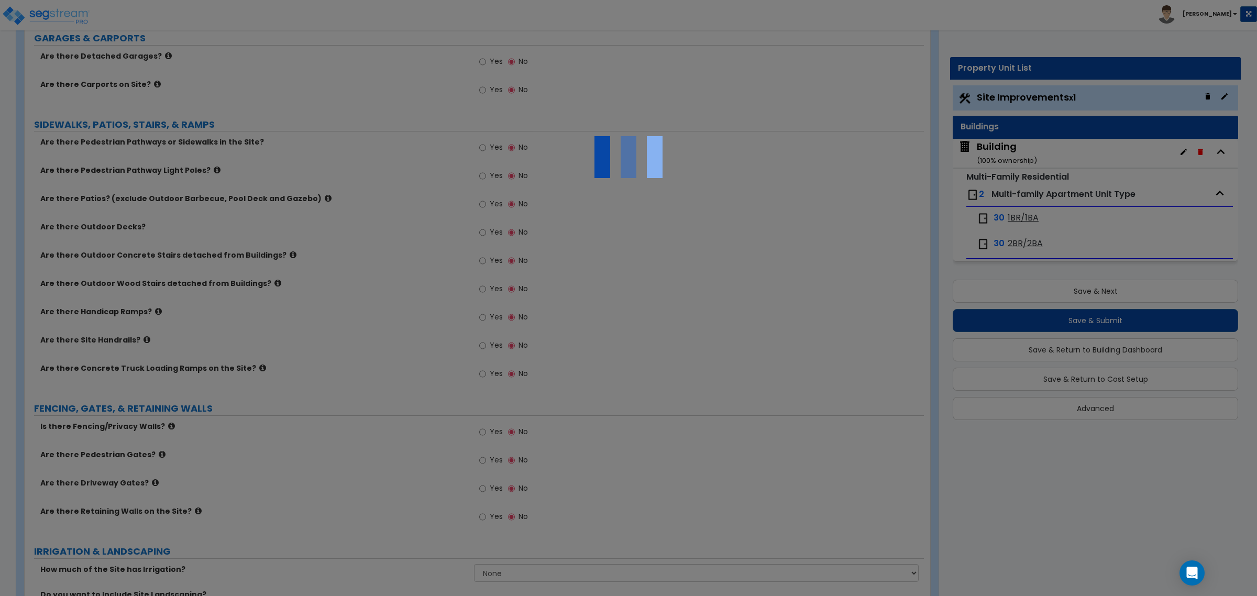
click at [719, 514] on div at bounding box center [628, 298] width 1257 height 596
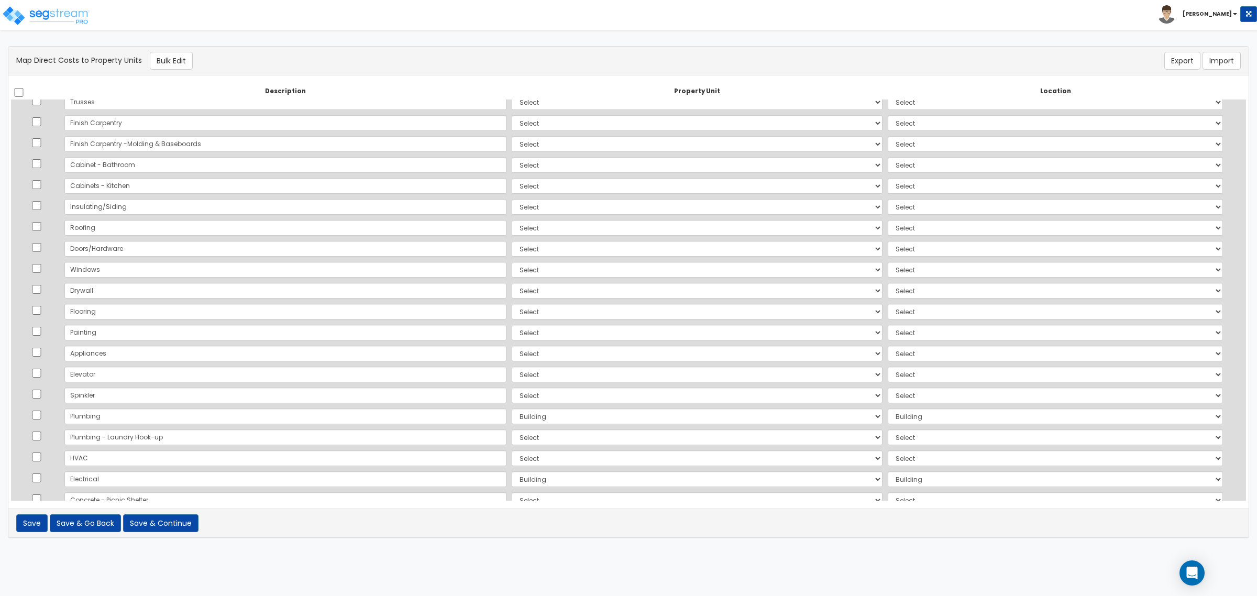
scroll to position [244, 0]
click at [1214, 63] on button "Import" at bounding box center [1222, 61] width 38 height 18
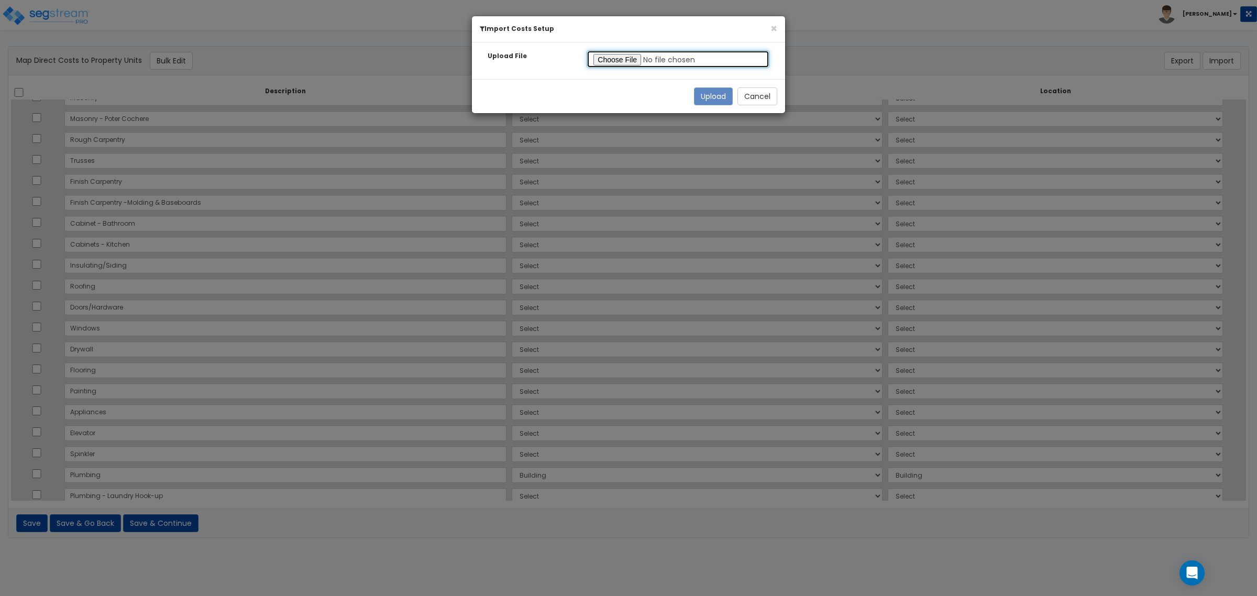
click at [630, 61] on input "file" at bounding box center [678, 59] width 183 height 18
type input "C:\fakepath\Map-Direct-Costs-to-Property-Units-Walnut.csv"
click at [713, 98] on button "Upload" at bounding box center [713, 96] width 39 height 18
select select "177107"
select select "177110"
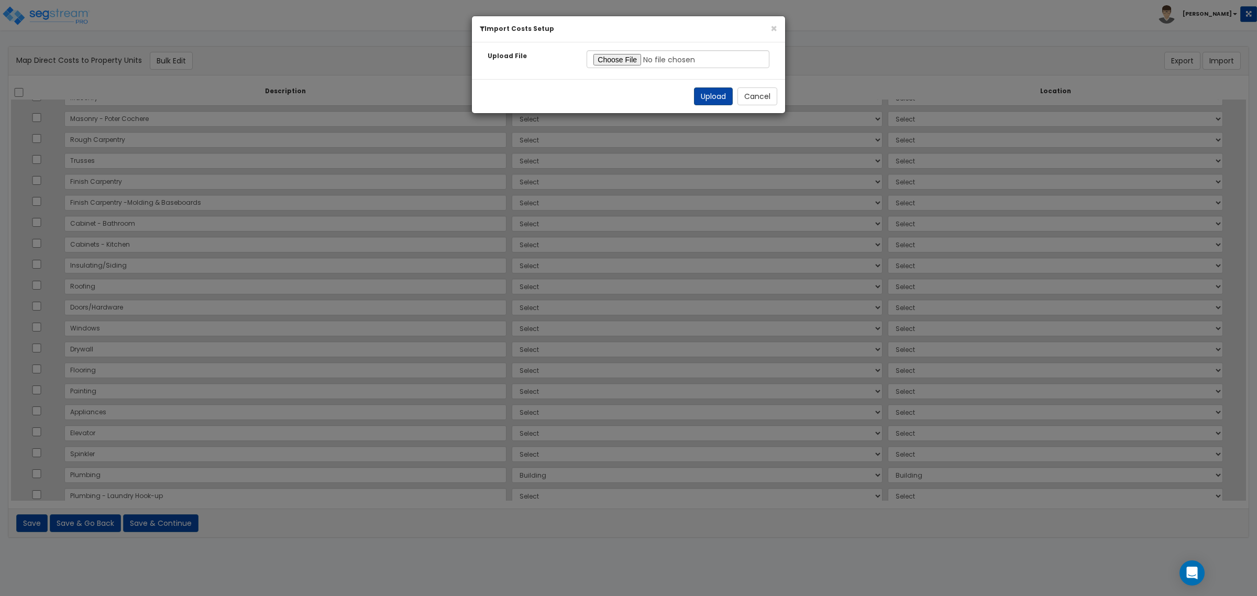
select select "177110"
select select "177107"
select select "177110"
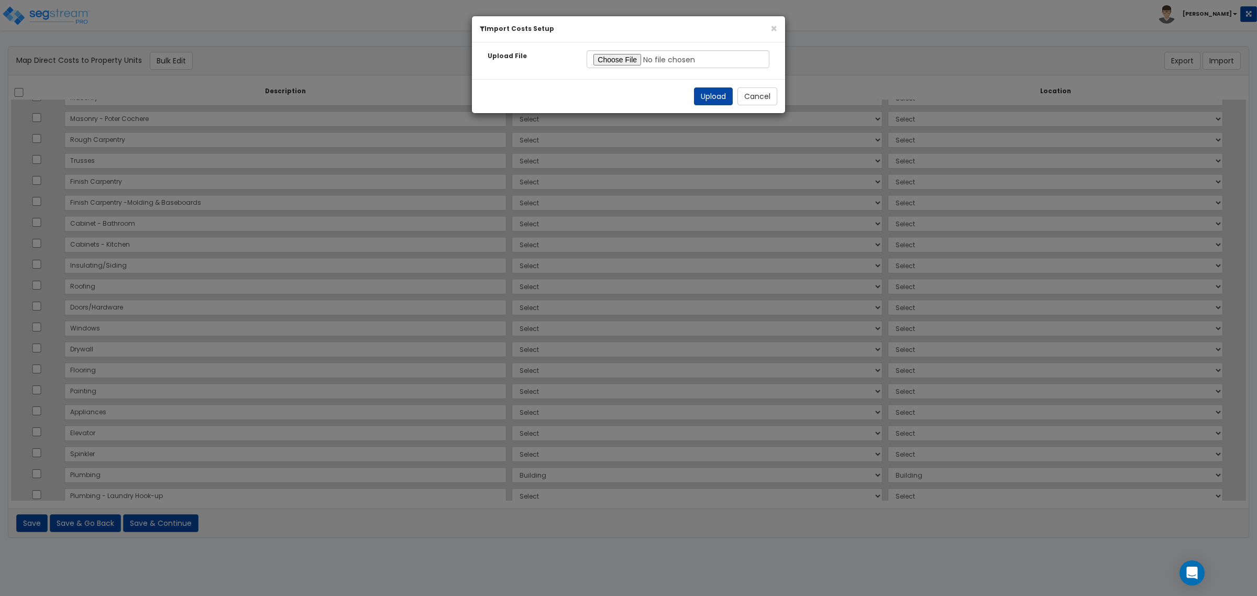
select select "177110"
select select "177107"
select select "177110"
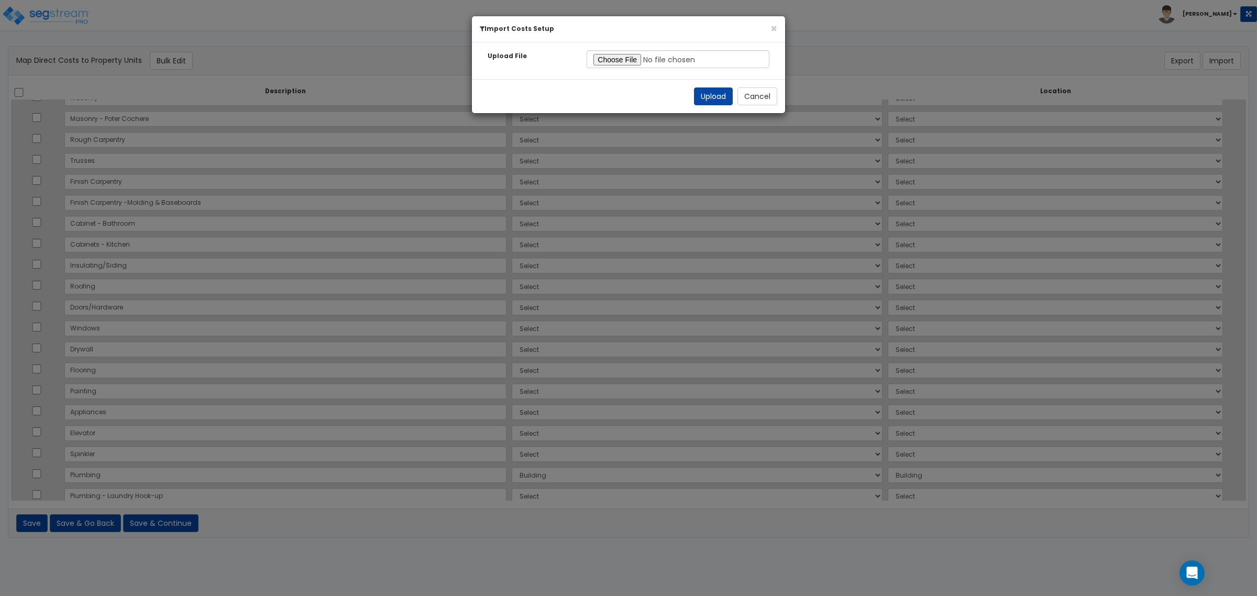
select select "177107"
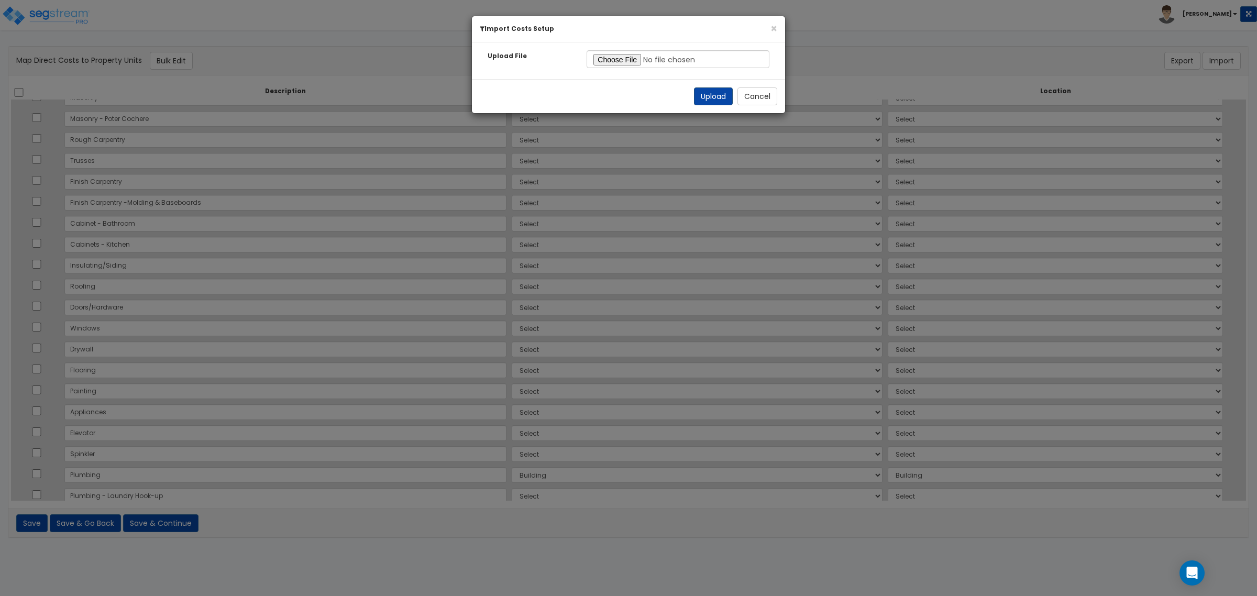
select select "177107"
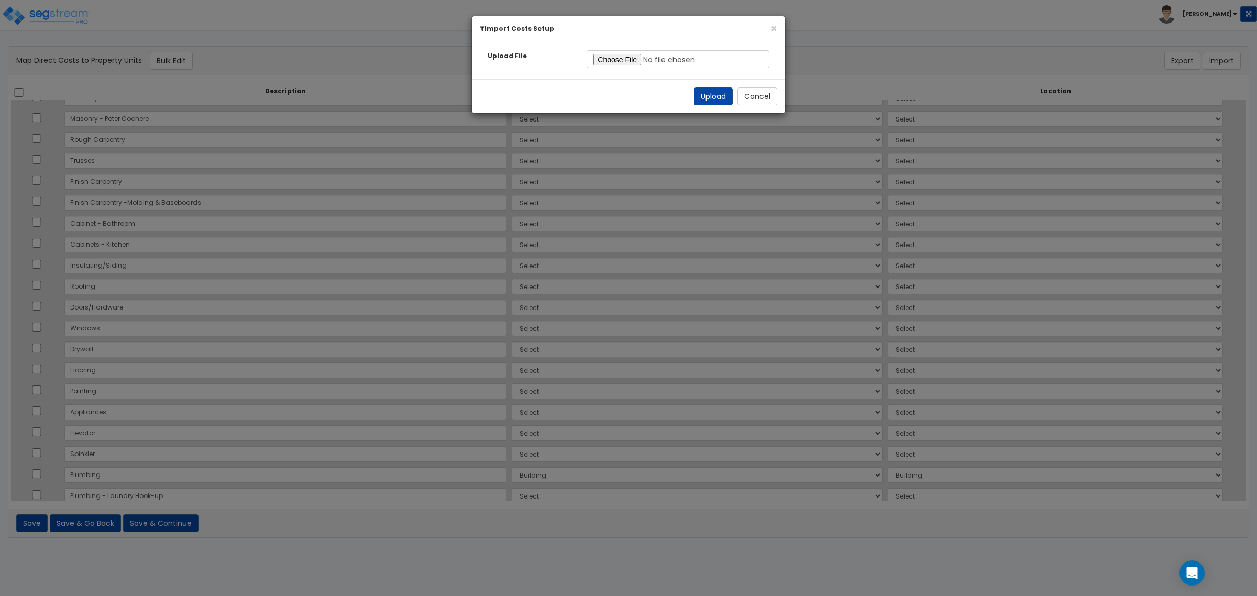
select select "177107"
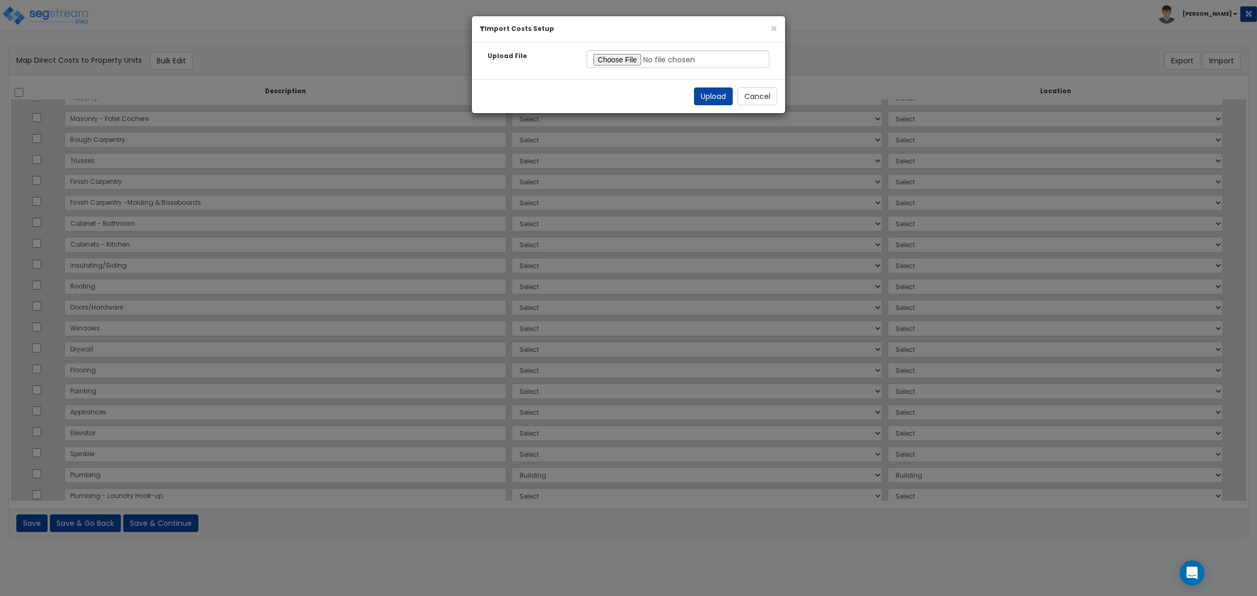
select select "177107"
select select "177110"
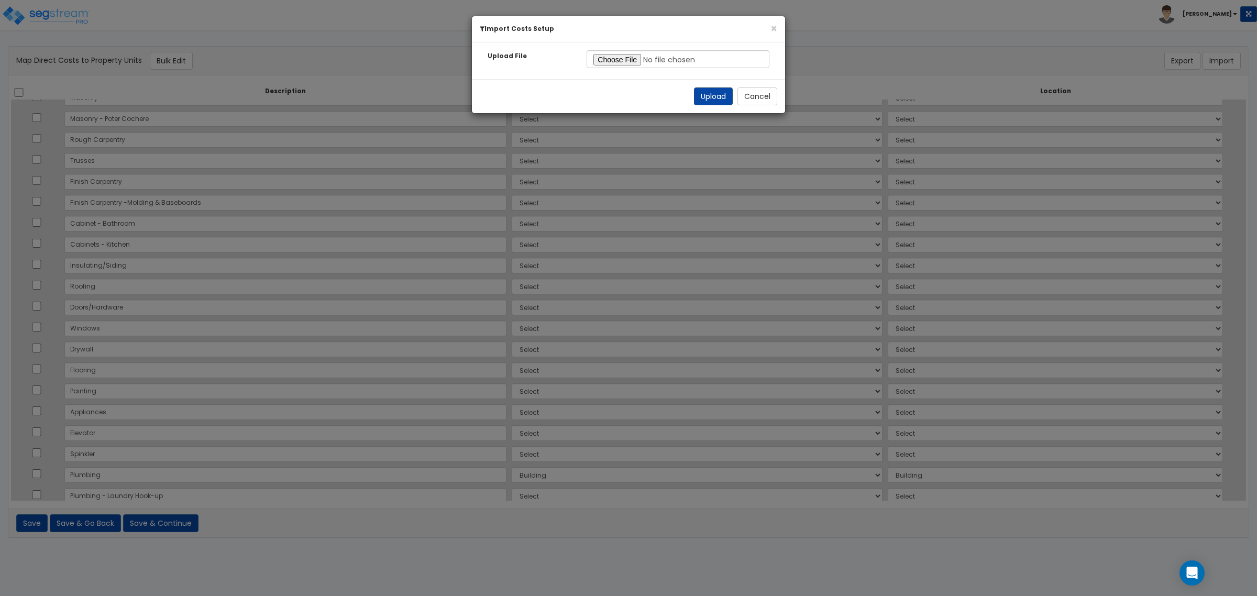
select select "177110"
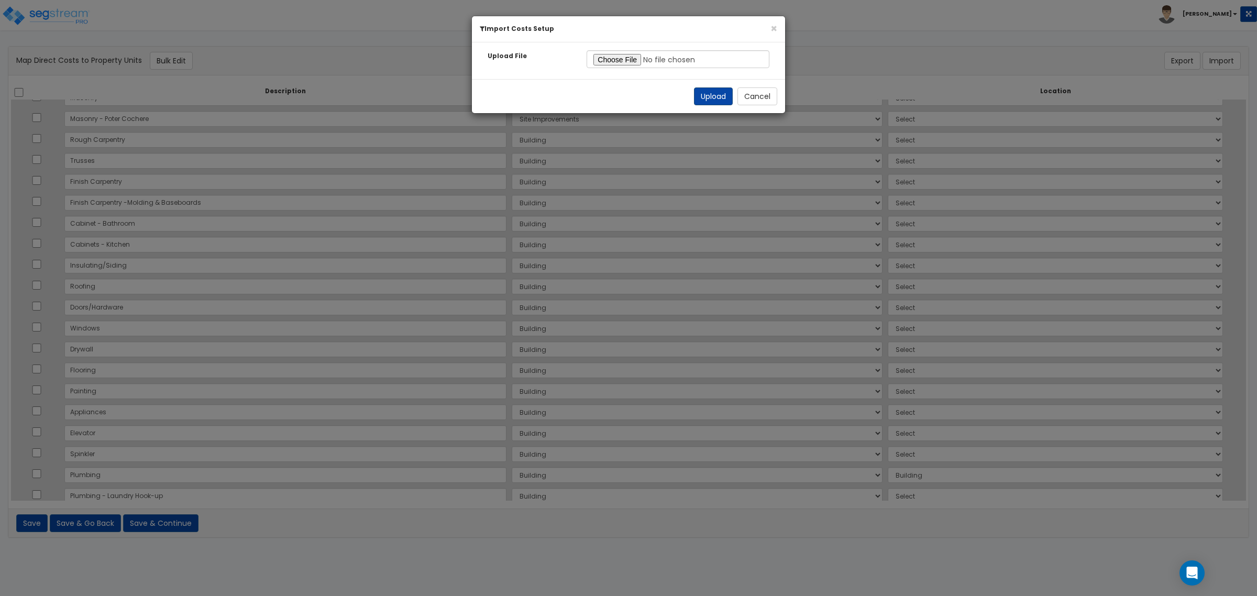
select select "177110"
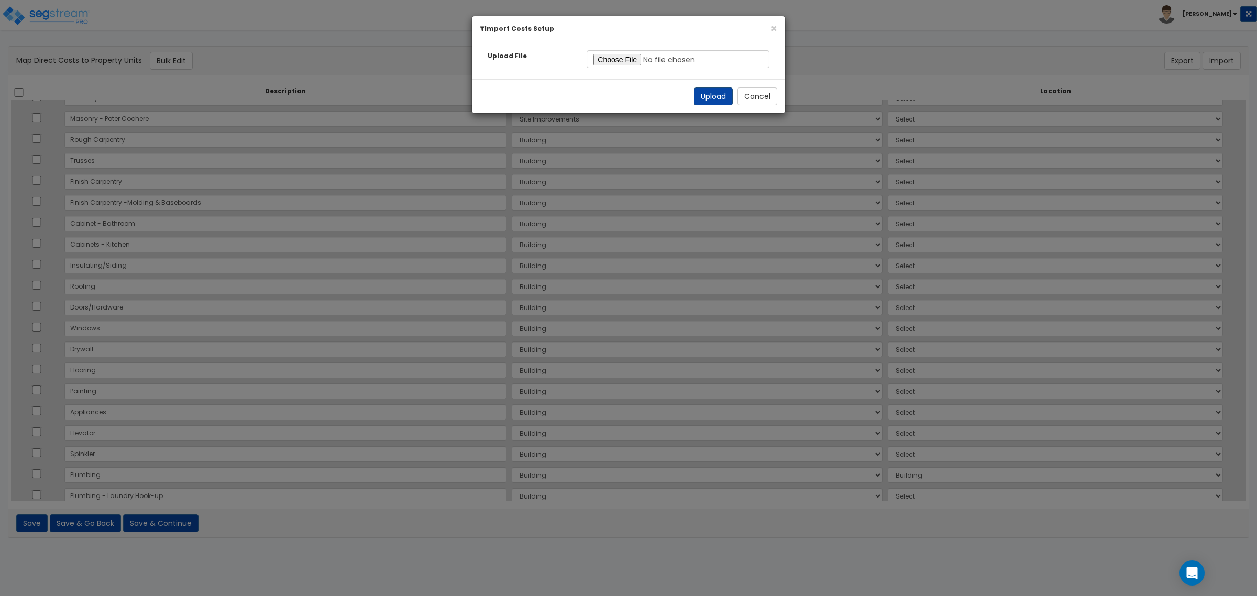
select select "177110"
select select "6"
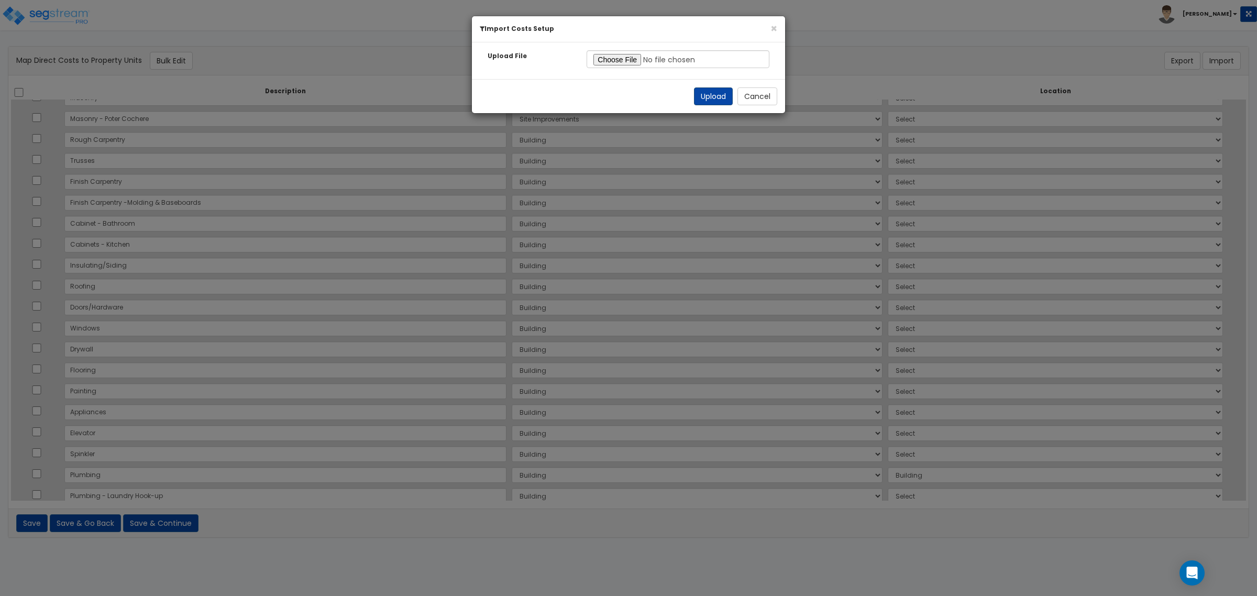
select select "462"
select select "6"
select select "462"
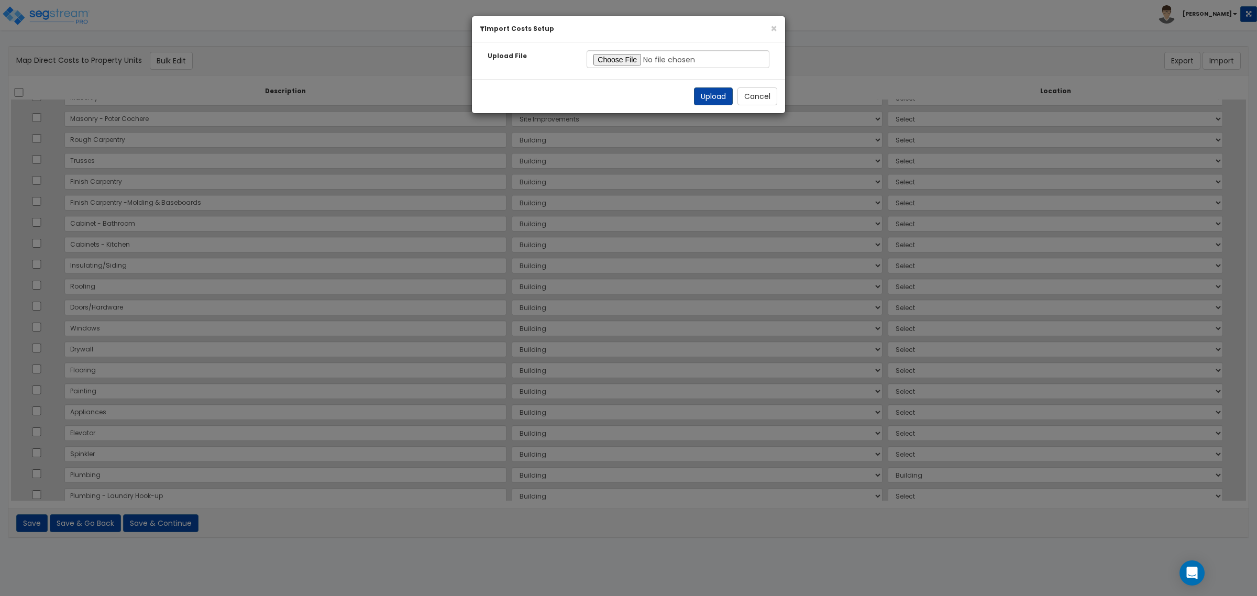
select select "462"
select select "6"
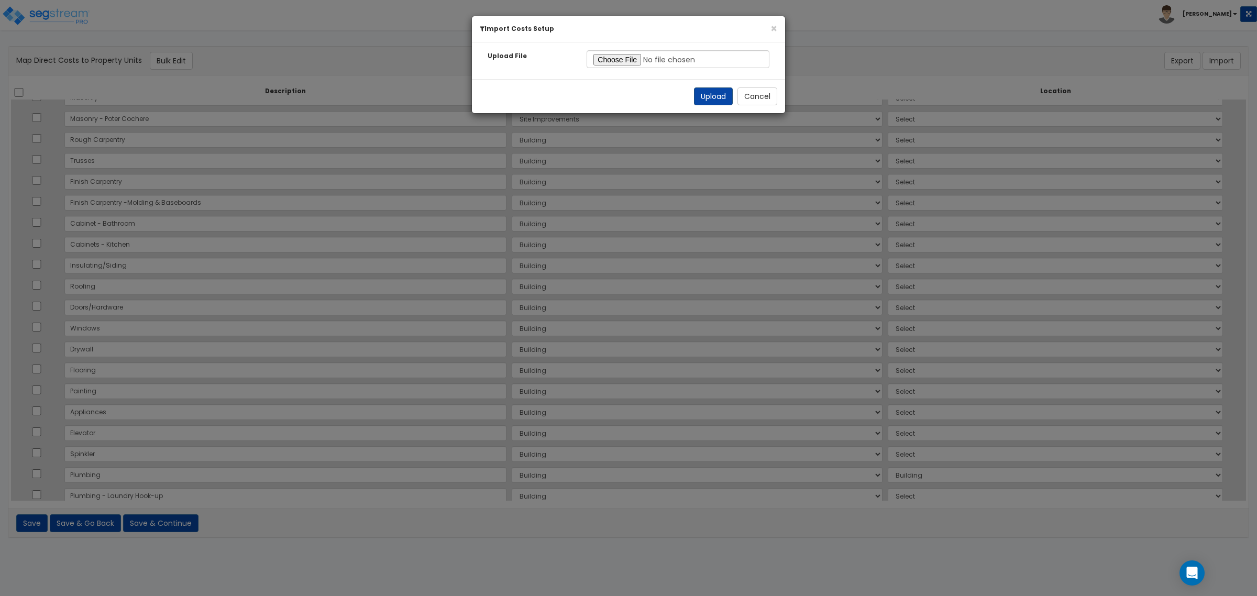
select select "462"
select select "6"
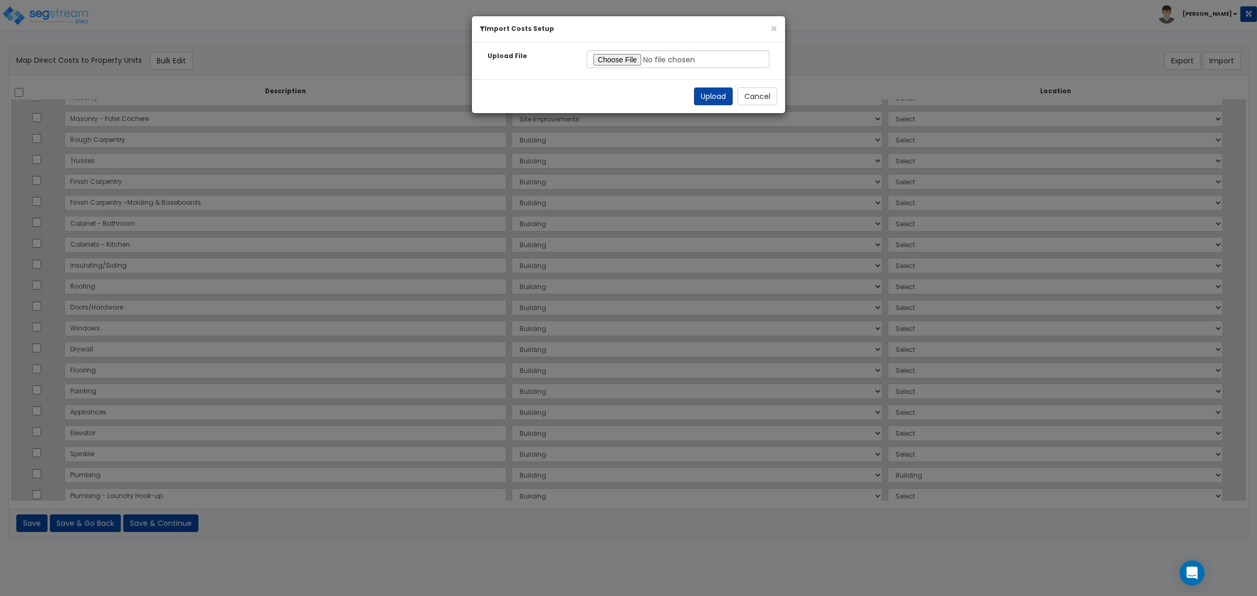
select select "6"
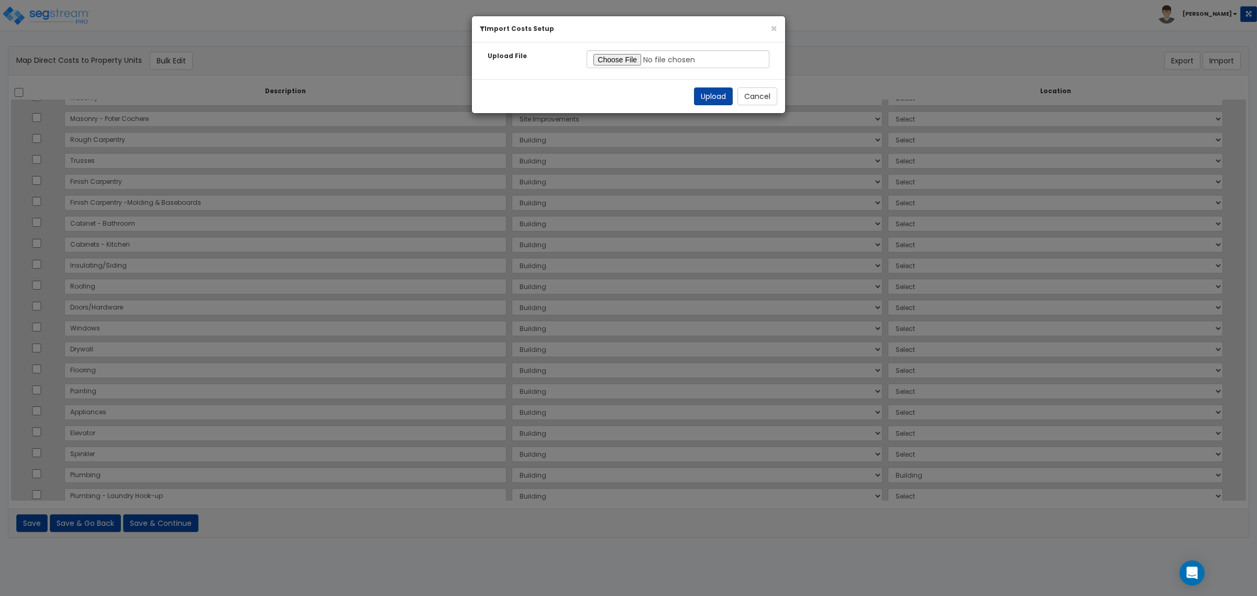
select select "6"
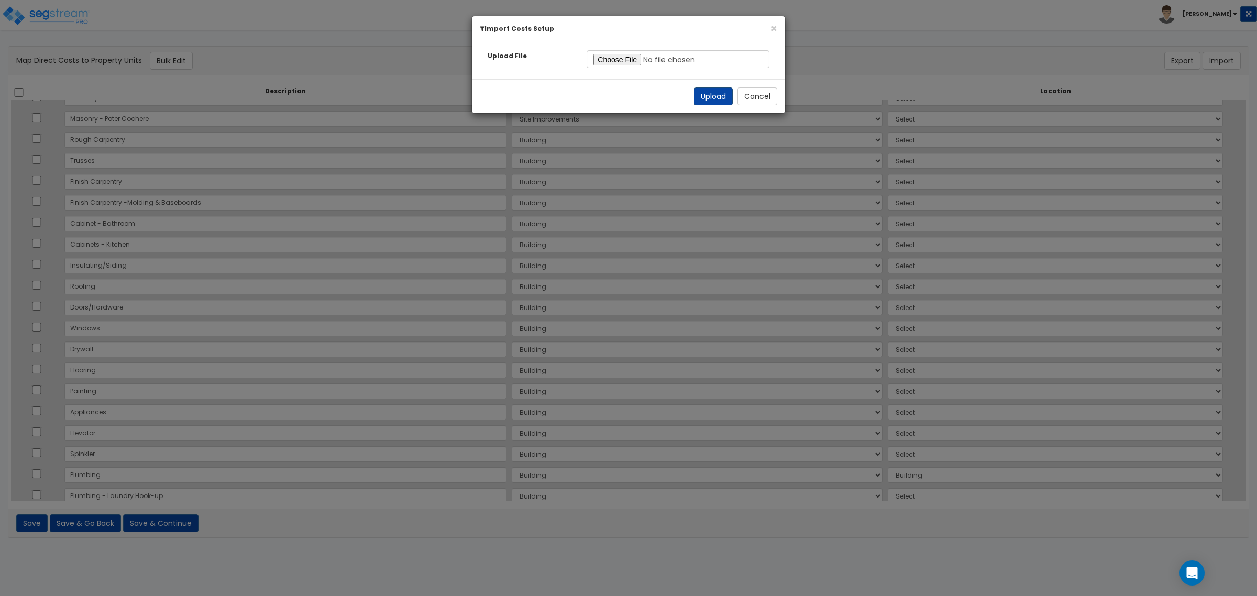
select select "6"
select select "462"
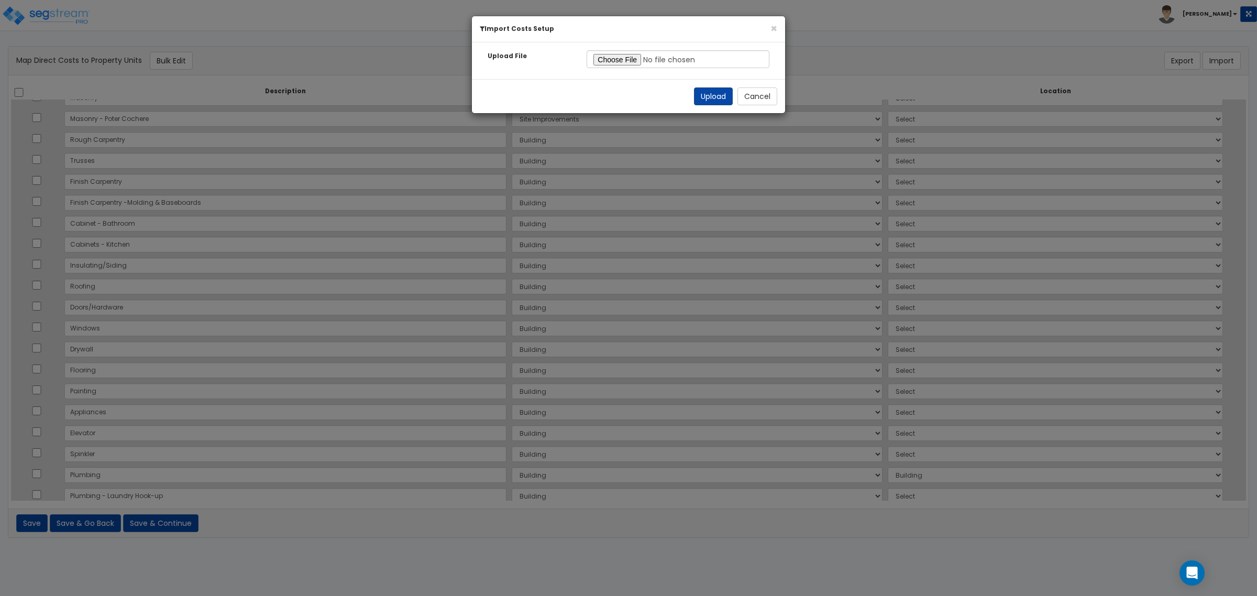
select select "462"
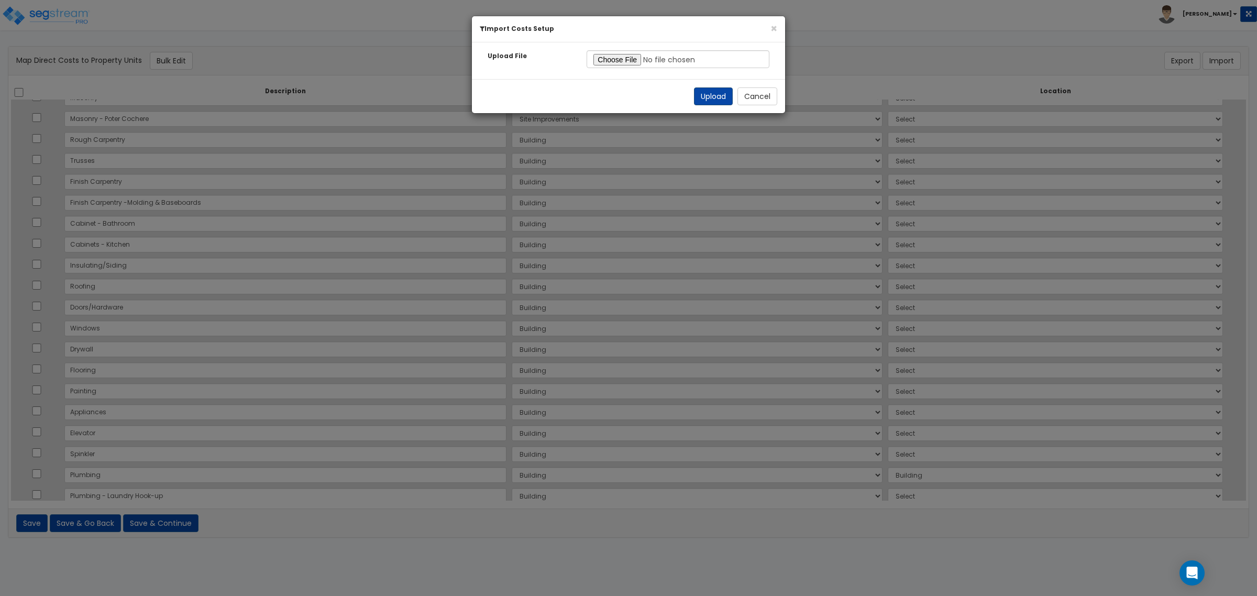
select select "462"
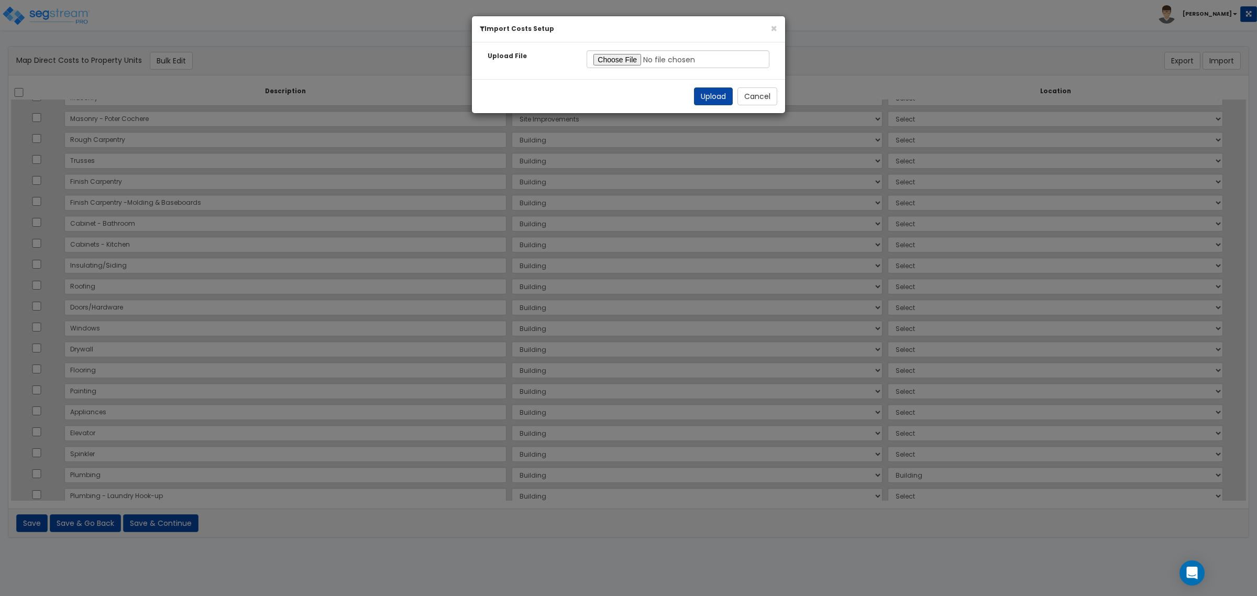
select select "462"
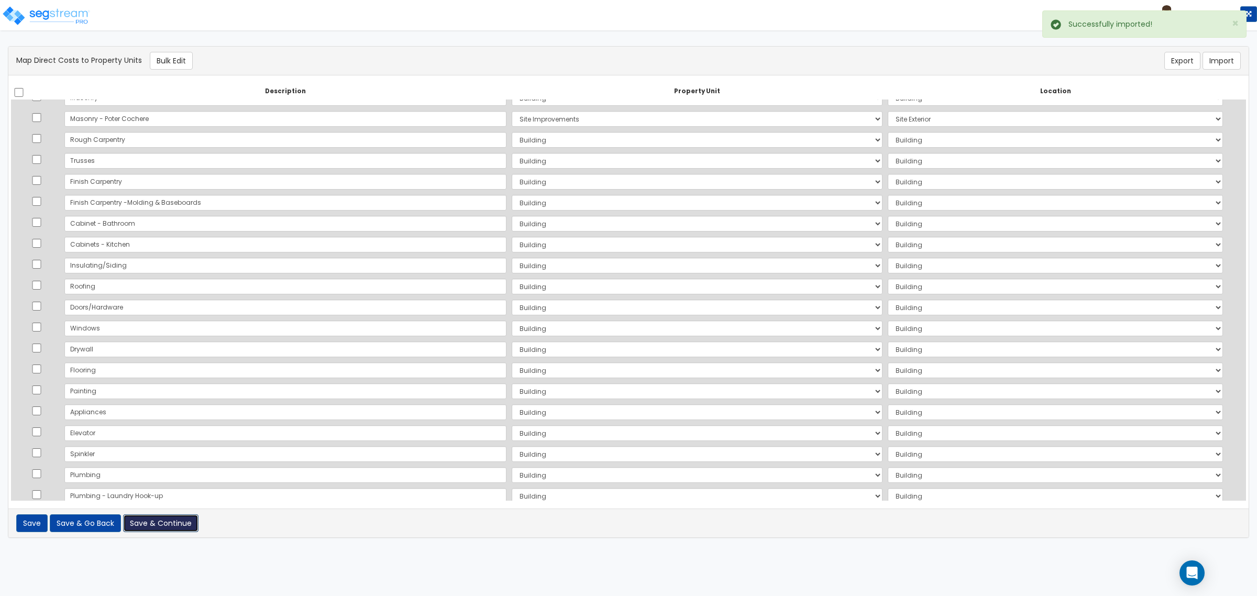
click at [181, 528] on button "Save & Continue" at bounding box center [160, 523] width 75 height 18
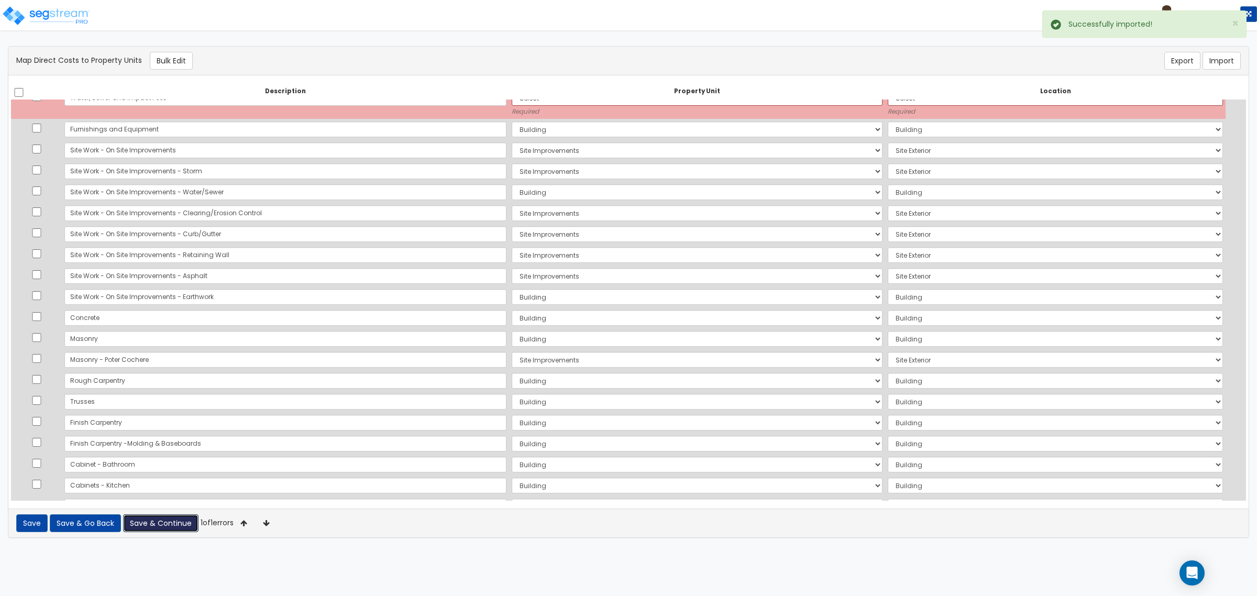
scroll to position [0, 0]
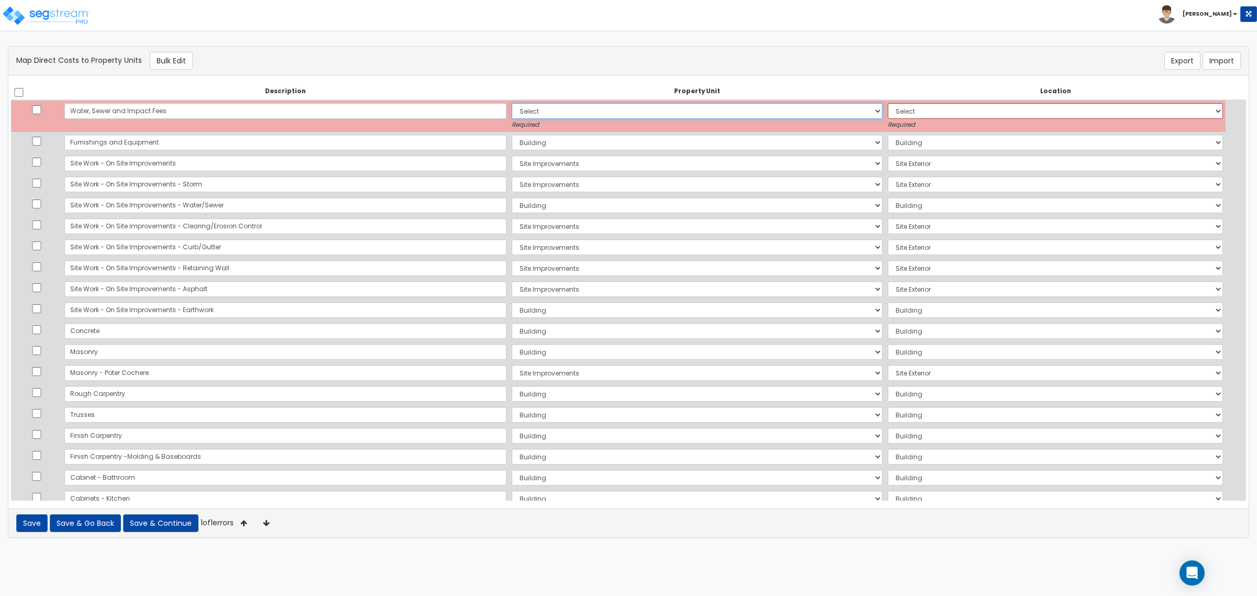
click at [530, 105] on select "Select Building Site Improvements Add Additional Property Unit" at bounding box center [697, 111] width 371 height 16
select select "177107"
click at [512, 103] on select "Select Building Site Improvements Add Additional Property Unit" at bounding box center [697, 111] width 371 height 16
select select "6"
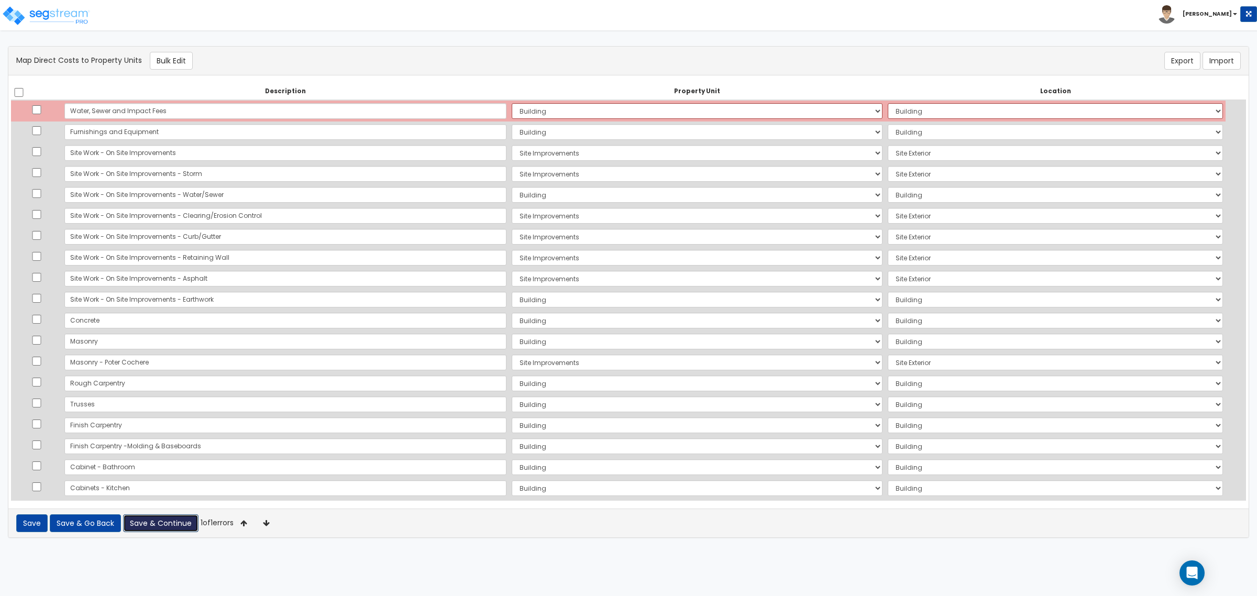
click at [177, 524] on button "Save & Continue" at bounding box center [160, 523] width 75 height 18
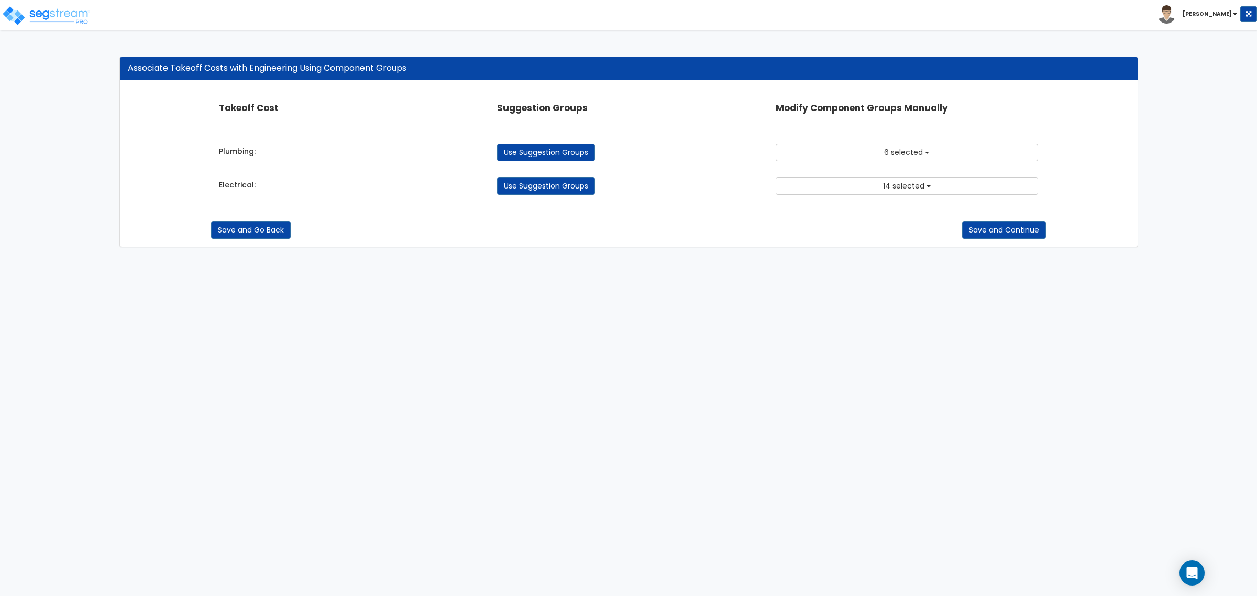
click at [807, 258] on html "Toggle navigation [PERSON_NAME] x" at bounding box center [628, 129] width 1257 height 258
click at [863, 147] on button "6 selected" at bounding box center [907, 153] width 262 height 18
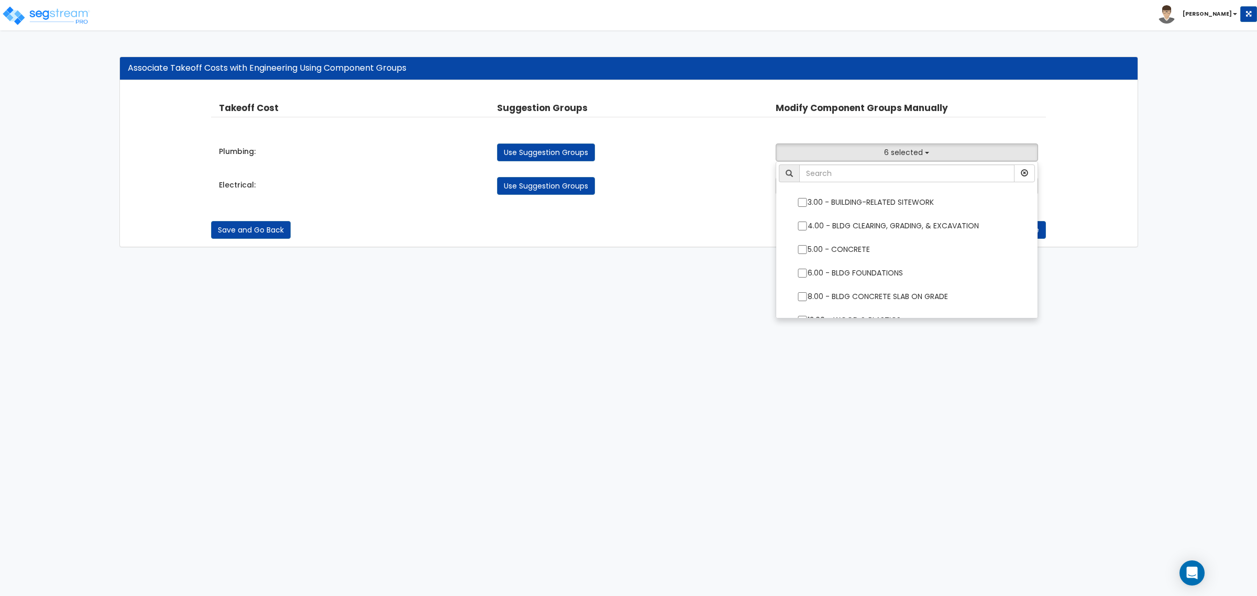
click at [619, 258] on html "Toggle navigation [PERSON_NAME] x" at bounding box center [628, 129] width 1257 height 258
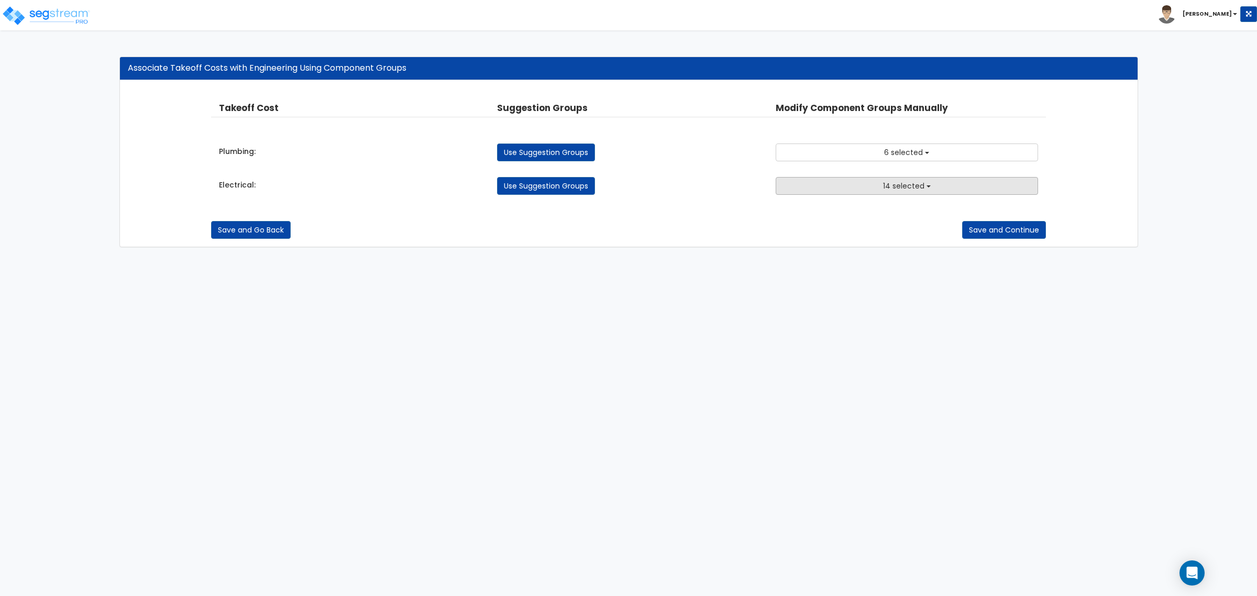
click at [909, 191] on span "14 selected" at bounding box center [903, 186] width 41 height 10
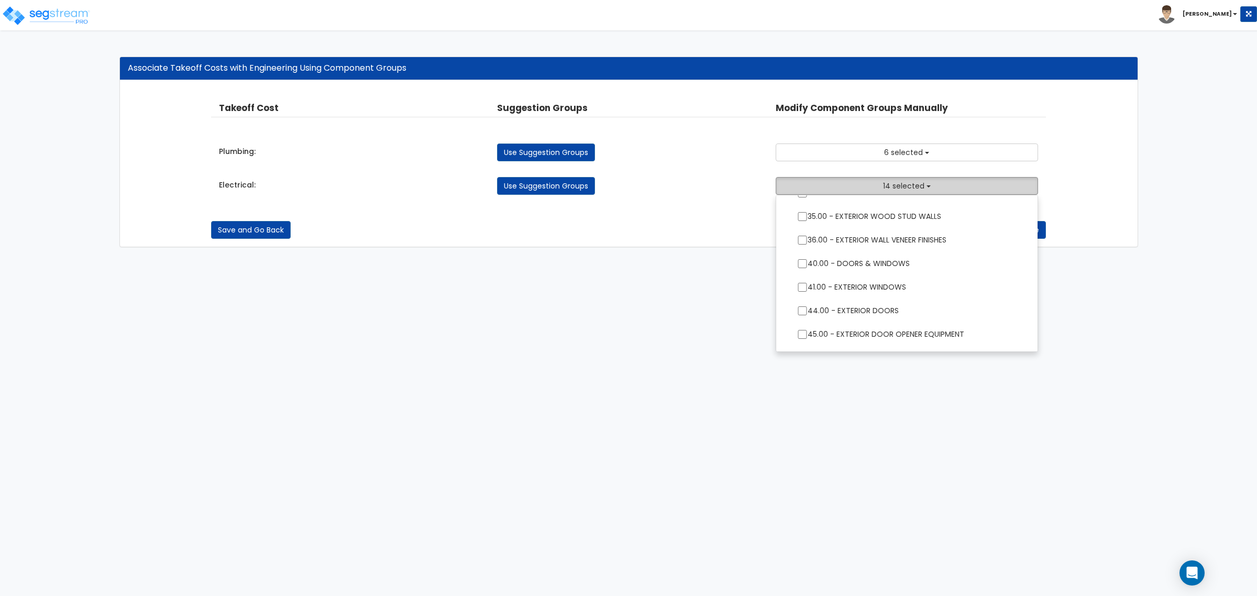
scroll to position [327, 0]
click at [394, 258] on html "Toggle navigation [PERSON_NAME] x" at bounding box center [628, 129] width 1257 height 258
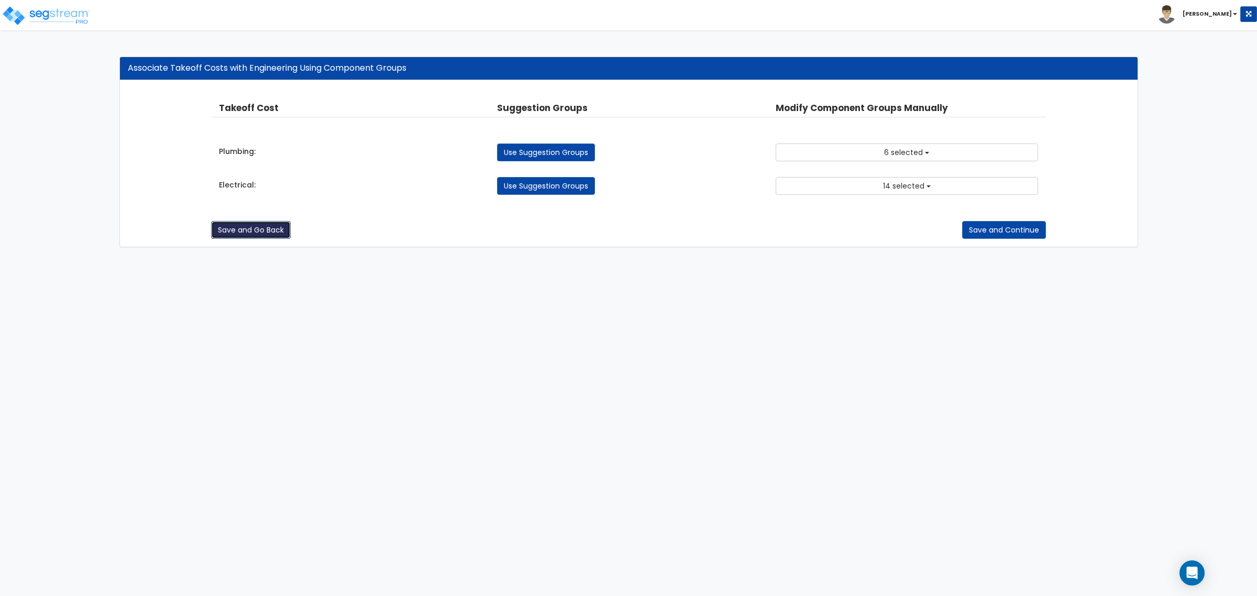
click at [222, 239] on button "Save and Go Back" at bounding box center [251, 230] width 80 height 18
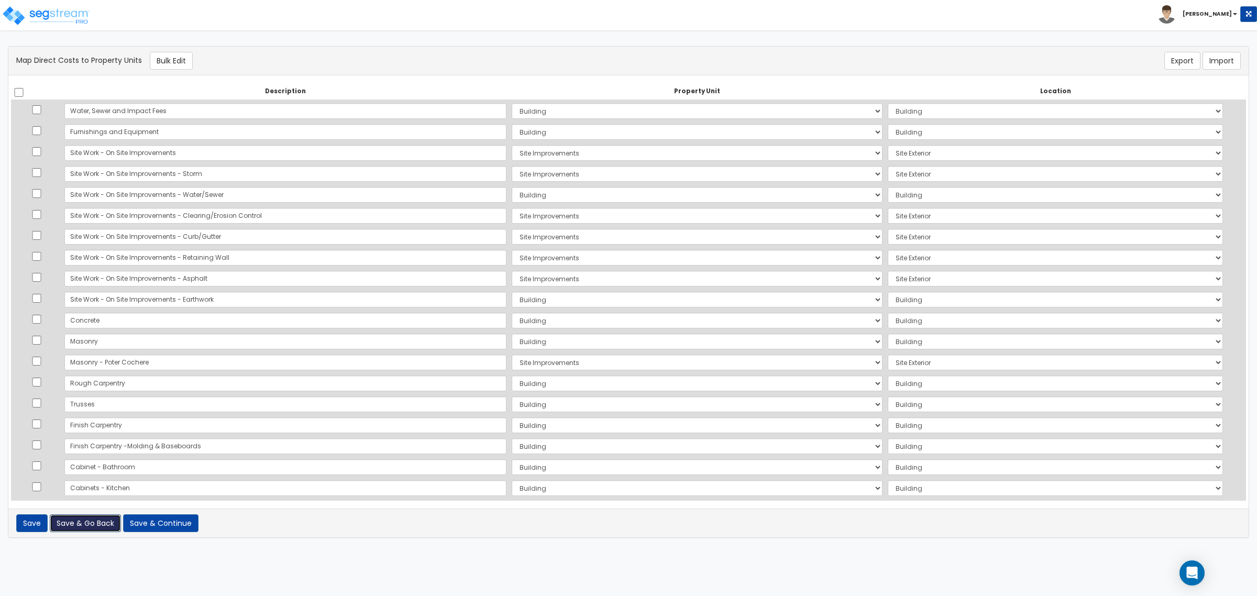
click at [72, 523] on button "Save & Go Back" at bounding box center [85, 523] width 71 height 18
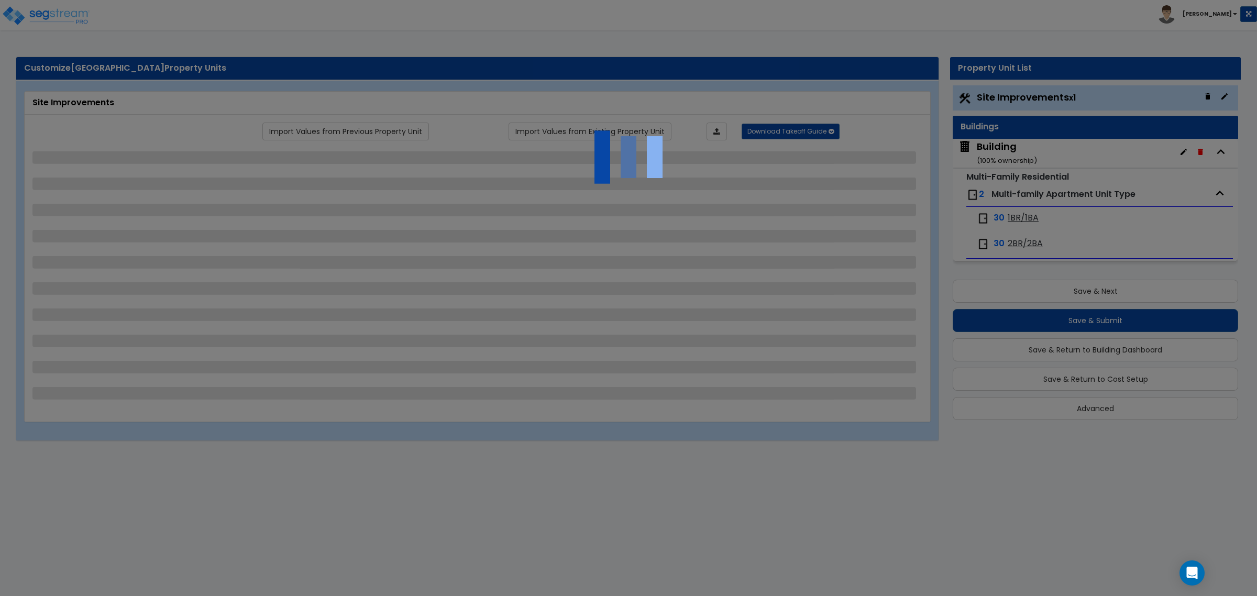
select select "1"
select select "2"
select select "1"
select select "3"
select select "2"
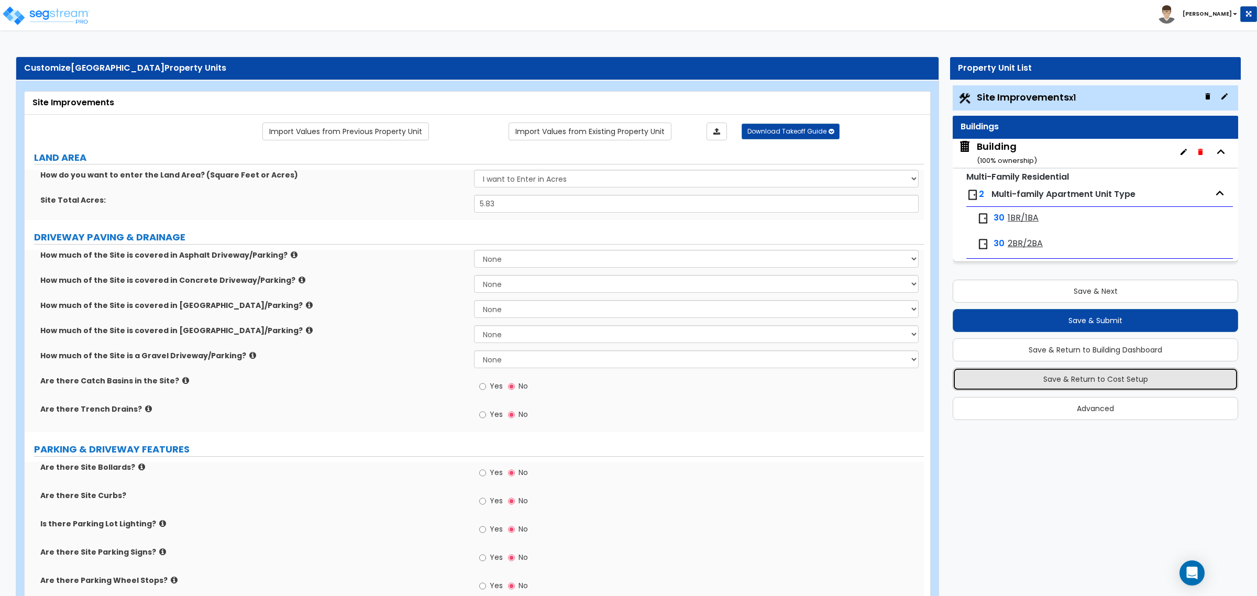
click at [1093, 385] on button "Save & Return to Cost Setup" at bounding box center [1095, 379] width 285 height 23
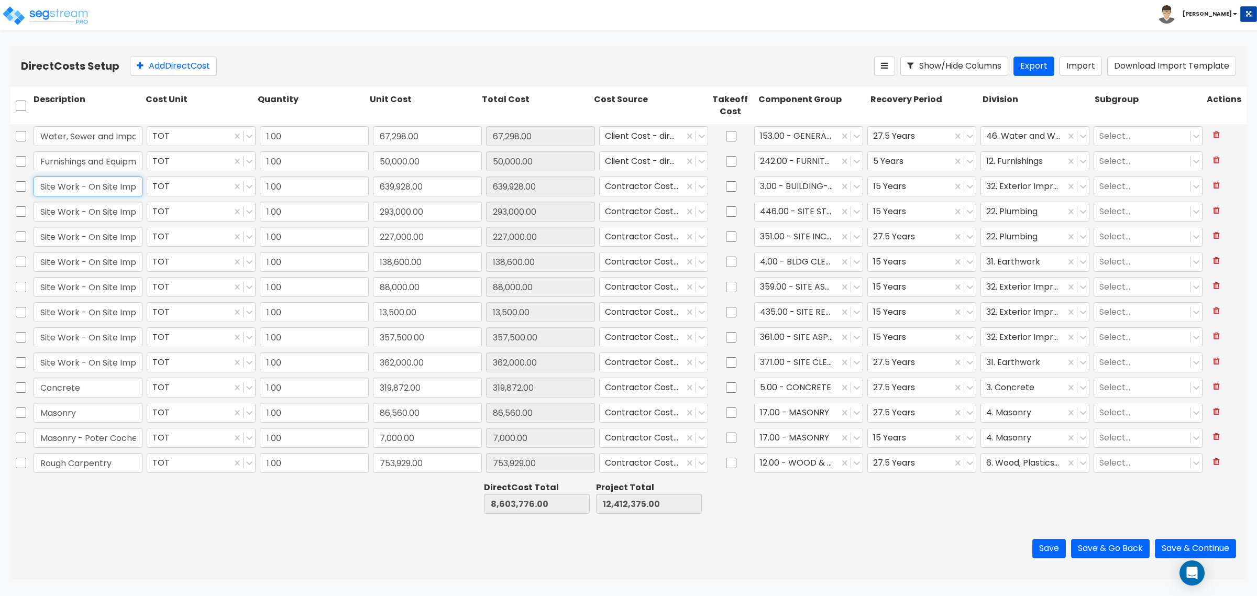
click at [113, 190] on input "Site Work - On Site Improvements" at bounding box center [88, 187] width 109 height 20
click at [1036, 185] on div at bounding box center [1023, 187] width 74 height 14
click at [1015, 208] on div at bounding box center [1023, 212] width 74 height 14
click at [1012, 208] on div at bounding box center [1023, 212] width 74 height 14
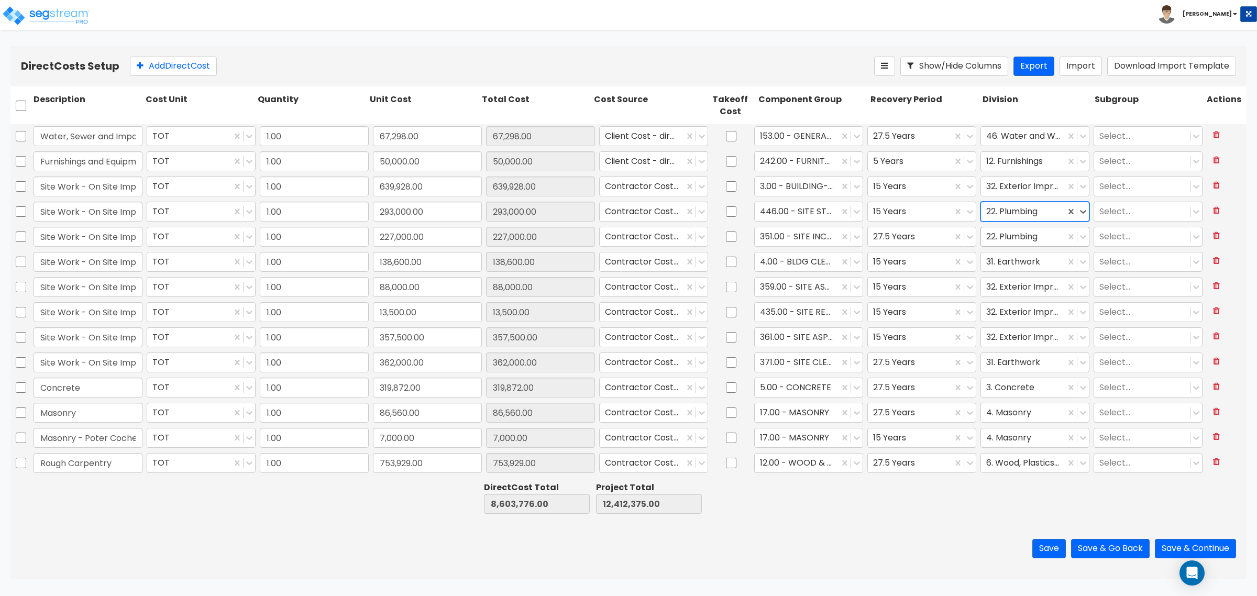
click at [1007, 238] on div at bounding box center [1023, 237] width 74 height 14
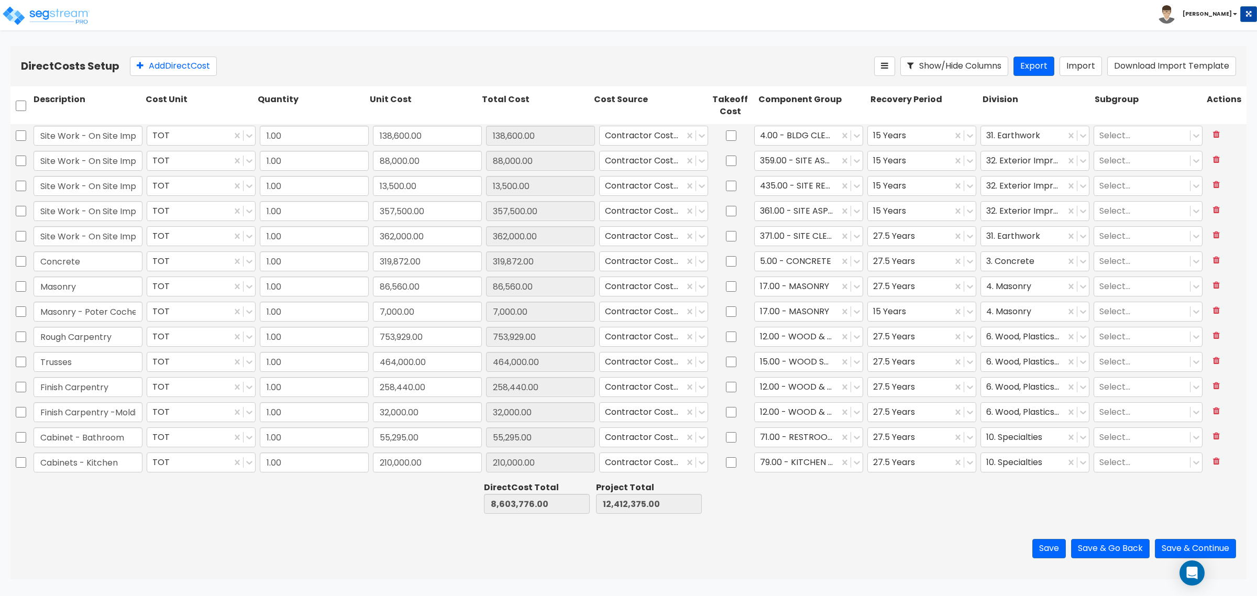
type input "1.00"
type input "247,390.00"
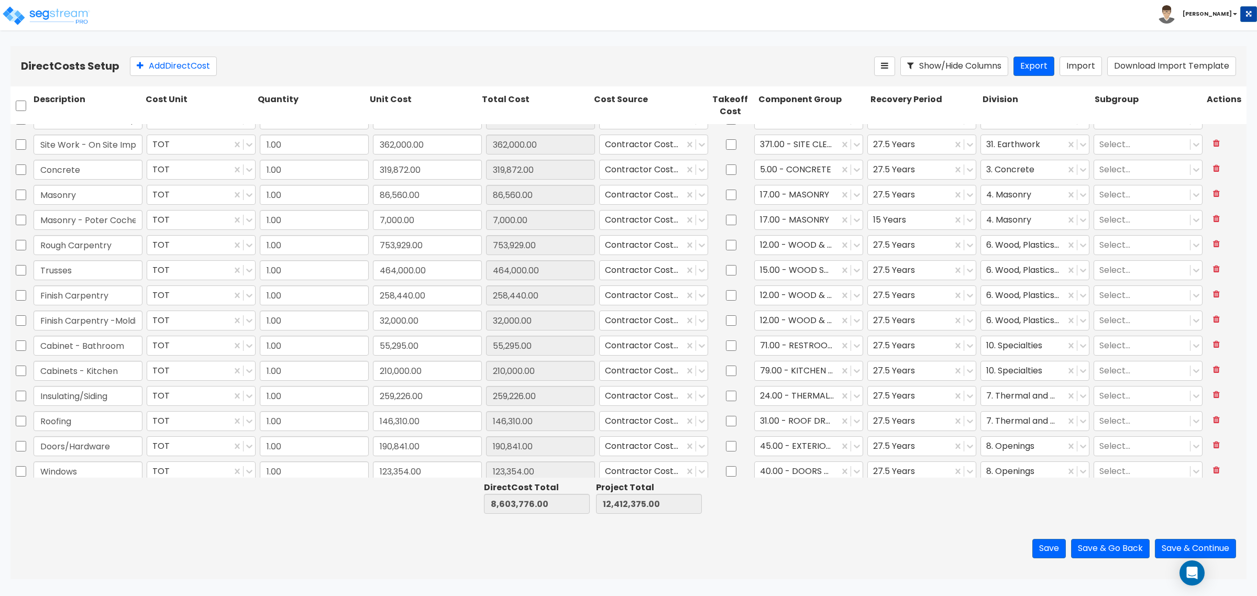
type input "1.00"
type input "186,400.00"
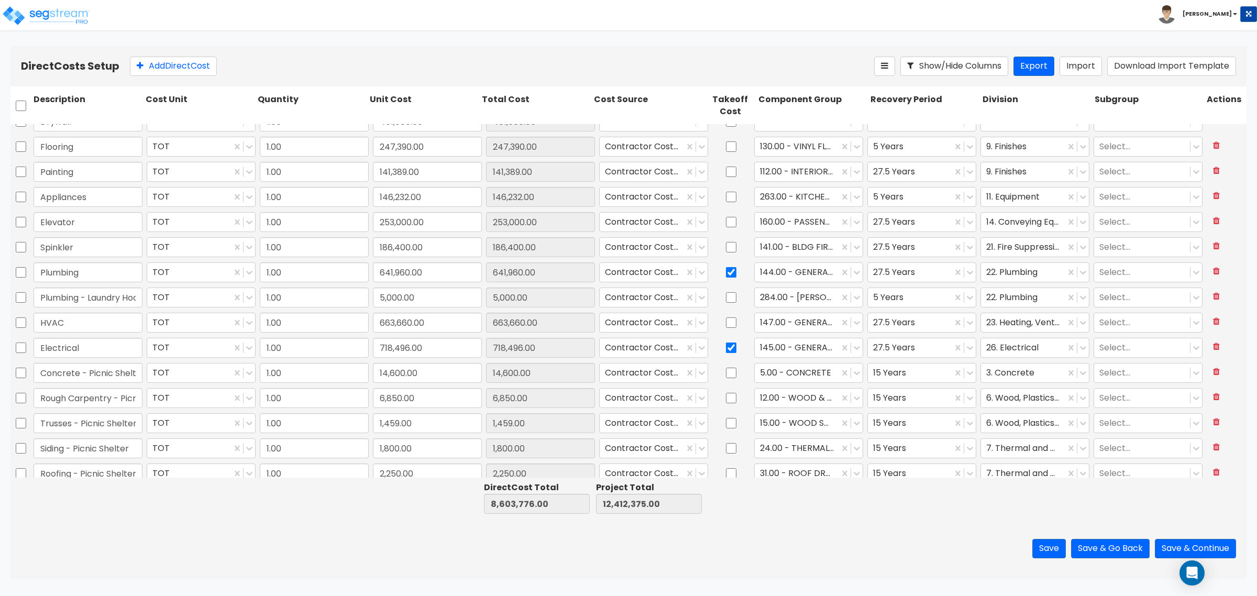
scroll to position [878, 0]
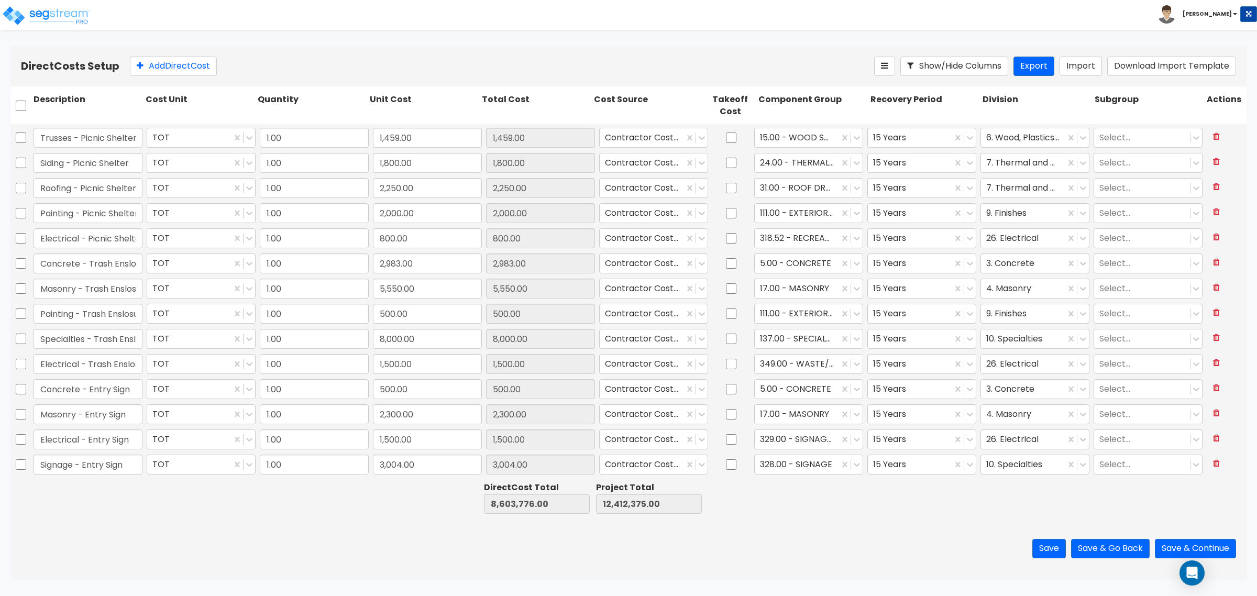
click at [854, 516] on div "Direct Cost Total 0.00 Project Total 0.00" at bounding box center [628, 498] width 1236 height 40
click at [1043, 549] on button "Save" at bounding box center [1049, 548] width 34 height 19
